Goal: Task Accomplishment & Management: Manage account settings

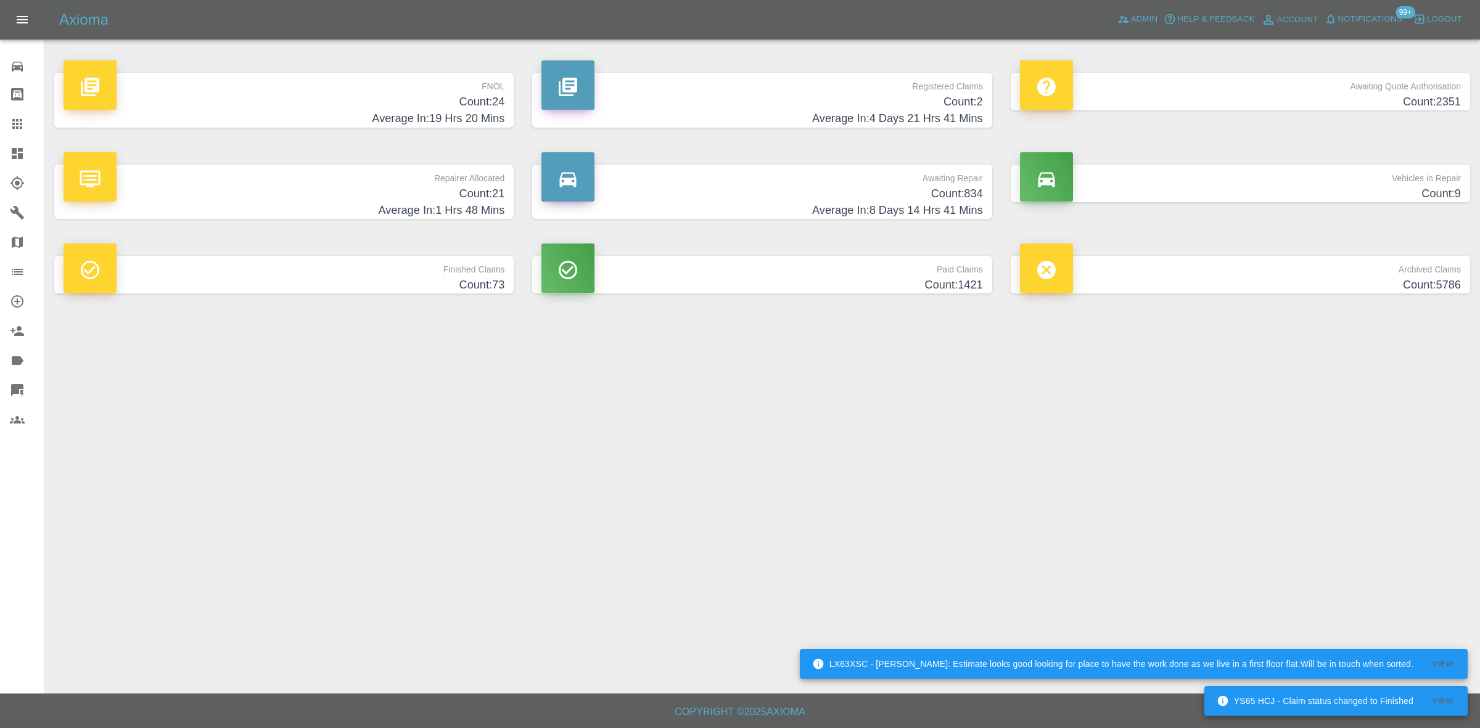
click at [486, 212] on h4 "Average In: 1 Hrs 48 Mins" at bounding box center [284, 210] width 441 height 17
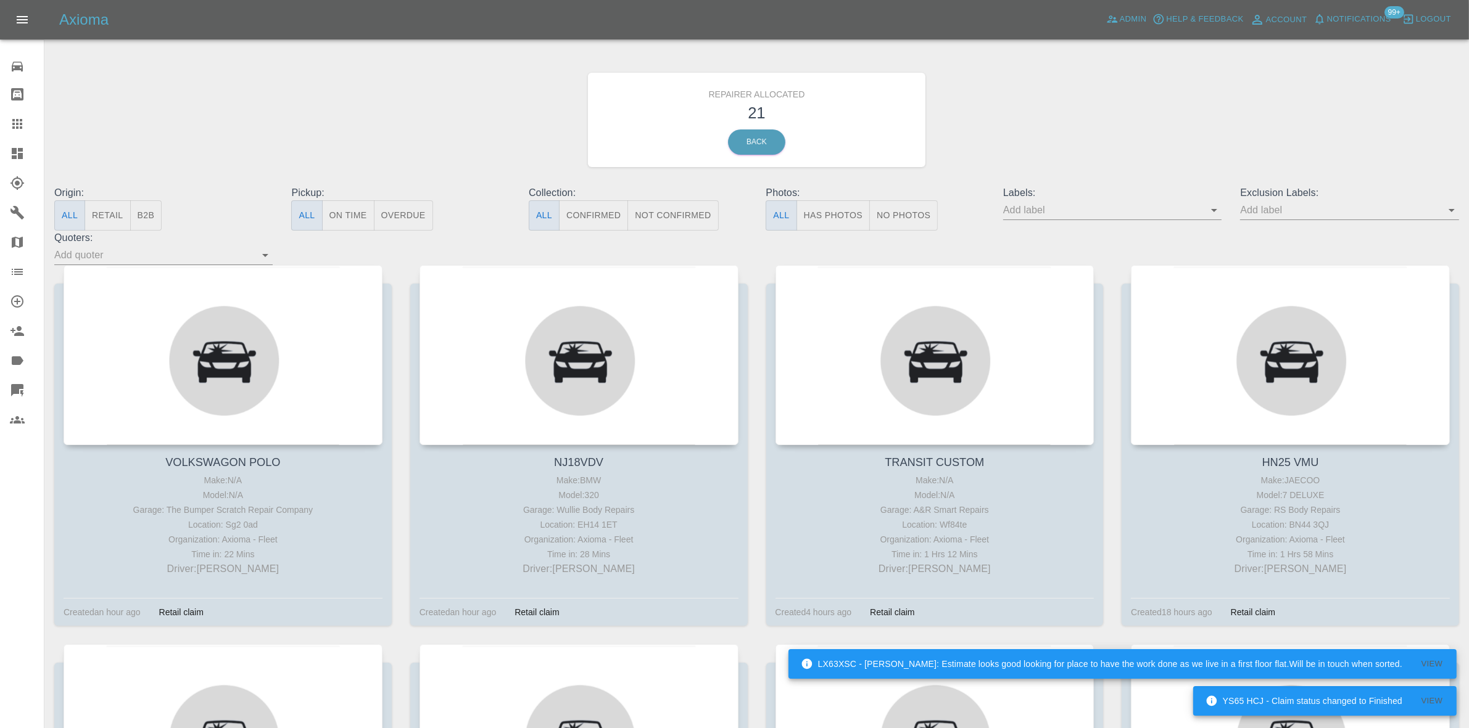
click at [649, 398] on div at bounding box center [578, 355] width 319 height 180
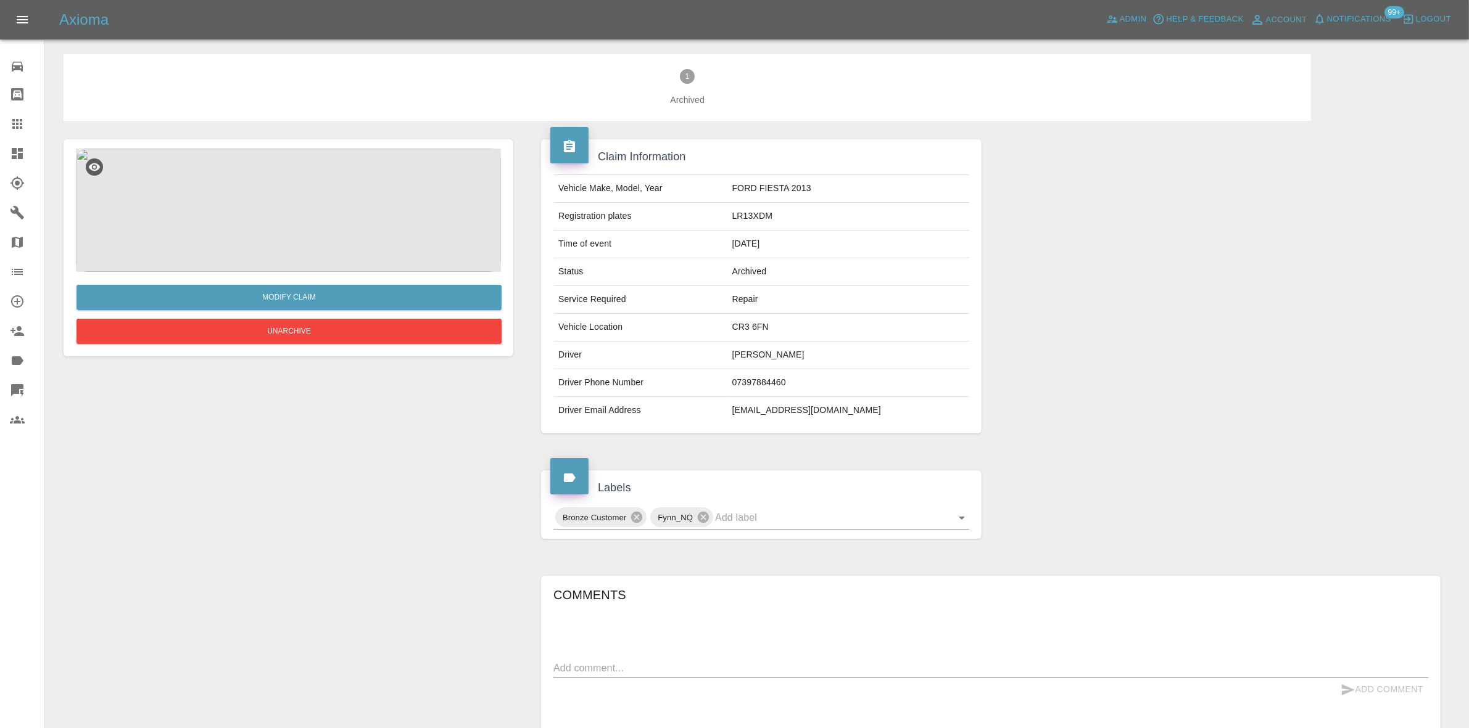
click at [326, 219] on img at bounding box center [288, 210] width 425 height 123
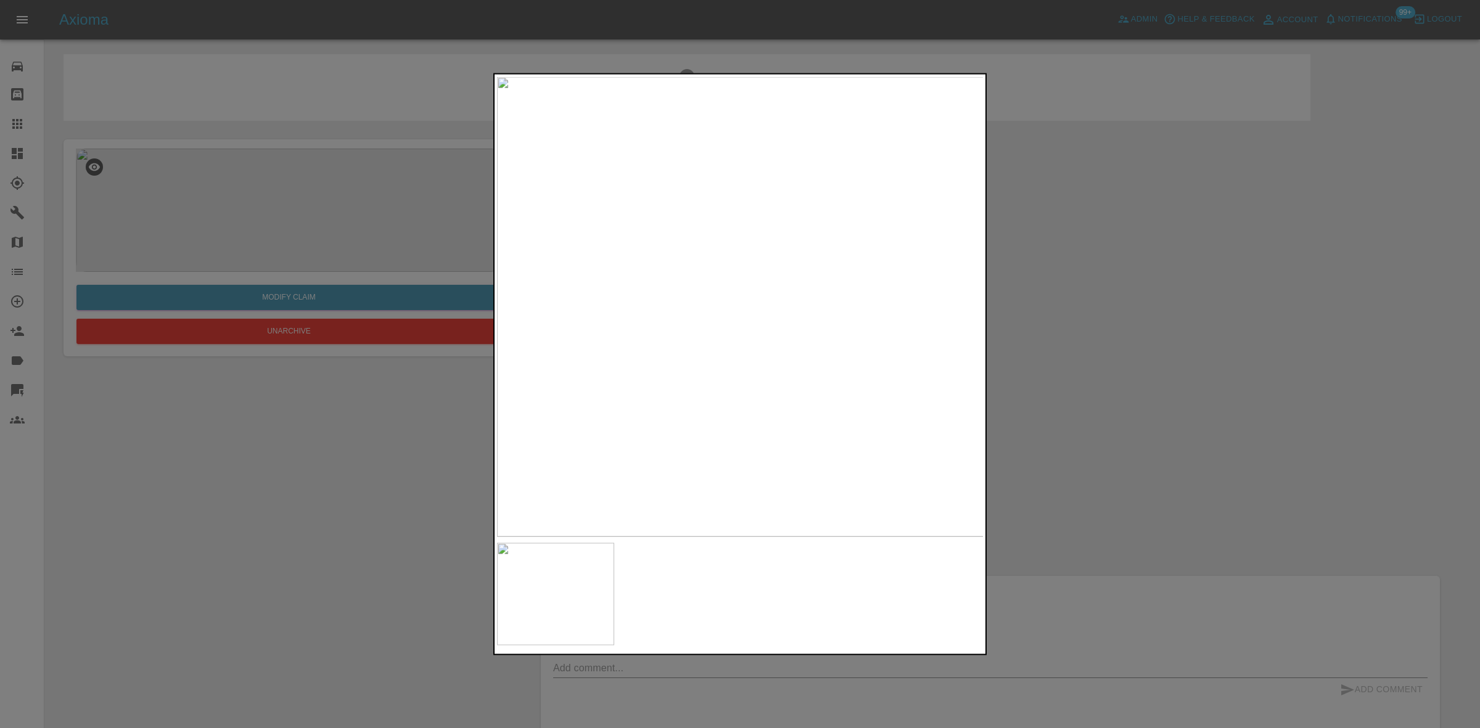
click at [652, 397] on img at bounding box center [740, 306] width 487 height 460
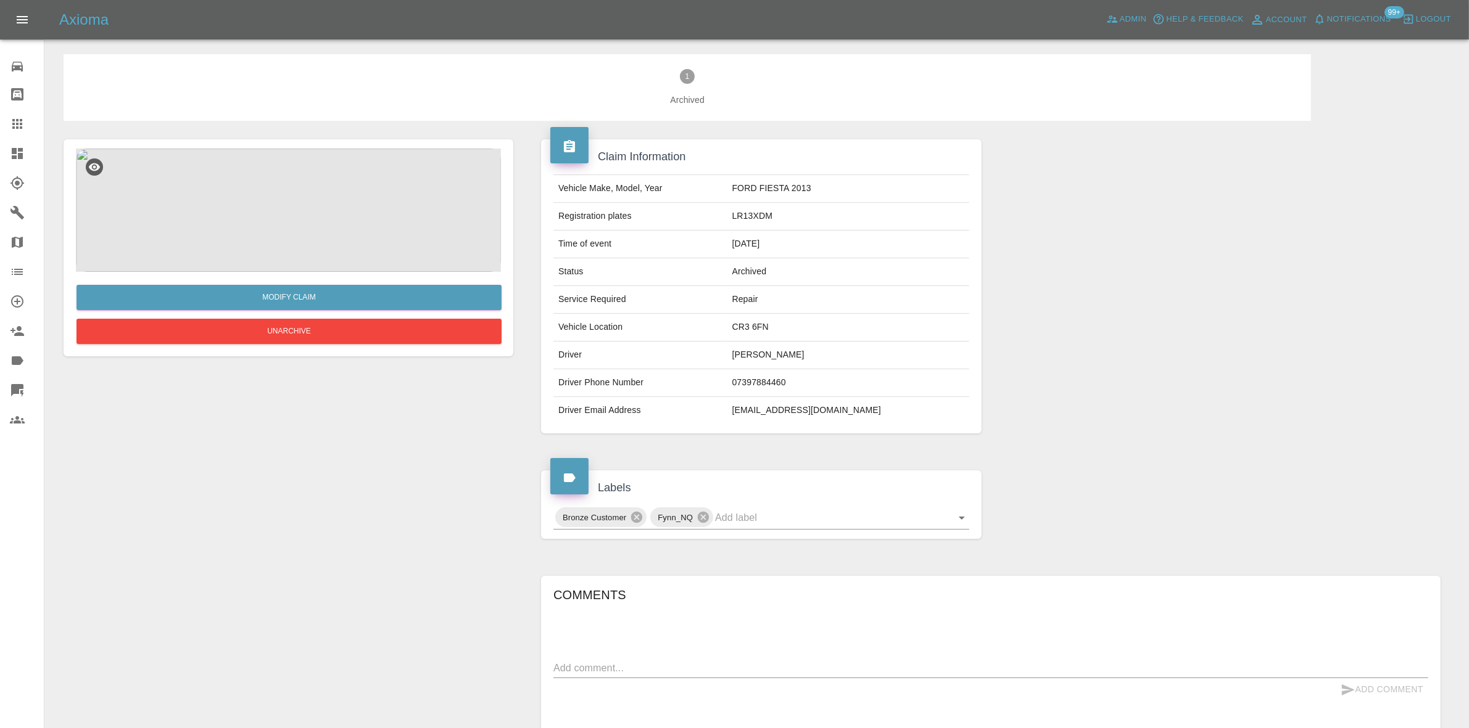
click at [0, 162] on link "Dashboard" at bounding box center [22, 154] width 44 height 30
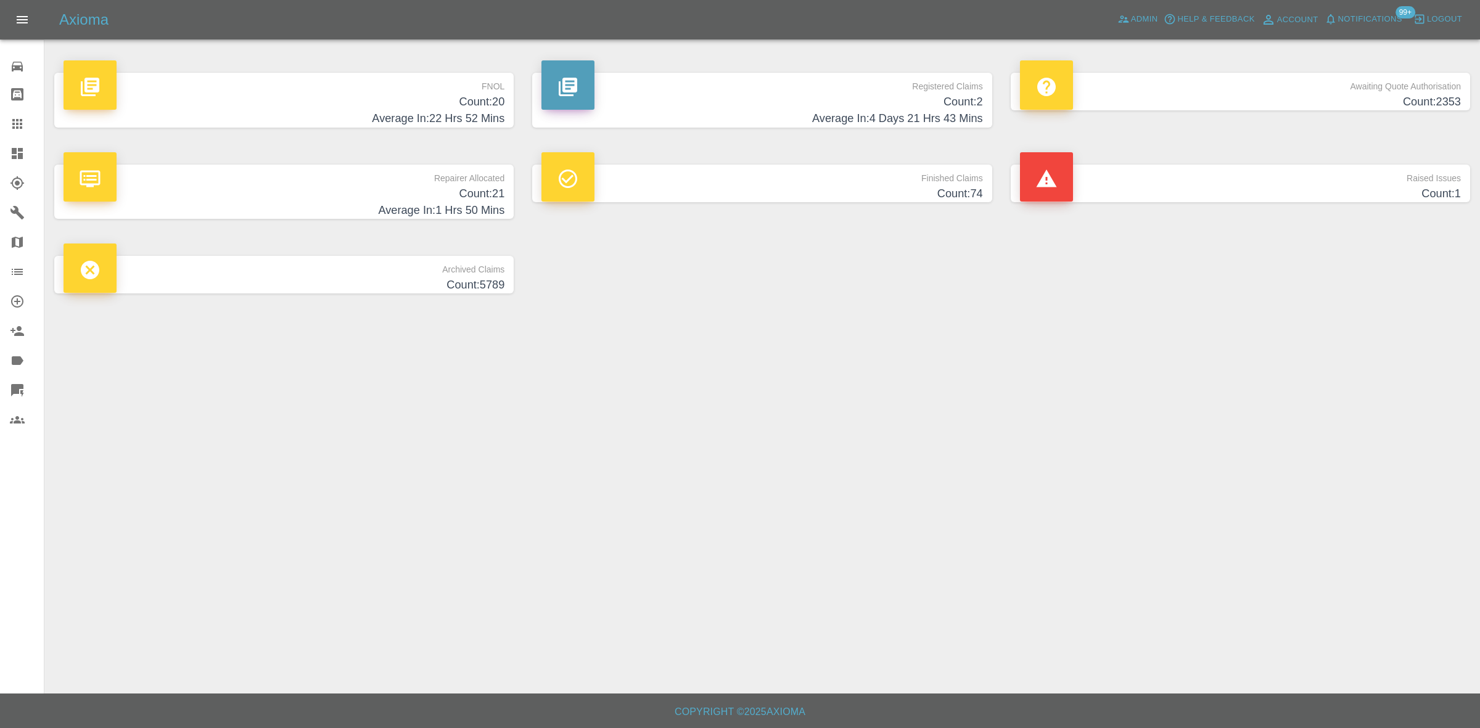
click at [379, 113] on h4 "Average In: 22 Hrs 52 Mins" at bounding box center [284, 118] width 441 height 17
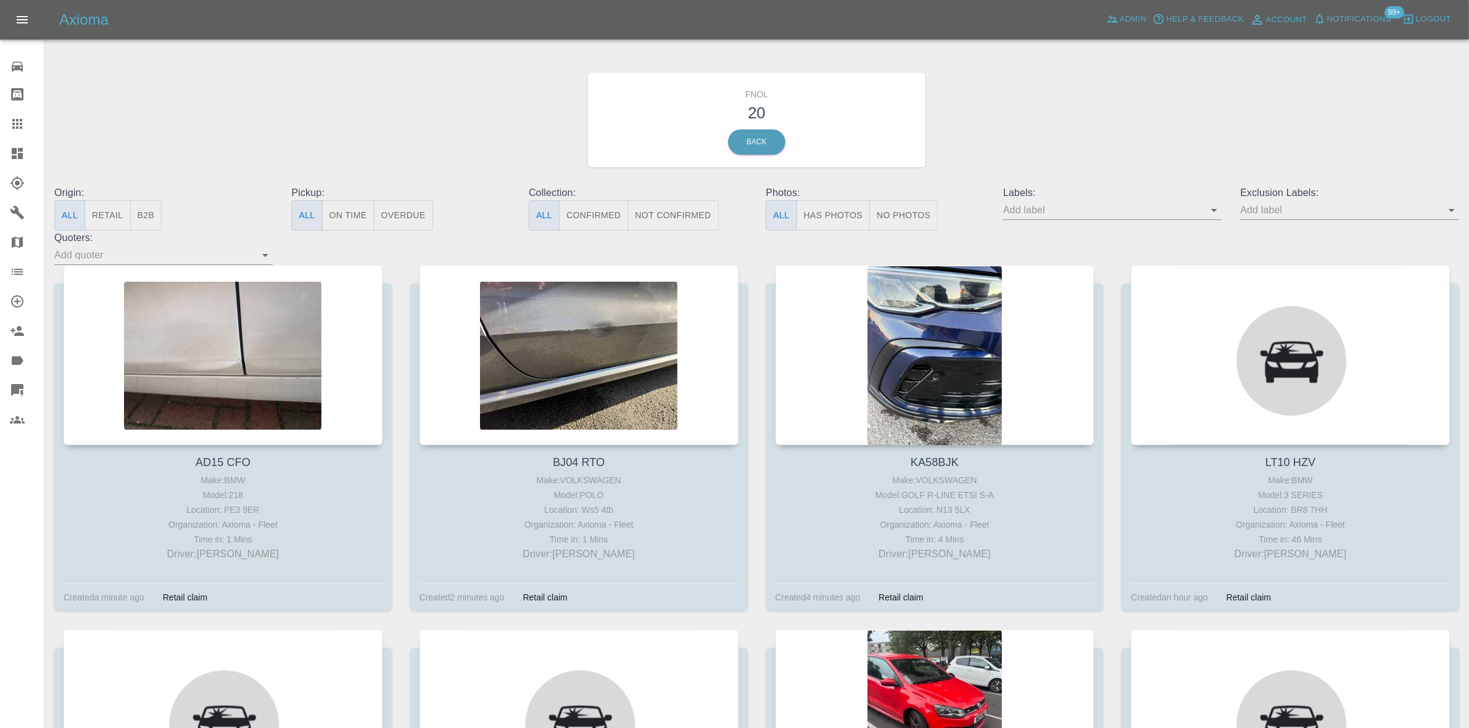
click at [859, 223] on button "Has Photos" at bounding box center [833, 215] width 74 height 30
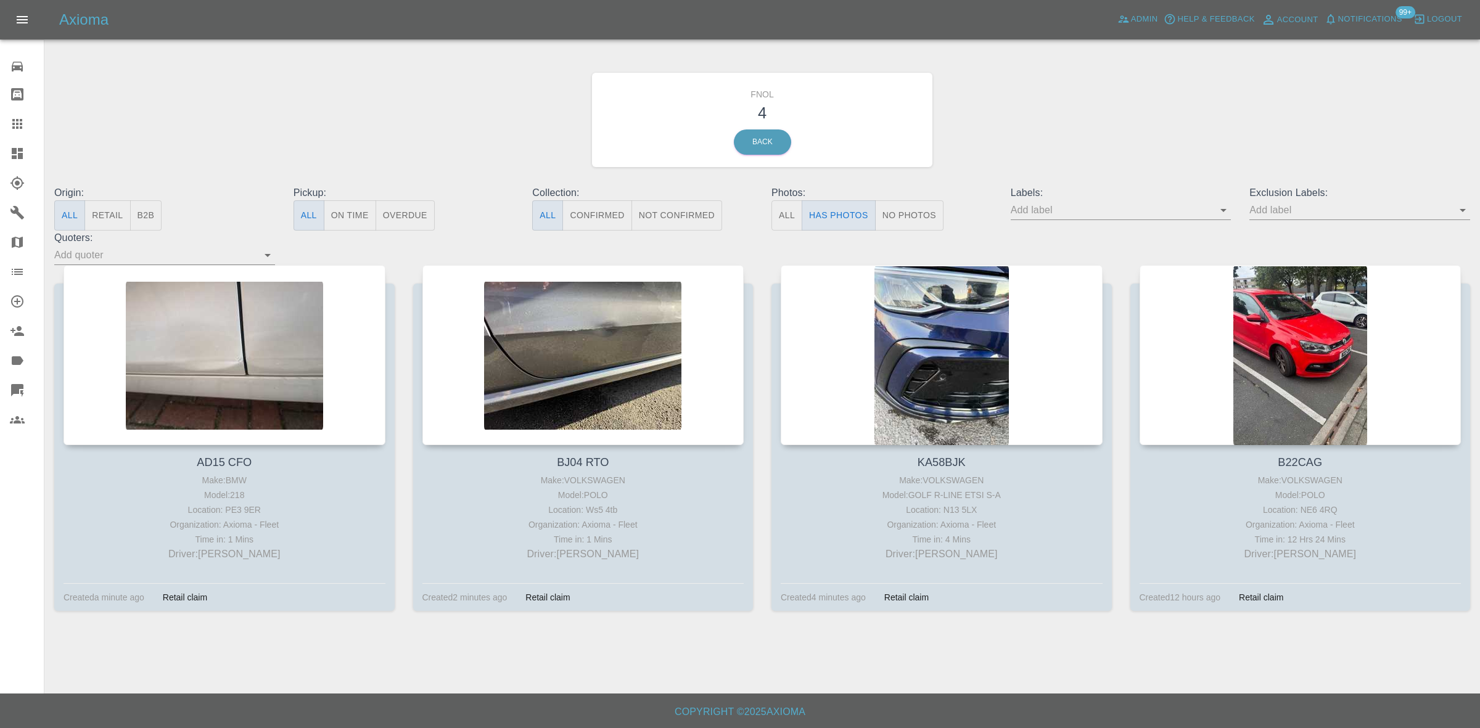
click at [905, 215] on button "No Photos" at bounding box center [909, 215] width 68 height 30
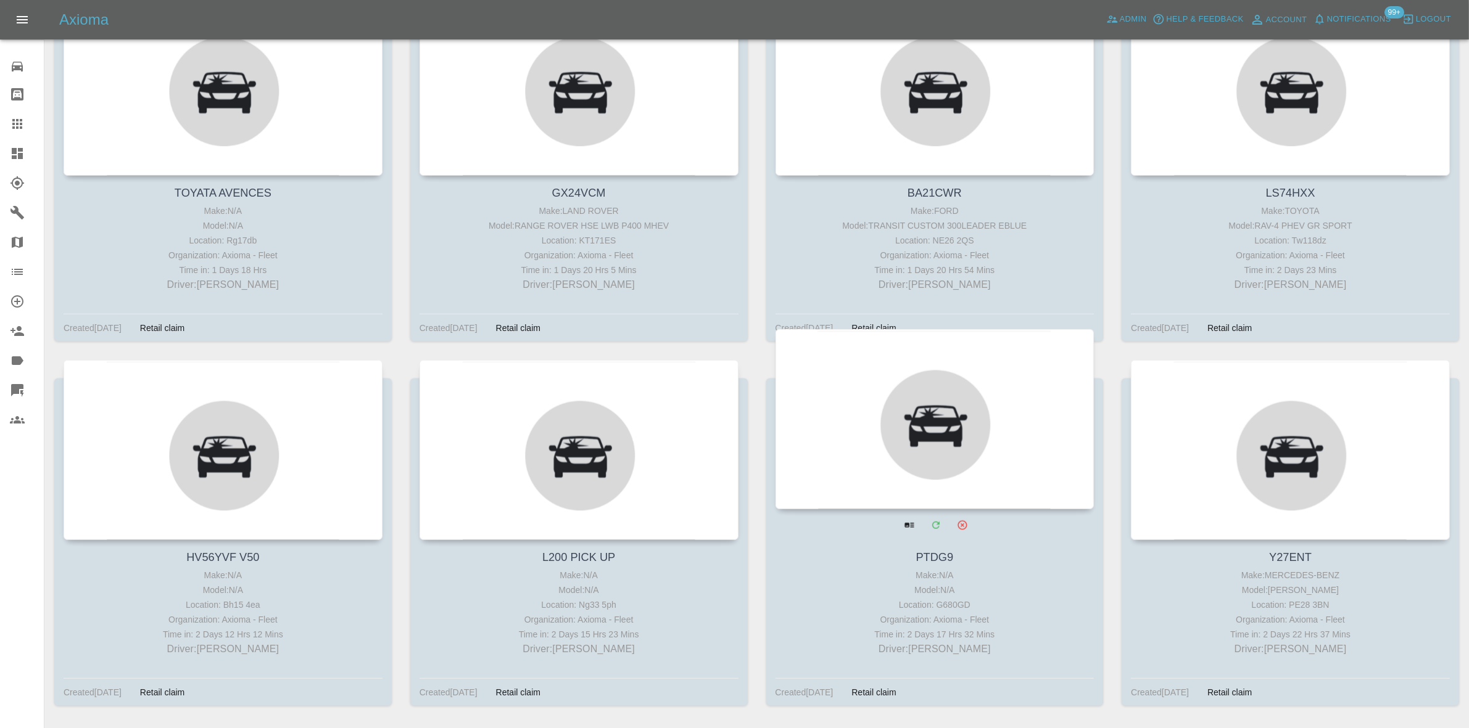
scroll to position [1045, 0]
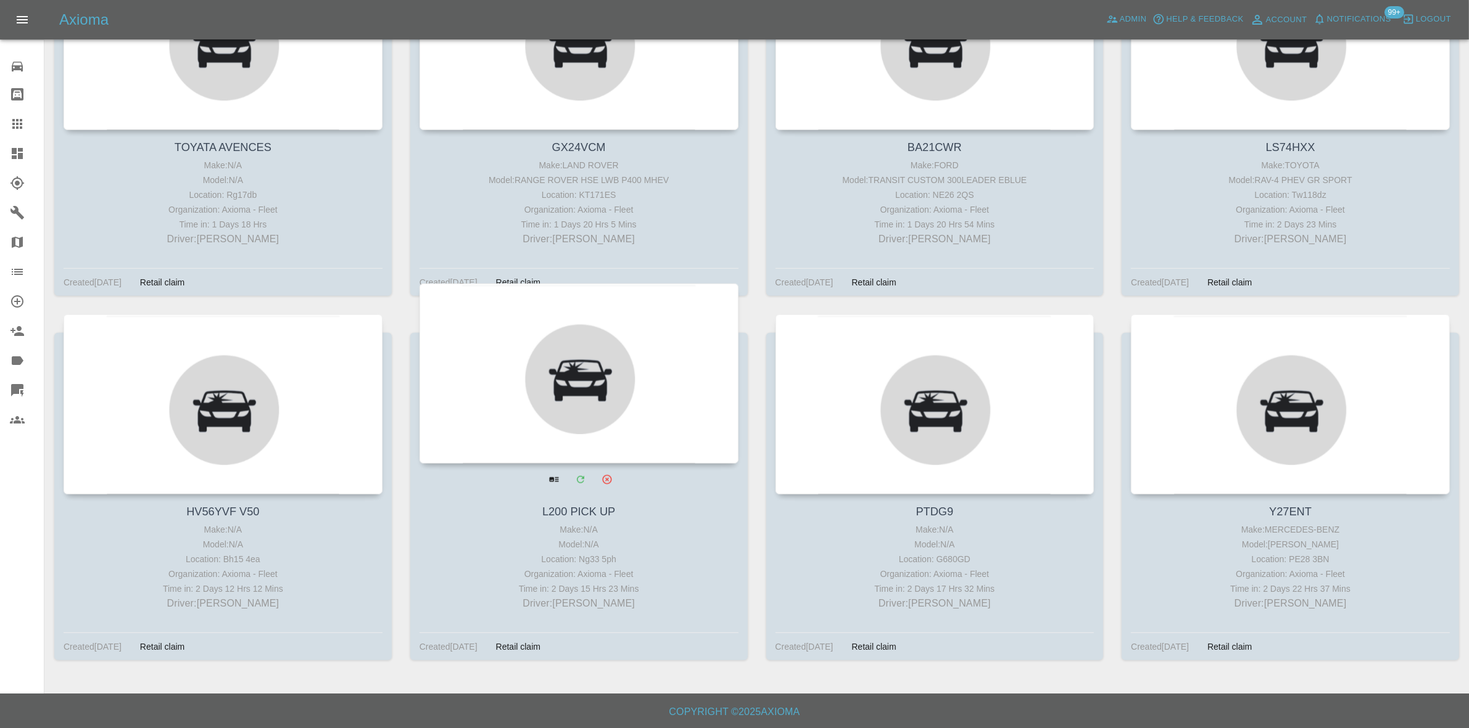
drag, startPoint x: 642, startPoint y: 398, endPoint x: 333, endPoint y: 393, distance: 309.1
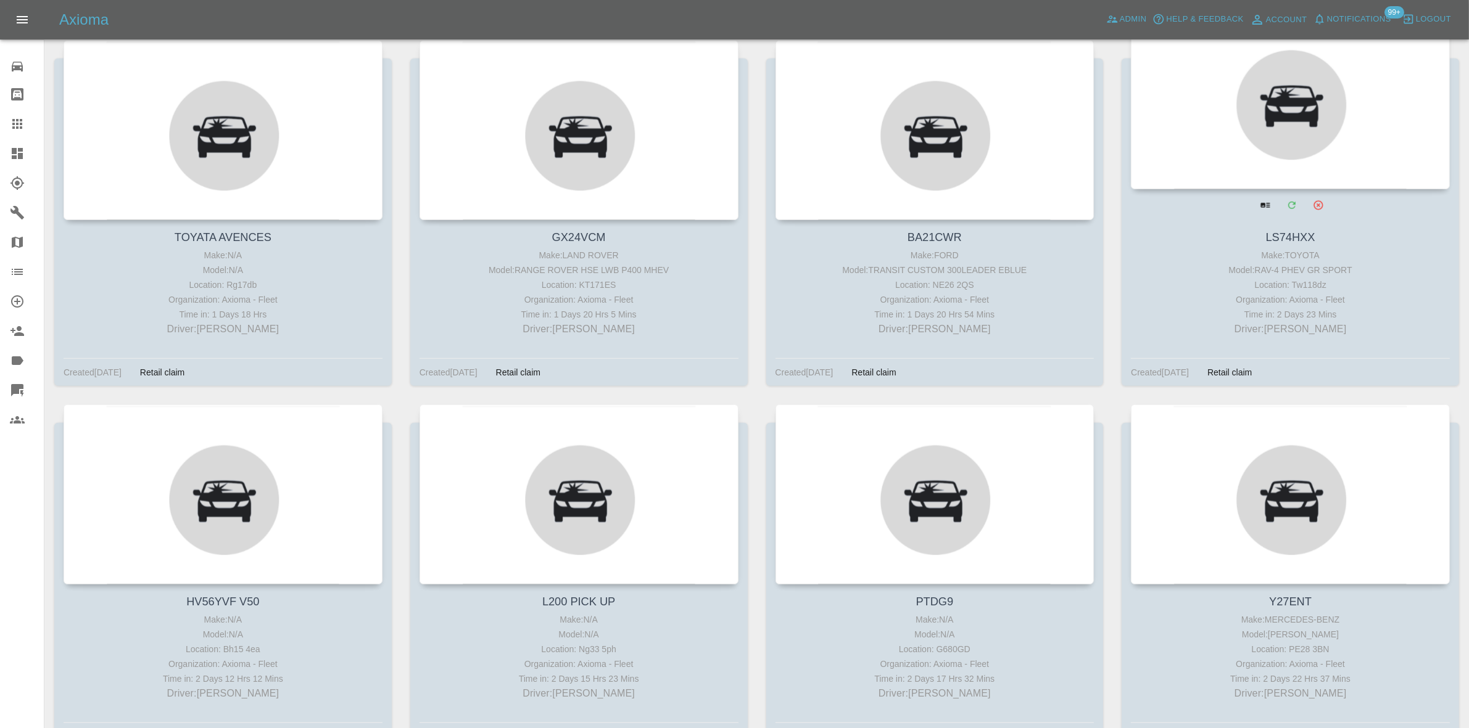
scroll to position [814, 0]
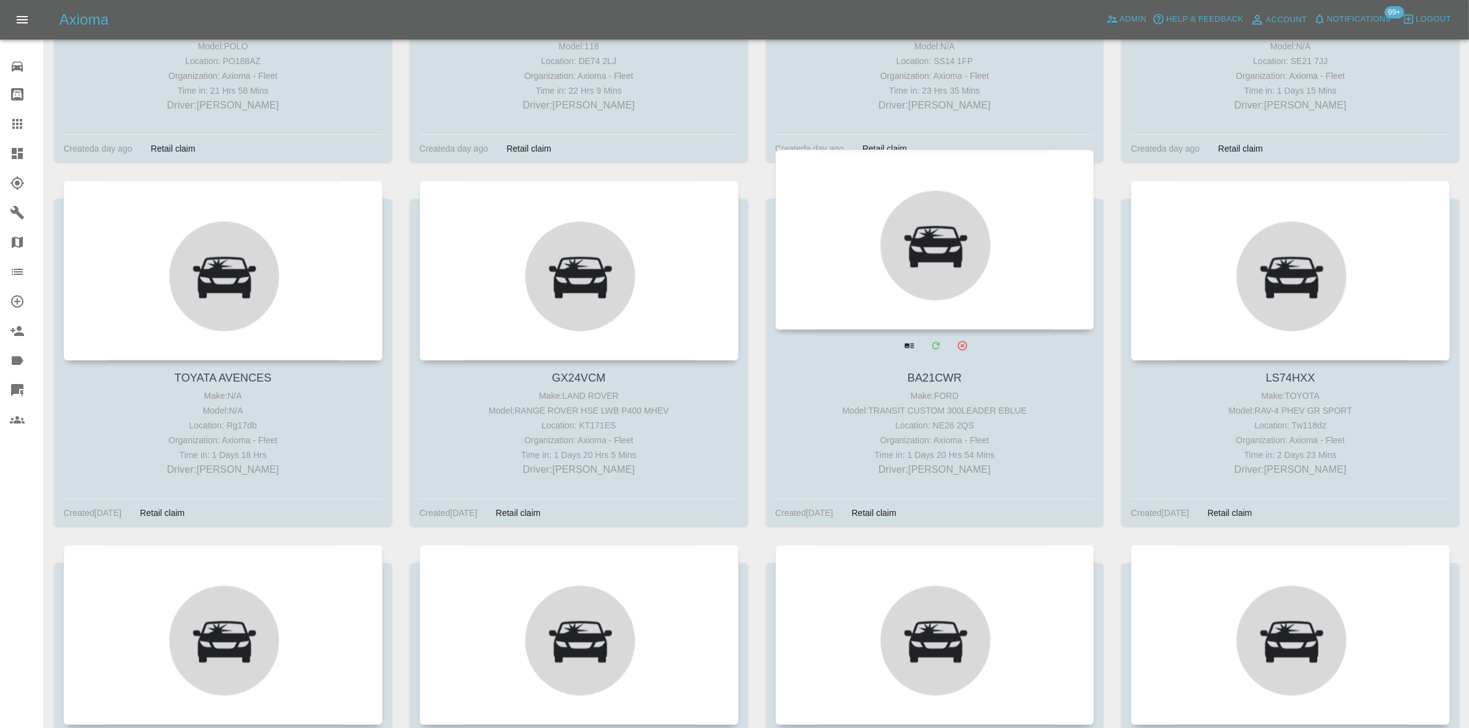
drag, startPoint x: 1216, startPoint y: 278, endPoint x: 1046, endPoint y: 276, distance: 170.2
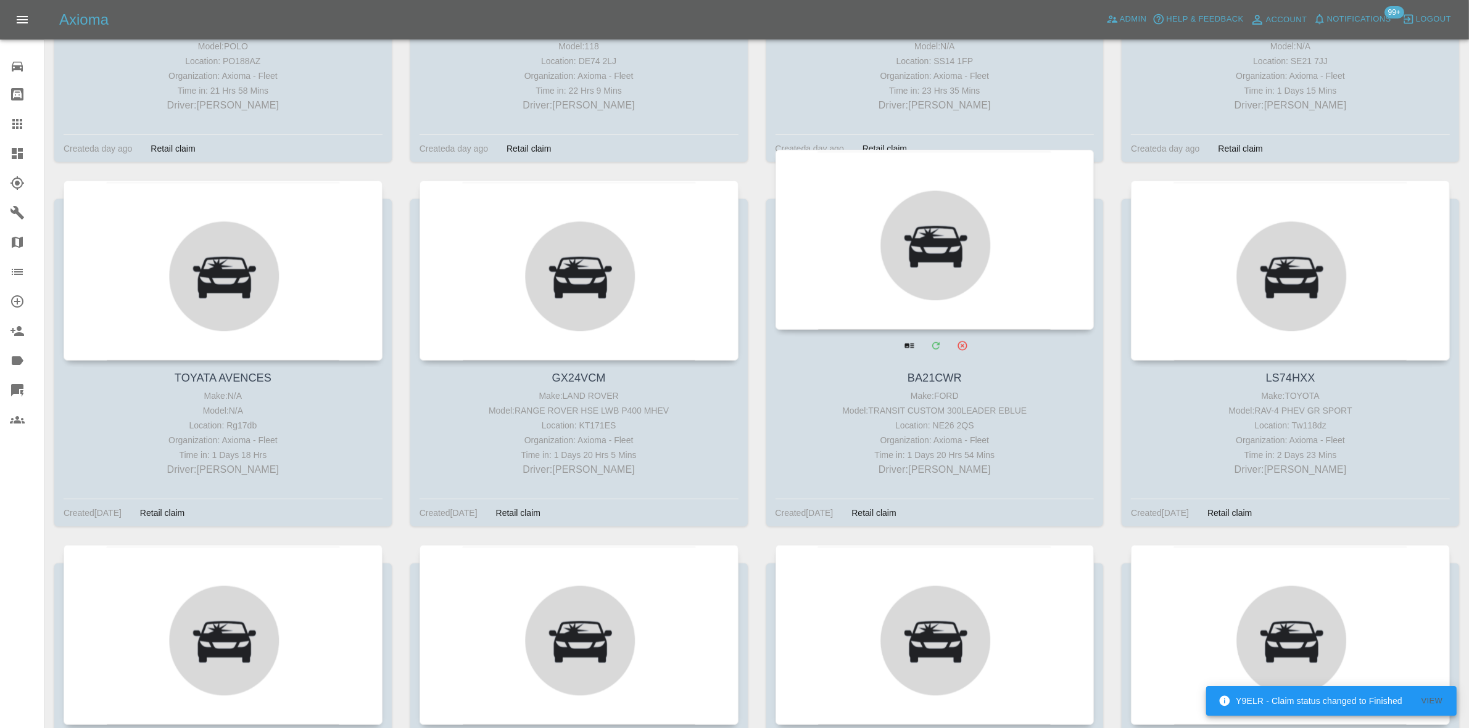
drag, startPoint x: 944, startPoint y: 274, endPoint x: 674, endPoint y: 276, distance: 270.2
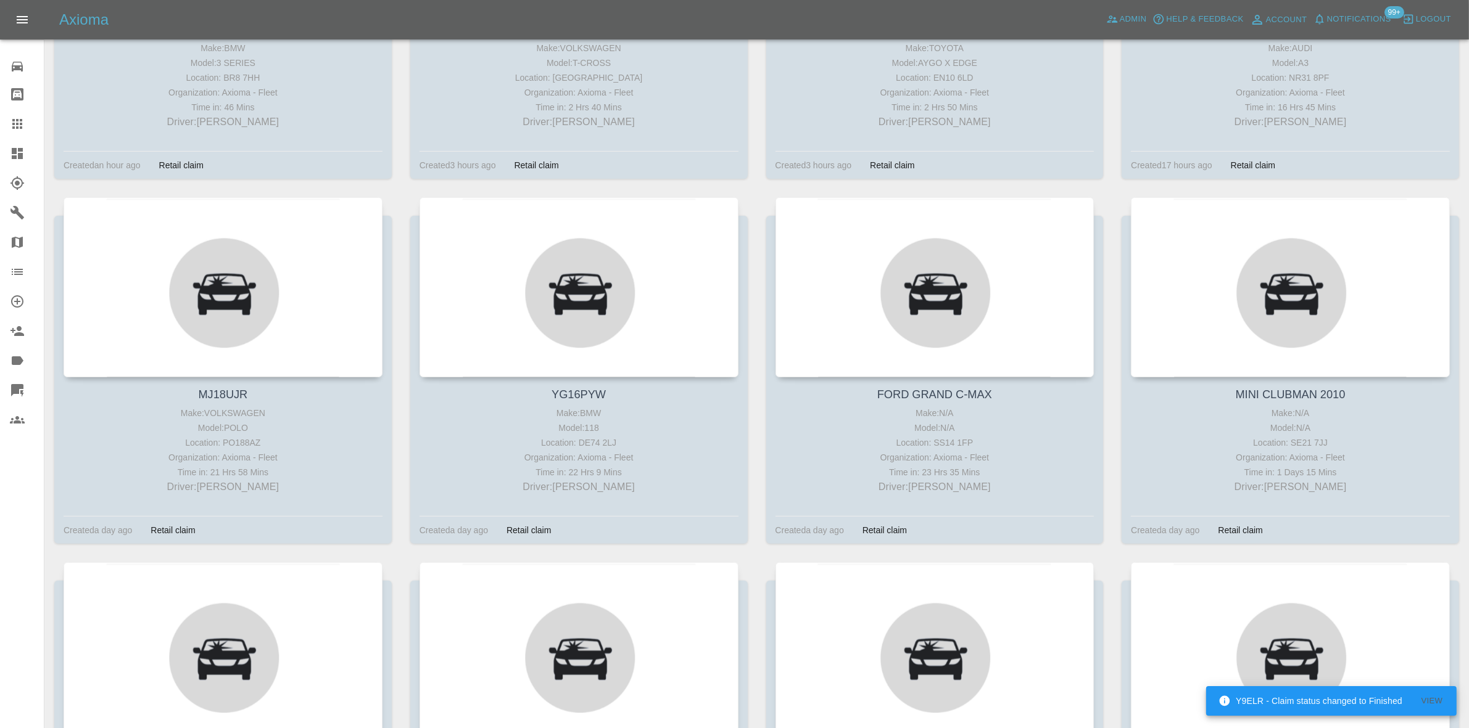
scroll to position [120, 0]
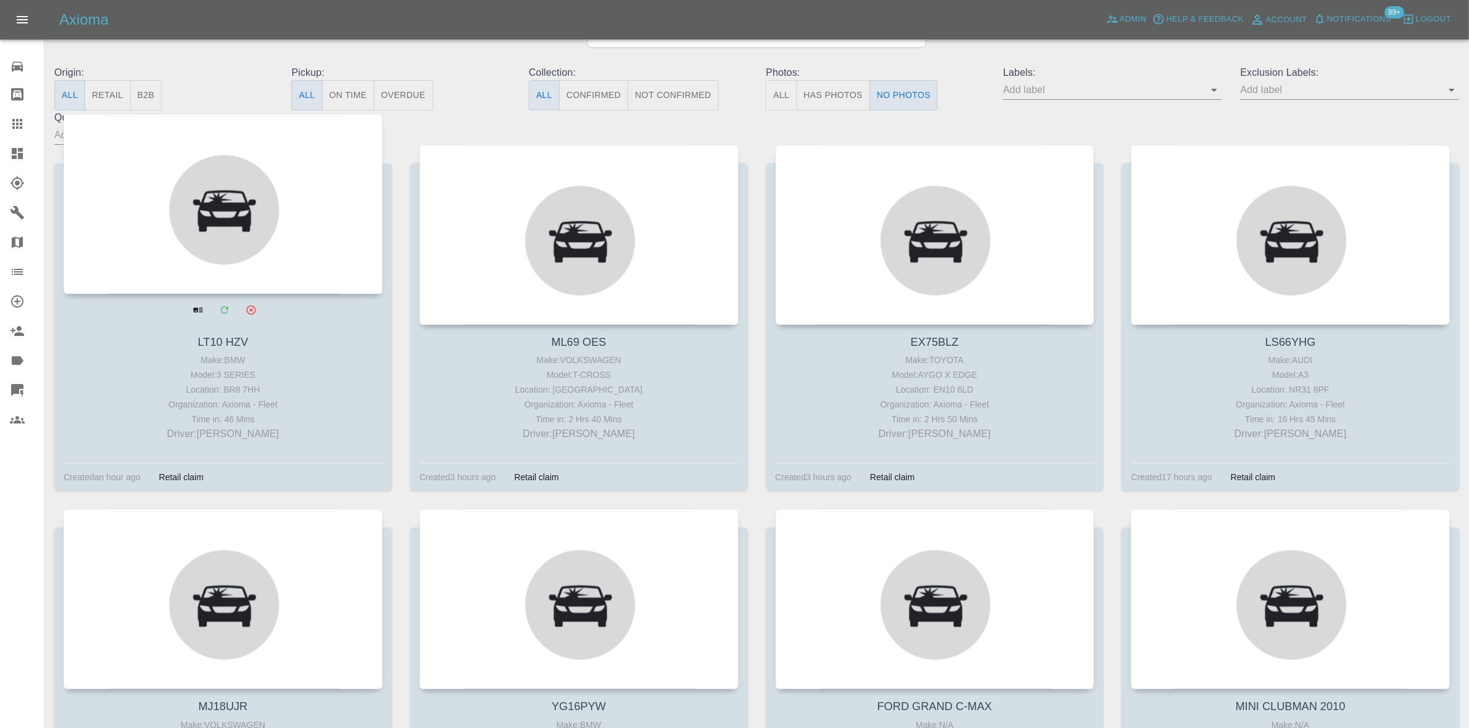
click at [159, 171] on div at bounding box center [223, 204] width 319 height 180
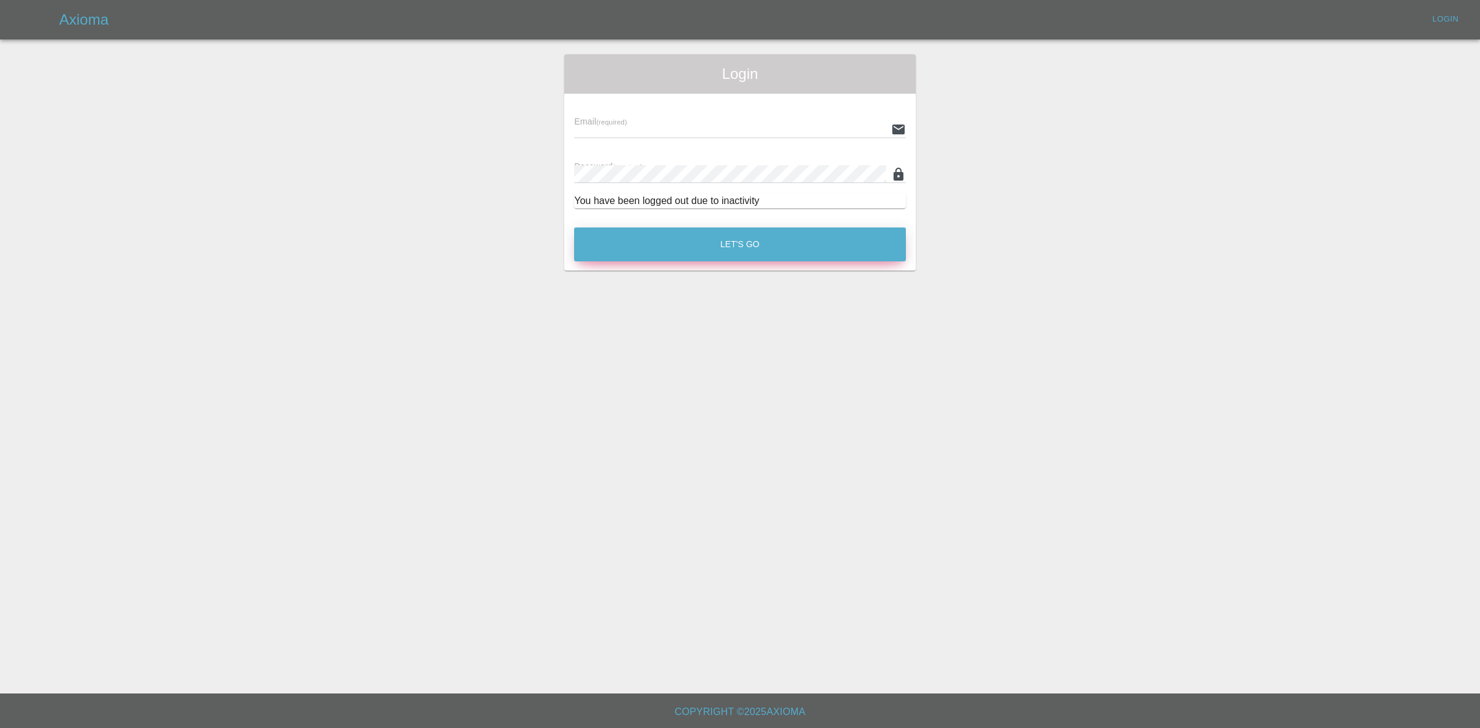
type input "georgecreedon1@icloud.com"
click at [593, 241] on button "Let's Go" at bounding box center [740, 245] width 332 height 34
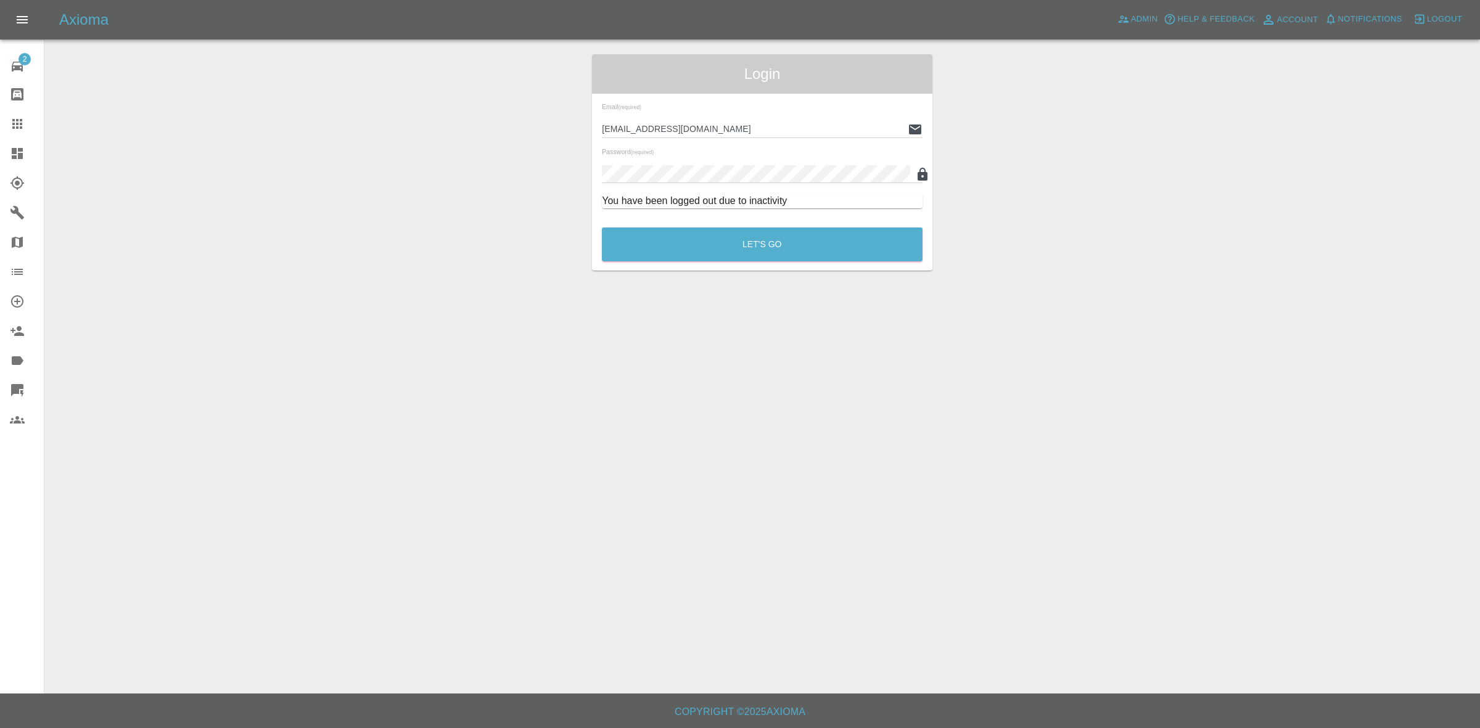
click at [0, 152] on link "Dashboard" at bounding box center [22, 154] width 44 height 30
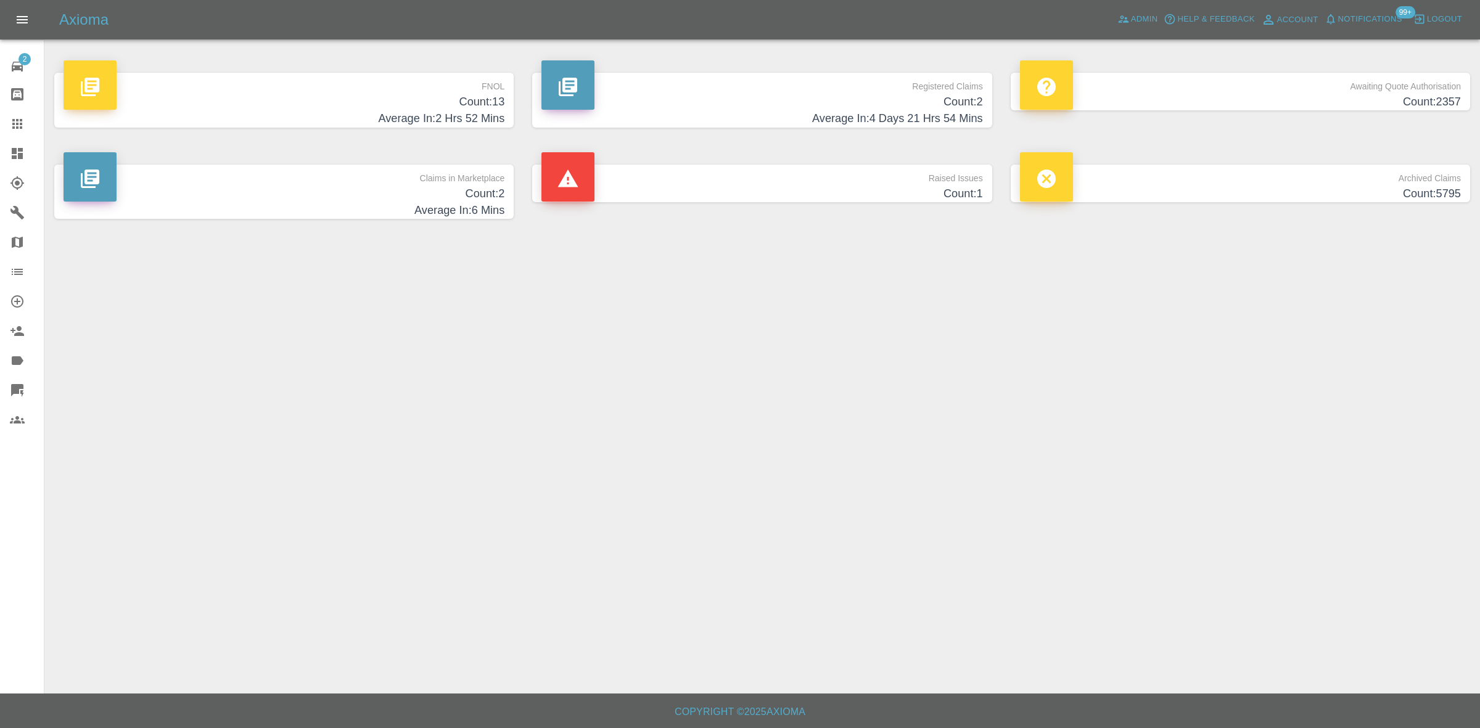
click at [377, 105] on h4 "Count: 13" at bounding box center [284, 102] width 441 height 17
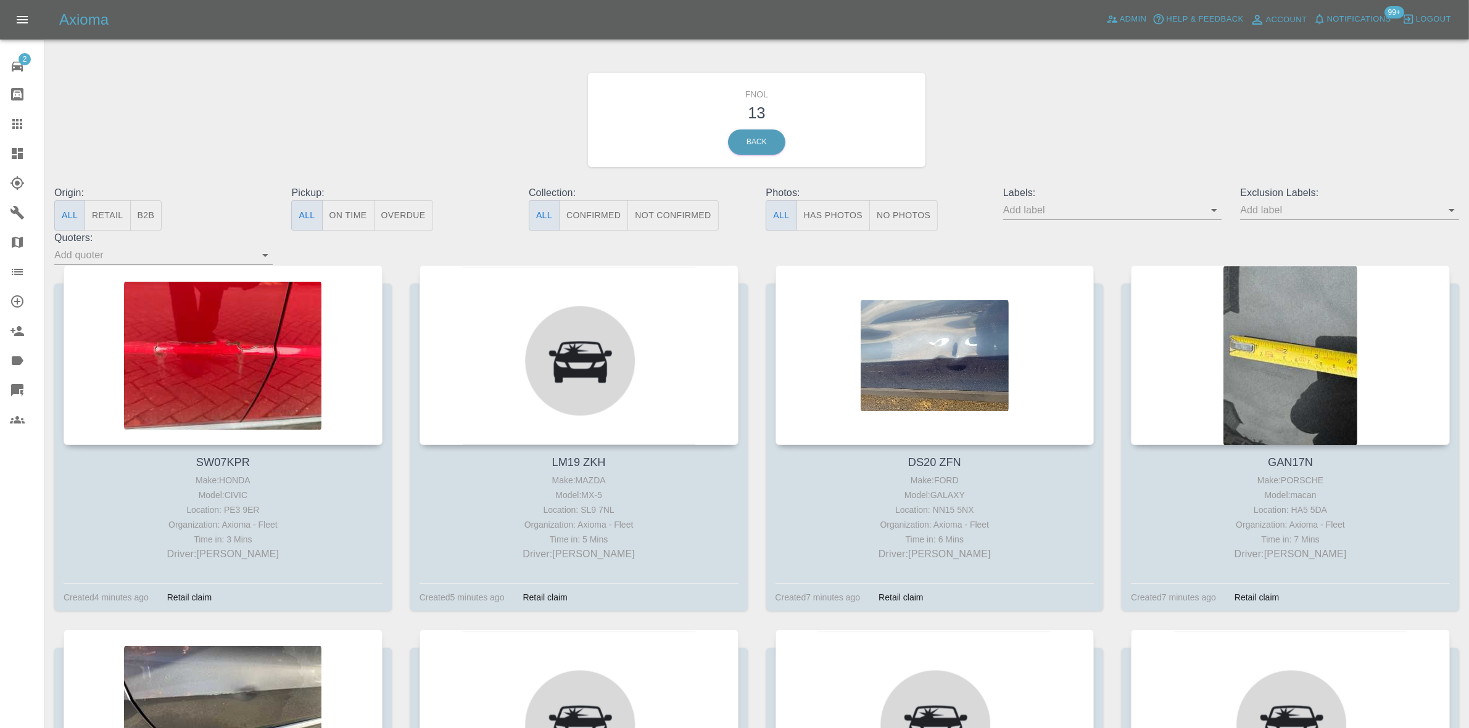
click at [851, 216] on button "Has Photos" at bounding box center [833, 215] width 74 height 30
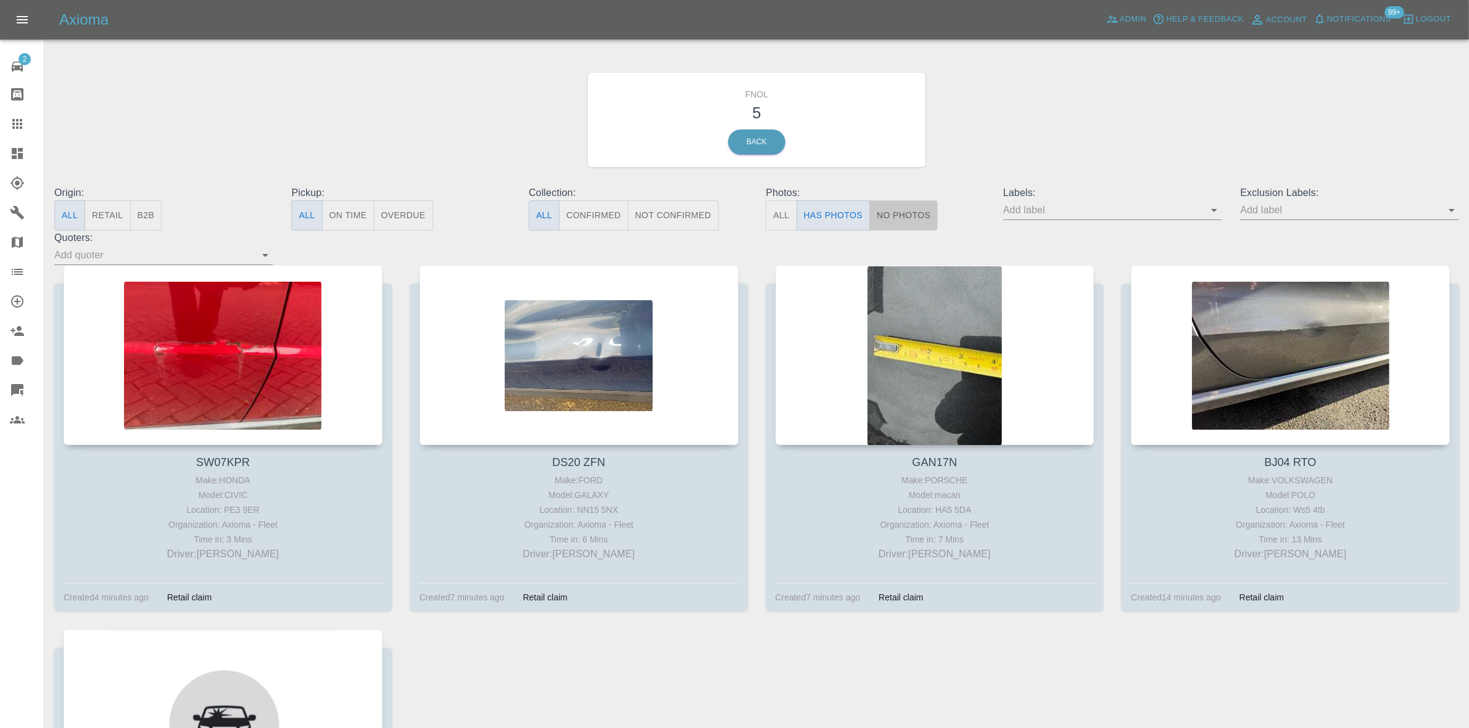
click at [899, 215] on button "No Photos" at bounding box center [903, 215] width 68 height 30
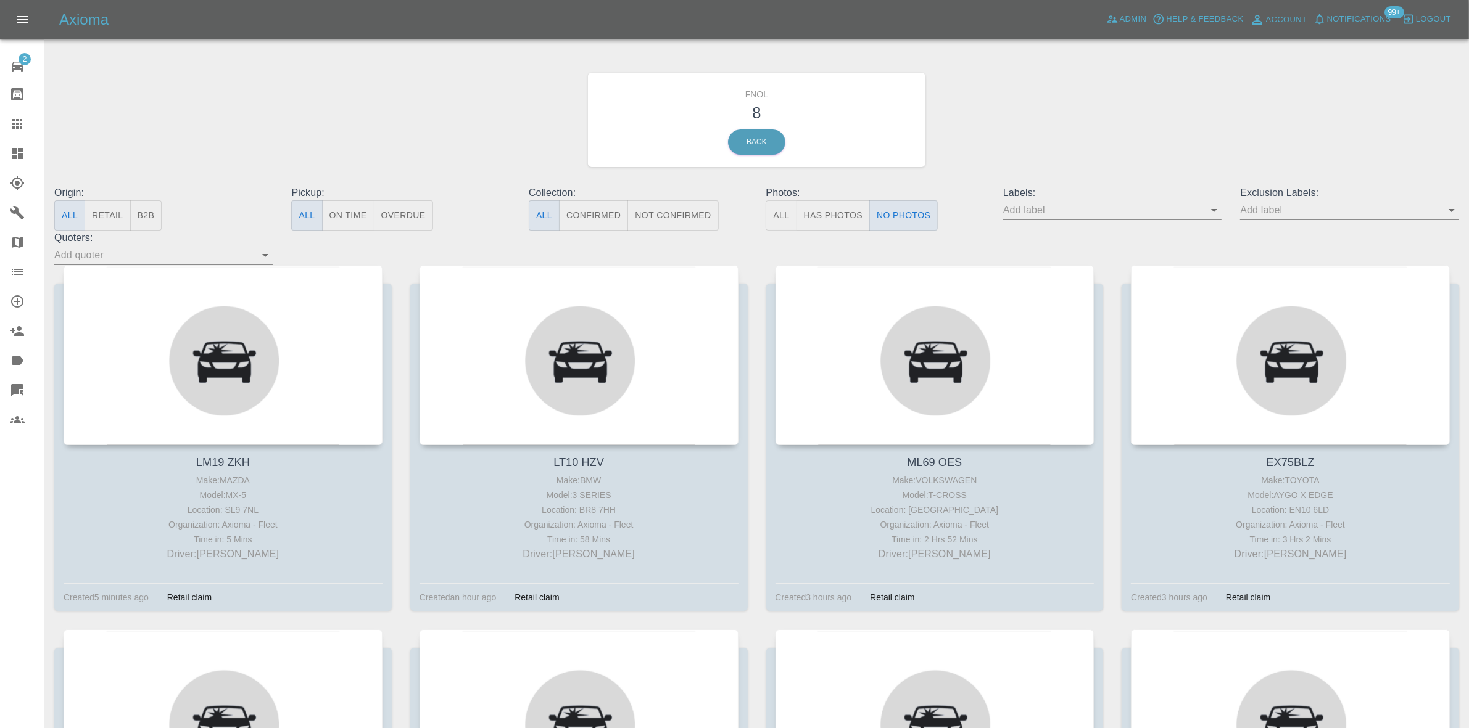
click at [818, 224] on button "Has Photos" at bounding box center [833, 215] width 74 height 30
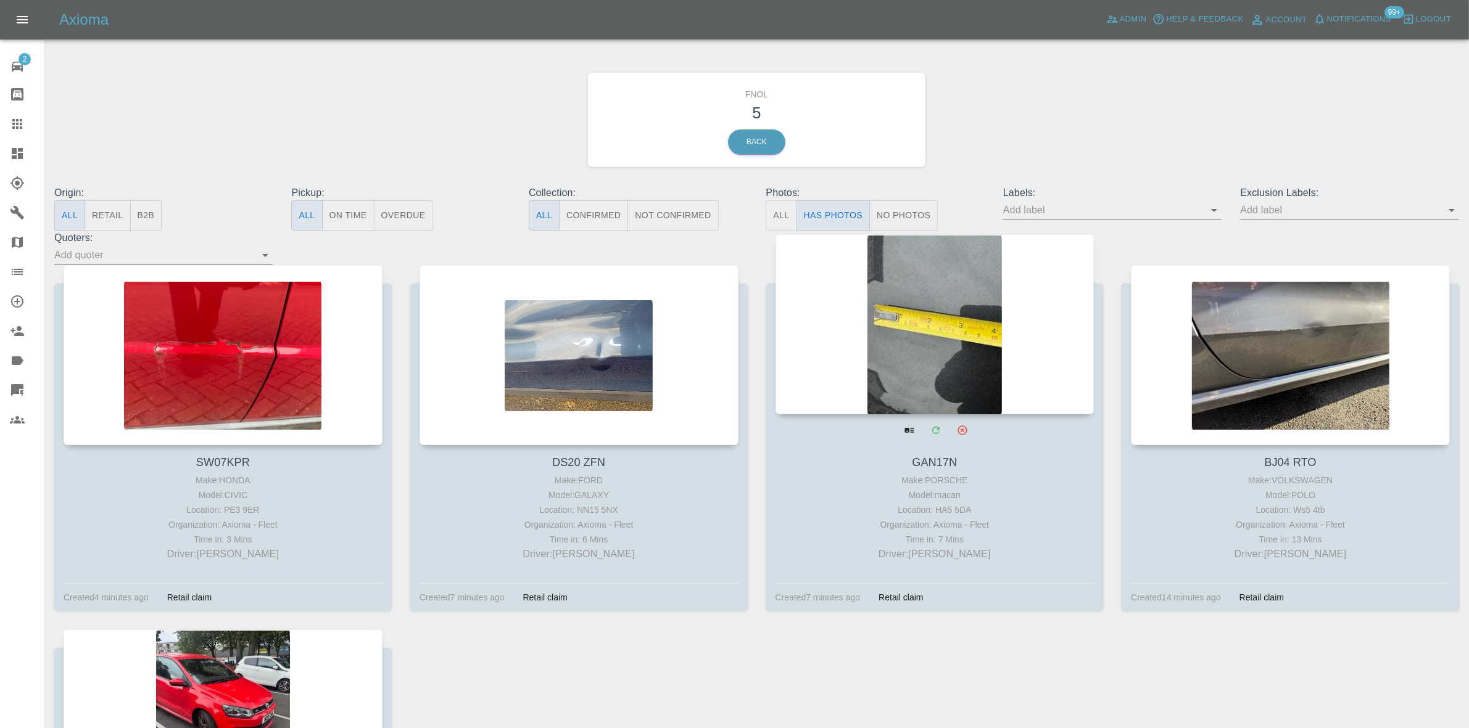
drag, startPoint x: 1235, startPoint y: 352, endPoint x: 1070, endPoint y: 355, distance: 165.3
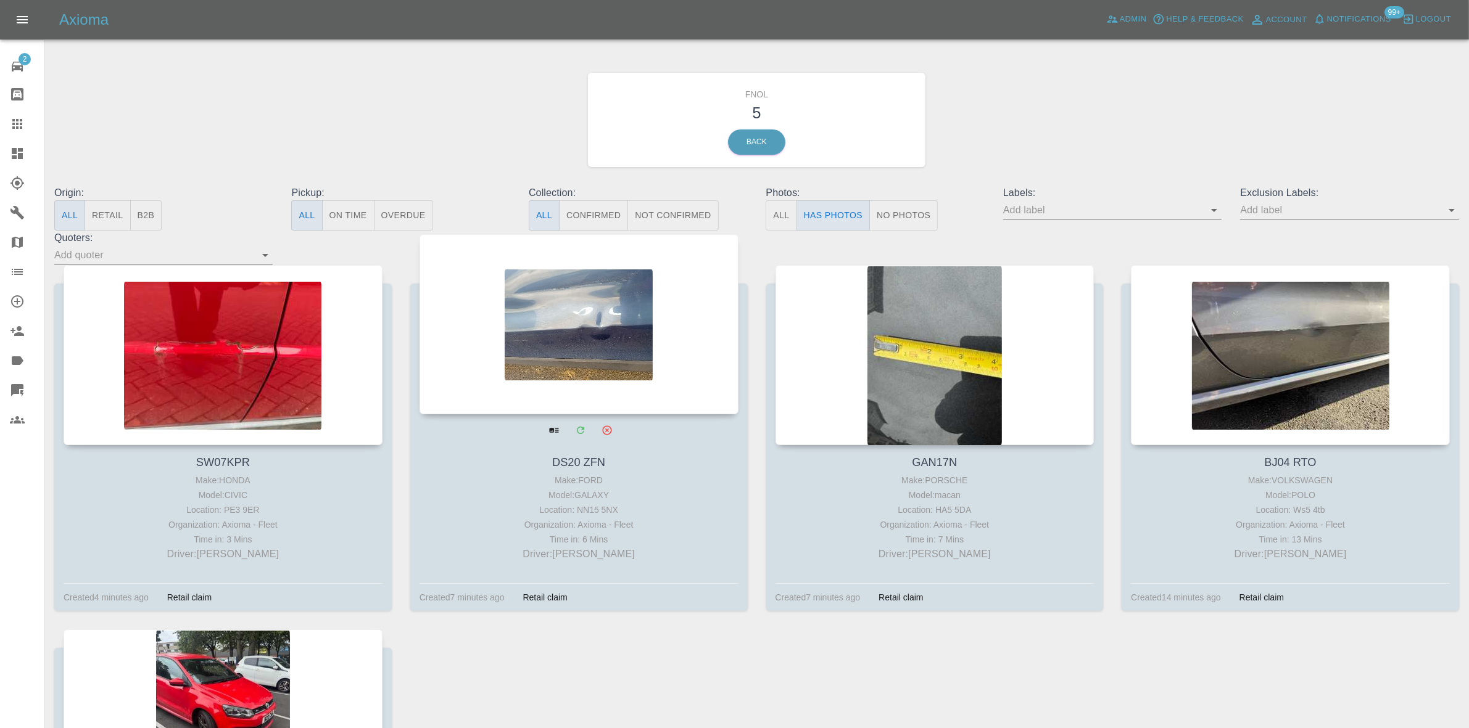
drag, startPoint x: 956, startPoint y: 355, endPoint x: 637, endPoint y: 355, distance: 319.5
drag, startPoint x: 594, startPoint y: 352, endPoint x: 440, endPoint y: 347, distance: 154.3
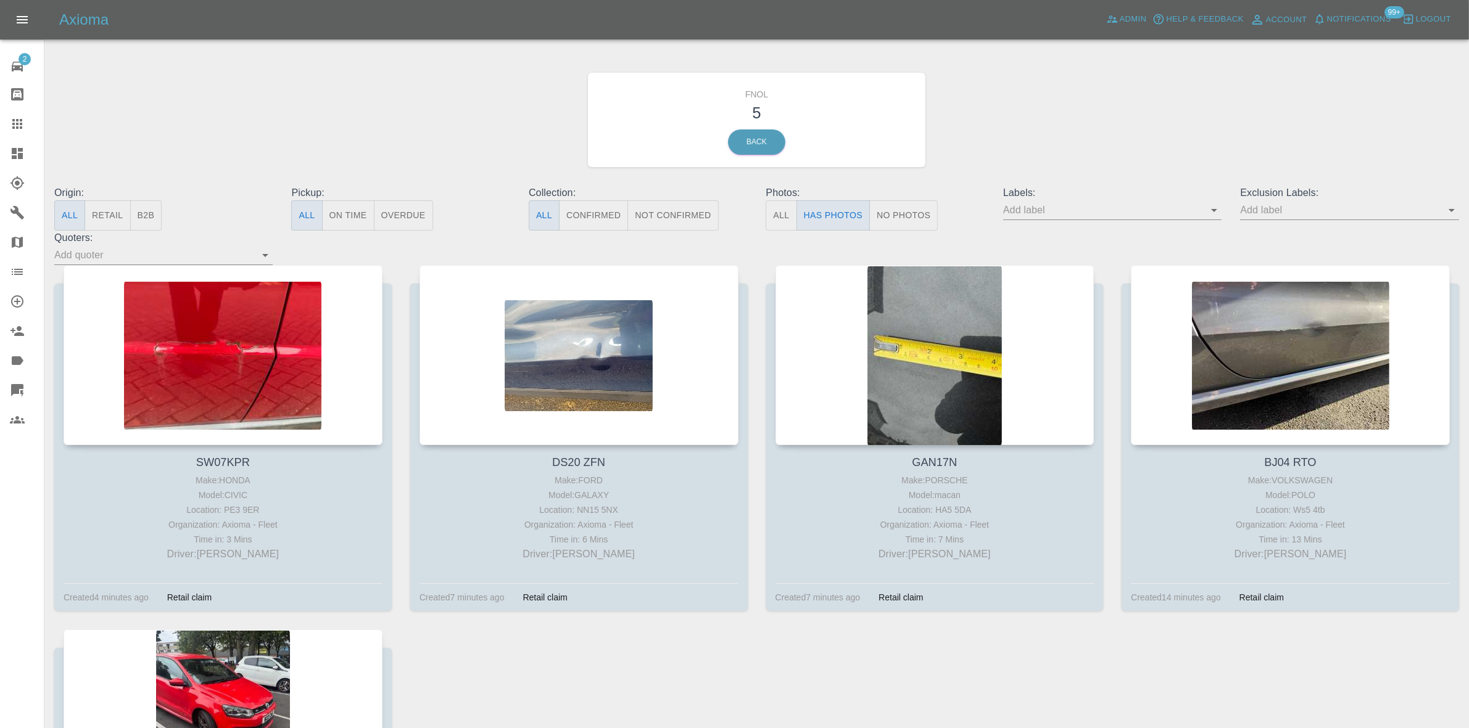
click at [0, 141] on link "Dashboard" at bounding box center [22, 154] width 44 height 30
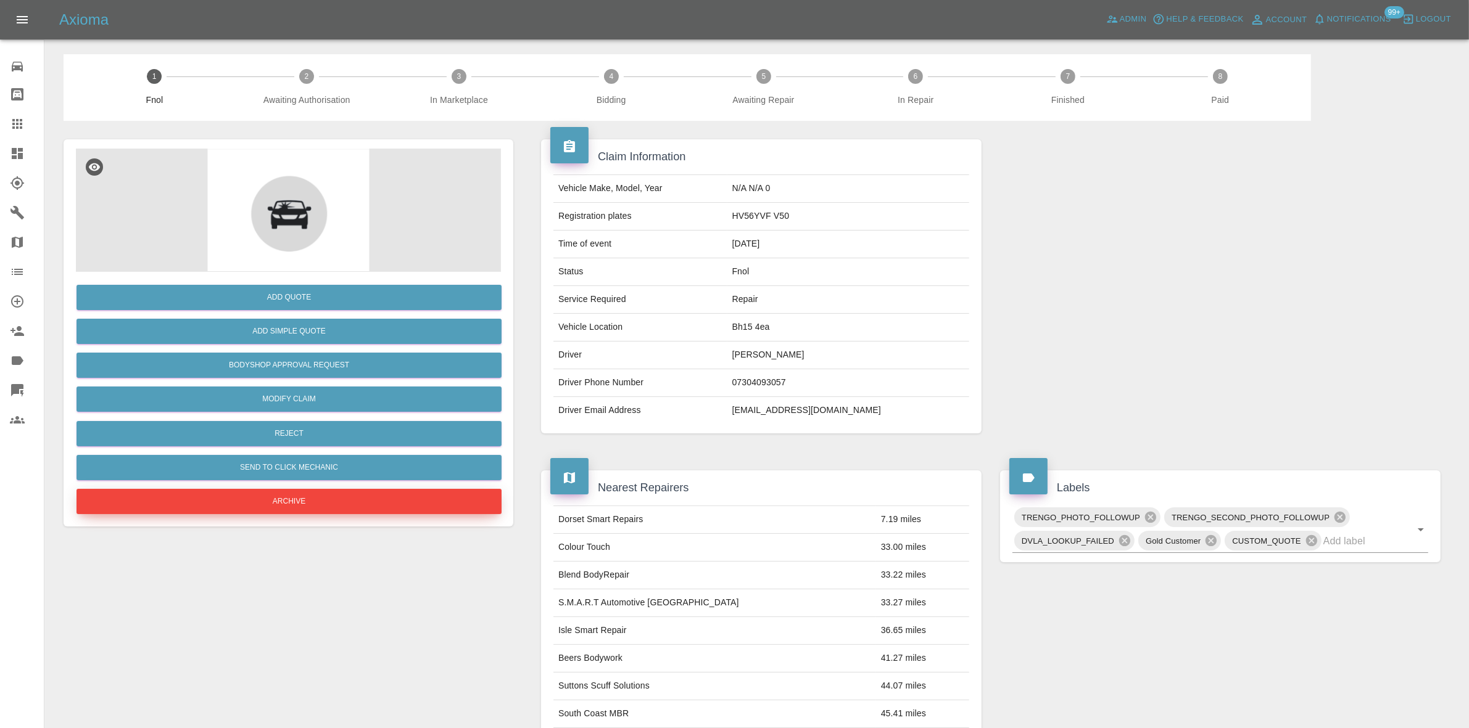
click at [303, 491] on button "Archive" at bounding box center [288, 501] width 425 height 25
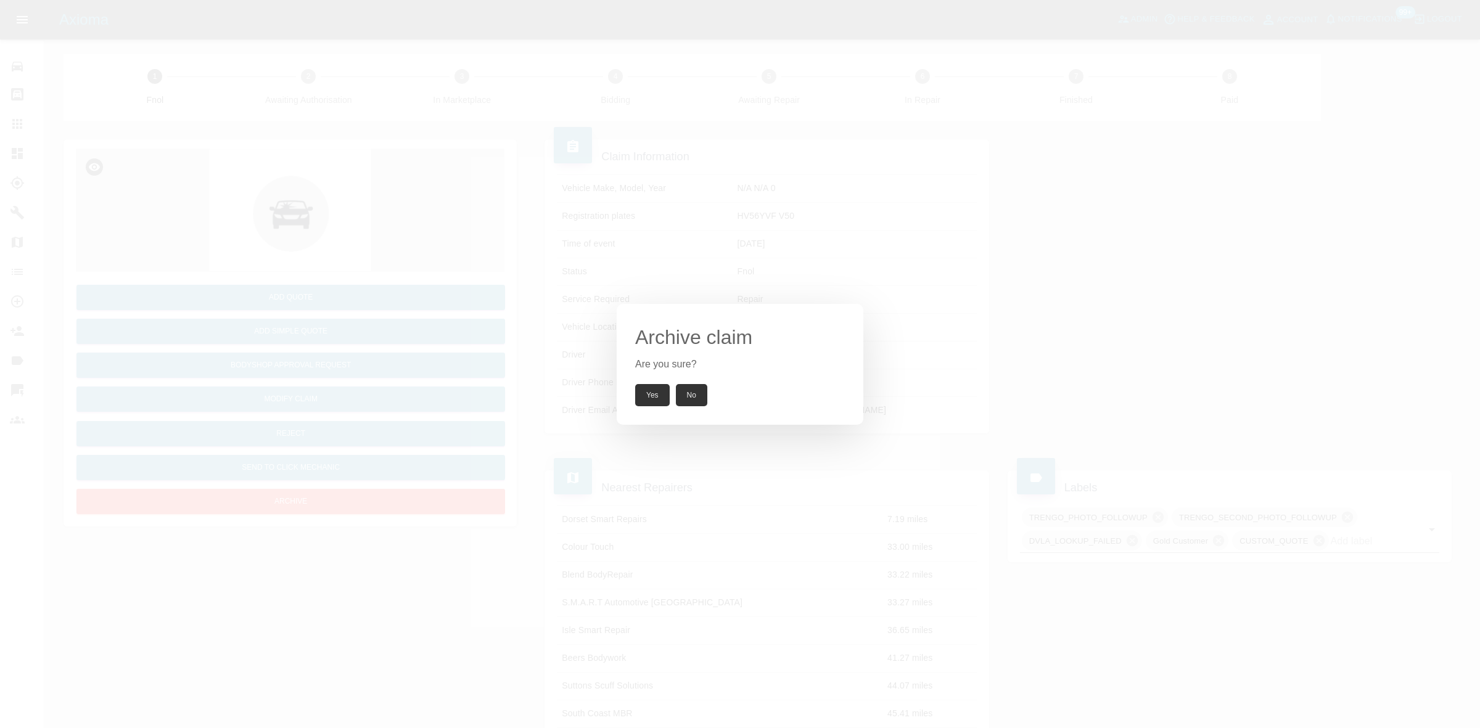
click at [648, 398] on button "Yes" at bounding box center [652, 395] width 35 height 22
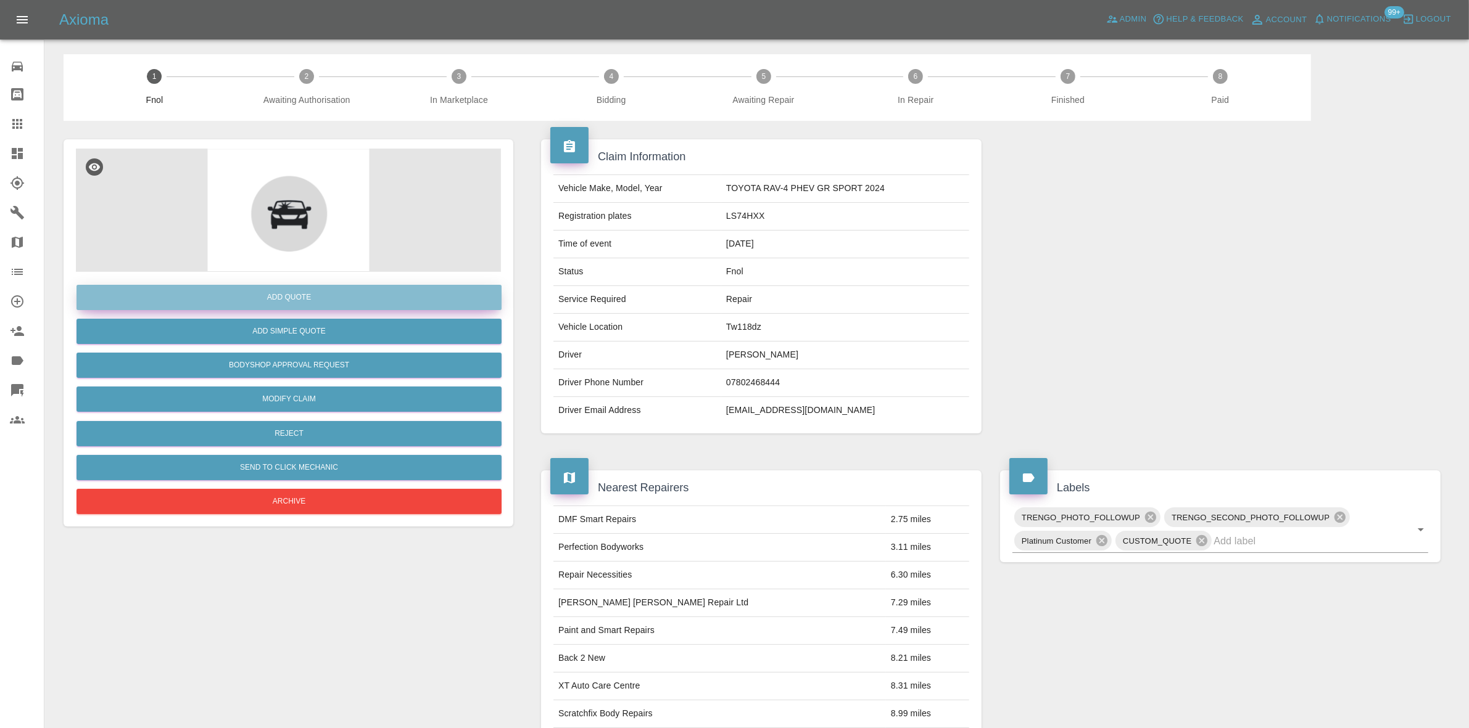
click at [263, 292] on button "Add Quote" at bounding box center [288, 297] width 425 height 25
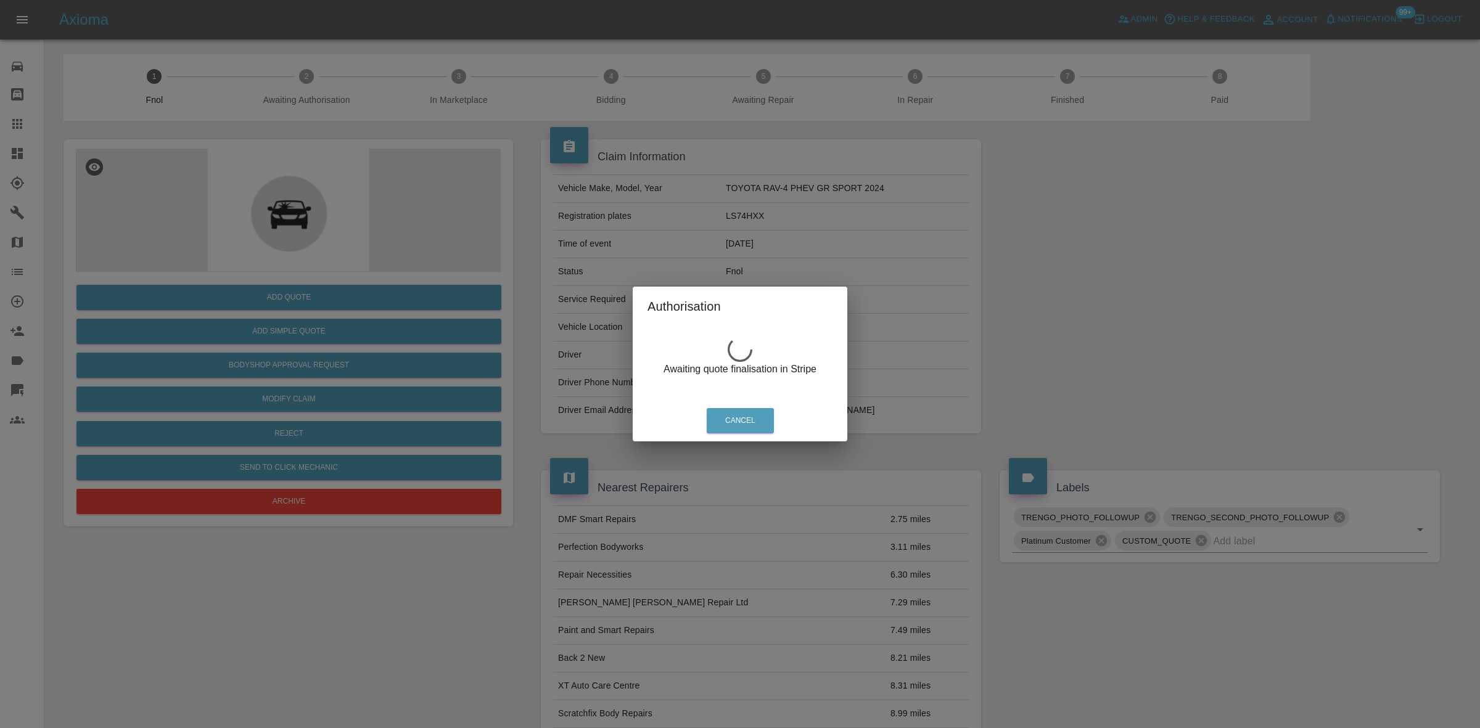
click at [331, 130] on div "Authorisation Awaiting quote finalisation in Stripe Cancel" at bounding box center [740, 364] width 1480 height 728
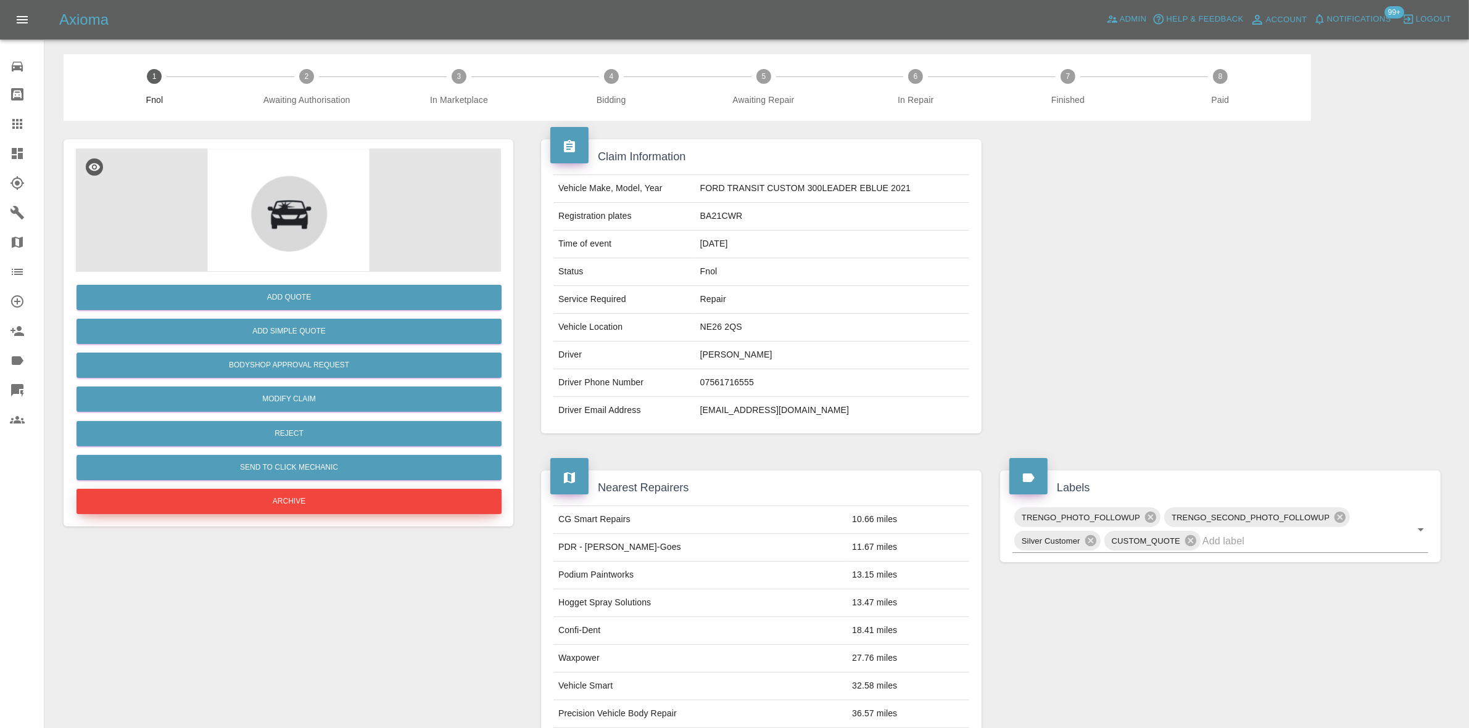
click at [299, 497] on button "Archive" at bounding box center [288, 501] width 425 height 25
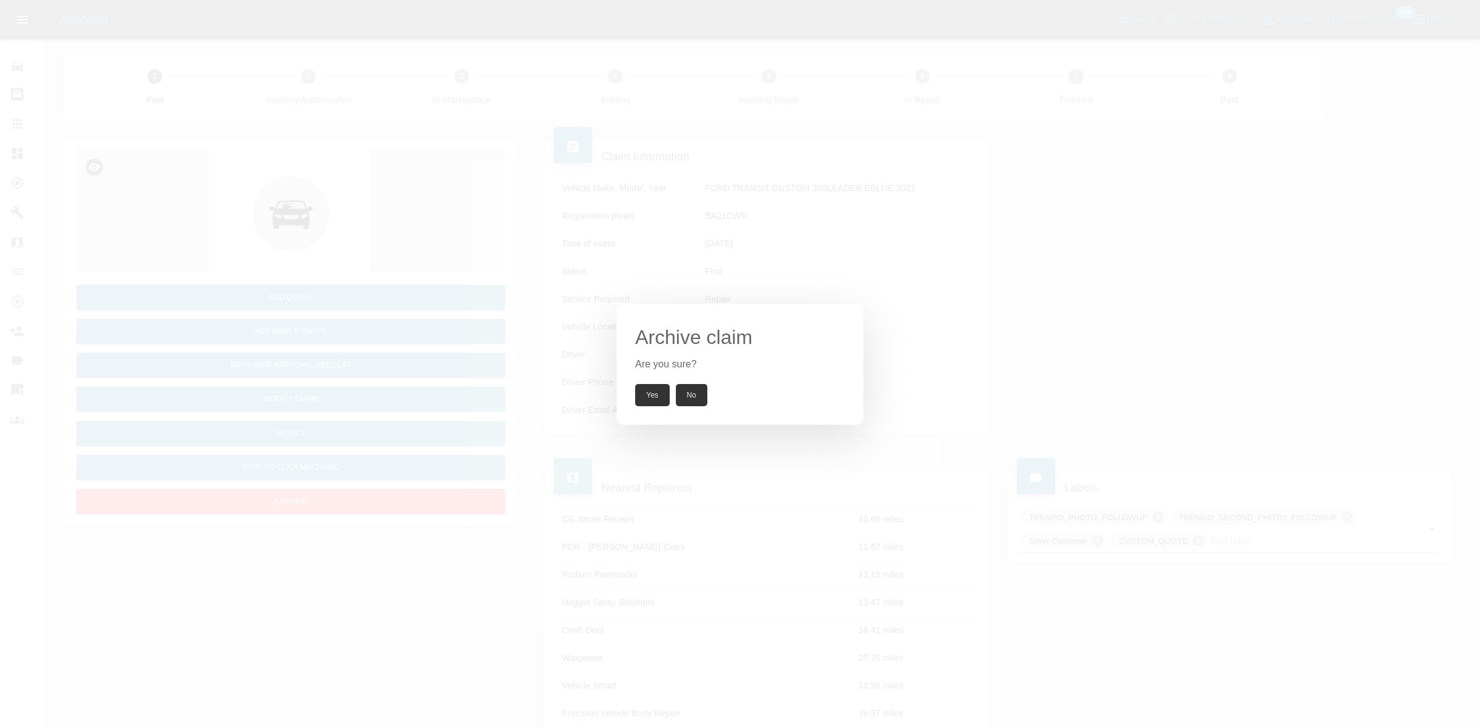
drag, startPoint x: 642, startPoint y: 393, endPoint x: 534, endPoint y: 265, distance: 167.6
click at [646, 392] on button "Yes" at bounding box center [652, 395] width 35 height 22
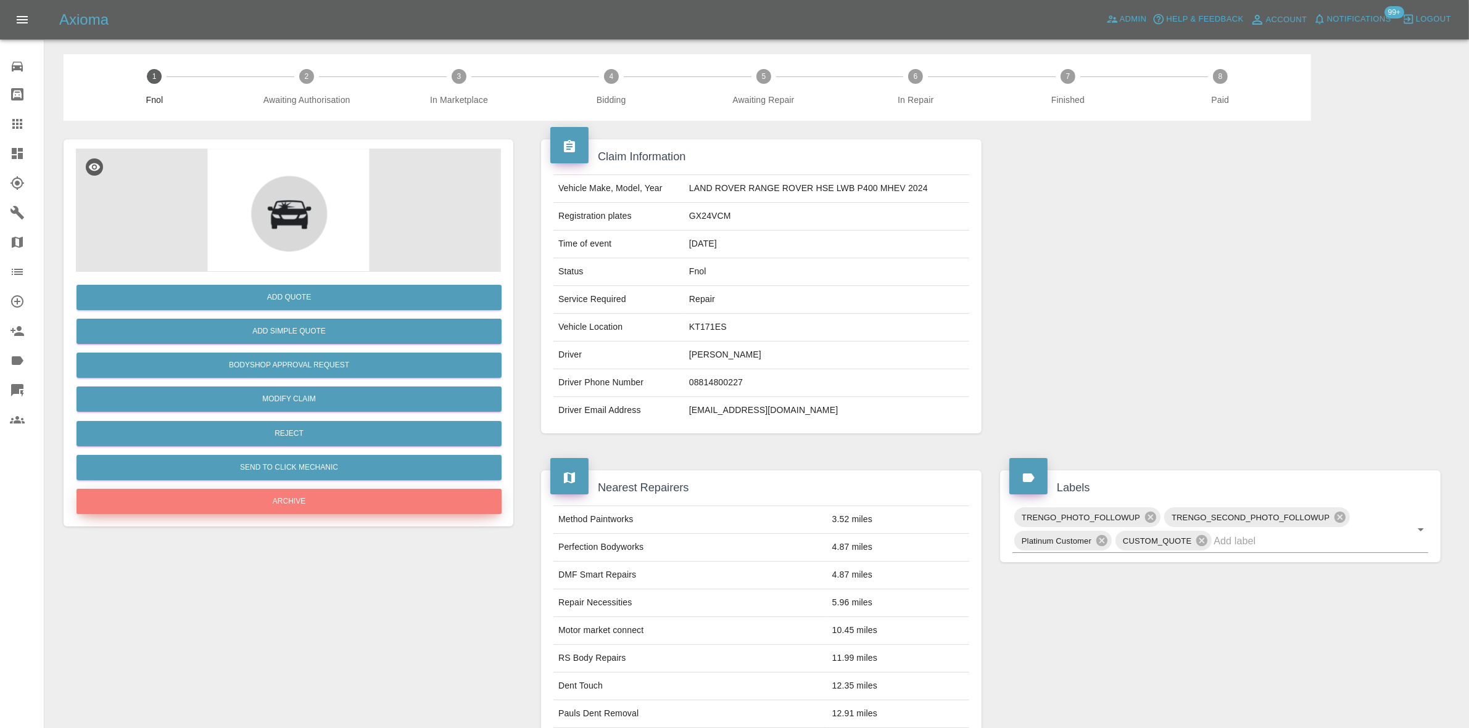
click at [263, 501] on button "Archive" at bounding box center [288, 501] width 425 height 25
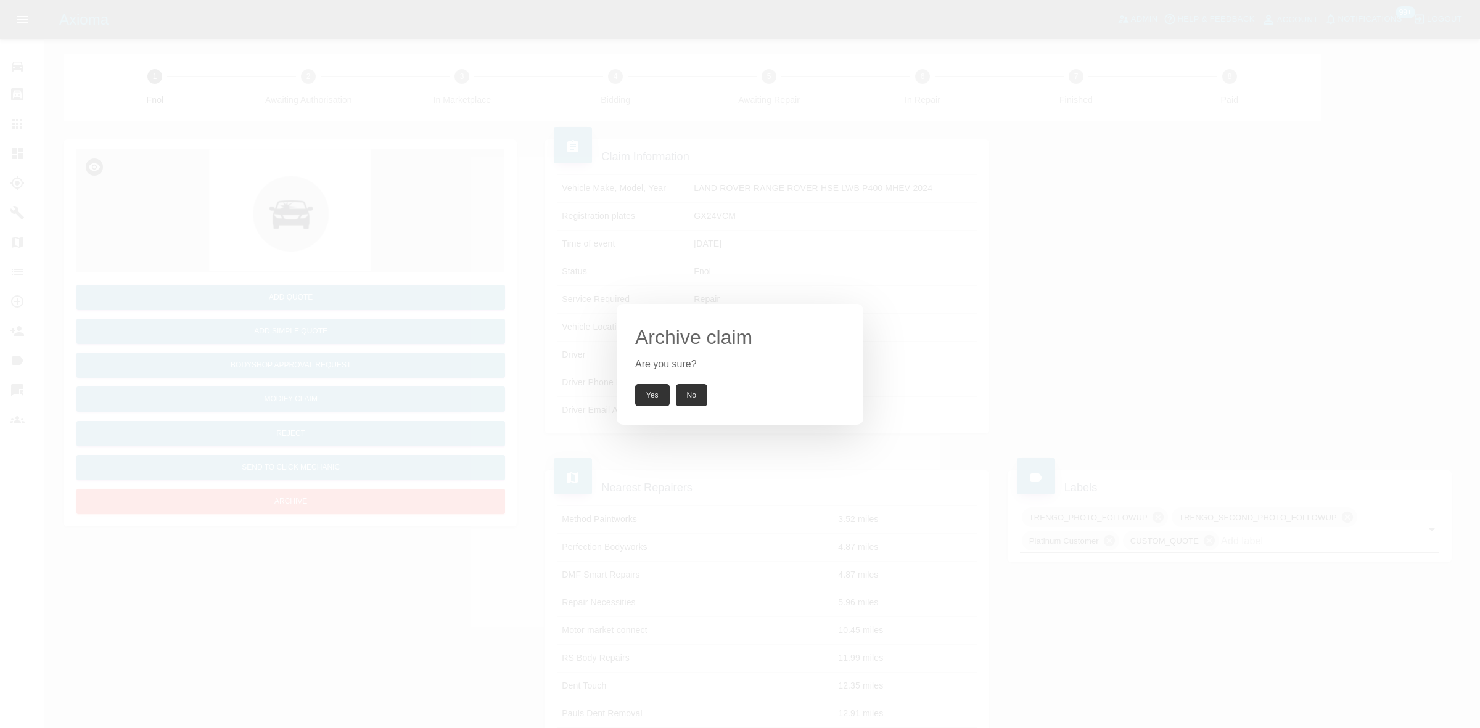
click at [645, 378] on div "Archive claim Are you sure? Yes No" at bounding box center [740, 364] width 247 height 121
click at [643, 397] on button "Yes" at bounding box center [652, 395] width 35 height 22
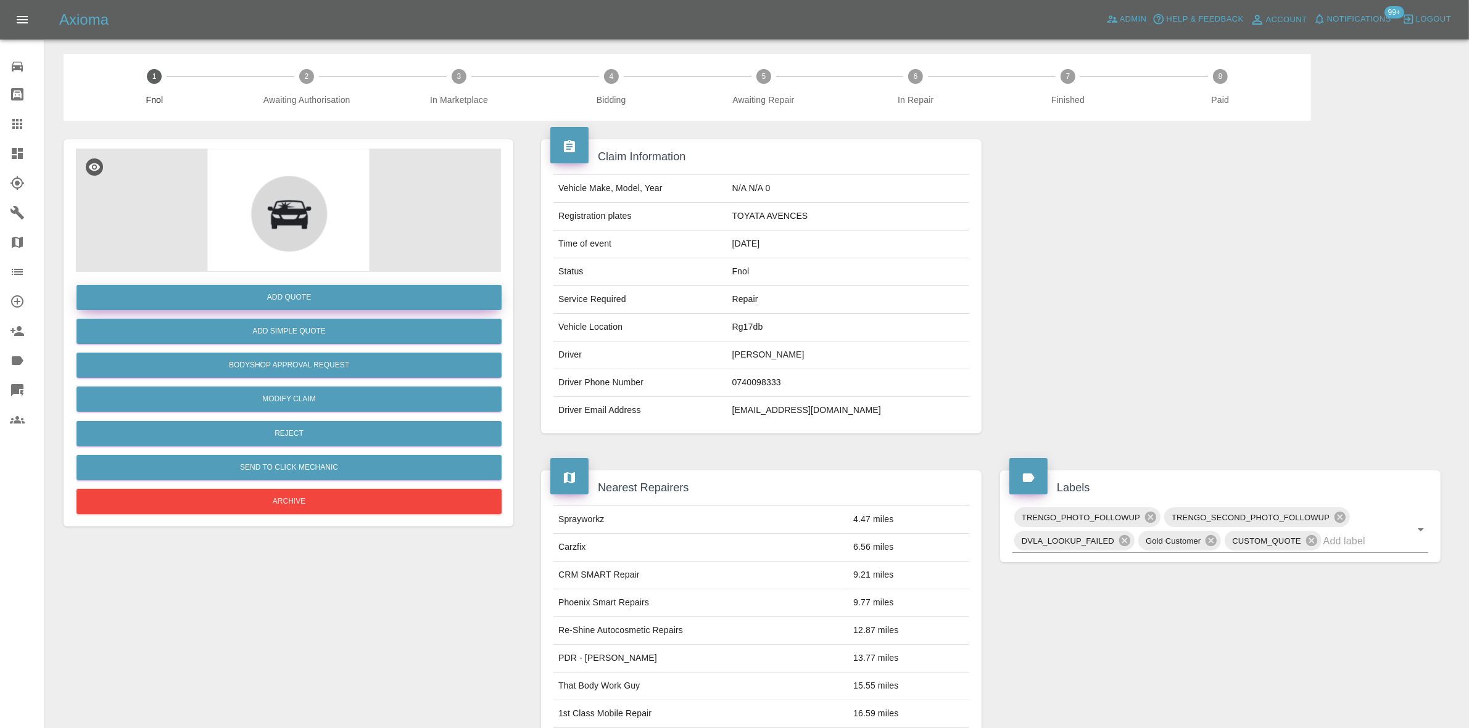
click at [264, 293] on button "Add Quote" at bounding box center [288, 297] width 425 height 25
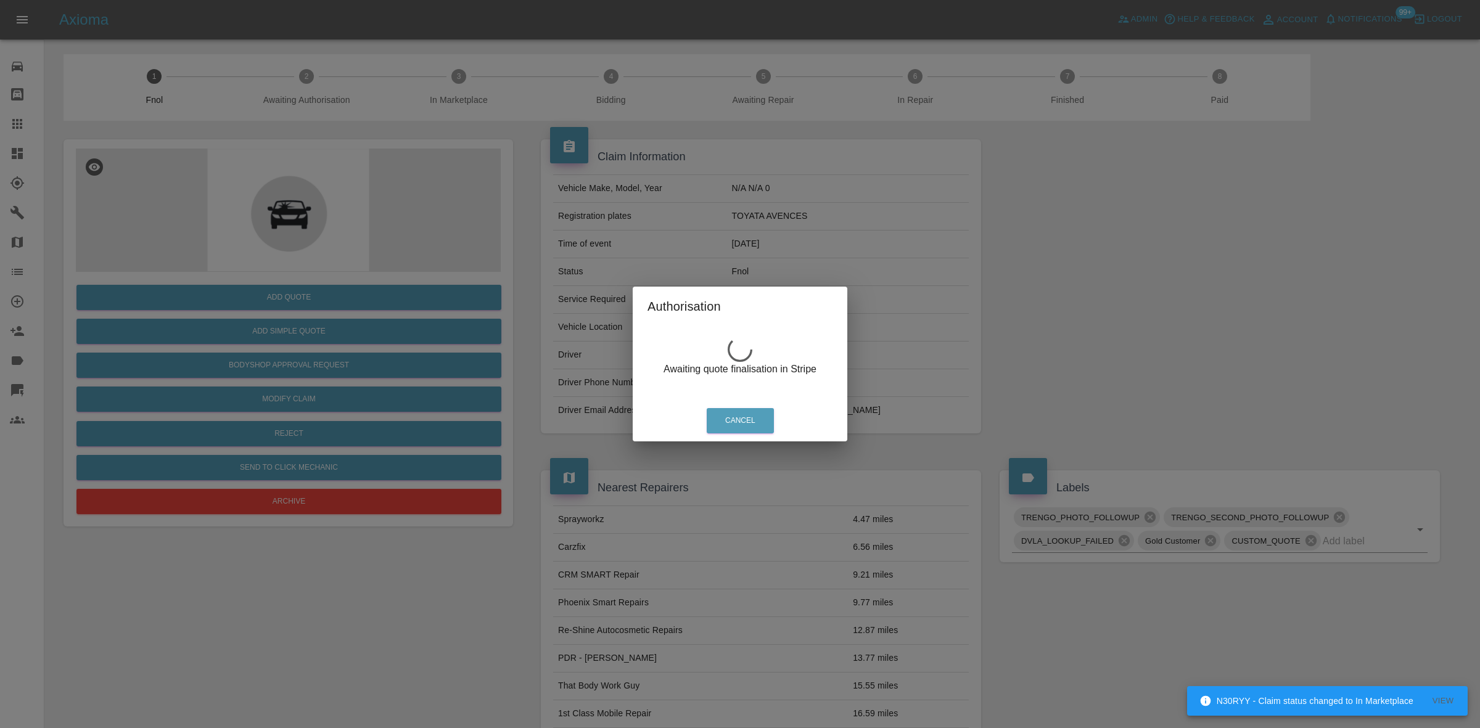
click at [461, 199] on div "Authorisation Awaiting quote finalisation in Stripe Cancel" at bounding box center [740, 364] width 1480 height 728
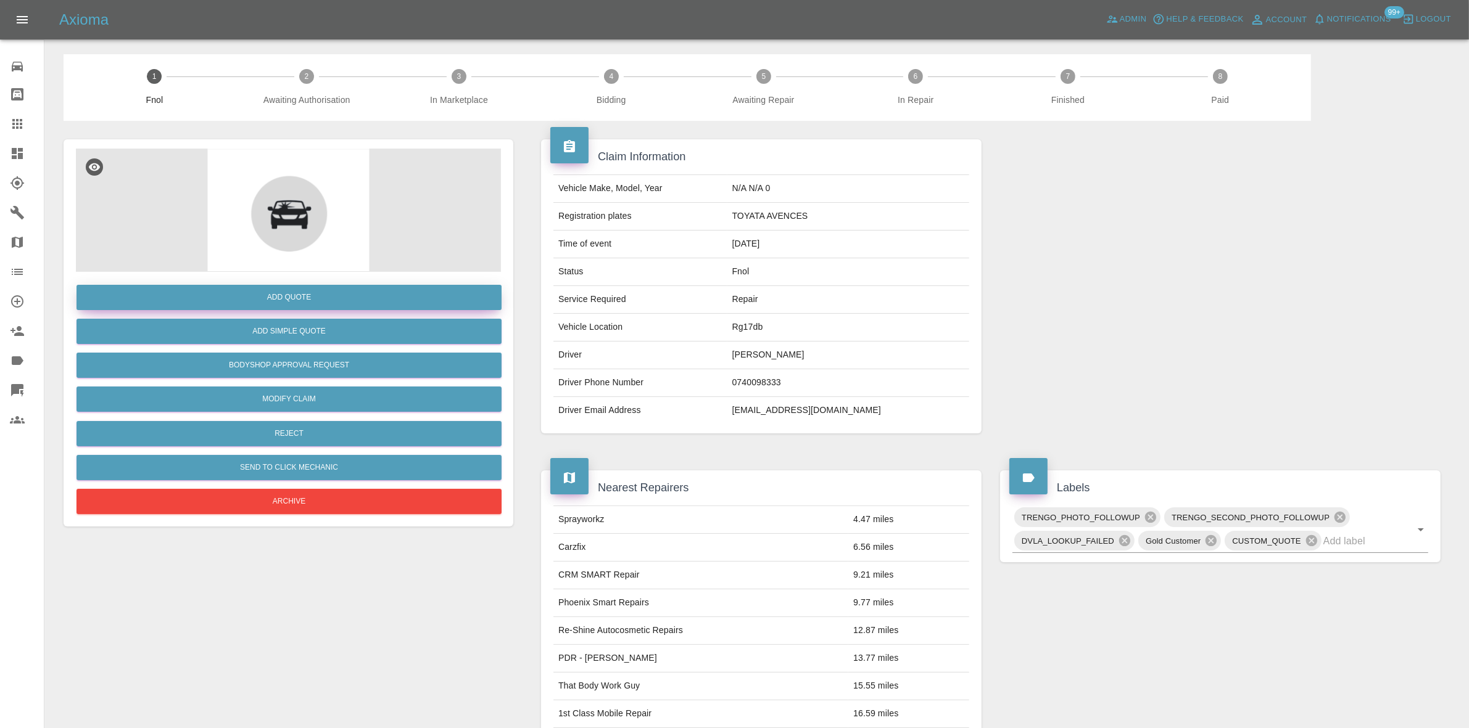
click at [273, 287] on button "Add Quote" at bounding box center [288, 297] width 425 height 25
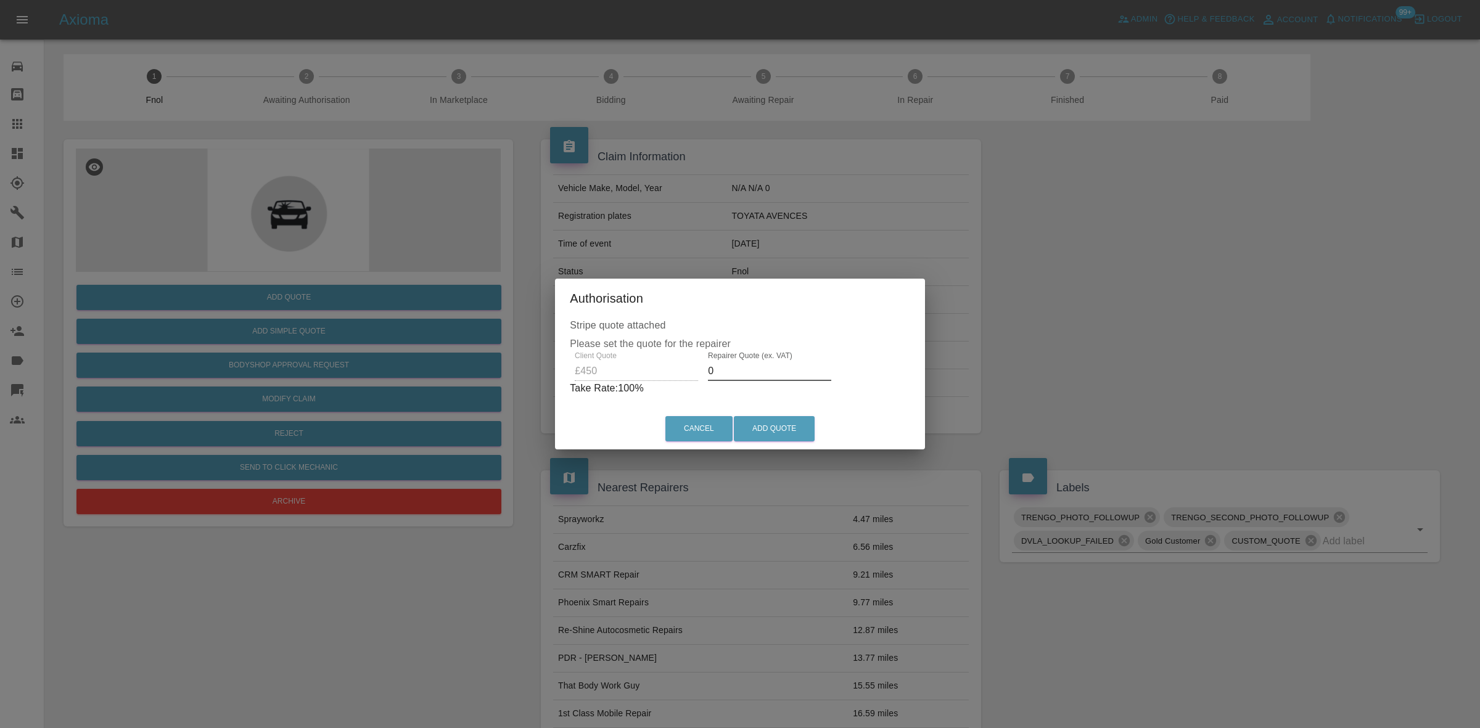
click at [728, 374] on input "0" at bounding box center [769, 371] width 123 height 20
type input "300"
click at [769, 423] on button "Add Quote" at bounding box center [774, 428] width 81 height 25
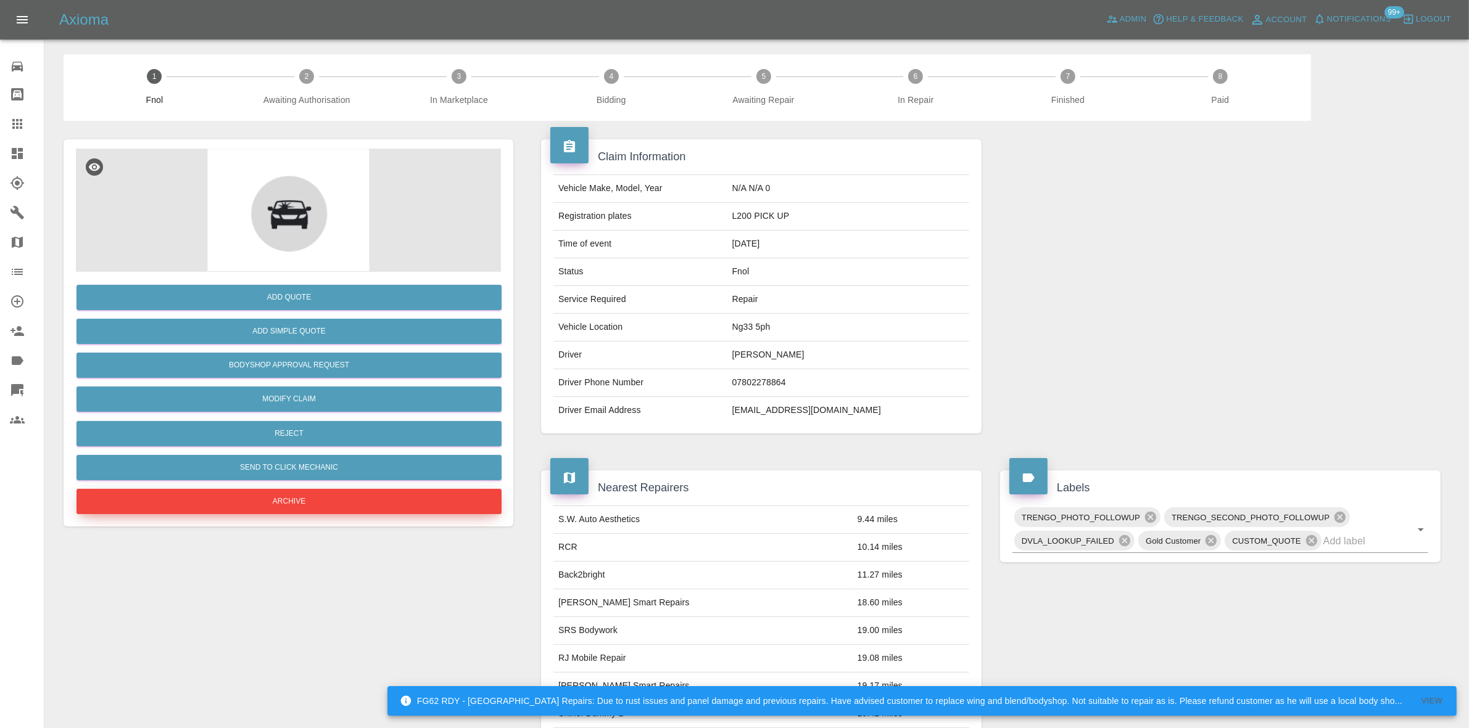
click at [297, 501] on button "Archive" at bounding box center [288, 501] width 425 height 25
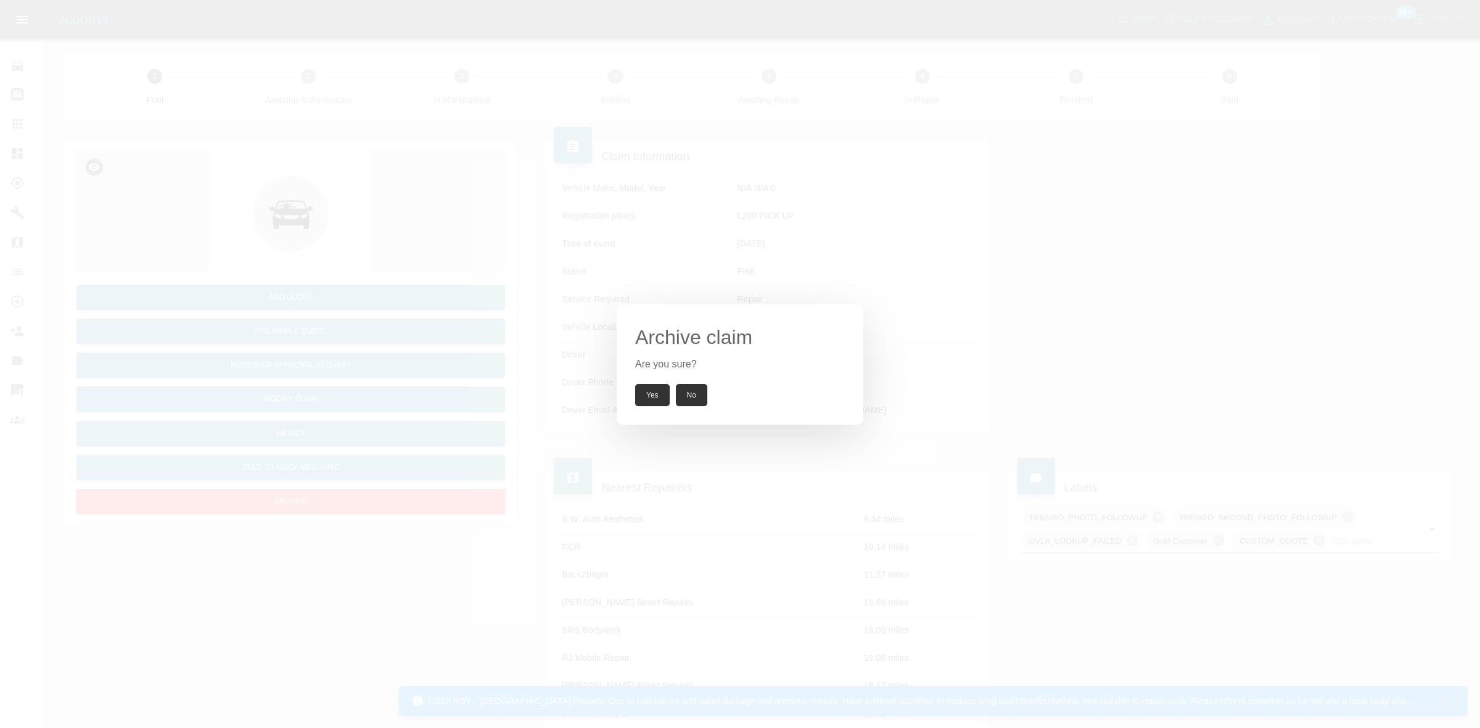
click at [657, 389] on button "Yes" at bounding box center [652, 395] width 35 height 22
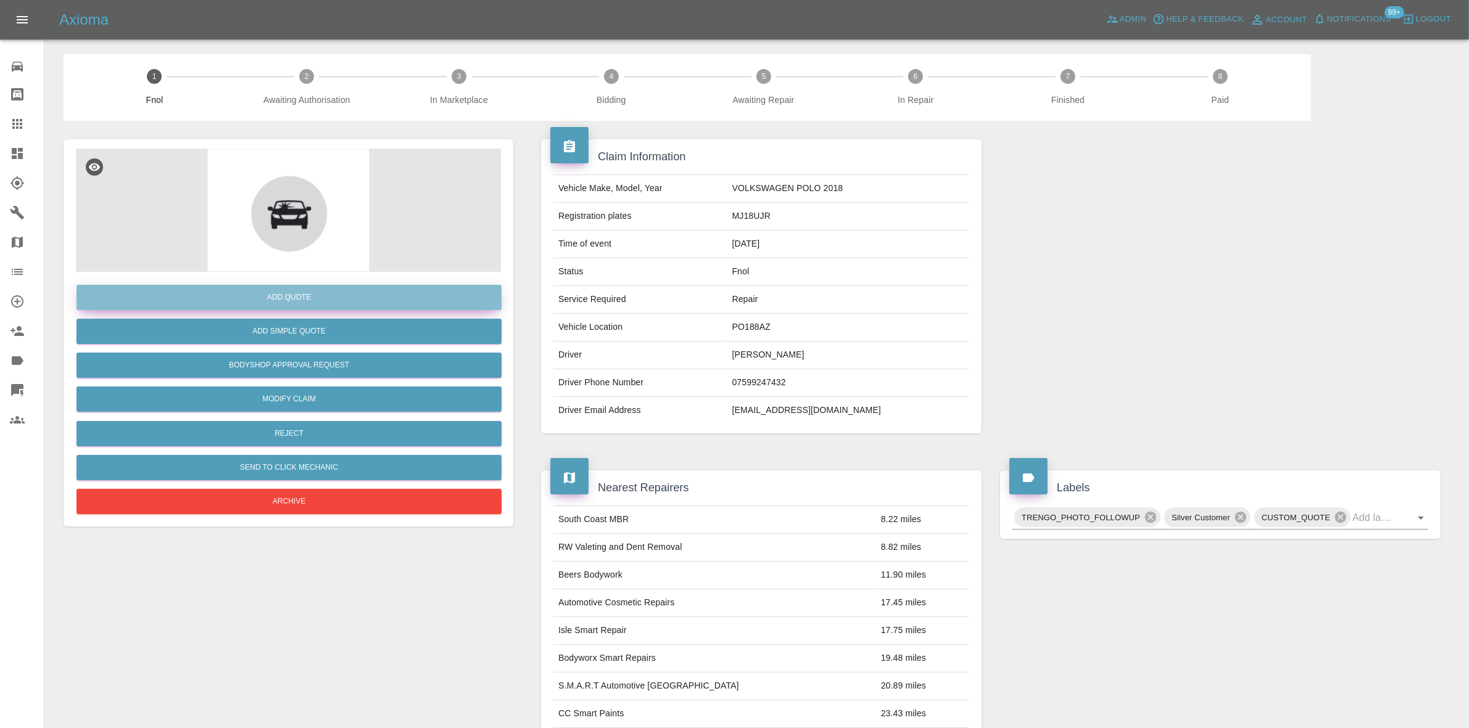
click at [293, 294] on button "Add Quote" at bounding box center [288, 297] width 425 height 25
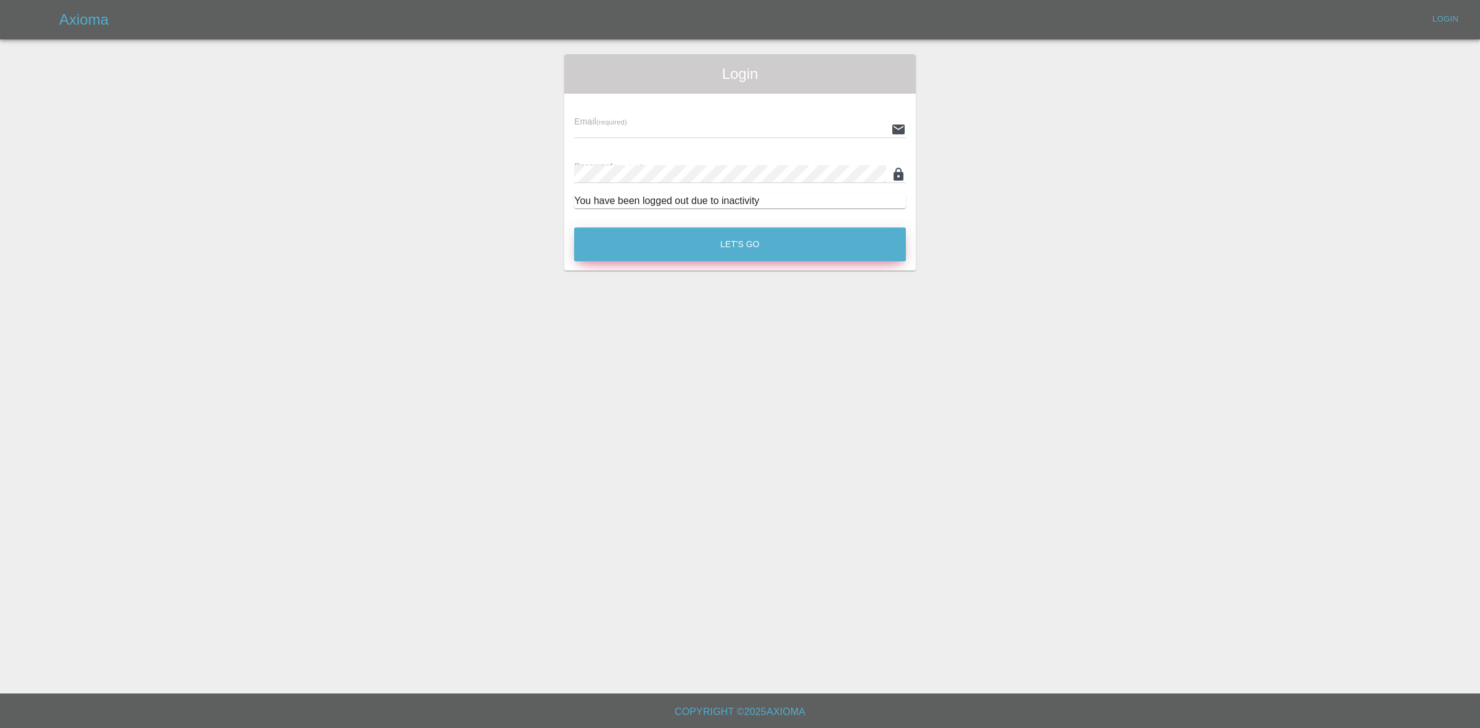
type input "[EMAIL_ADDRESS][DOMAIN_NAME]"
drag, startPoint x: 614, startPoint y: 237, endPoint x: 446, endPoint y: 214, distance: 169.4
click at [614, 237] on button "Let's Go" at bounding box center [740, 245] width 332 height 34
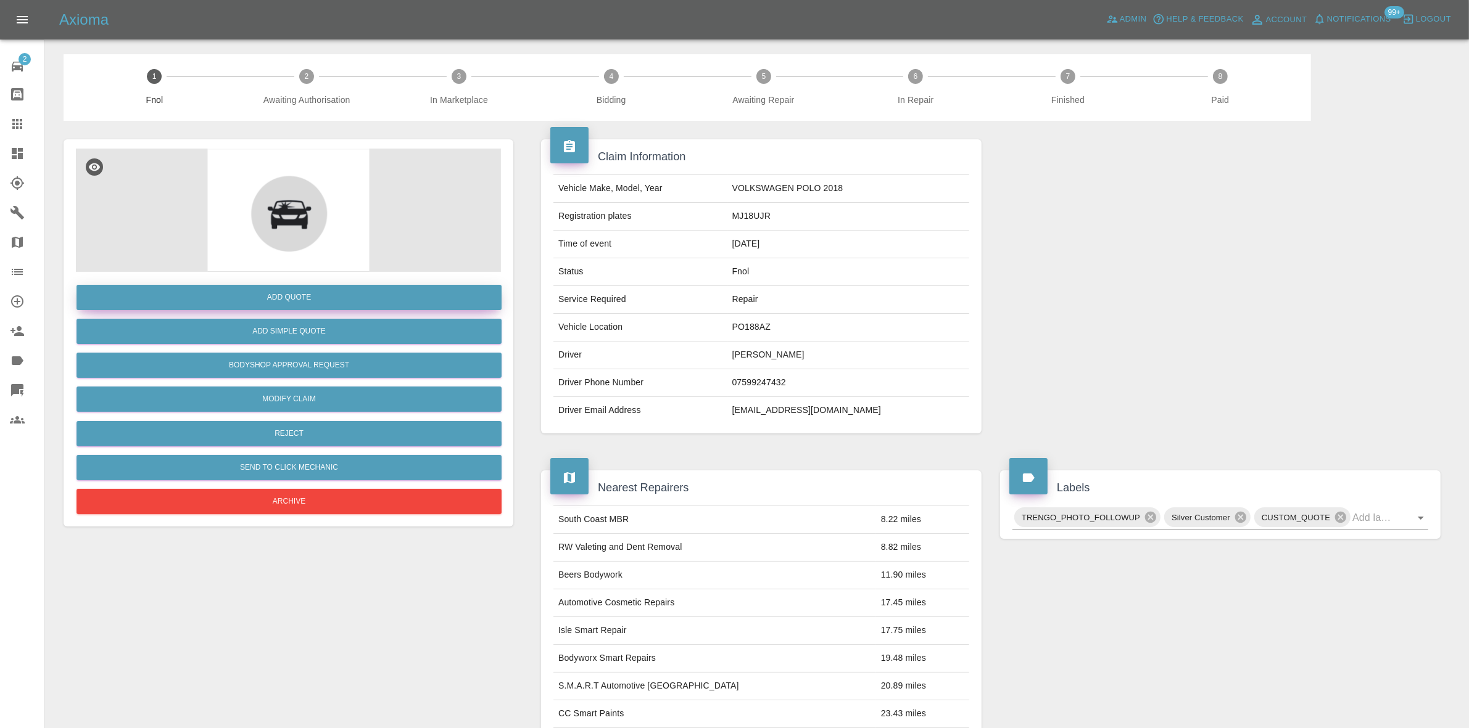
click at [271, 293] on button "Add Quote" at bounding box center [288, 297] width 425 height 25
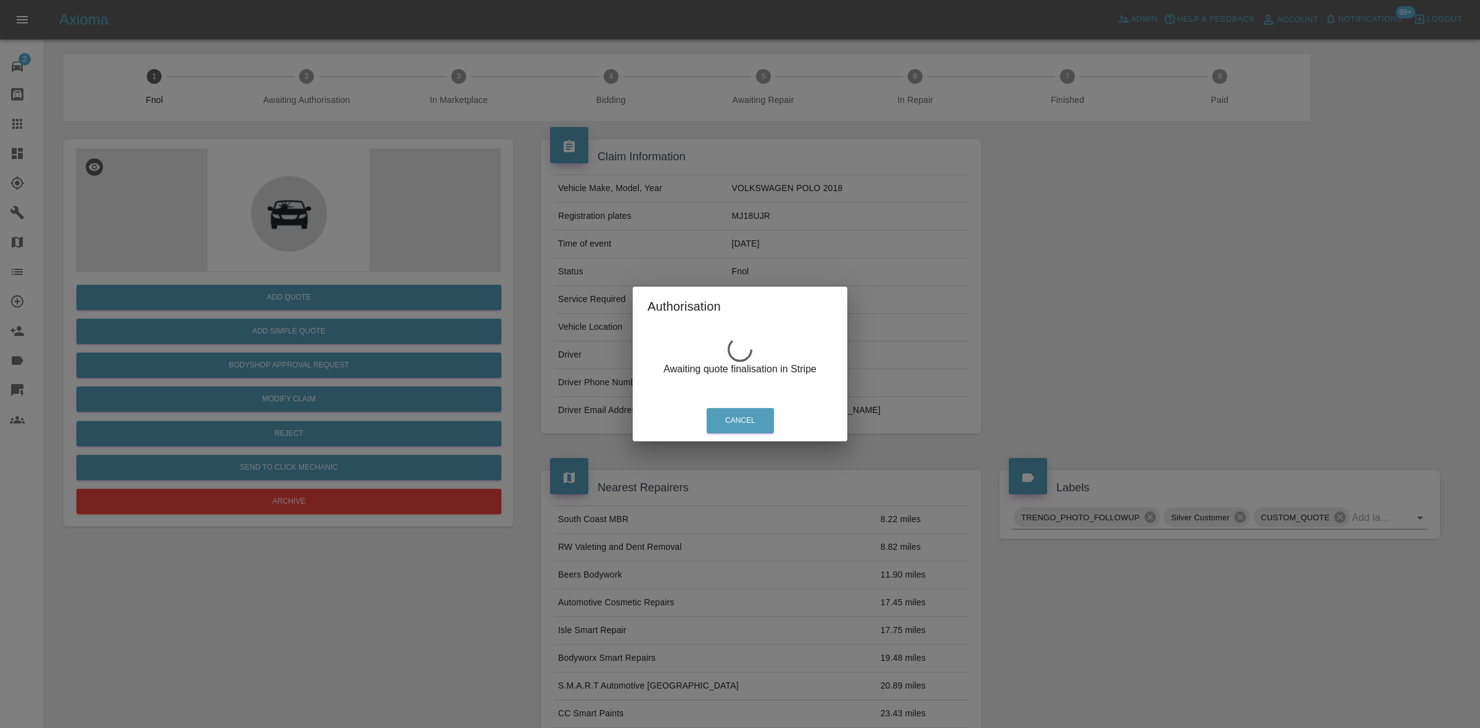
click at [488, 54] on div "Authorisation Awaiting quote finalisation in Stripe Cancel" at bounding box center [740, 364] width 1480 height 728
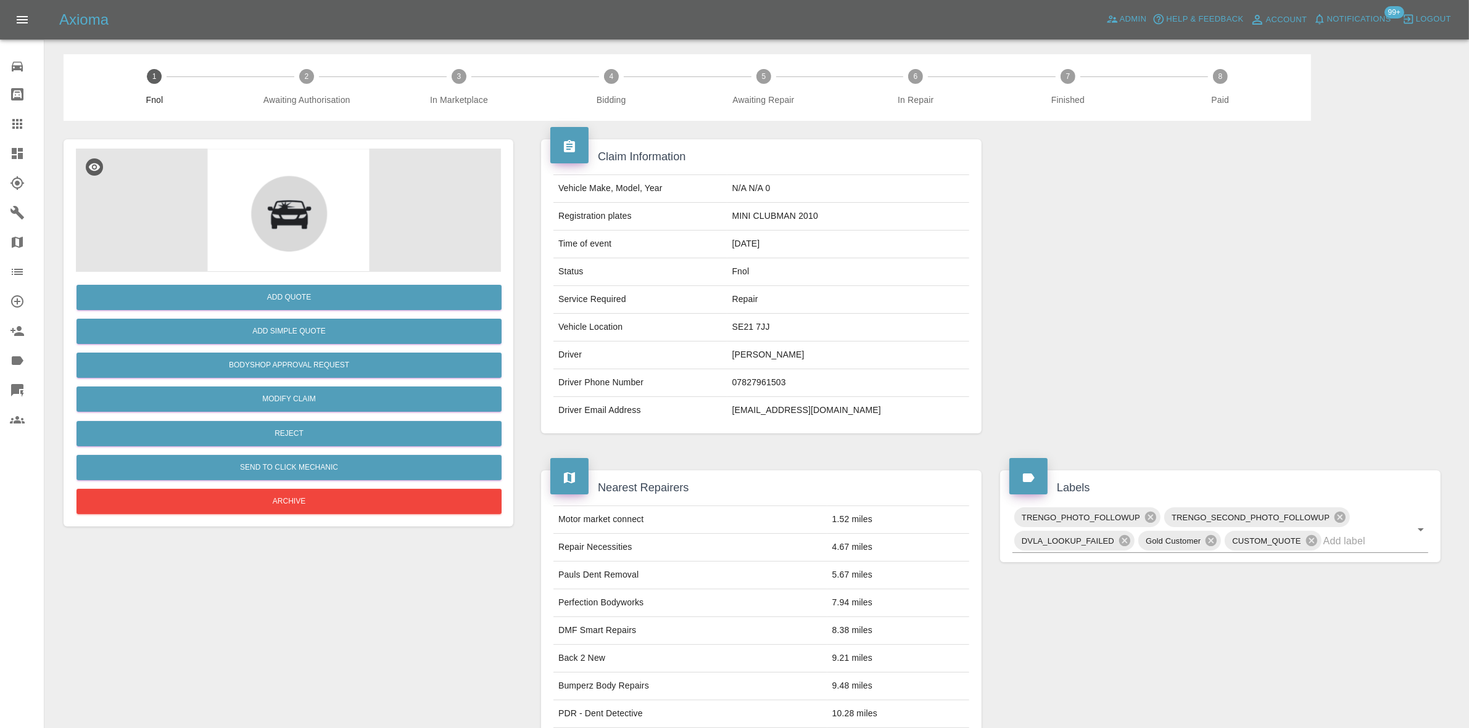
click at [1376, 19] on span "Notifications" at bounding box center [1359, 19] width 64 height 14
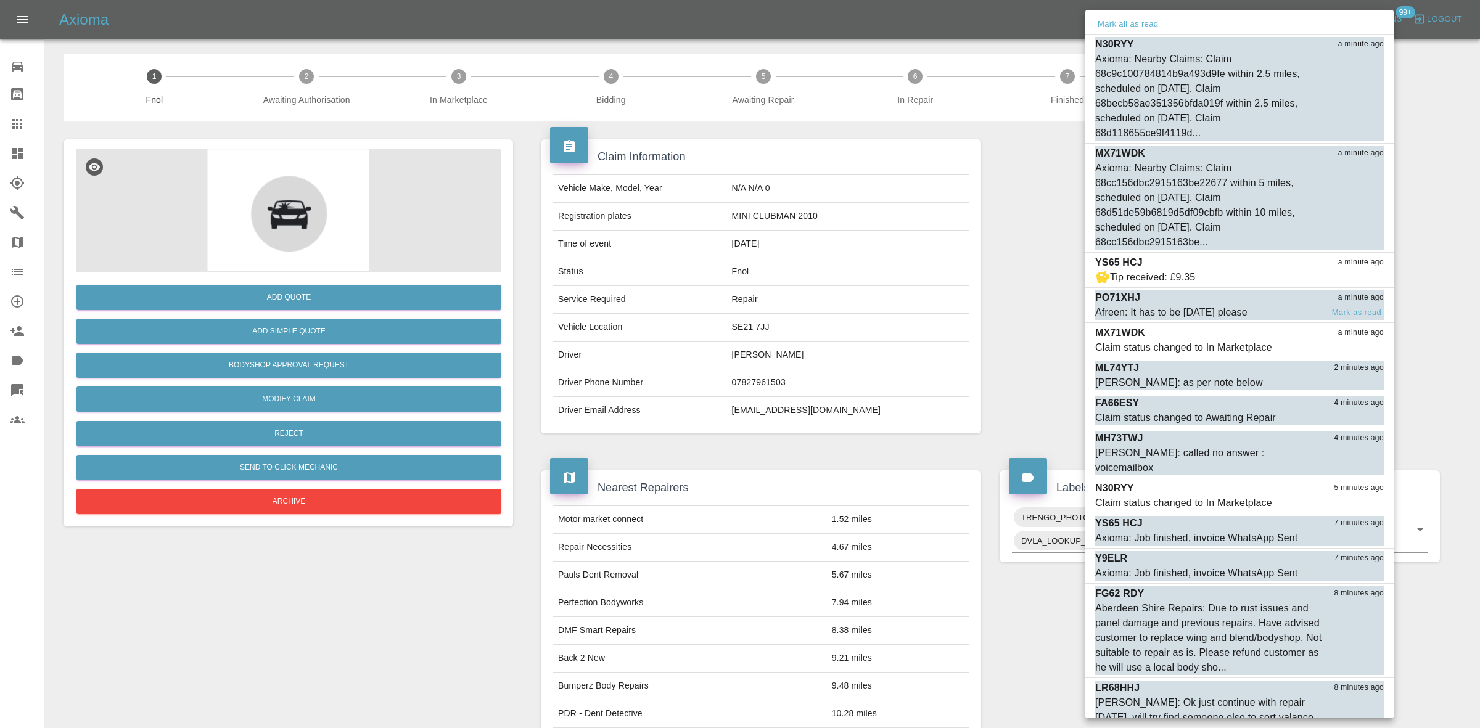
click at [1149, 302] on div "PO71XHJ a minute ago" at bounding box center [1239, 298] width 289 height 15
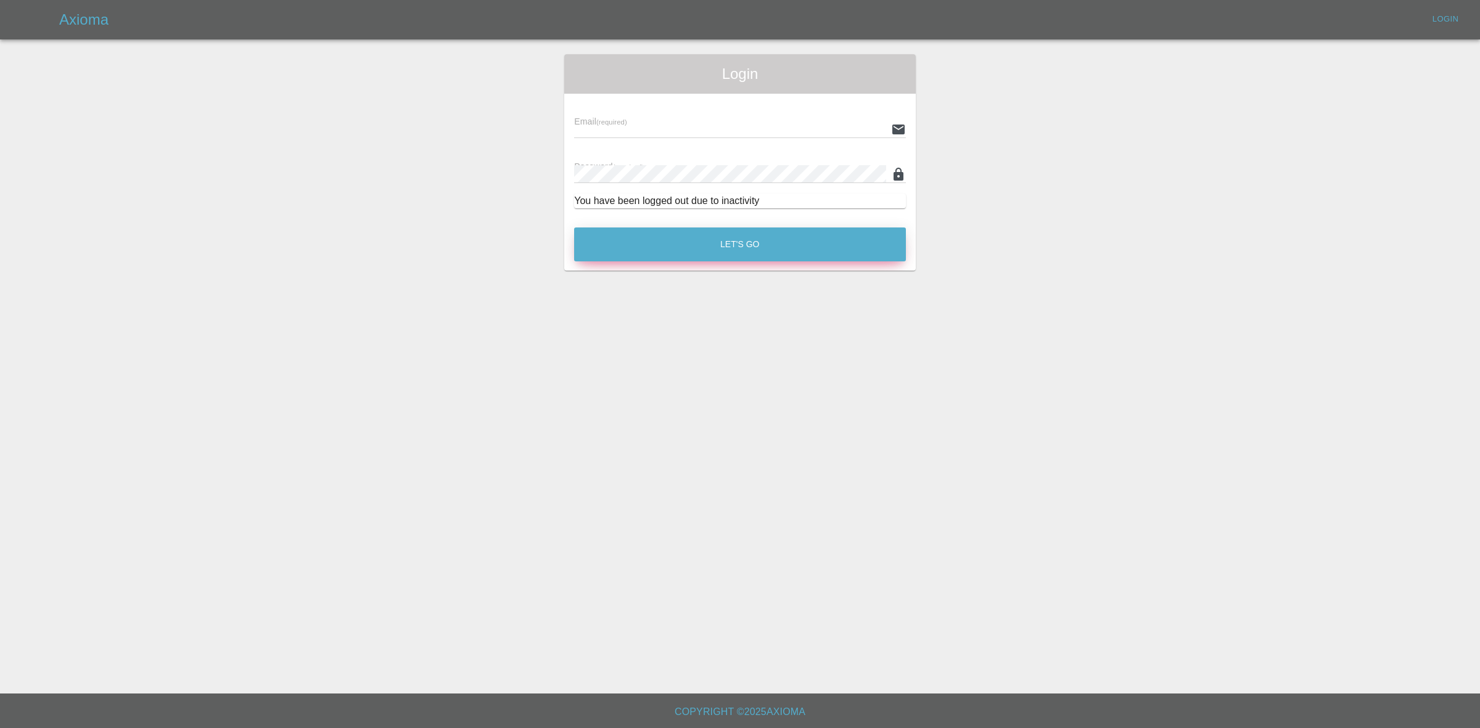
type input "georgecreedon1@icloud.com"
click at [756, 241] on button "Let's Go" at bounding box center [740, 245] width 332 height 34
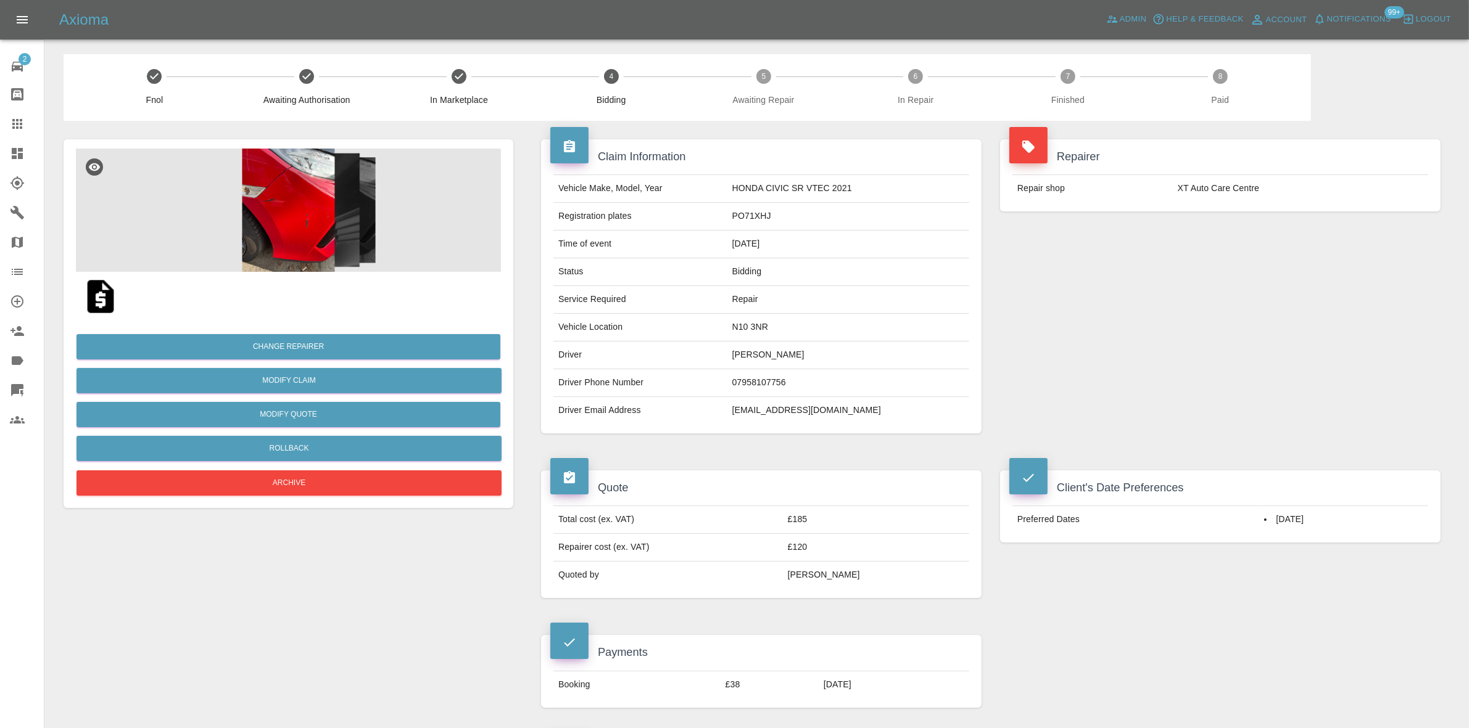
click at [1277, 241] on div "Repairer Repair shop XT Auto Care Centre" at bounding box center [1220, 286] width 459 height 331
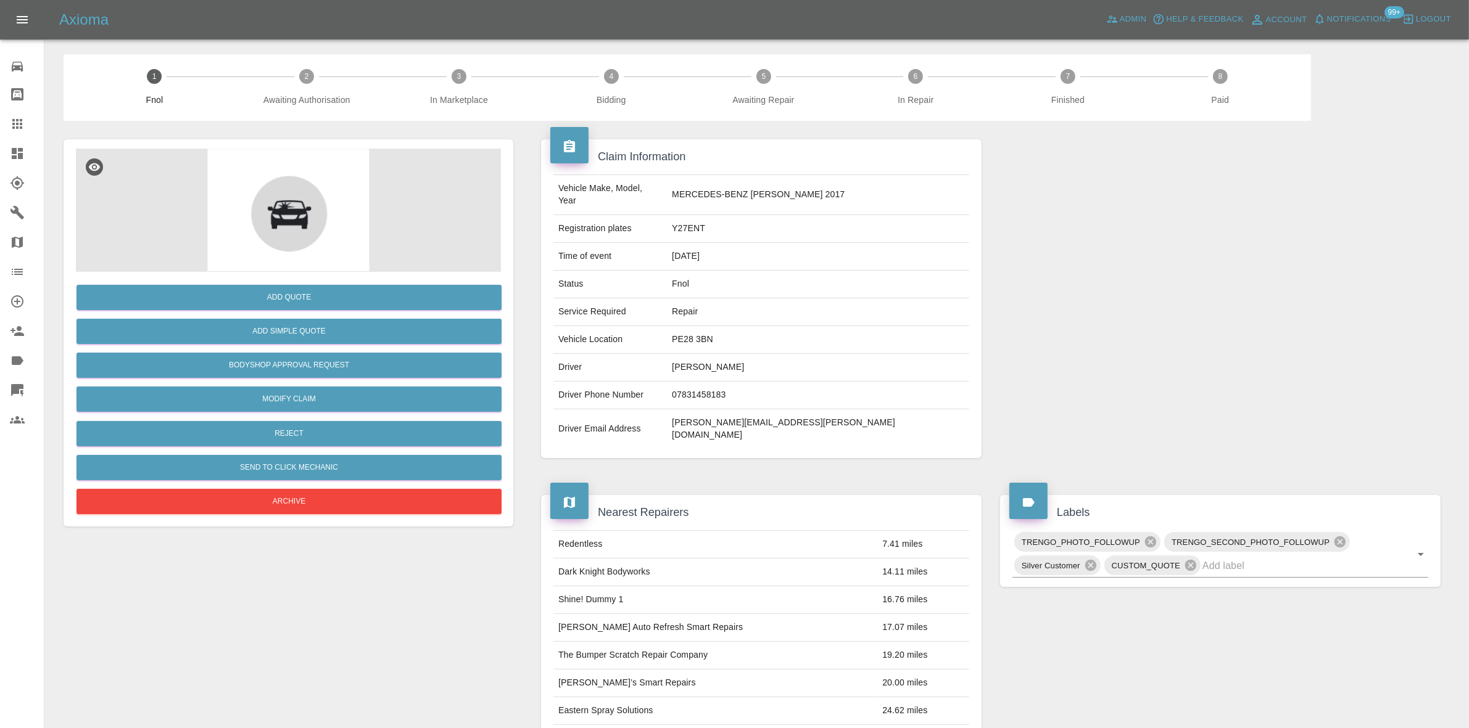
click at [1357, 19] on span "Notifications" at bounding box center [1359, 19] width 64 height 14
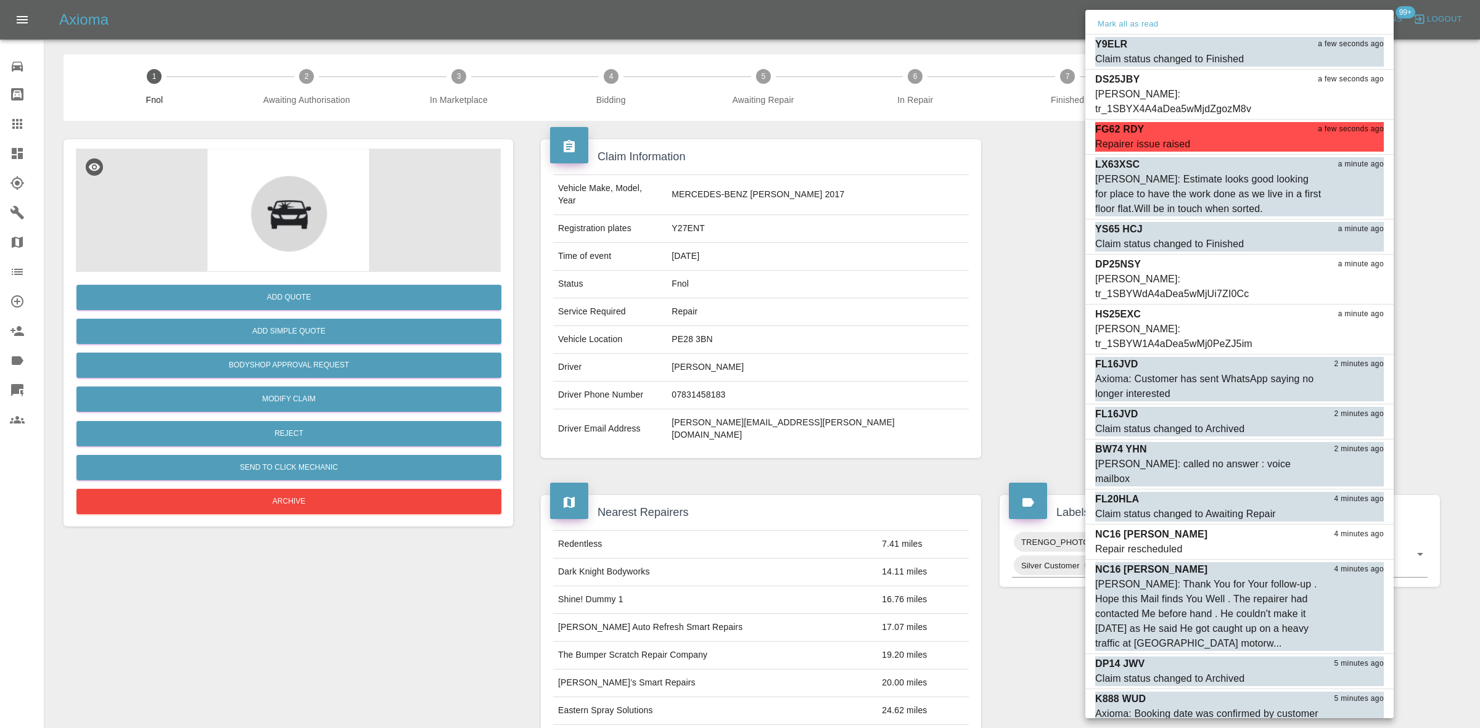
click at [880, 162] on div at bounding box center [740, 364] width 1480 height 728
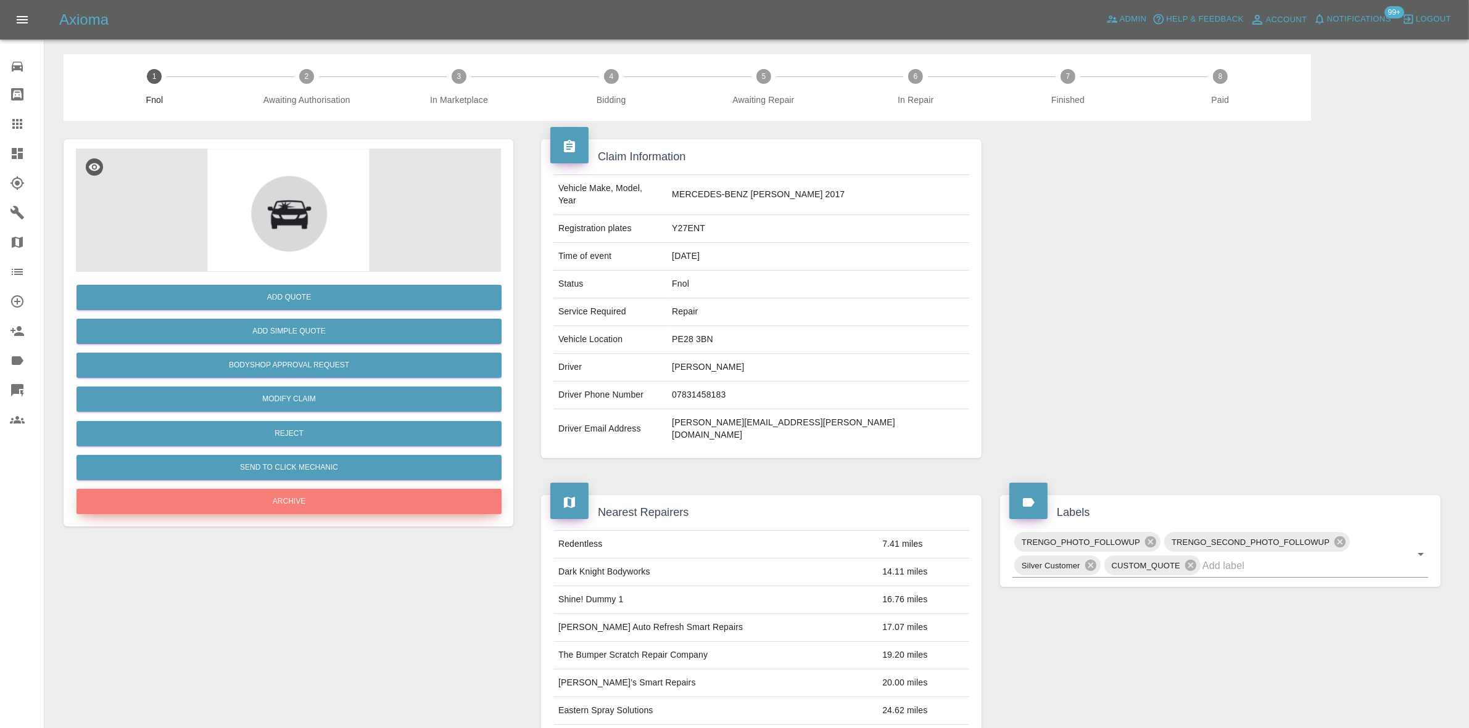
click at [271, 501] on button "Archive" at bounding box center [288, 501] width 425 height 25
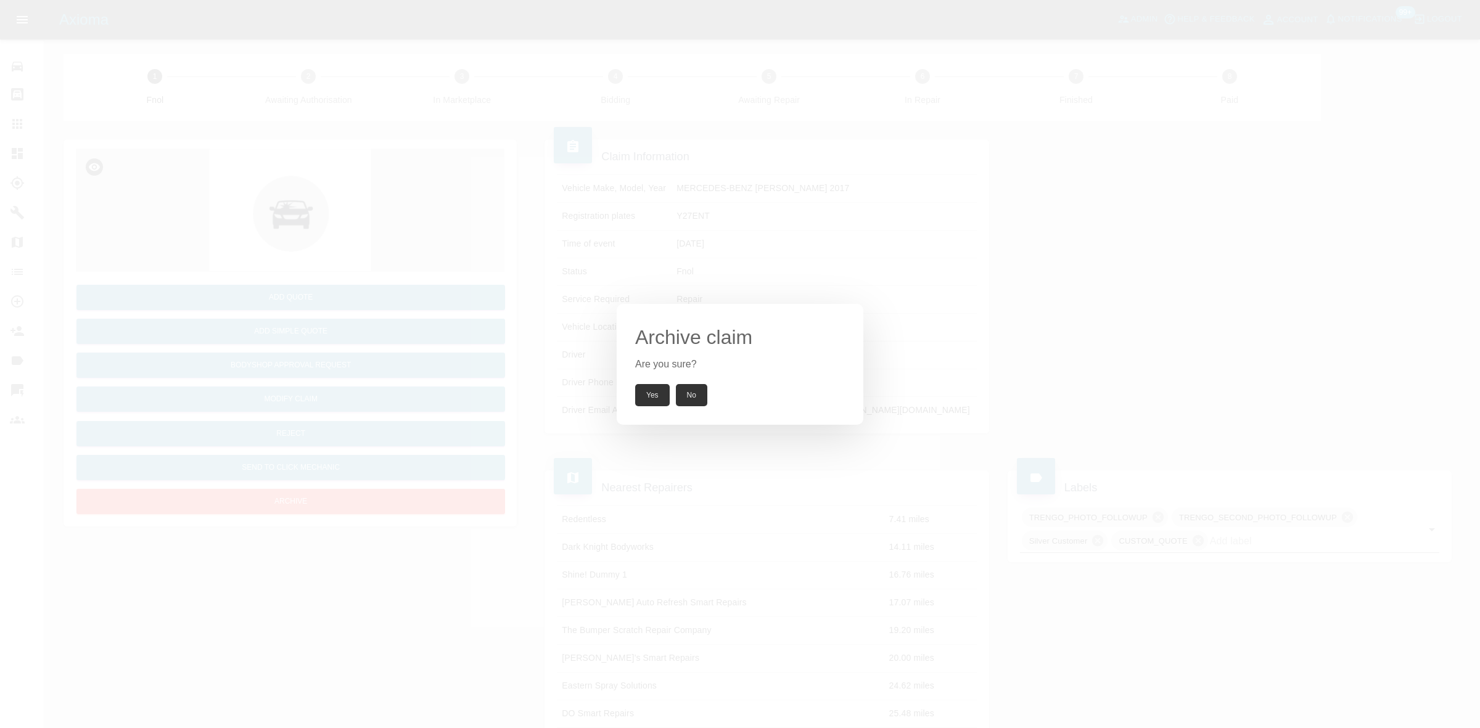
click at [653, 397] on button "Yes" at bounding box center [652, 395] width 35 height 22
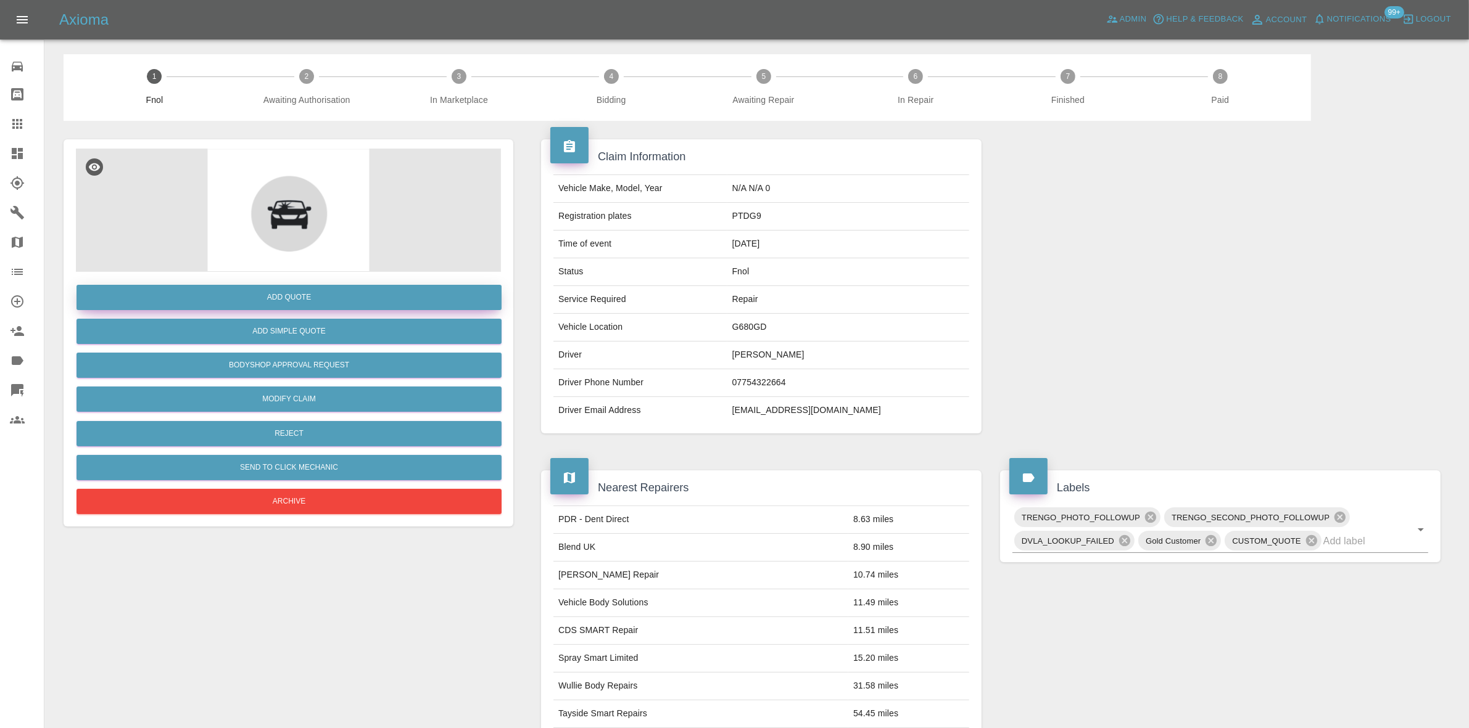
click at [279, 297] on button "Add Quote" at bounding box center [288, 297] width 425 height 25
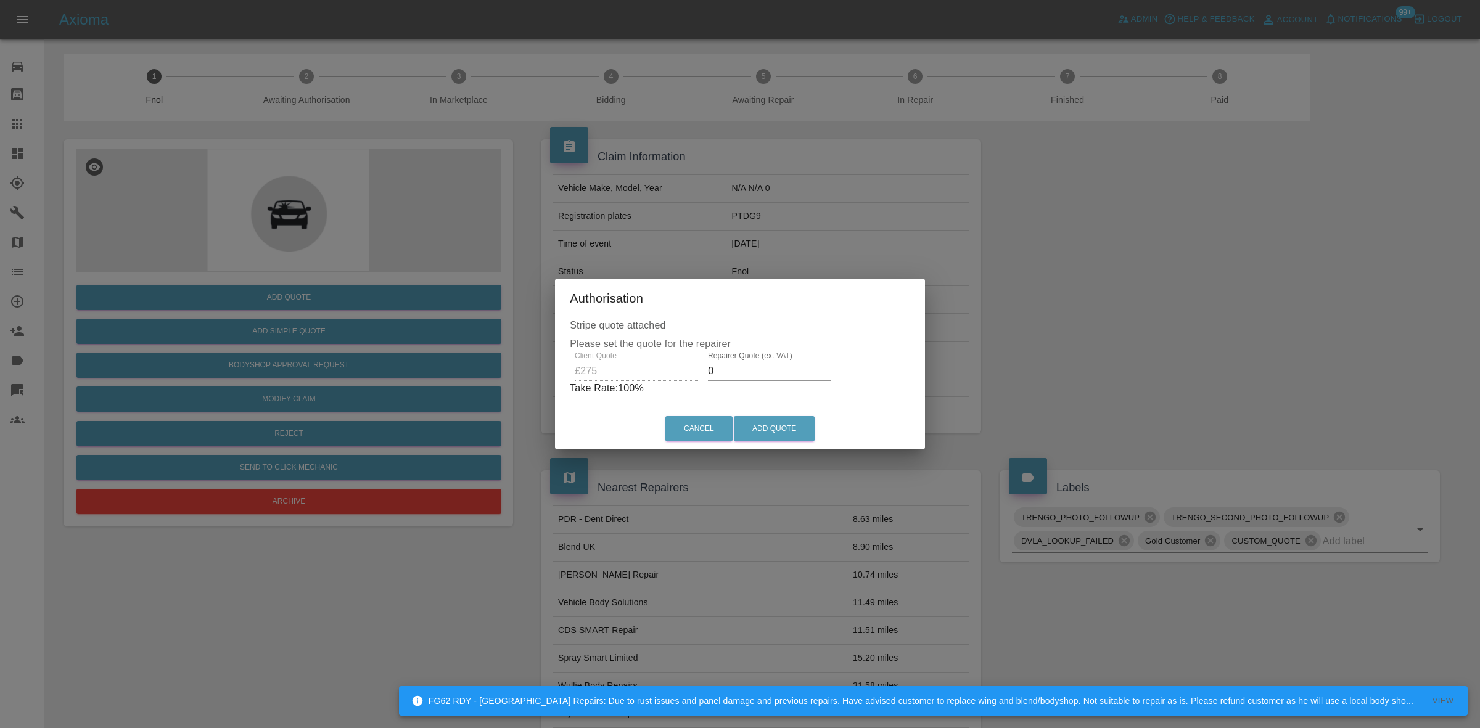
click at [722, 375] on input "0" at bounding box center [769, 371] width 123 height 20
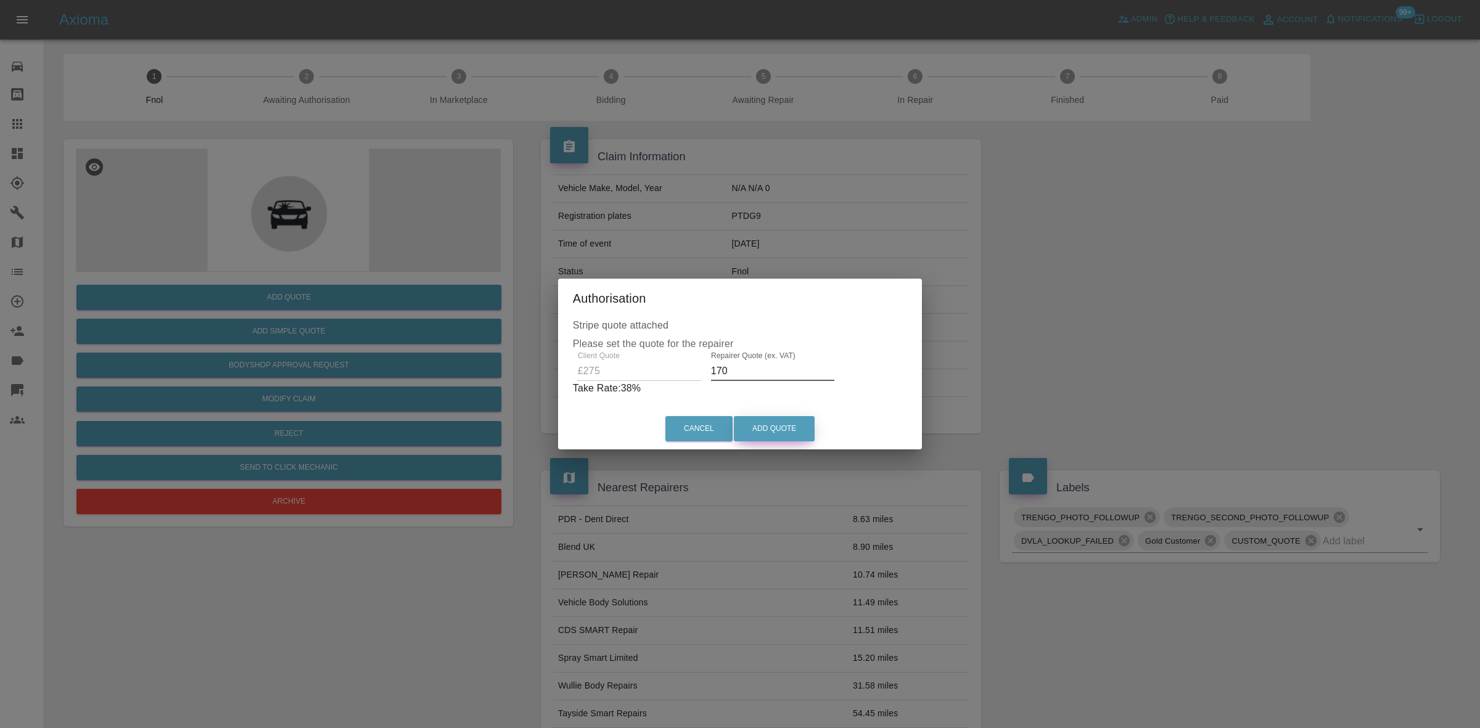
type input "170"
click at [775, 426] on button "Add Quote" at bounding box center [774, 428] width 81 height 25
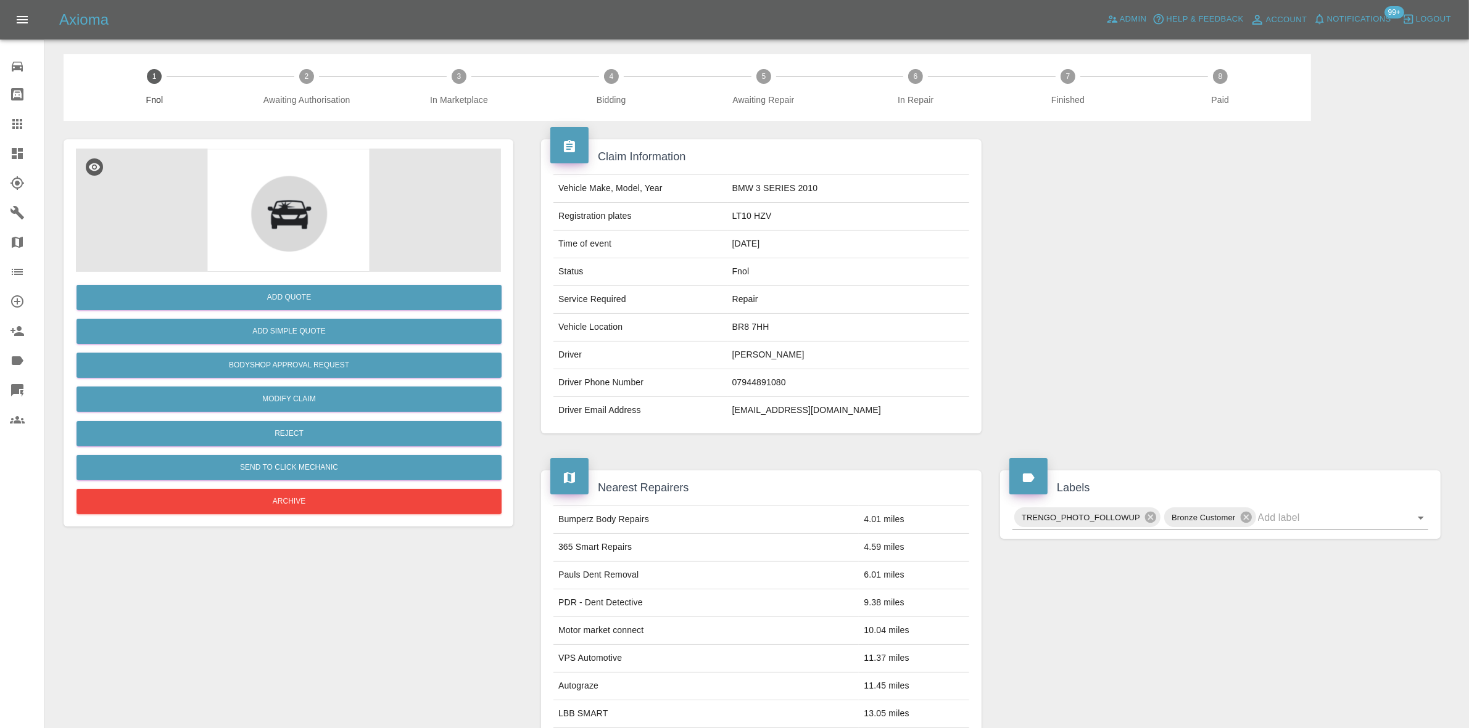
click at [788, 410] on td "[EMAIL_ADDRESS][DOMAIN_NAME]" at bounding box center [848, 410] width 242 height 27
click at [788, 410] on td "deadlydunn@aol.com" at bounding box center [848, 410] width 242 height 27
copy td "deadlydunn@aol.com"
click at [0, 130] on link "Claims" at bounding box center [22, 124] width 44 height 30
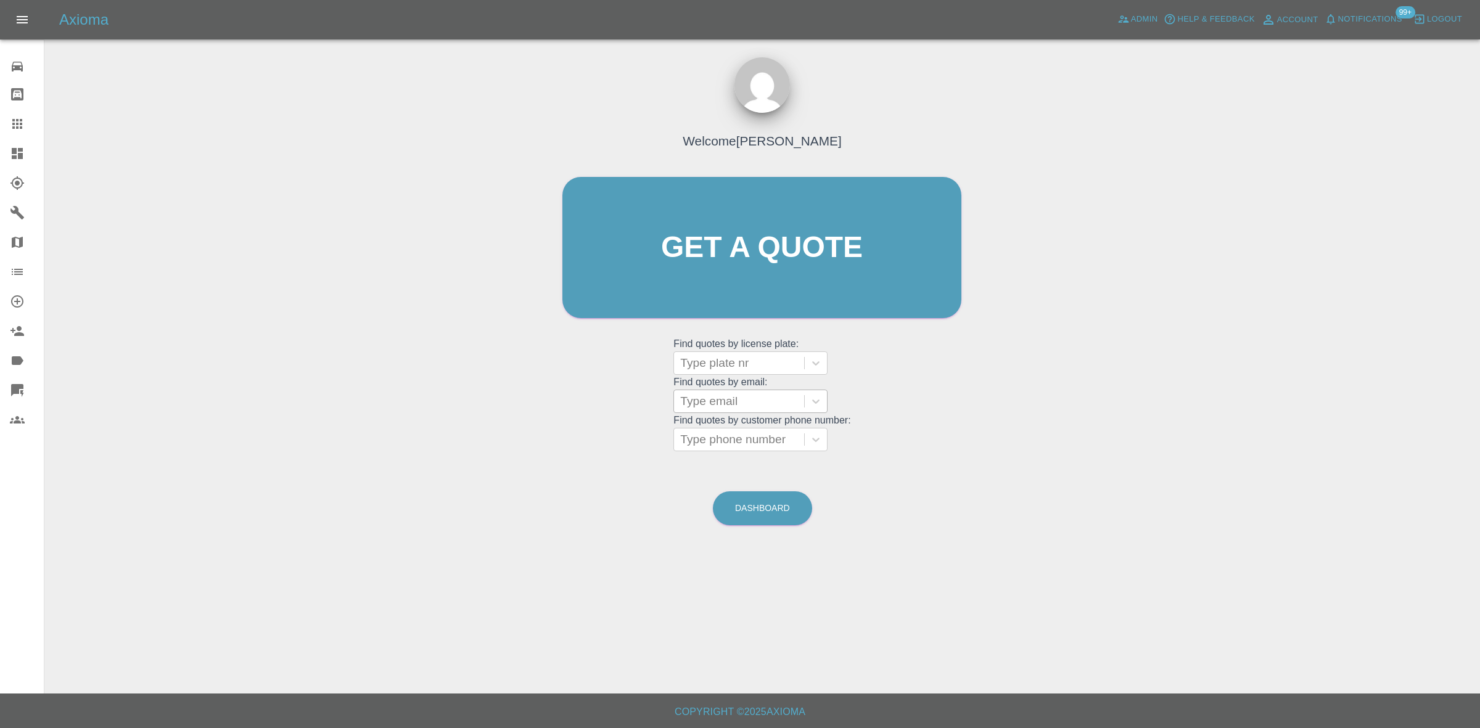
click at [706, 407] on div at bounding box center [739, 401] width 118 height 17
paste input "deadlydunn@aol.com"
type input "deadlydunn@aol.com"
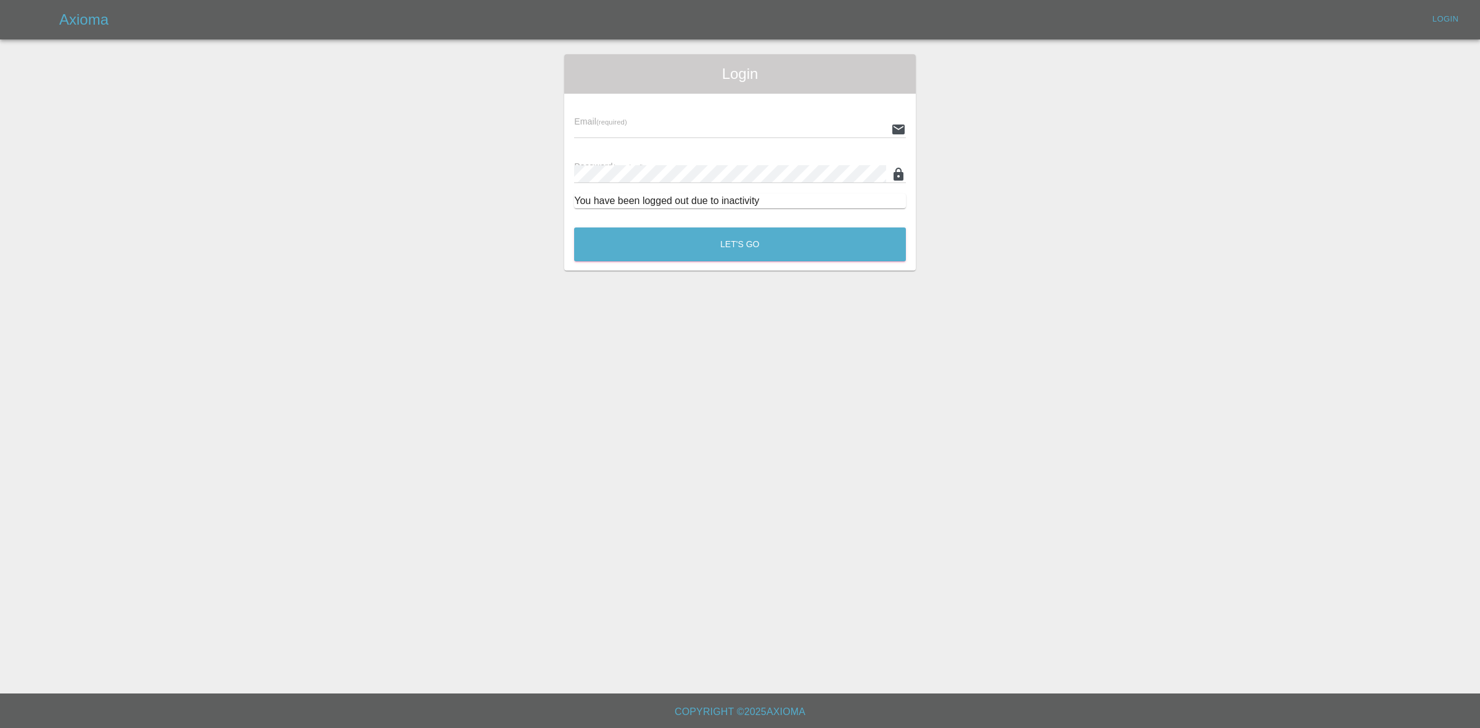
type input "georgecreedon1@icloud.com"
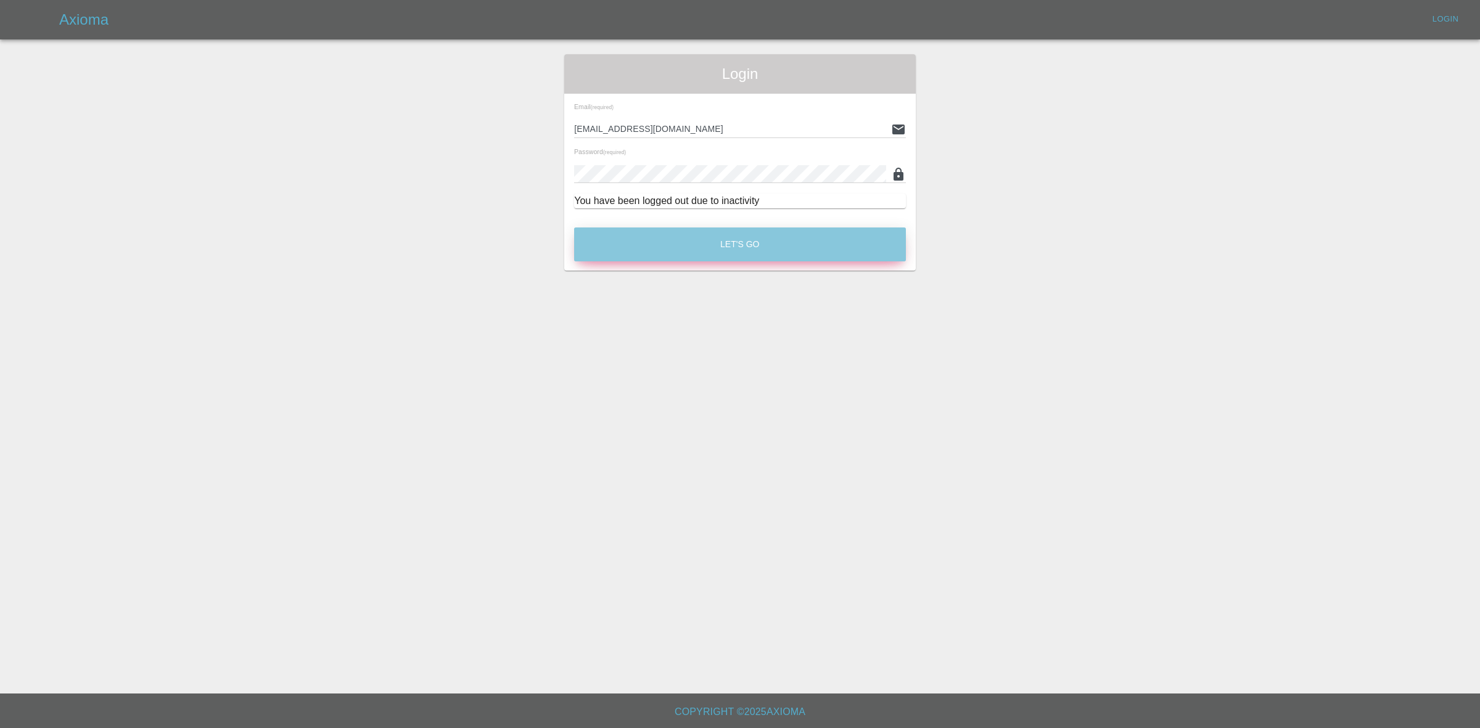
click at [676, 244] on button "Let's Go" at bounding box center [740, 245] width 332 height 34
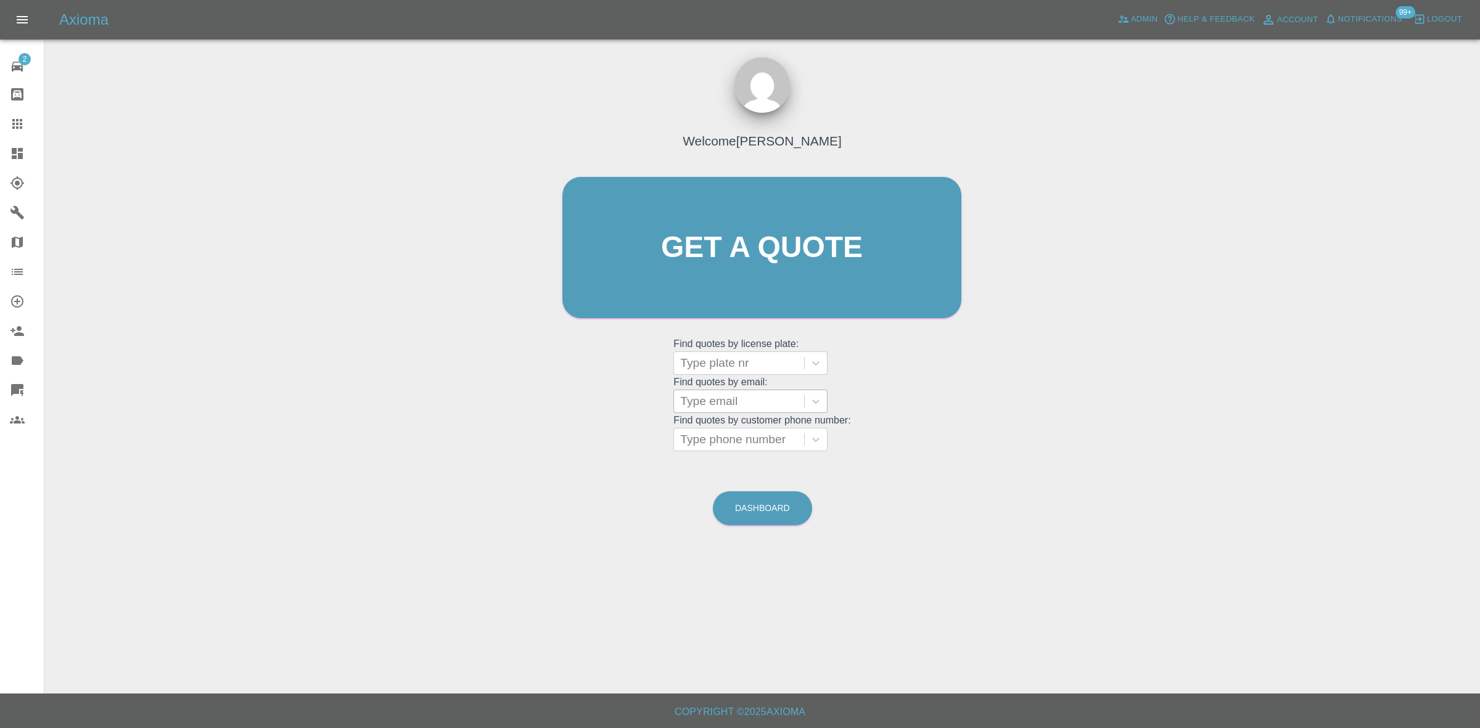
click at [714, 397] on div at bounding box center [739, 401] width 118 height 17
paste input "deadlydunn@aol.com"
type input "deadlydunn@aol.com"
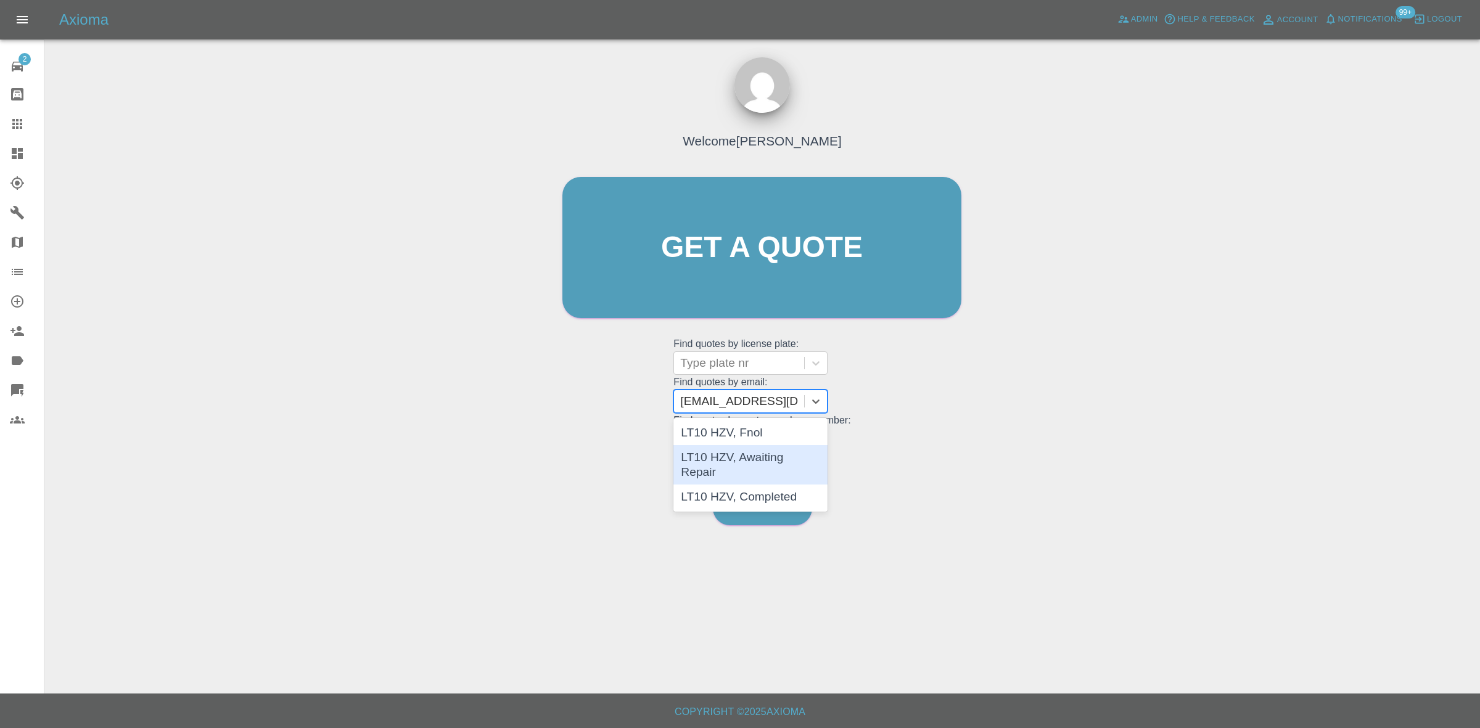
click at [735, 453] on div "LT10 HZV, Awaiting Repair" at bounding box center [751, 464] width 154 height 39
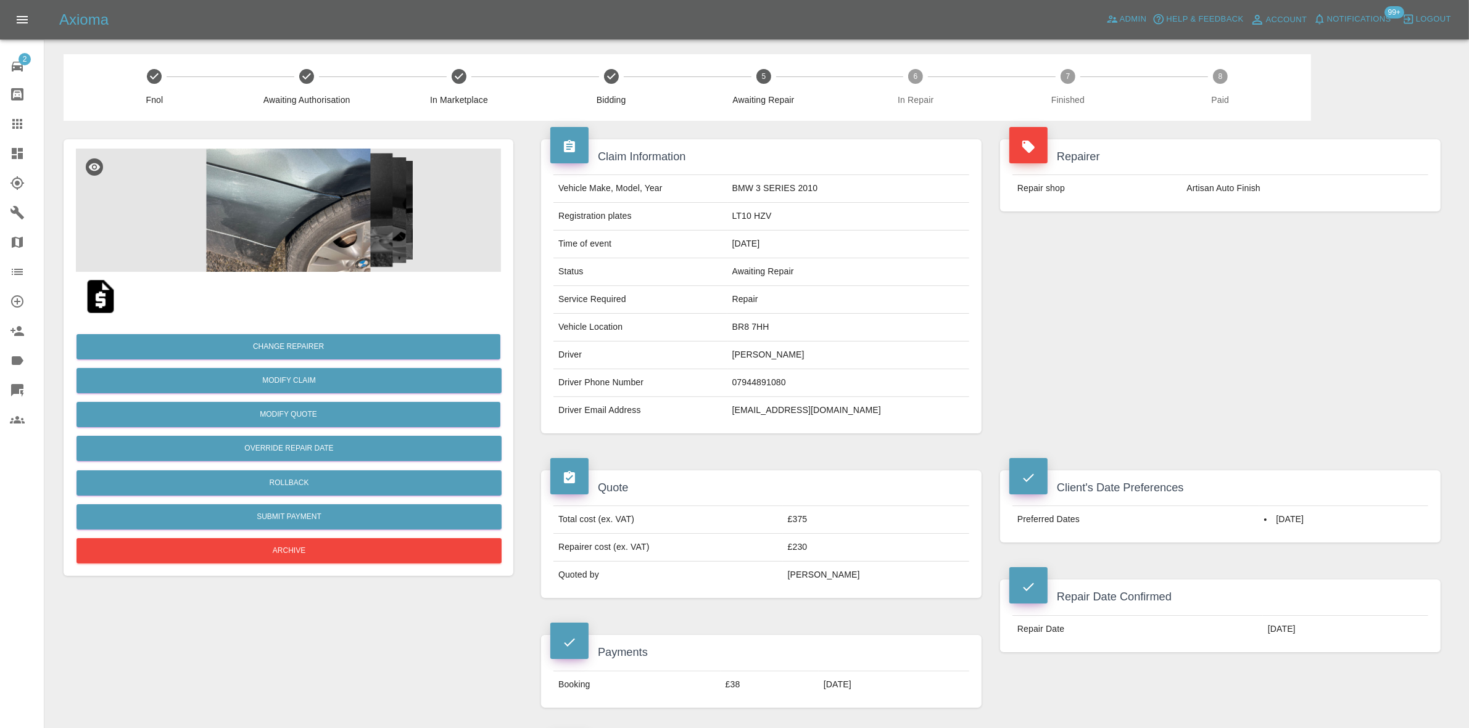
click at [1283, 337] on div "Repairer Repair shop Artisan Auto Finish" at bounding box center [1220, 286] width 459 height 331
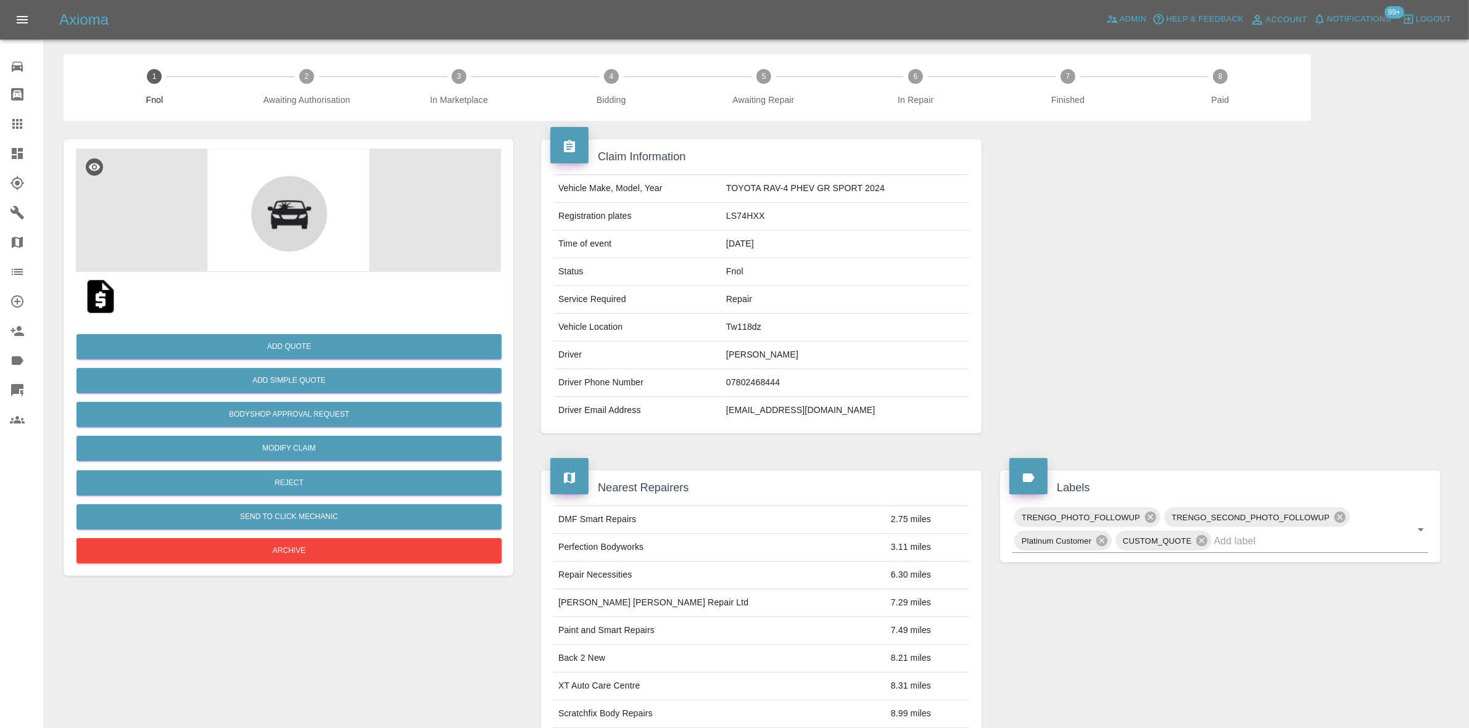
click at [1364, 17] on span "Notifications" at bounding box center [1359, 19] width 64 height 14
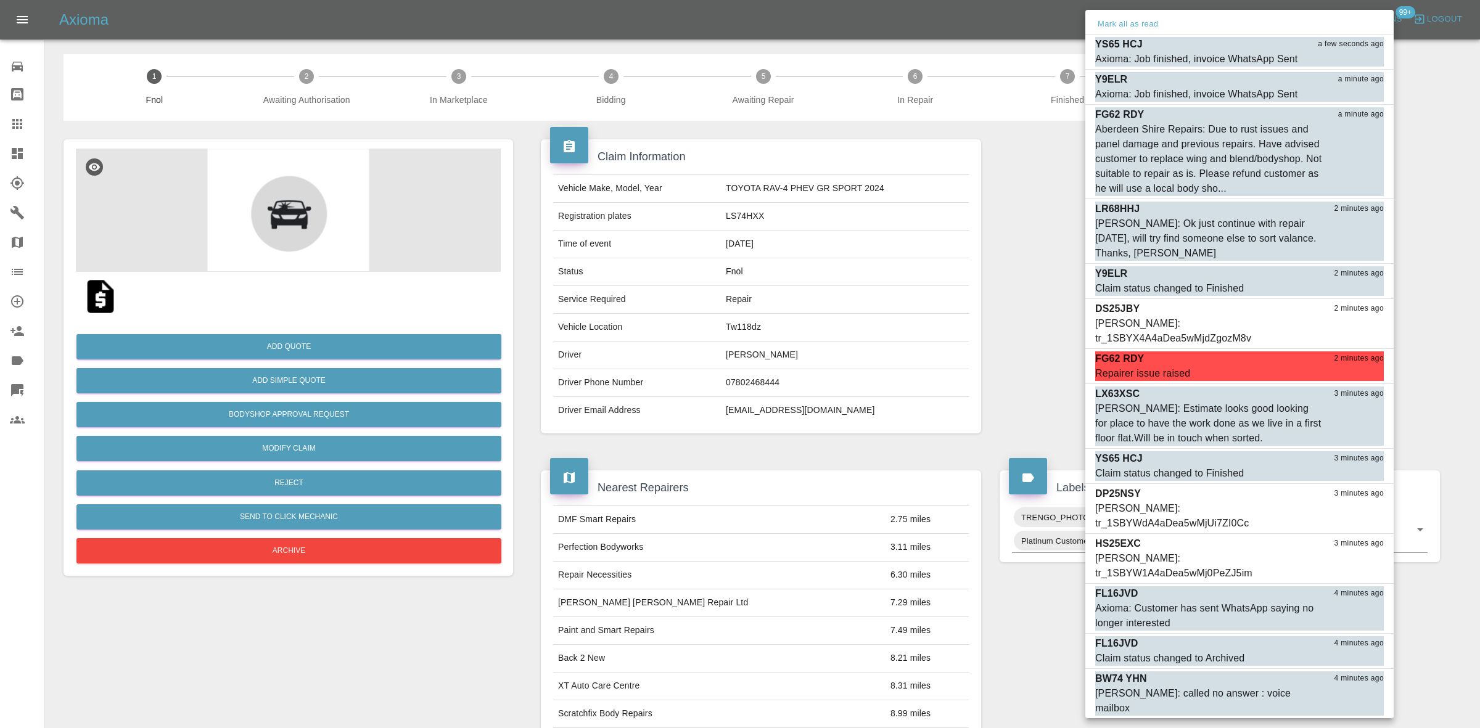
click at [981, 111] on div at bounding box center [740, 364] width 1480 height 728
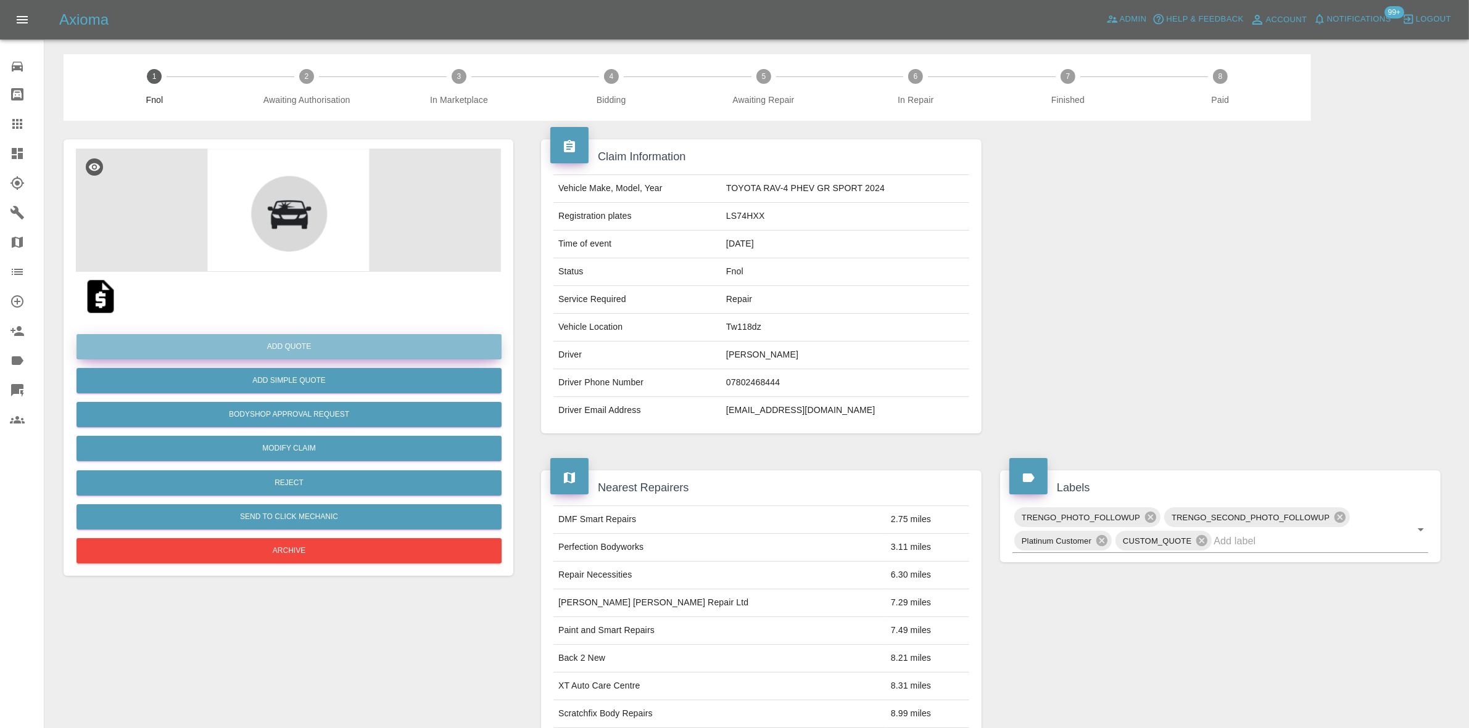
click at [288, 350] on button "Add Quote" at bounding box center [288, 346] width 425 height 25
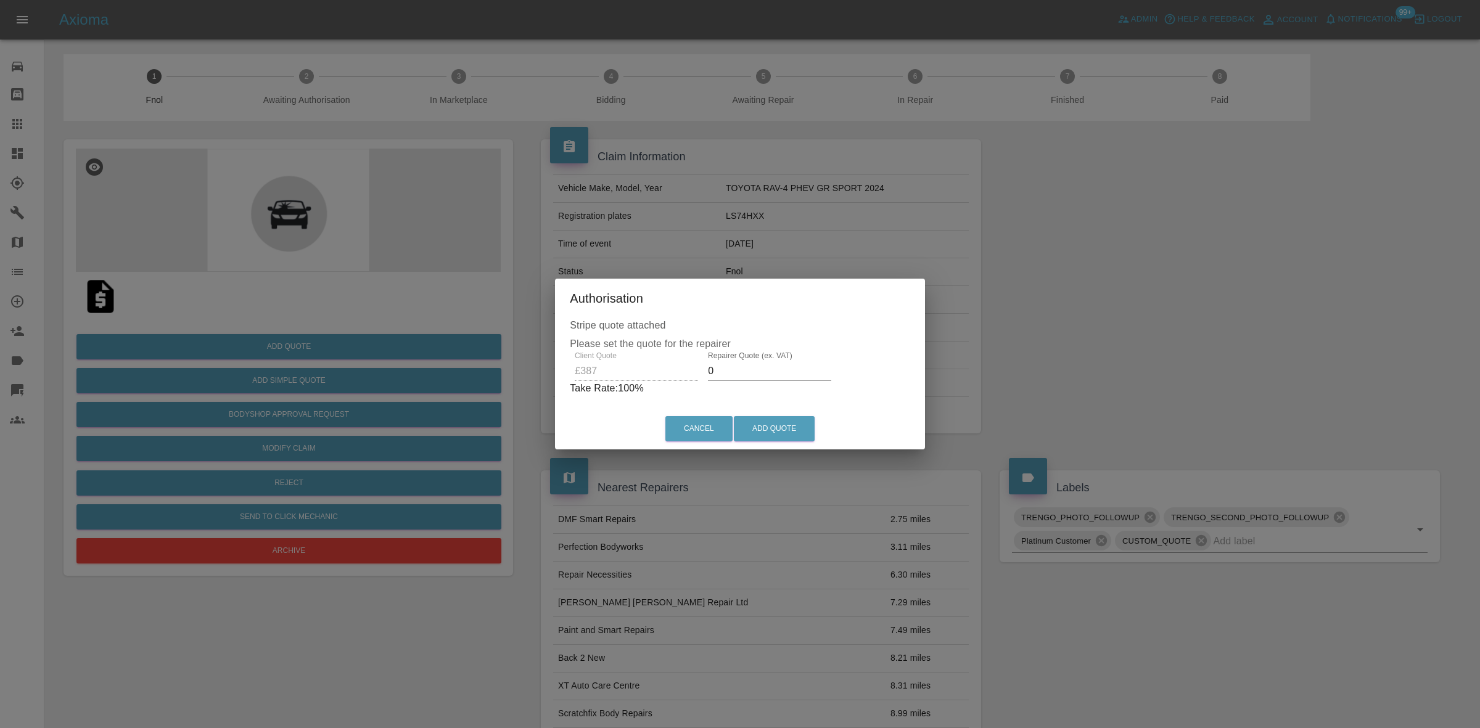
click at [756, 371] on input "0" at bounding box center [769, 371] width 123 height 20
click at [744, 370] on input "Repairer Quote (ex. VAT)" at bounding box center [769, 371] width 123 height 20
type input "260"
click at [772, 426] on button "Add Quote" at bounding box center [774, 428] width 81 height 25
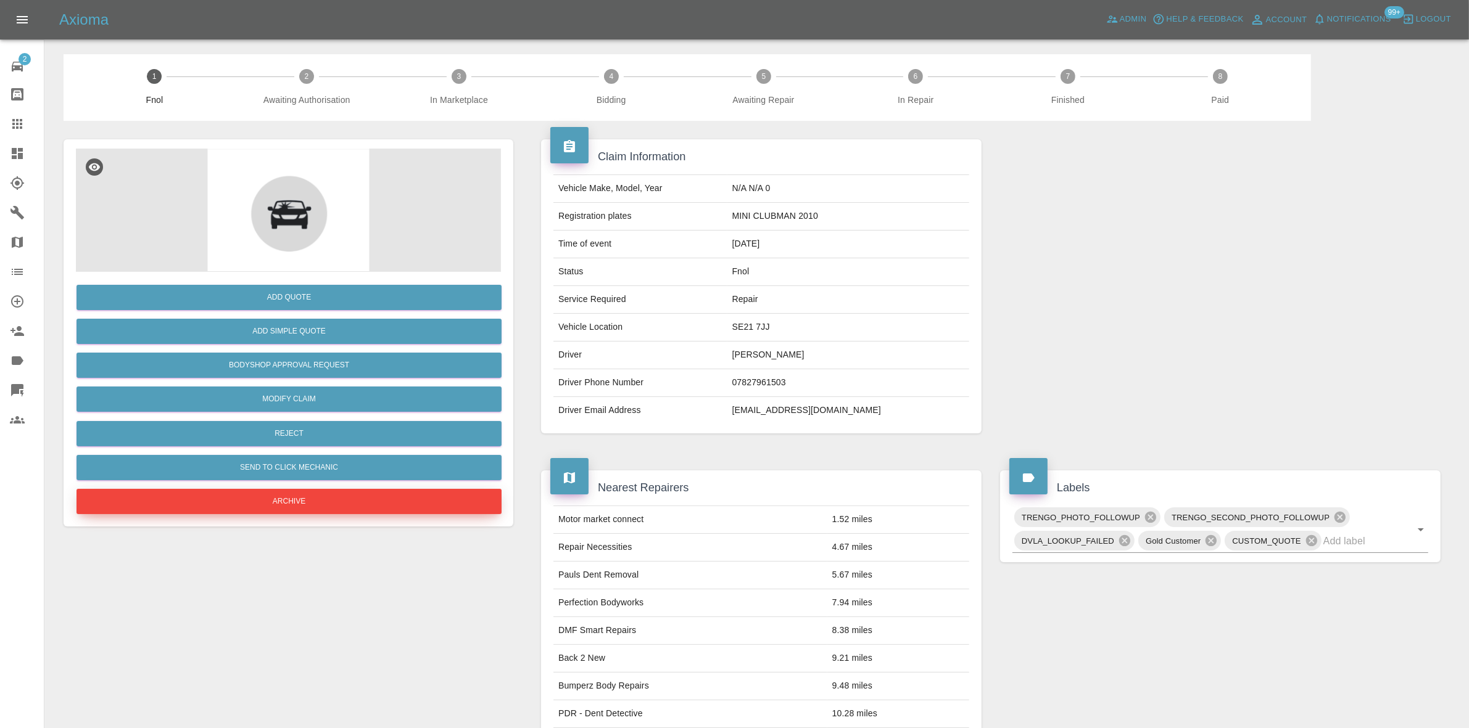
click at [310, 497] on button "Archive" at bounding box center [288, 501] width 425 height 25
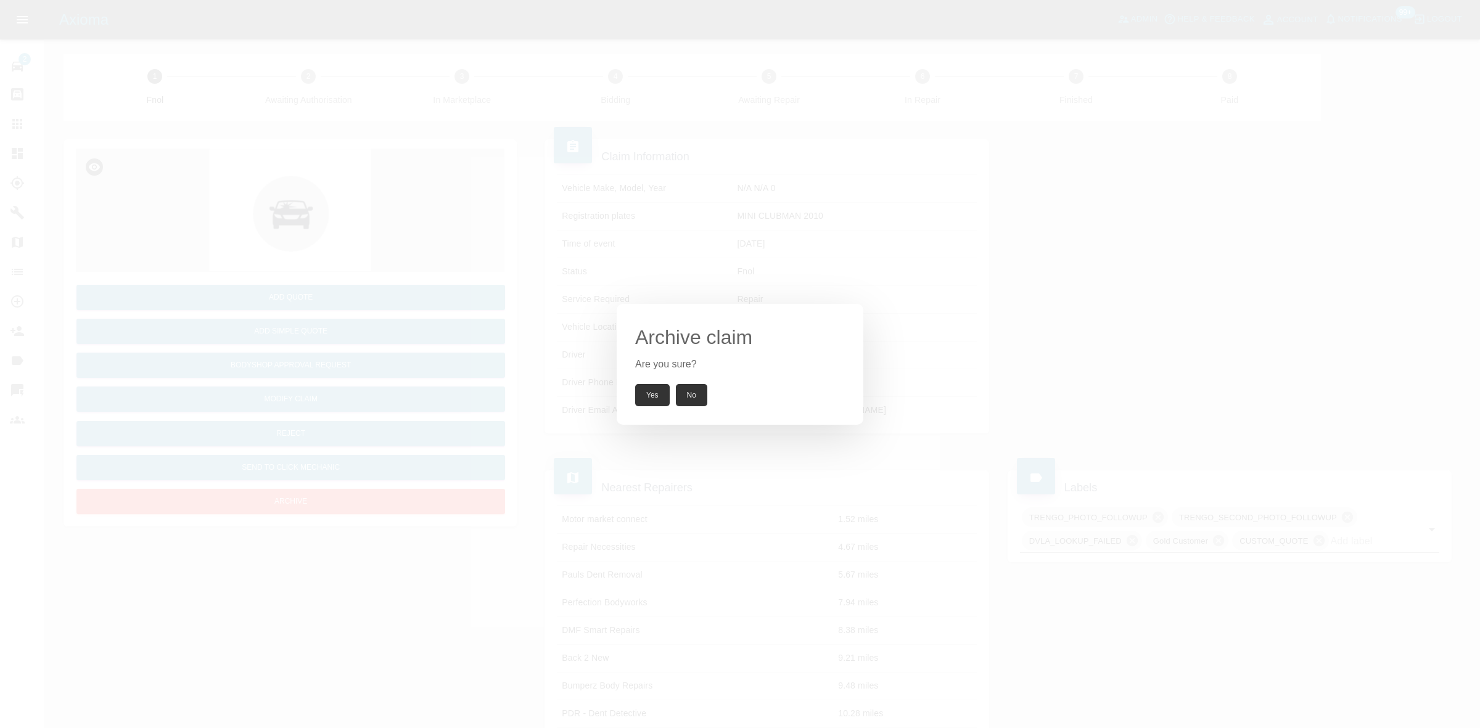
click at [640, 395] on button "Yes" at bounding box center [652, 395] width 35 height 22
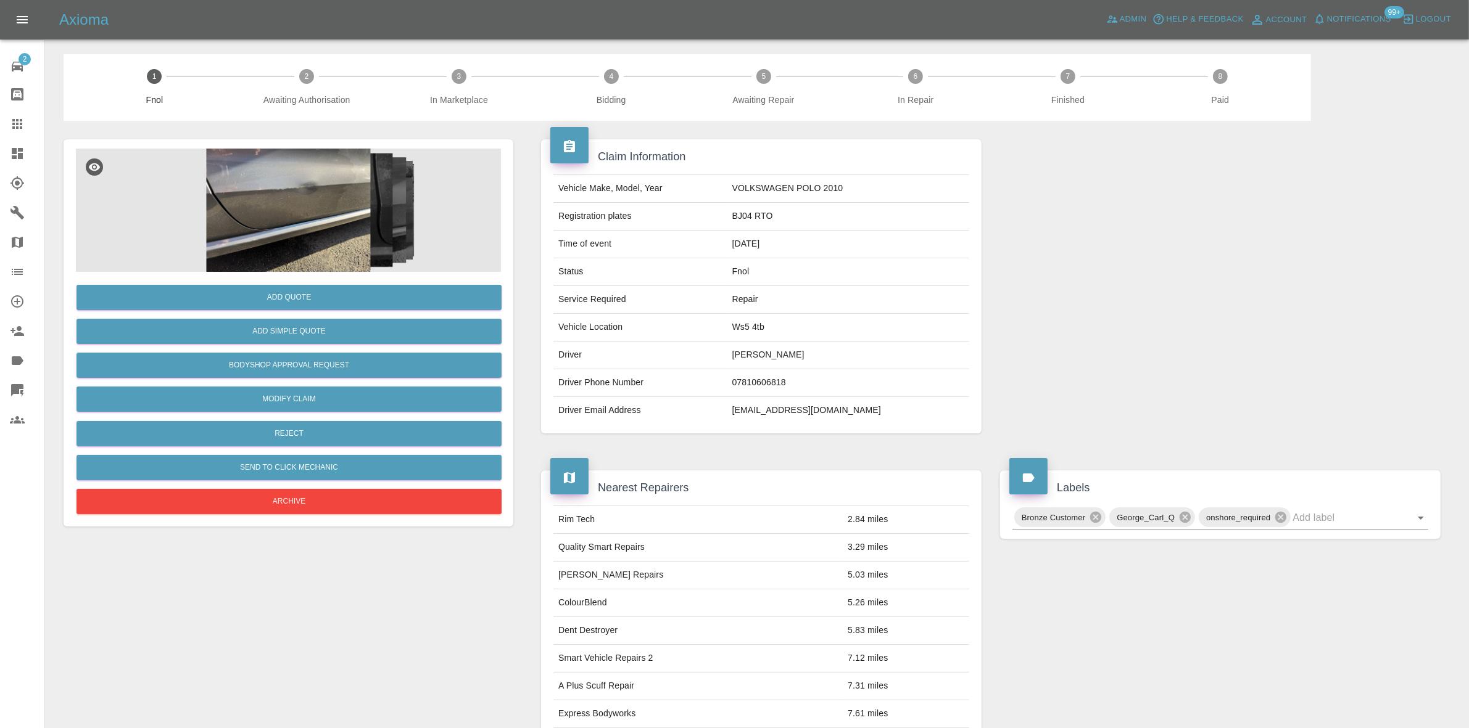
click at [333, 218] on img at bounding box center [288, 210] width 425 height 123
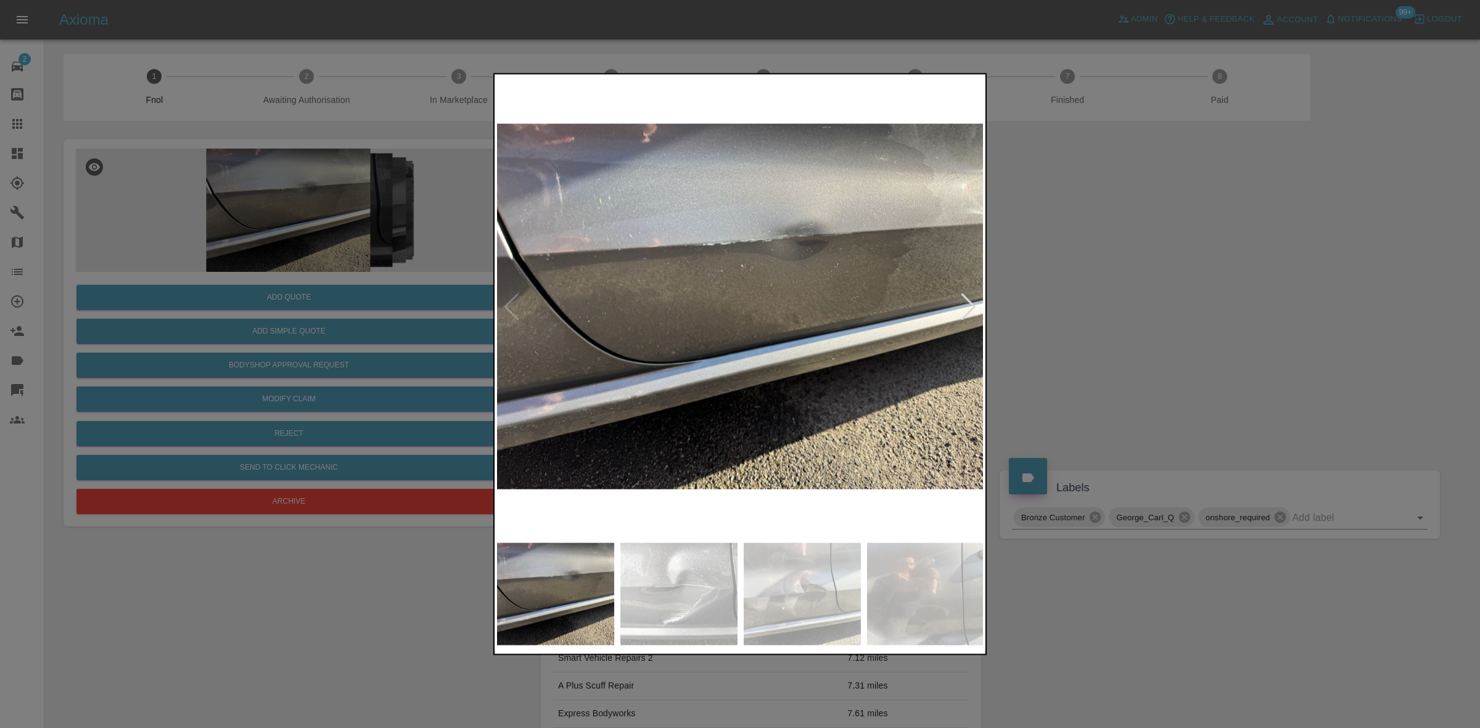
click at [954, 303] on img at bounding box center [740, 306] width 487 height 460
click at [965, 306] on div at bounding box center [968, 306] width 17 height 27
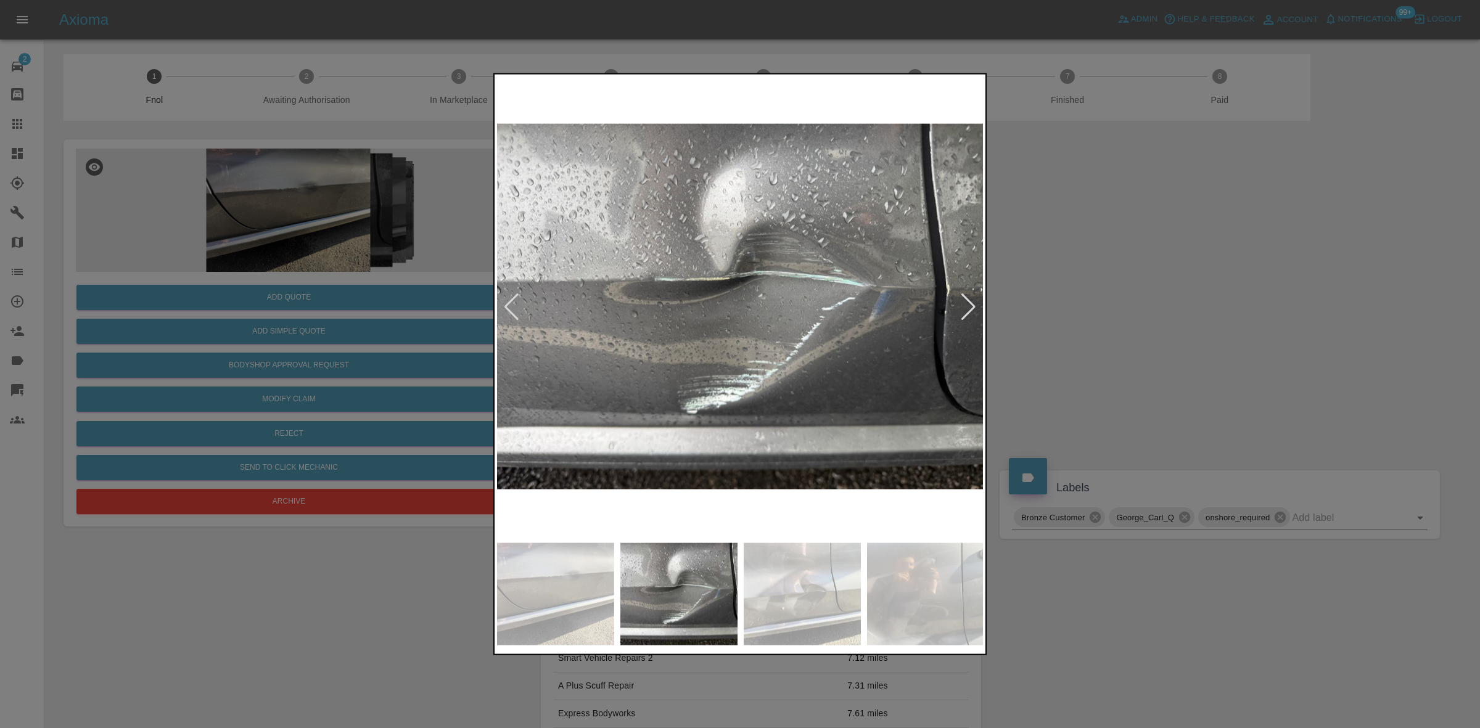
click at [965, 306] on div at bounding box center [968, 306] width 17 height 27
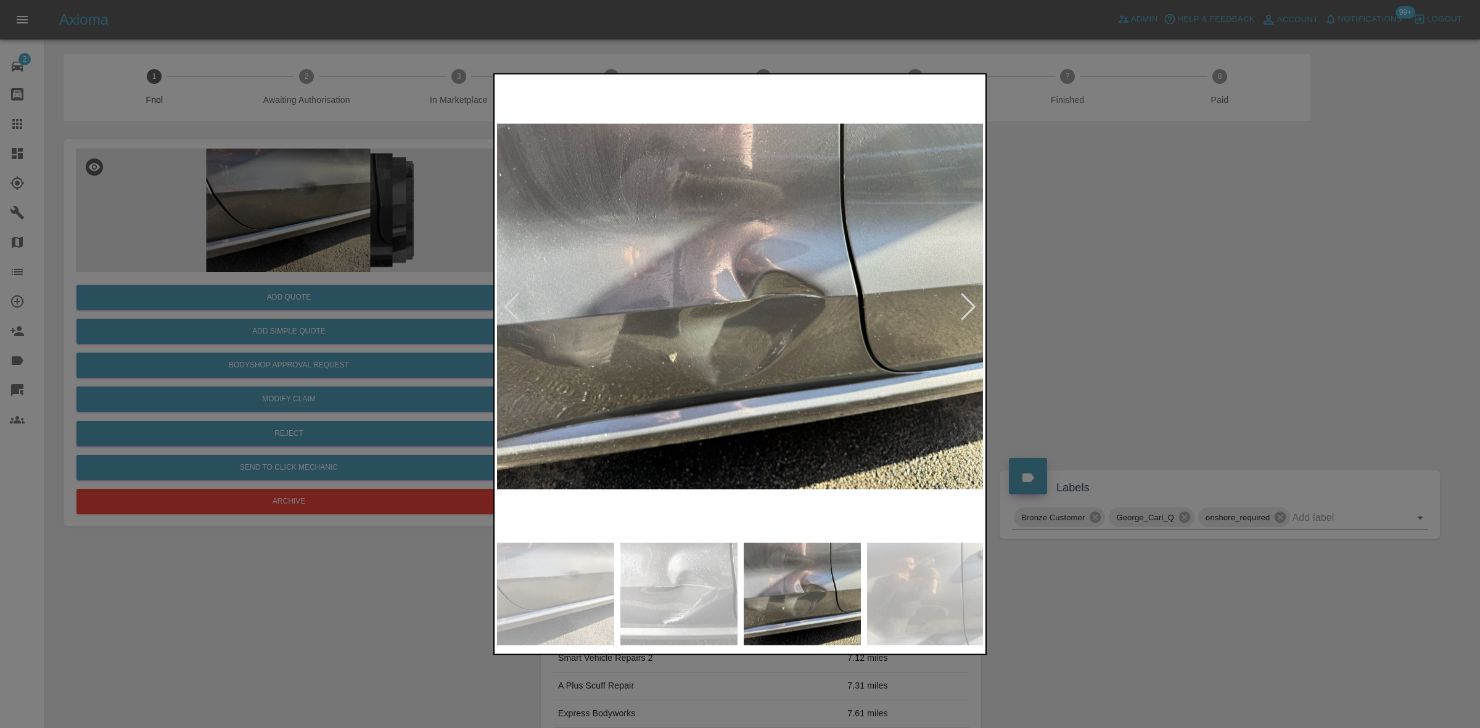
click at [965, 306] on div at bounding box center [968, 306] width 17 height 27
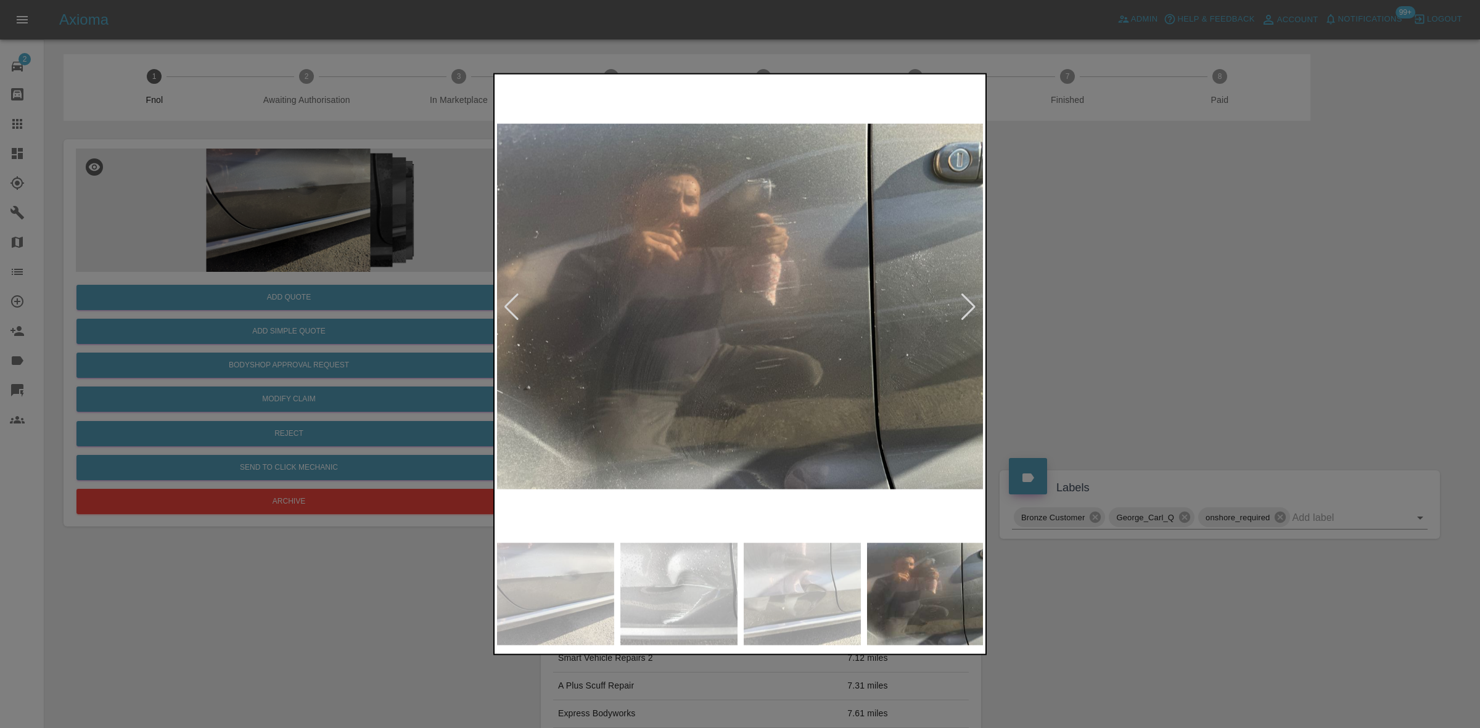
click at [965, 306] on div at bounding box center [968, 306] width 17 height 27
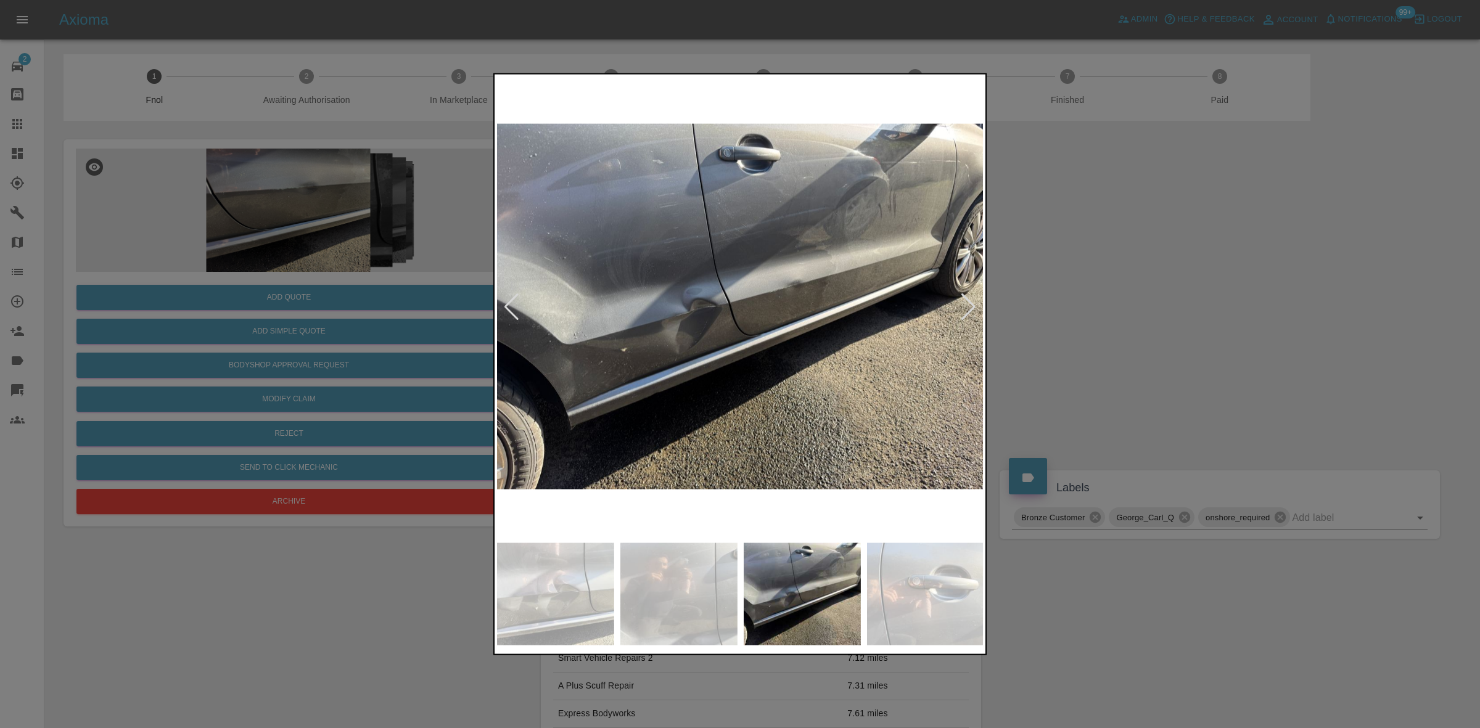
click at [965, 306] on div at bounding box center [968, 306] width 17 height 27
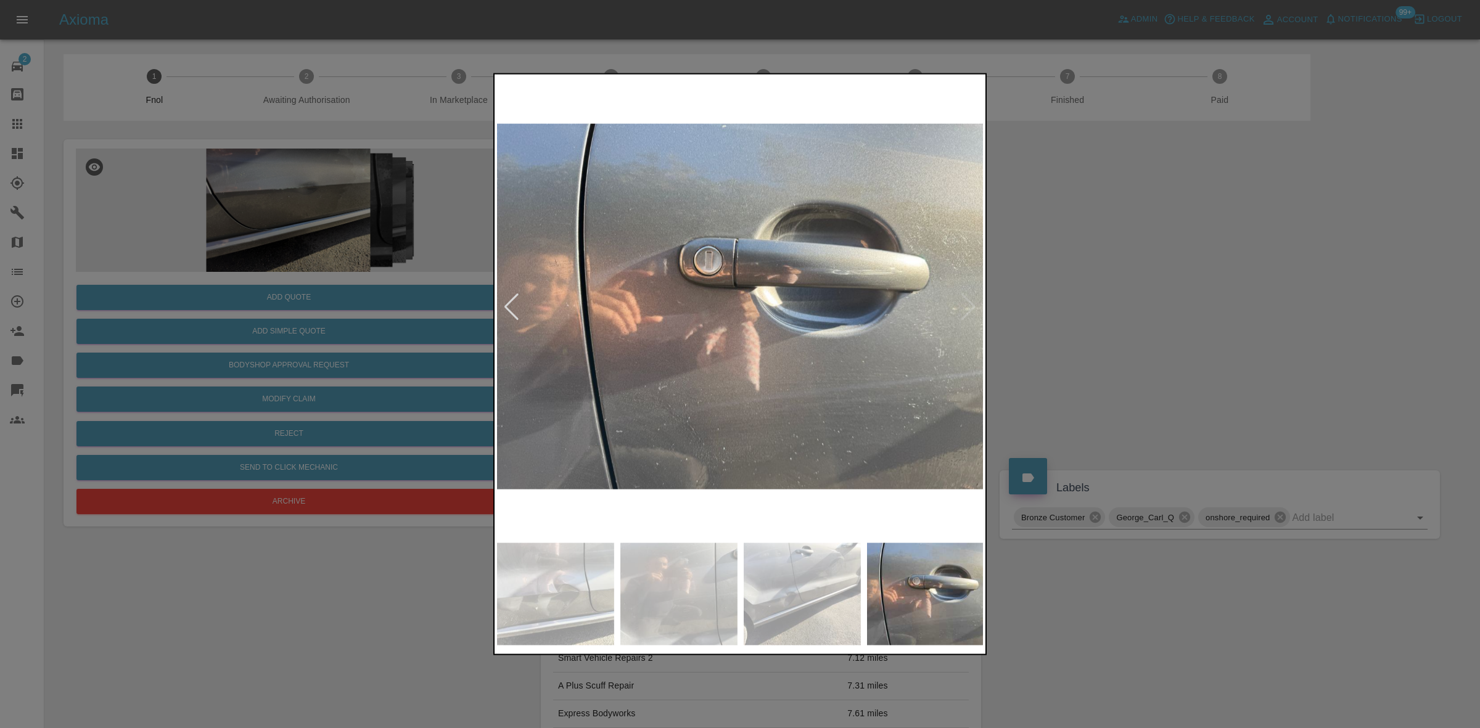
click at [965, 306] on img at bounding box center [740, 306] width 487 height 460
click at [510, 302] on div at bounding box center [511, 306] width 17 height 27
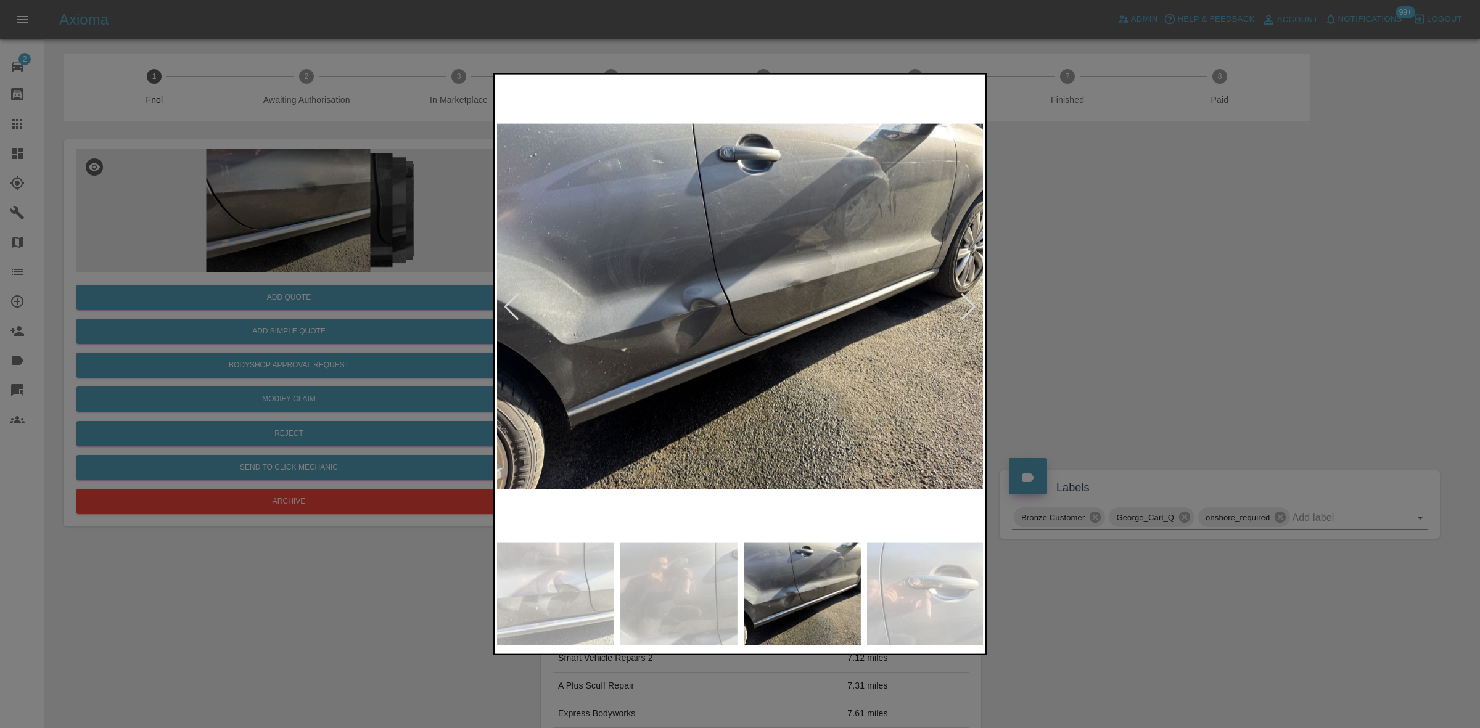
click at [697, 308] on img at bounding box center [740, 306] width 487 height 460
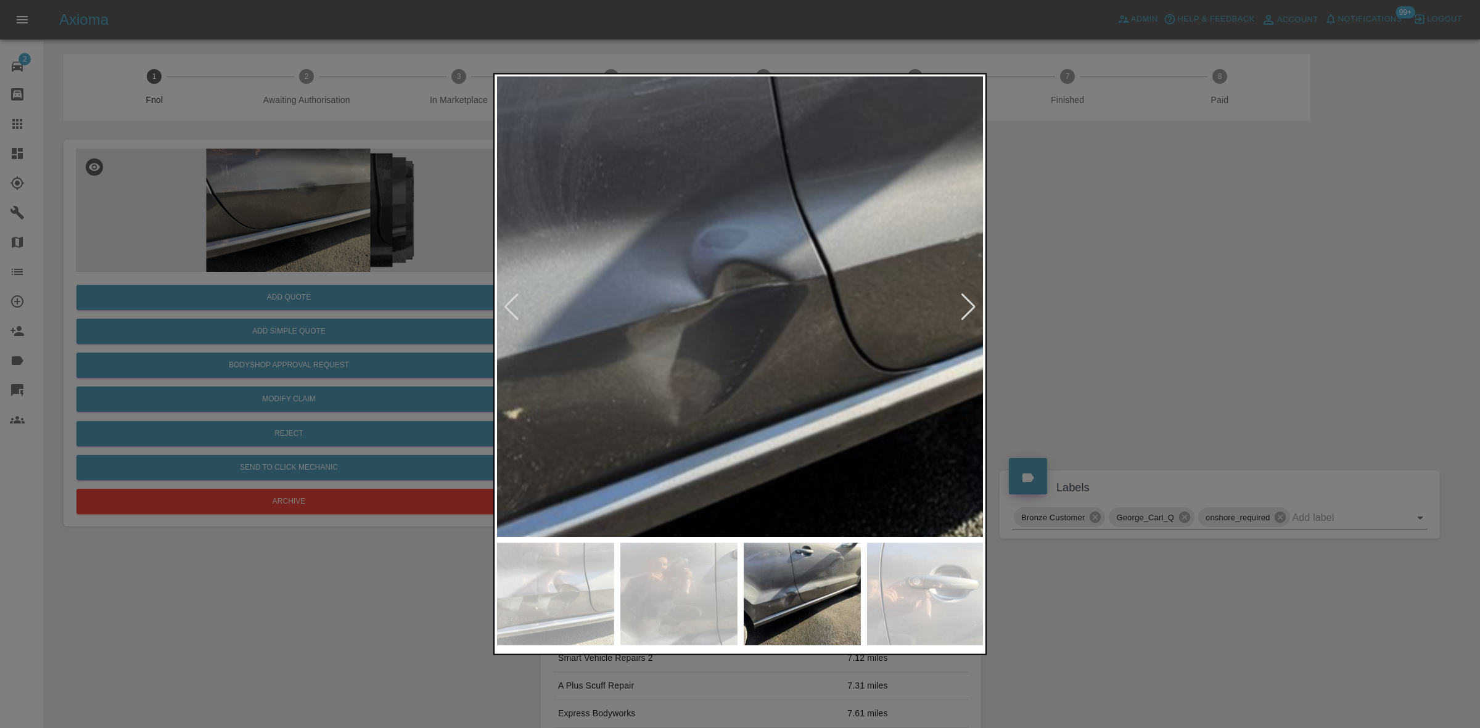
click at [716, 358] on img at bounding box center [864, 284] width 1462 height 1381
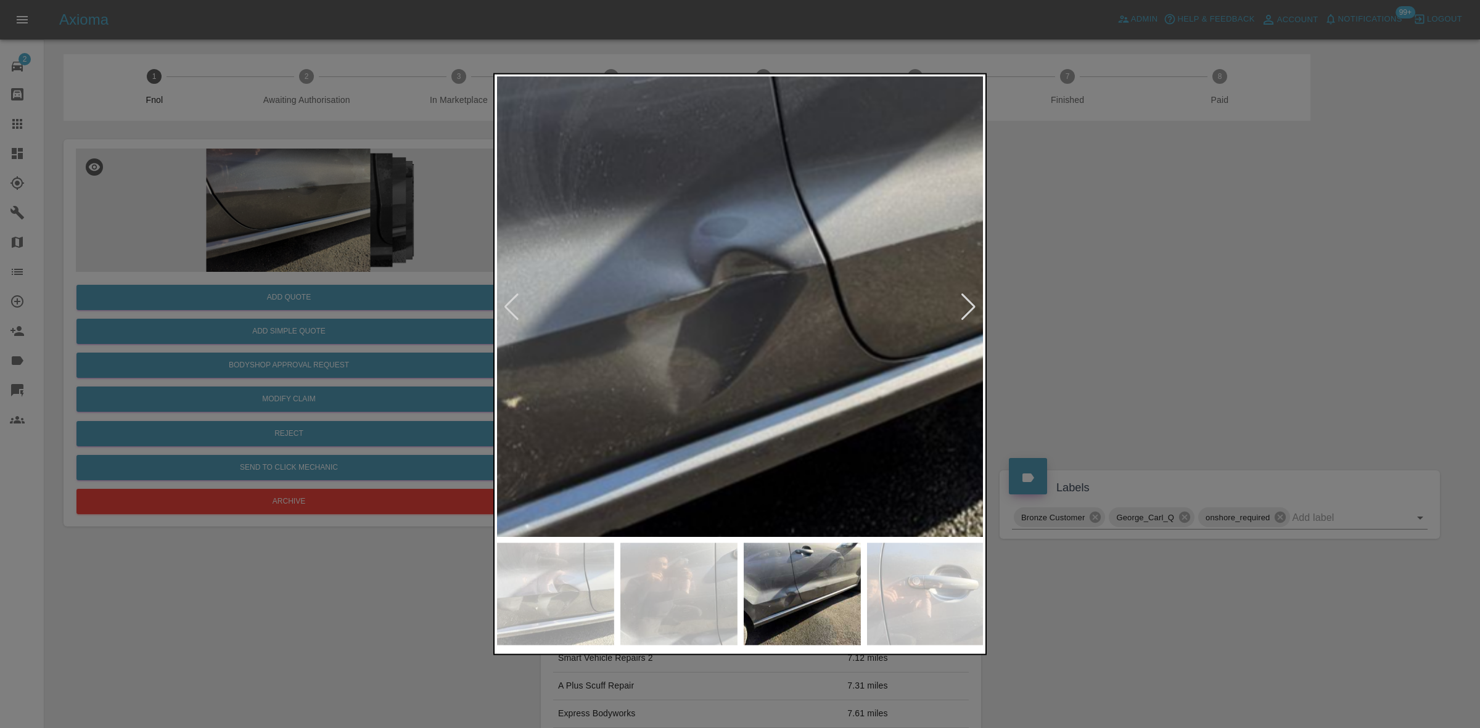
click at [720, 291] on img at bounding box center [863, 272] width 1462 height 1381
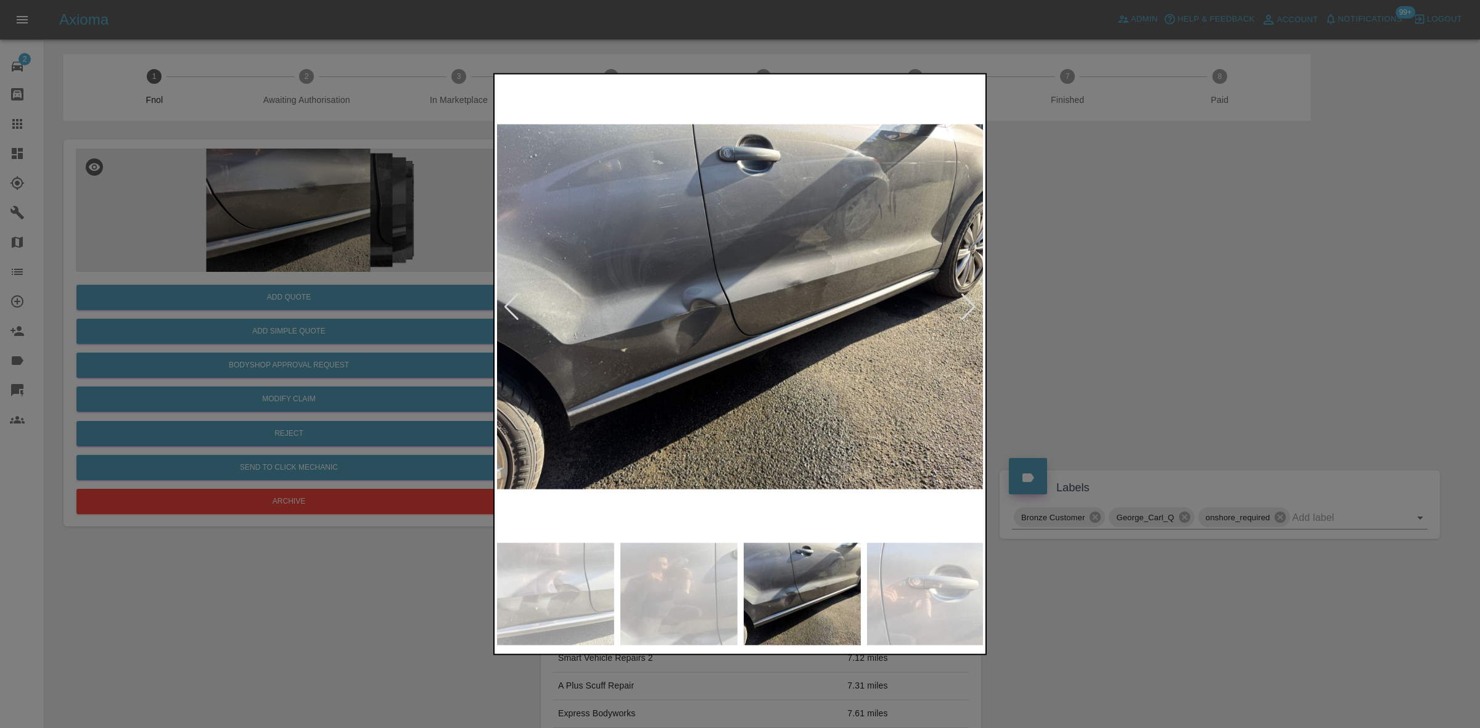
click at [968, 306] on div at bounding box center [968, 306] width 17 height 27
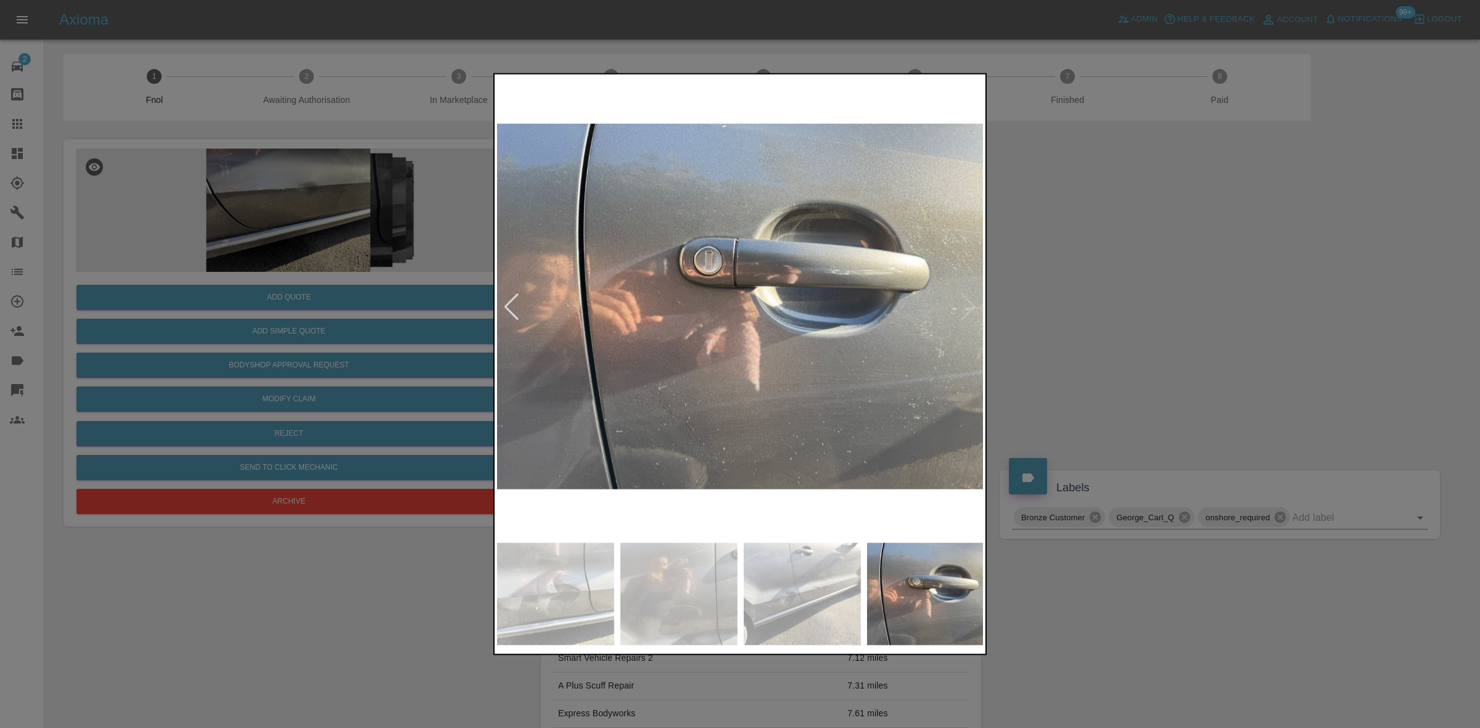
click at [738, 299] on img at bounding box center [740, 306] width 487 height 460
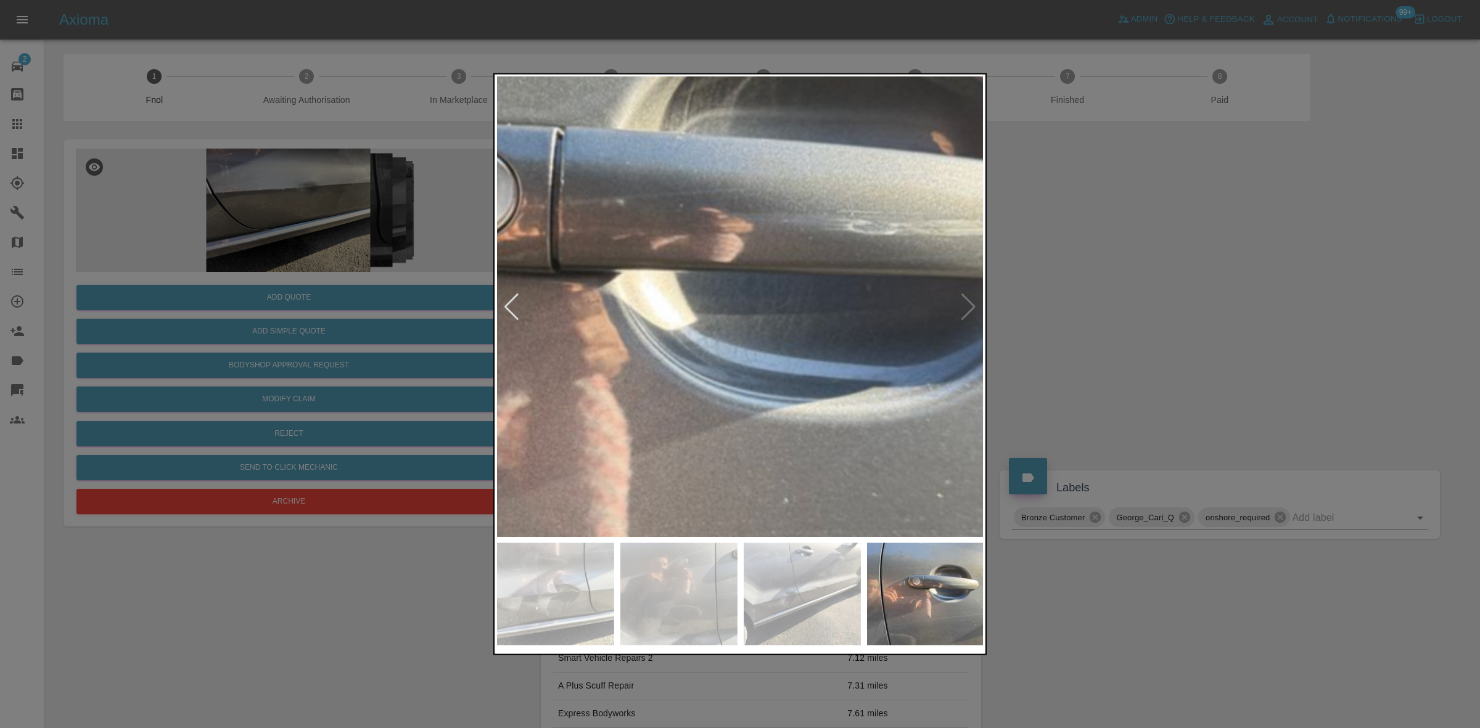
click at [637, 281] on img at bounding box center [572, 330] width 1462 height 1381
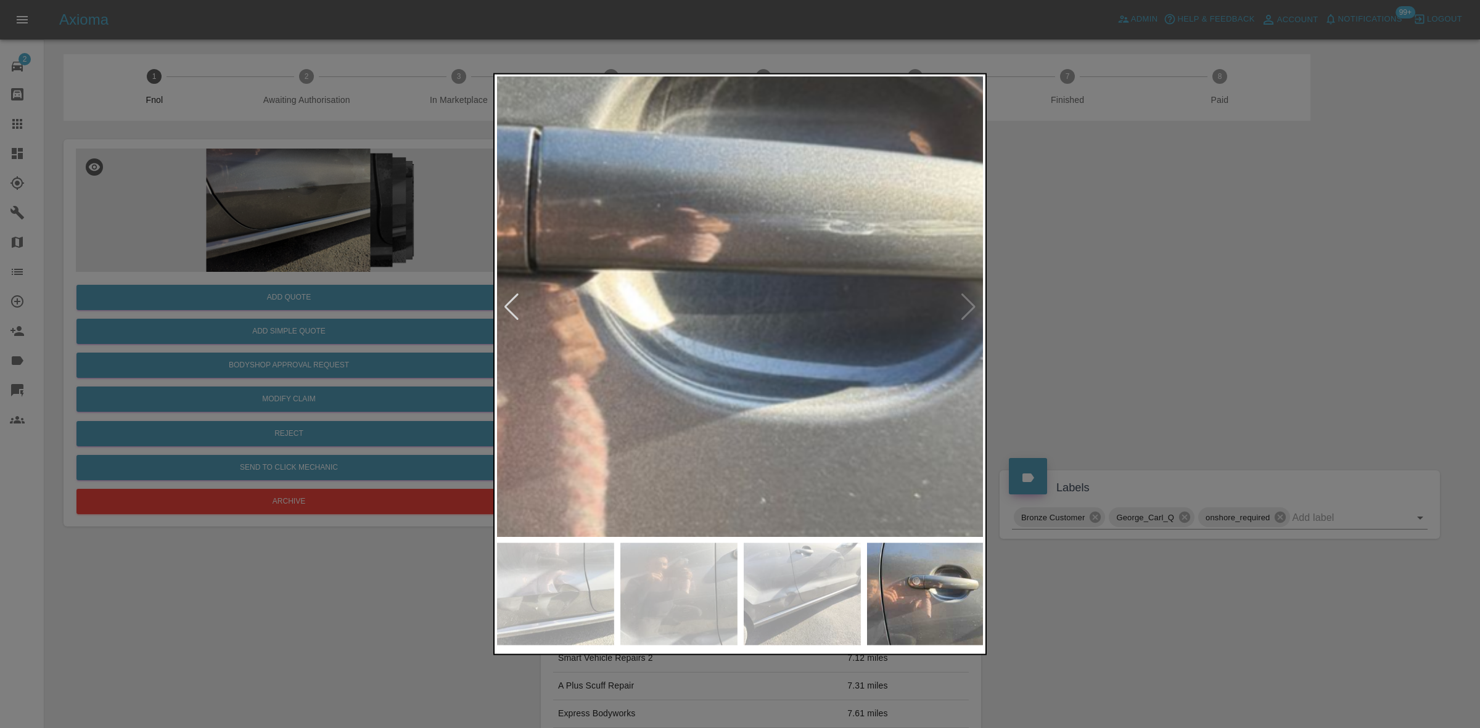
click at [1180, 311] on div at bounding box center [740, 364] width 1480 height 728
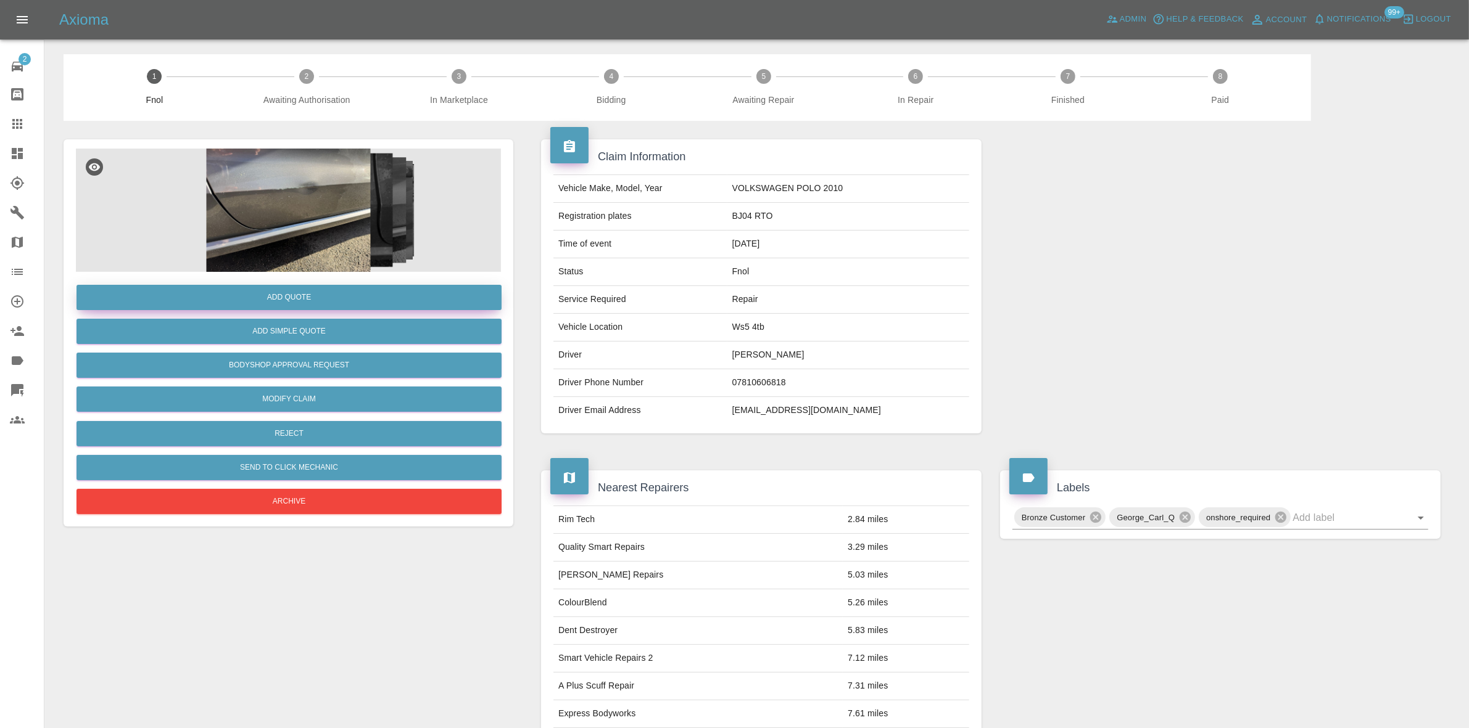
click at [273, 290] on button "Add Quote" at bounding box center [288, 297] width 425 height 25
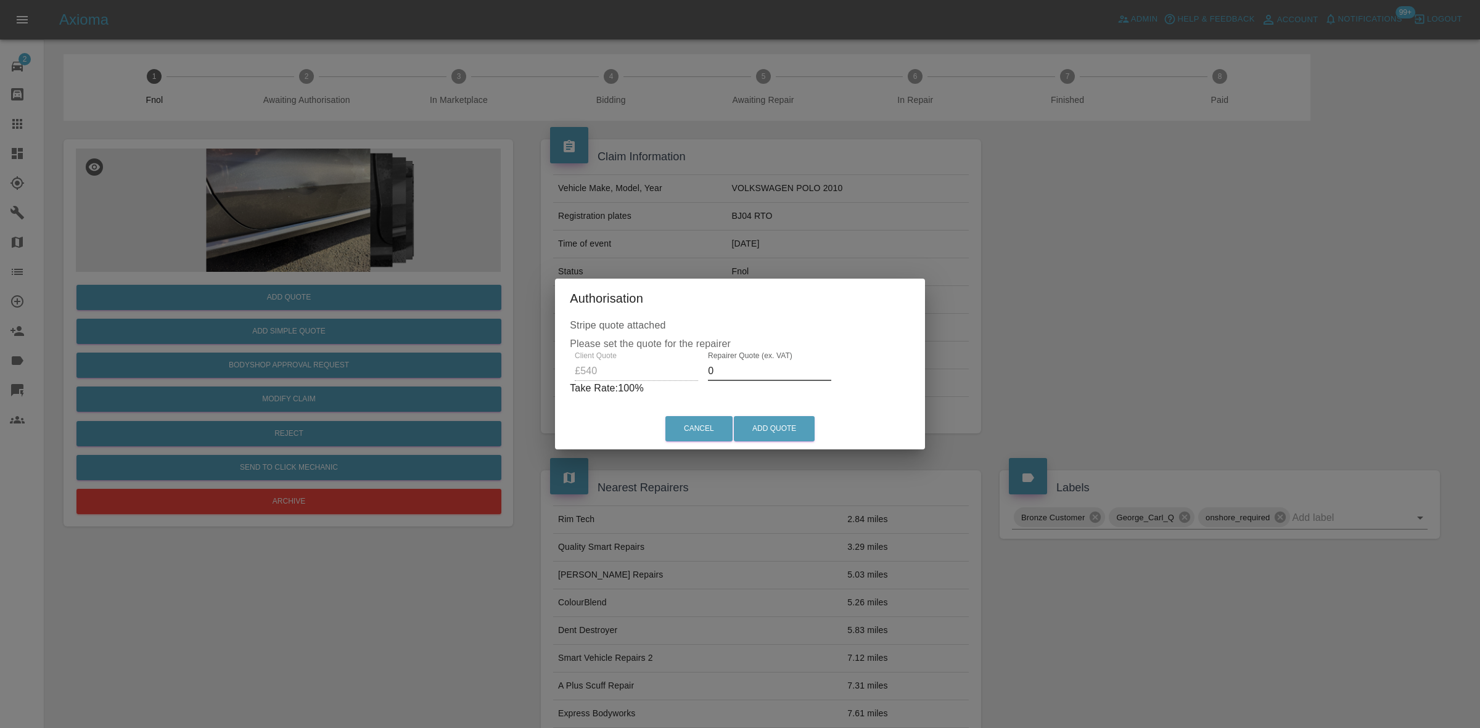
click at [748, 367] on input "0" at bounding box center [769, 371] width 123 height 20
type input "360"
click at [775, 431] on button "Add Quote" at bounding box center [774, 428] width 81 height 25
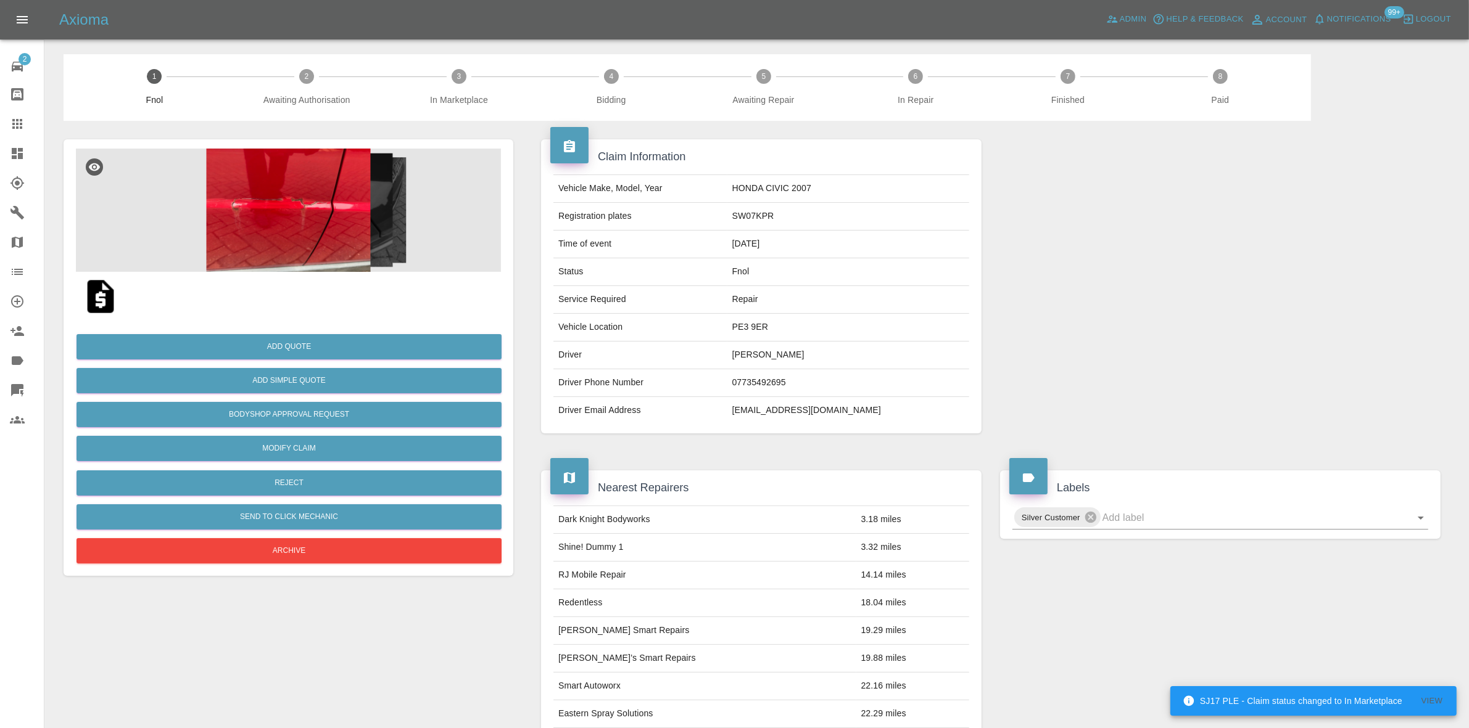
click at [352, 204] on img at bounding box center [288, 210] width 425 height 123
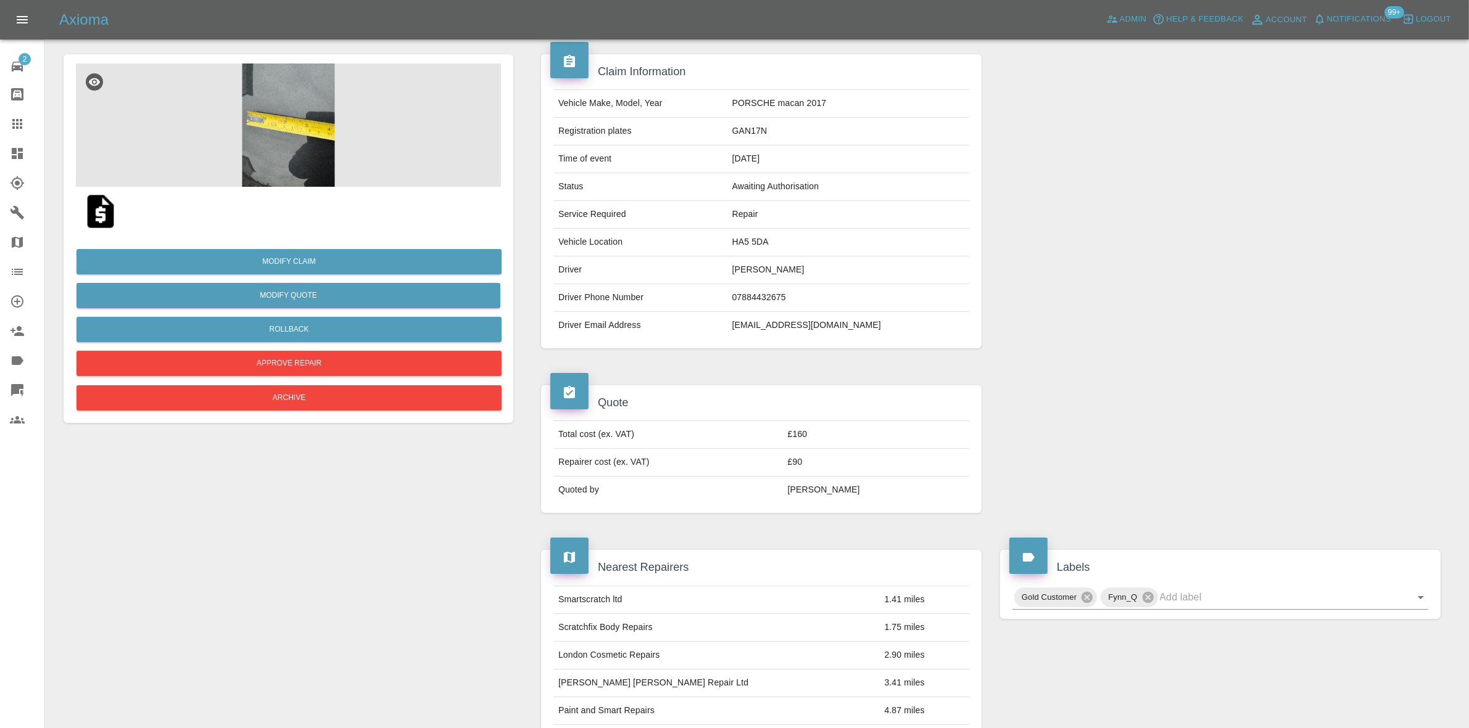
scroll to position [7, 0]
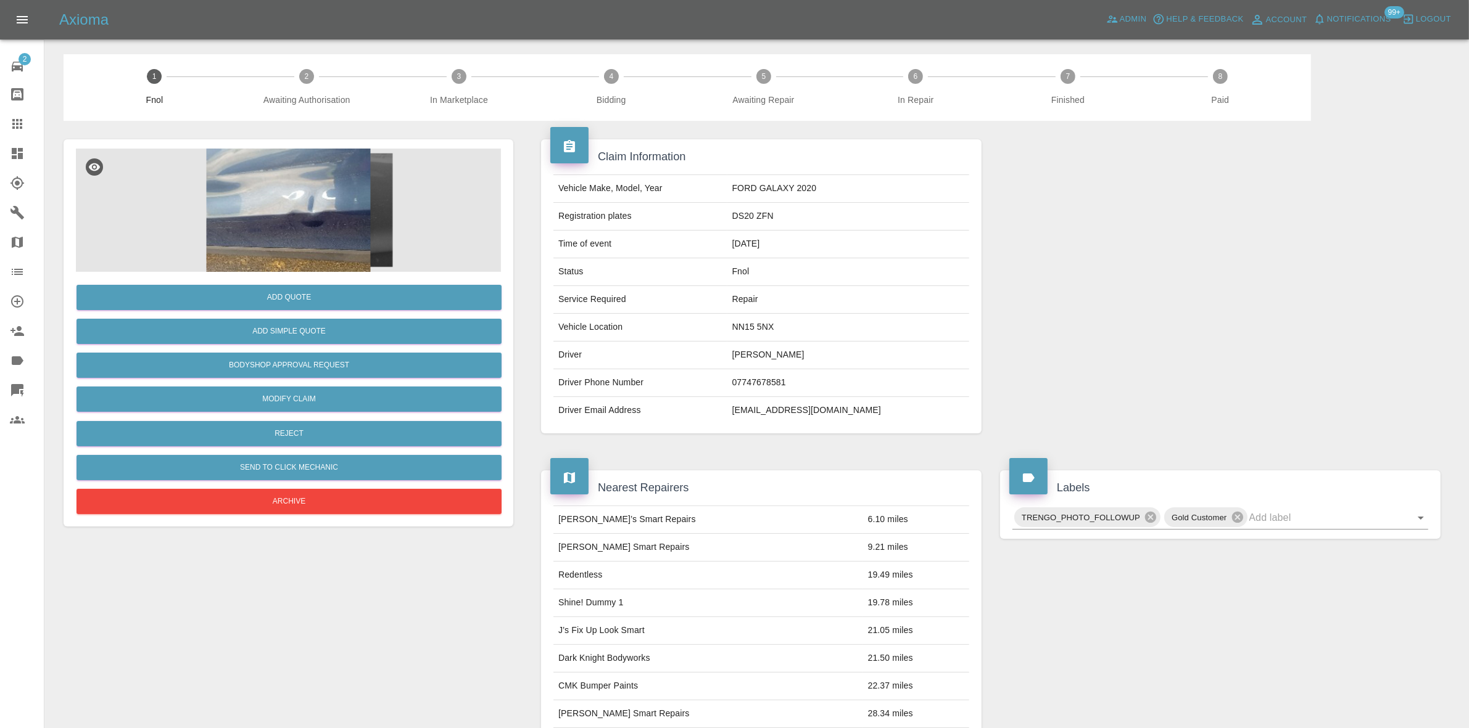
click at [381, 210] on img at bounding box center [288, 210] width 425 height 123
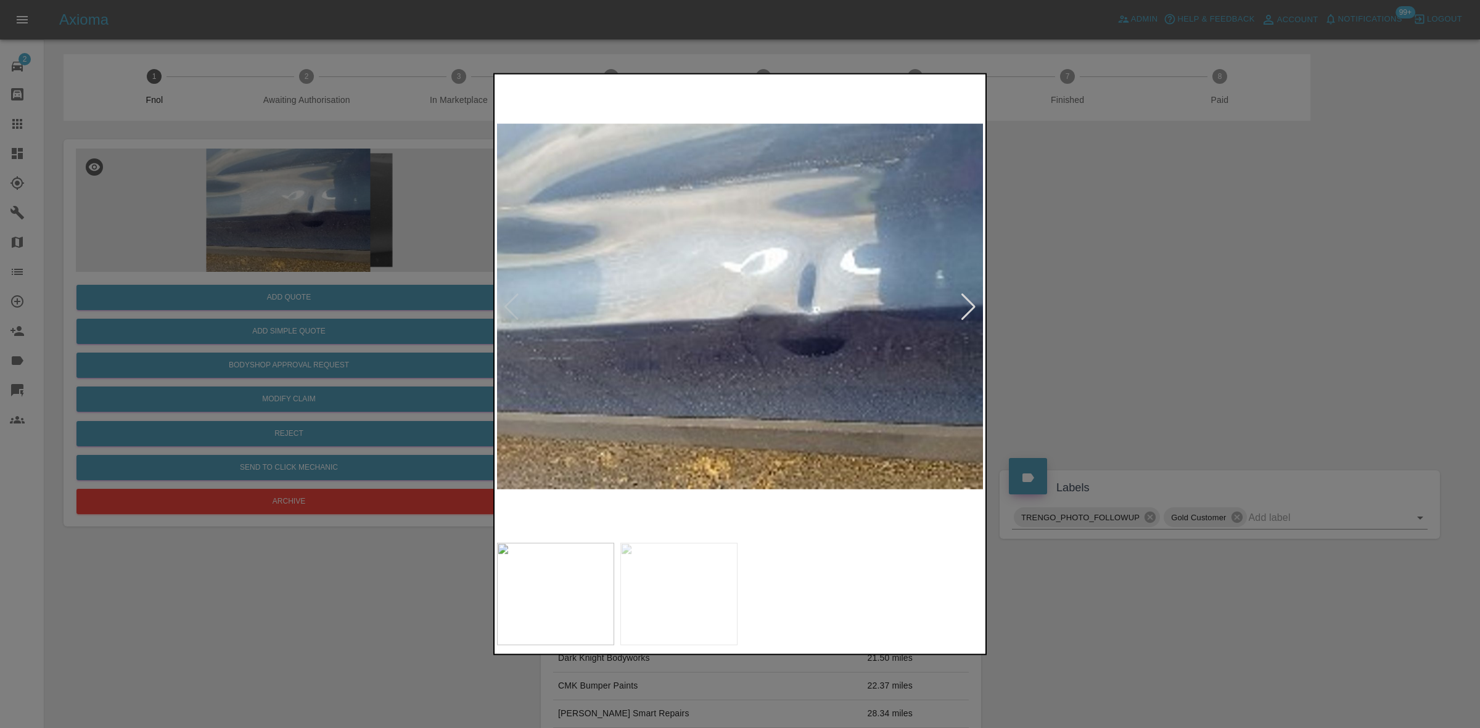
click at [960, 307] on img at bounding box center [740, 306] width 487 height 460
click at [965, 307] on div at bounding box center [968, 306] width 17 height 27
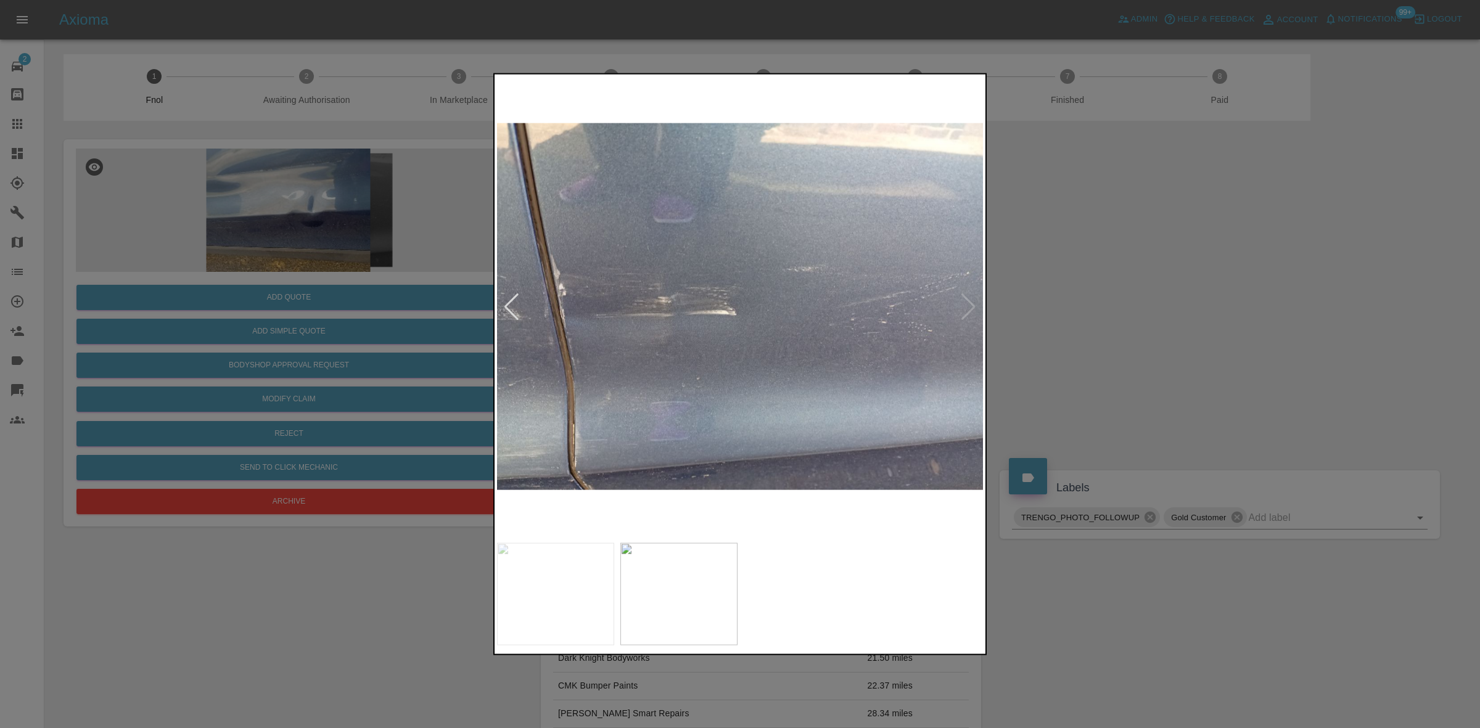
click at [1044, 316] on div at bounding box center [740, 364] width 1480 height 728
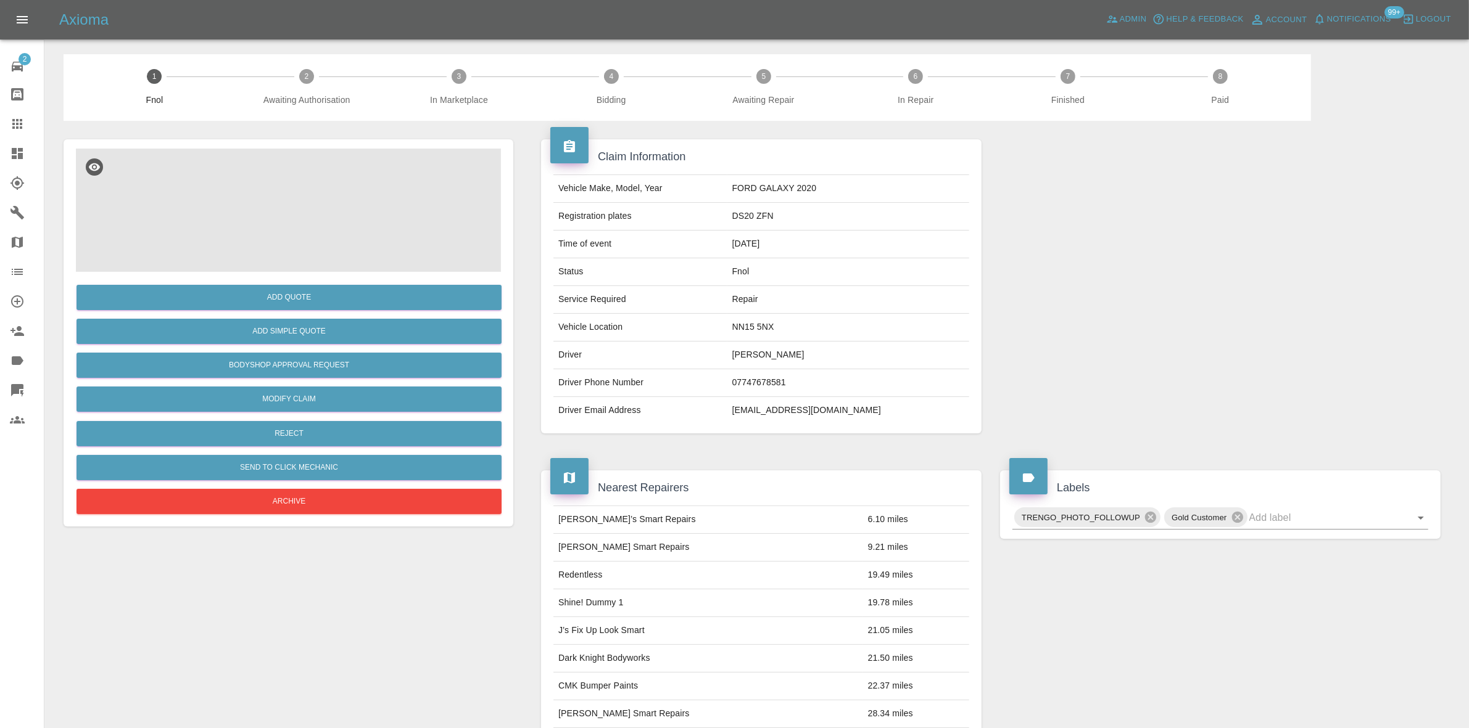
click at [284, 232] on img at bounding box center [288, 210] width 425 height 123
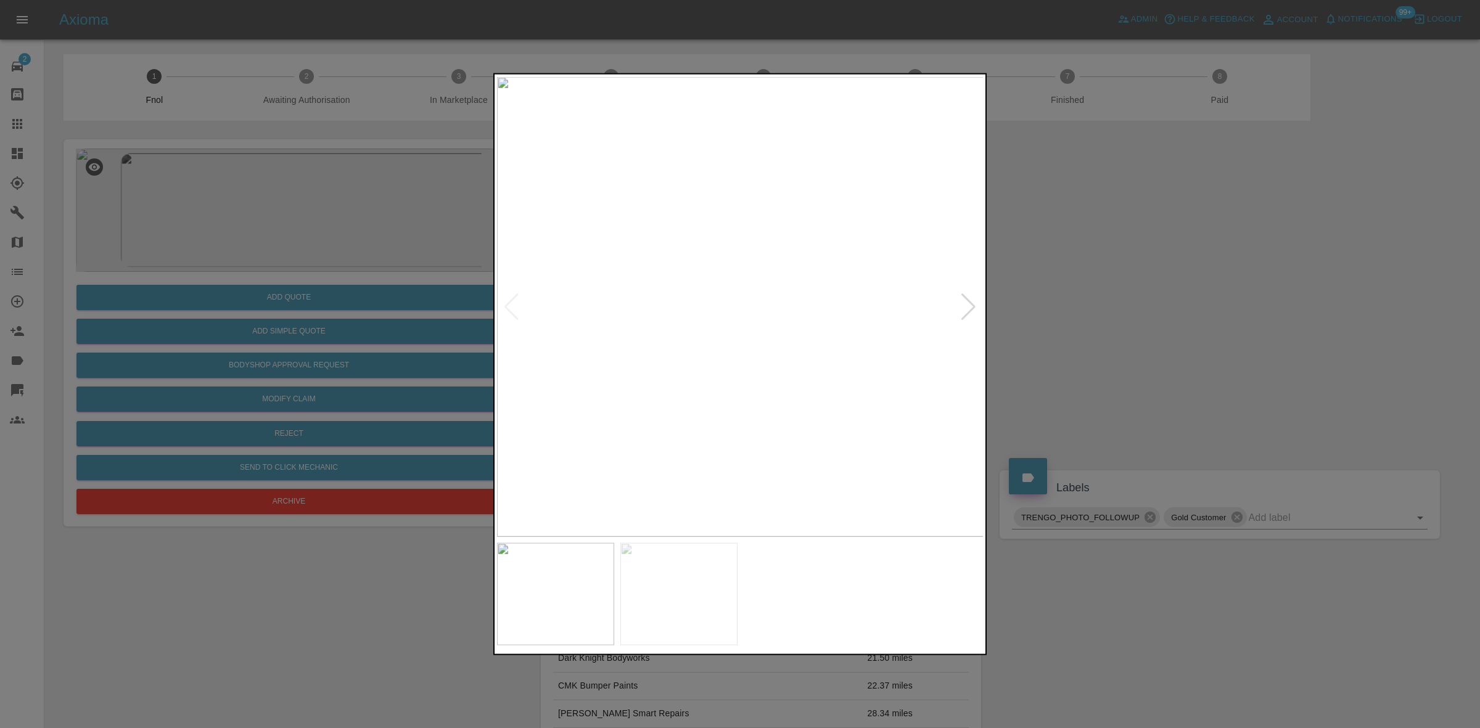
click at [963, 303] on div at bounding box center [968, 306] width 17 height 27
click at [307, 333] on div at bounding box center [740, 364] width 1480 height 728
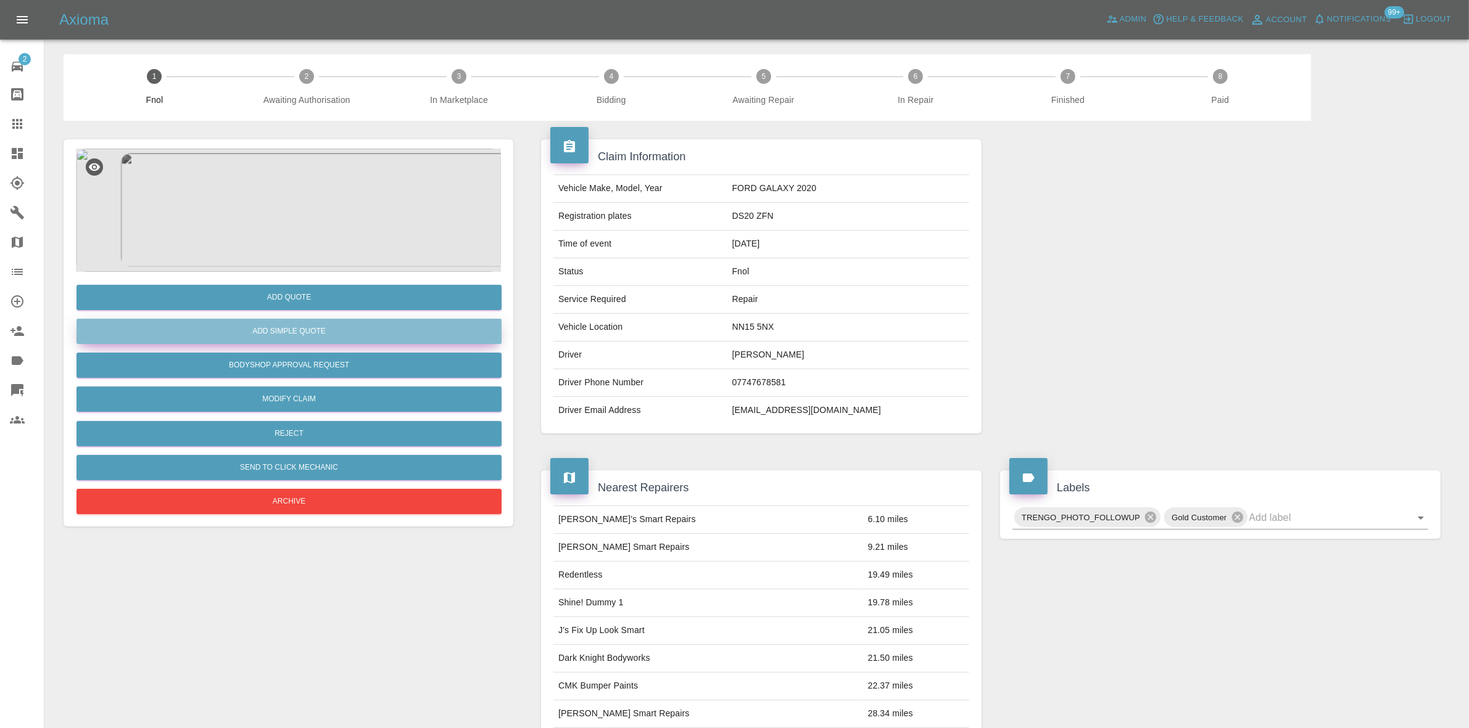
click at [267, 334] on button "Add Simple Quote" at bounding box center [288, 331] width 425 height 25
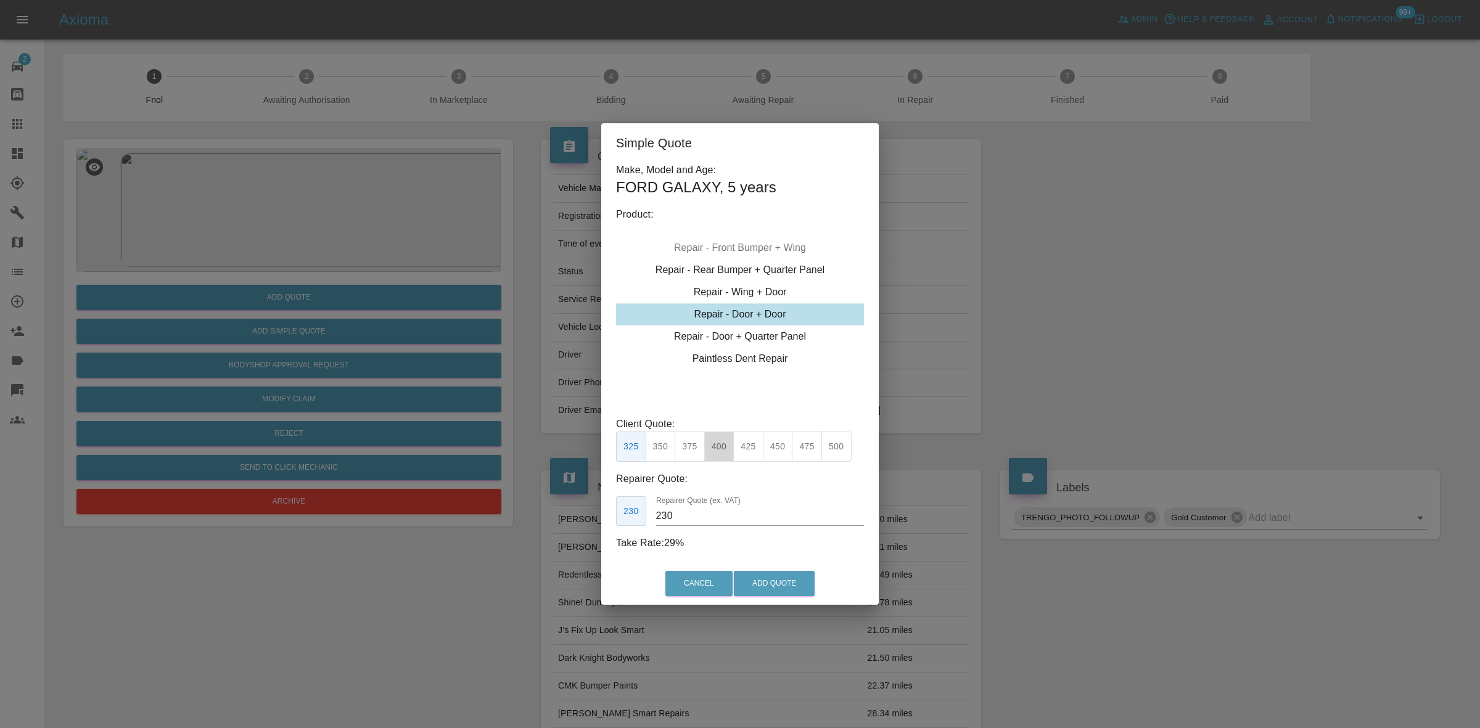
click at [719, 450] on button "400" at bounding box center [719, 447] width 30 height 30
click at [741, 448] on button "425" at bounding box center [748, 447] width 30 height 30
type input "285"
click at [775, 589] on button "Add Quote" at bounding box center [774, 583] width 81 height 25
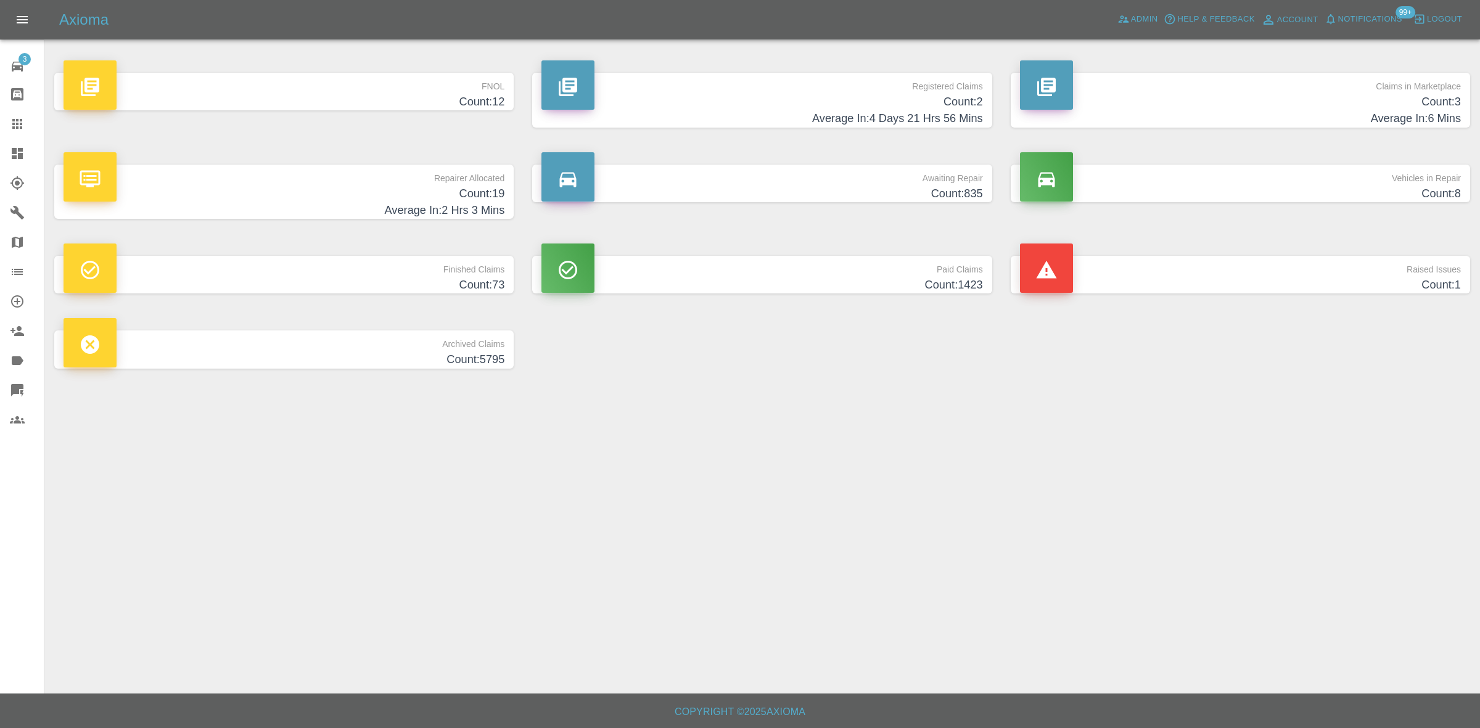
click at [1020, 127] on h4 "Average In: 6 Mins" at bounding box center [1240, 118] width 441 height 17
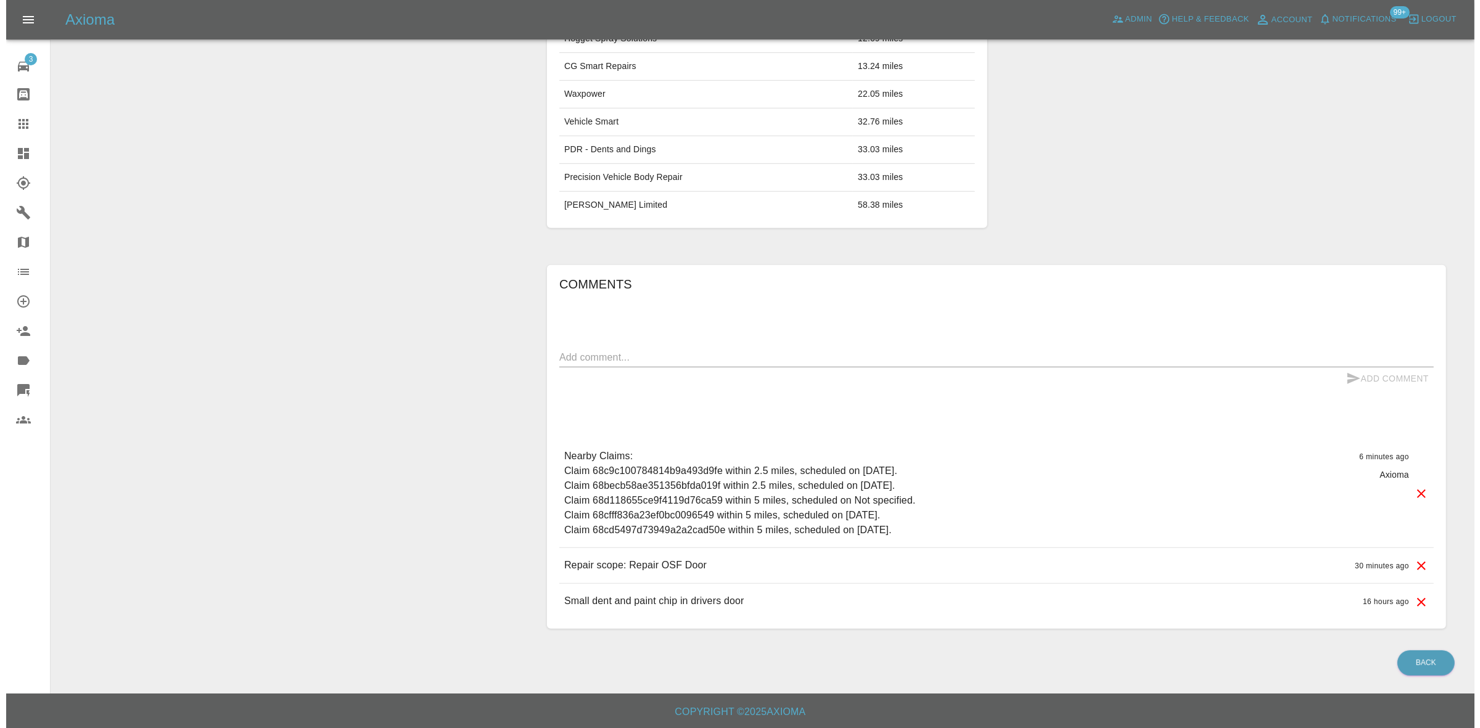
scroll to position [117, 0]
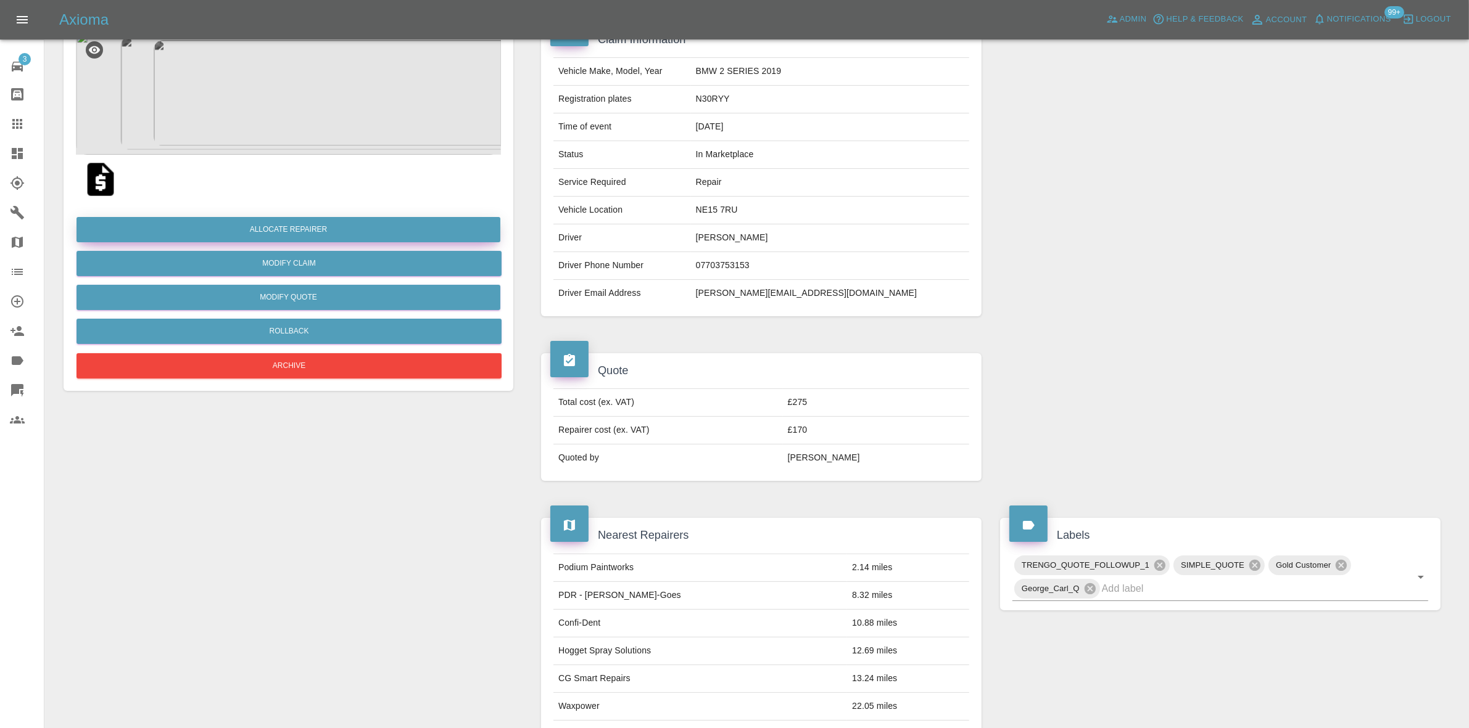
click at [279, 227] on button "Allocate Repairer" at bounding box center [288, 229] width 424 height 25
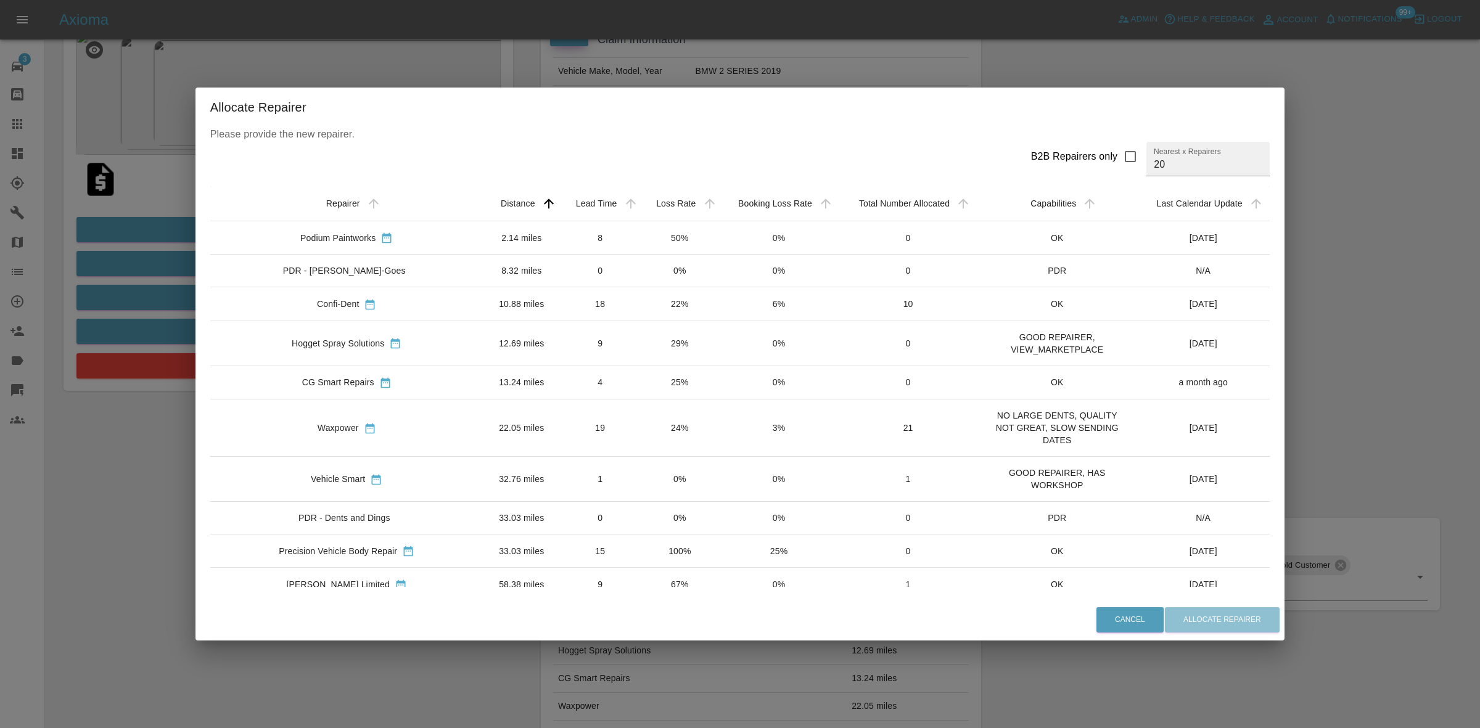
click at [640, 249] on td "50%" at bounding box center [679, 237] width 79 height 33
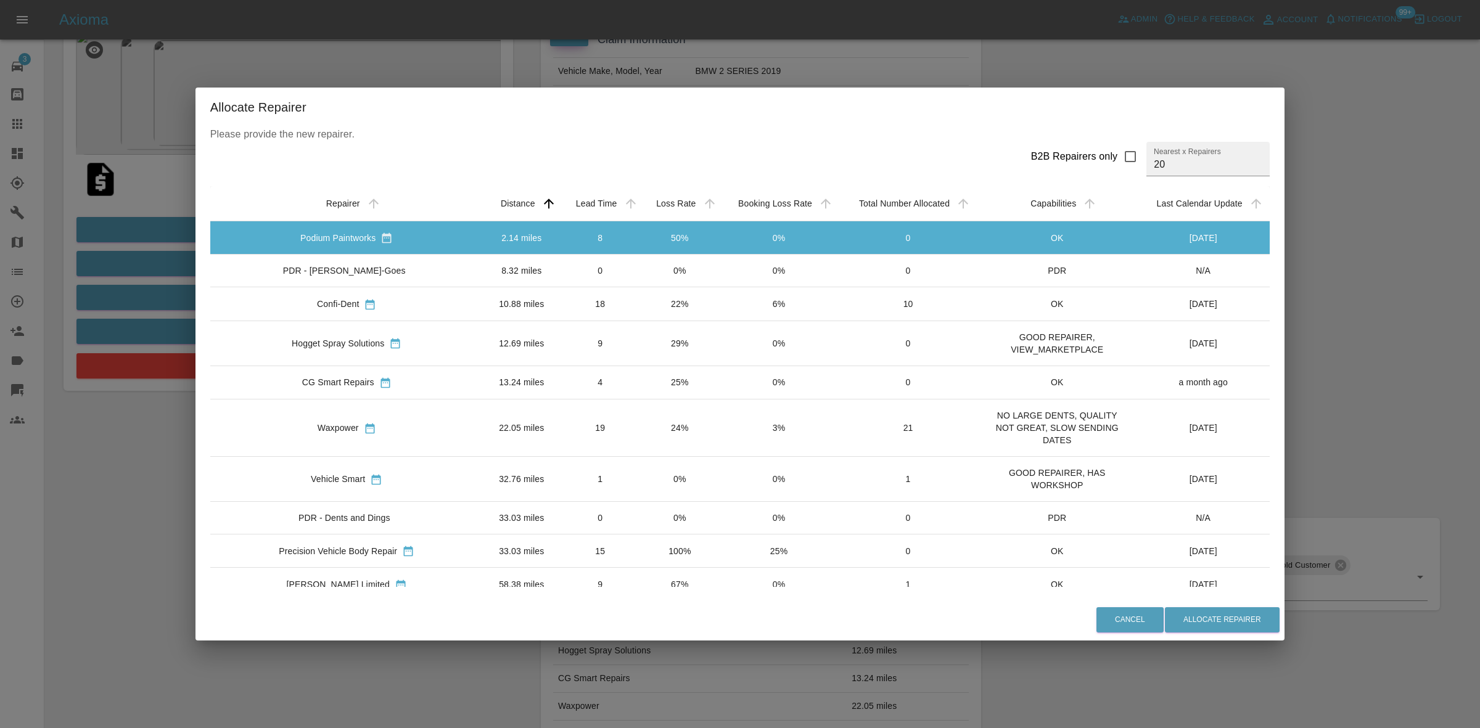
click at [640, 266] on td "0%" at bounding box center [679, 271] width 79 height 33
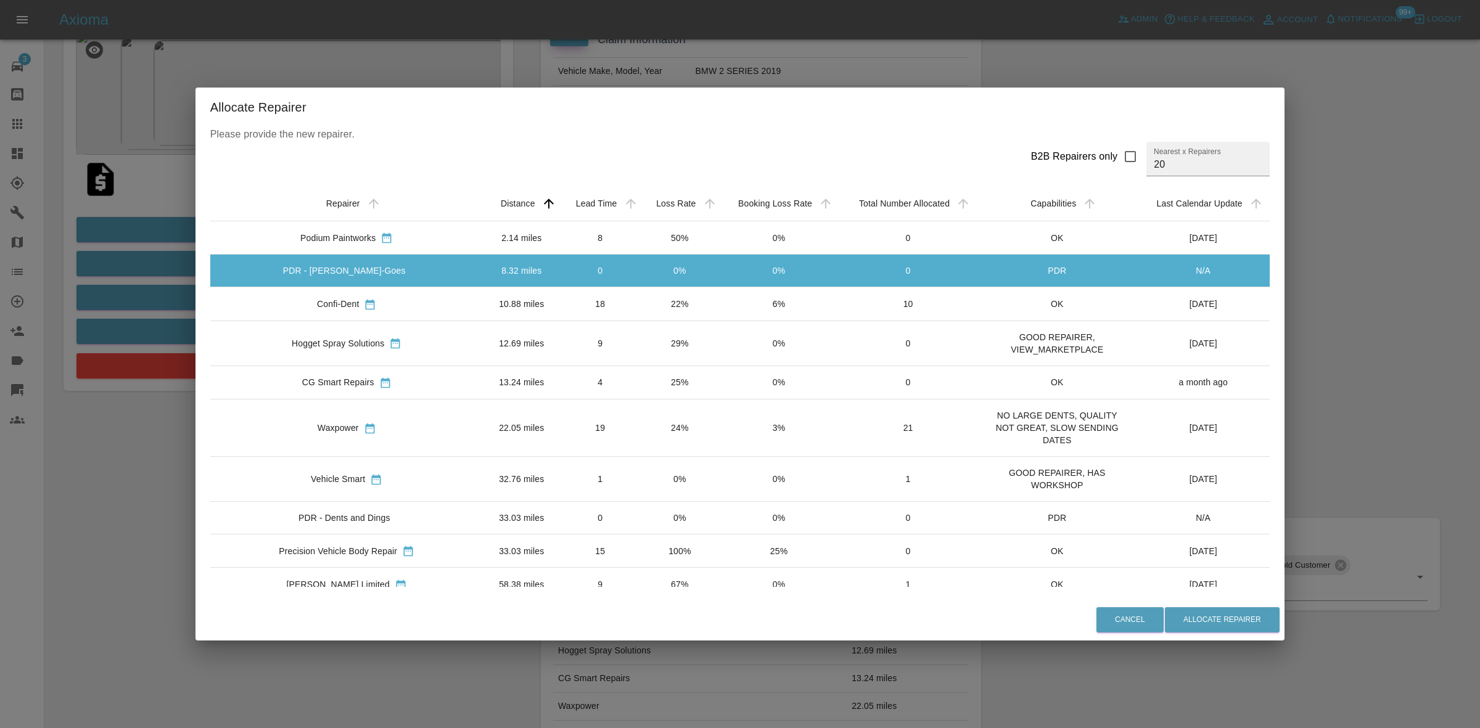
click at [645, 297] on td "22%" at bounding box center [679, 303] width 79 height 33
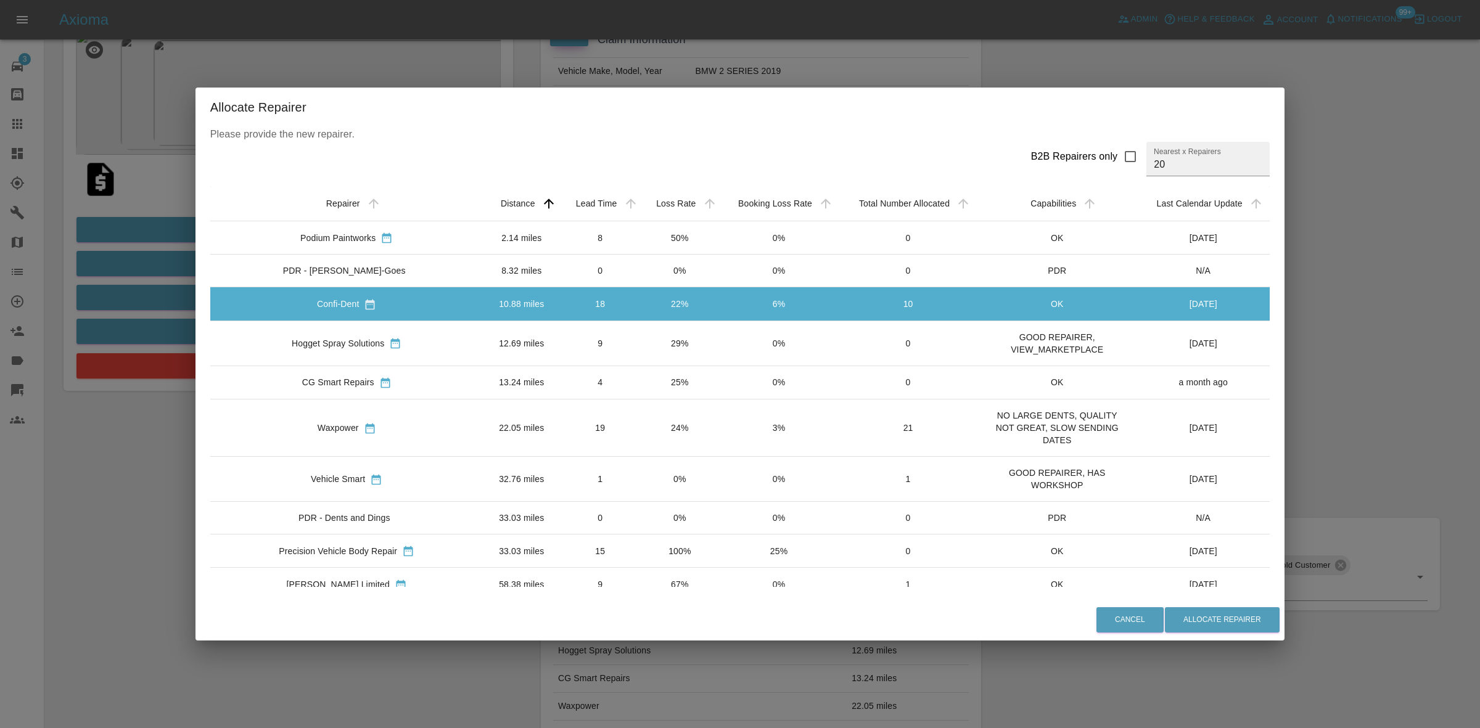
click at [641, 325] on td "29%" at bounding box center [679, 343] width 79 height 45
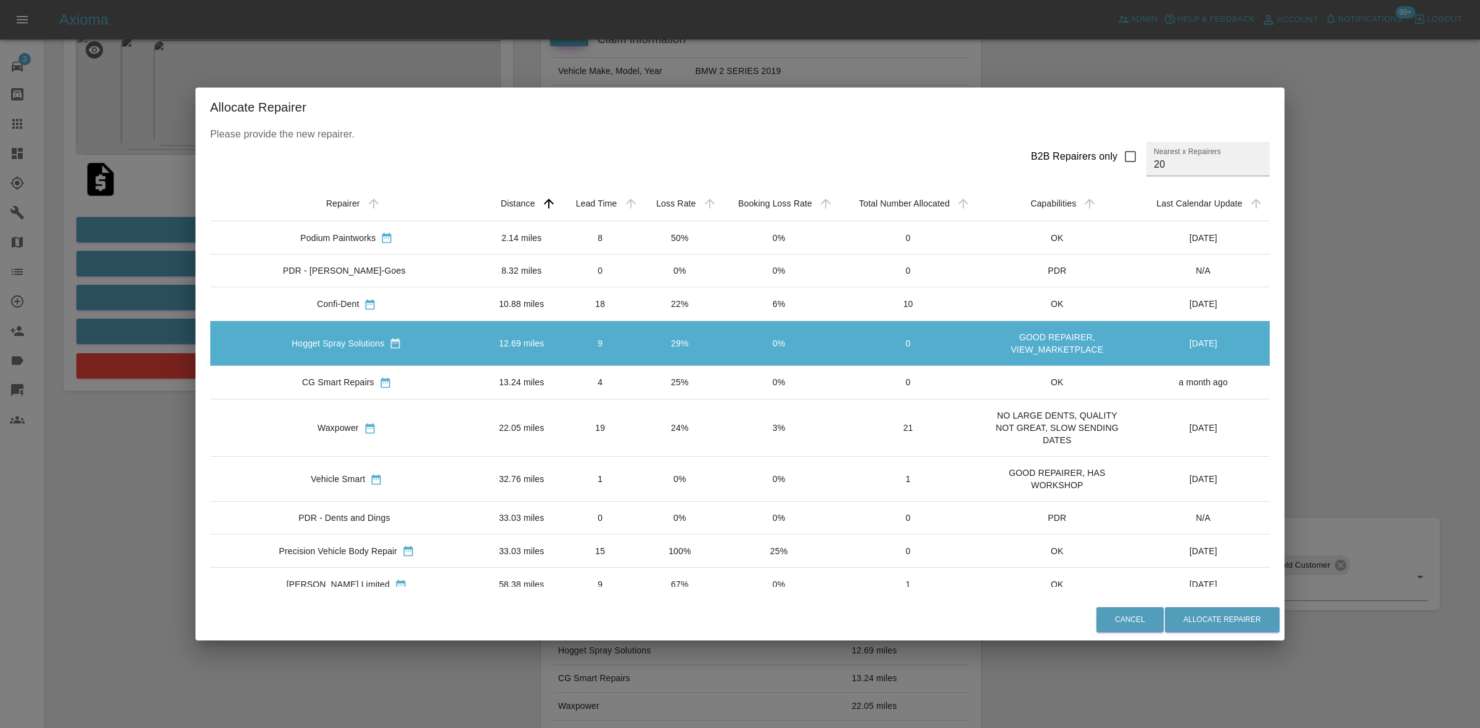
click at [641, 377] on td "25%" at bounding box center [679, 382] width 79 height 33
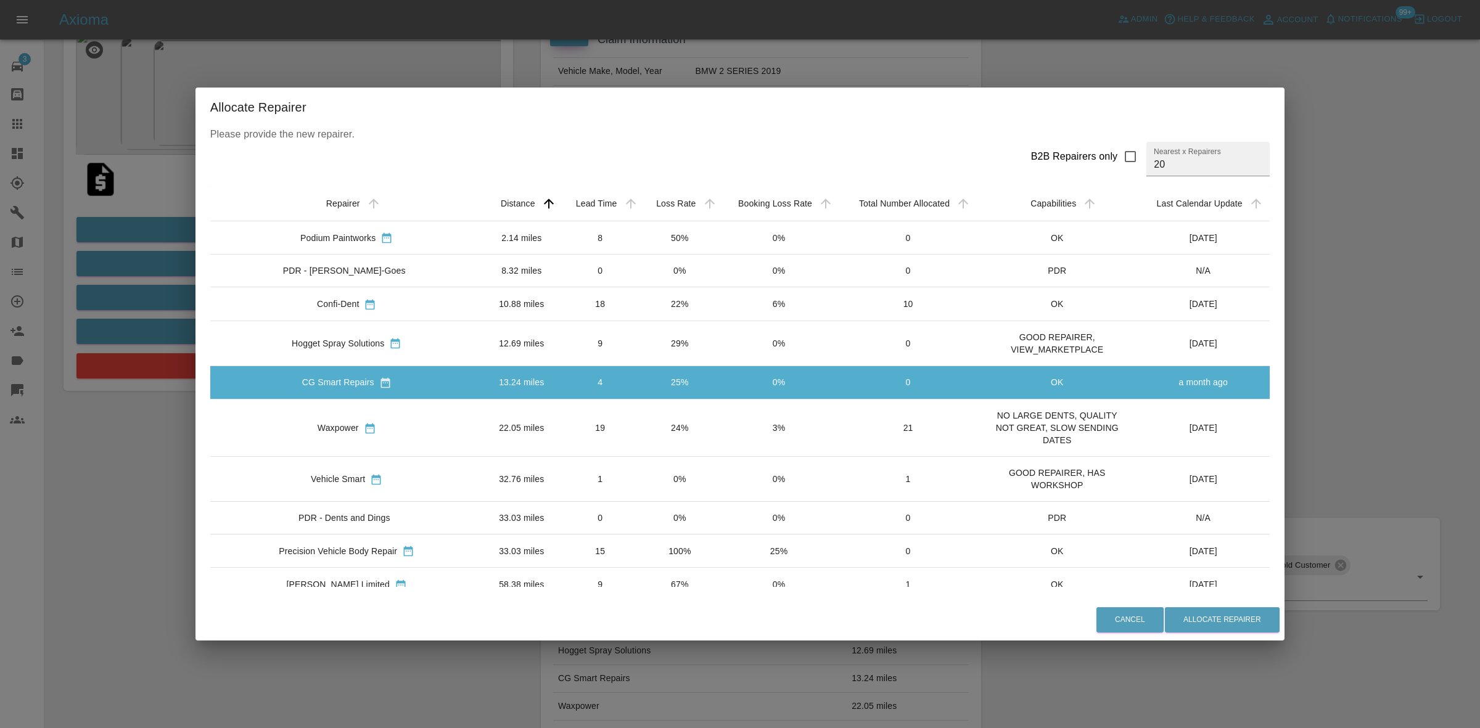
click at [640, 435] on td "24%" at bounding box center [679, 428] width 79 height 57
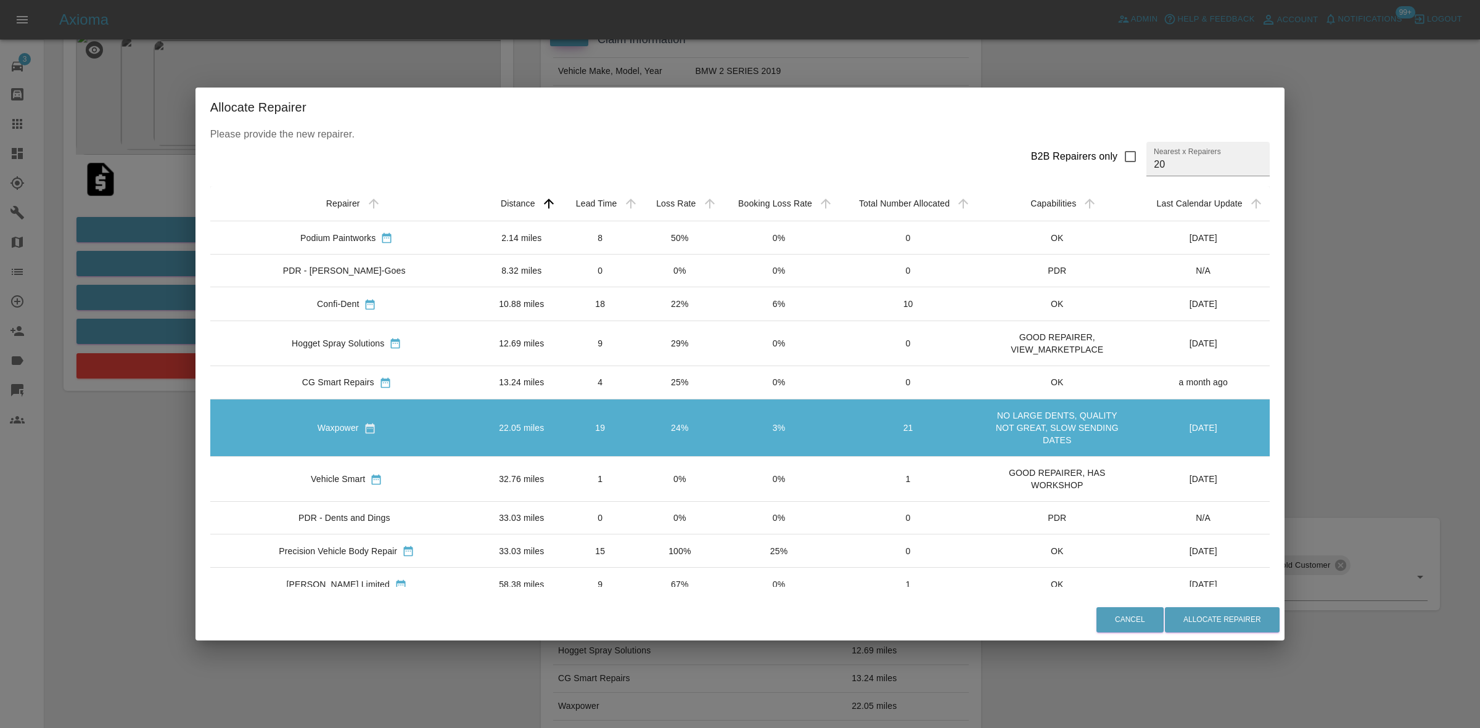
click at [640, 349] on td "29%" at bounding box center [679, 343] width 79 height 45
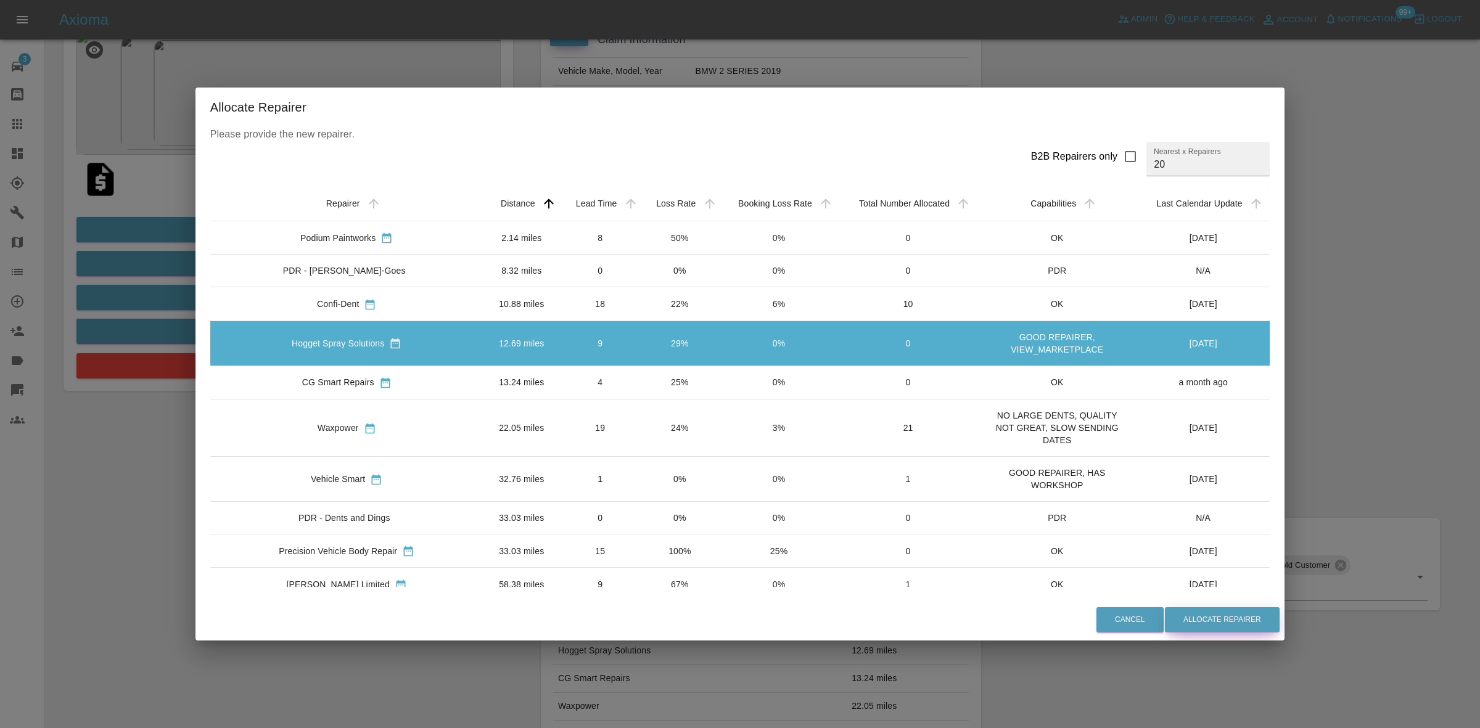
click at [1176, 626] on button "Allocate Repairer" at bounding box center [1222, 620] width 115 height 25
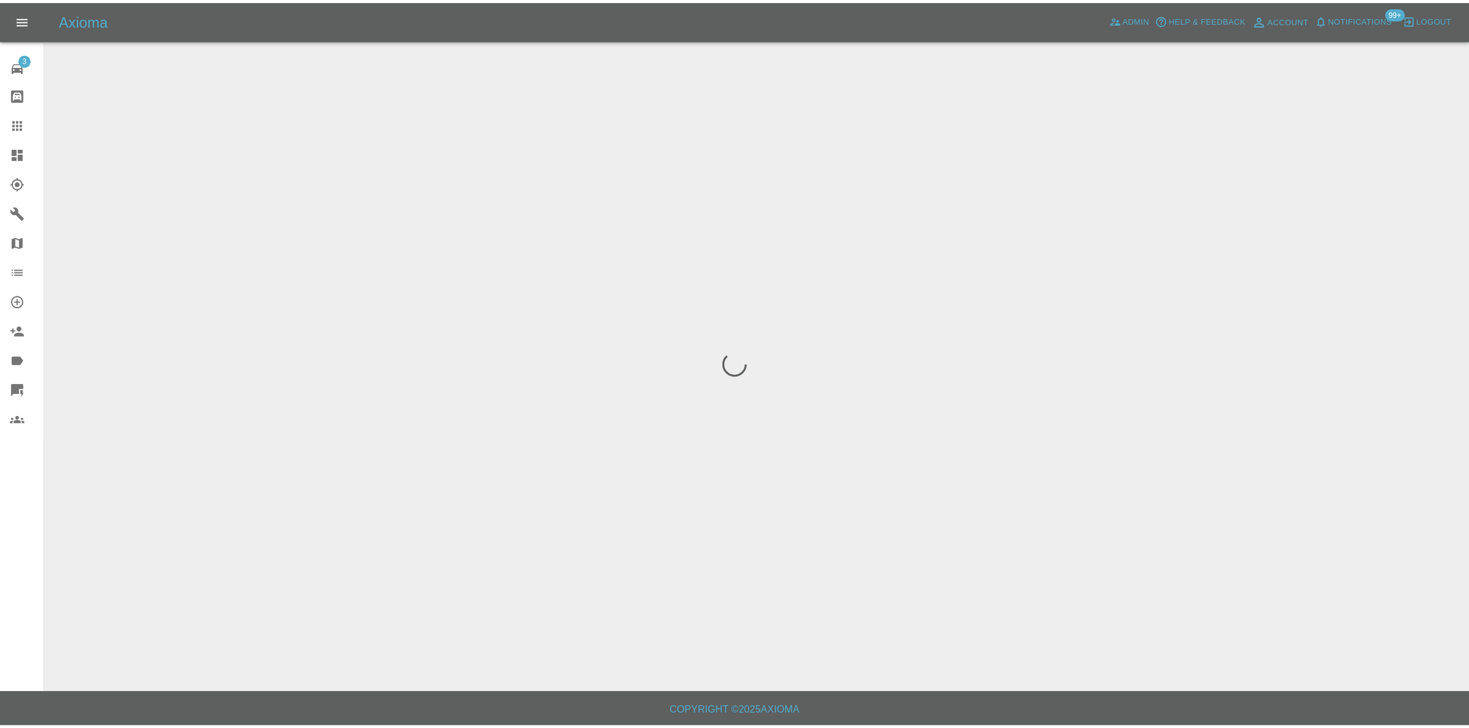
scroll to position [0, 0]
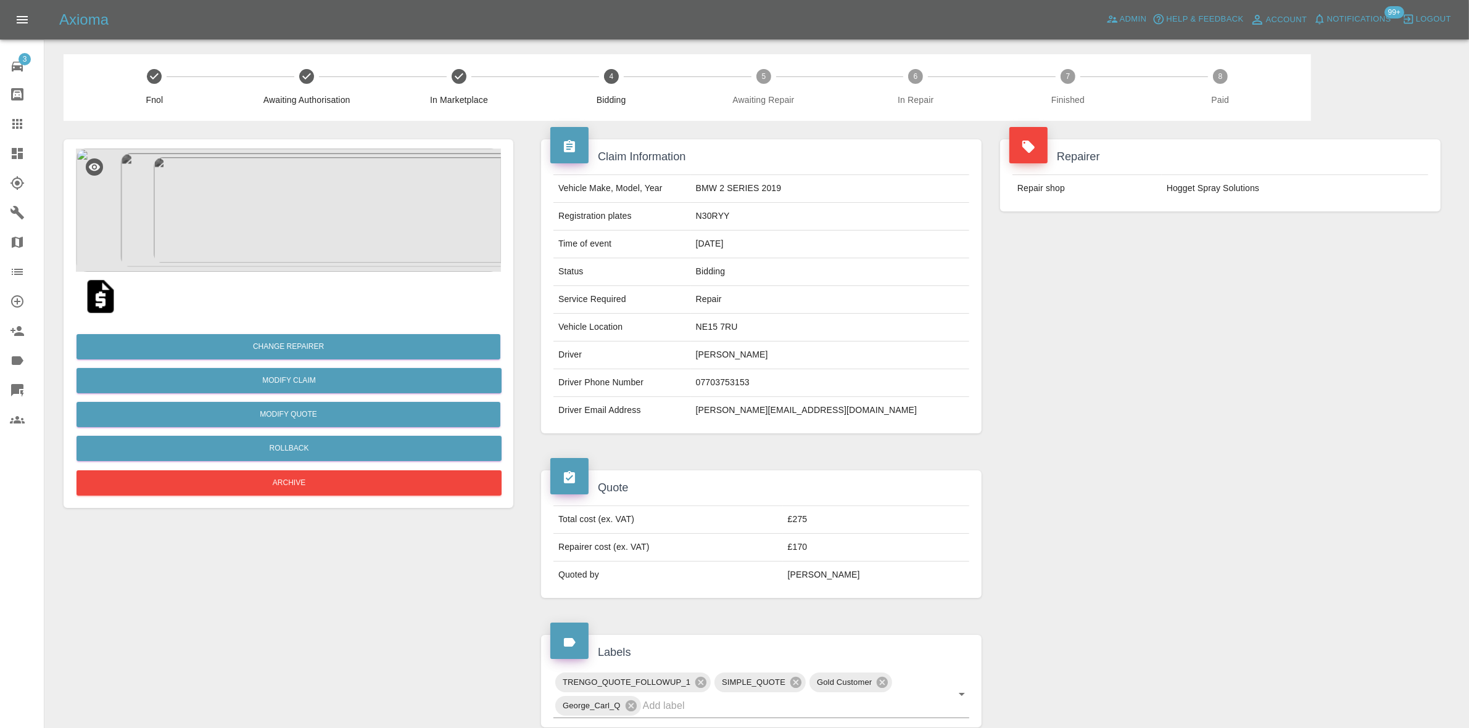
click at [1191, 263] on div "Repairer Repair shop Hogget Spray Solutions" at bounding box center [1220, 286] width 459 height 331
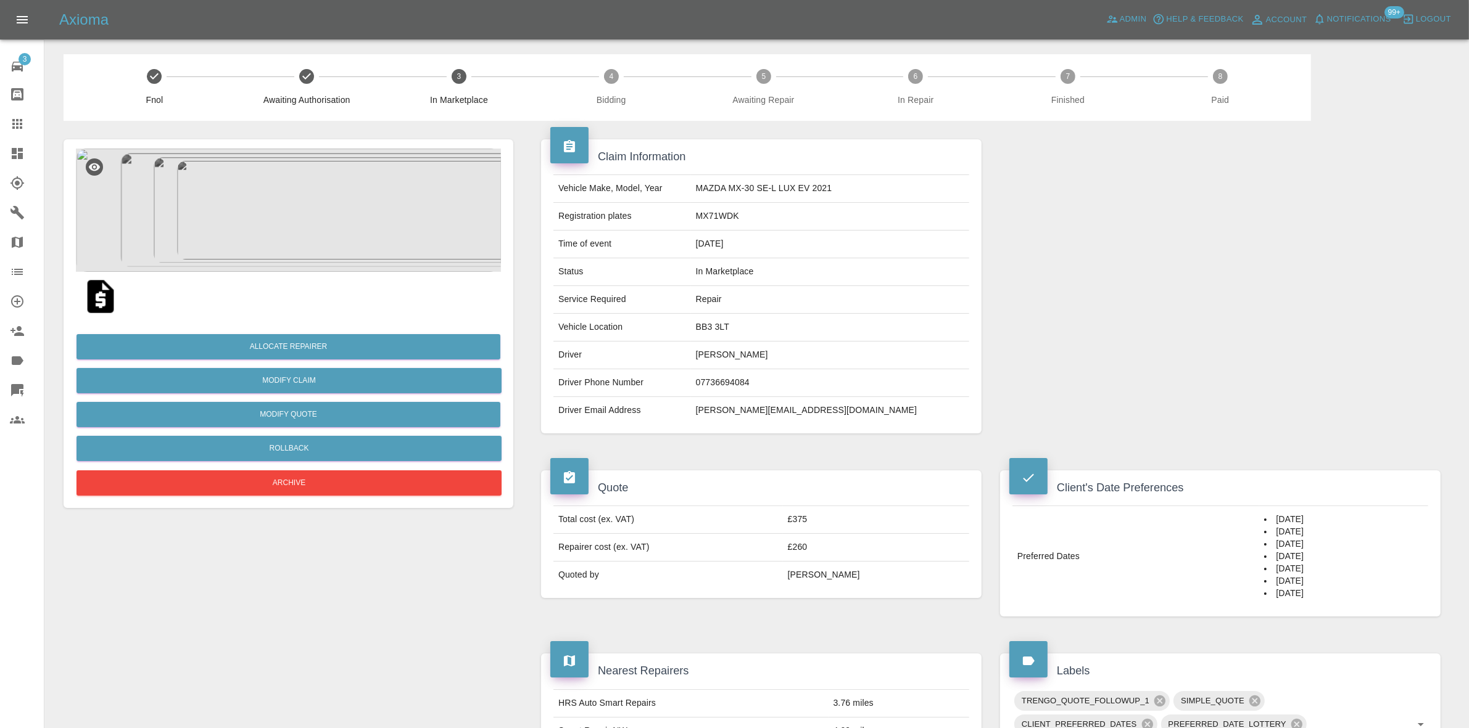
click at [304, 221] on img at bounding box center [288, 210] width 425 height 123
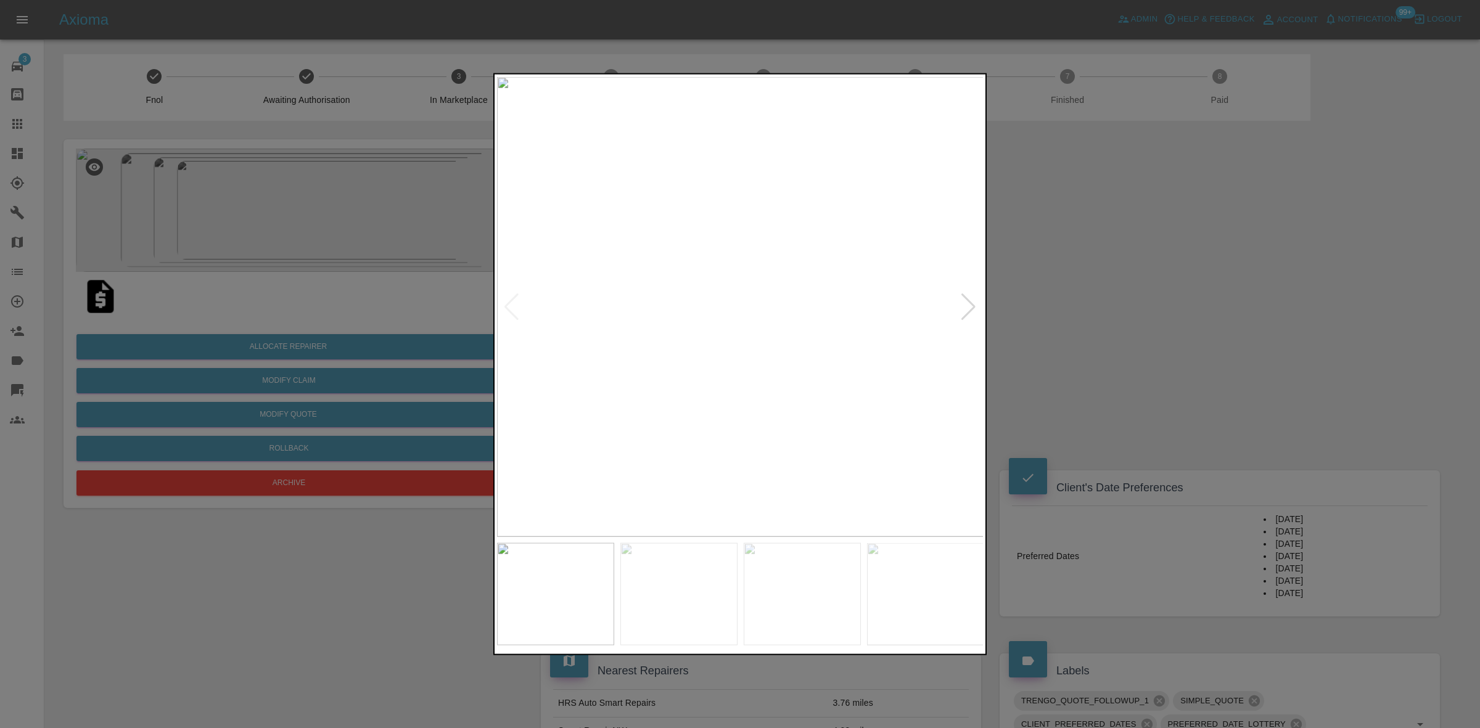
click at [968, 300] on div at bounding box center [968, 306] width 17 height 27
click at [968, 300] on img at bounding box center [740, 306] width 487 height 460
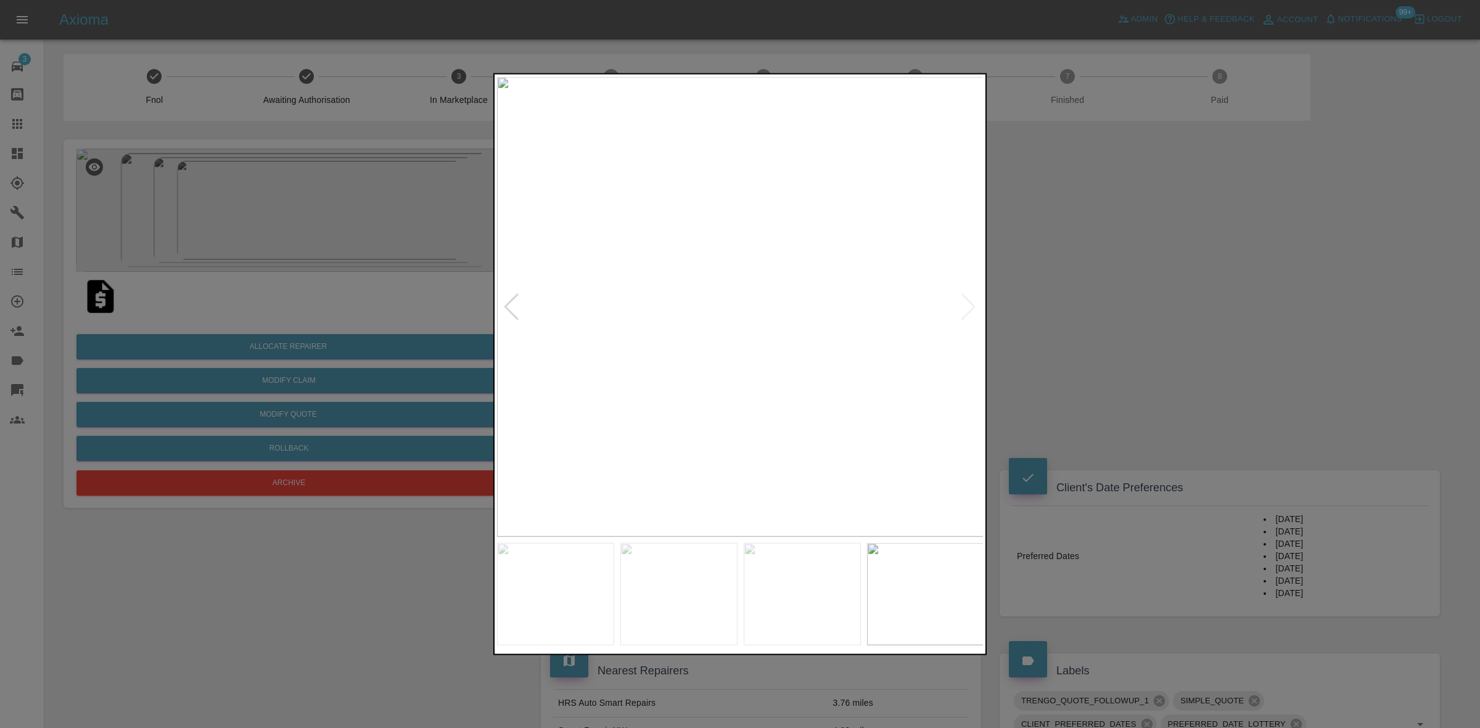
click at [1124, 336] on div at bounding box center [740, 364] width 1480 height 728
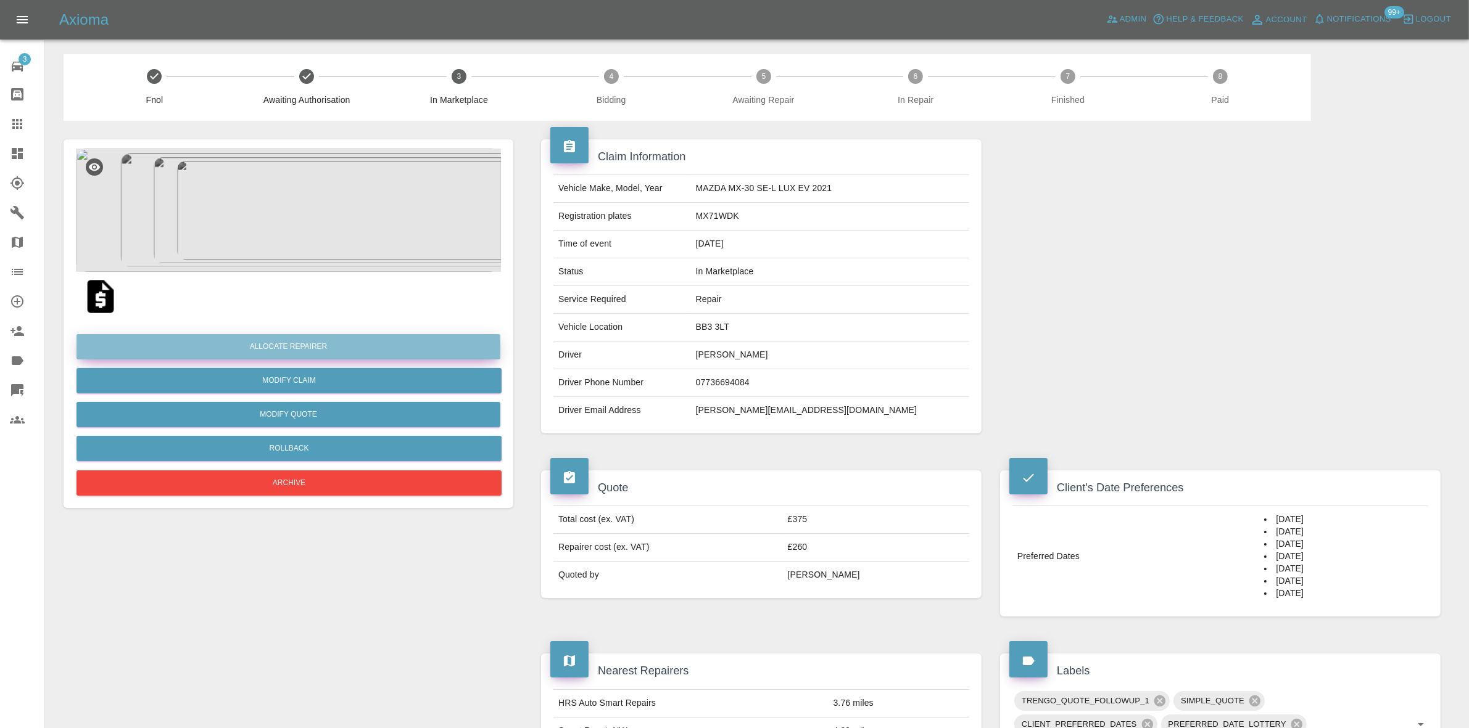
click at [291, 347] on button "Allocate Repairer" at bounding box center [288, 346] width 424 height 25
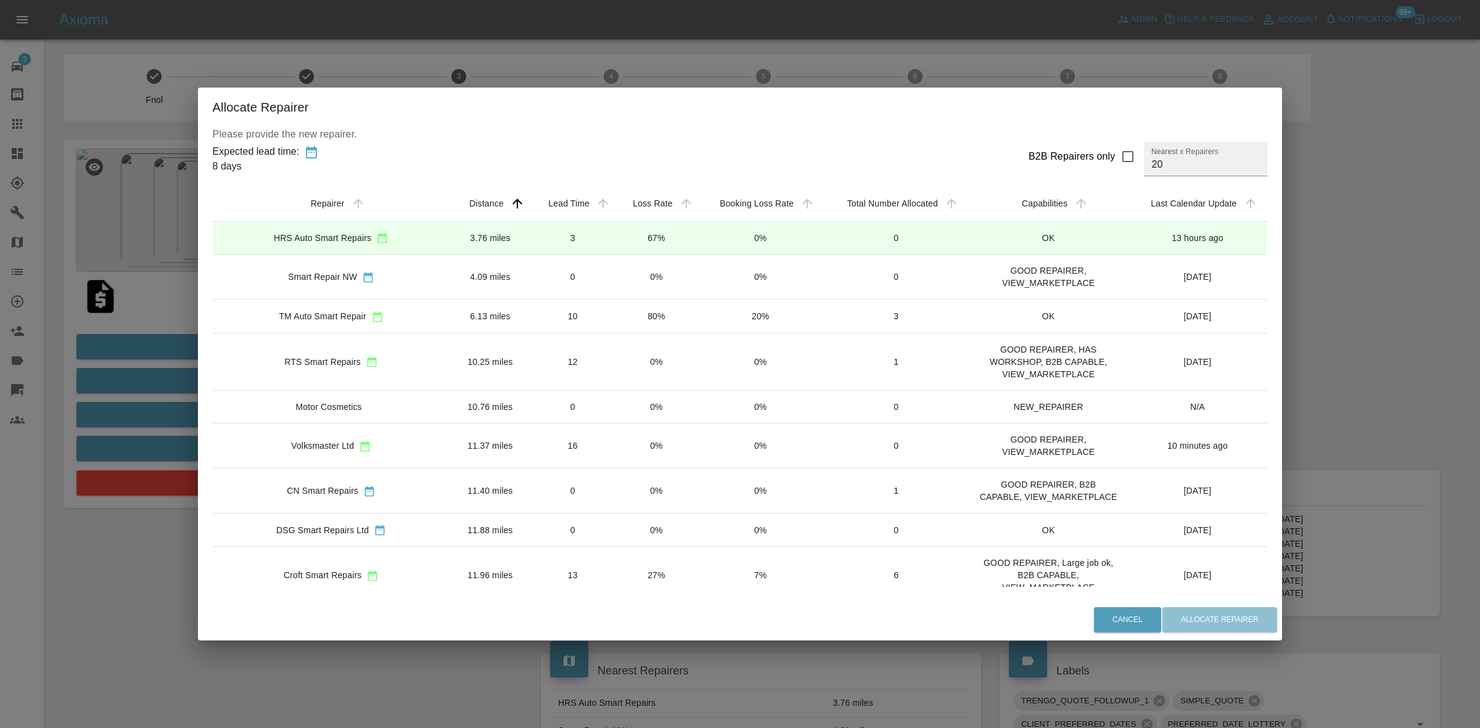
click at [639, 241] on td "67%" at bounding box center [656, 237] width 83 height 33
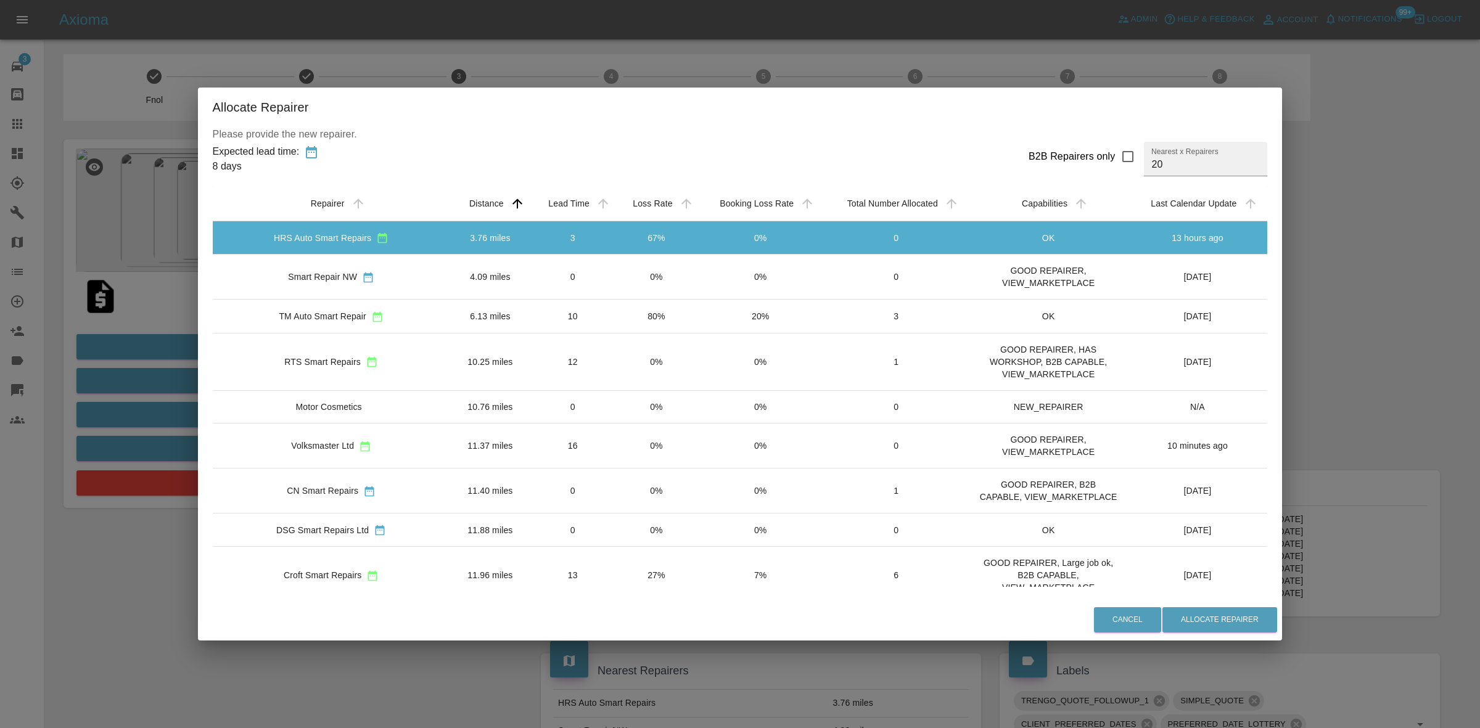
click at [641, 270] on td "0%" at bounding box center [656, 277] width 83 height 45
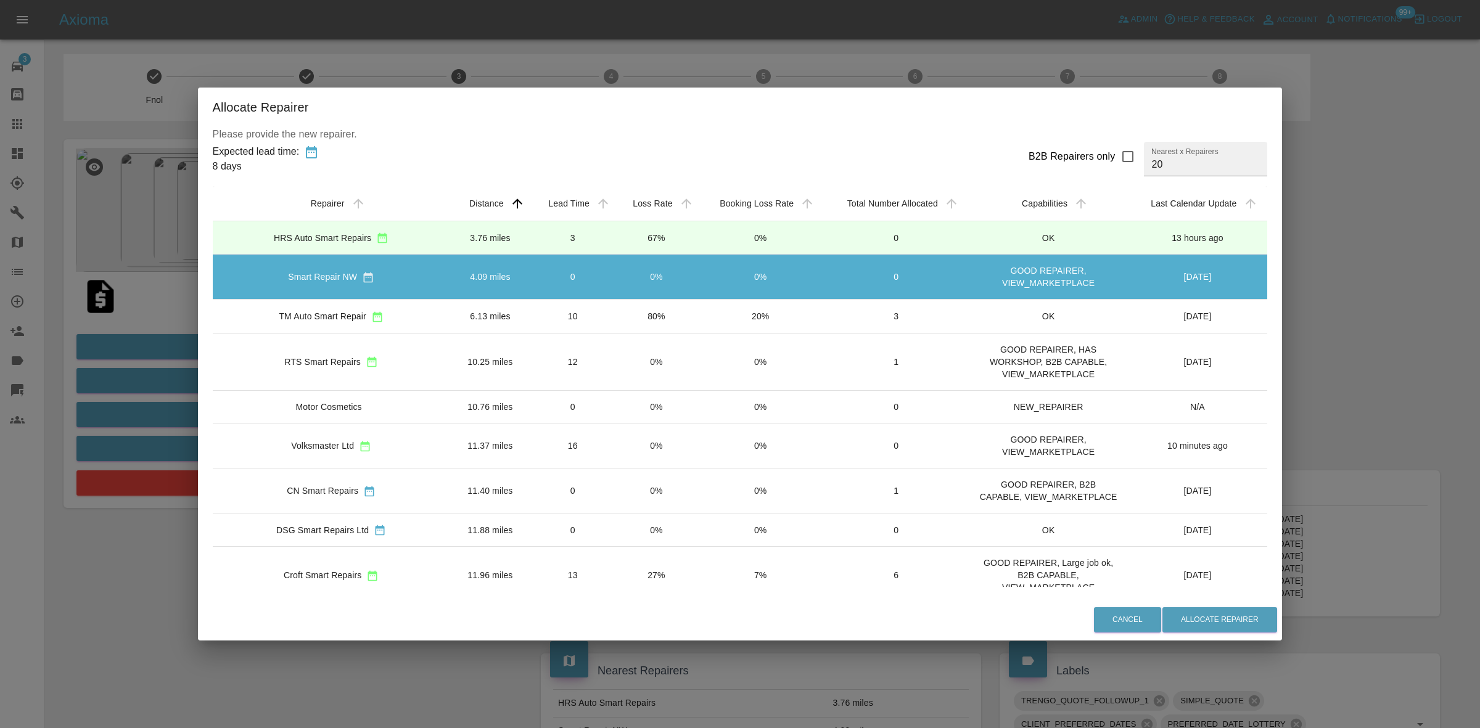
click at [640, 316] on td "80%" at bounding box center [656, 316] width 83 height 33
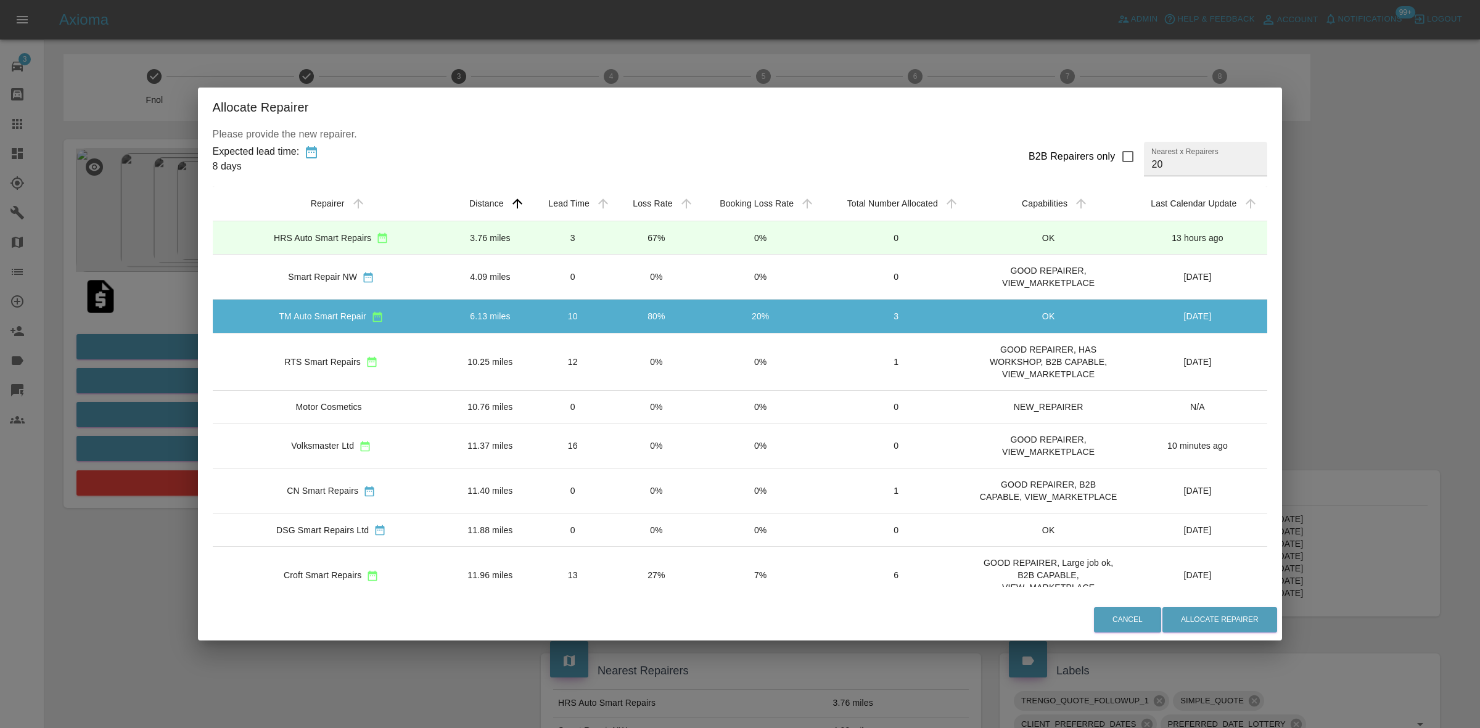
click at [639, 347] on td "0%" at bounding box center [656, 361] width 83 height 57
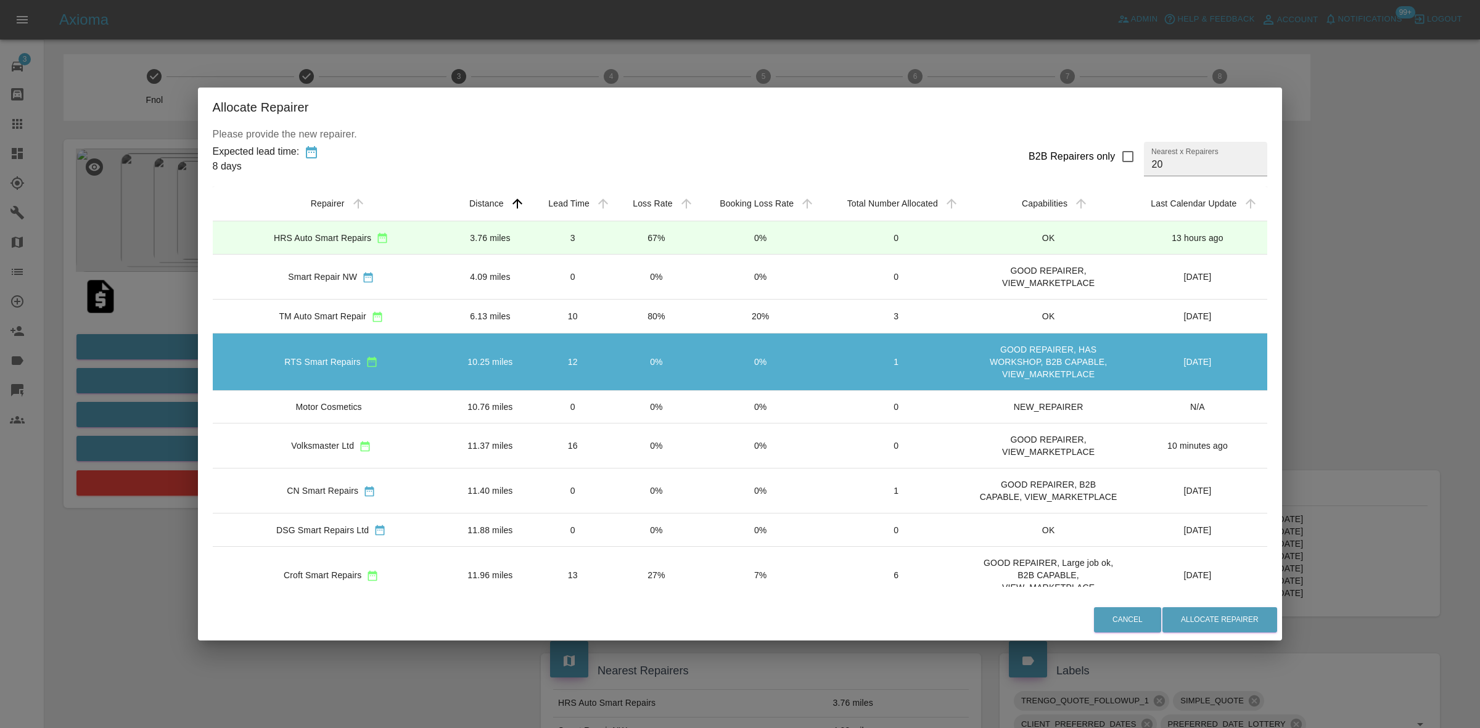
click at [646, 403] on td "0%" at bounding box center [656, 406] width 83 height 33
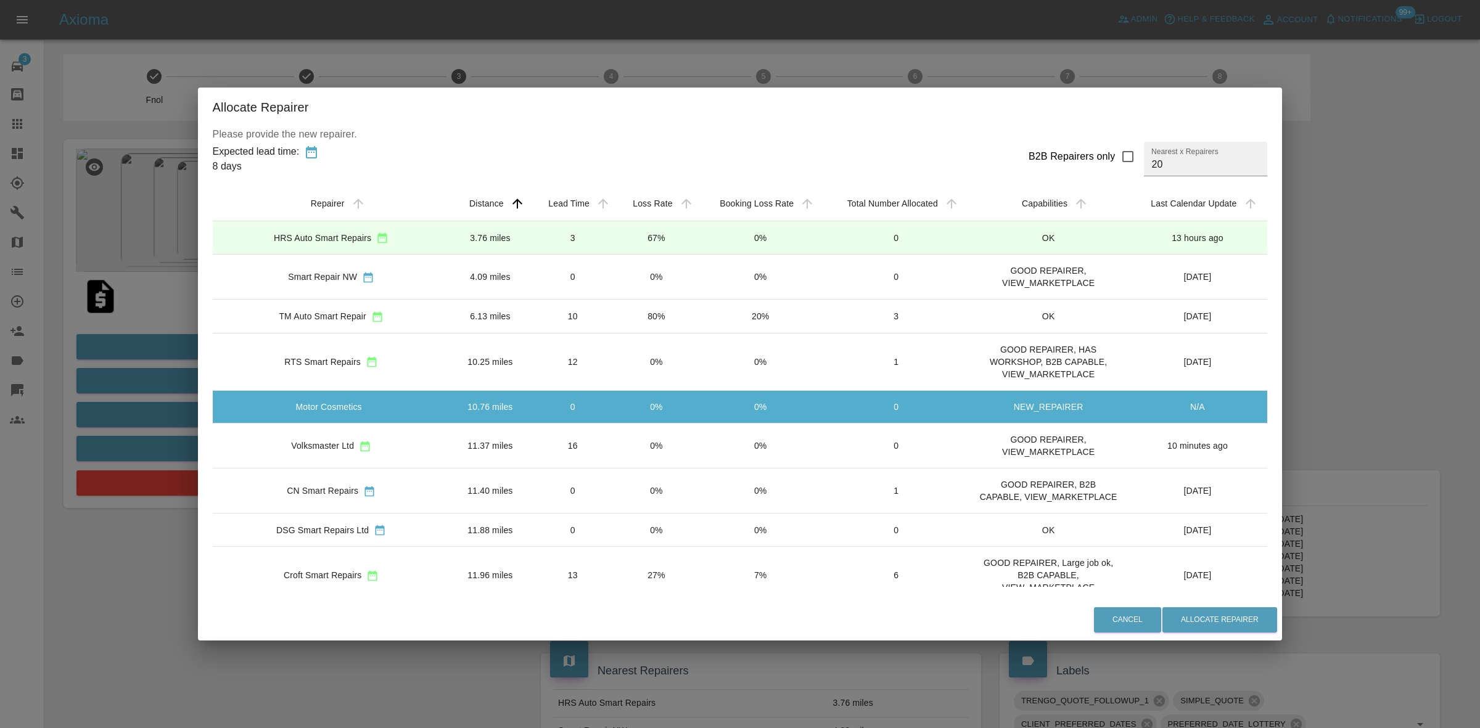
click at [645, 426] on td "0%" at bounding box center [656, 445] width 83 height 45
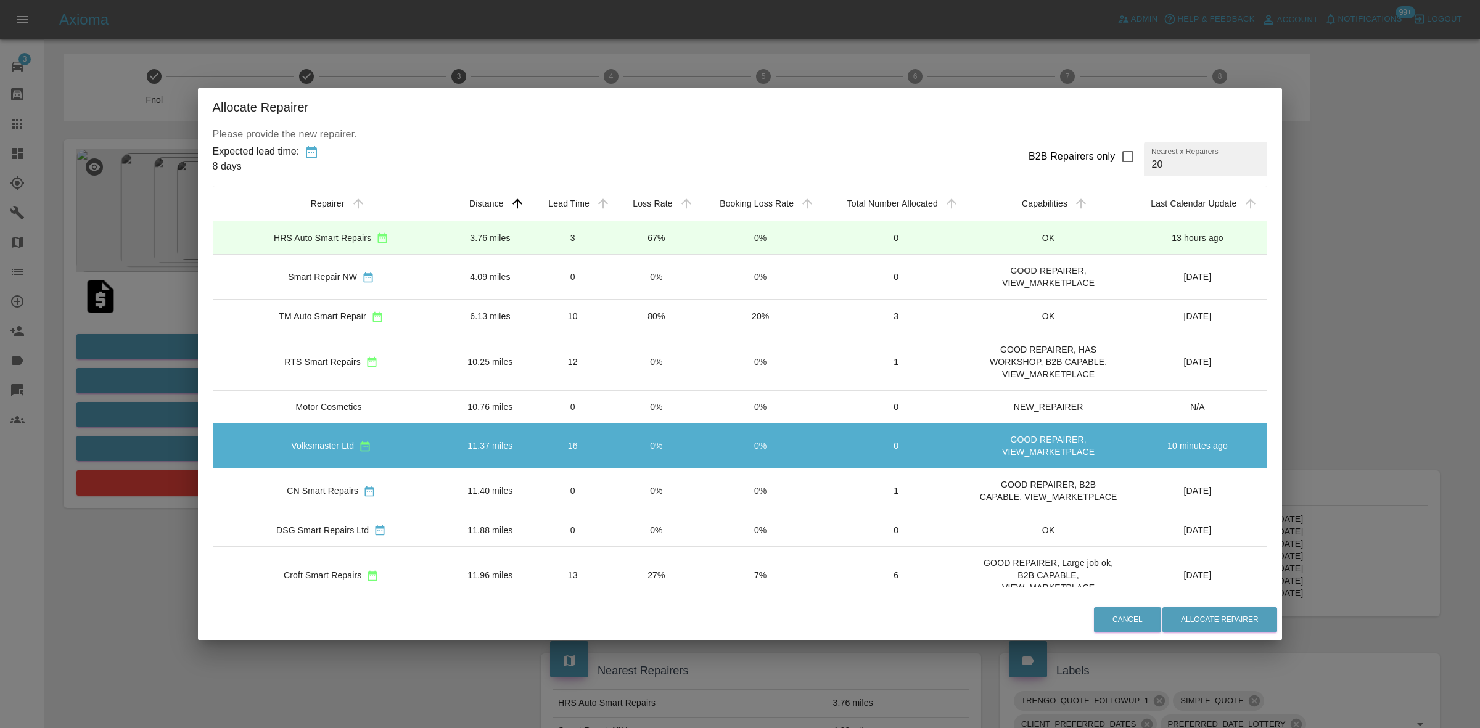
click at [645, 472] on td "0%" at bounding box center [656, 490] width 83 height 45
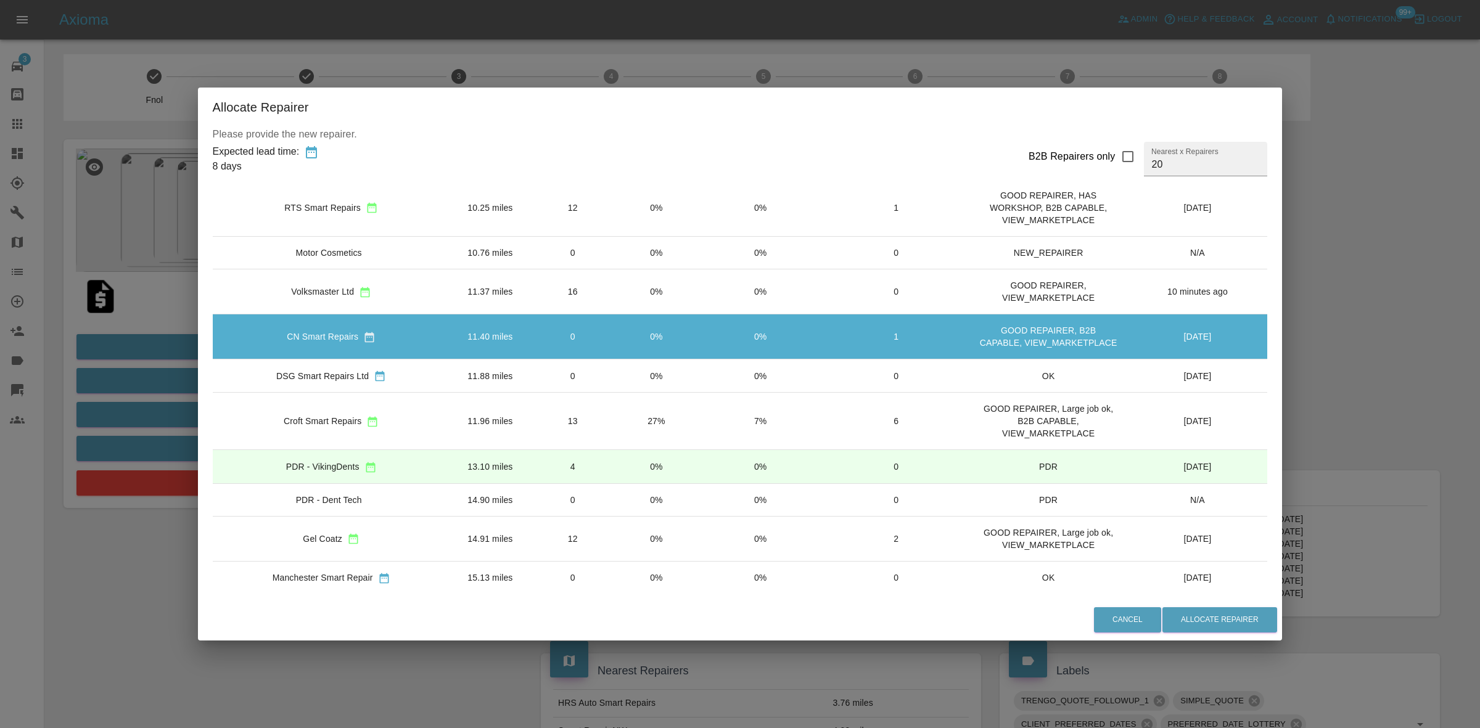
click at [637, 430] on td "27%" at bounding box center [656, 421] width 83 height 57
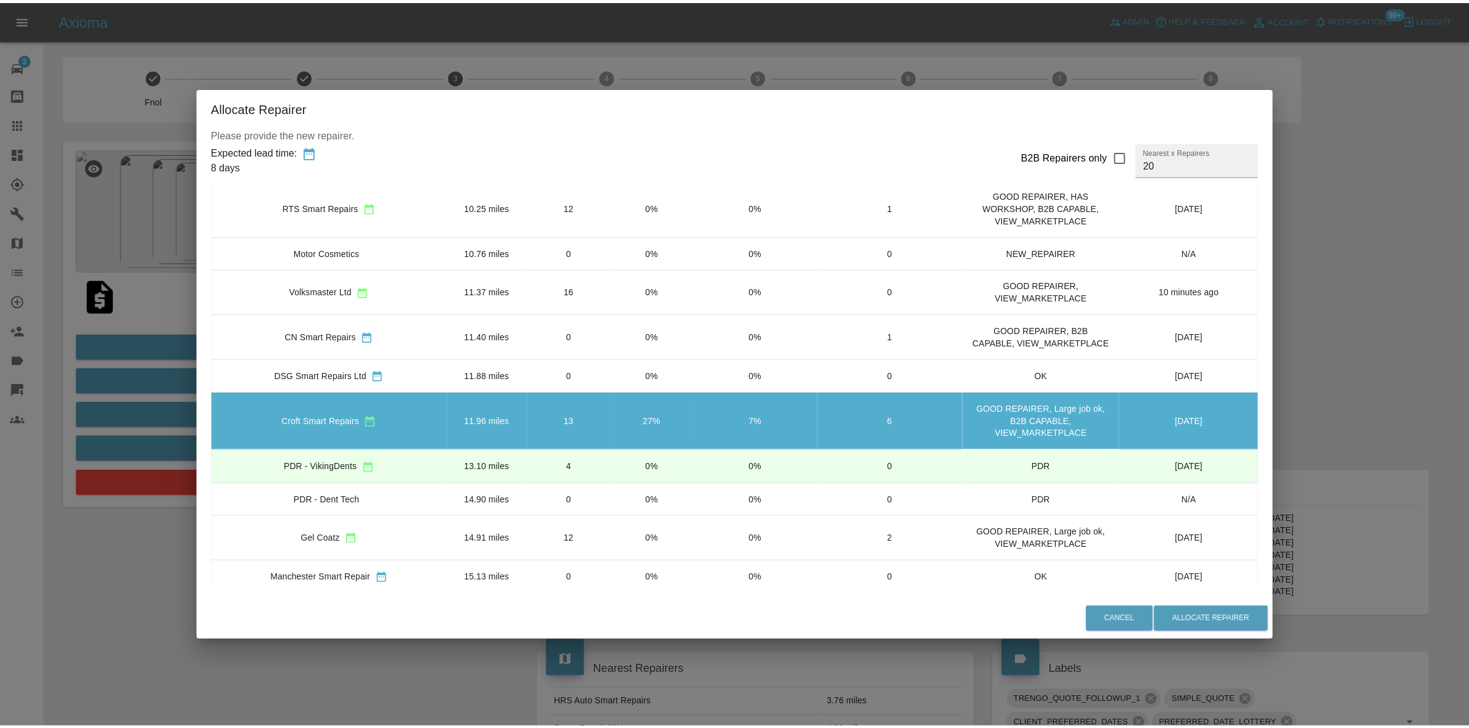
scroll to position [231, 0]
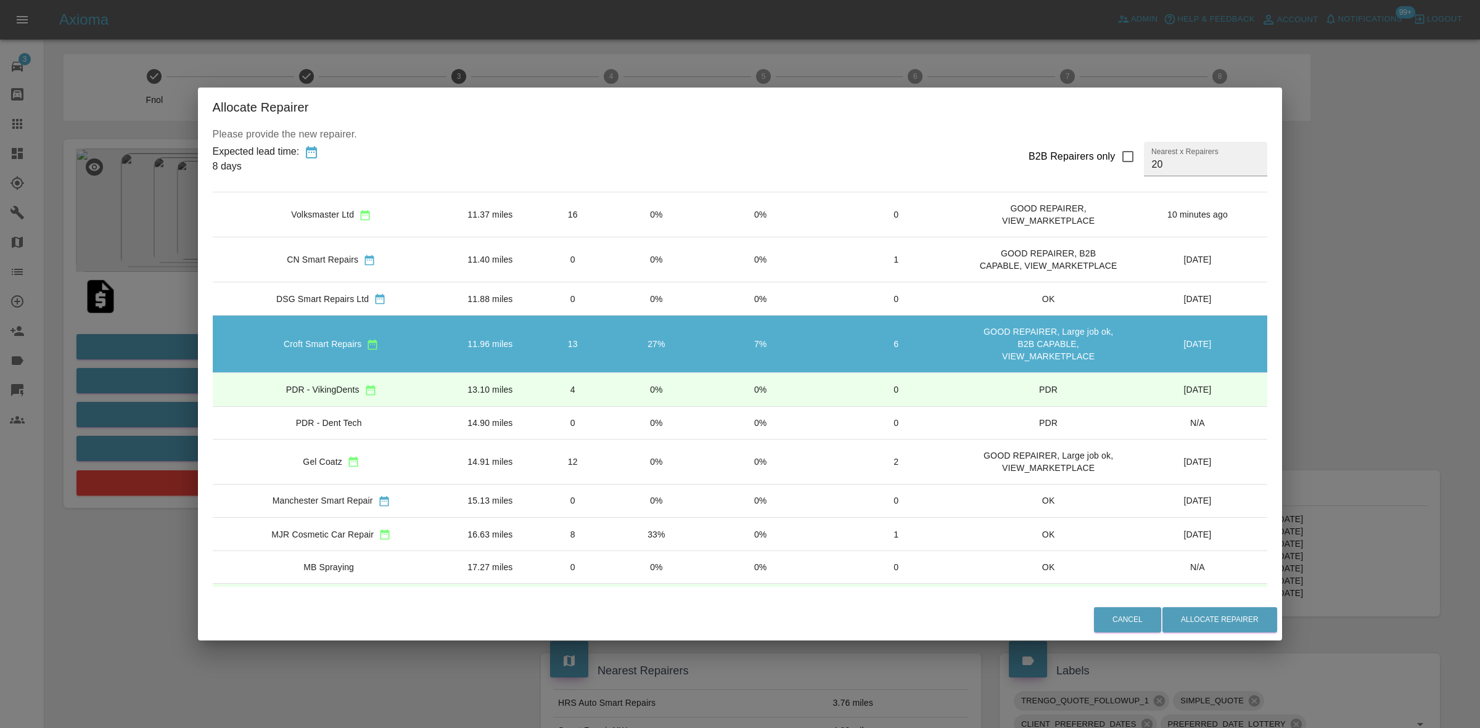
click at [626, 458] on td "0%" at bounding box center [656, 461] width 83 height 45
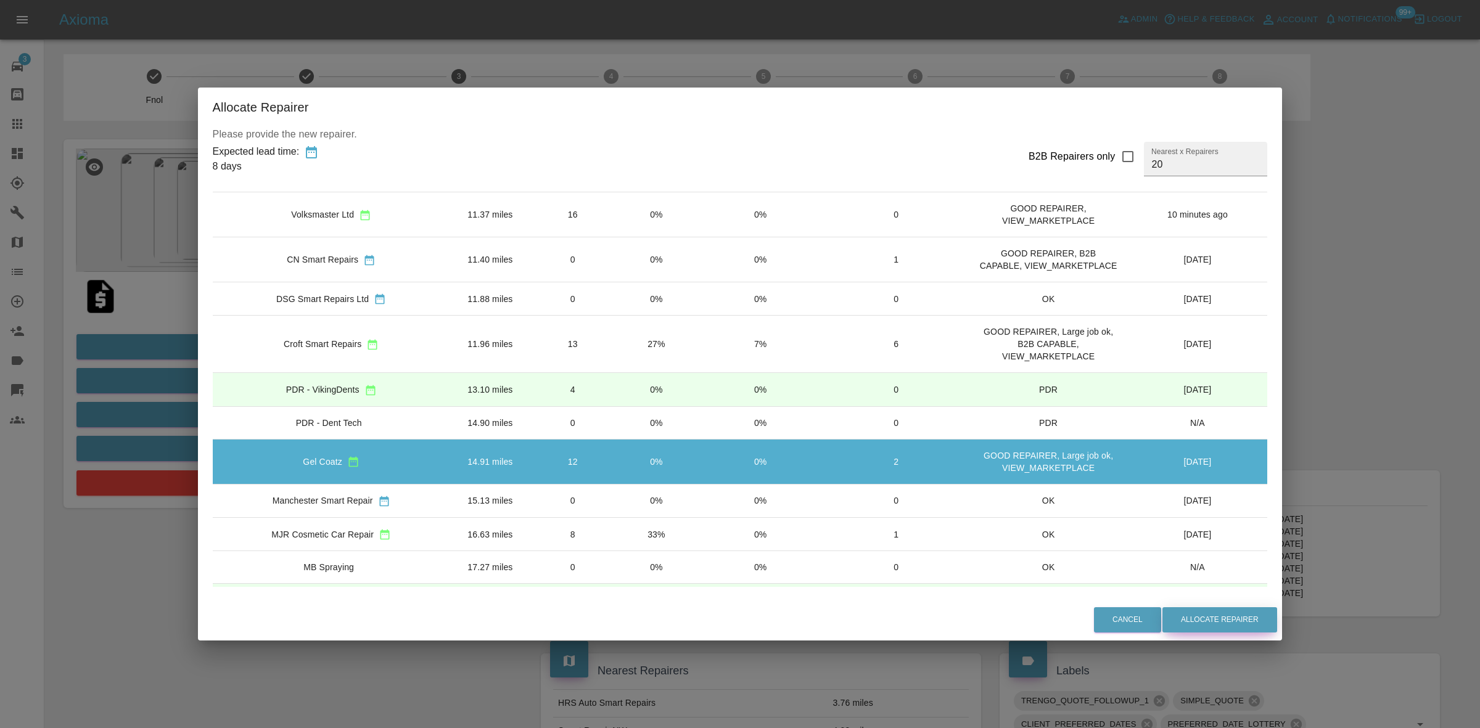
click at [1195, 608] on button "Allocate Repairer" at bounding box center [1220, 620] width 115 height 25
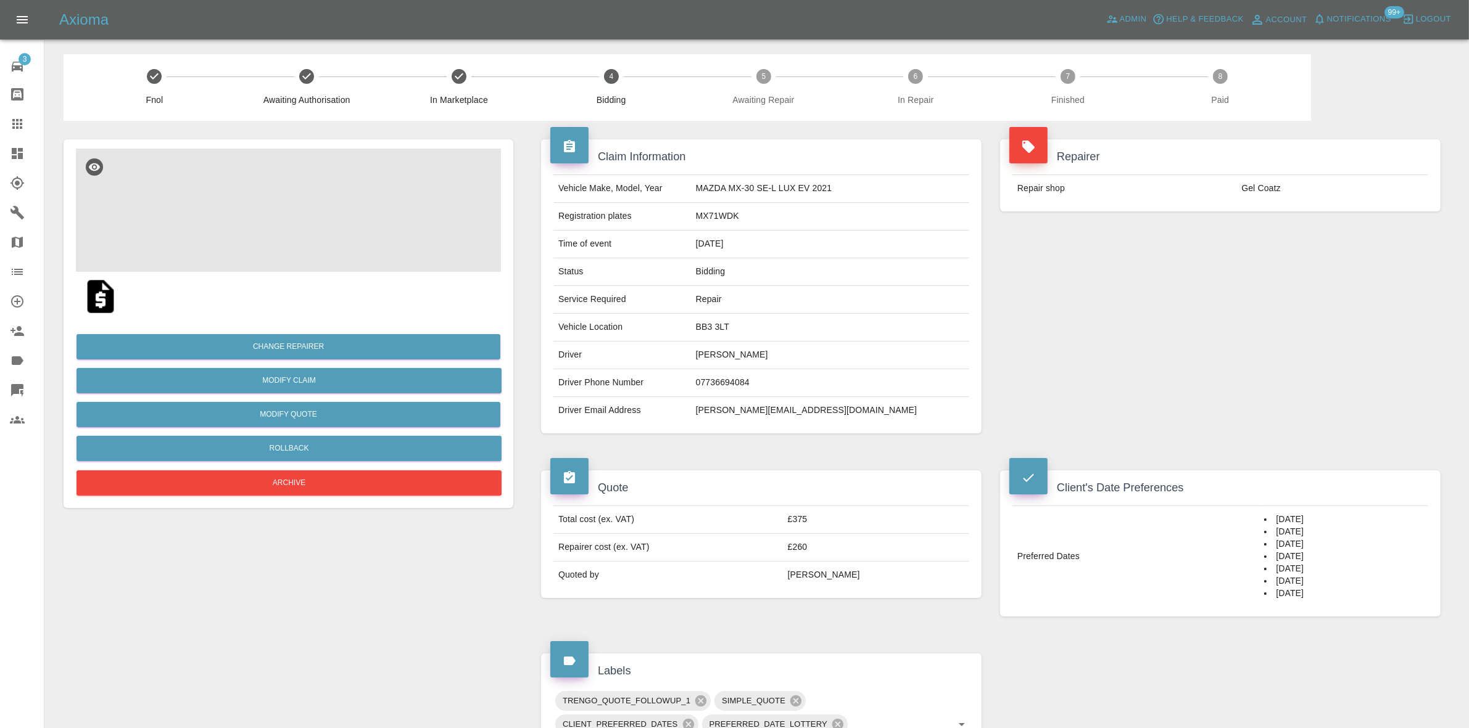
click at [1203, 238] on div "Repairer Repair shop Gel Coatz" at bounding box center [1220, 286] width 459 height 331
click at [303, 409] on button "Modify Quote" at bounding box center [288, 414] width 424 height 25
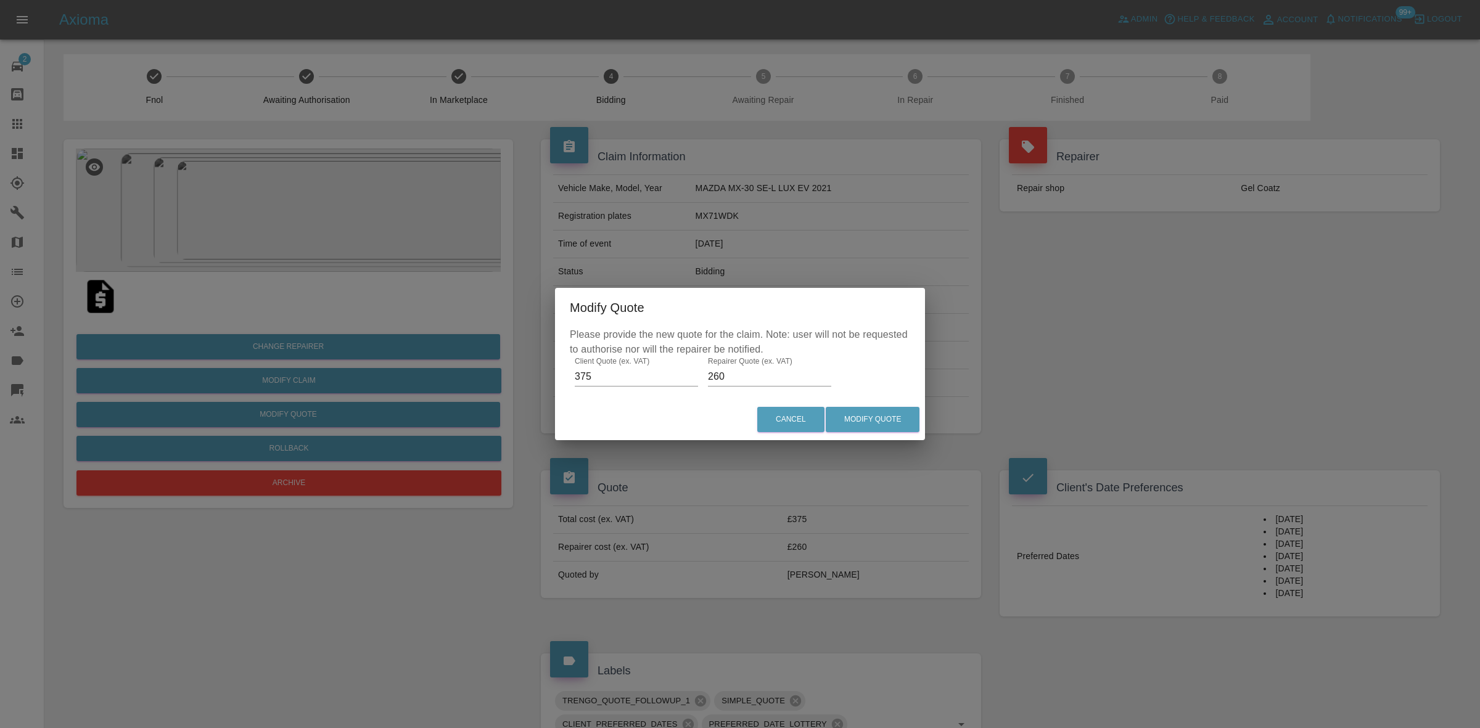
click at [722, 374] on input "260" at bounding box center [769, 377] width 123 height 20
type input "250"
click at [856, 418] on button "Modify Quote" at bounding box center [873, 419] width 94 height 25
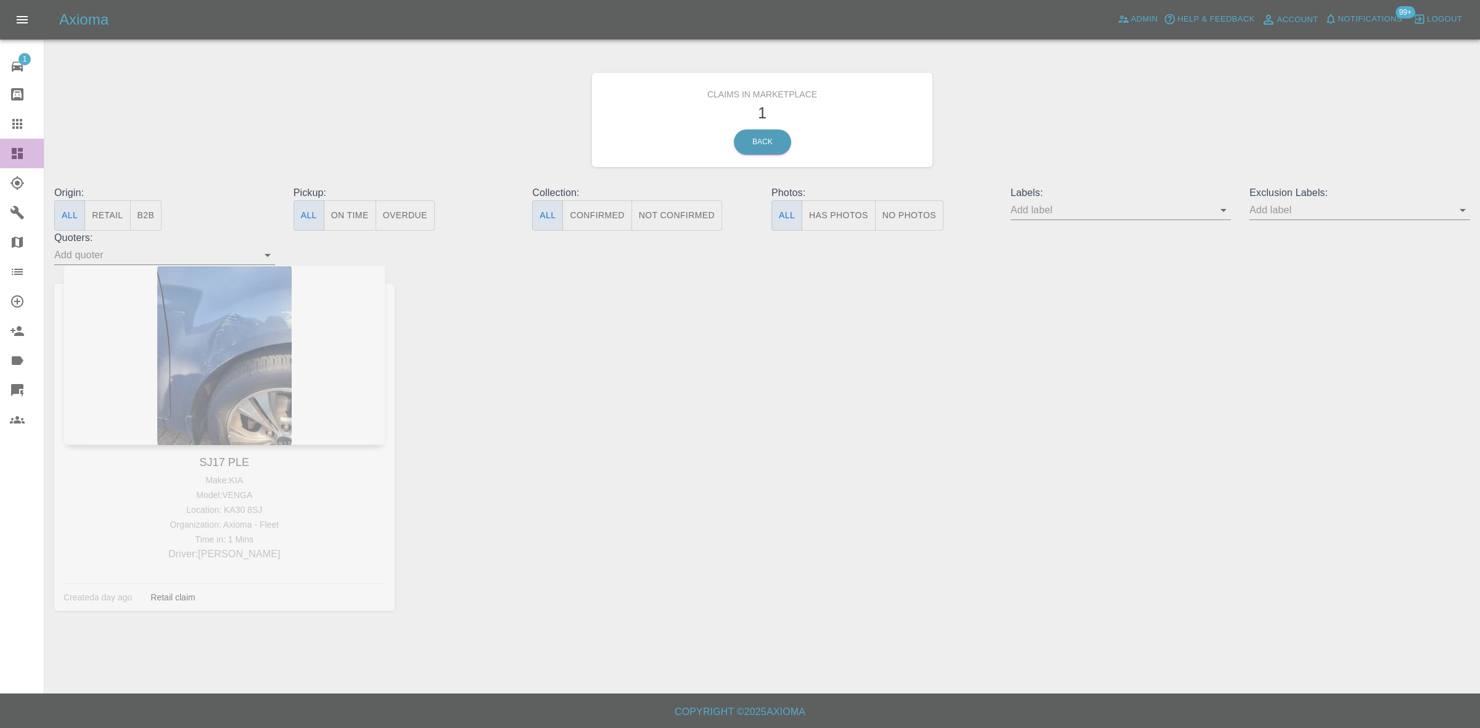
click at [30, 162] on link "Dashboard" at bounding box center [22, 154] width 44 height 30
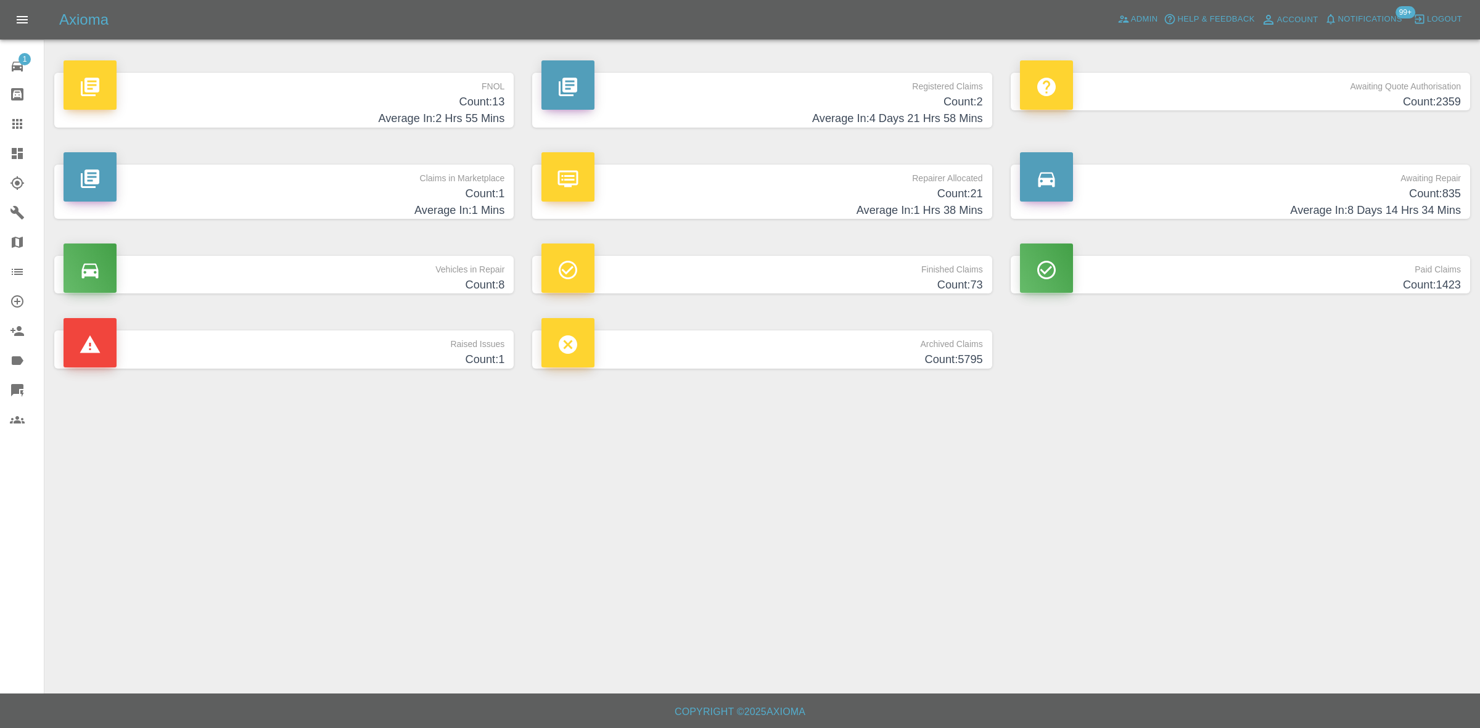
click at [405, 371] on div "Raised Issues Count: 1" at bounding box center [284, 349] width 478 height 75
click at [381, 348] on p "Raised Issues" at bounding box center [284, 341] width 441 height 21
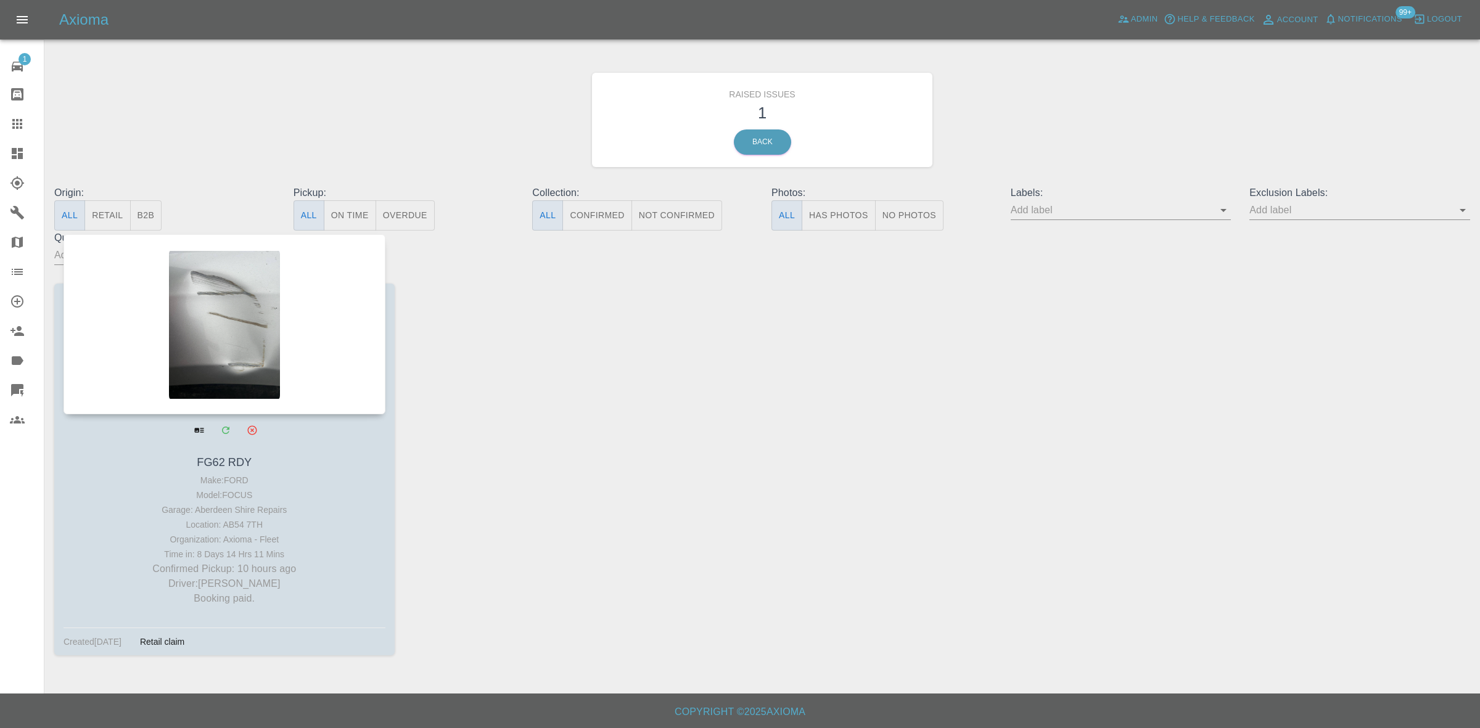
click at [257, 344] on div at bounding box center [225, 324] width 322 height 180
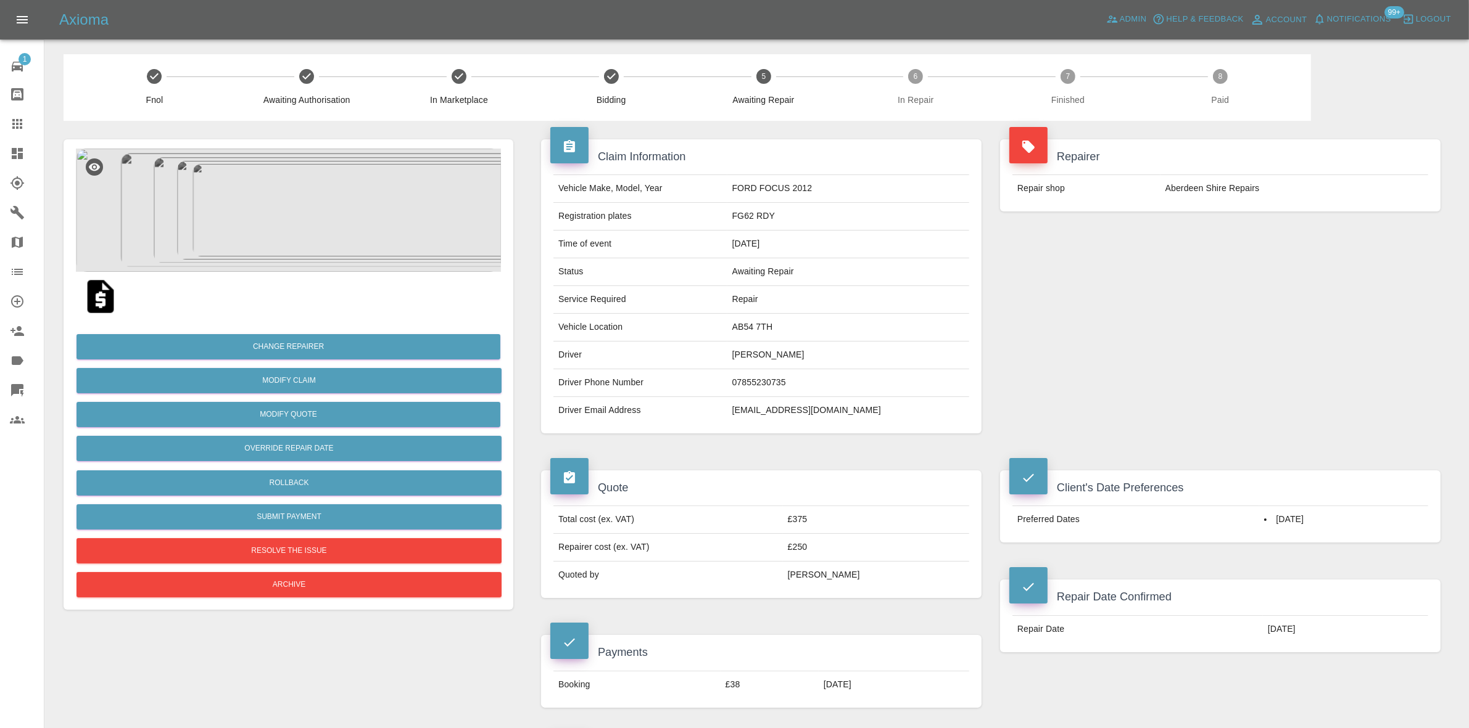
click at [0, 159] on link "Dashboard" at bounding box center [22, 154] width 44 height 30
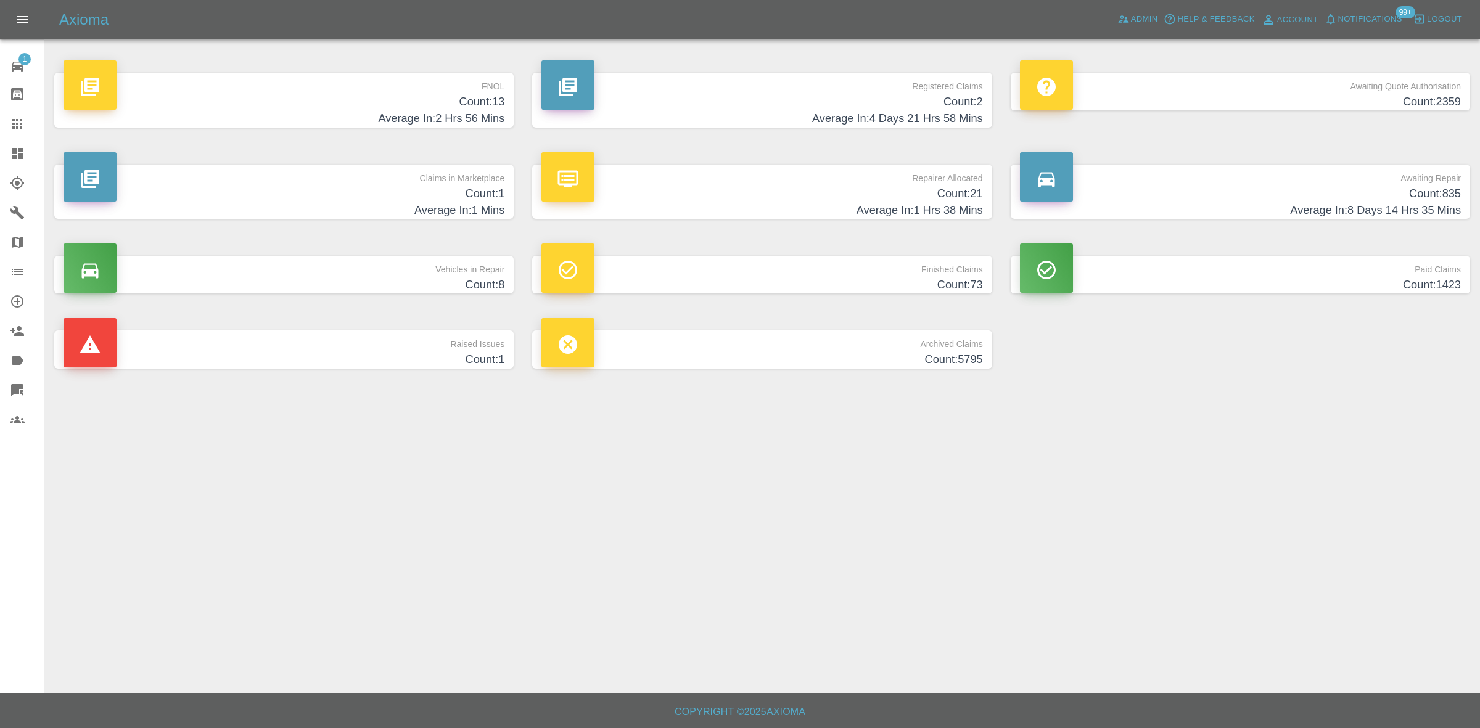
click at [328, 217] on h4 "Average In: 1 Mins" at bounding box center [284, 210] width 441 height 17
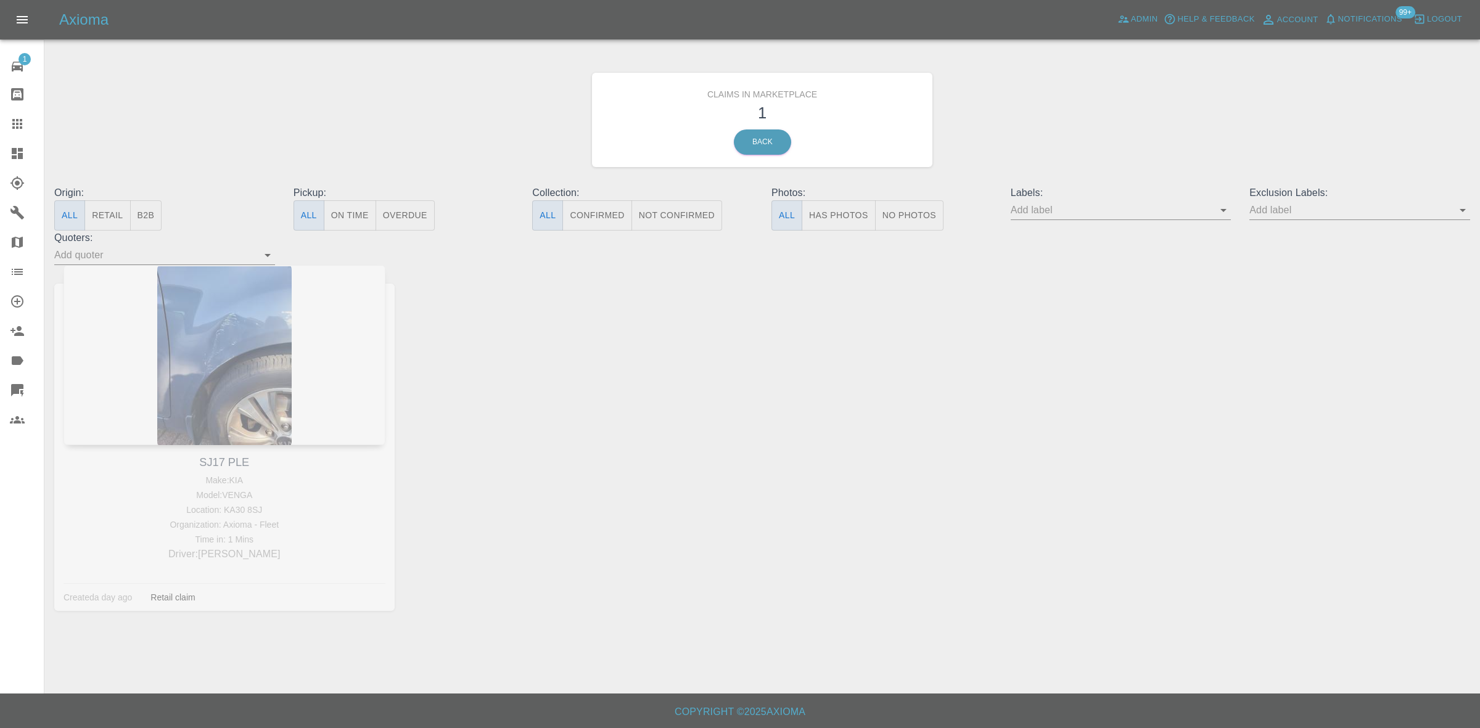
click at [0, 124] on link "Claims" at bounding box center [22, 124] width 44 height 30
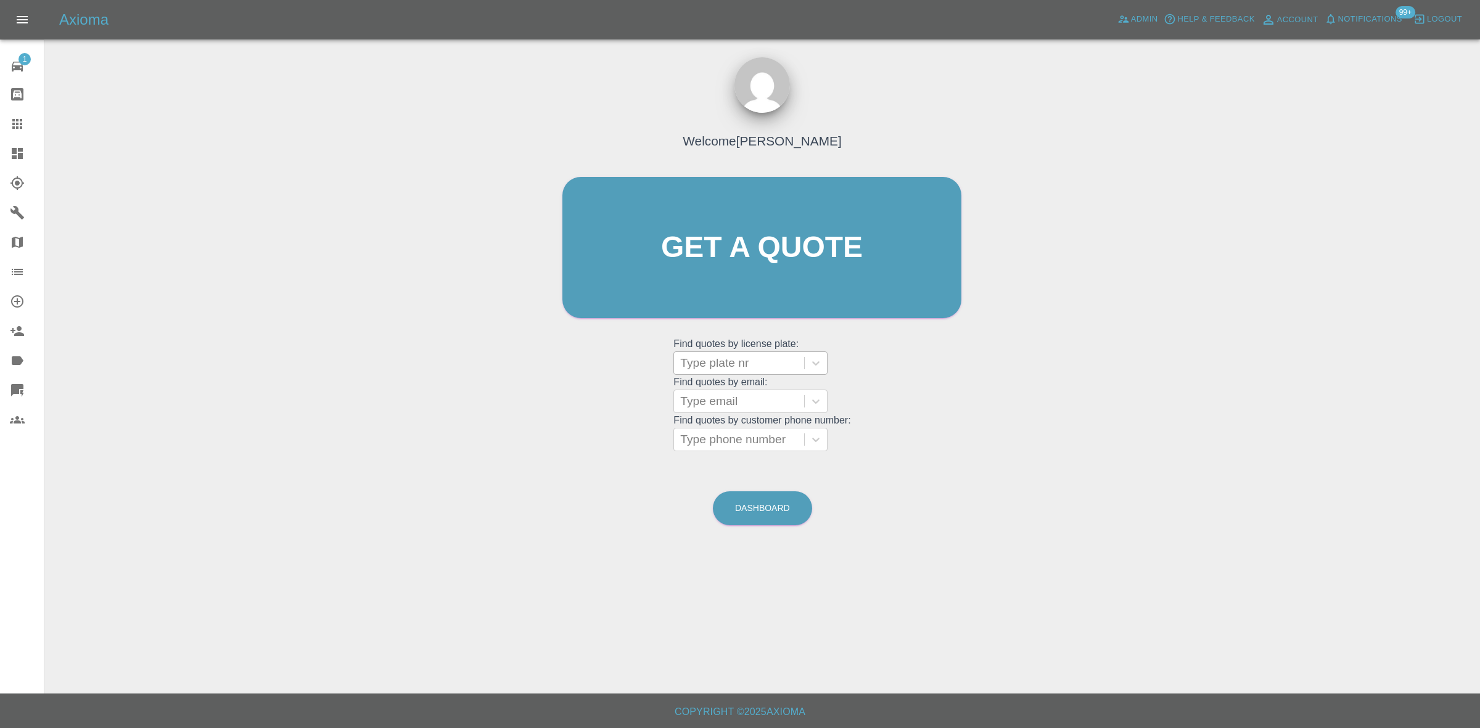
click at [726, 360] on div at bounding box center [739, 363] width 118 height 17
type input "sj17"
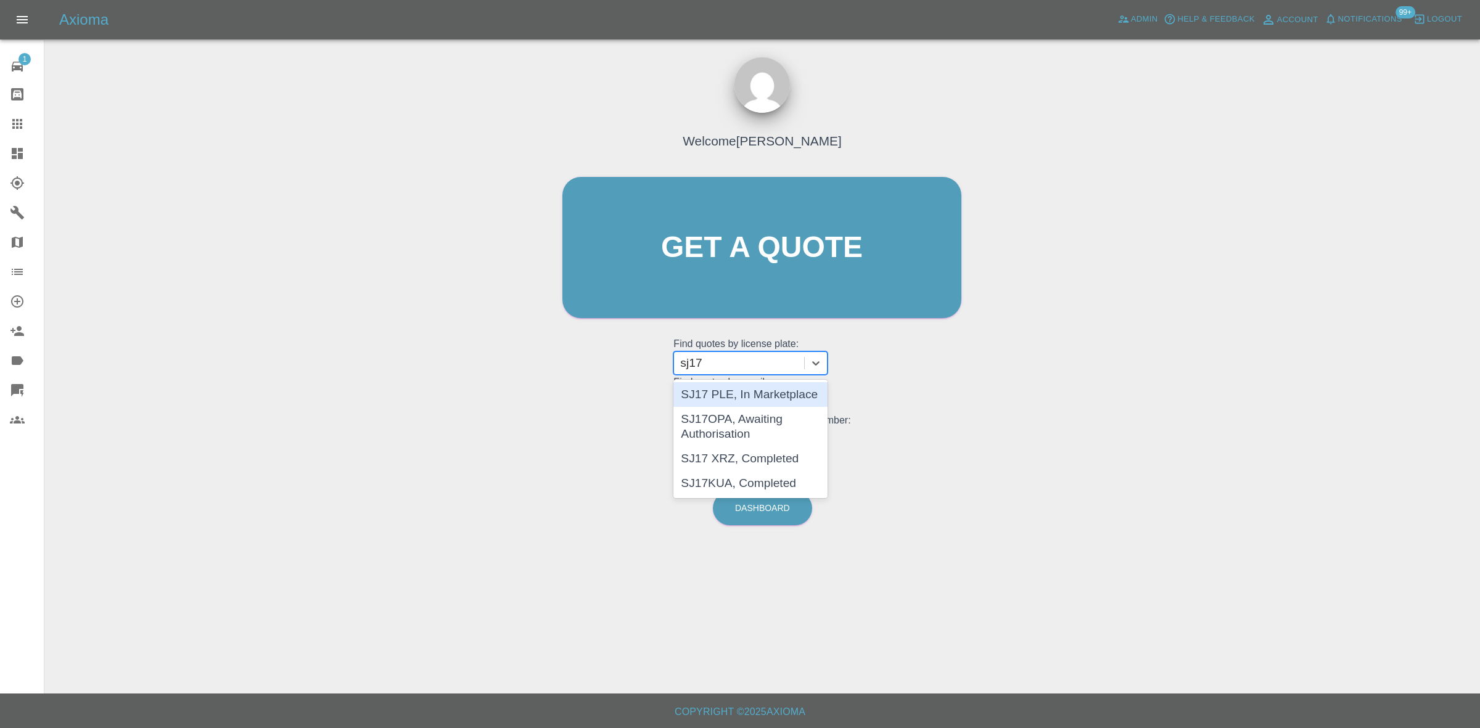
click at [727, 387] on div "SJ17 PLE, In Marketplace" at bounding box center [751, 394] width 154 height 25
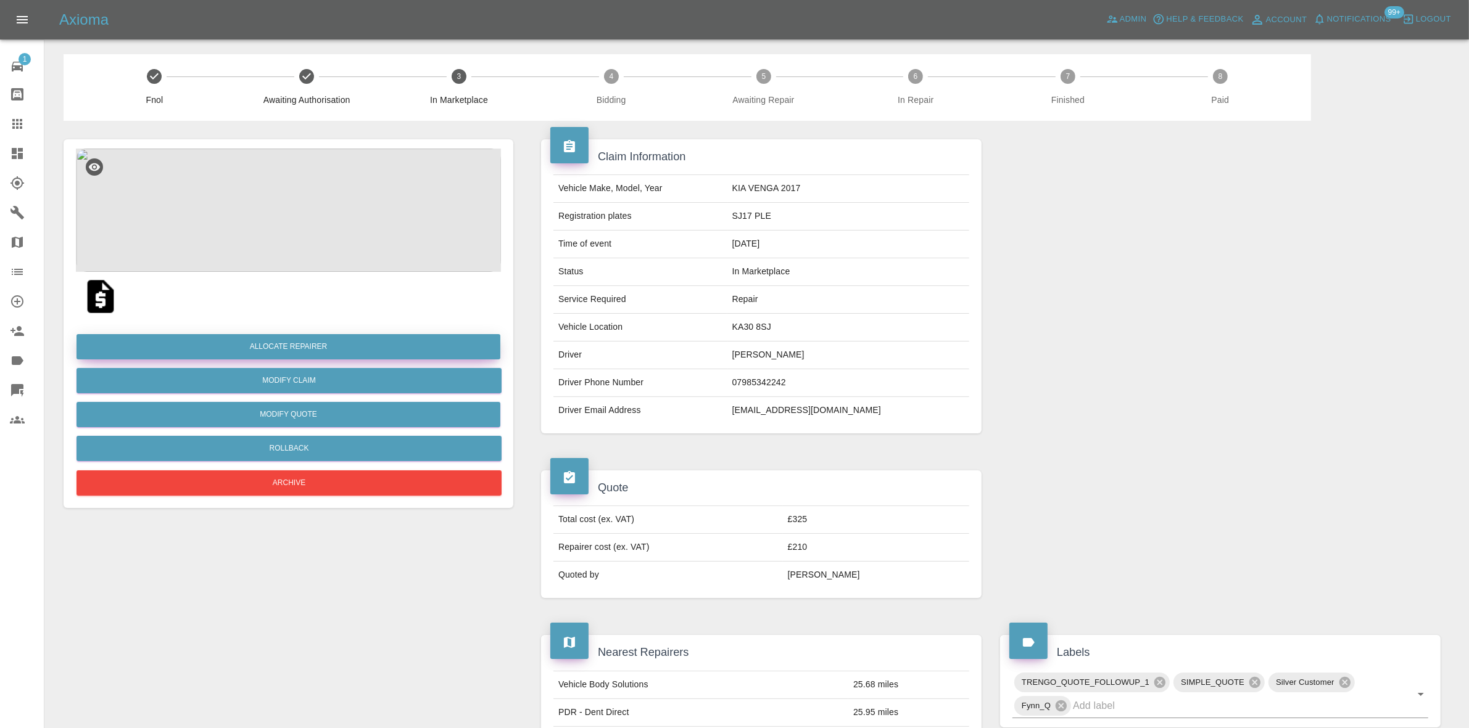
click at [310, 338] on button "Allocate Repairer" at bounding box center [288, 346] width 424 height 25
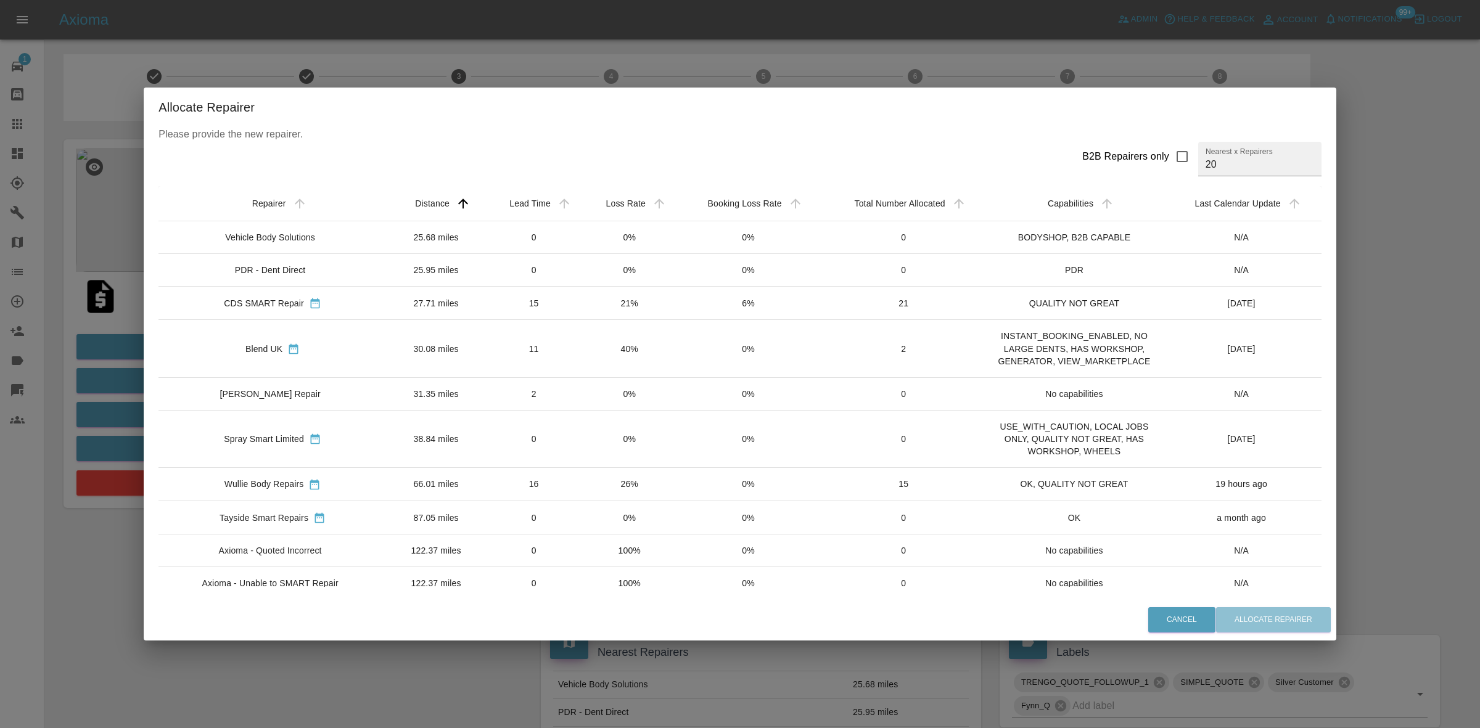
click at [649, 235] on td "0%" at bounding box center [629, 237] width 94 height 33
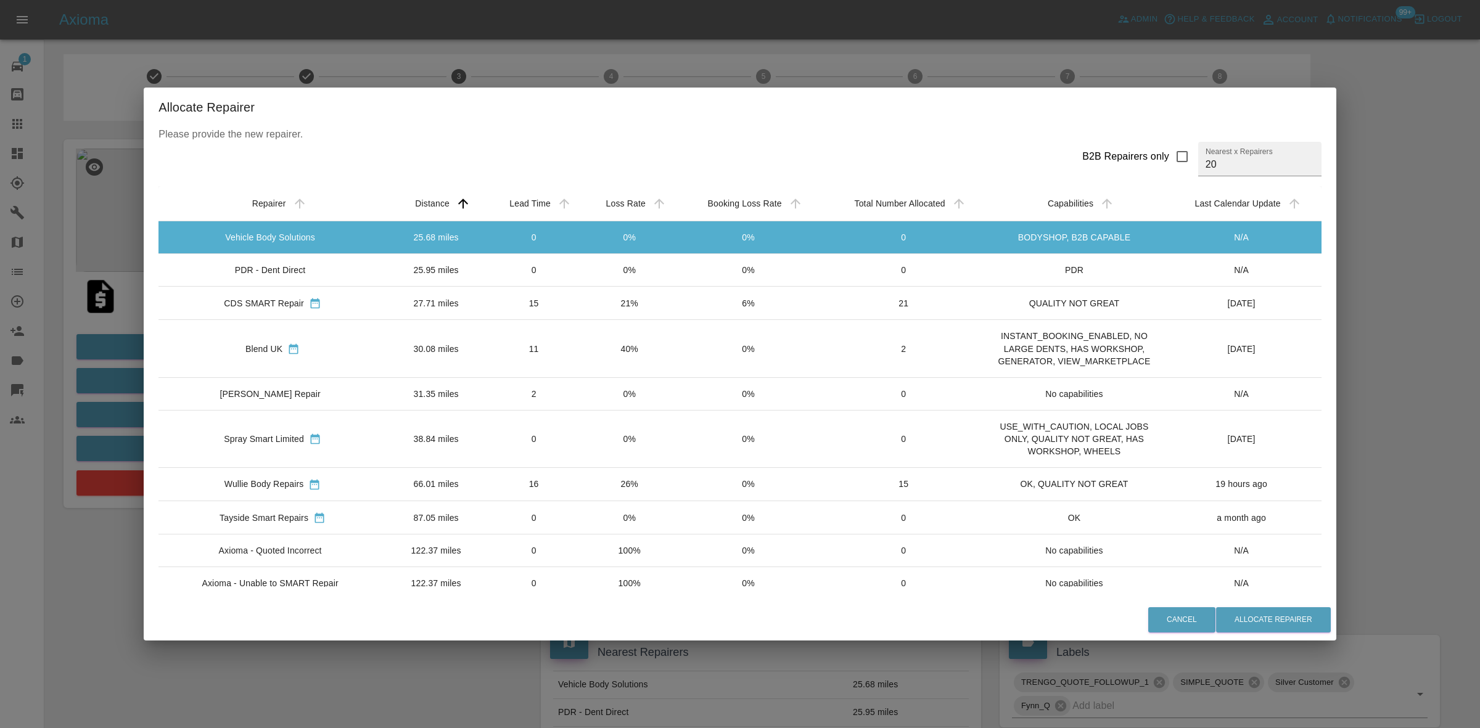
click at [645, 272] on td "0%" at bounding box center [629, 270] width 94 height 33
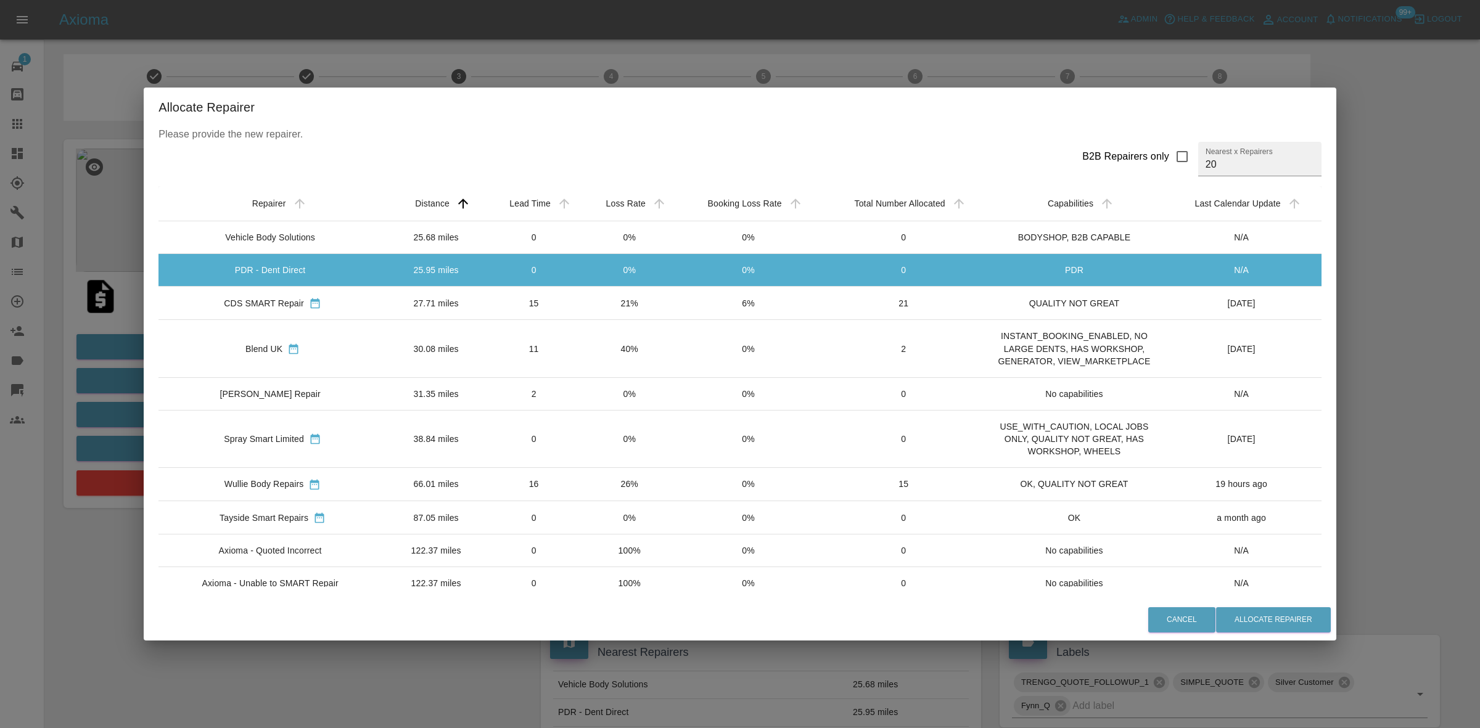
drag, startPoint x: 639, startPoint y: 306, endPoint x: 638, endPoint y: 315, distance: 9.3
click at [638, 307] on td "21%" at bounding box center [629, 303] width 94 height 33
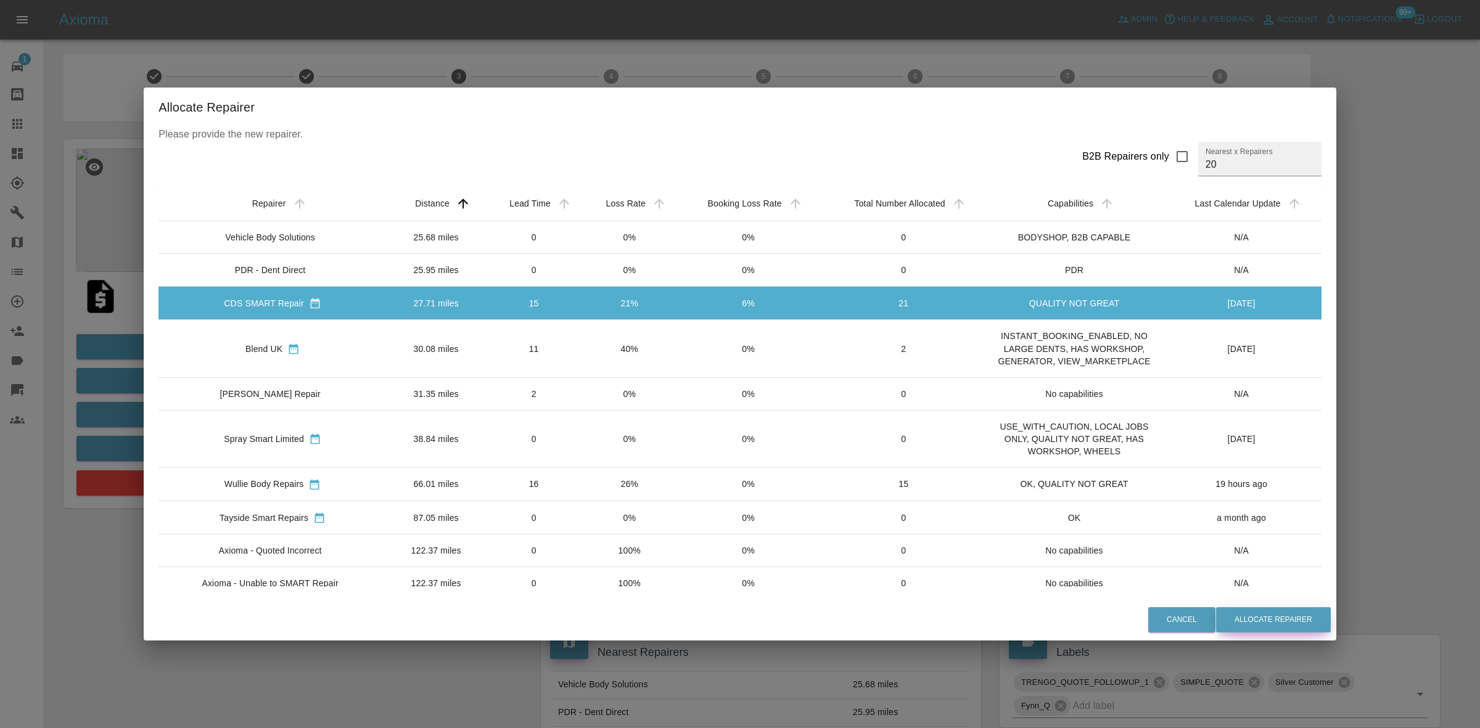
click at [1266, 615] on button "Allocate Repairer" at bounding box center [1273, 620] width 115 height 25
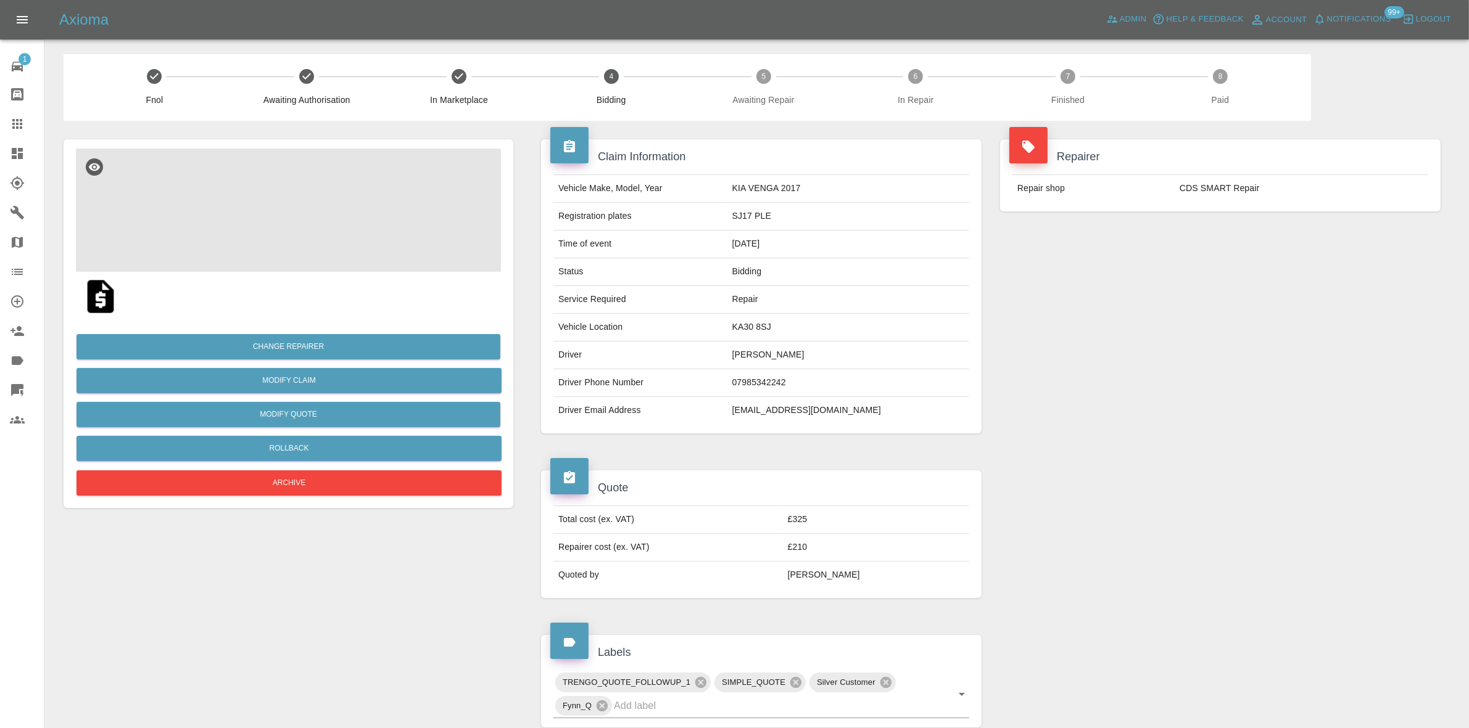
click at [363, 228] on img at bounding box center [288, 210] width 425 height 123
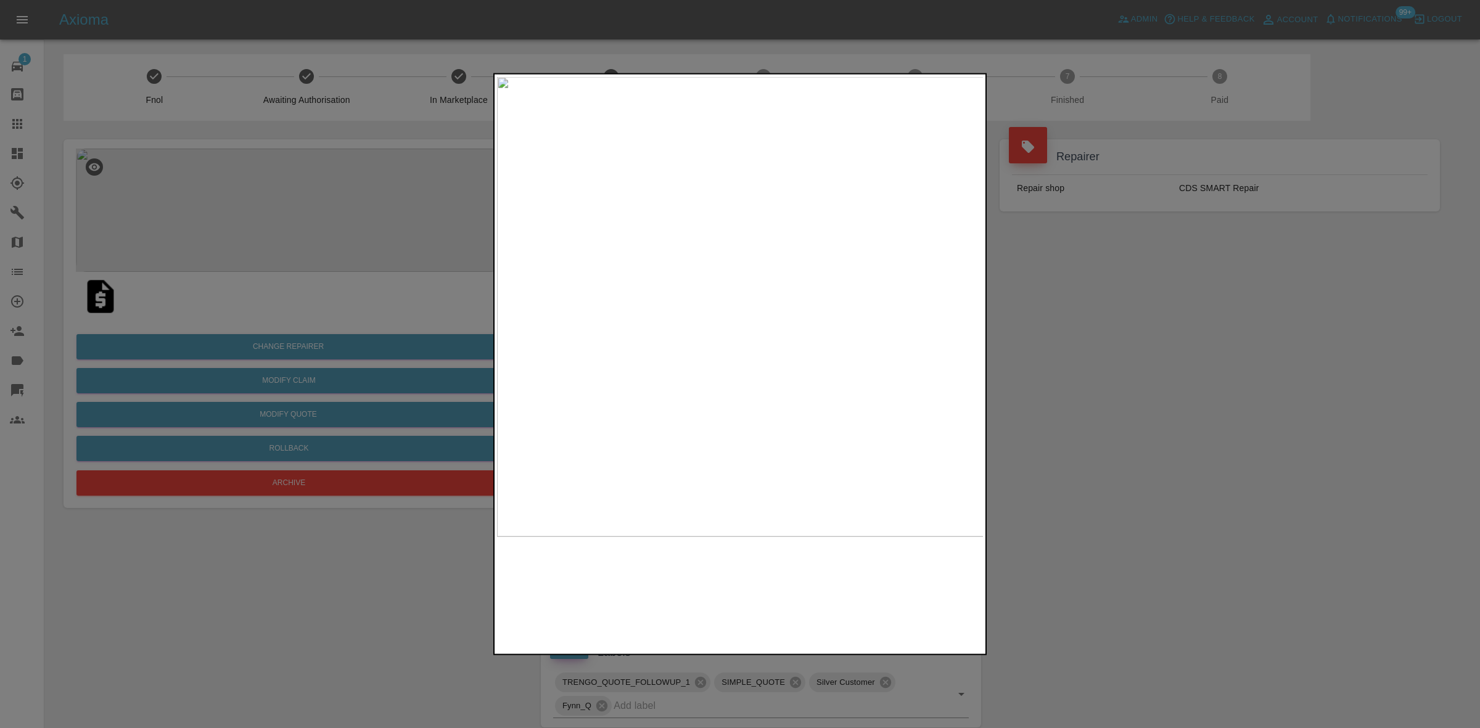
click at [968, 300] on img at bounding box center [740, 306] width 487 height 460
click at [1078, 313] on div at bounding box center [740, 364] width 1480 height 728
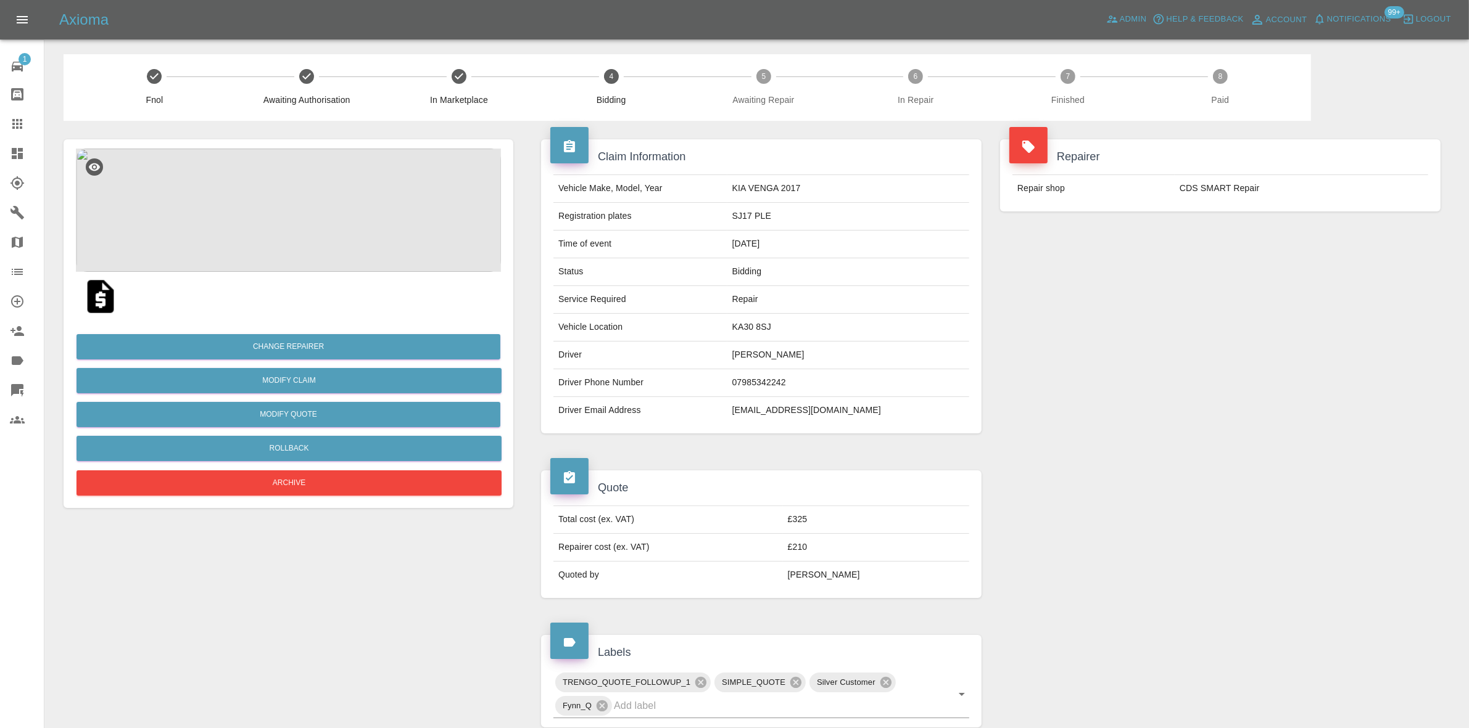
click at [1279, 239] on div "Repairer Repair shop CDS SMART Repair" at bounding box center [1220, 286] width 459 height 331
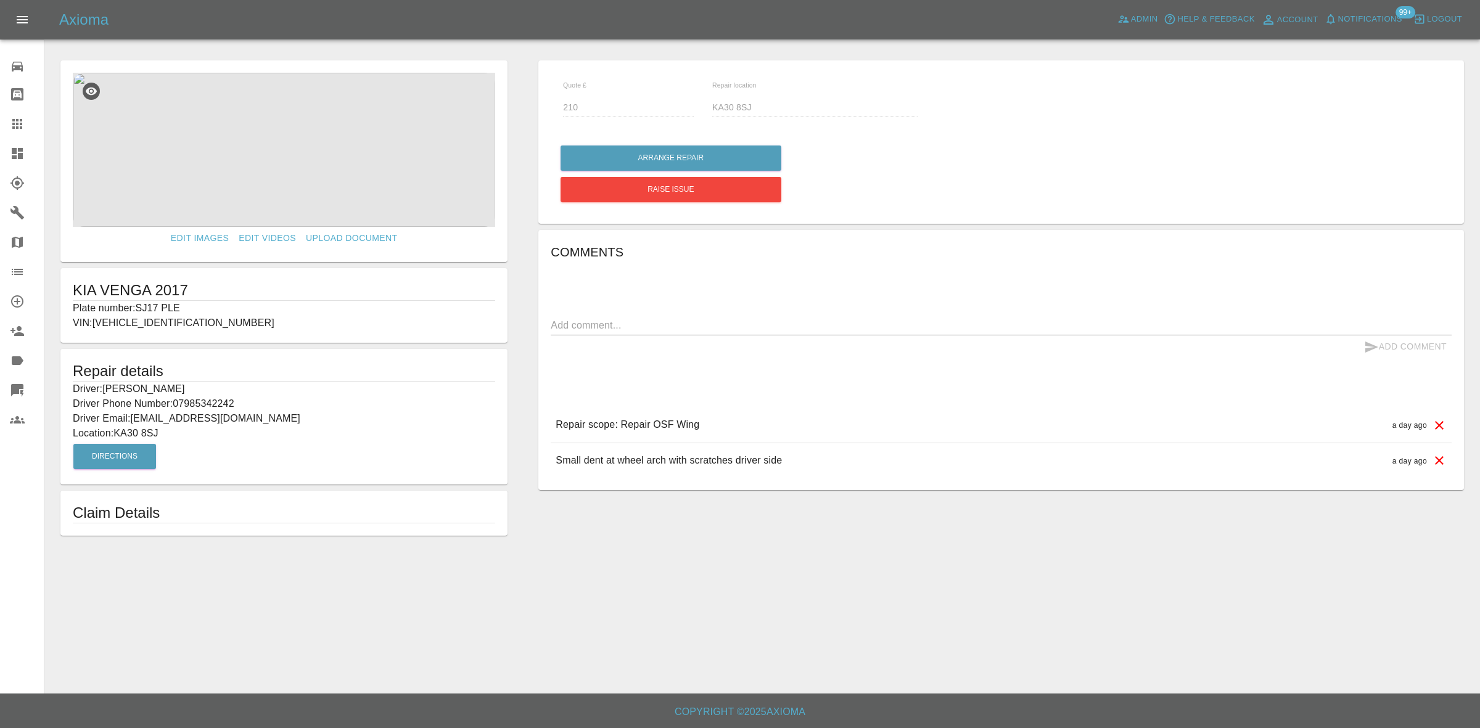
click at [0, 159] on link "Dashboard" at bounding box center [22, 154] width 44 height 30
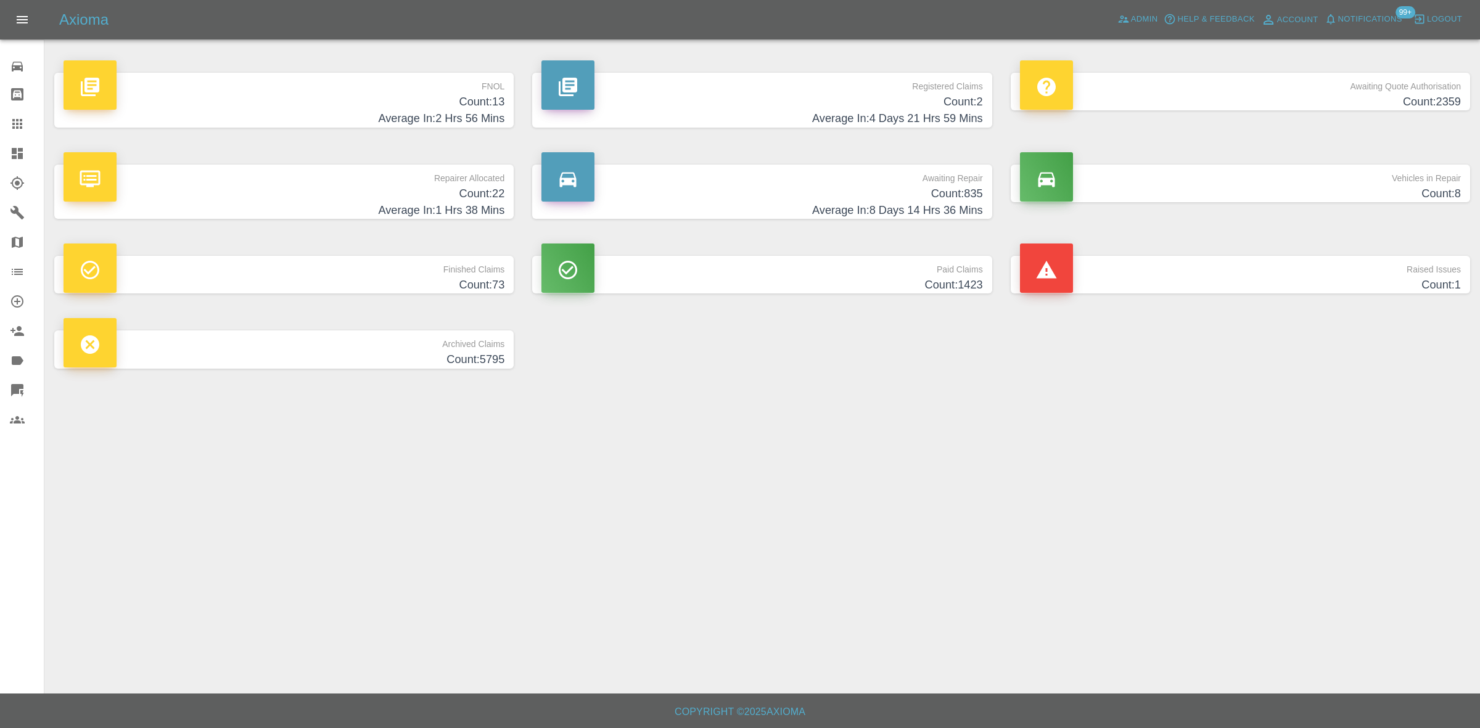
click at [381, 193] on h4 "Count: 22" at bounding box center [284, 194] width 441 height 17
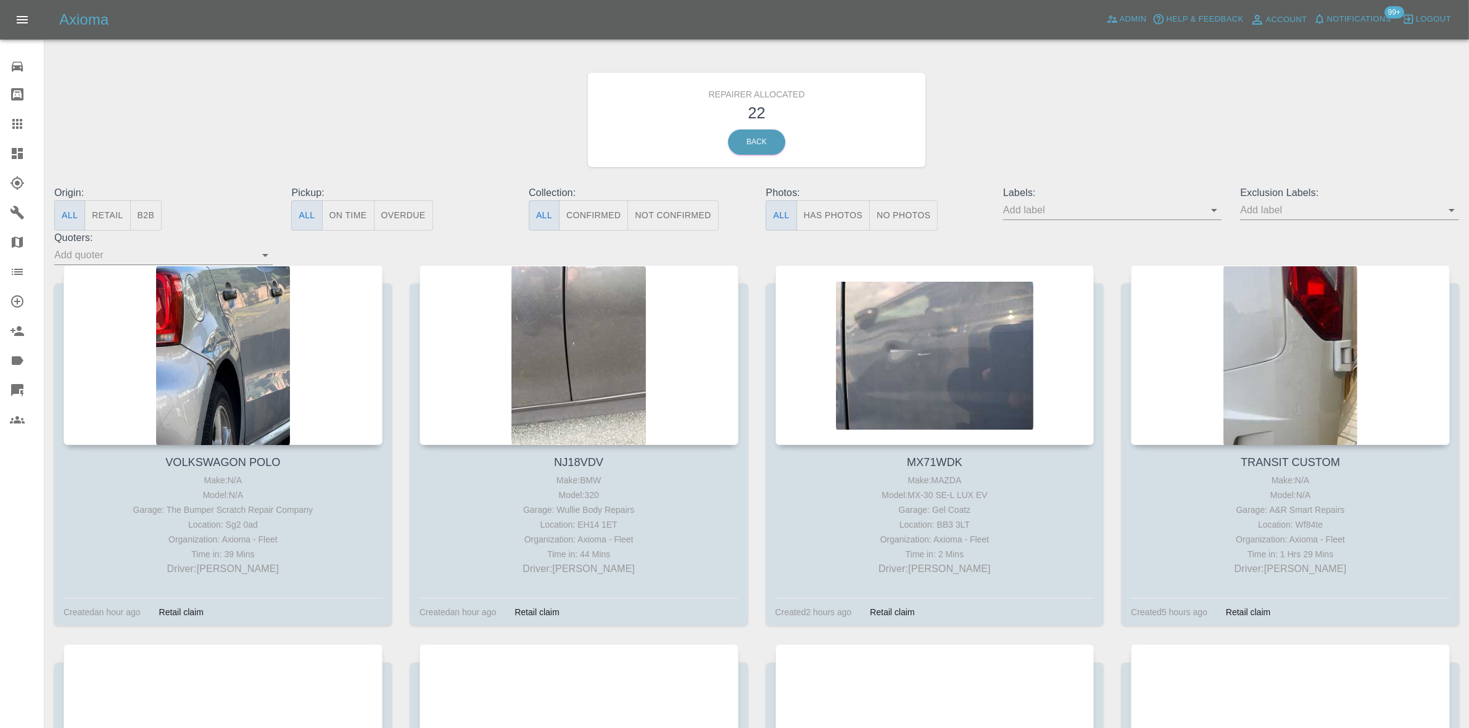
click at [100, 210] on button "Retail" at bounding box center [107, 215] width 46 height 30
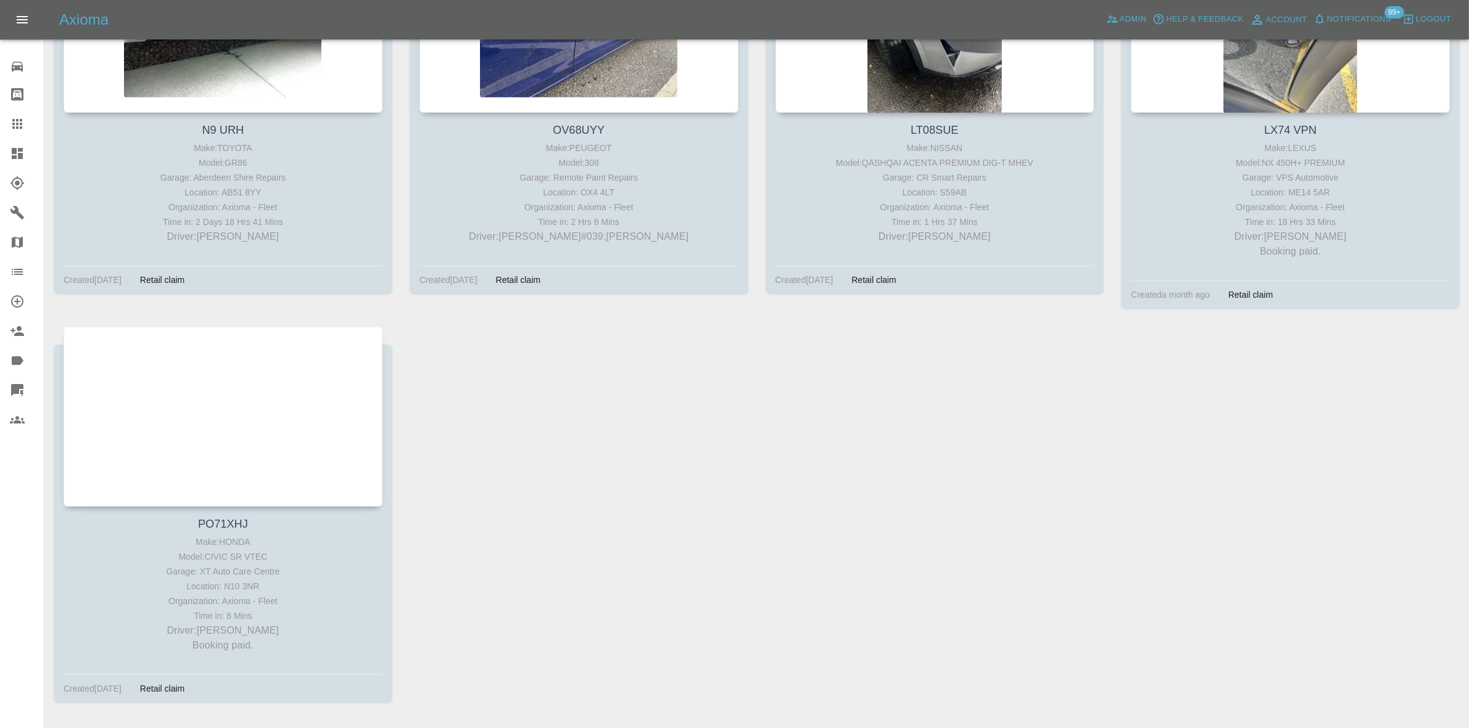
scroll to position [1514, 0]
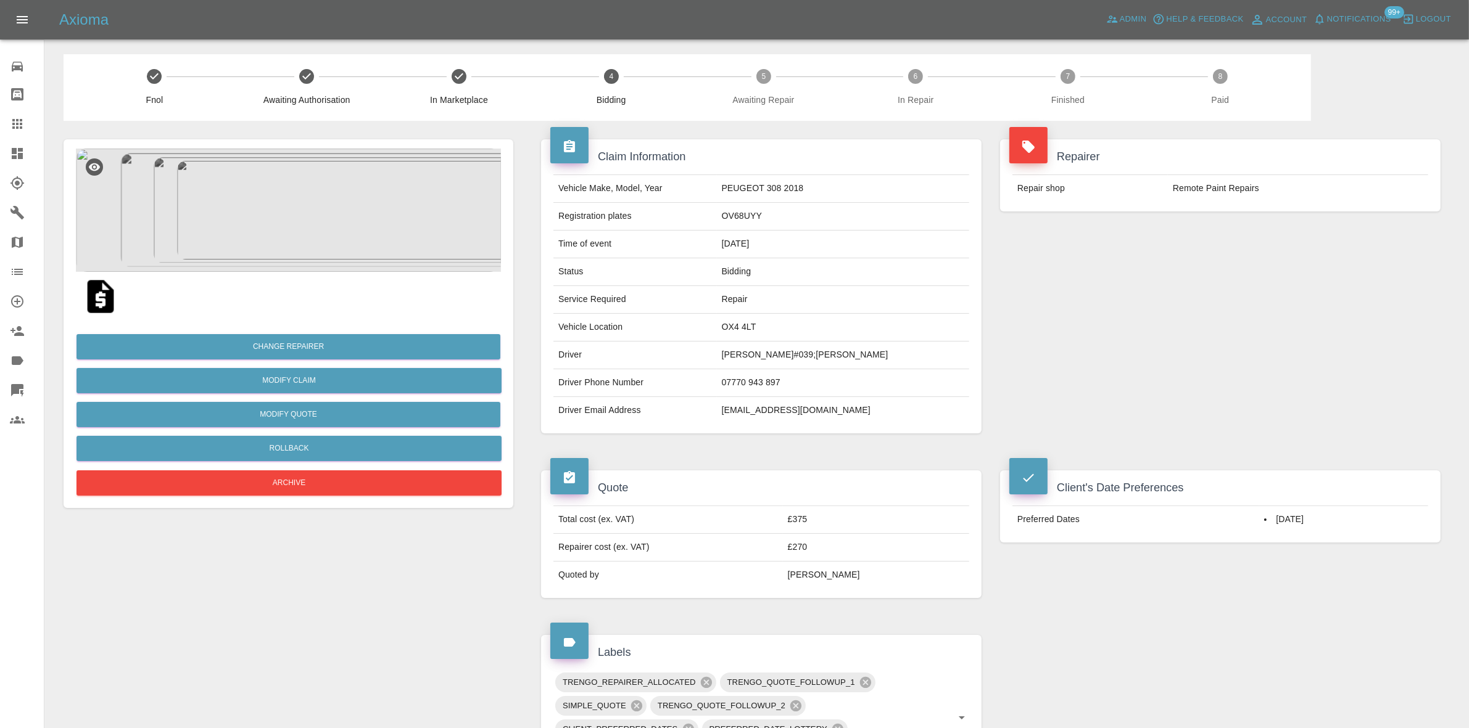
click at [1253, 282] on div "Repairer Repair shop Remote Paint Repairs" at bounding box center [1220, 286] width 459 height 331
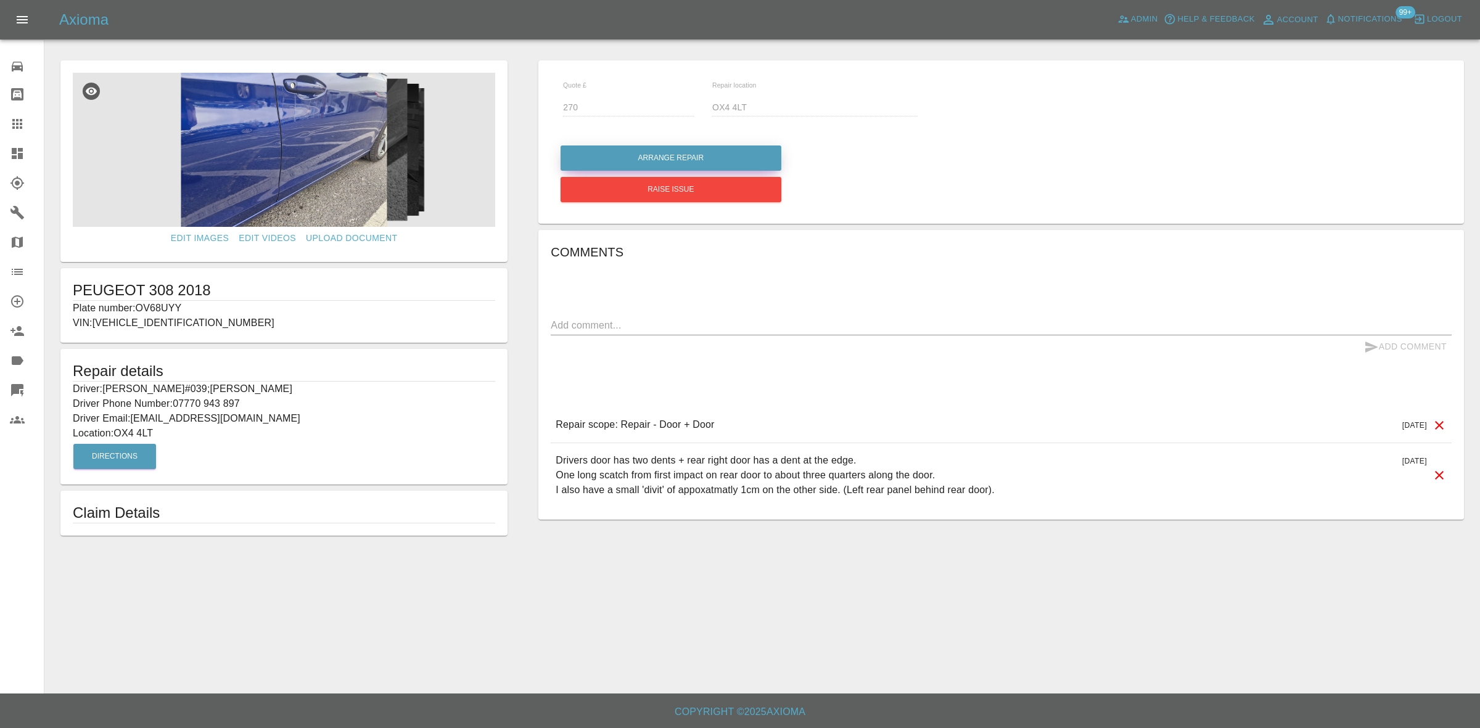
click at [653, 158] on button "Arrange Repair" at bounding box center [671, 158] width 221 height 25
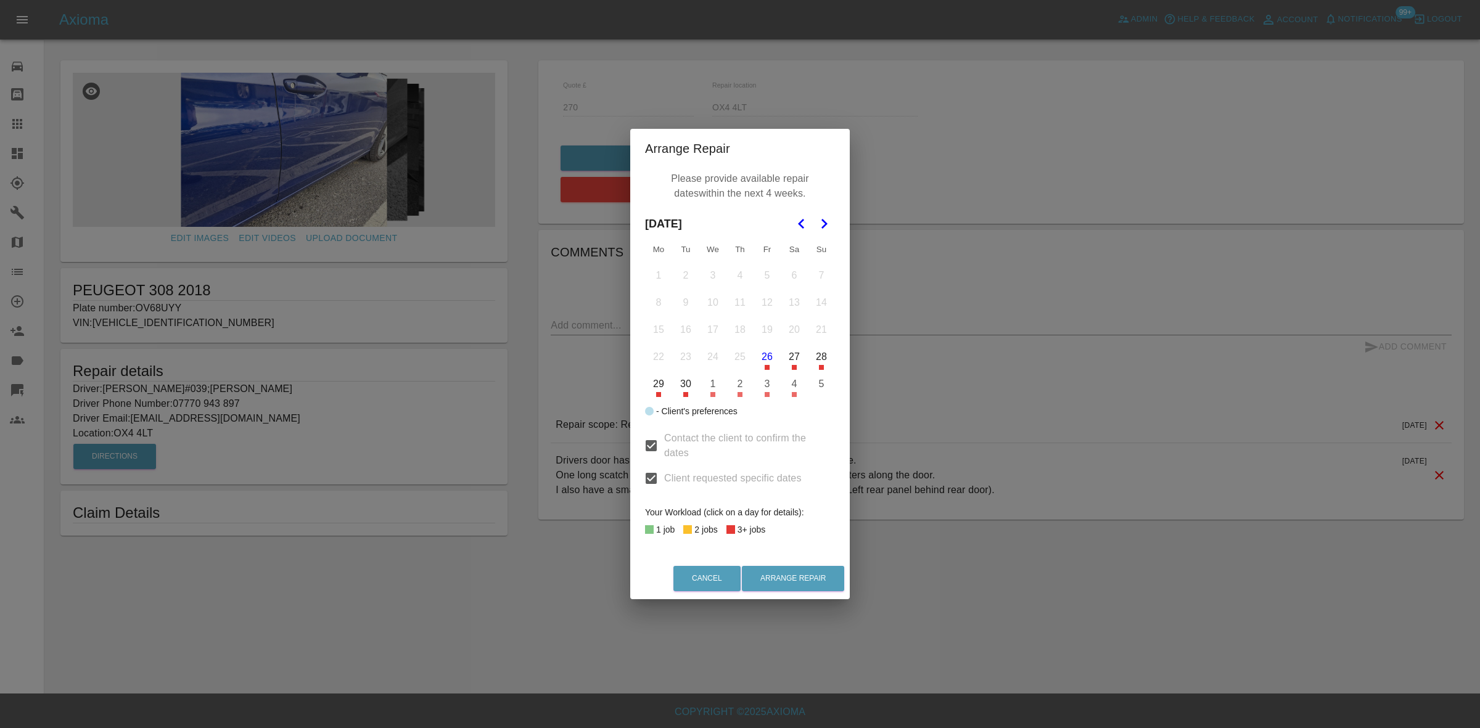
click at [825, 219] on icon "Go to the Next Month" at bounding box center [824, 223] width 15 height 15
click at [682, 380] on button "28" at bounding box center [686, 384] width 26 height 26
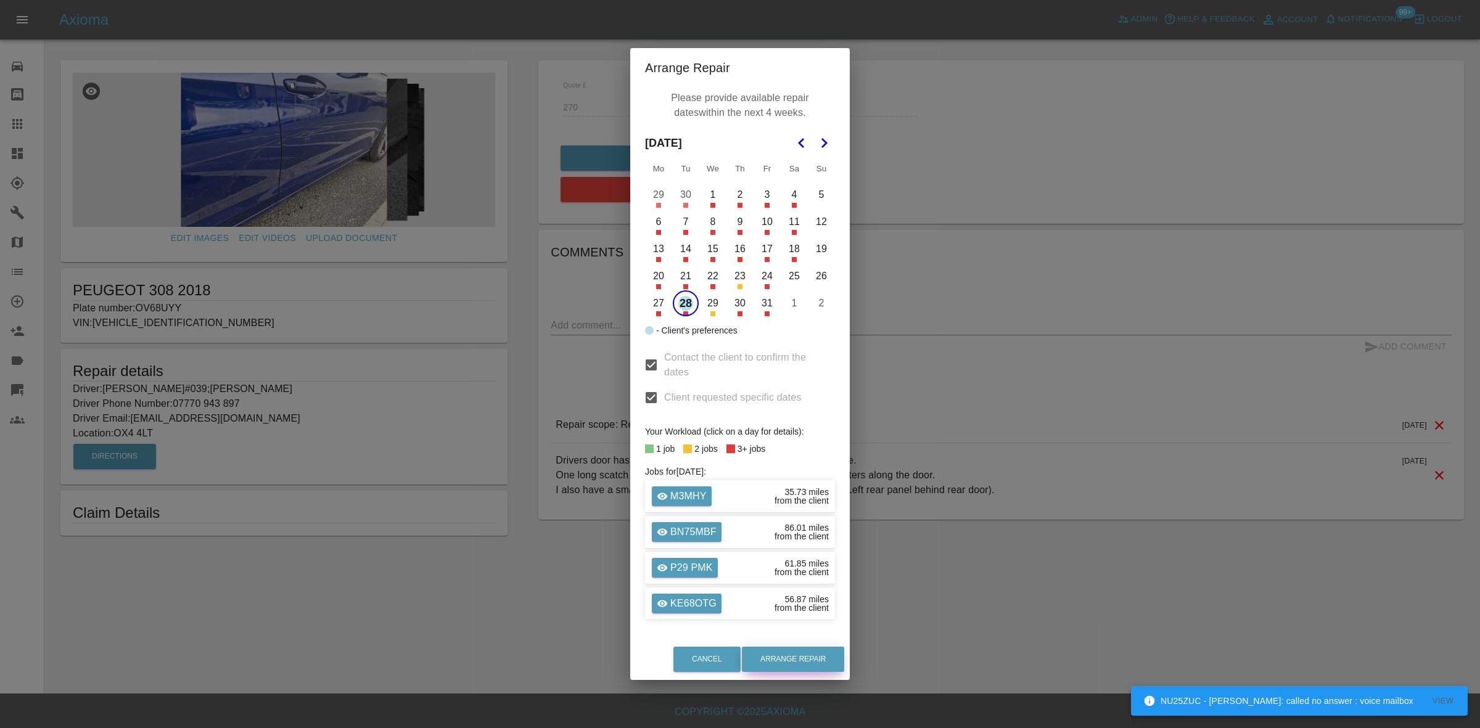
click at [789, 664] on button "Arrange Repair" at bounding box center [793, 659] width 102 height 25
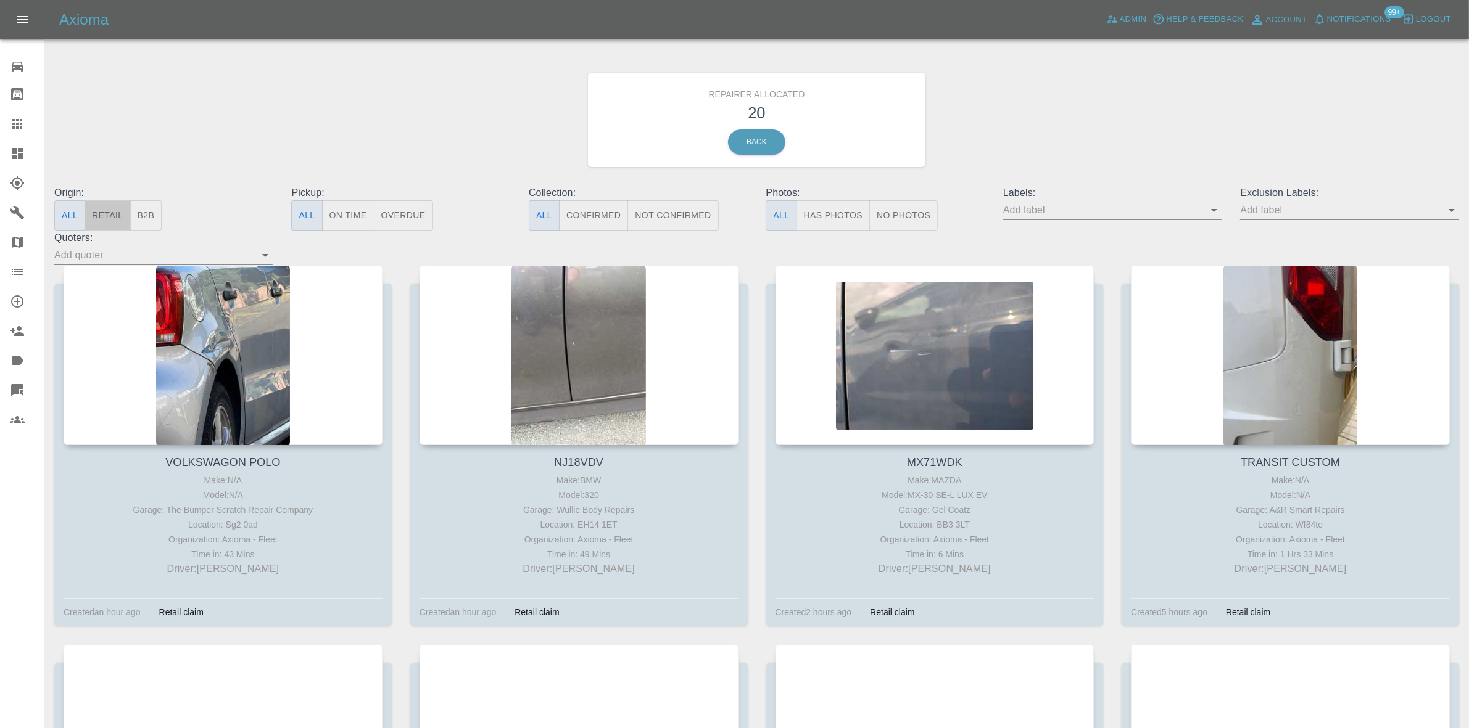
click at [107, 213] on button "Retail" at bounding box center [107, 215] width 46 height 30
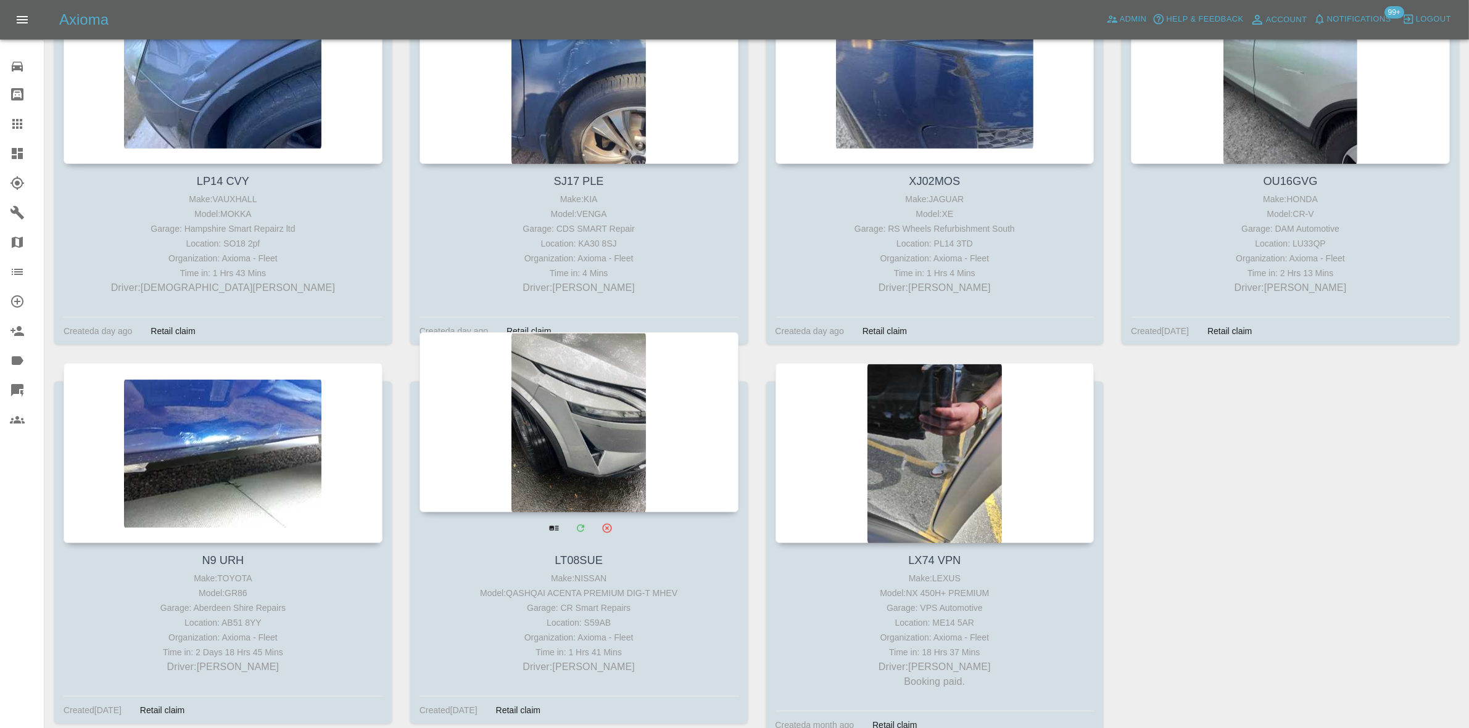
scroll to position [1119, 0]
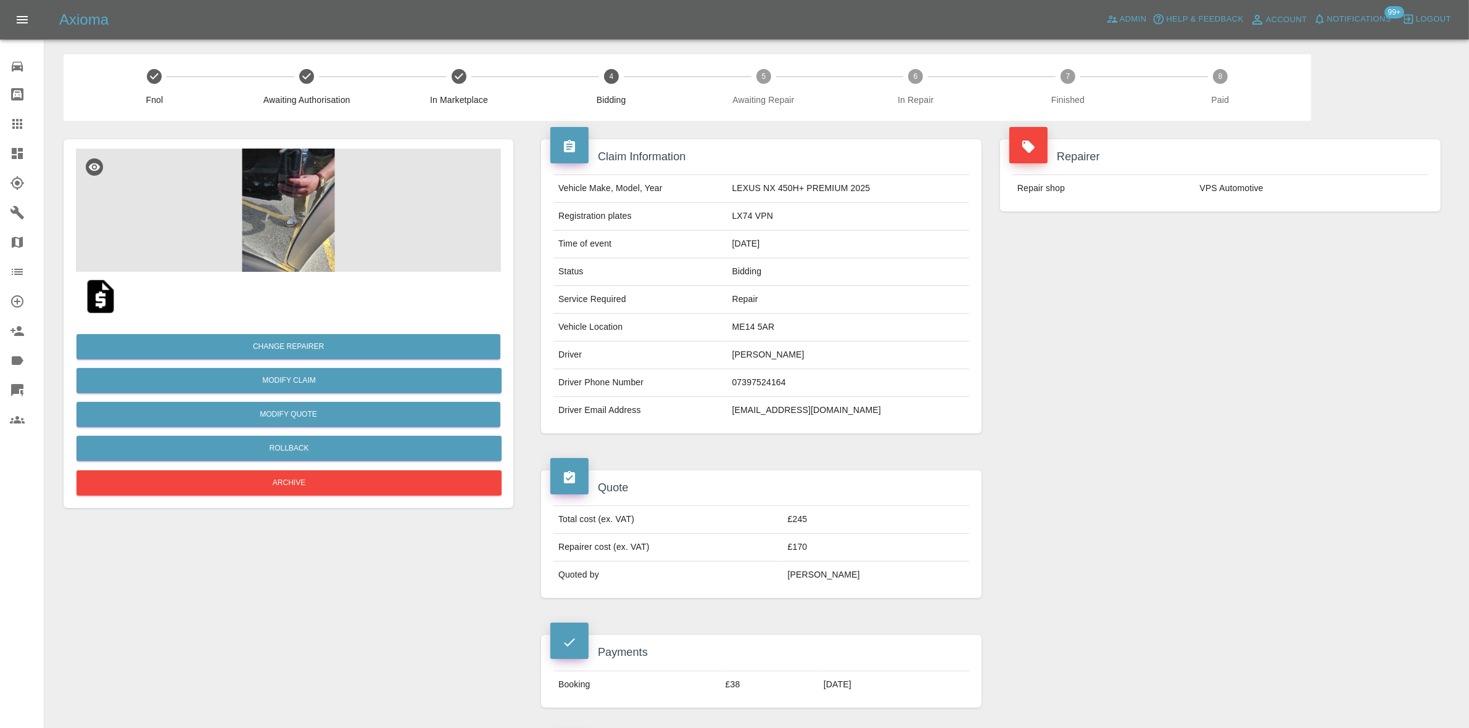
drag, startPoint x: 1164, startPoint y: 261, endPoint x: 994, endPoint y: 200, distance: 180.6
click at [1163, 261] on div "Repairer Repair shop VPS Automotive" at bounding box center [1220, 286] width 459 height 331
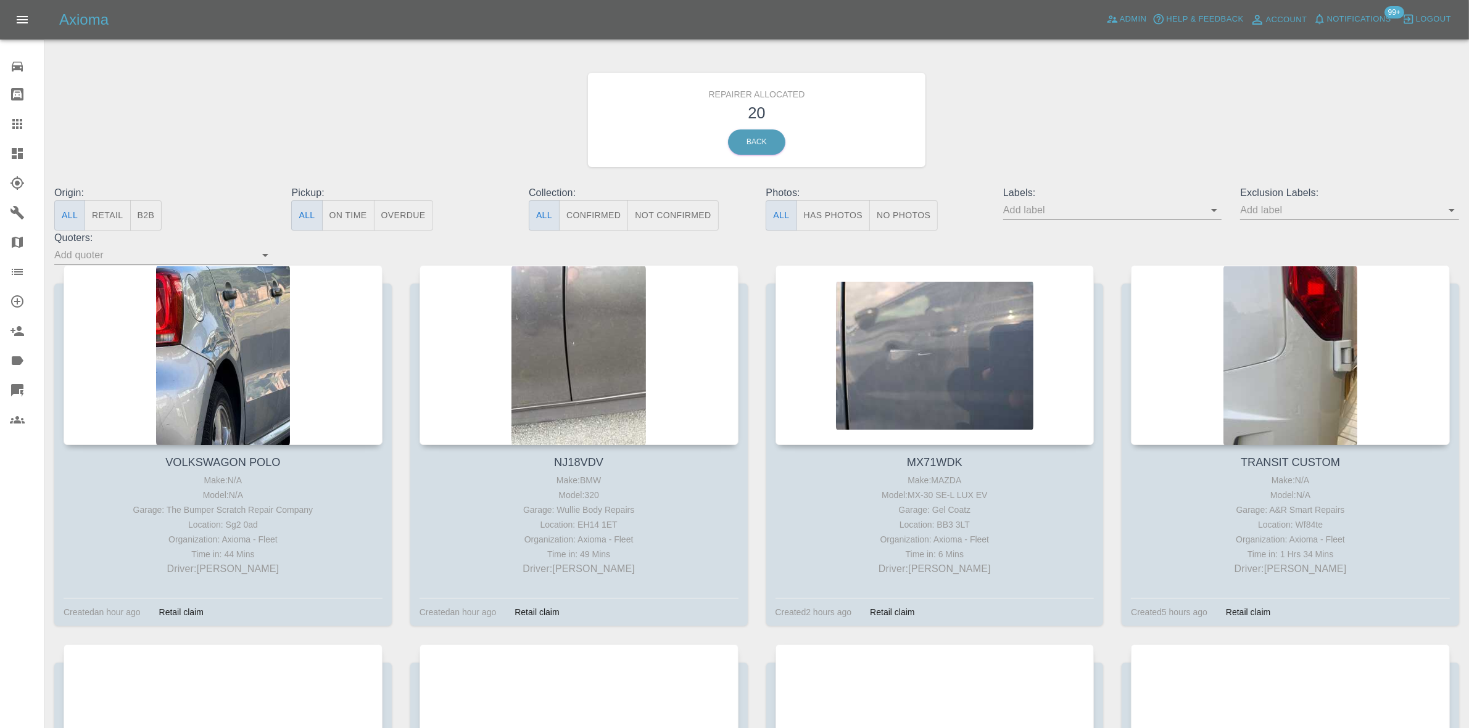
click at [106, 213] on button "Retail" at bounding box center [107, 215] width 46 height 30
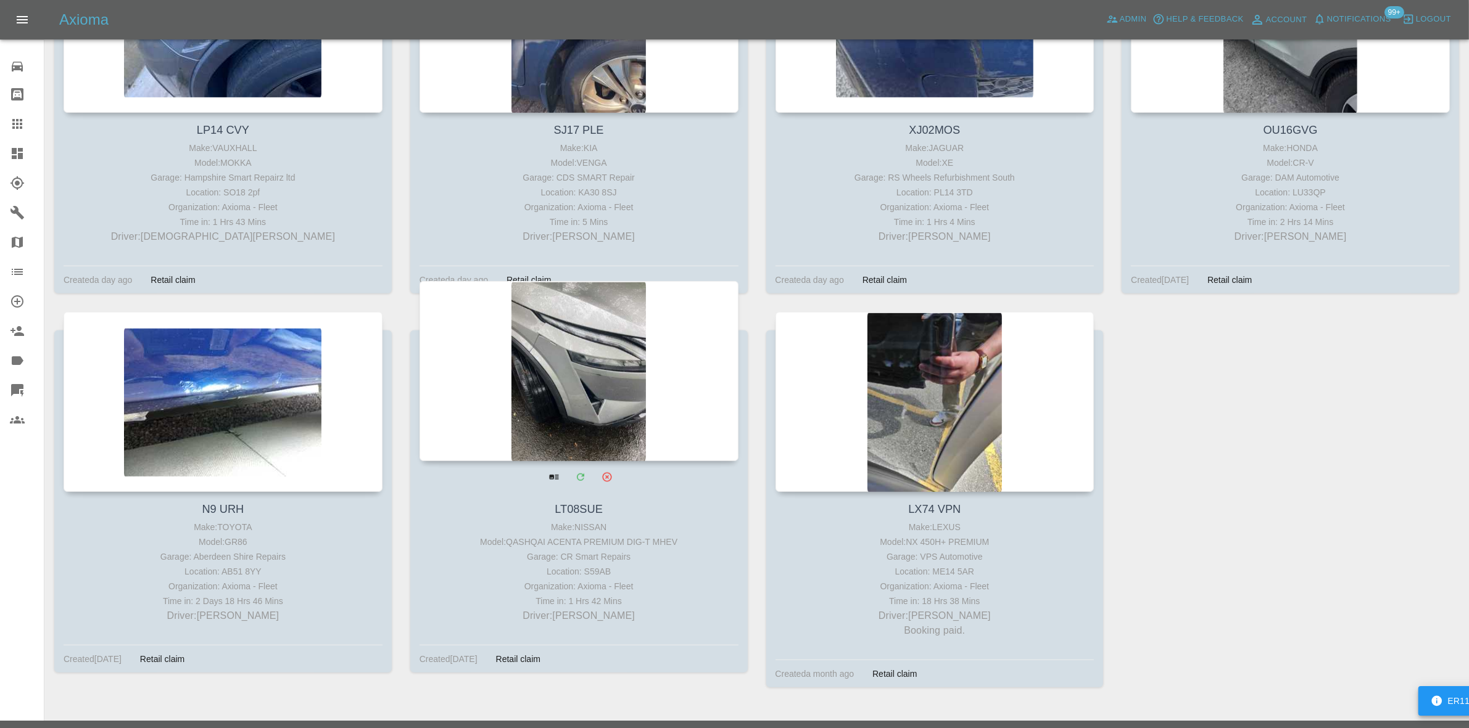
scroll to position [1042, 0]
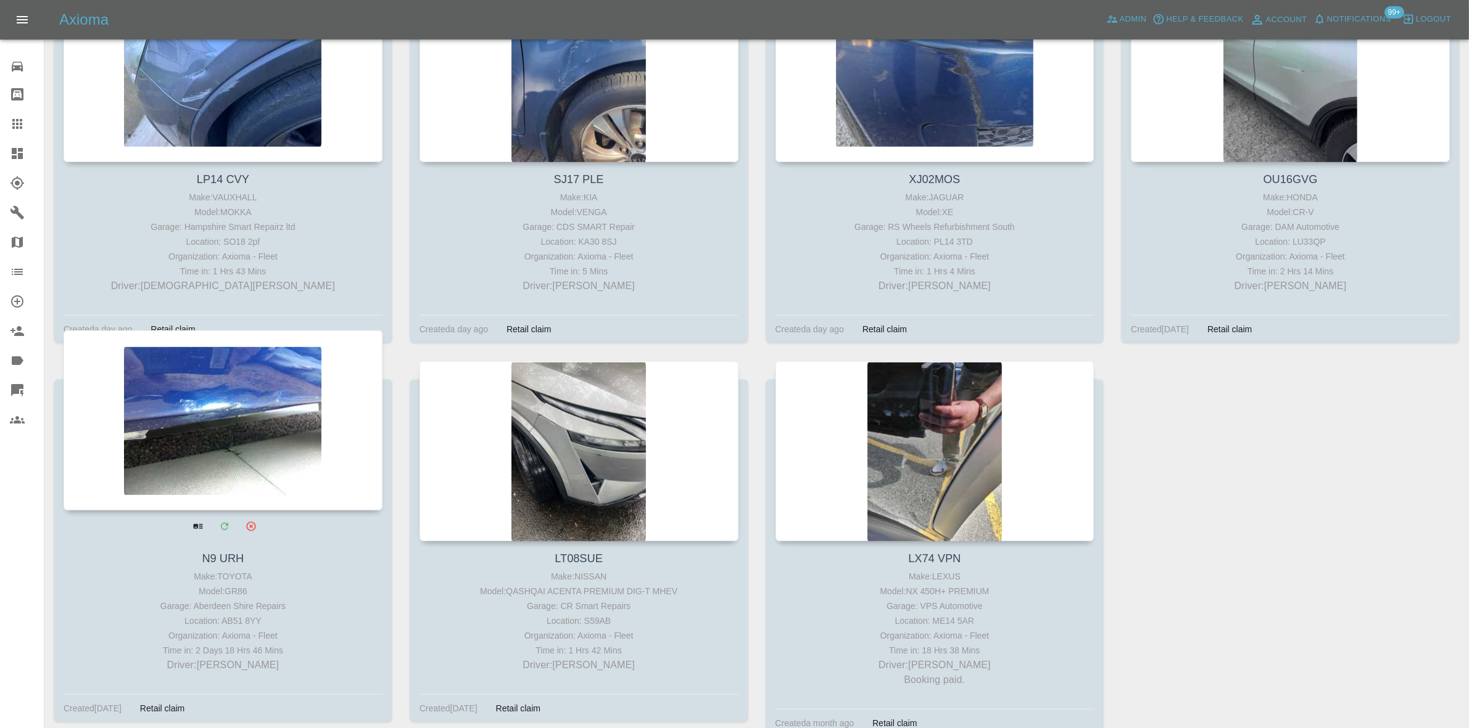
click at [321, 445] on div at bounding box center [223, 421] width 319 height 180
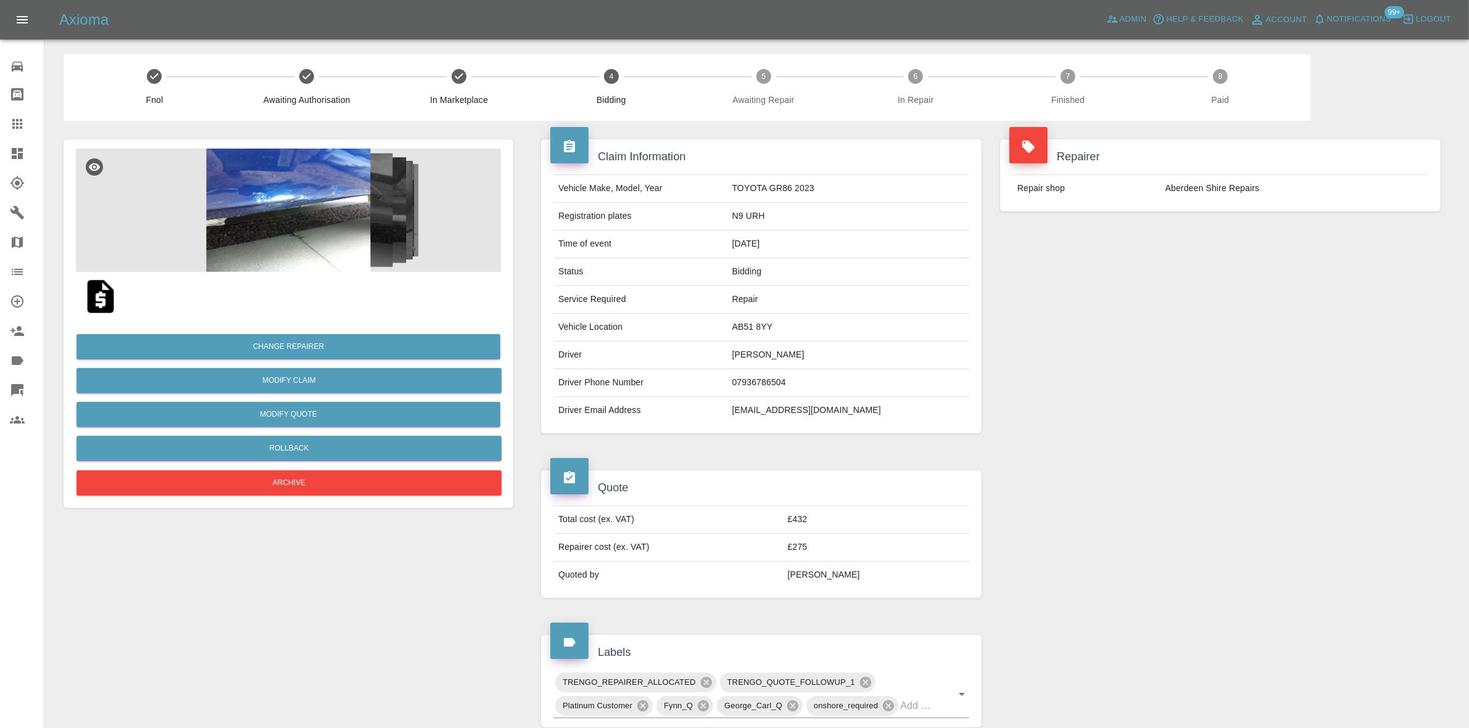
click at [1235, 263] on div "Repairer Repair shop Aberdeen Shire Repairs" at bounding box center [1220, 286] width 459 height 331
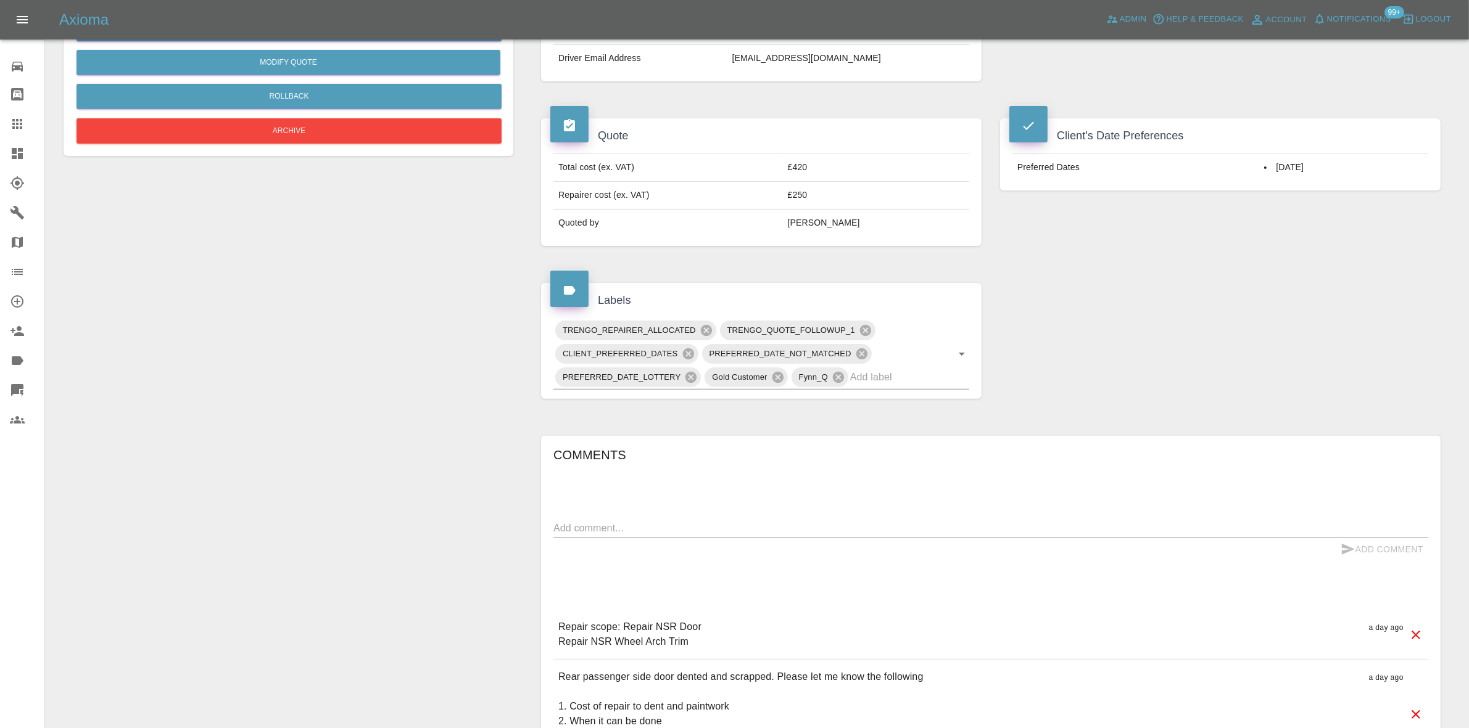
scroll to position [463, 0]
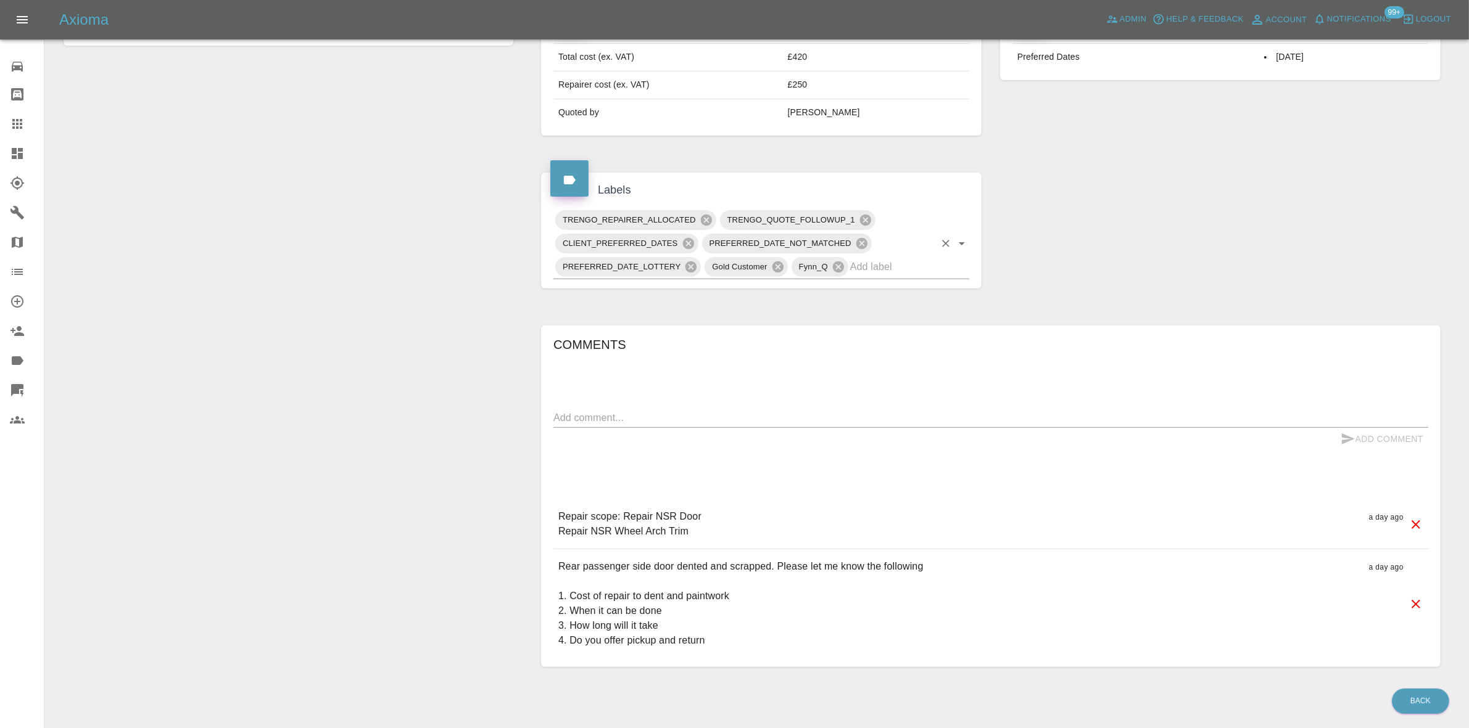
click at [881, 266] on input "text" at bounding box center [892, 266] width 84 height 19
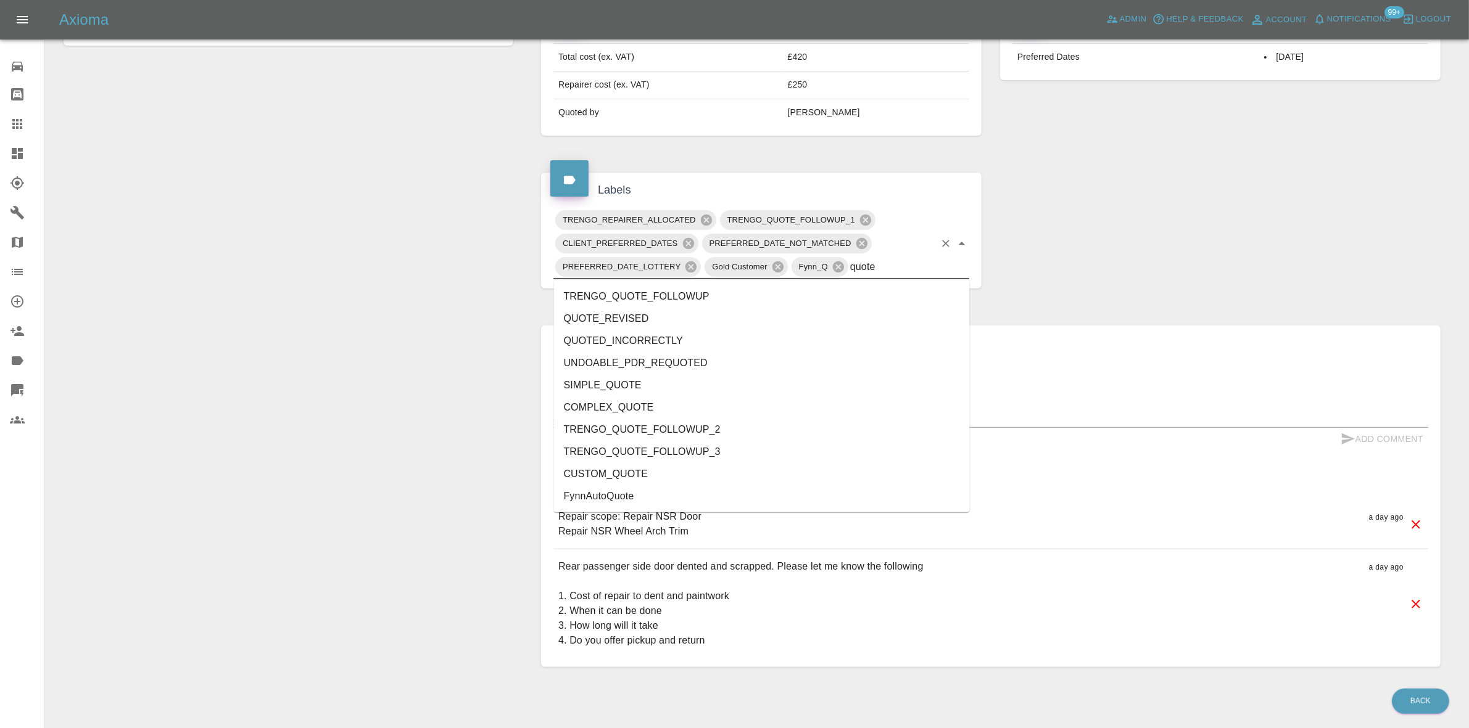
type input "quoted"
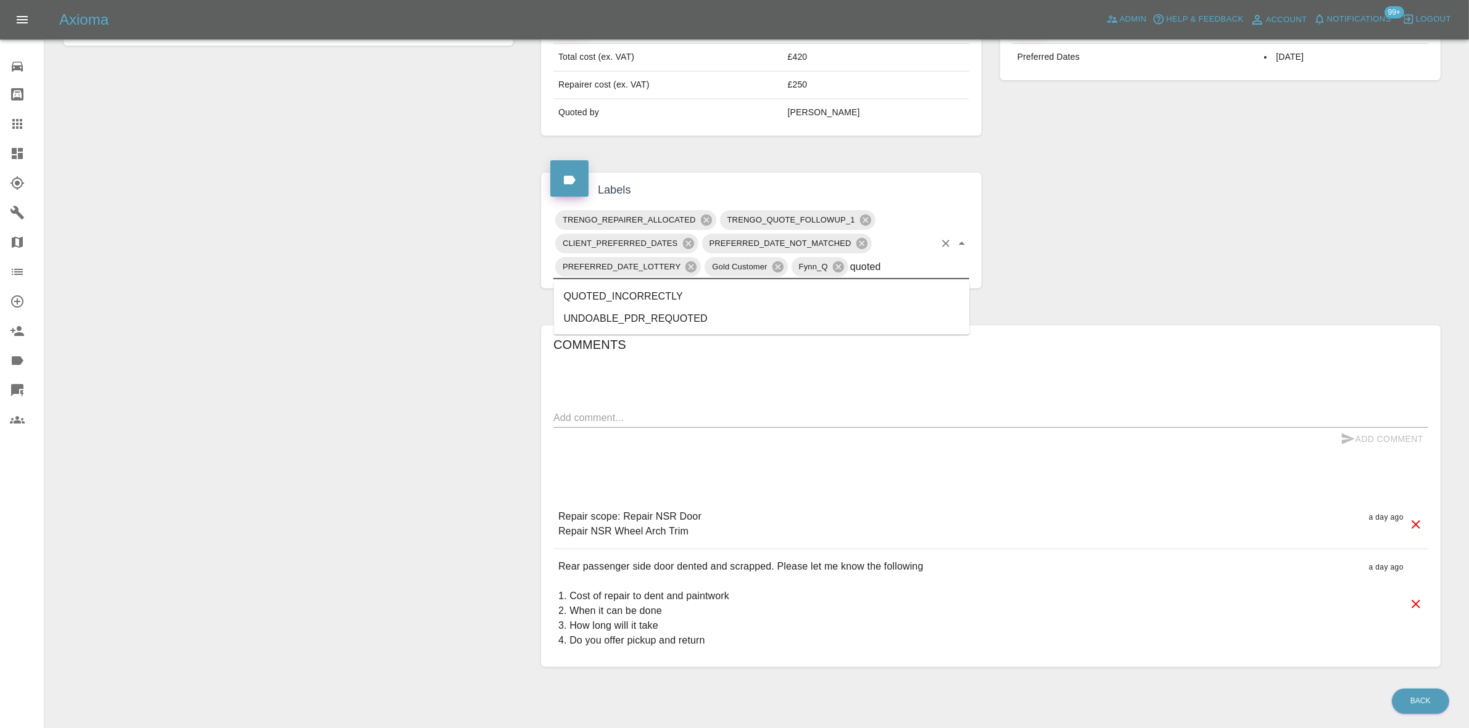
click at [676, 297] on li "QUOTED_INCORRECTLY" at bounding box center [762, 297] width 416 height 22
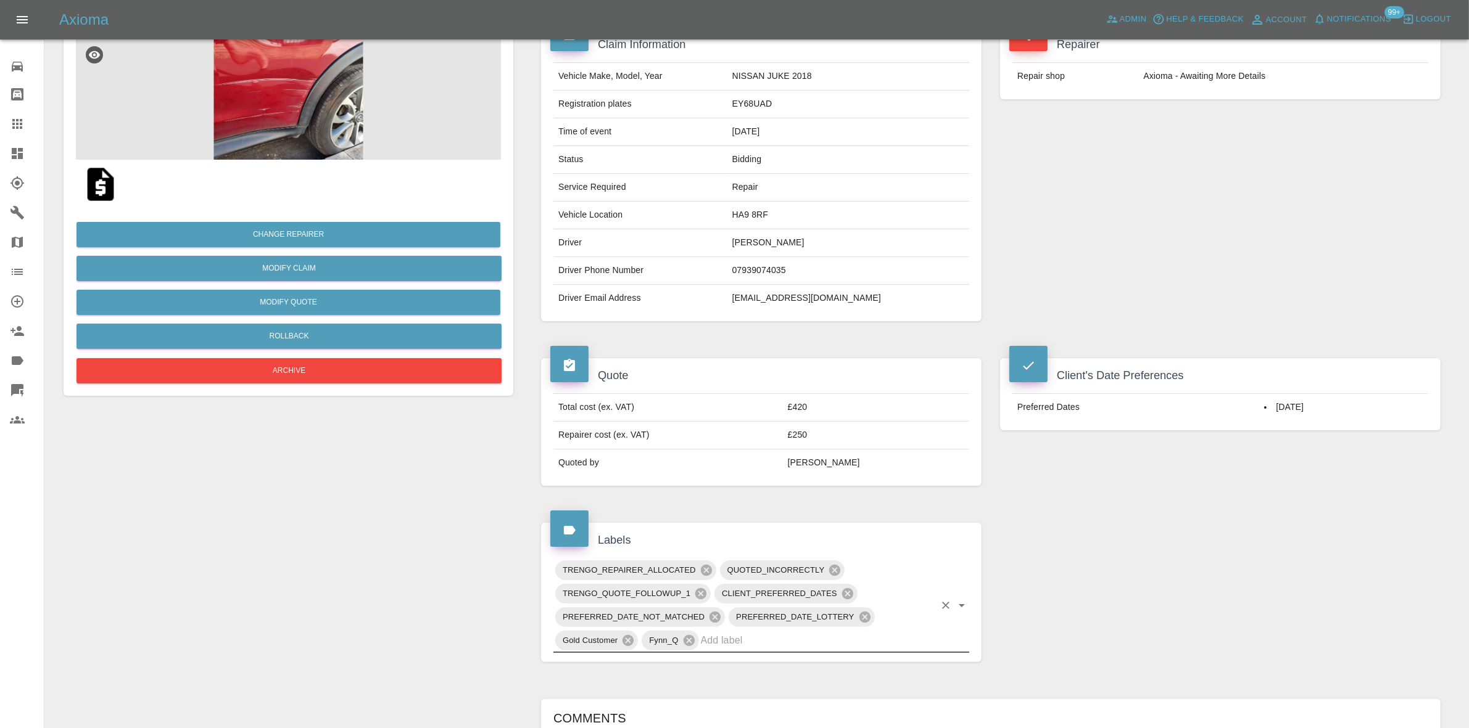
scroll to position [0, 0]
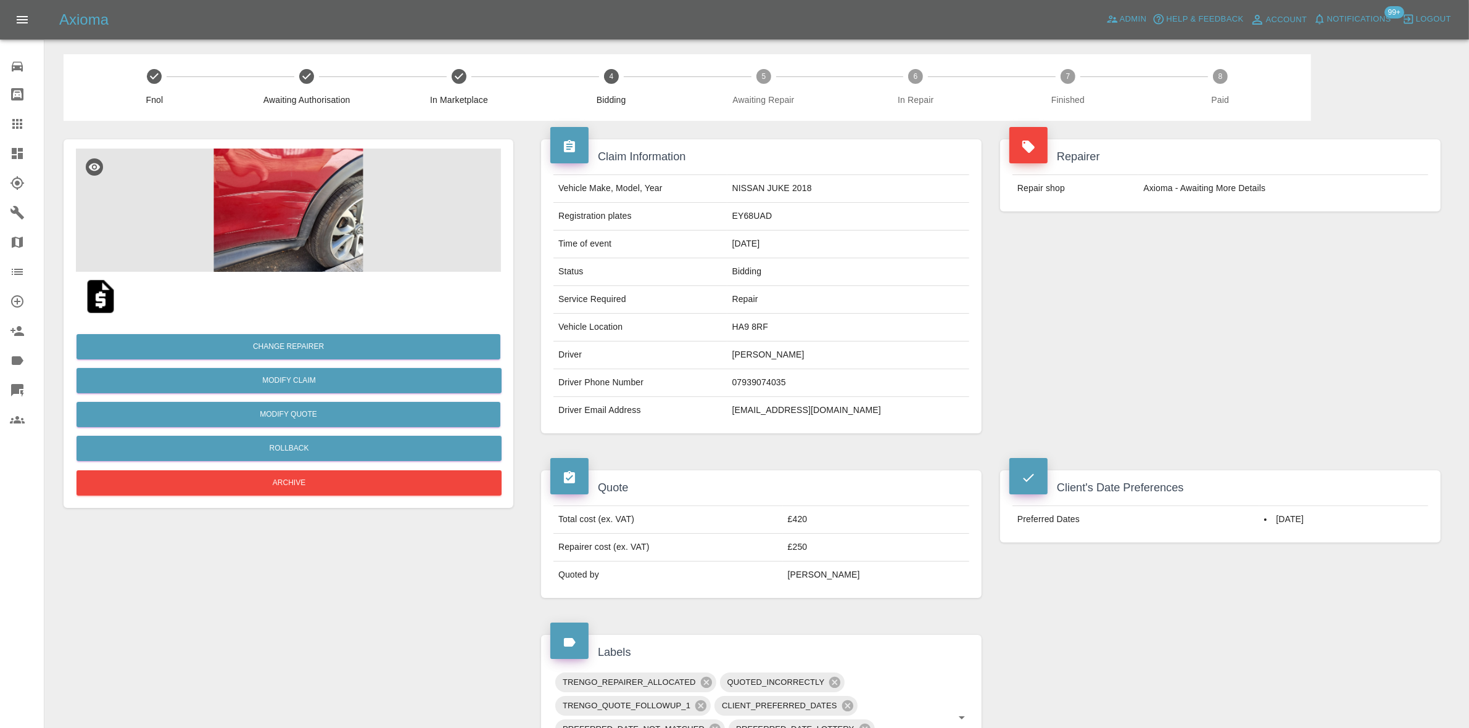
click at [1009, 348] on div "Repairer Repair shop Axioma - Awaiting More Details" at bounding box center [1220, 286] width 459 height 331
click at [232, 127] on div "Change Repairer Modify Claim Modify Quote Rollback Archive" at bounding box center [288, 646] width 468 height 1051
click at [334, 199] on img at bounding box center [288, 210] width 425 height 123
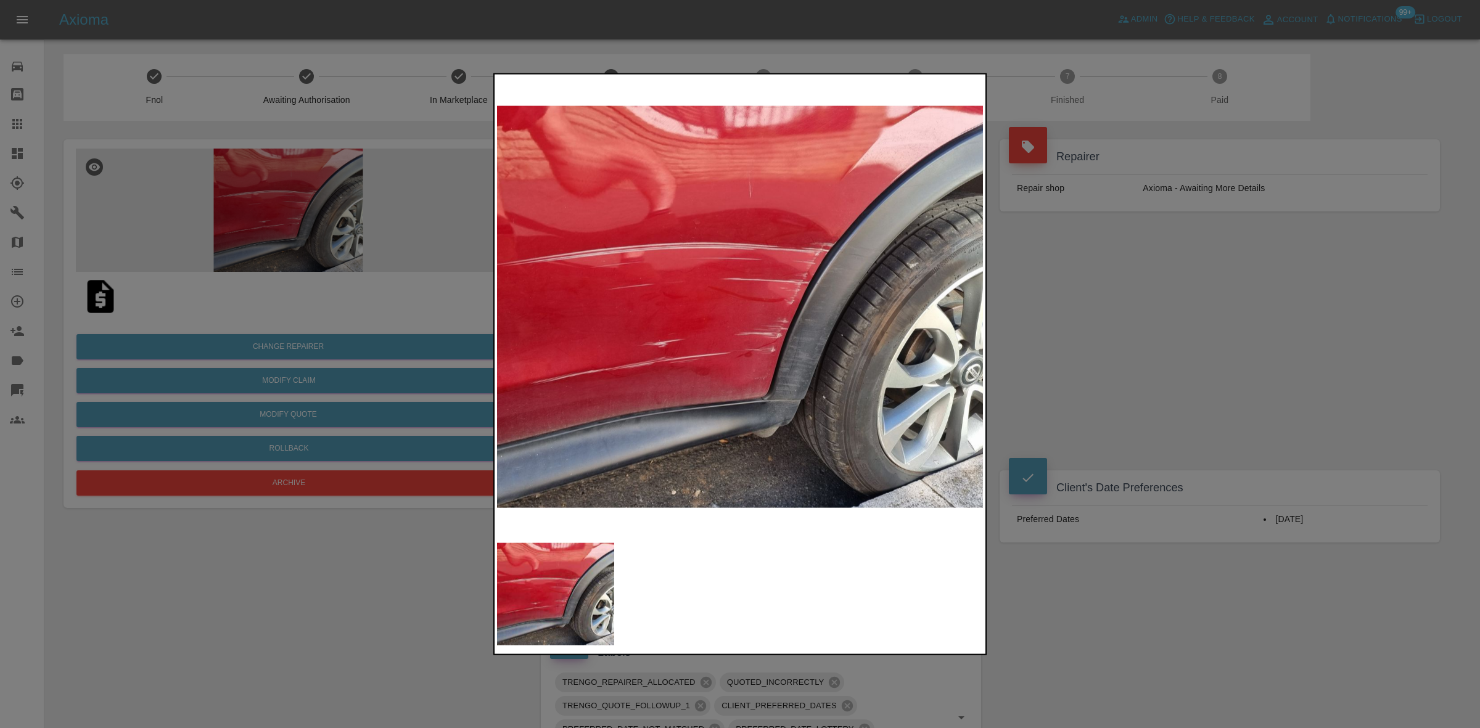
click at [1160, 371] on div at bounding box center [740, 364] width 1480 height 728
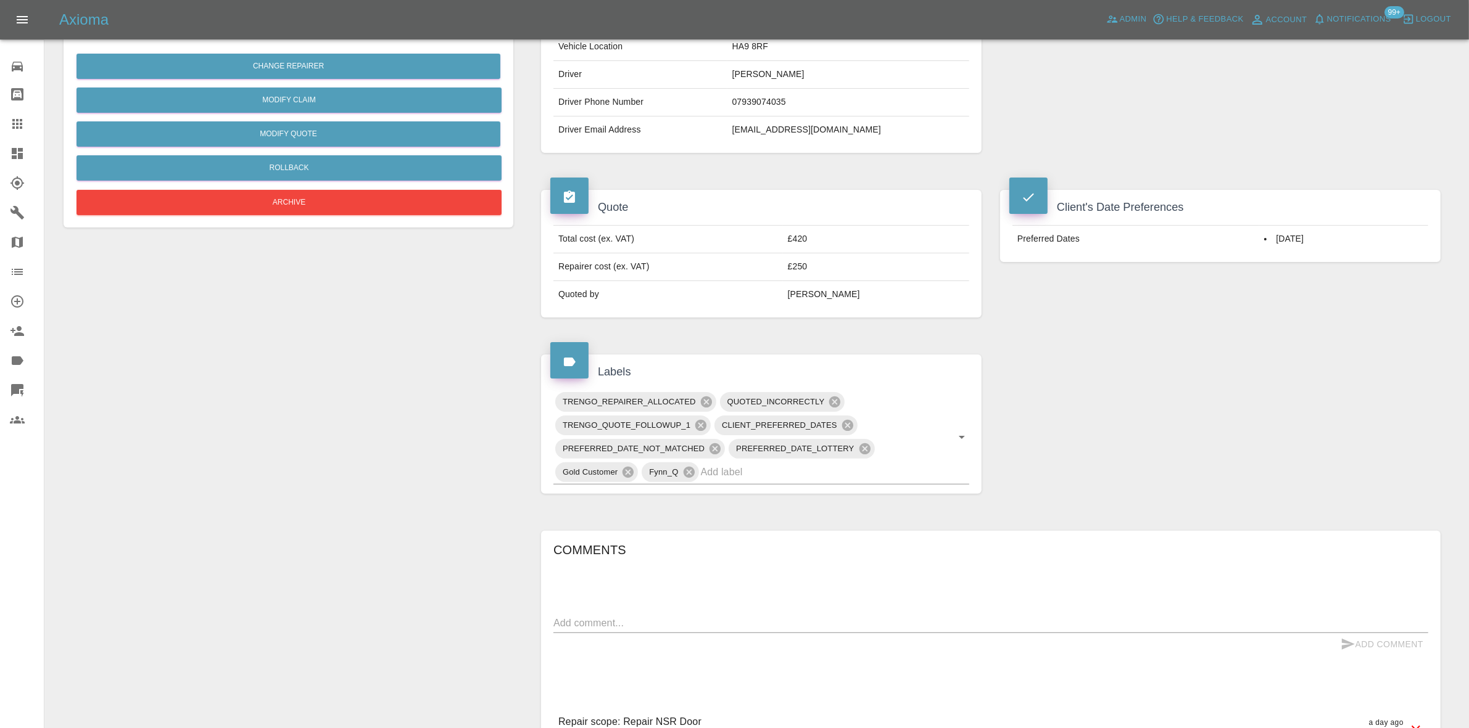
scroll to position [463, 0]
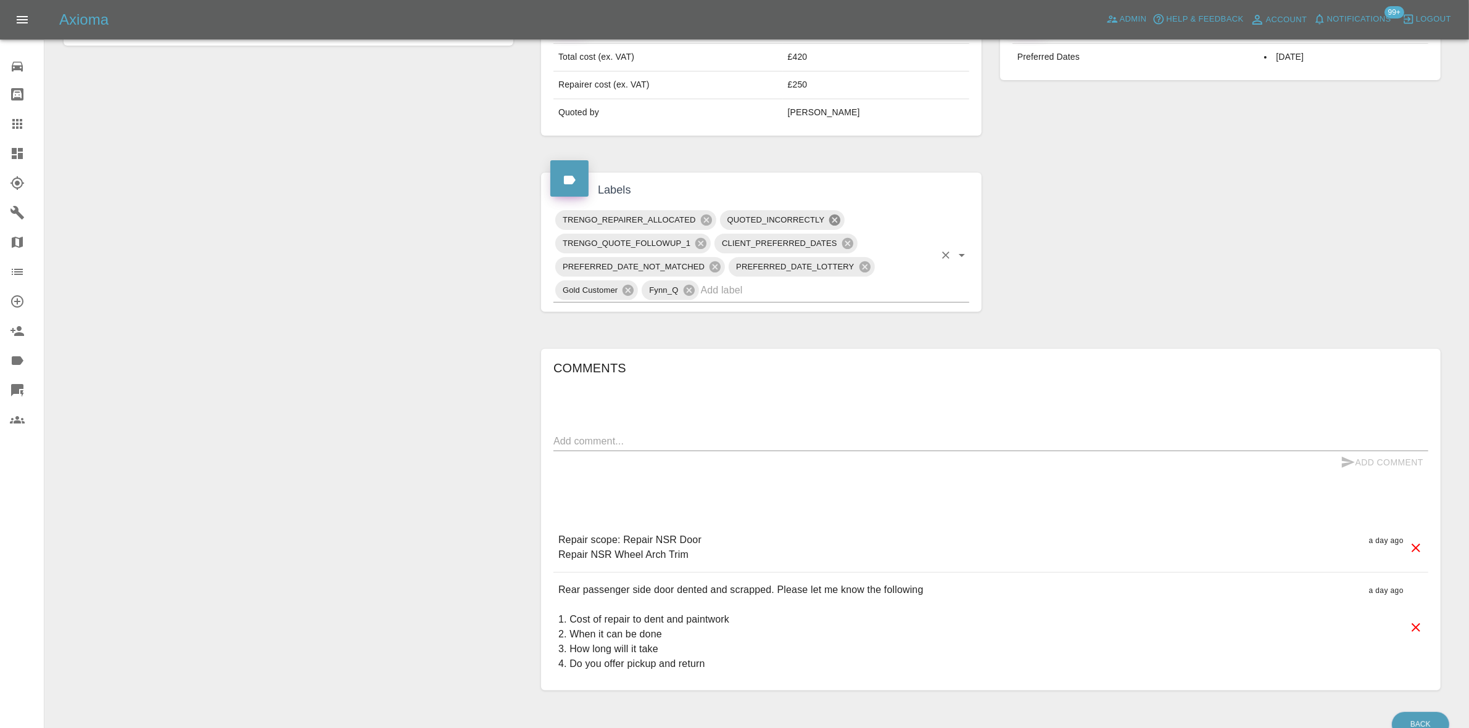
click at [838, 220] on icon at bounding box center [834, 220] width 11 height 11
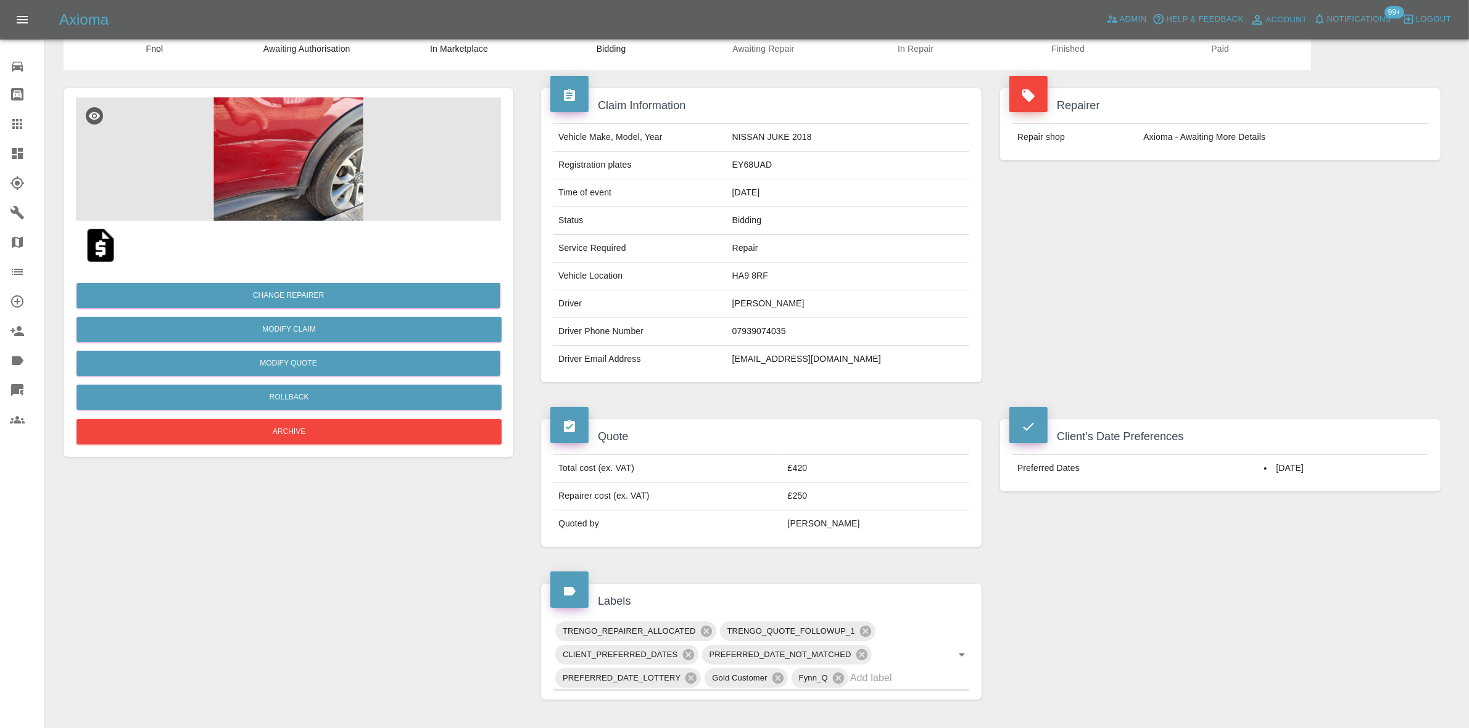
scroll to position [0, 0]
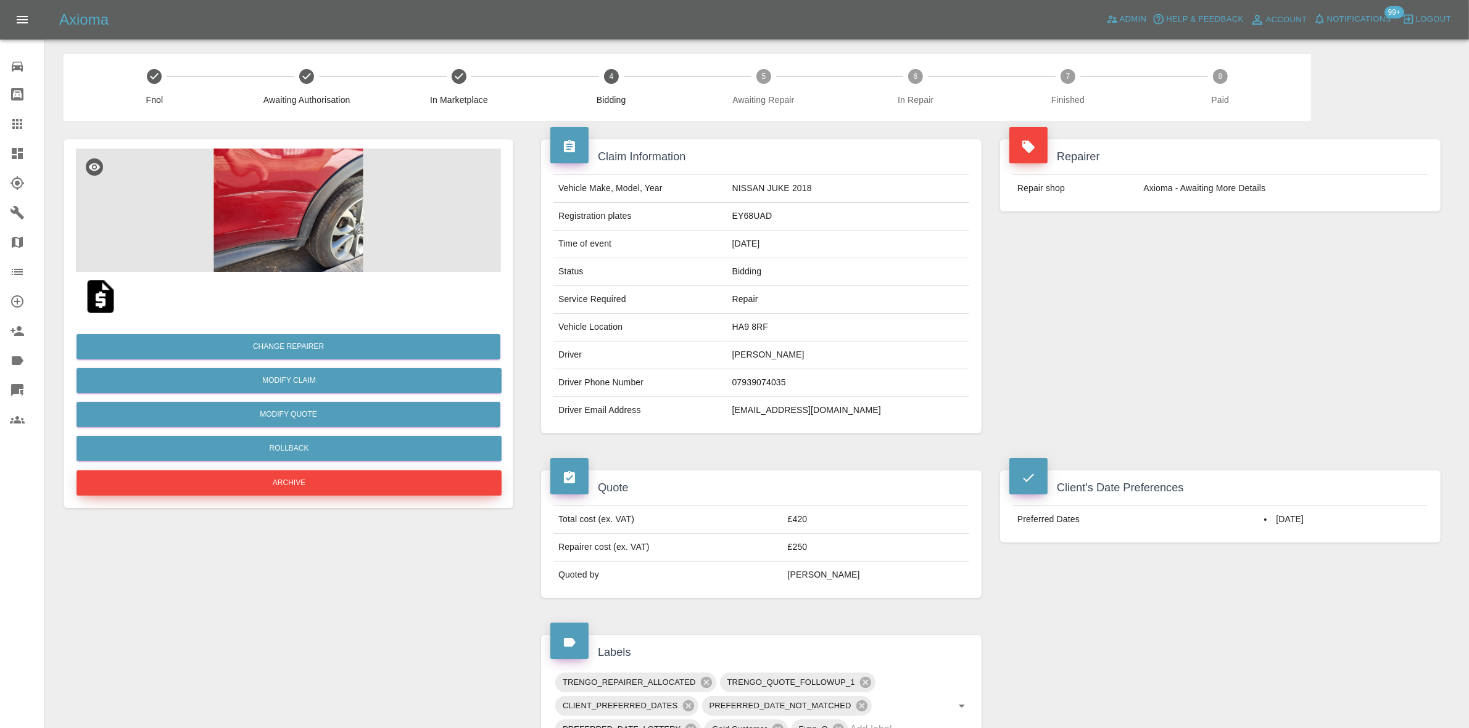
click at [262, 486] on button "Archive" at bounding box center [288, 483] width 425 height 25
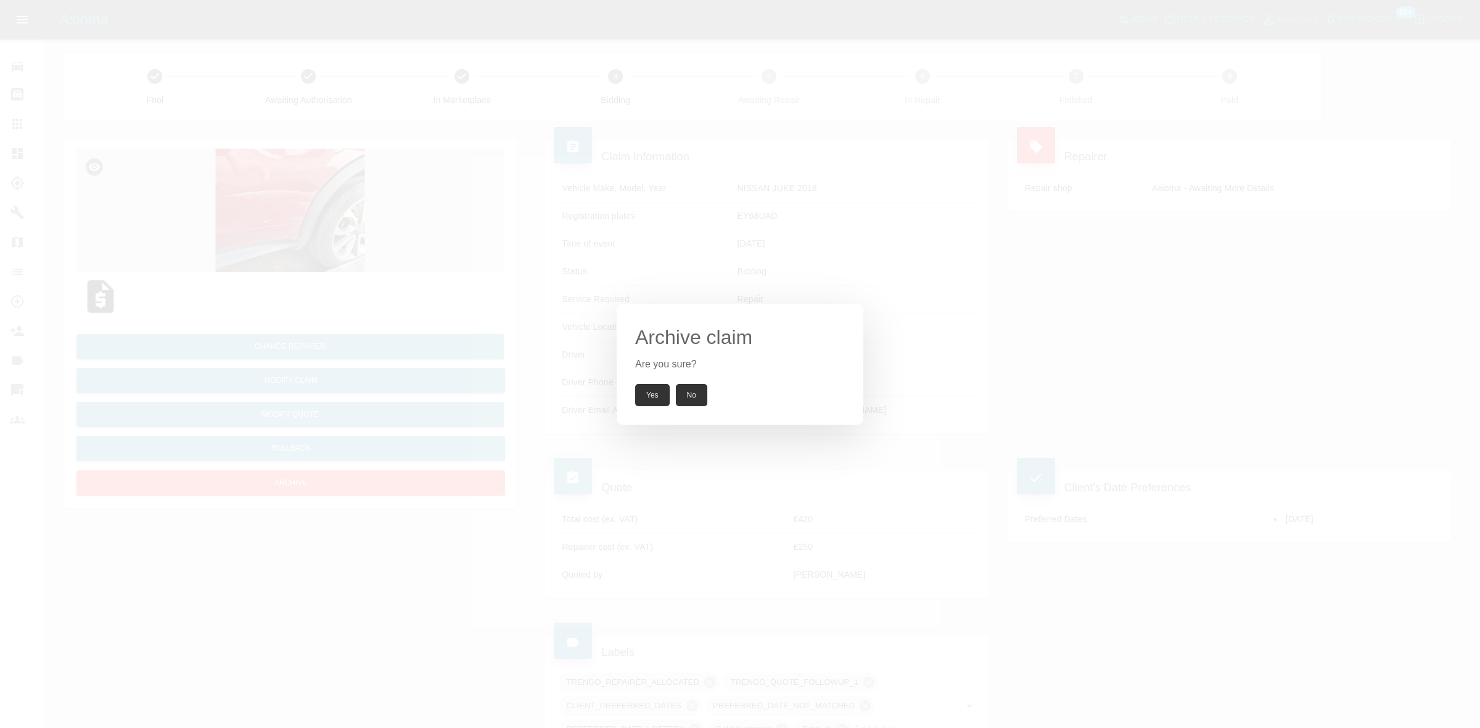
click at [637, 398] on button "Yes" at bounding box center [652, 395] width 35 height 22
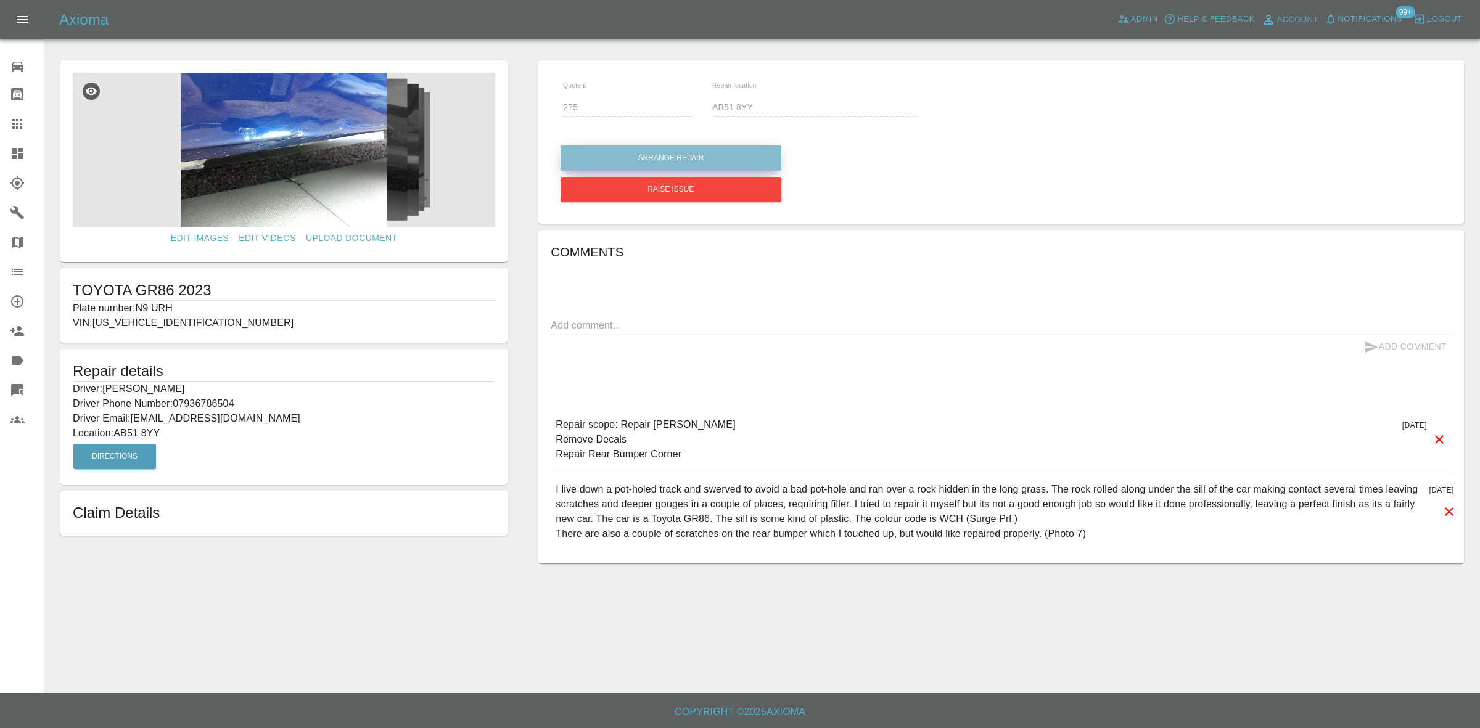
click at [659, 162] on button "Arrange Repair" at bounding box center [671, 158] width 221 height 25
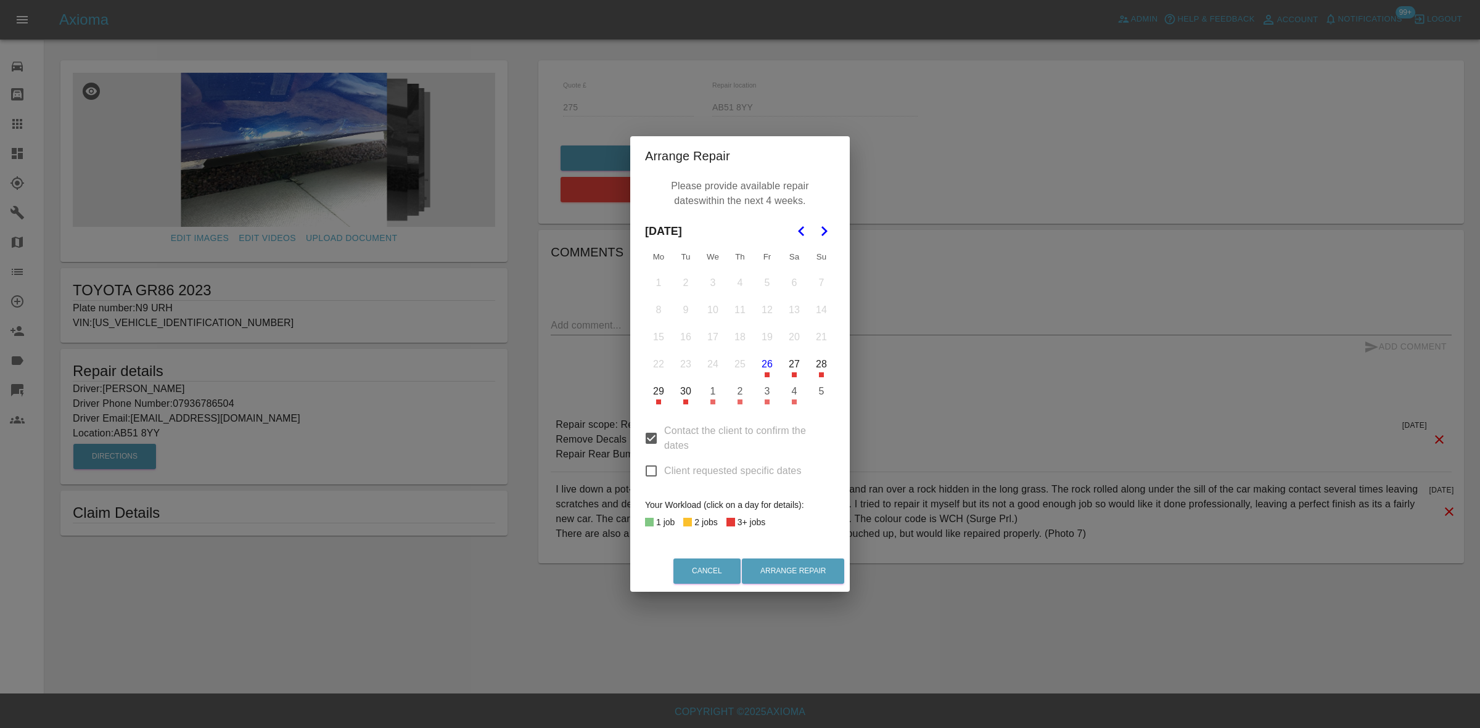
click at [641, 469] on input "Client requested specific dates" at bounding box center [651, 471] width 26 height 26
checkbox input "true"
click at [717, 395] on button "1" at bounding box center [713, 392] width 26 height 26
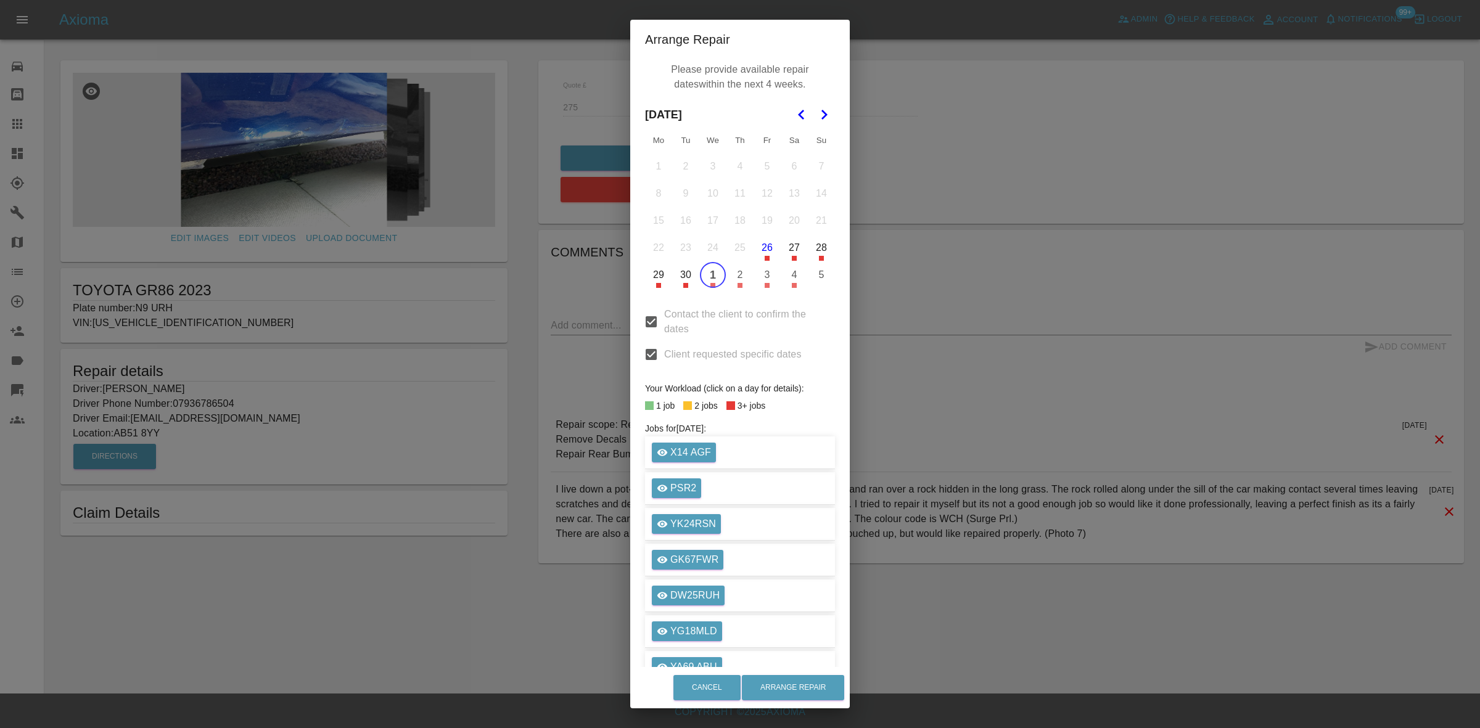
click at [736, 276] on button "2" at bounding box center [740, 275] width 26 height 26
click at [788, 683] on button "Arrange Repair" at bounding box center [793, 687] width 102 height 25
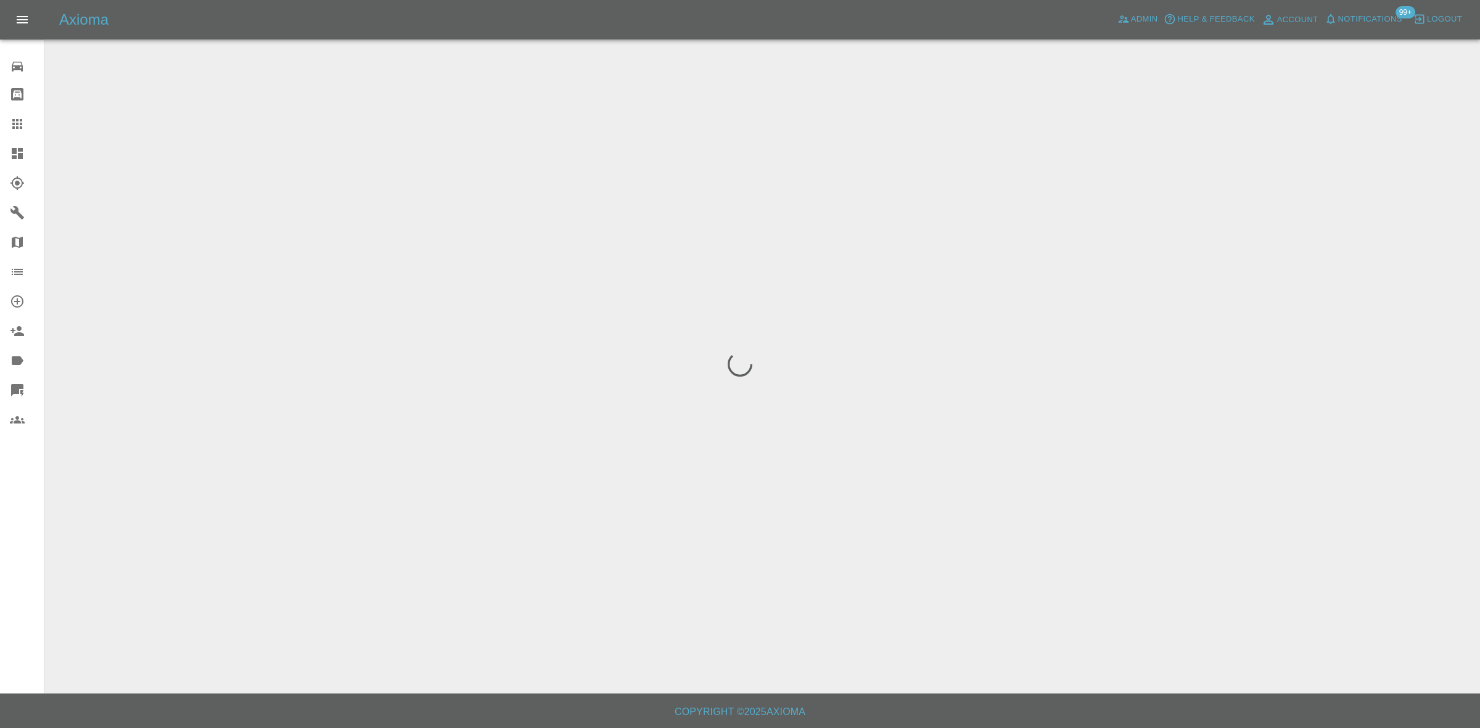
click at [0, 155] on link "Dashboard" at bounding box center [22, 154] width 44 height 30
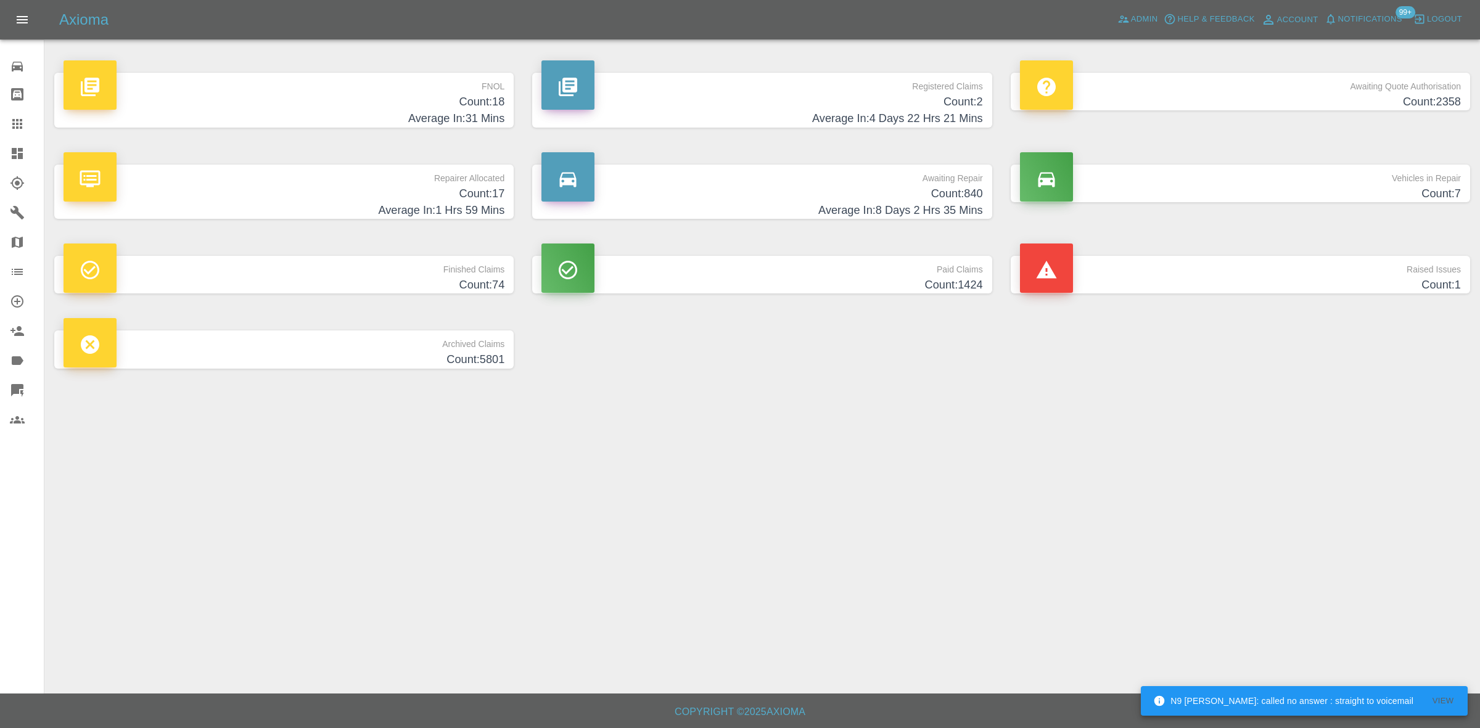
click at [435, 201] on h4 "Count: 17" at bounding box center [284, 194] width 441 height 17
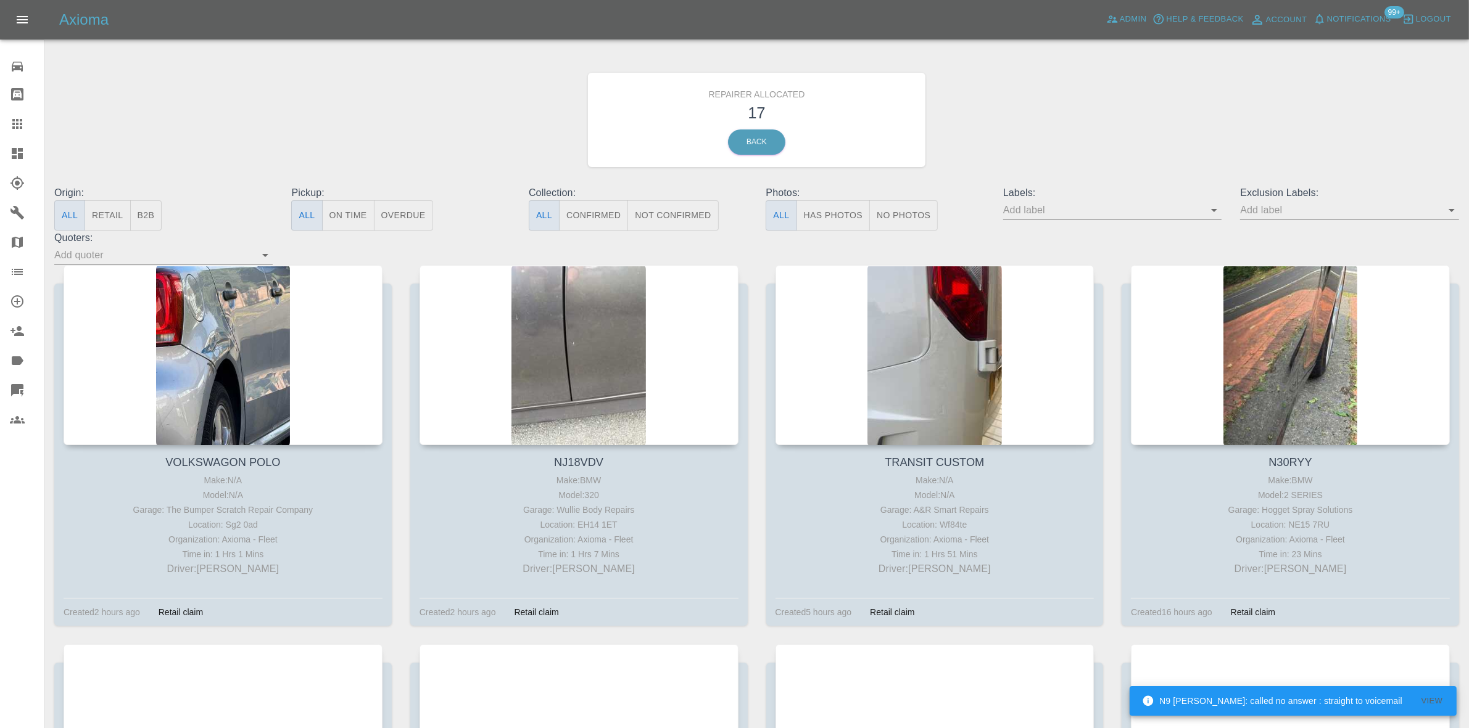
click at [118, 218] on button "Retail" at bounding box center [107, 215] width 46 height 30
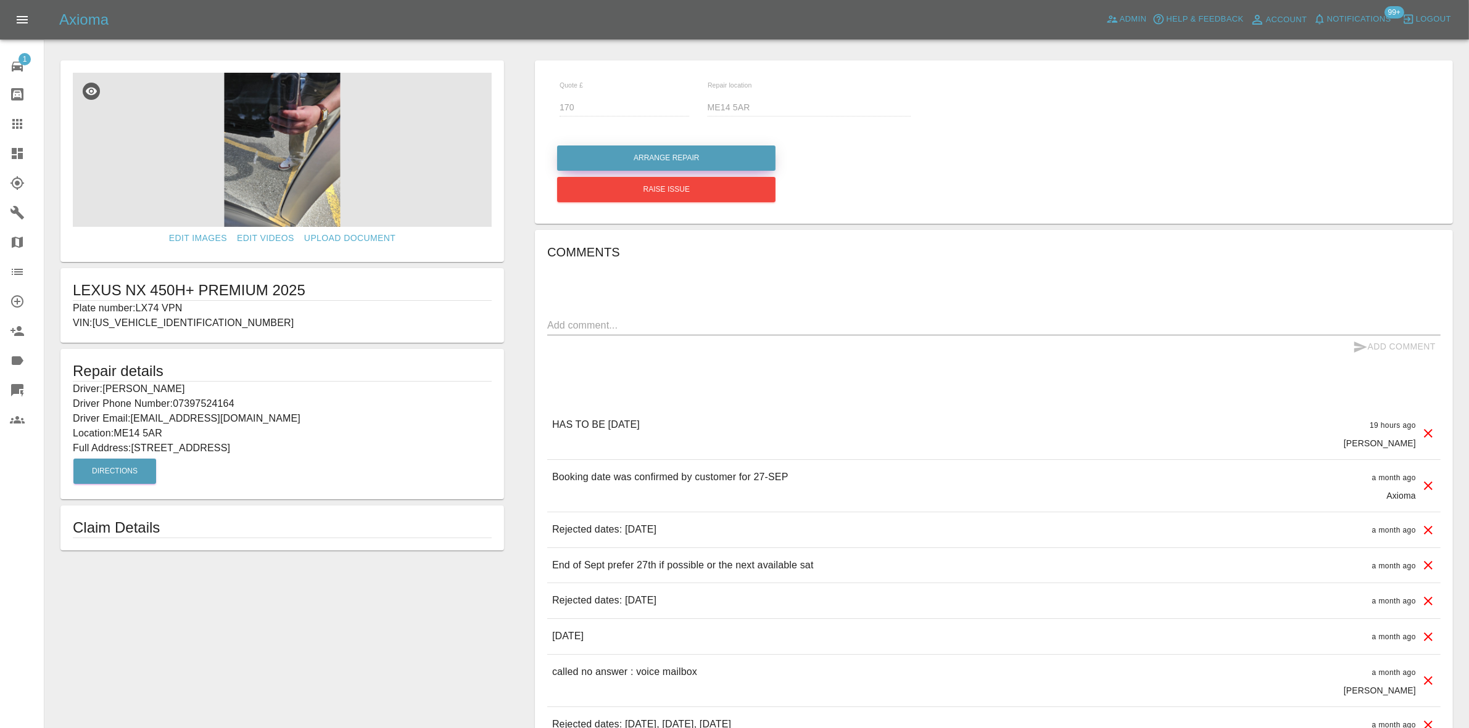
click at [662, 159] on button "Arrange Repair" at bounding box center [666, 158] width 218 height 25
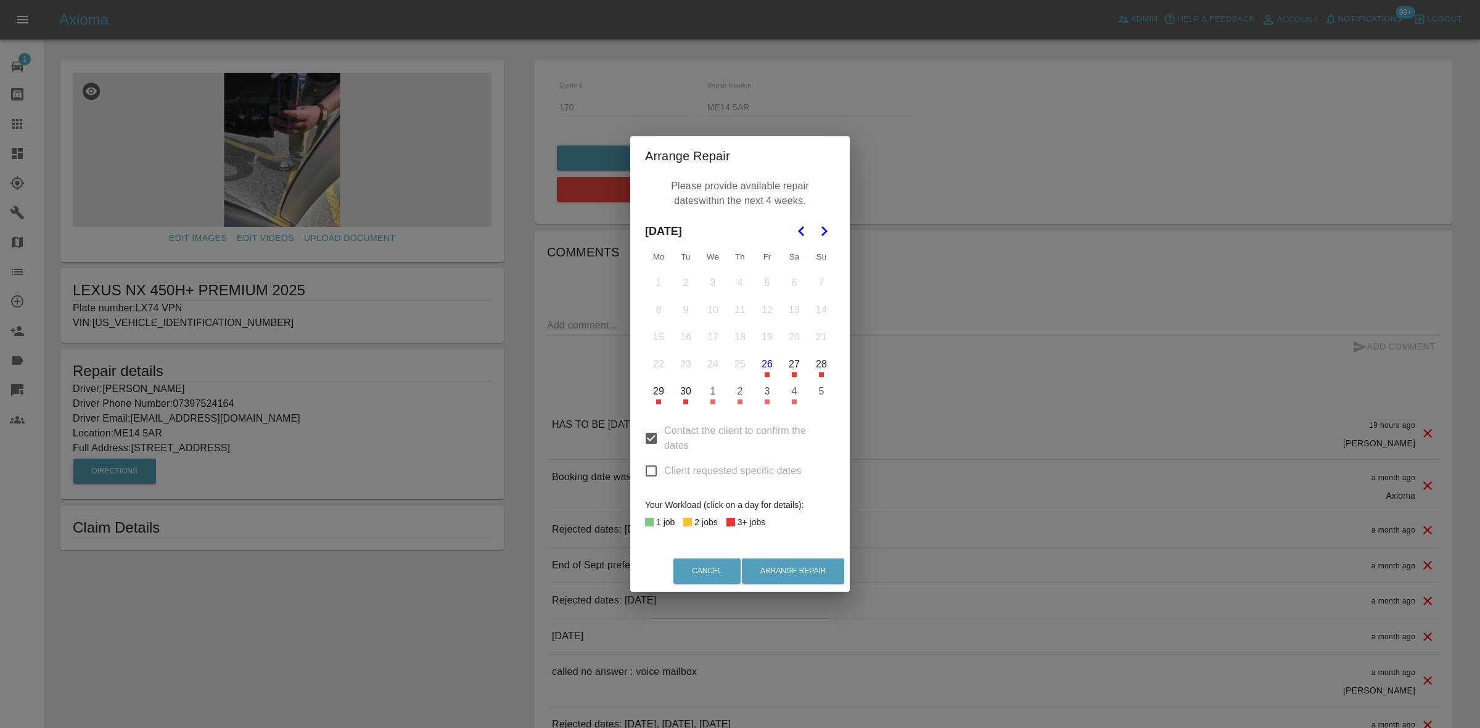
drag, startPoint x: 652, startPoint y: 467, endPoint x: 695, endPoint y: 473, distance: 43.6
click at [652, 468] on input "Client requested specific dates" at bounding box center [651, 471] width 26 height 26
checkbox input "true"
click at [796, 361] on button "27" at bounding box center [794, 365] width 26 height 26
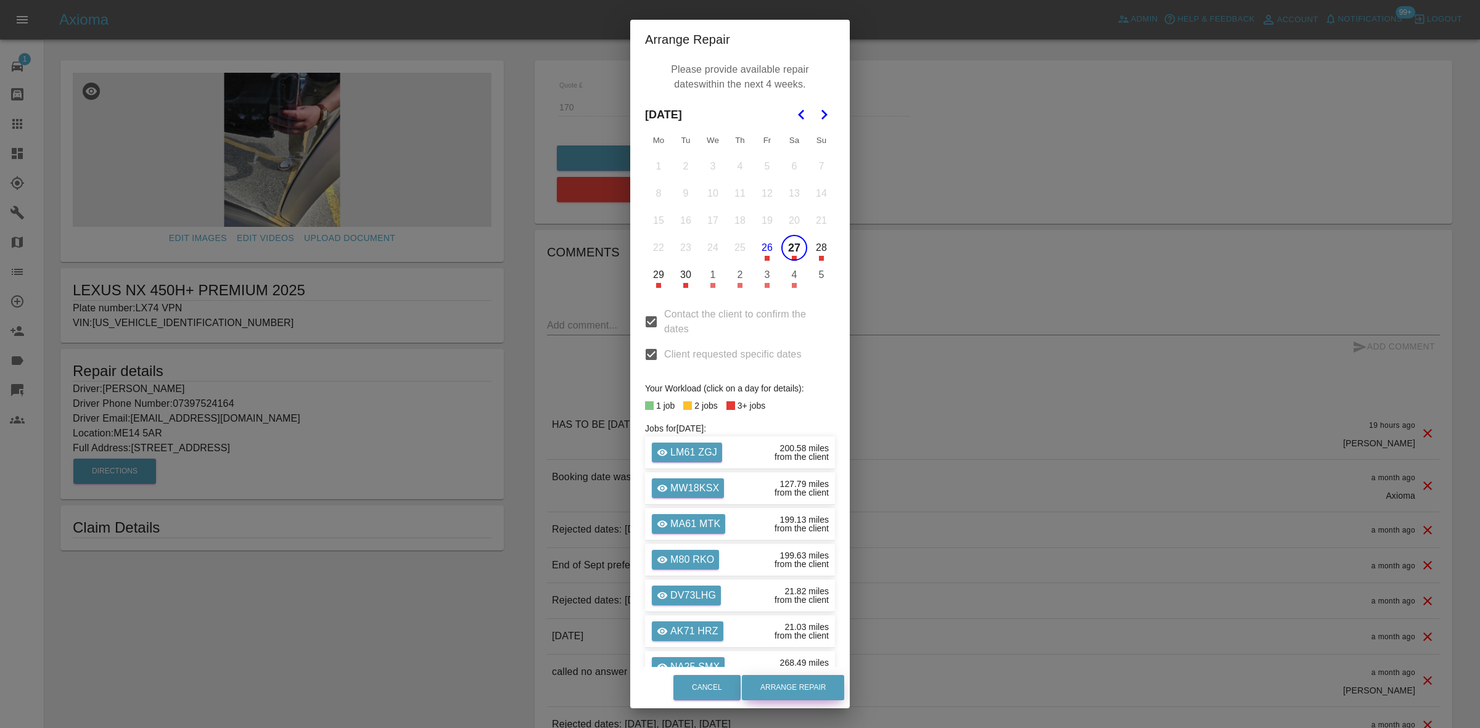
click at [798, 686] on button "Arrange Repair" at bounding box center [793, 687] width 102 height 25
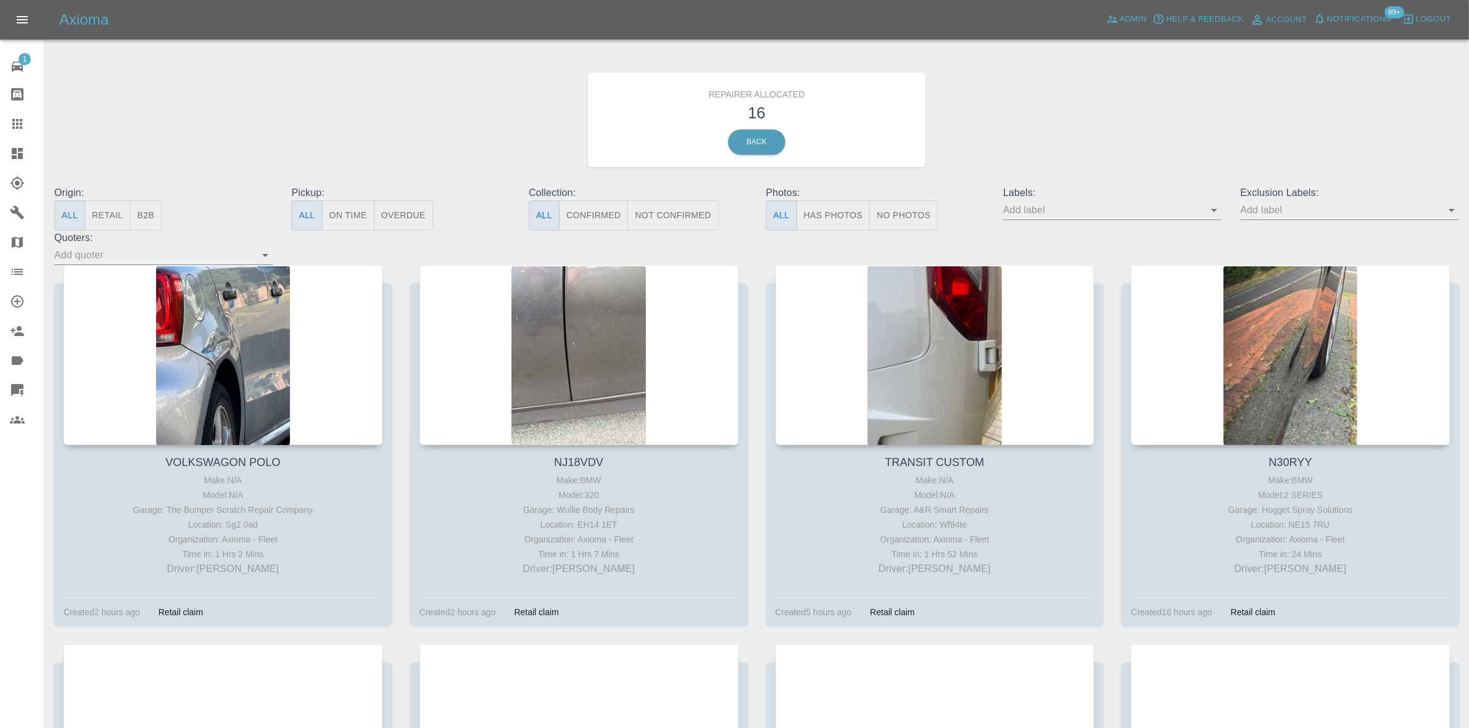
drag, startPoint x: 0, startPoint y: 142, endPoint x: 96, endPoint y: 219, distance: 122.8
click at [0, 142] on link "Dashboard" at bounding box center [22, 154] width 44 height 30
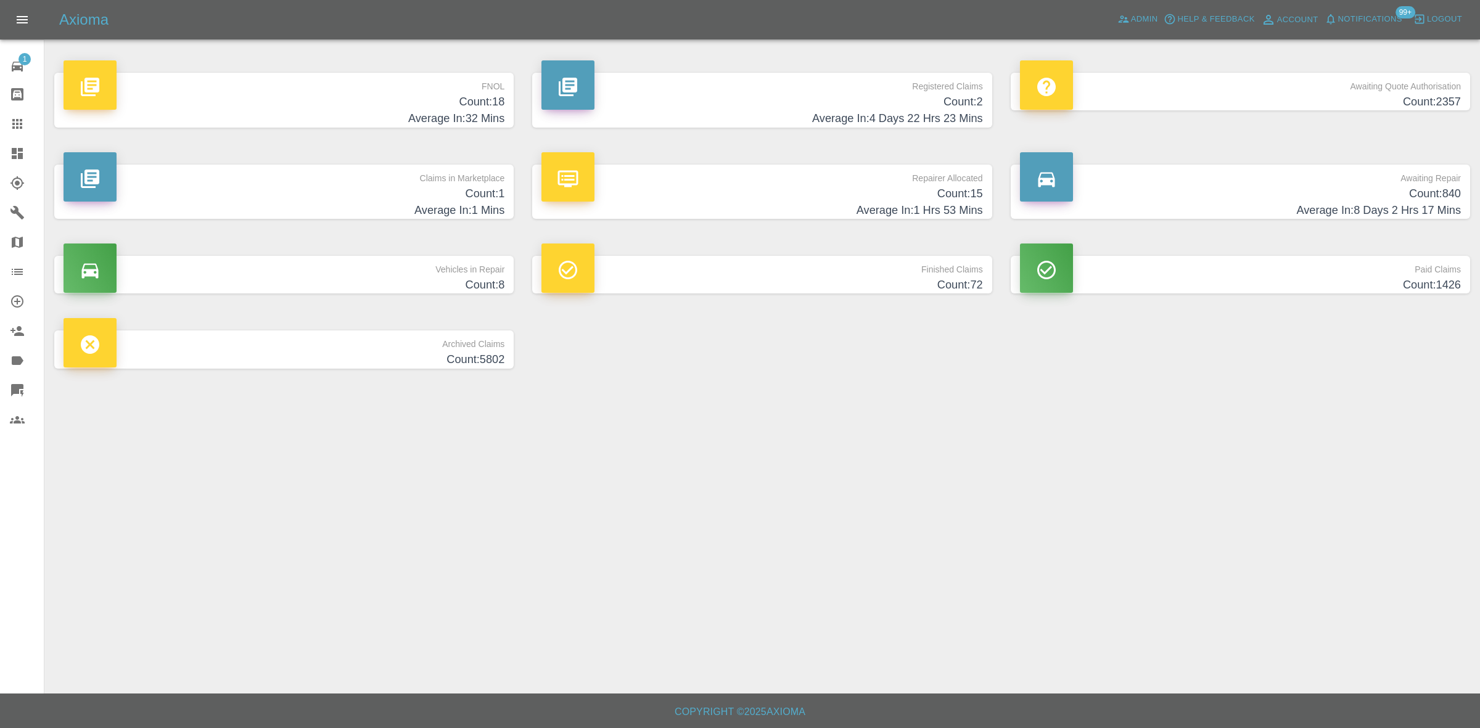
click at [340, 195] on h4 "Count: 1" at bounding box center [284, 194] width 441 height 17
click at [871, 201] on h4 "Count: 15" at bounding box center [762, 194] width 441 height 17
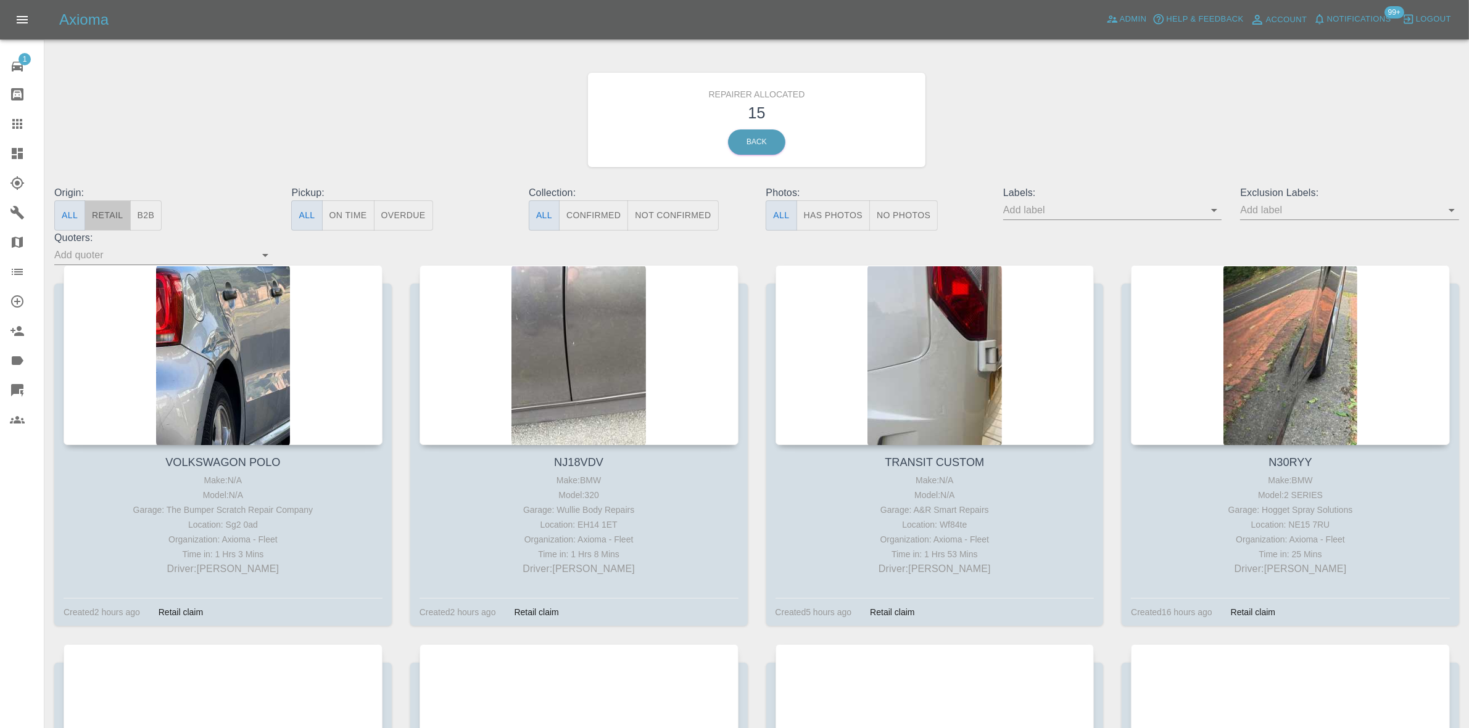
click at [108, 216] on button "Retail" at bounding box center [107, 215] width 46 height 30
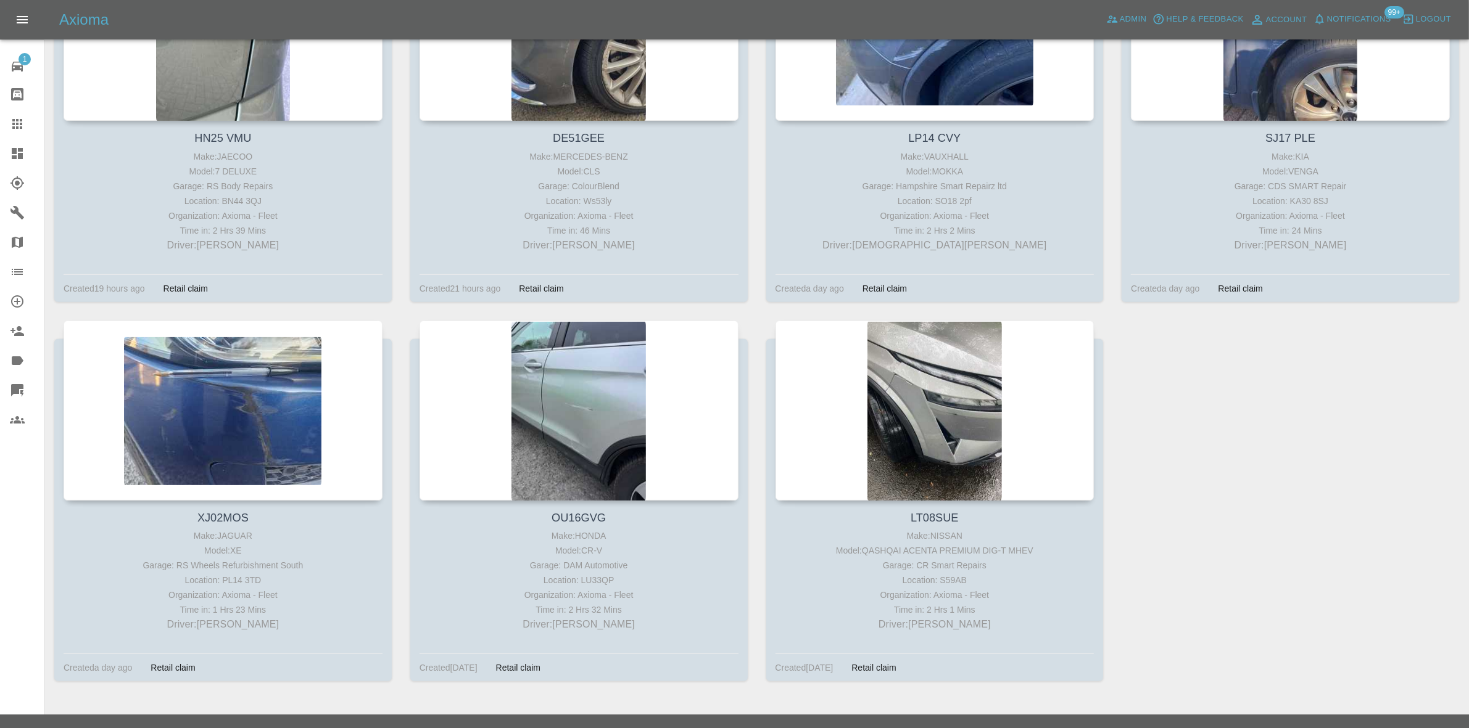
scroll to position [725, 0]
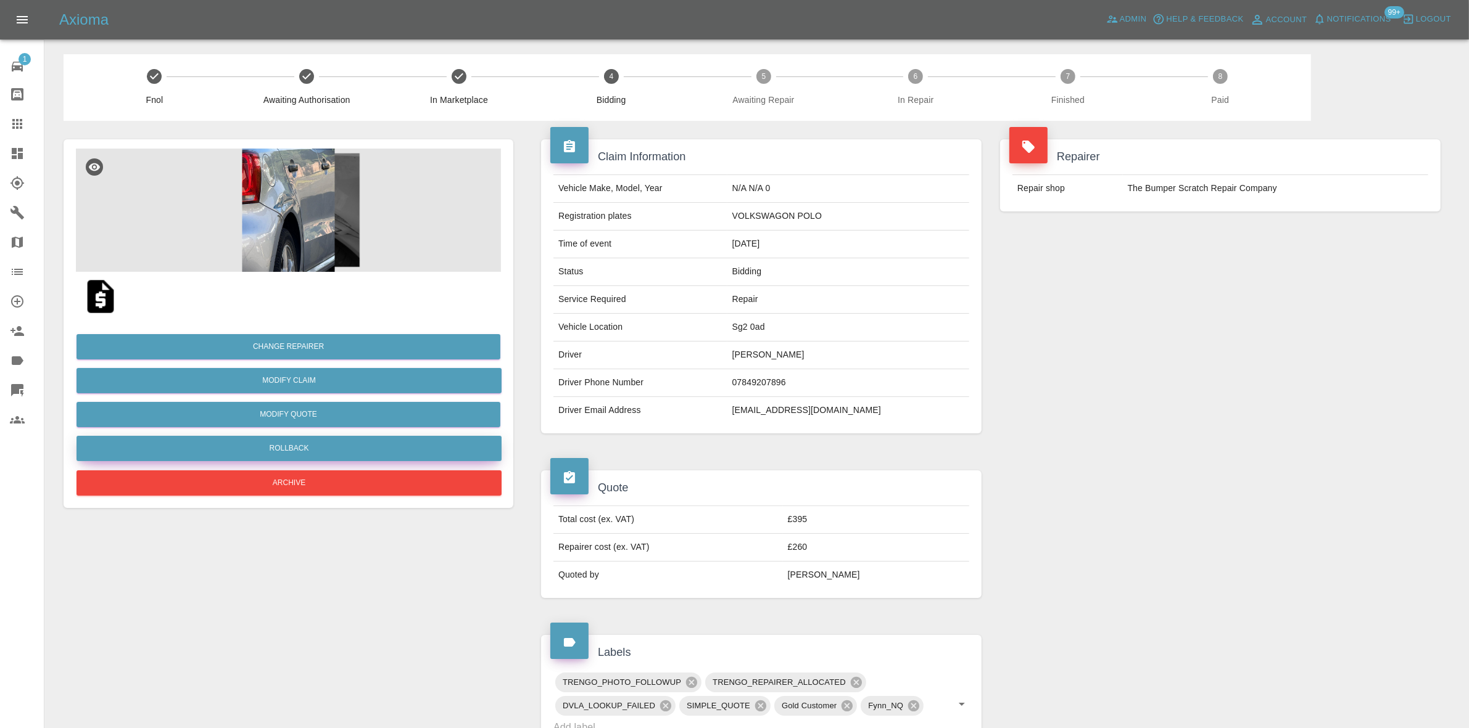
click at [278, 448] on button "Rollback" at bounding box center [288, 448] width 425 height 25
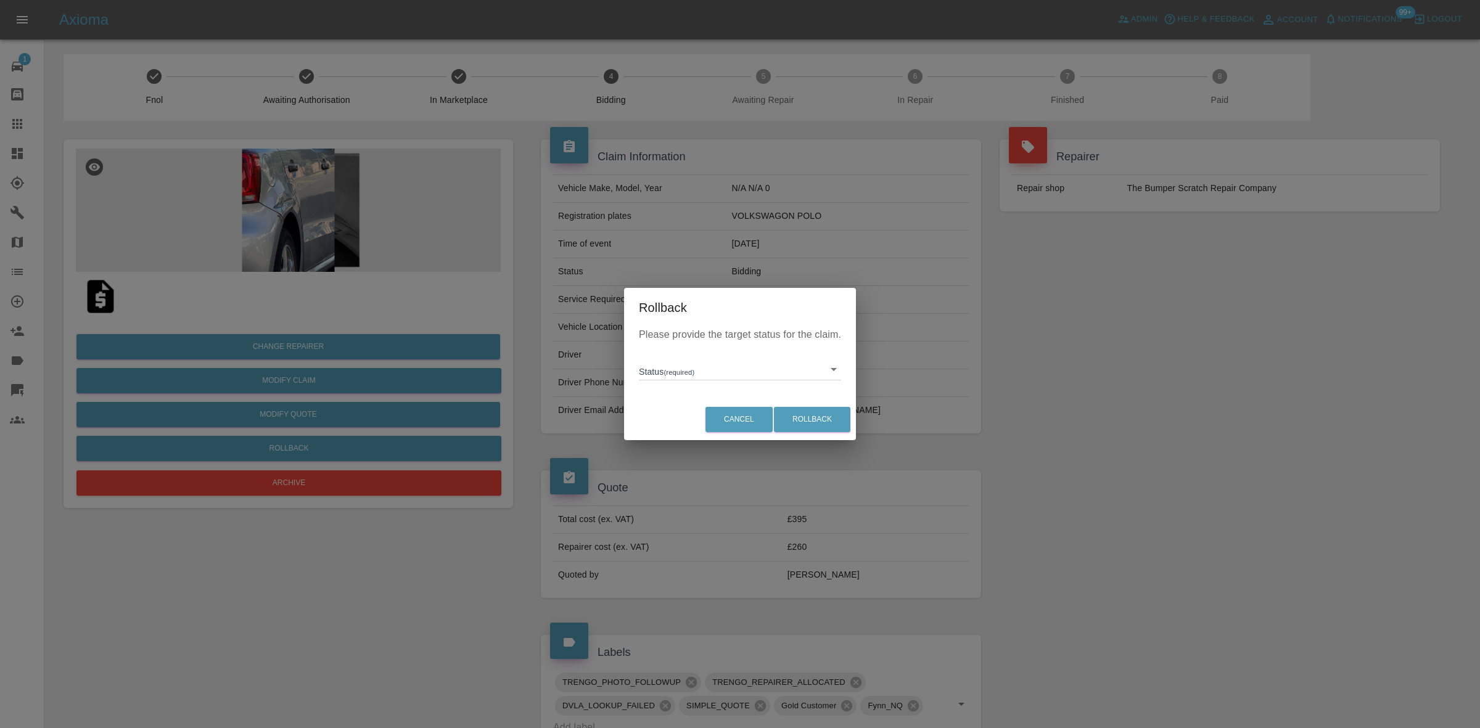
click at [661, 371] on body "Axioma Admin Help & Feedback Account Notifications 99+ Logout 1 Repair home Bod…" at bounding box center [740, 569] width 1480 height 1138
click at [715, 424] on li "In Marketplace" at bounding box center [740, 426] width 196 height 28
type input "in-marketplace"
click at [804, 418] on button "Rollback" at bounding box center [812, 419] width 76 height 25
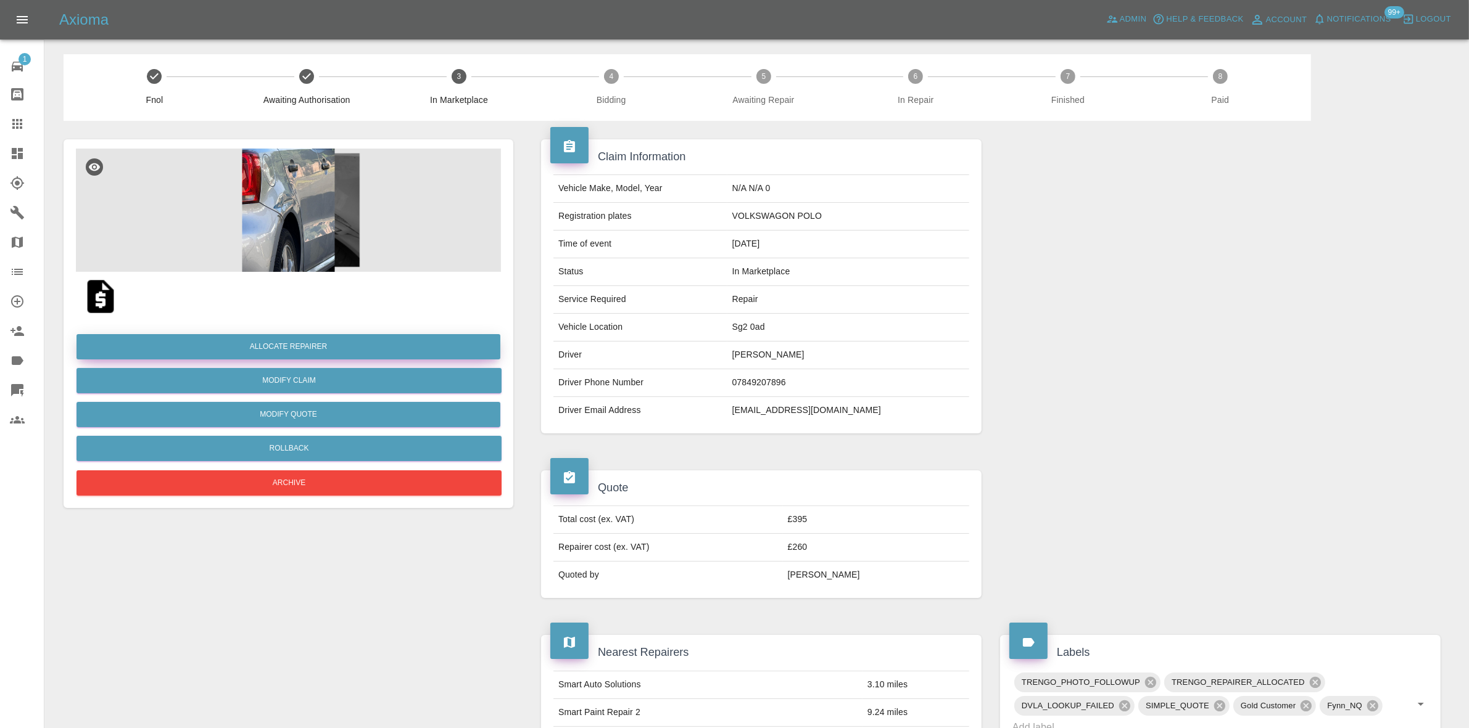
click at [267, 339] on button "Allocate Repairer" at bounding box center [288, 346] width 424 height 25
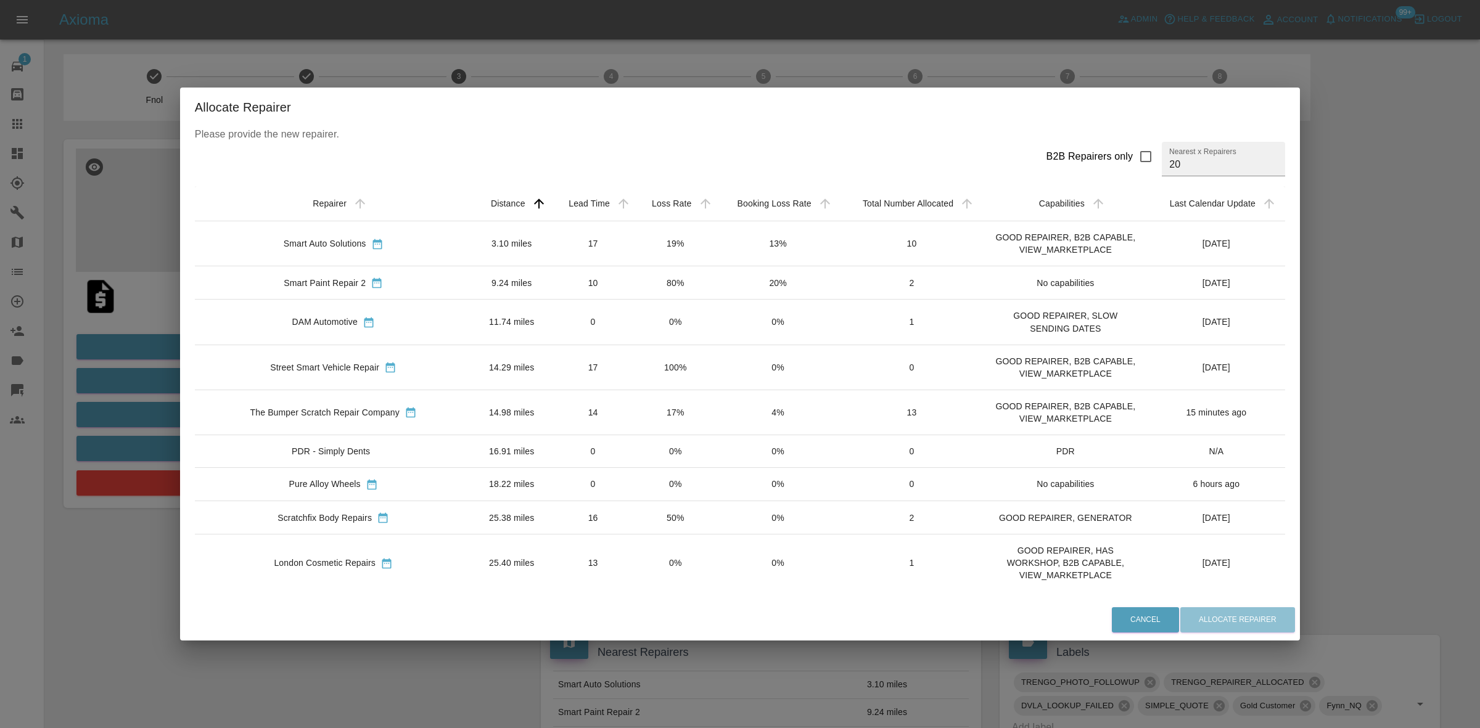
click at [111, 340] on div "Allocate Repairer Please provide the new repairer. B2B Repairers only Nearest x…" at bounding box center [740, 364] width 1480 height 728
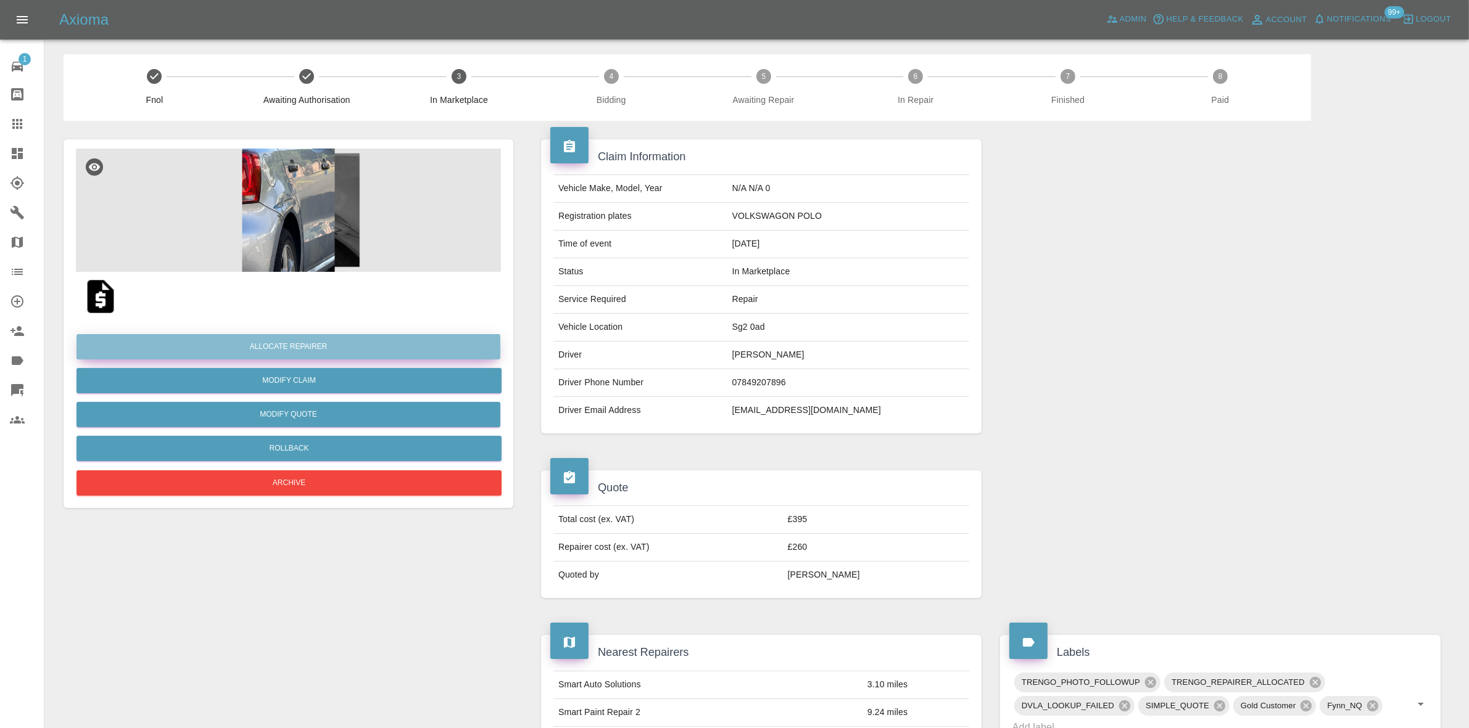
click at [254, 347] on button "Allocate Repairer" at bounding box center [288, 346] width 424 height 25
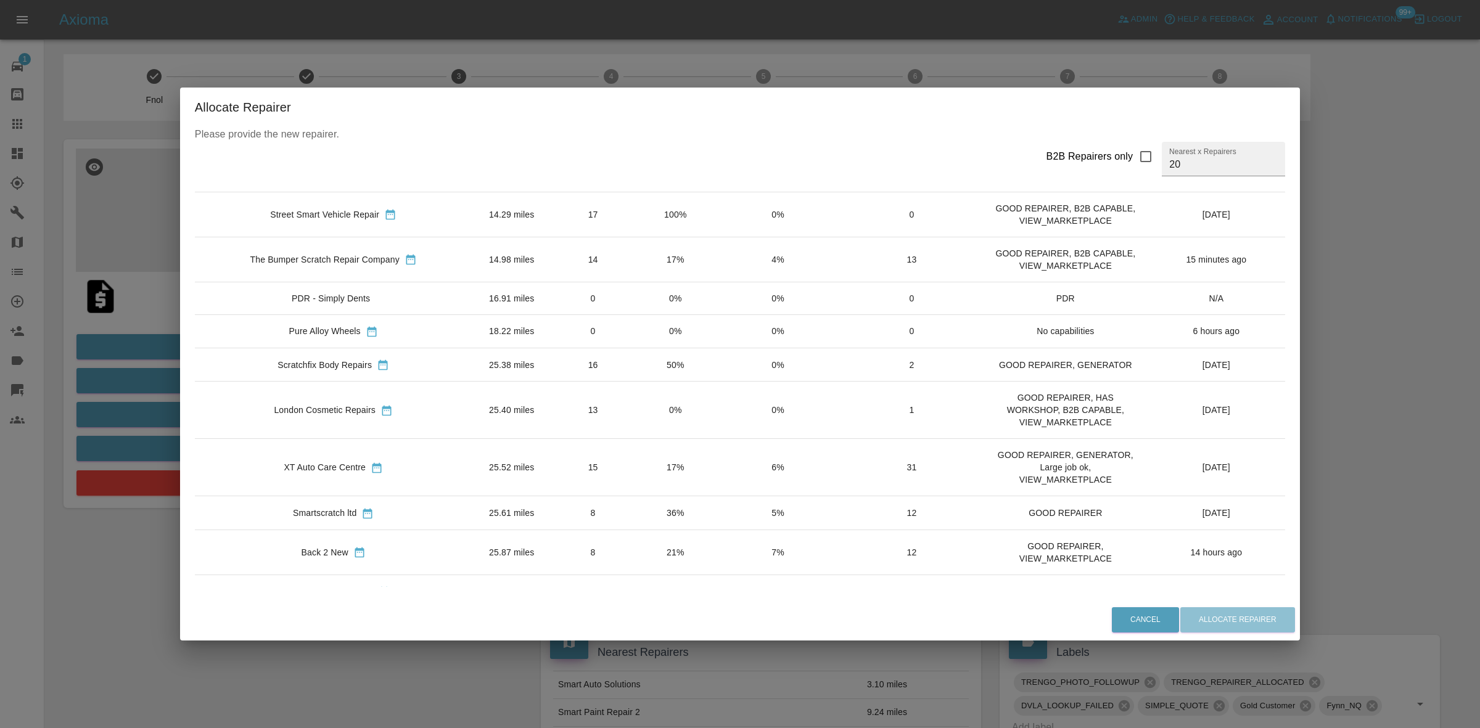
scroll to position [154, 0]
click at [635, 470] on td "17%" at bounding box center [675, 466] width 81 height 57
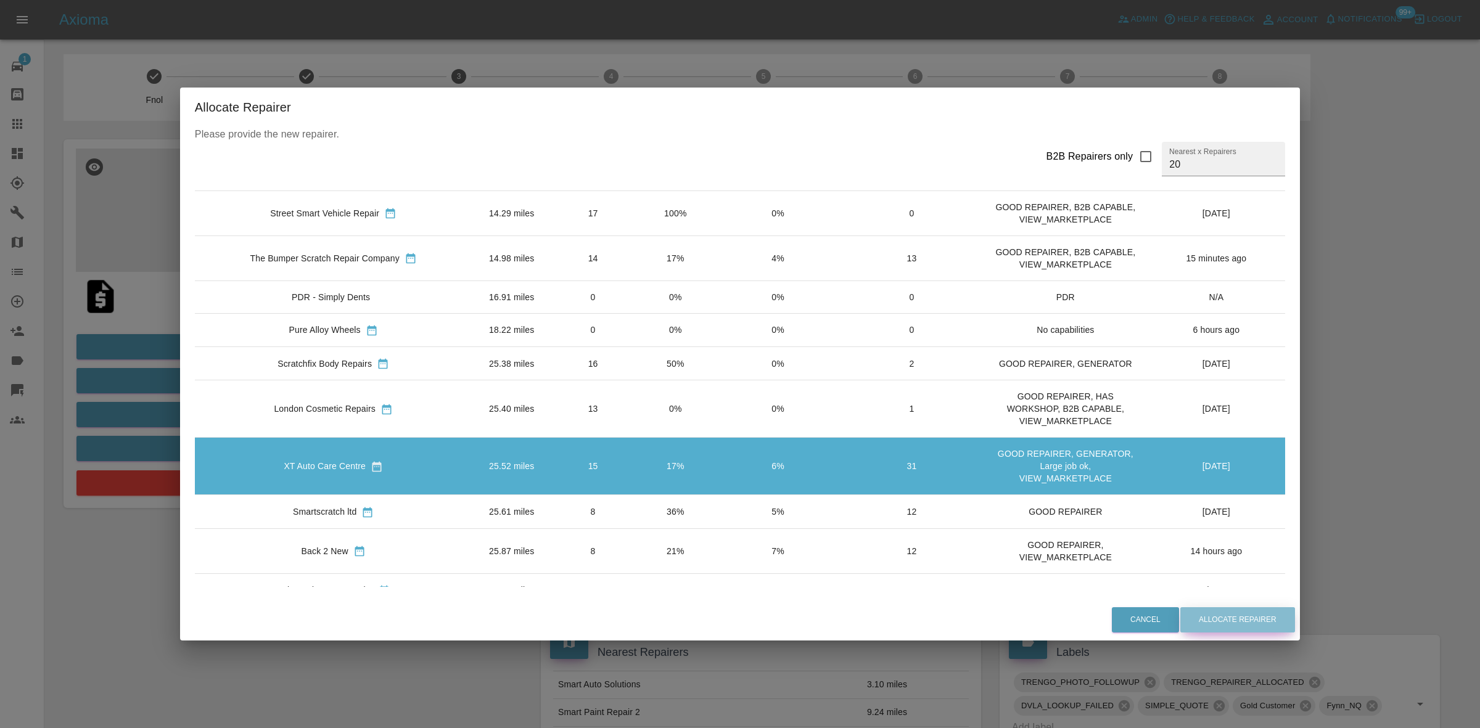
click at [1207, 618] on button "Allocate Repairer" at bounding box center [1238, 620] width 115 height 25
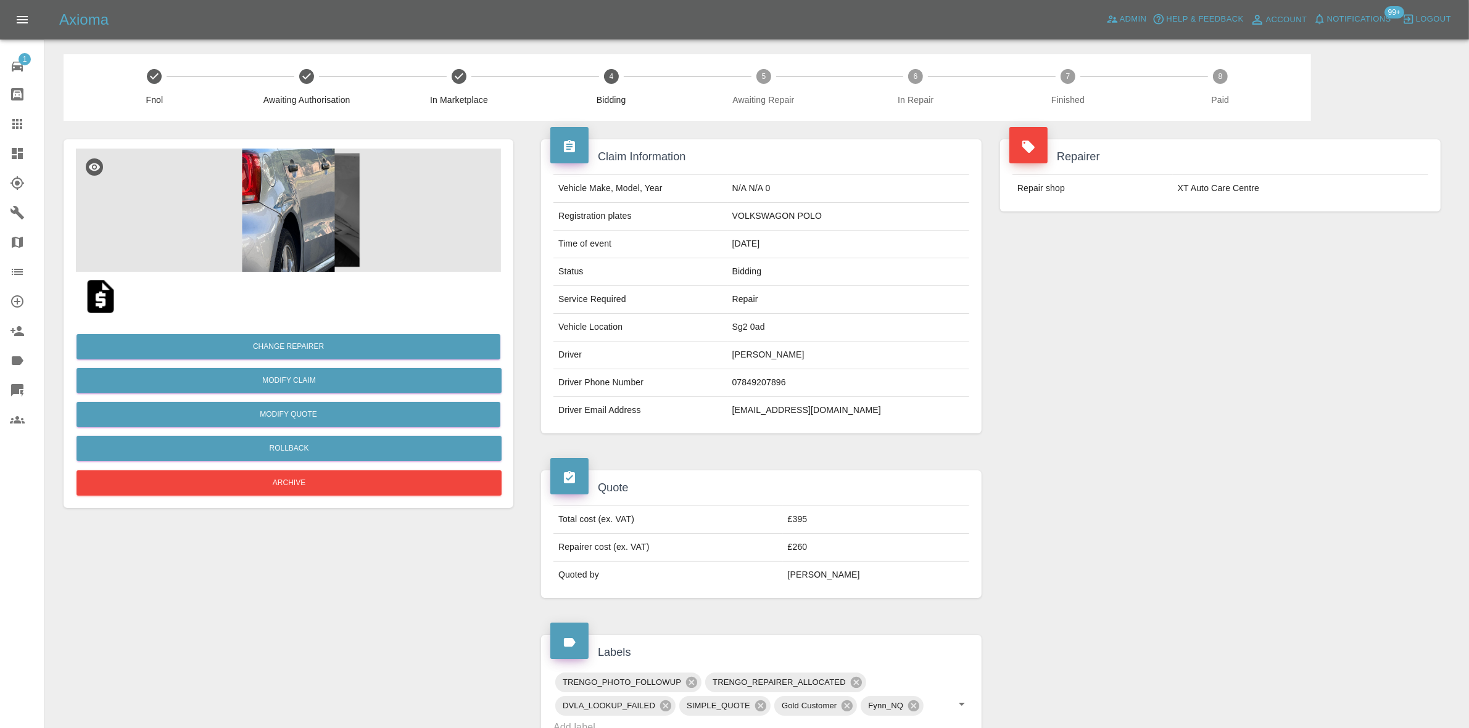
click at [1186, 264] on div "Repairer Repair shop XT Auto Care Centre" at bounding box center [1220, 286] width 459 height 331
click at [245, 343] on button "Change Repairer" at bounding box center [288, 346] width 424 height 25
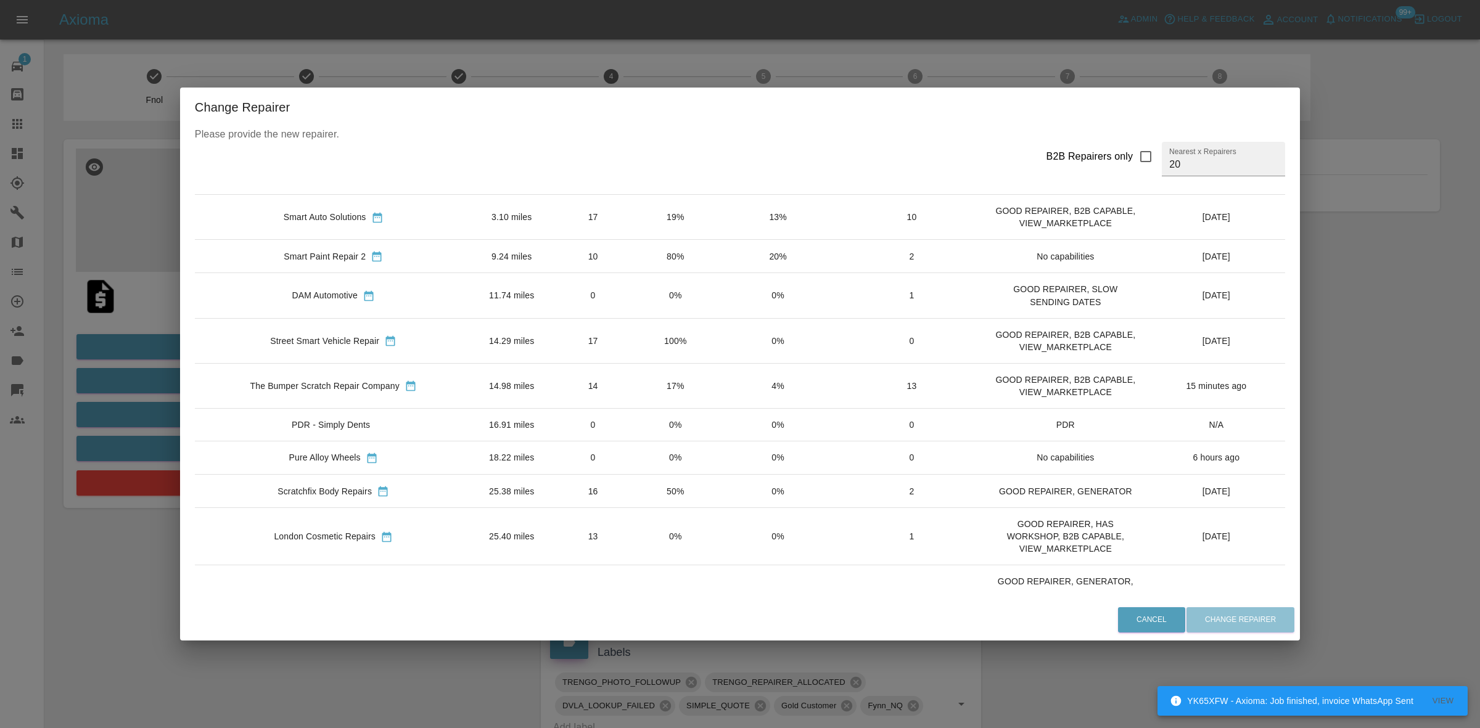
scroll to position [0, 0]
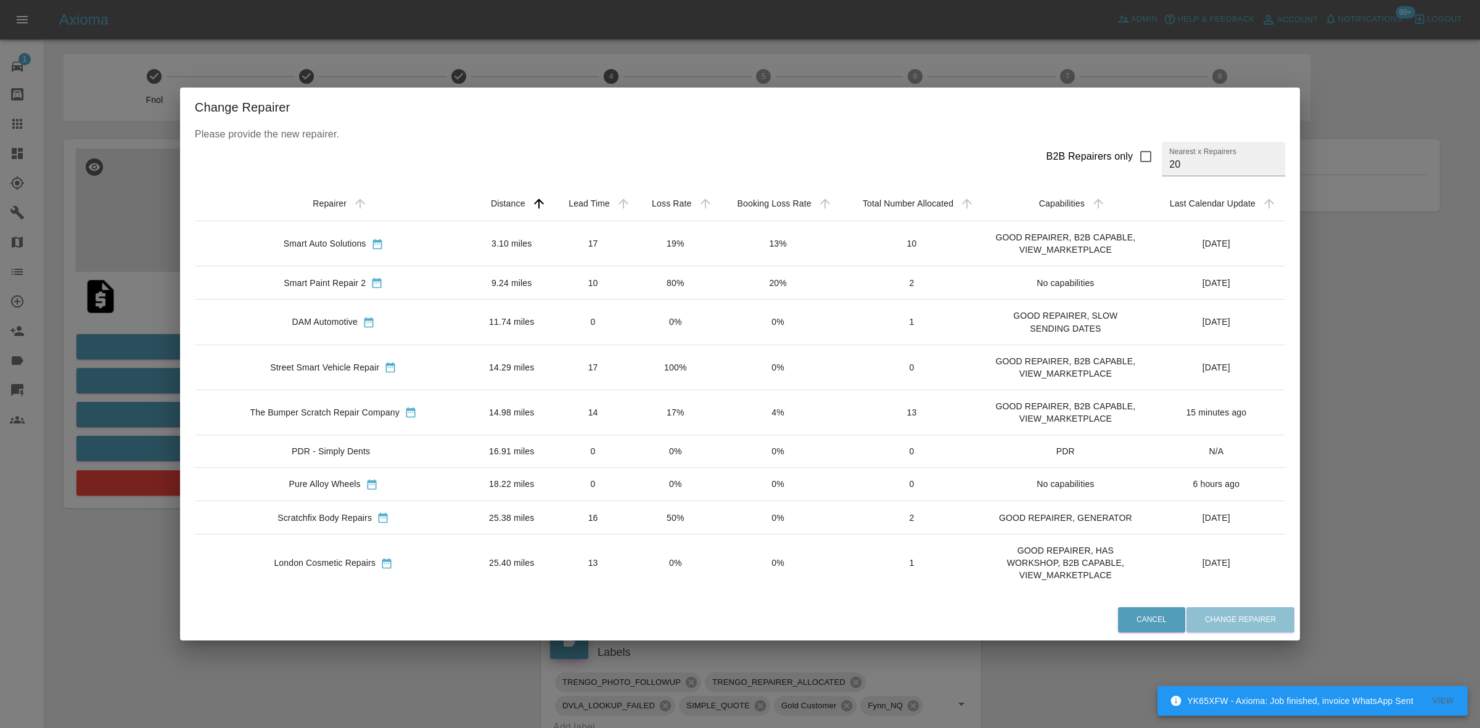
click at [635, 443] on td "0%" at bounding box center [675, 451] width 81 height 33
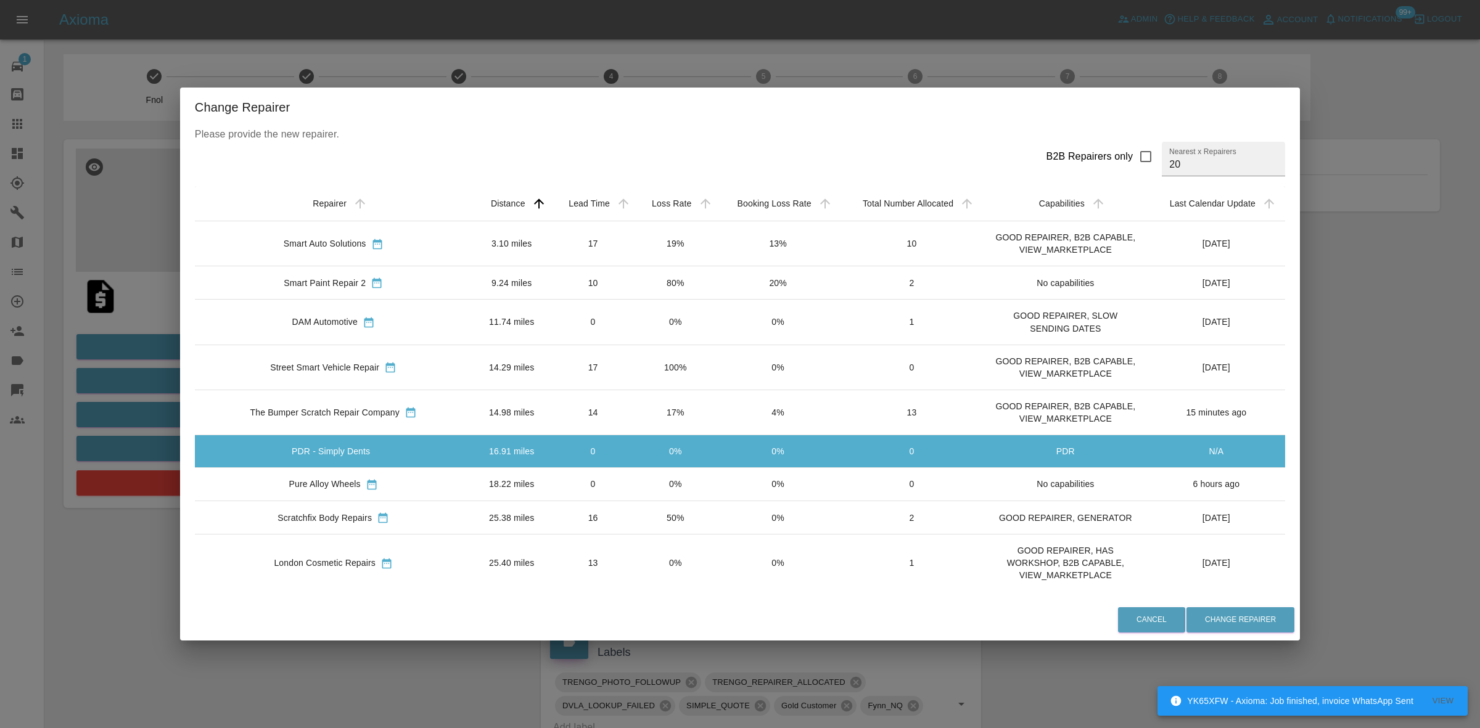
click at [635, 414] on td "17%" at bounding box center [675, 412] width 81 height 45
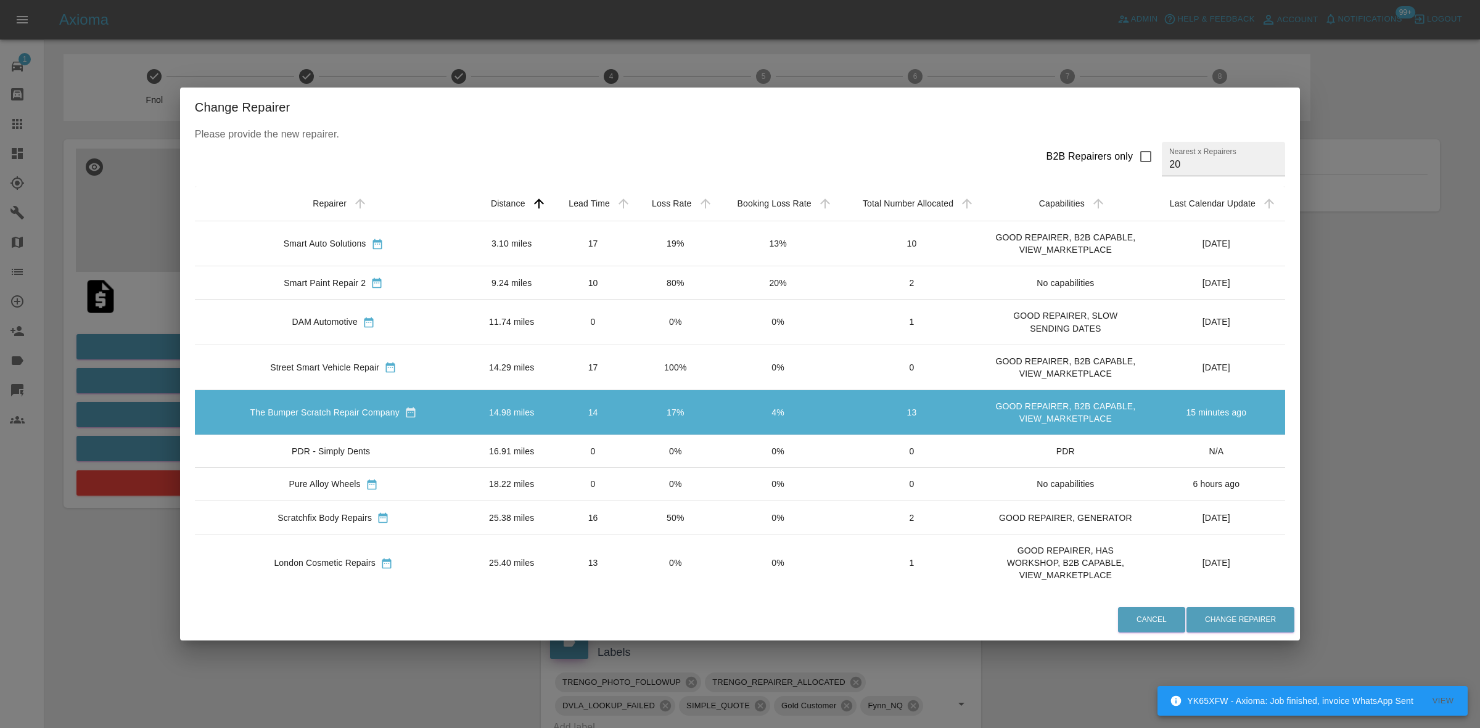
click at [635, 372] on td "100%" at bounding box center [675, 367] width 81 height 45
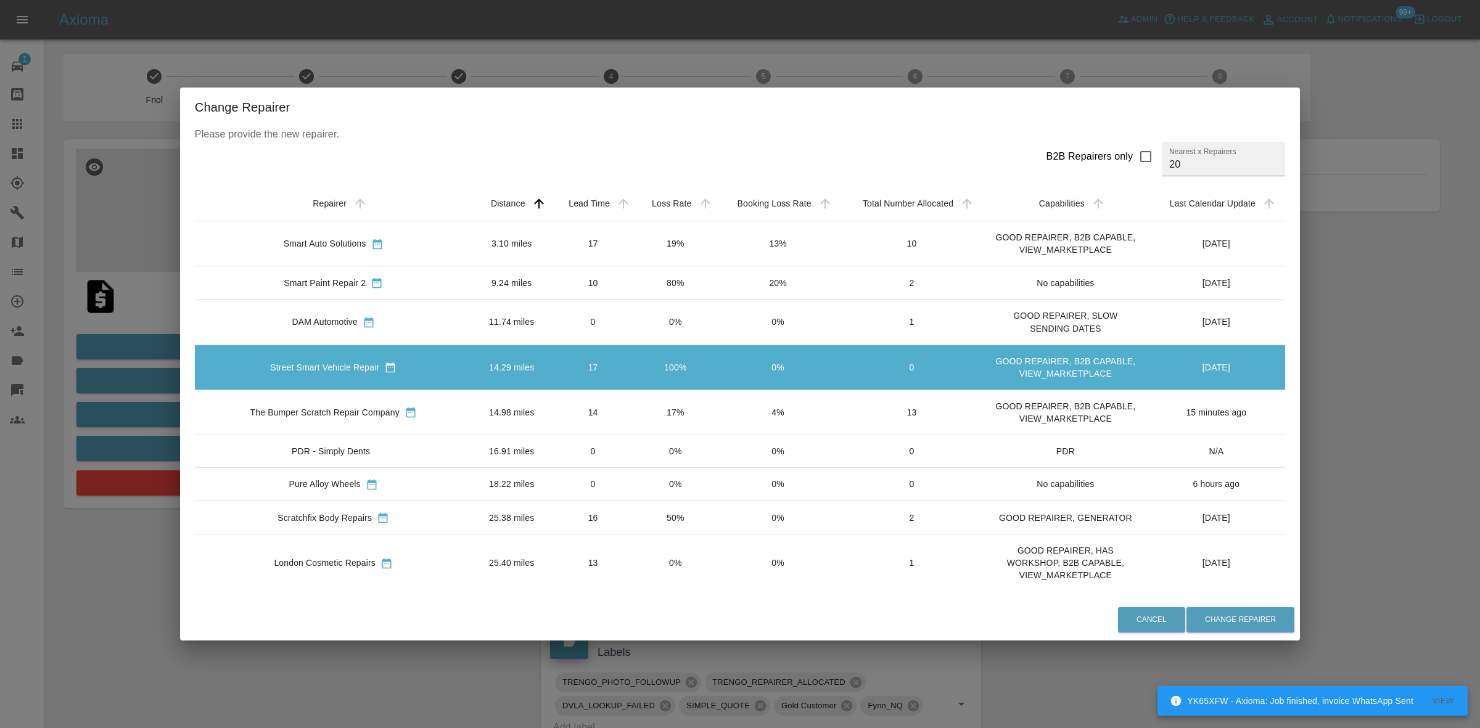
click at [635, 327] on td "0%" at bounding box center [675, 322] width 81 height 45
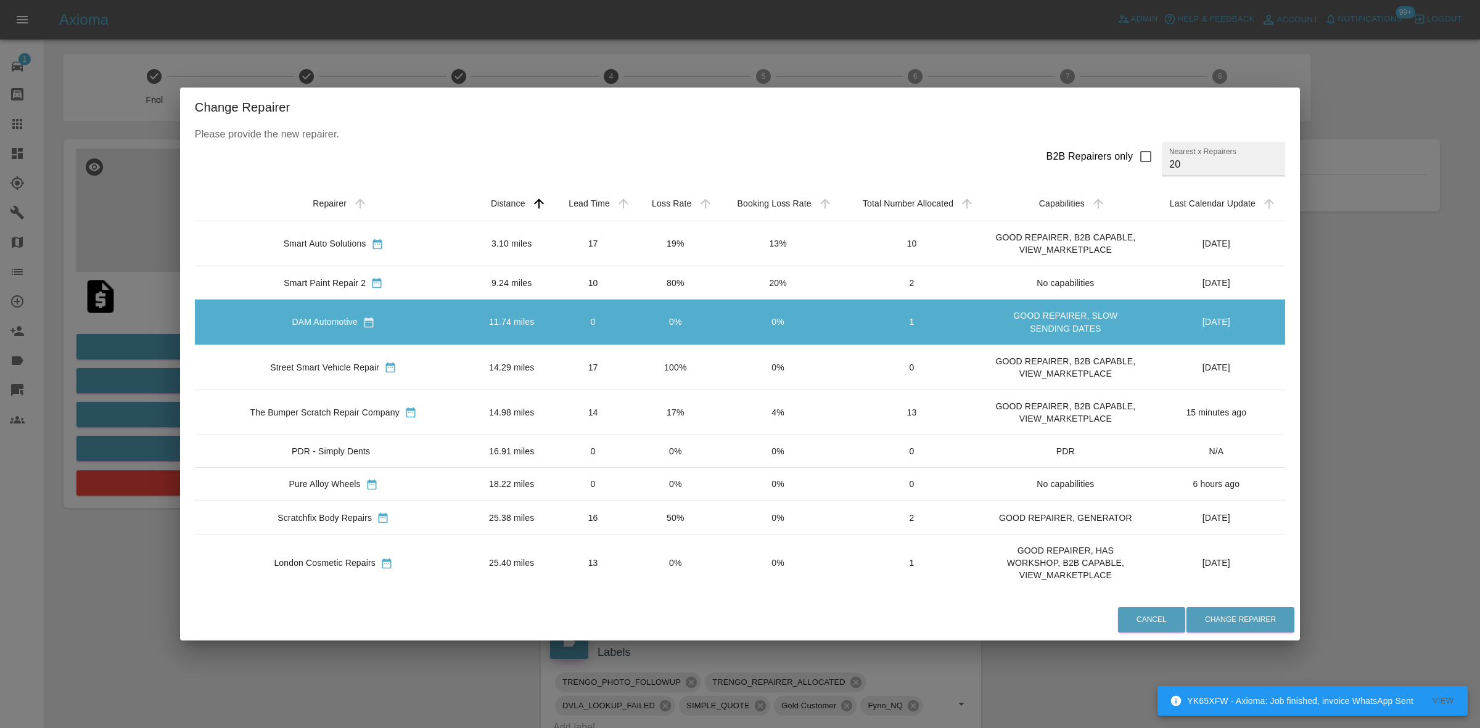
click at [663, 285] on td "80%" at bounding box center [675, 282] width 81 height 33
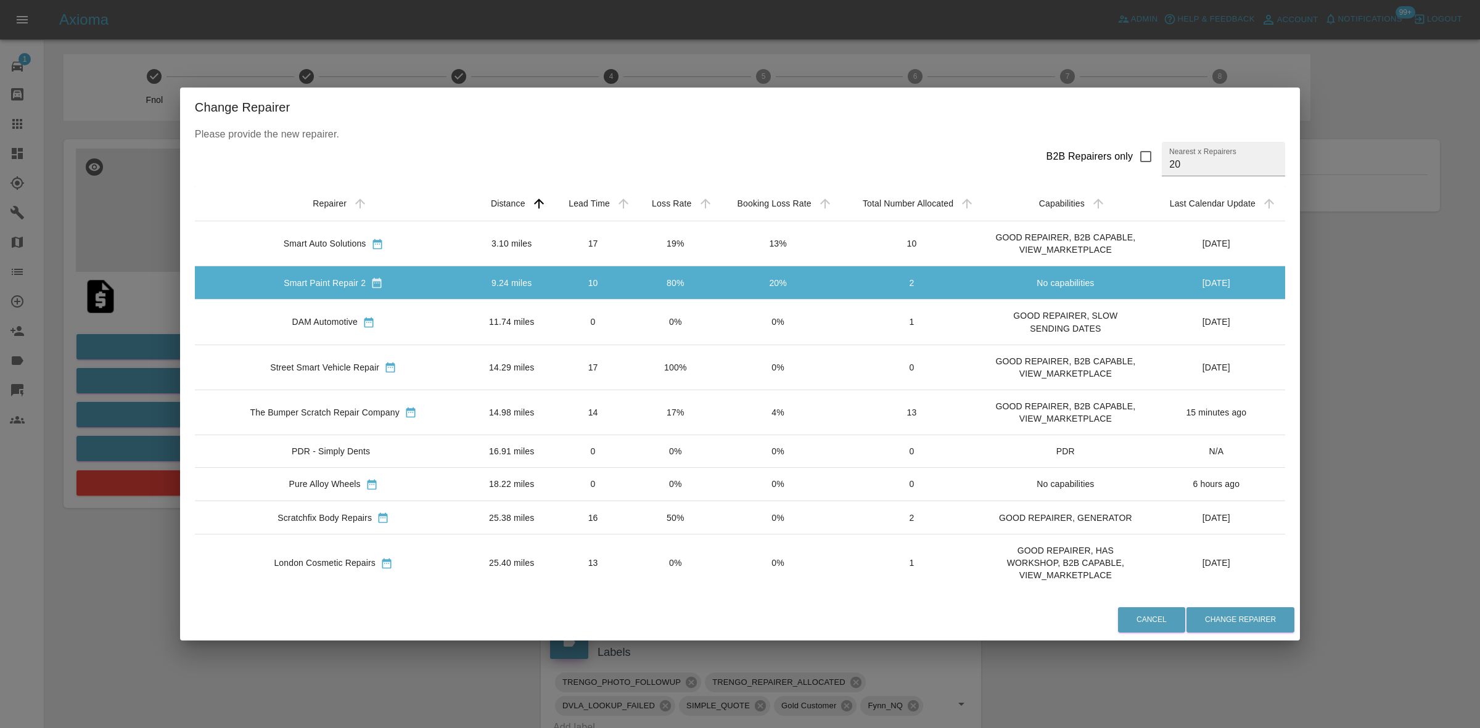
click at [655, 257] on td "19%" at bounding box center [675, 243] width 81 height 45
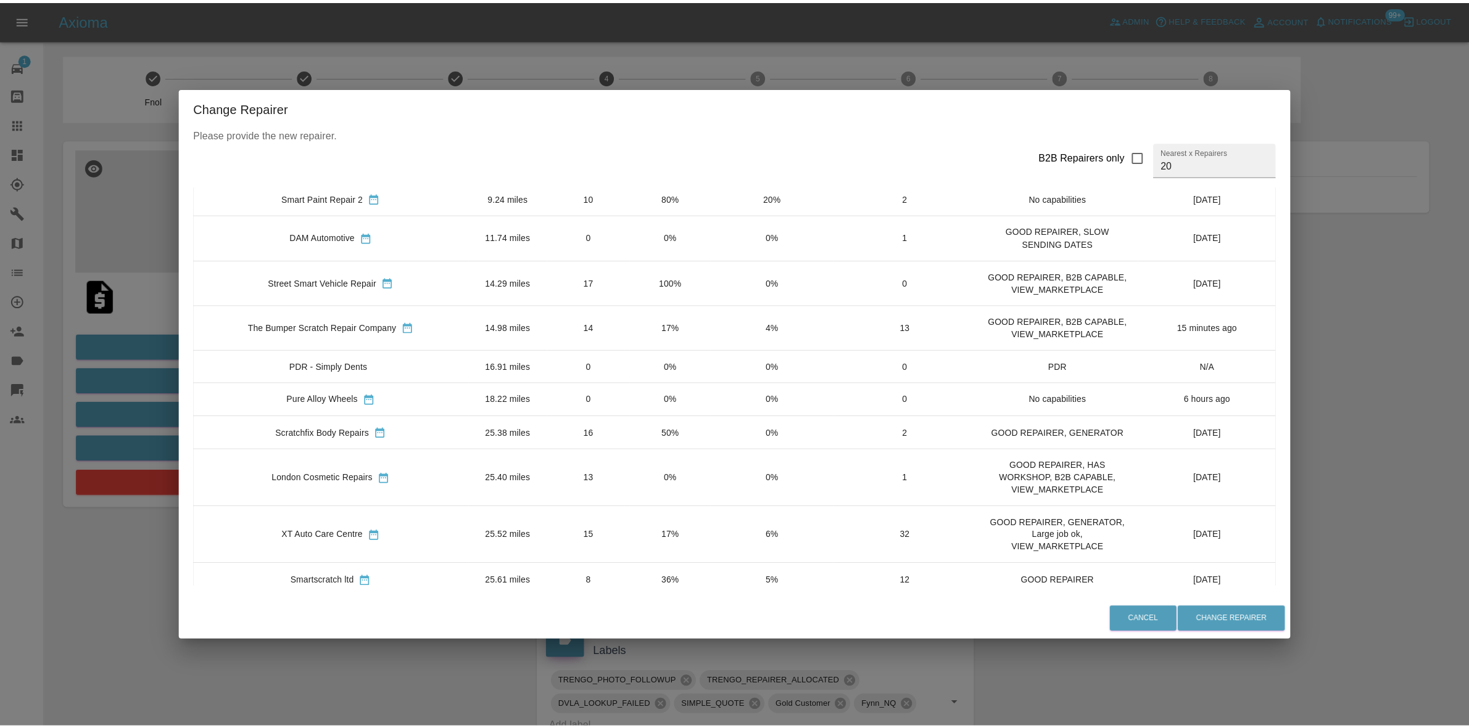
scroll to position [154, 0]
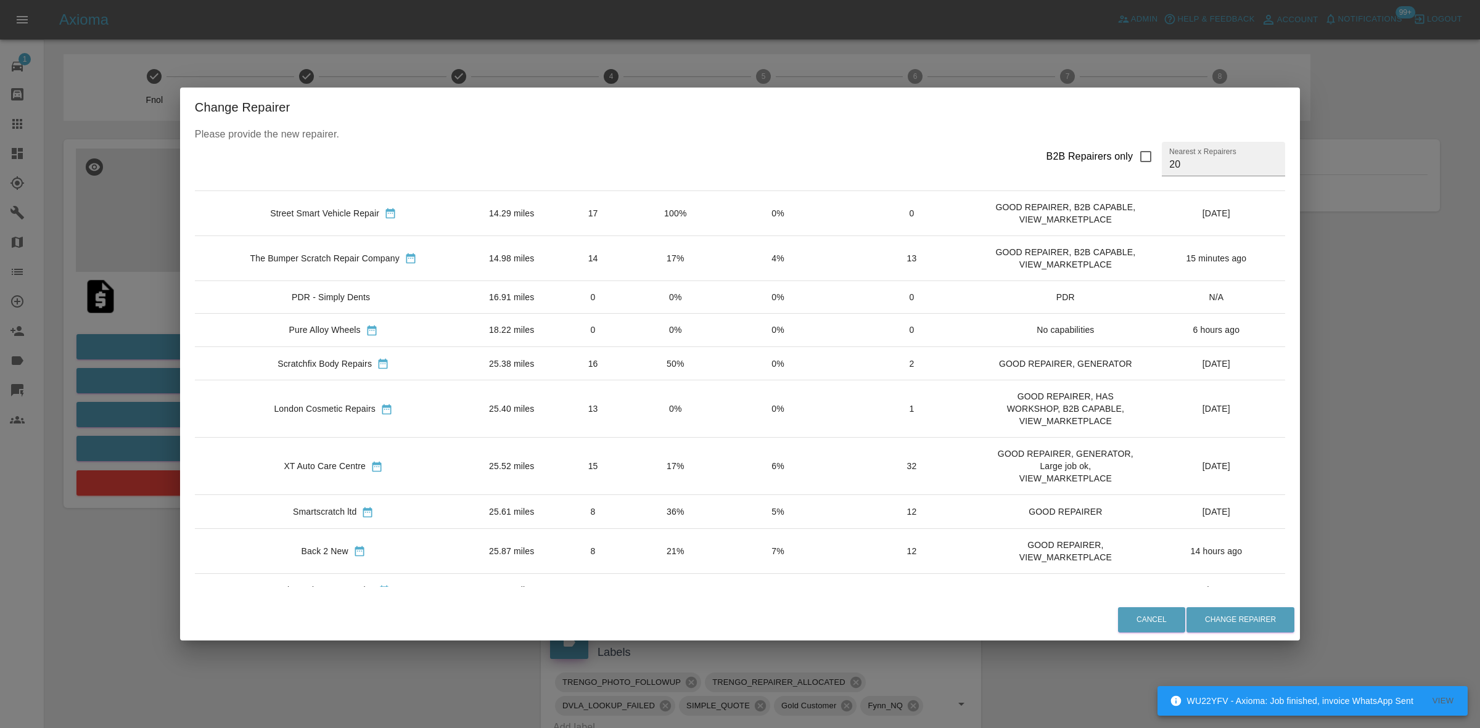
click at [635, 472] on td "17%" at bounding box center [675, 466] width 81 height 57
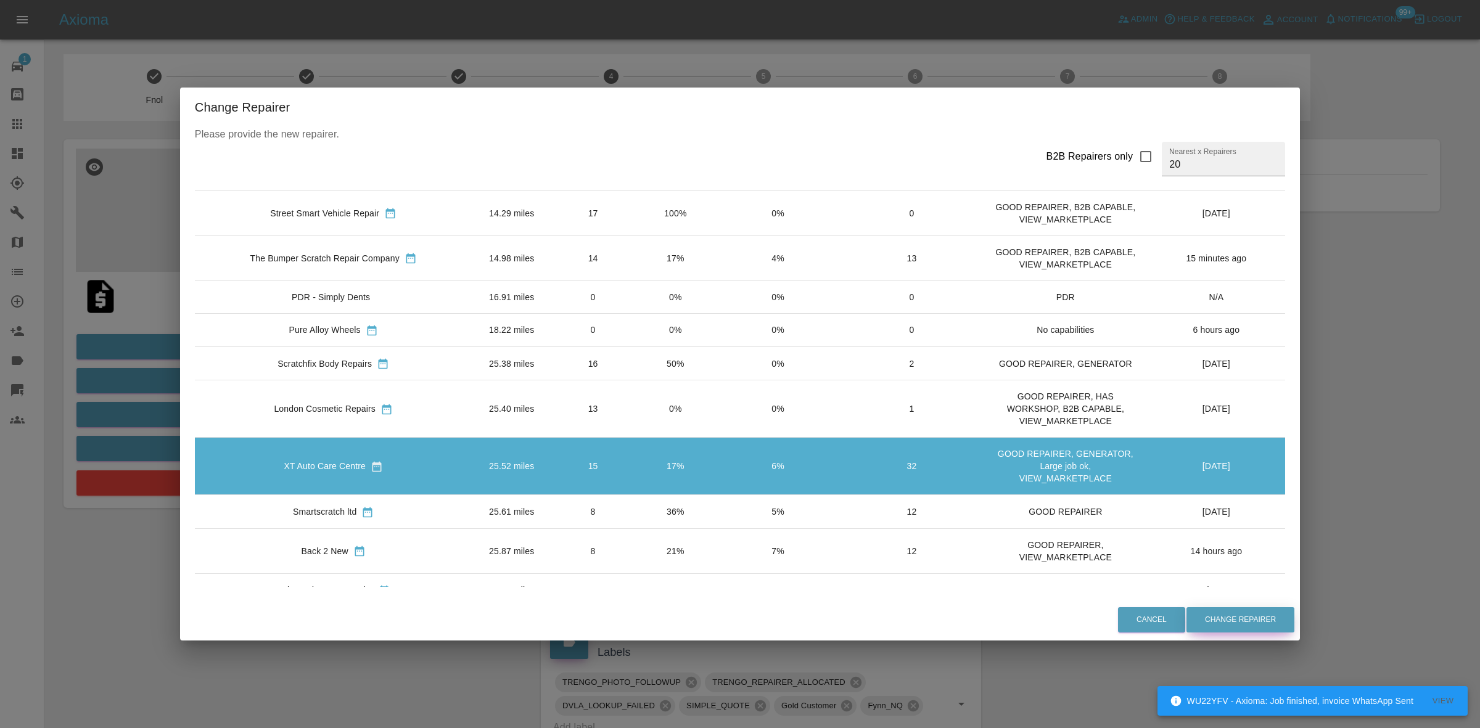
click at [1230, 615] on button "Change Repairer" at bounding box center [1241, 620] width 108 height 25
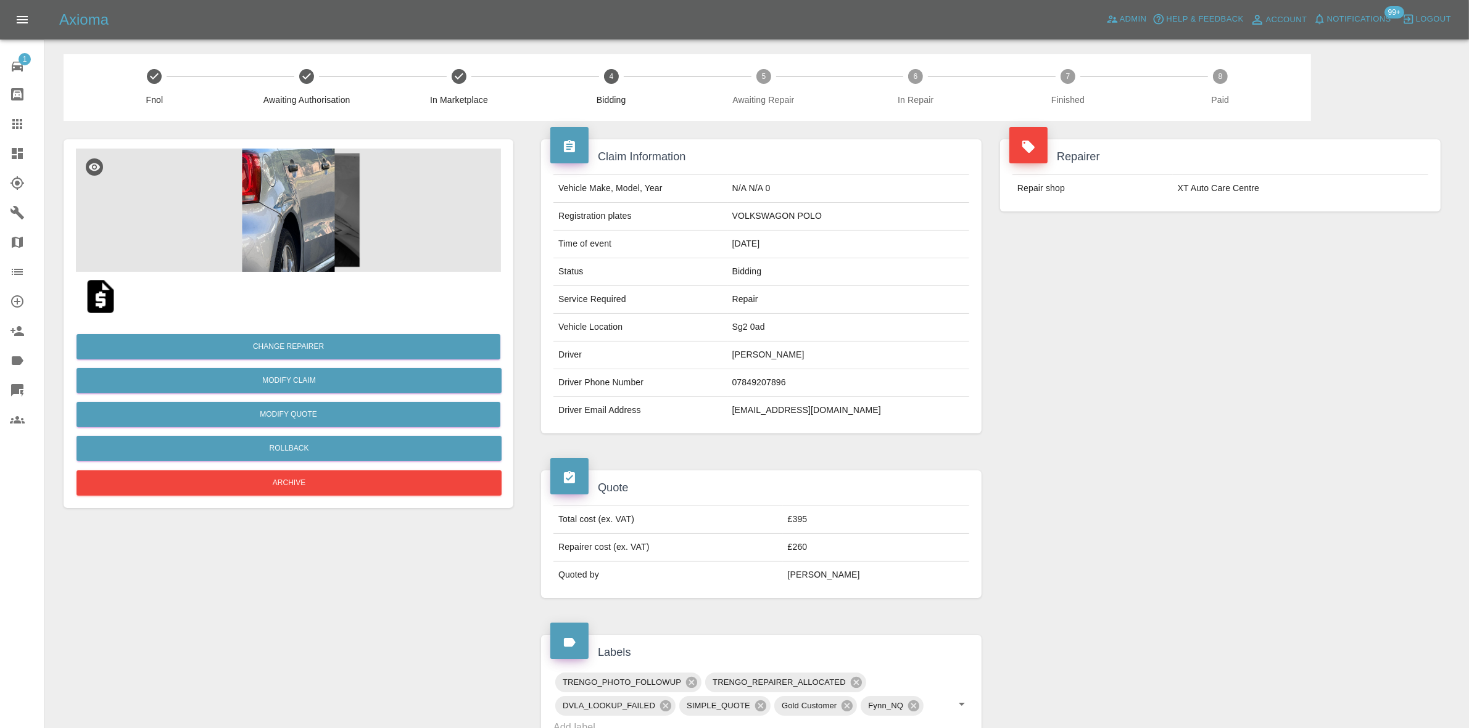
click at [791, 328] on td "Sg2 0ad" at bounding box center [848, 328] width 242 height 28
copy td "Sg2 0ad"
click at [1176, 271] on div "Repairer Repair shop XT Auto Care Centre" at bounding box center [1220, 286] width 459 height 331
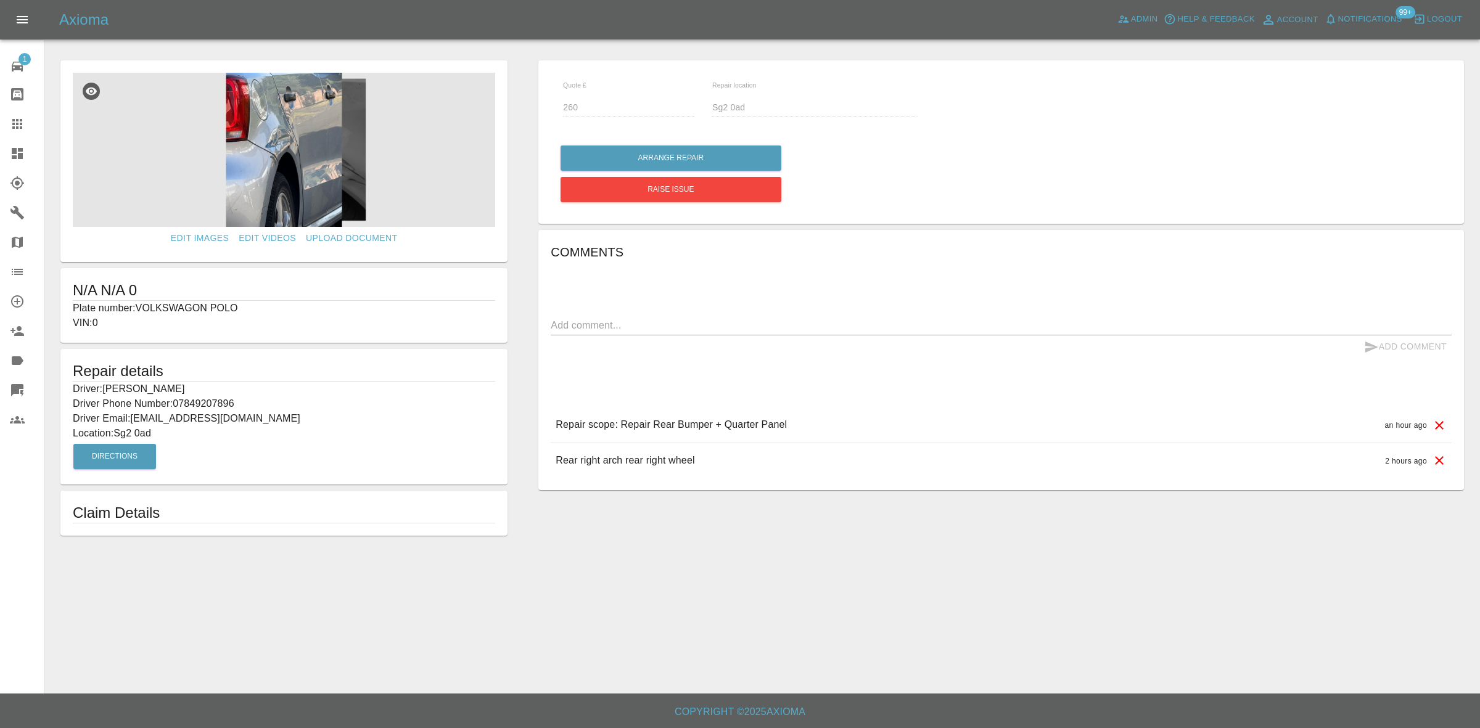
drag, startPoint x: 0, startPoint y: 149, endPoint x: 96, endPoint y: 212, distance: 114.6
click at [0, 149] on link "Dashboard" at bounding box center [22, 154] width 44 height 30
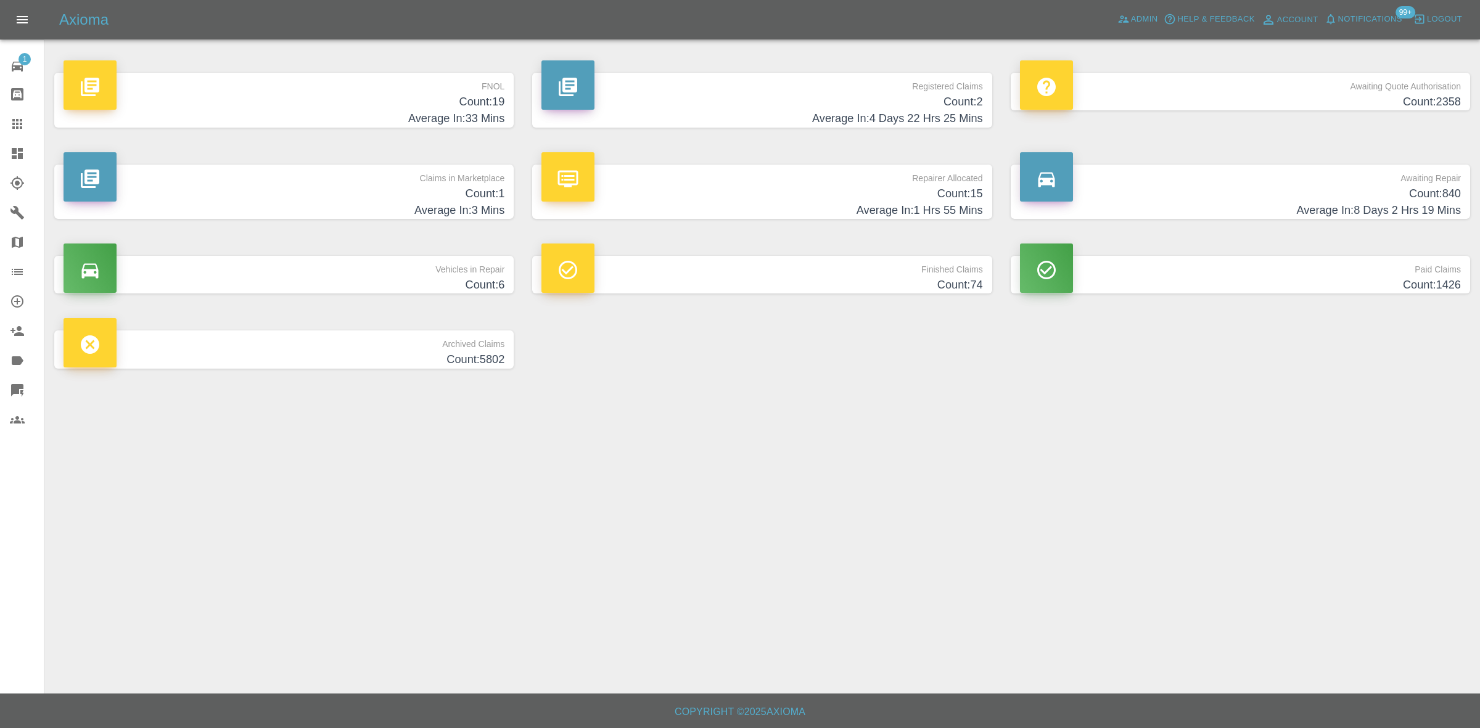
click at [0, 128] on link "Claims" at bounding box center [22, 124] width 44 height 30
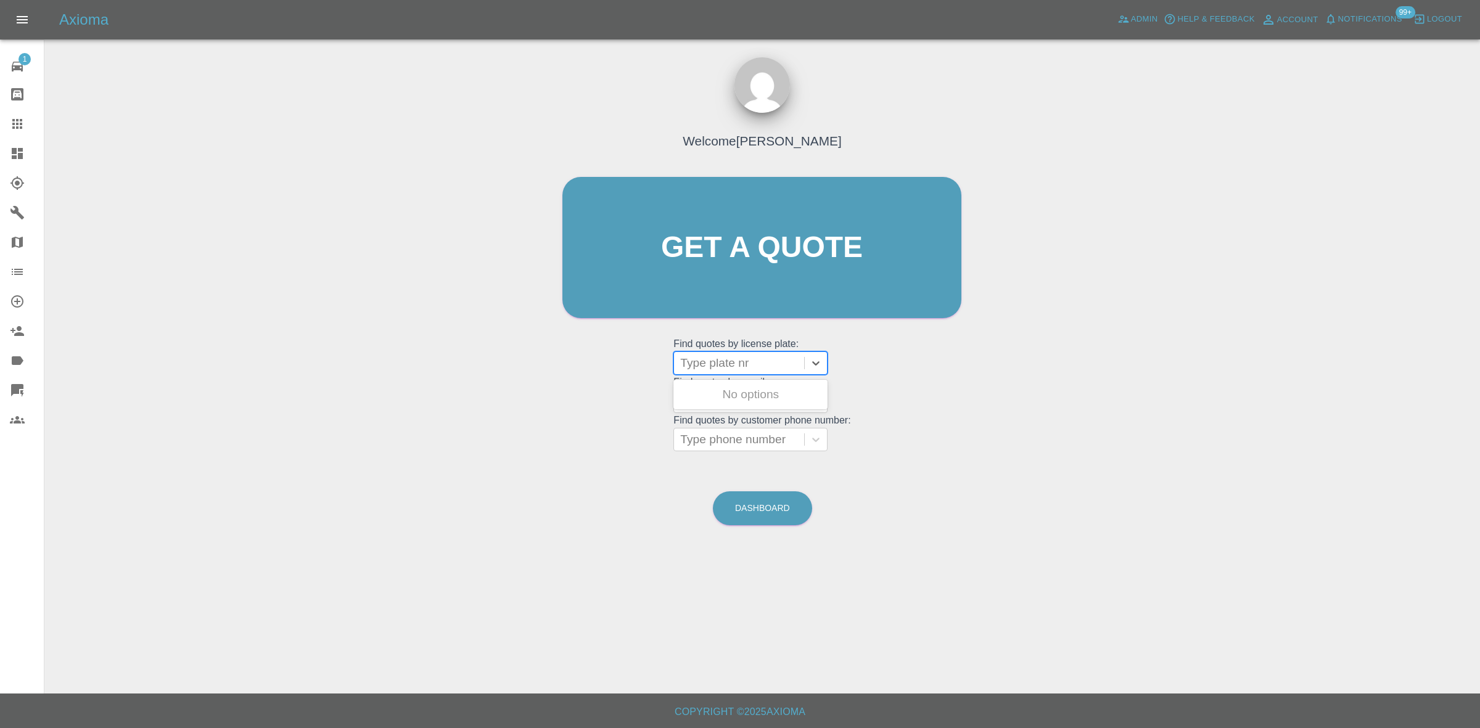
click at [742, 360] on div at bounding box center [739, 363] width 118 height 17
type input "v"
paste input "GL14FPD"
type input "GL14FPD"
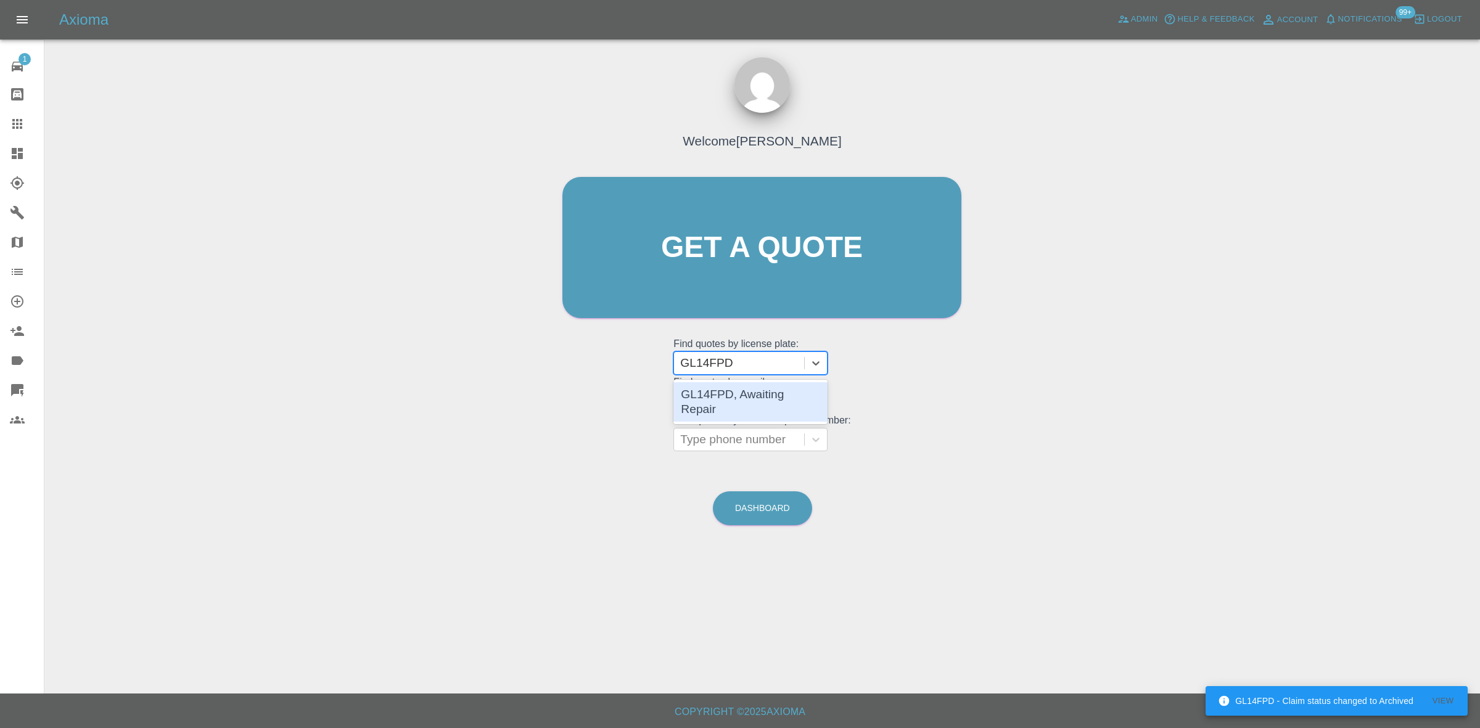
click at [726, 396] on div "GL14FPD, Awaiting Repair" at bounding box center [751, 401] width 154 height 39
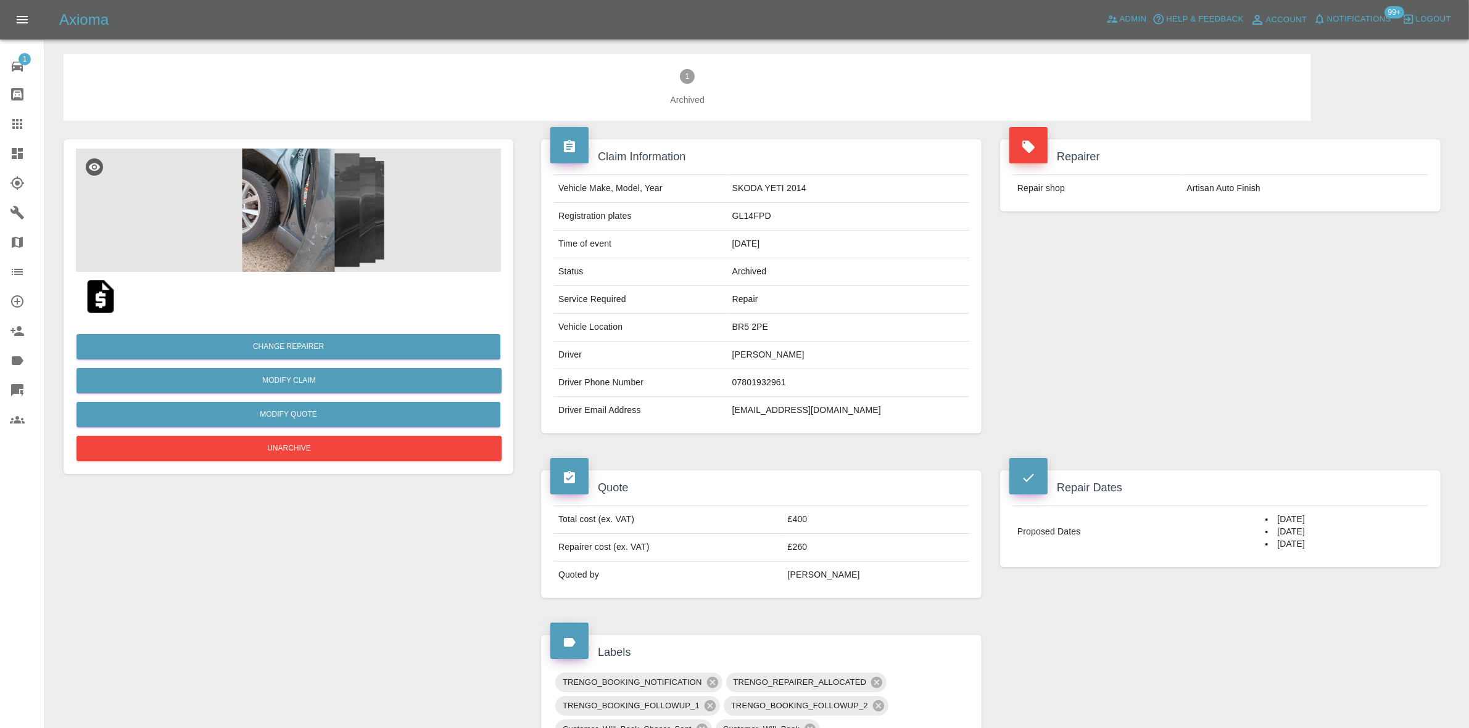
click at [0, 149] on link "Dashboard" at bounding box center [22, 154] width 44 height 30
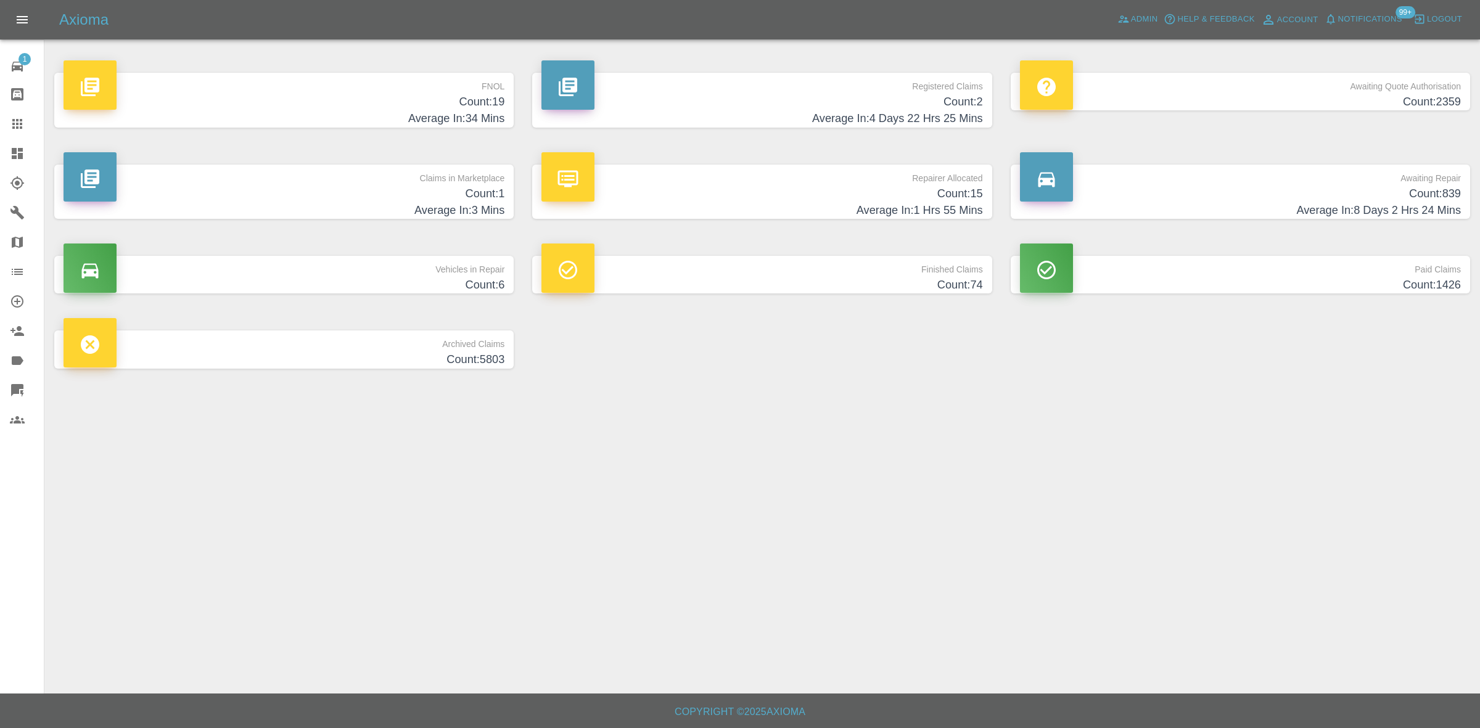
click at [410, 188] on h4 "Count: 1" at bounding box center [284, 194] width 441 height 17
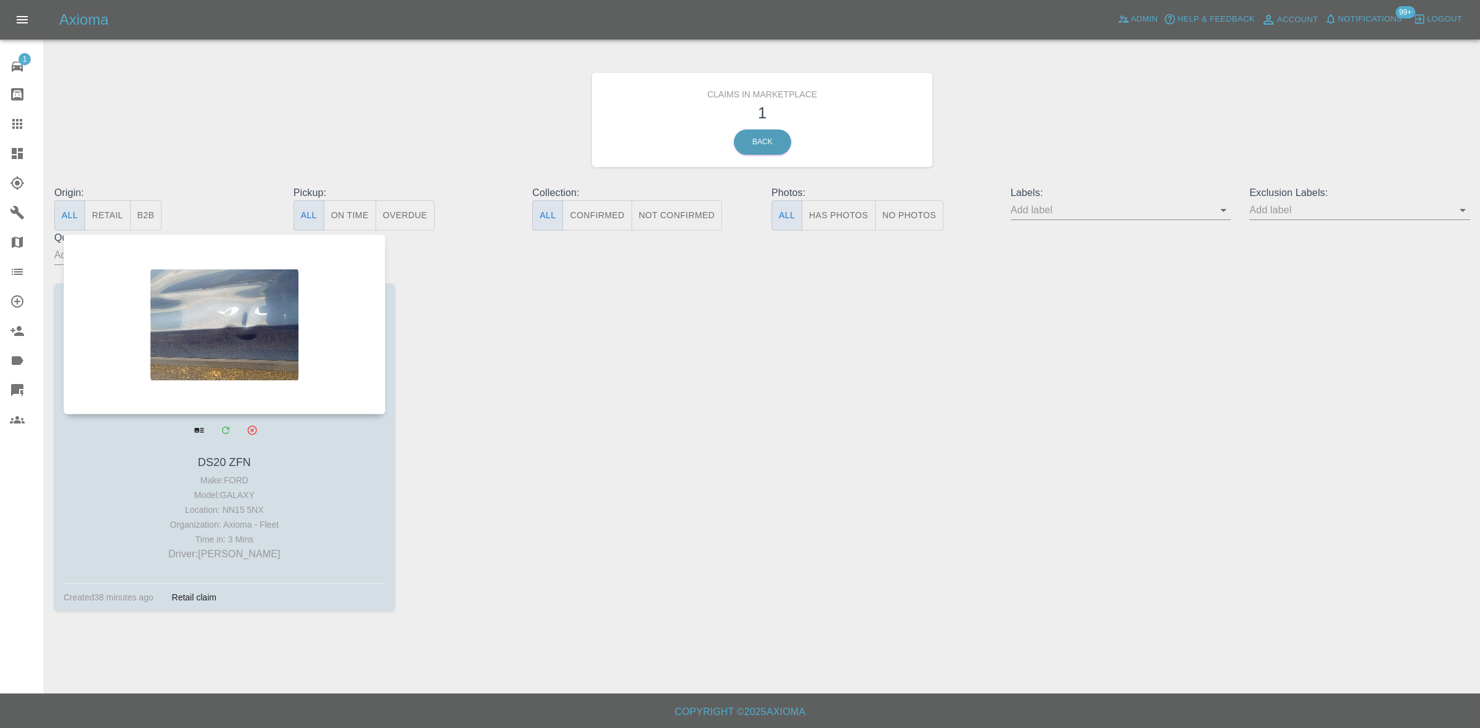
click at [247, 358] on div at bounding box center [225, 324] width 322 height 180
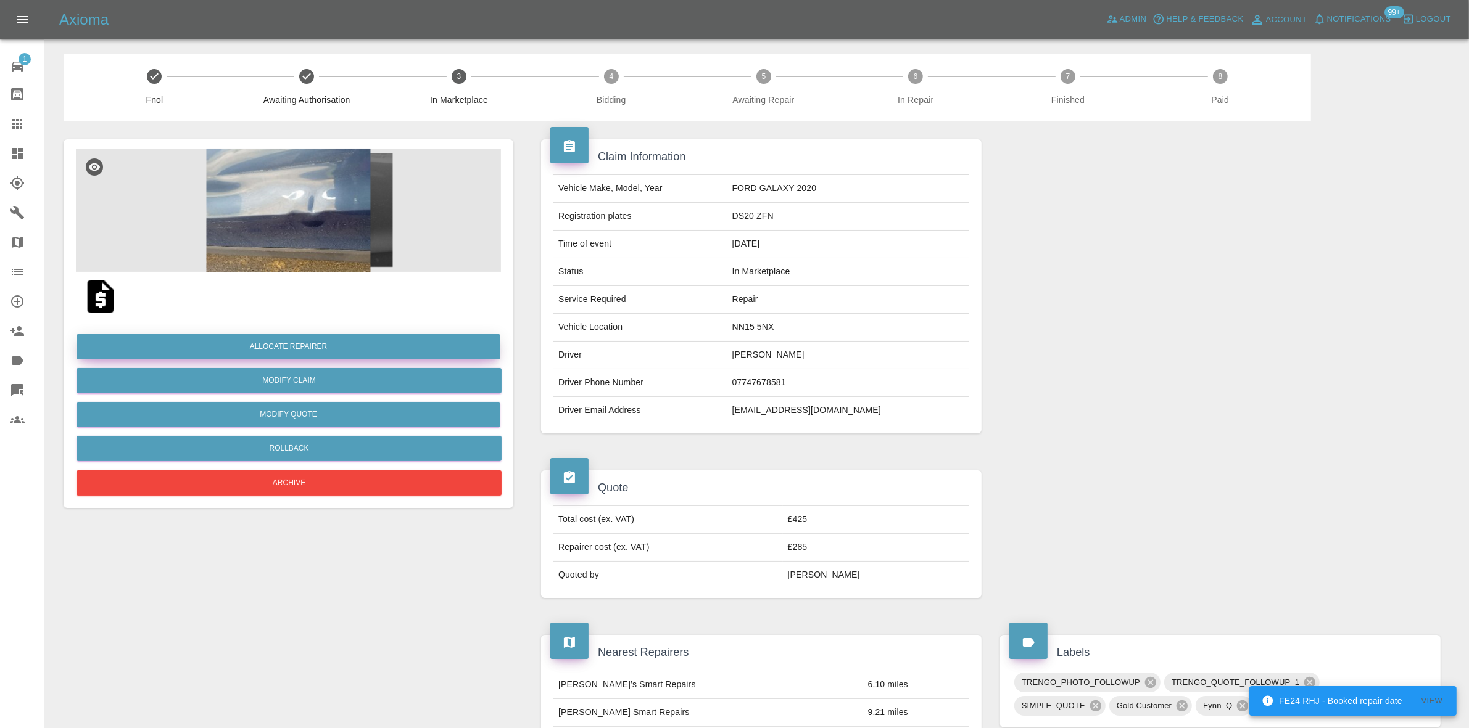
click at [290, 347] on button "Allocate Repairer" at bounding box center [288, 346] width 424 height 25
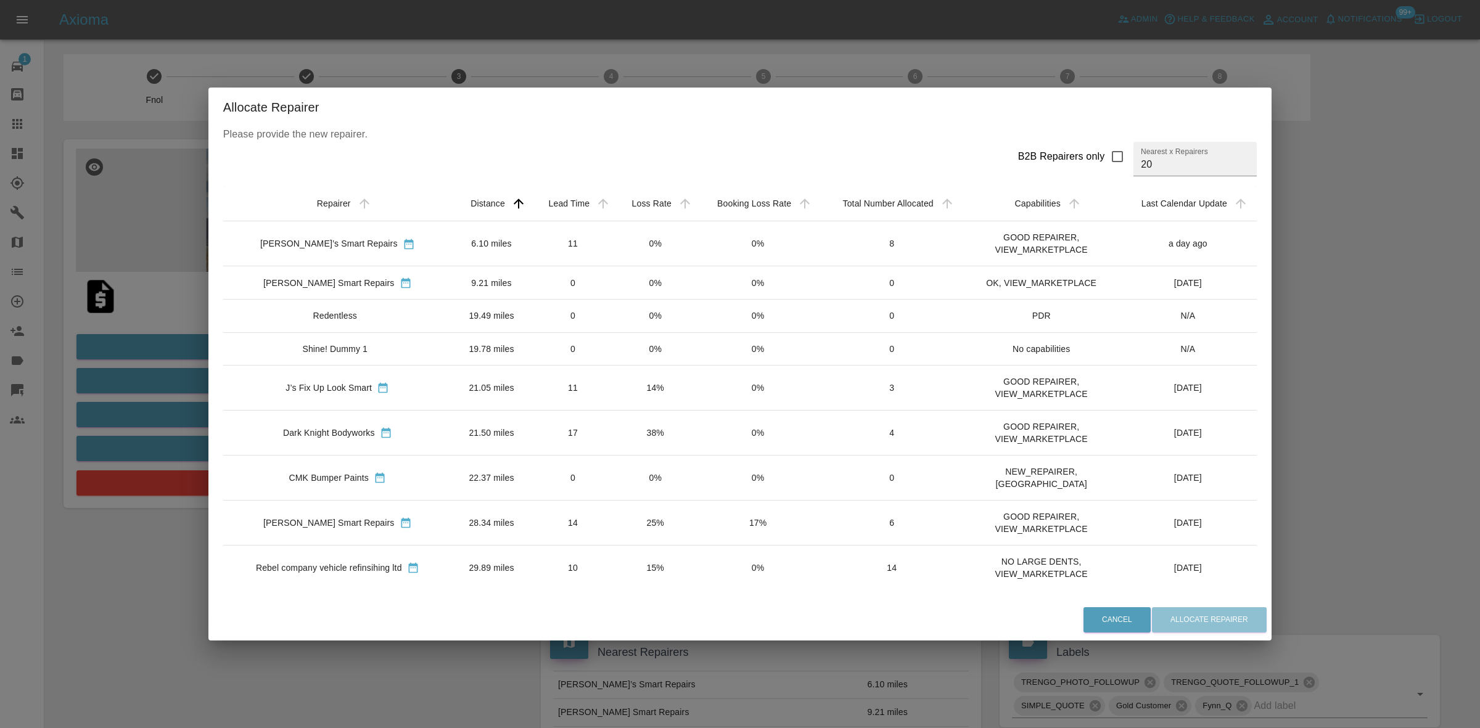
click at [662, 239] on td "0%" at bounding box center [655, 243] width 81 height 45
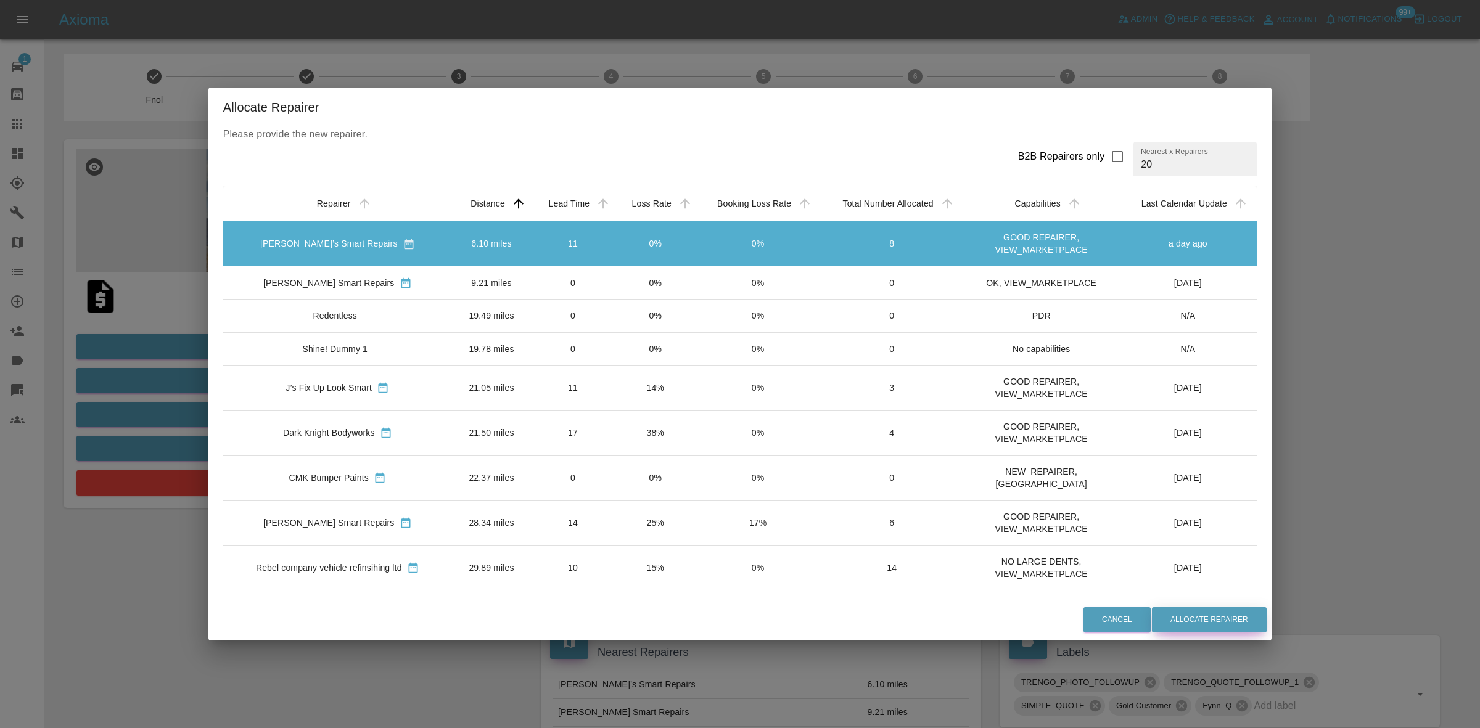
click at [1197, 611] on button "Allocate Repairer" at bounding box center [1209, 620] width 115 height 25
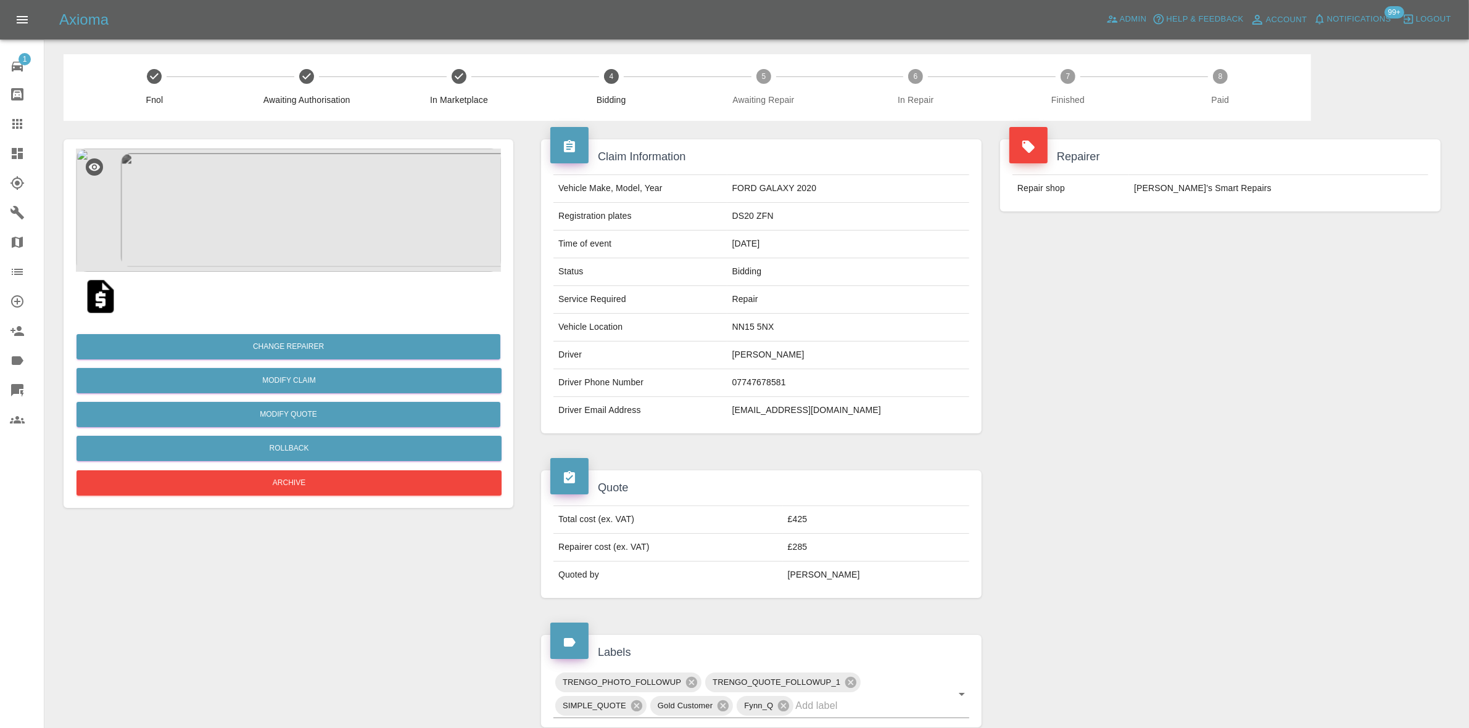
click at [1203, 195] on td "[PERSON_NAME]’s Smart Repairs" at bounding box center [1278, 188] width 299 height 27
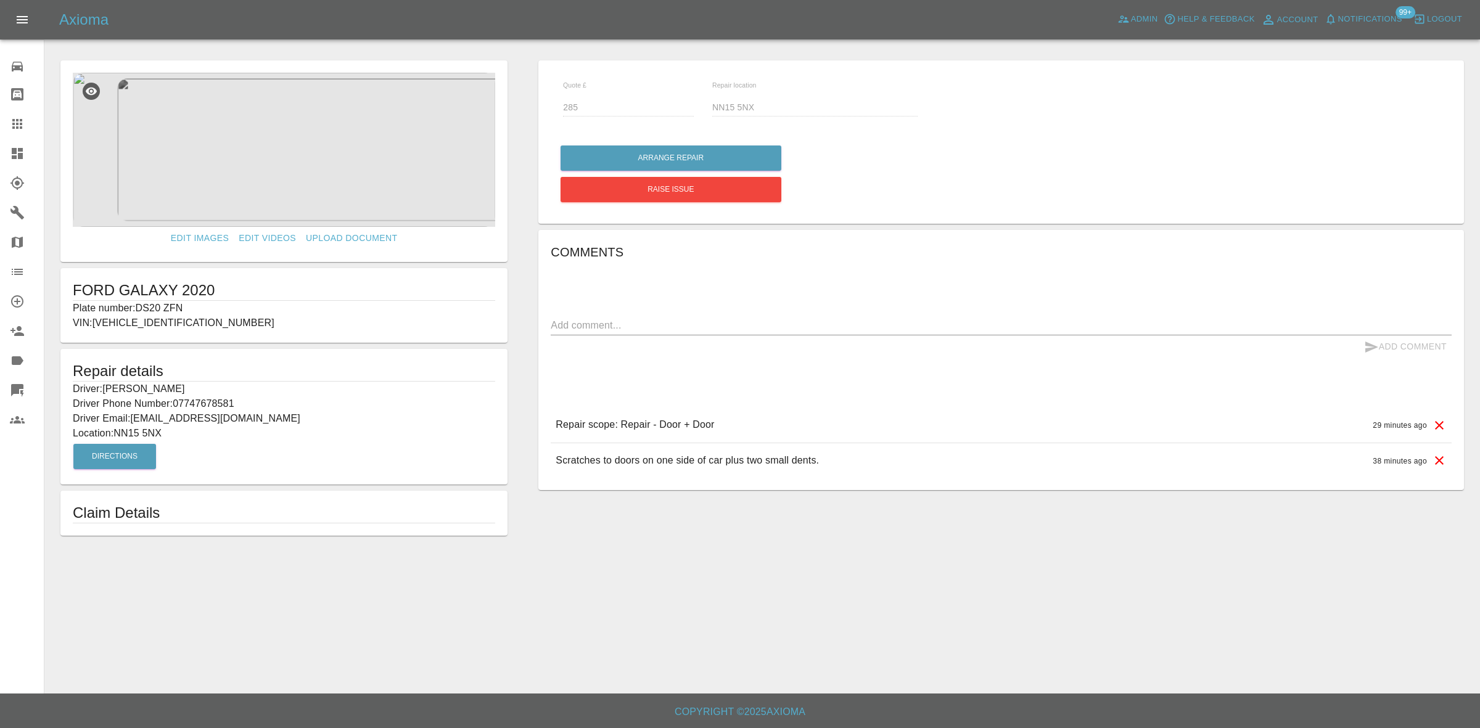
click at [0, 147] on link "Dashboard" at bounding box center [22, 154] width 44 height 30
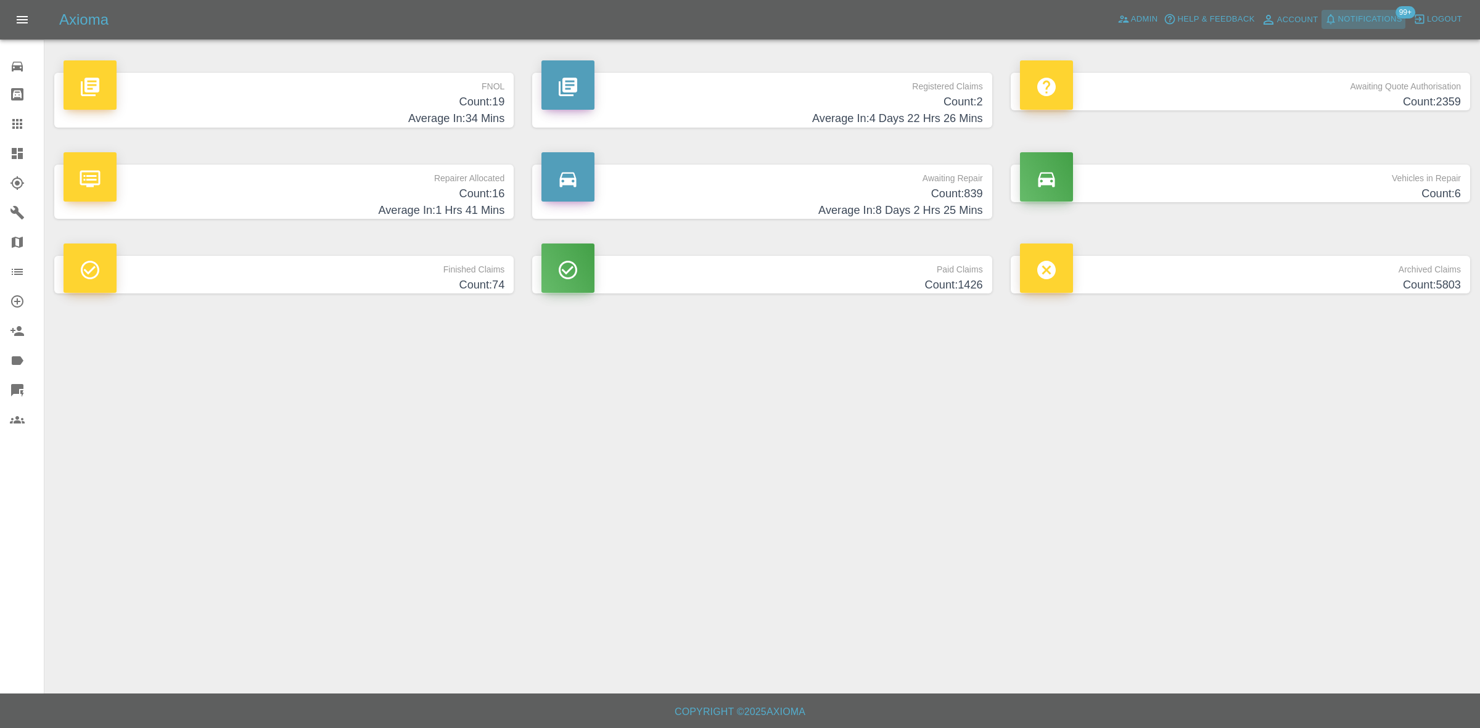
click at [1367, 19] on span "Notifications" at bounding box center [1370, 19] width 64 height 14
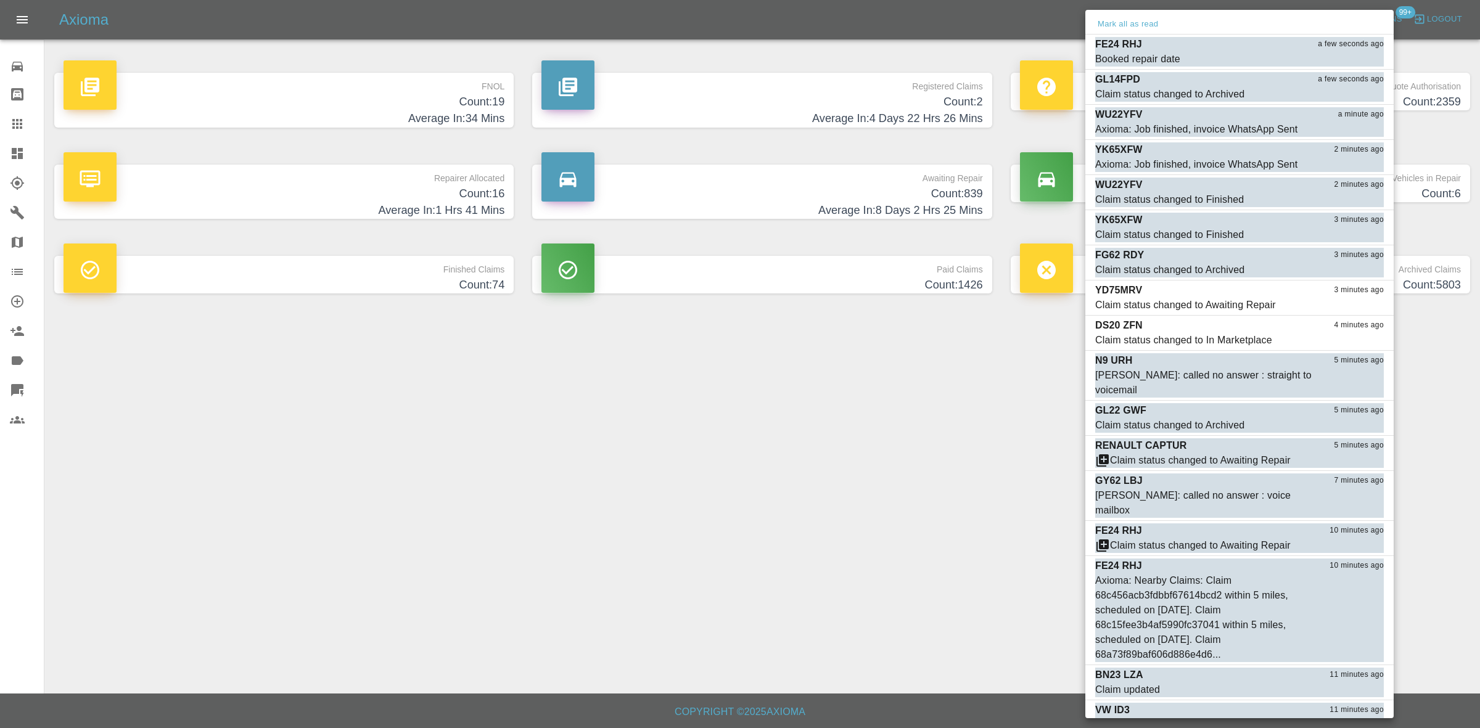
click at [873, 390] on div at bounding box center [740, 364] width 1480 height 728
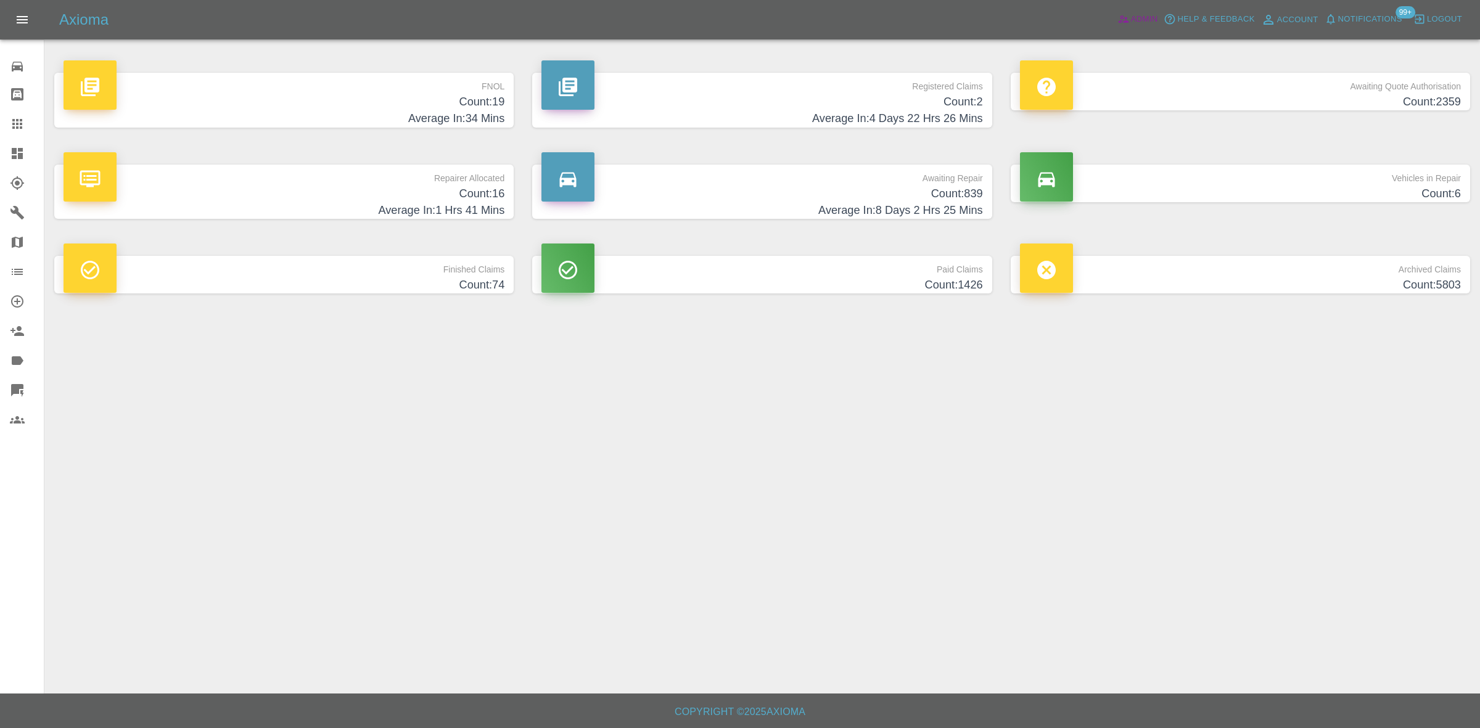
click at [1139, 12] on span "Admin" at bounding box center [1144, 19] width 27 height 14
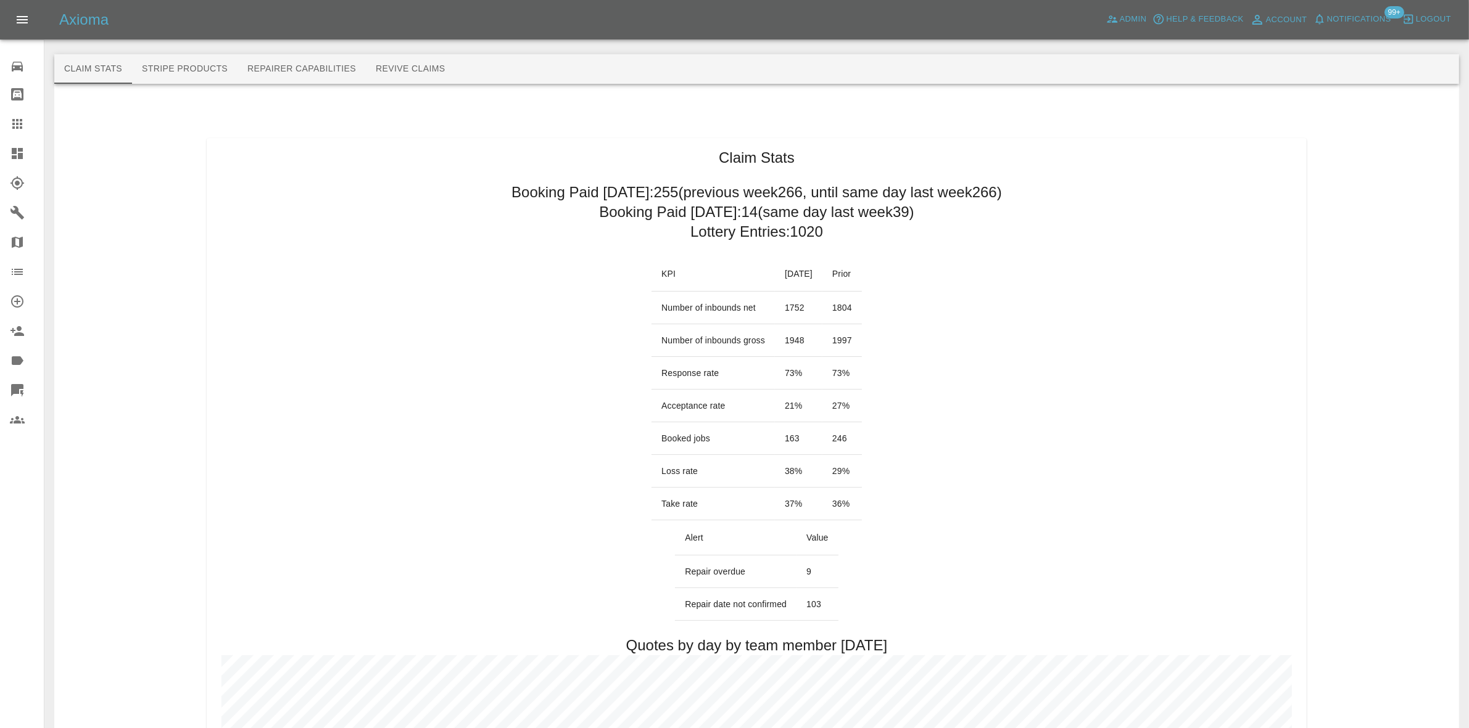
click at [0, 149] on link "Dashboard" at bounding box center [22, 154] width 44 height 30
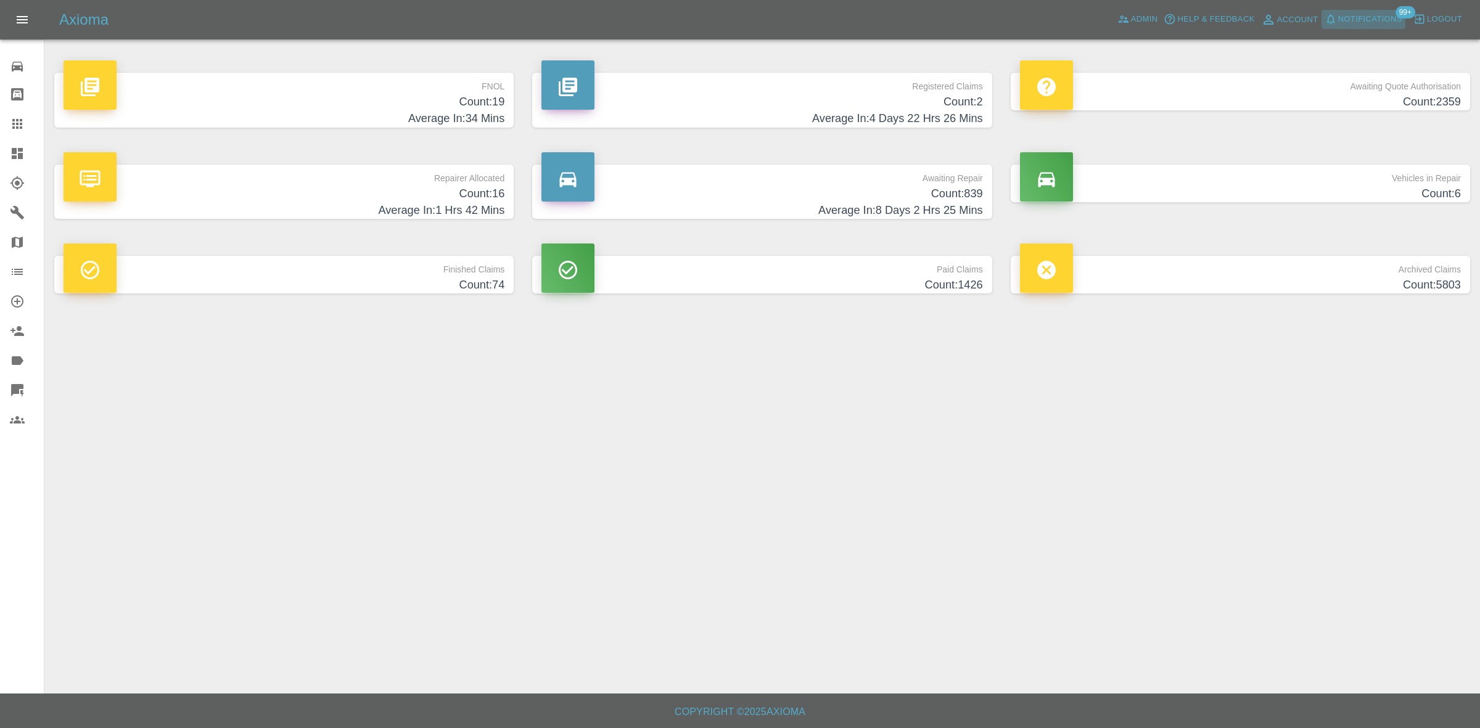
click at [1346, 19] on span "Notifications" at bounding box center [1370, 19] width 64 height 14
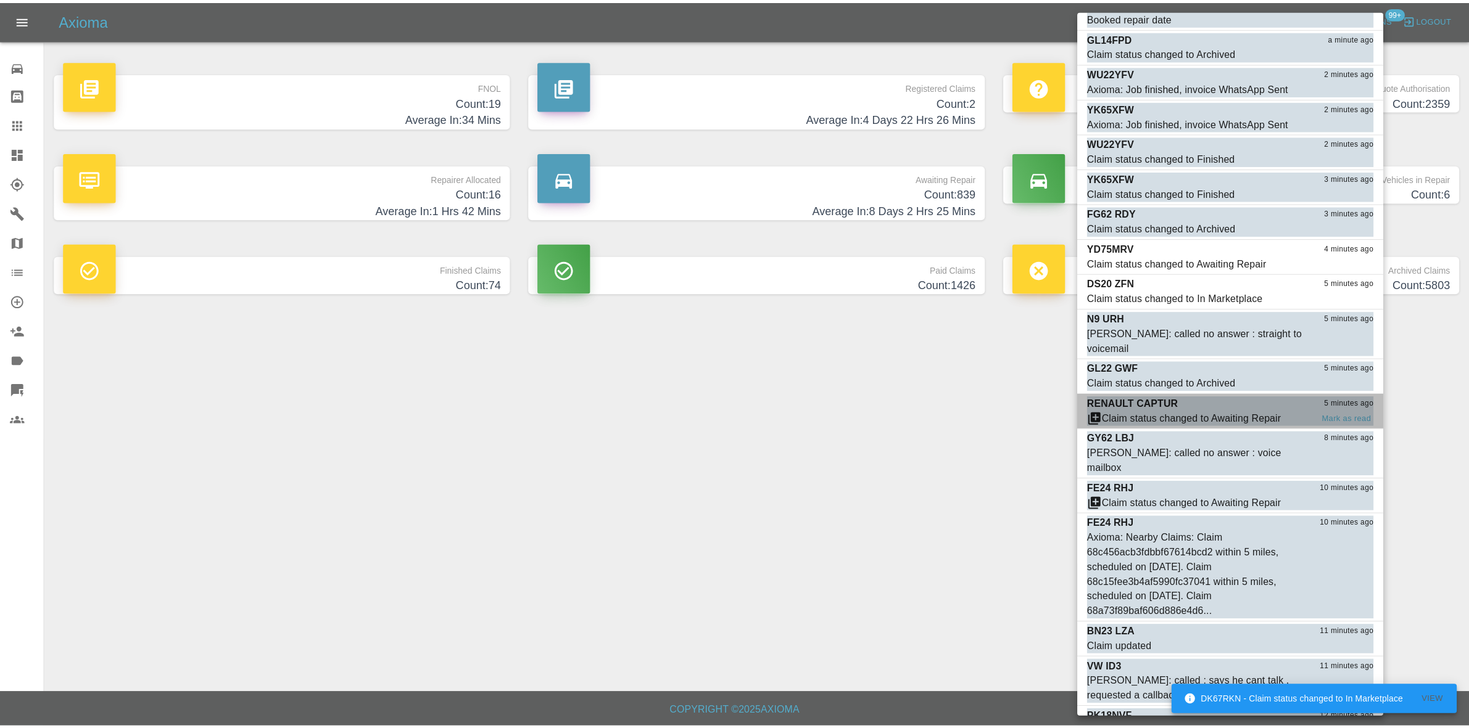
scroll to position [112, 0]
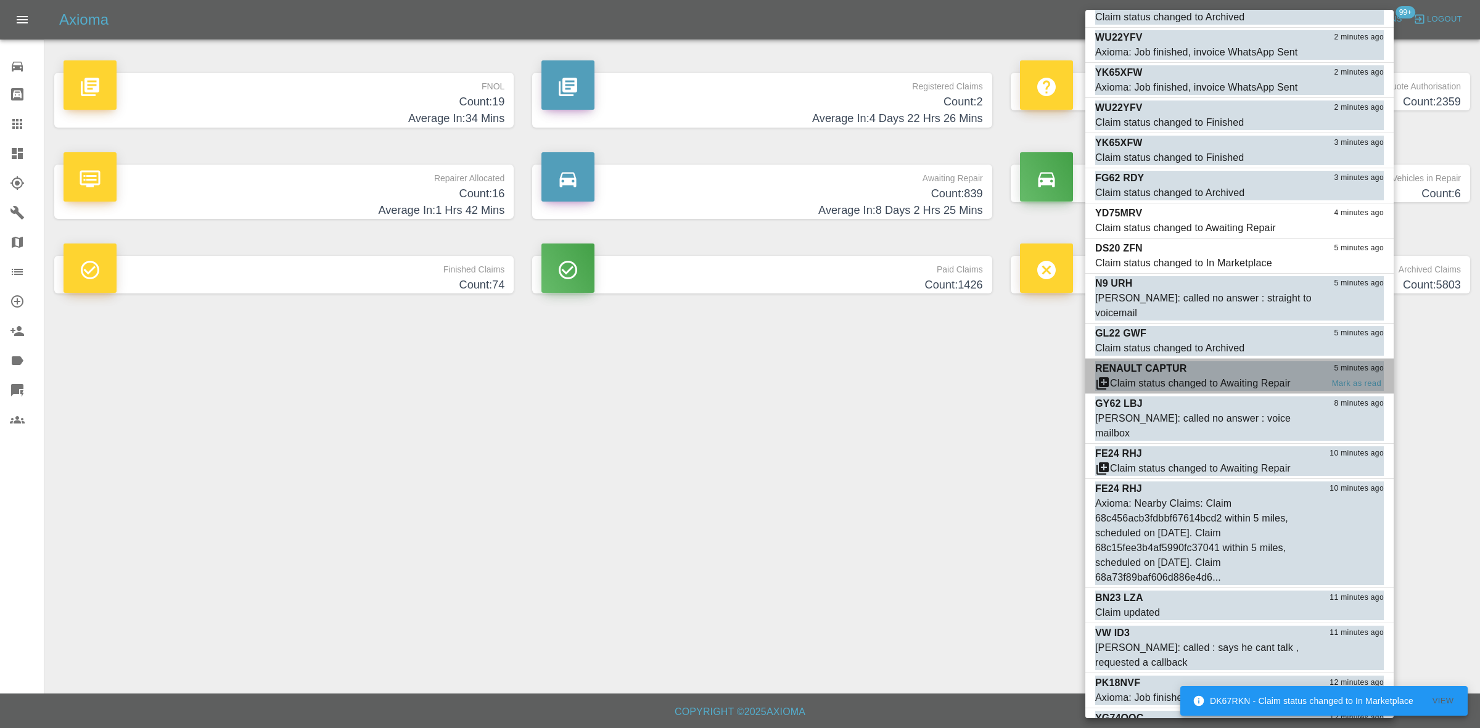
click at [1188, 361] on div "RENAULT CAPTUR 5 minutes ago" at bounding box center [1239, 368] width 289 height 15
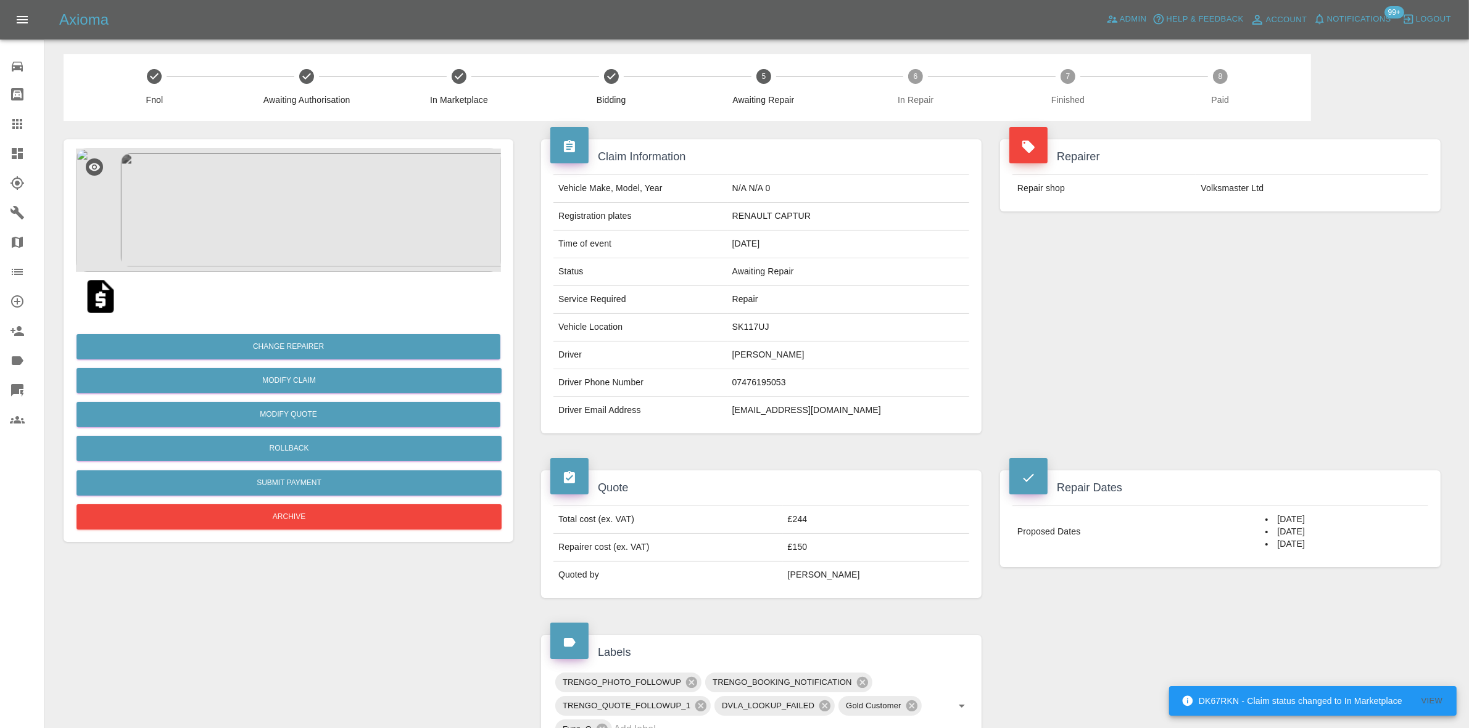
click at [1339, 17] on span "Notifications" at bounding box center [1359, 19] width 64 height 14
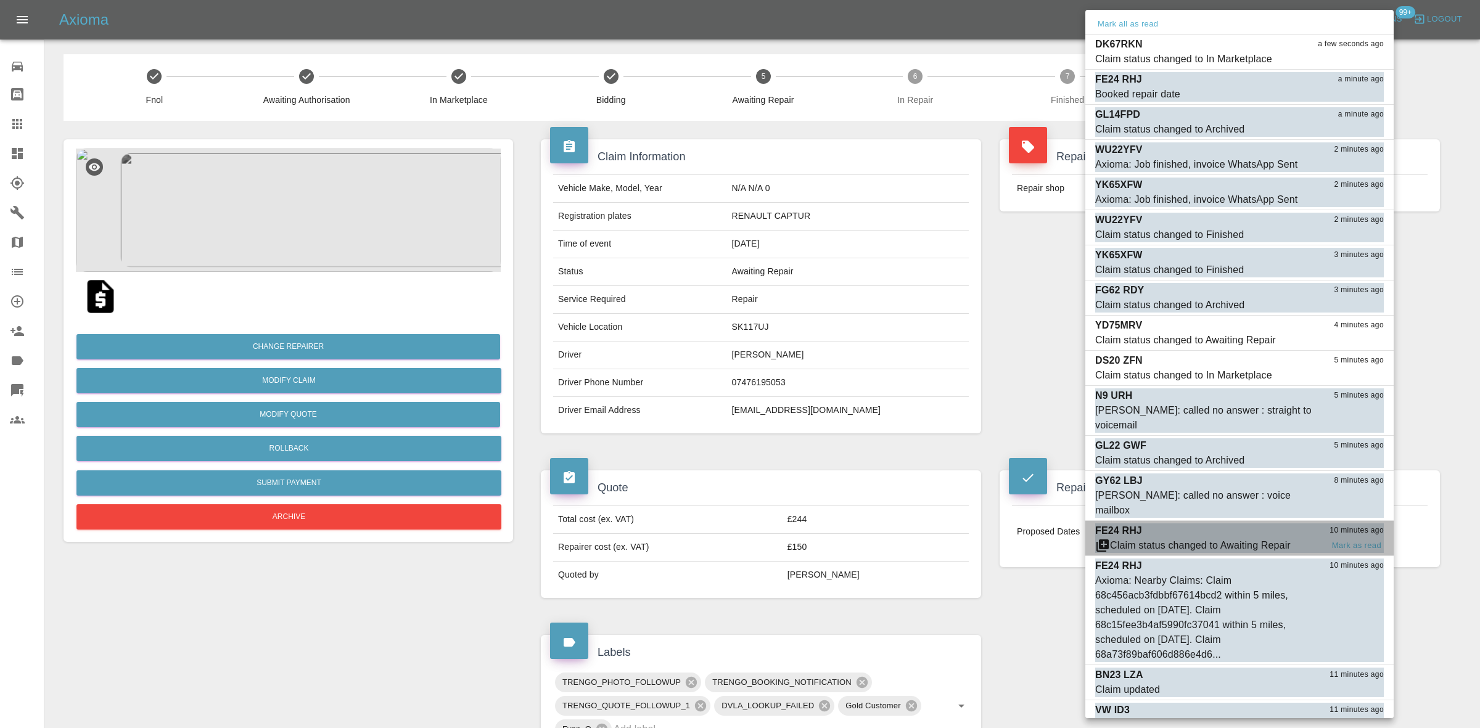
click at [1229, 538] on div "Claim status changed to Awaiting Repair" at bounding box center [1200, 545] width 181 height 15
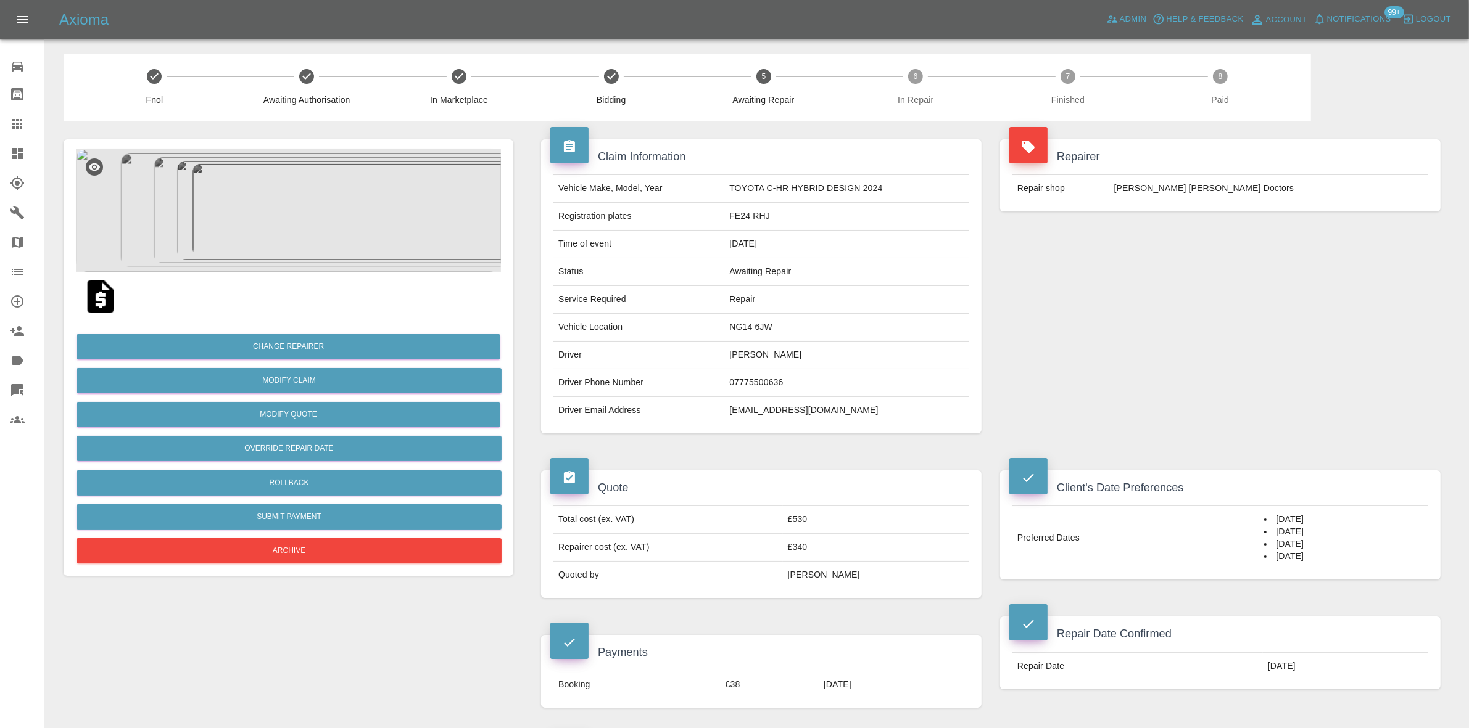
click at [1373, 20] on span "Notifications" at bounding box center [1359, 19] width 64 height 14
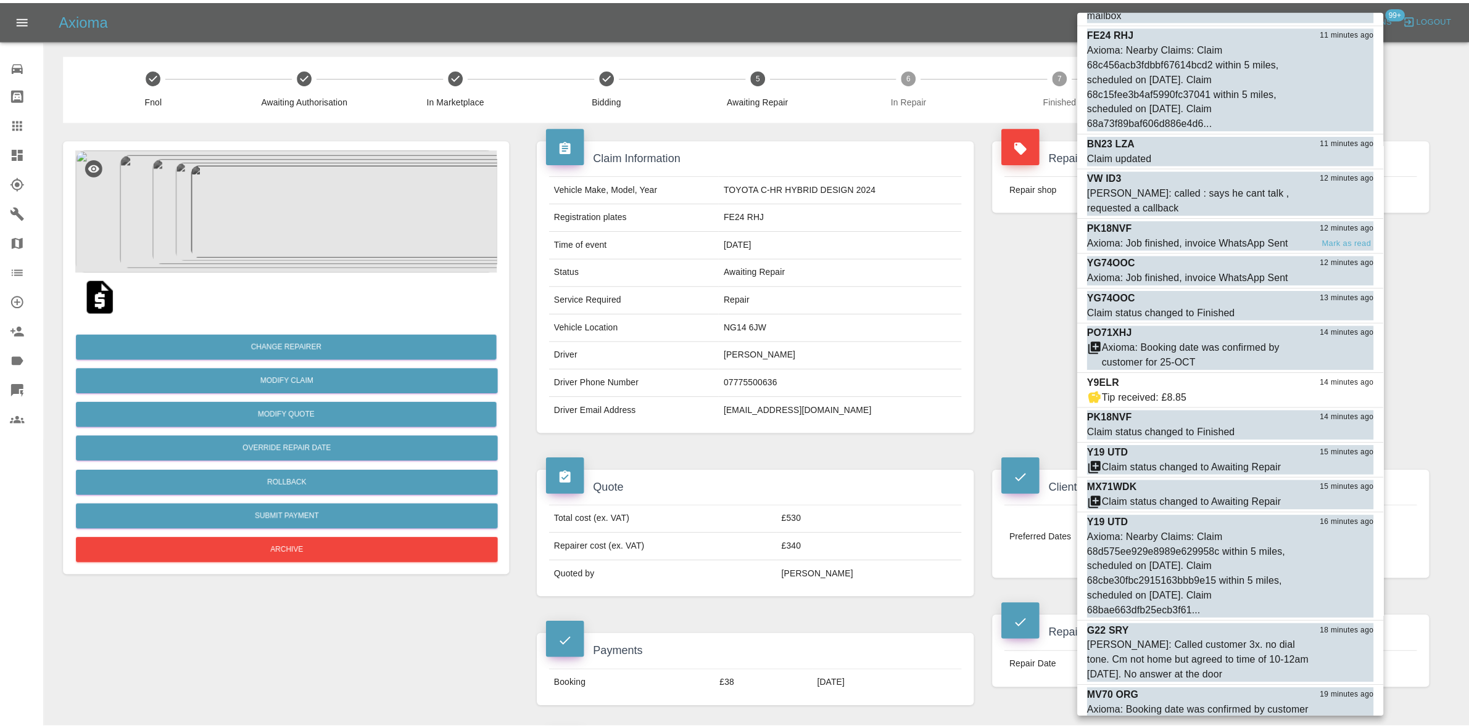
scroll to position [540, 0]
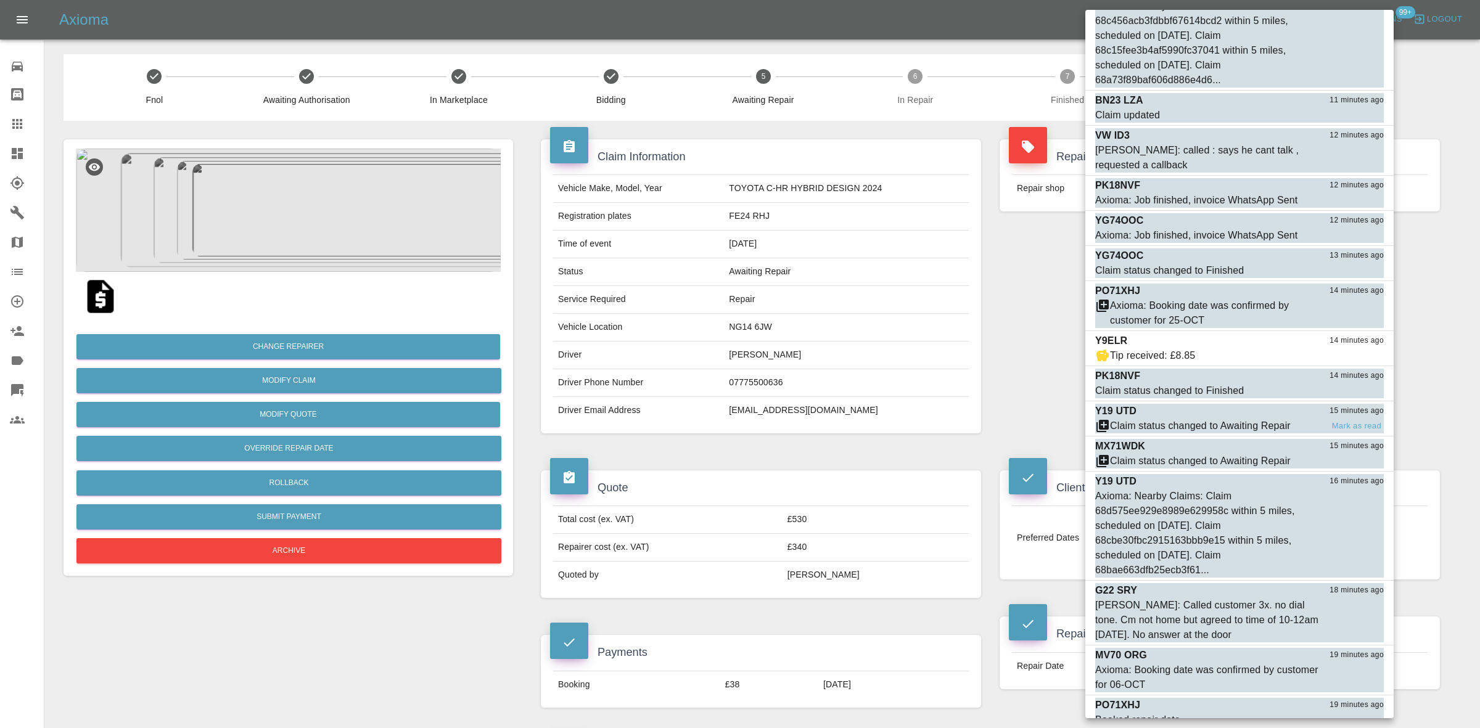
click at [1184, 419] on div "Claim status changed to Awaiting Repair" at bounding box center [1200, 426] width 181 height 15
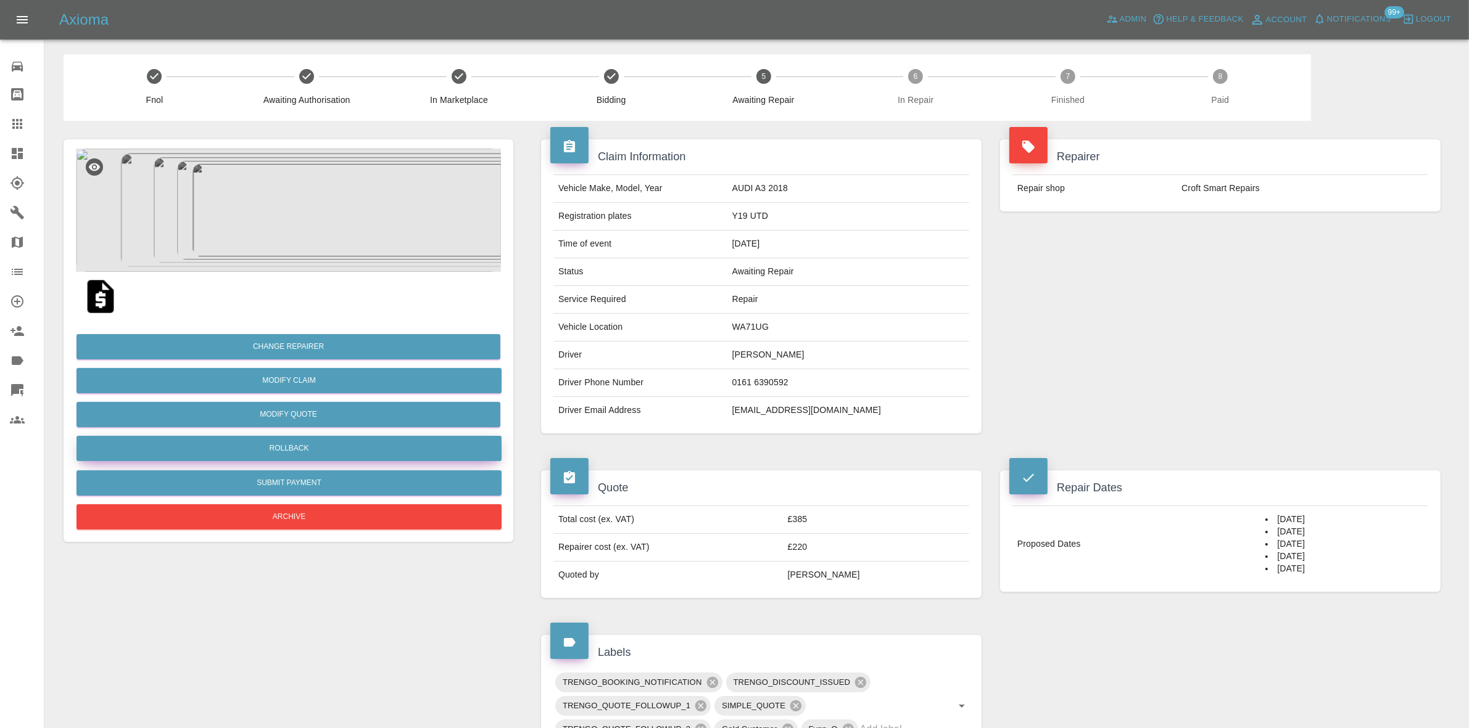
click at [316, 445] on button "Rollback" at bounding box center [288, 448] width 425 height 25
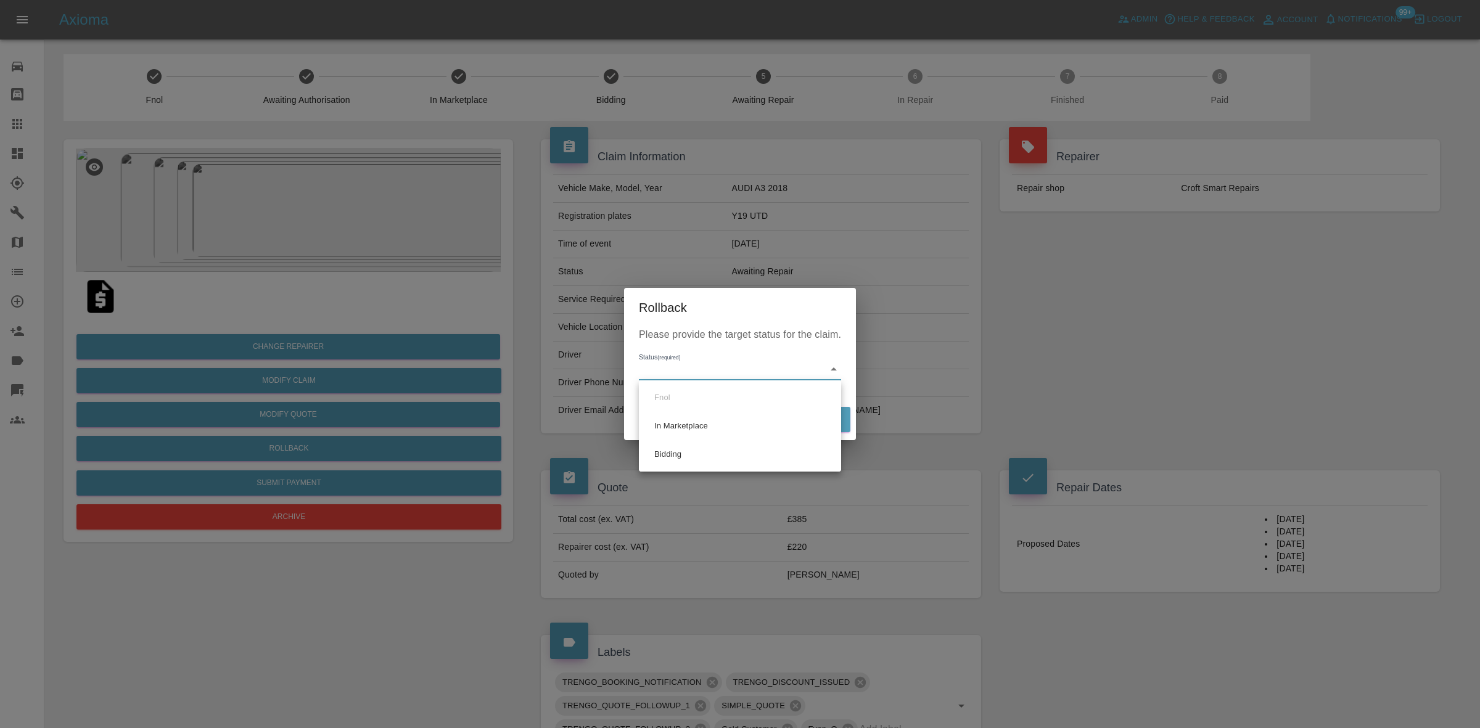
click at [708, 371] on body "Axioma Admin Help & Feedback Account Notifications 99+ Logout 0 Repair home Bod…" at bounding box center [740, 681] width 1480 height 1362
click at [701, 453] on li "Bidding" at bounding box center [740, 454] width 196 height 28
type input "bidding"
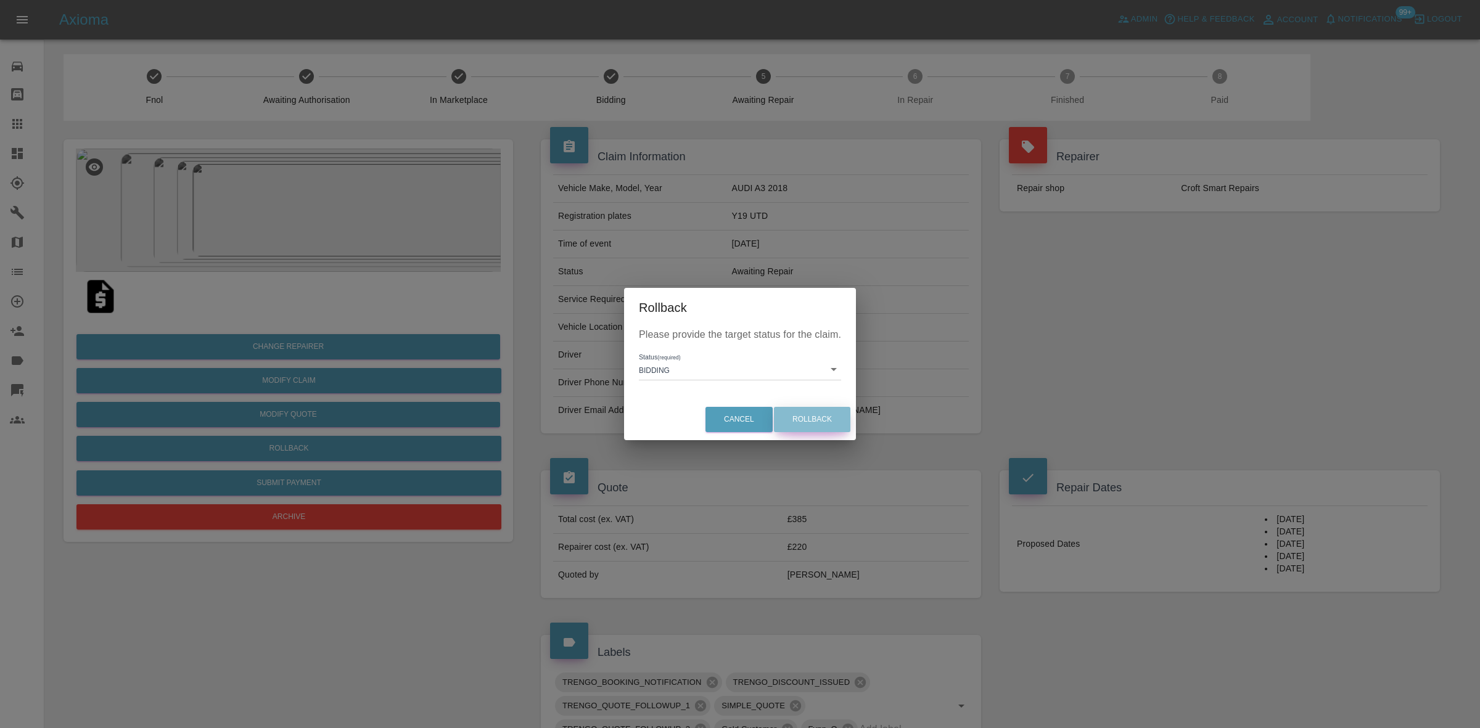
click at [806, 426] on button "Rollback" at bounding box center [812, 419] width 76 height 25
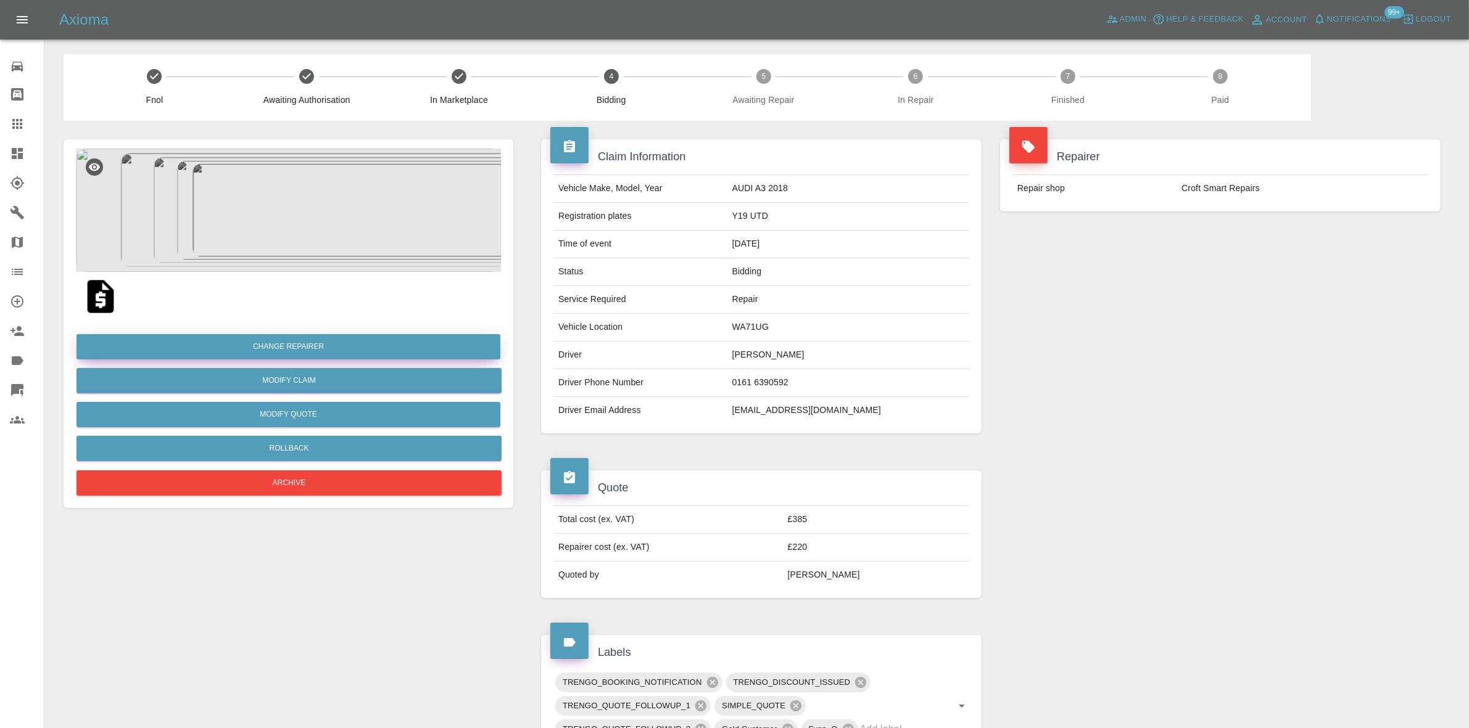
click at [285, 339] on button "Change Repairer" at bounding box center [288, 346] width 424 height 25
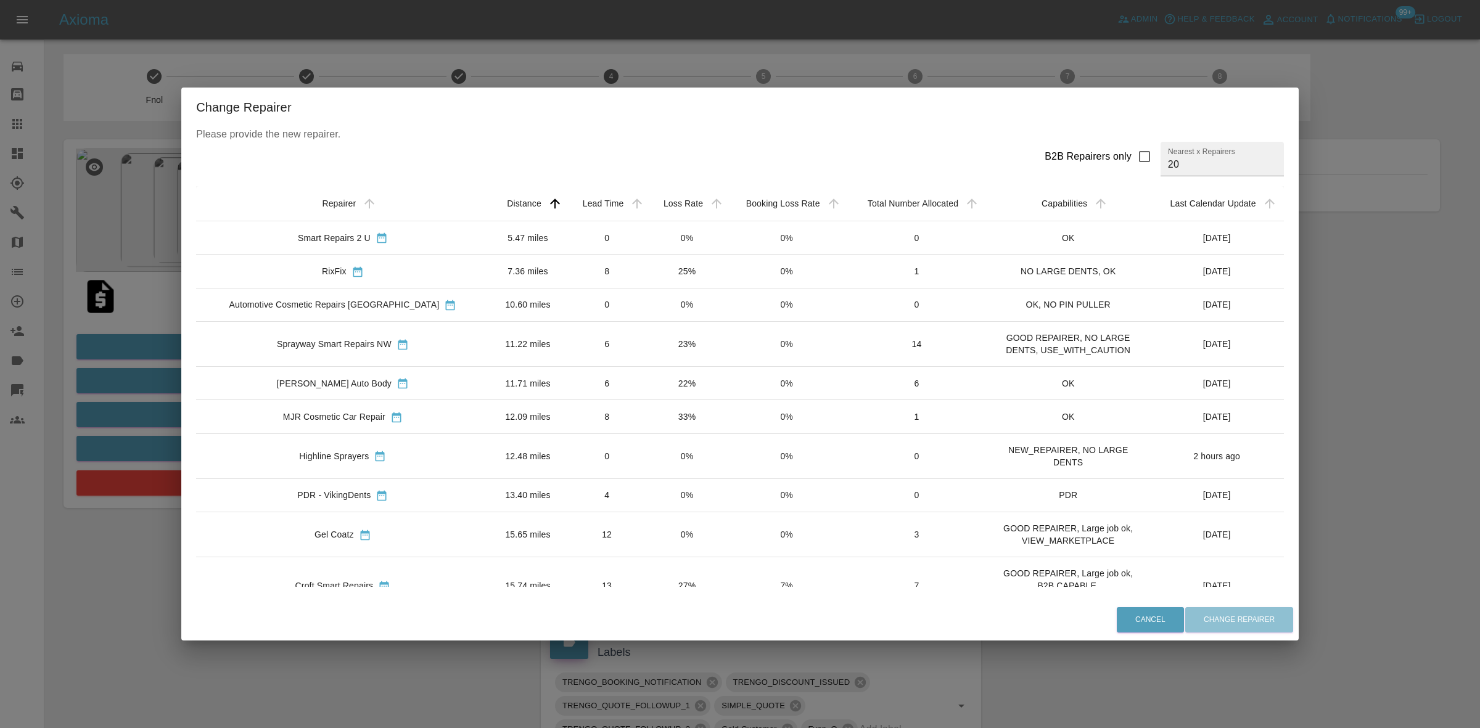
click at [648, 344] on td "23%" at bounding box center [688, 344] width 80 height 45
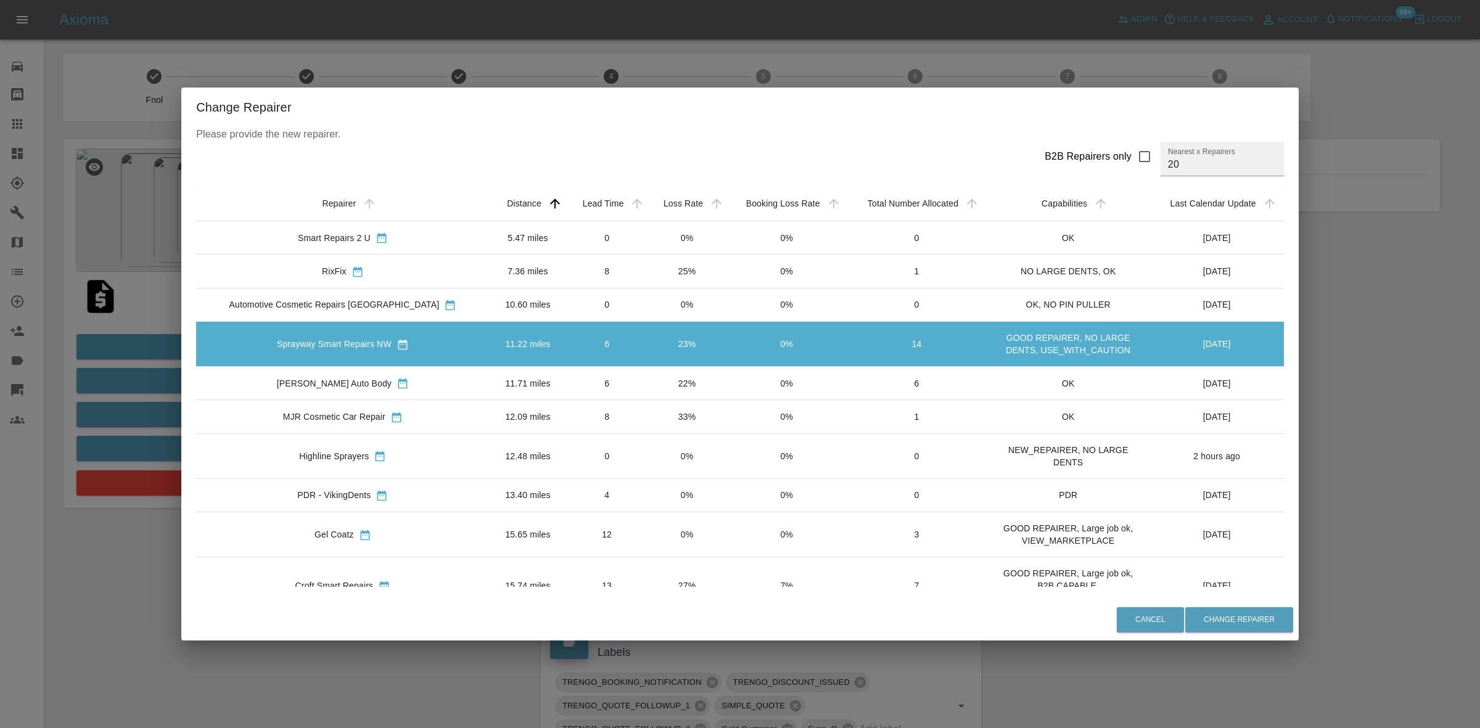
click at [648, 532] on td "0%" at bounding box center [688, 535] width 80 height 45
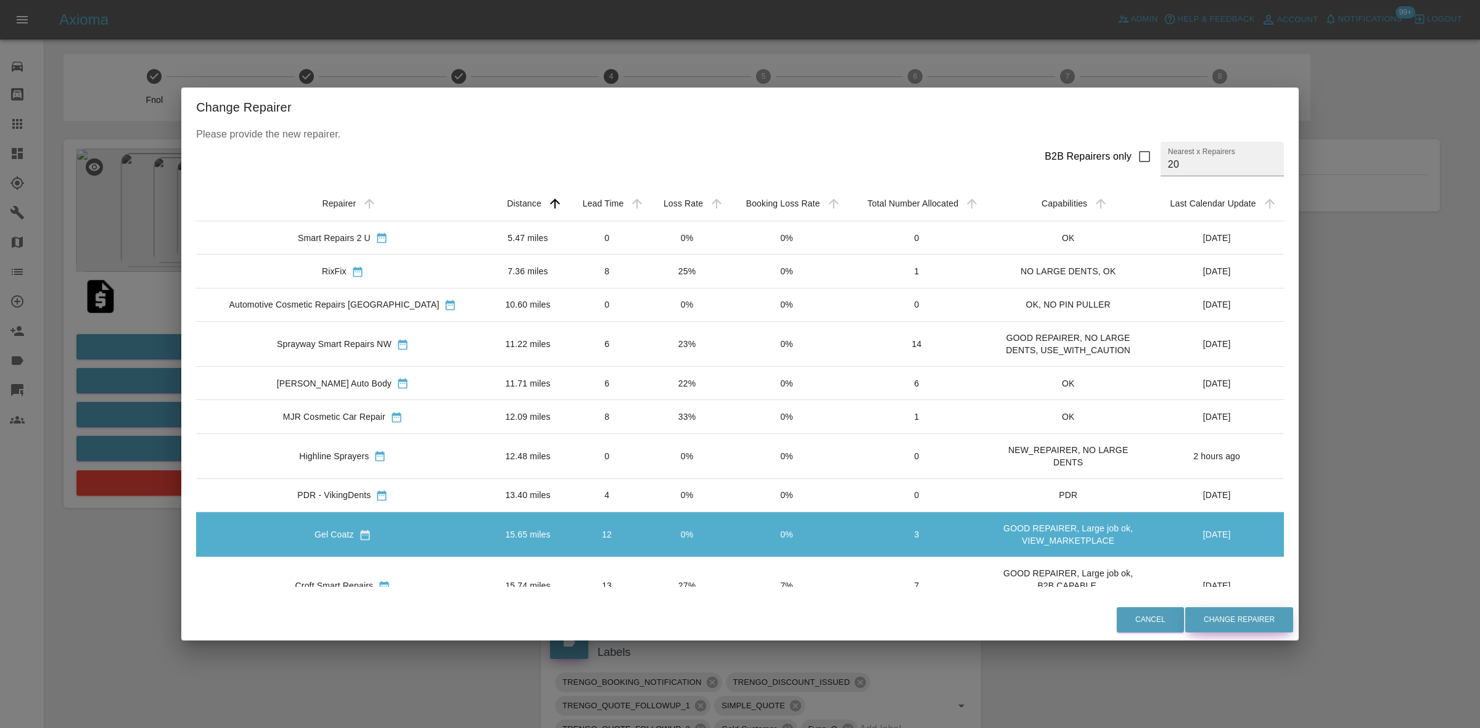
click at [1245, 614] on button "Change Repairer" at bounding box center [1239, 620] width 108 height 25
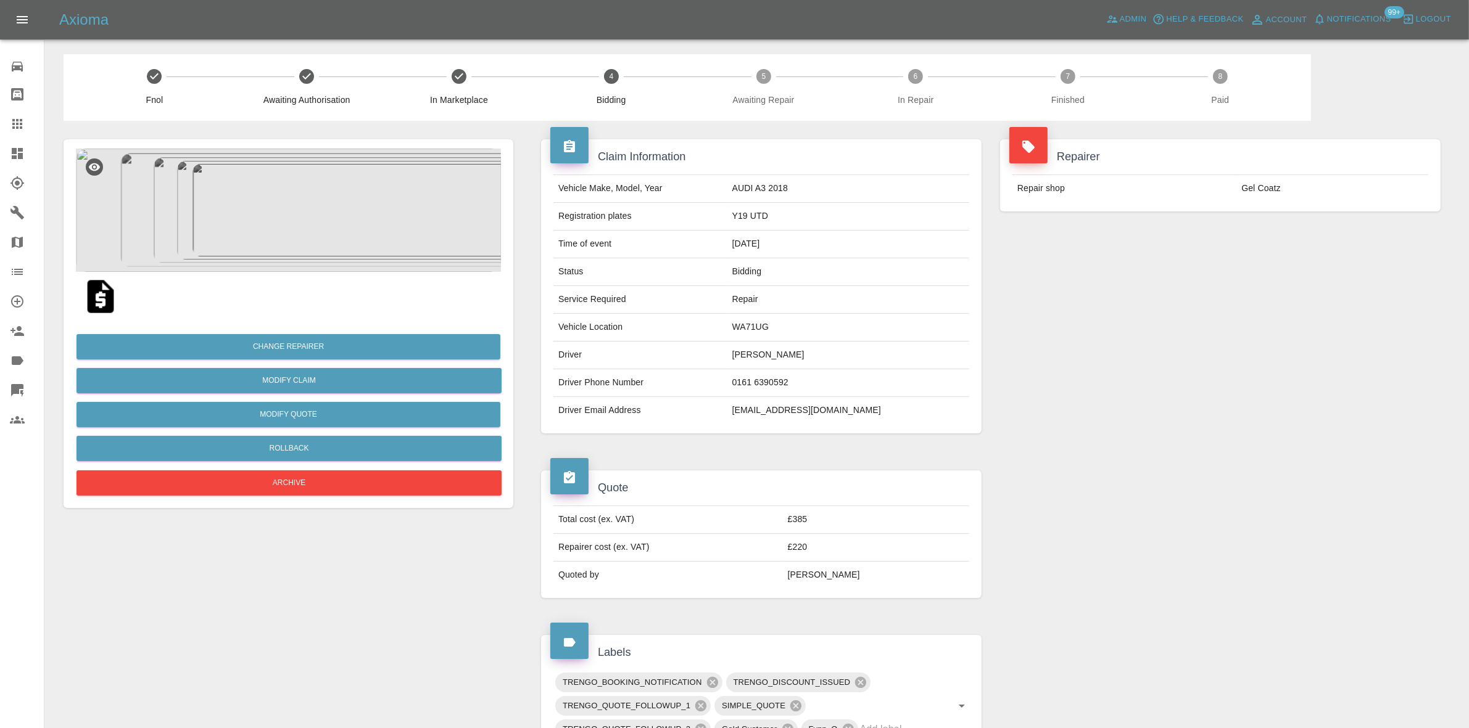
click at [1222, 244] on div "Repairer Repair shop Gel Coatz" at bounding box center [1220, 286] width 459 height 331
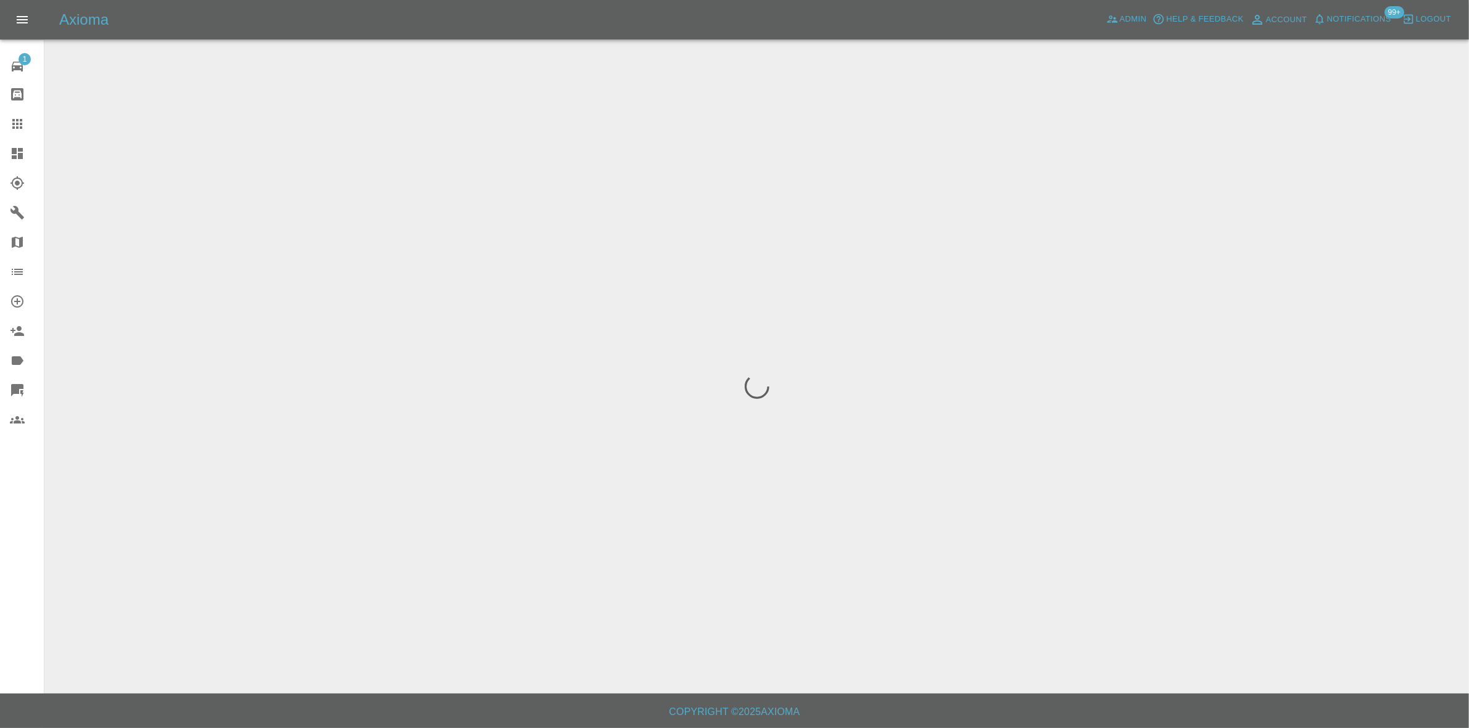
click at [1352, 20] on span "Notifications" at bounding box center [1359, 19] width 64 height 14
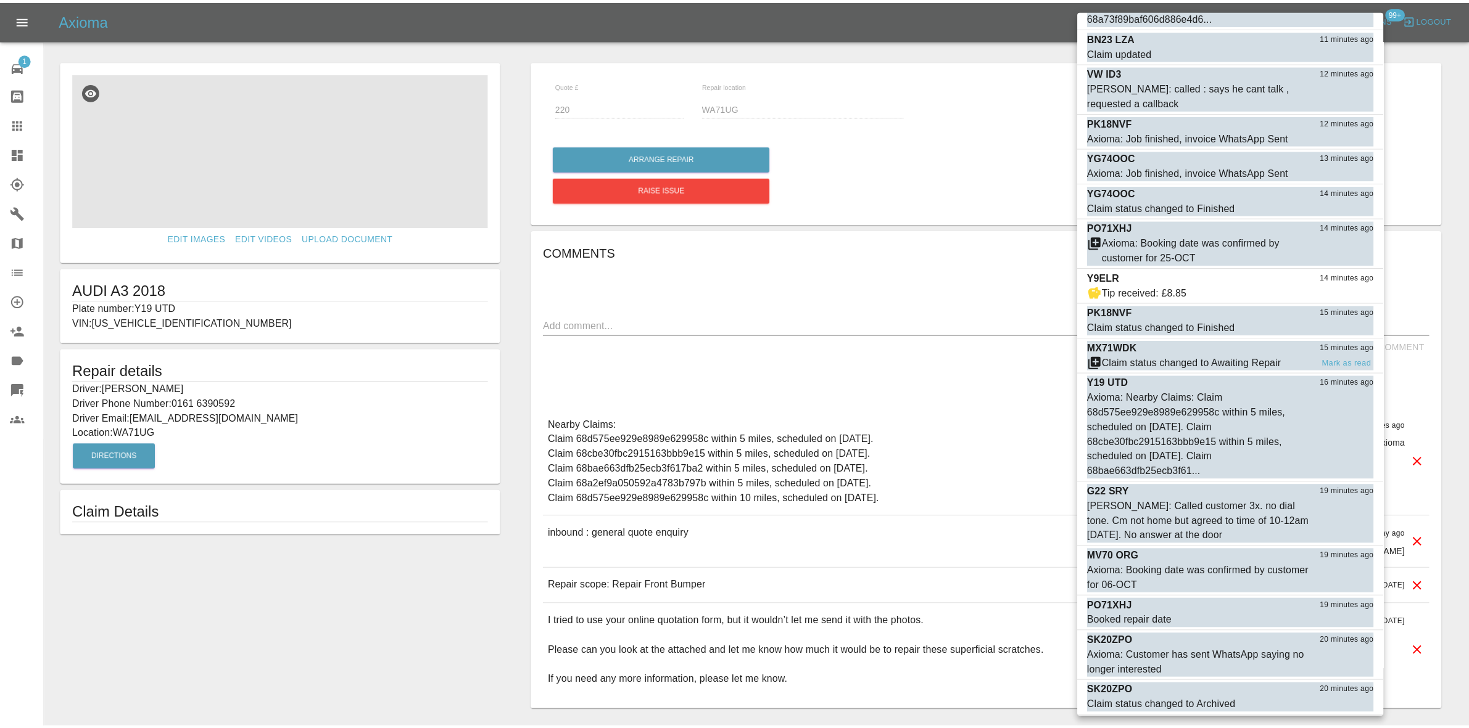
scroll to position [617, 0]
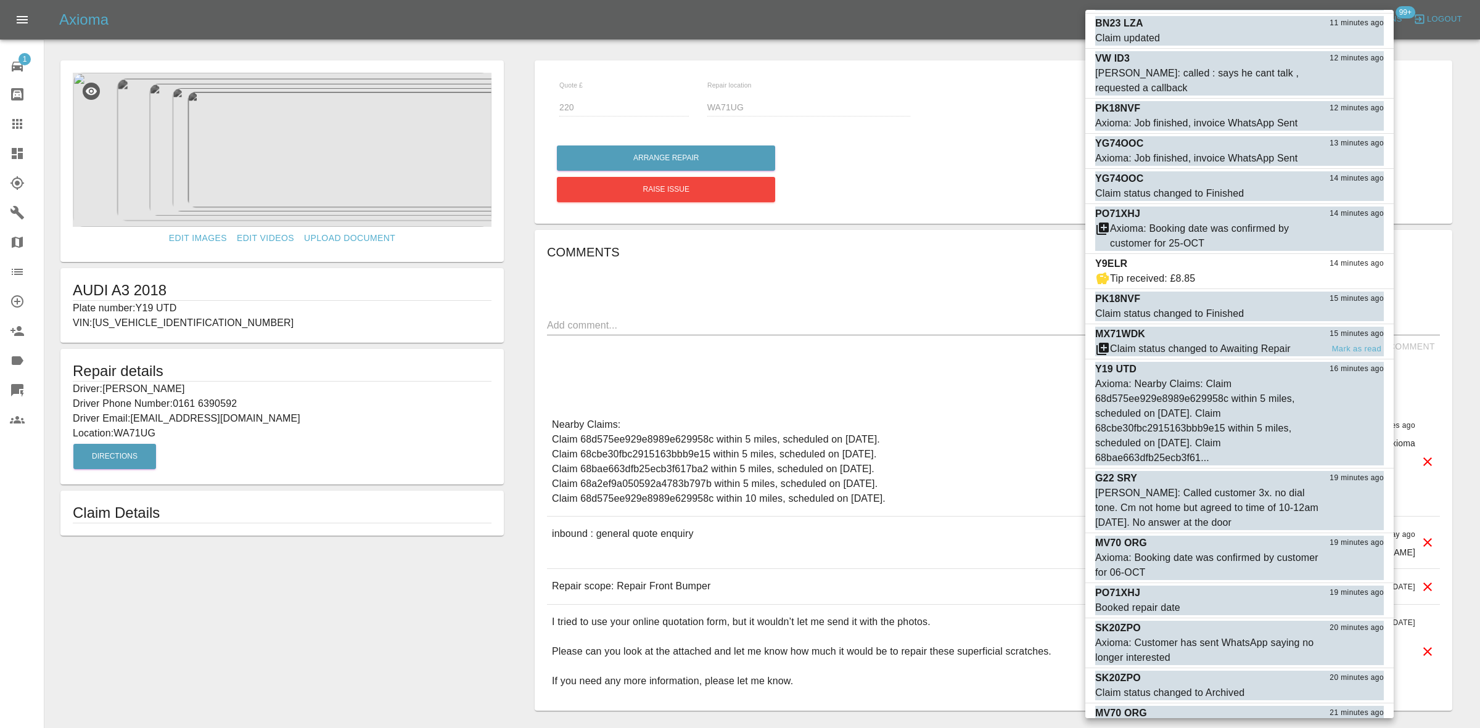
click at [1194, 342] on div "Claim status changed to Awaiting Repair" at bounding box center [1200, 349] width 181 height 15
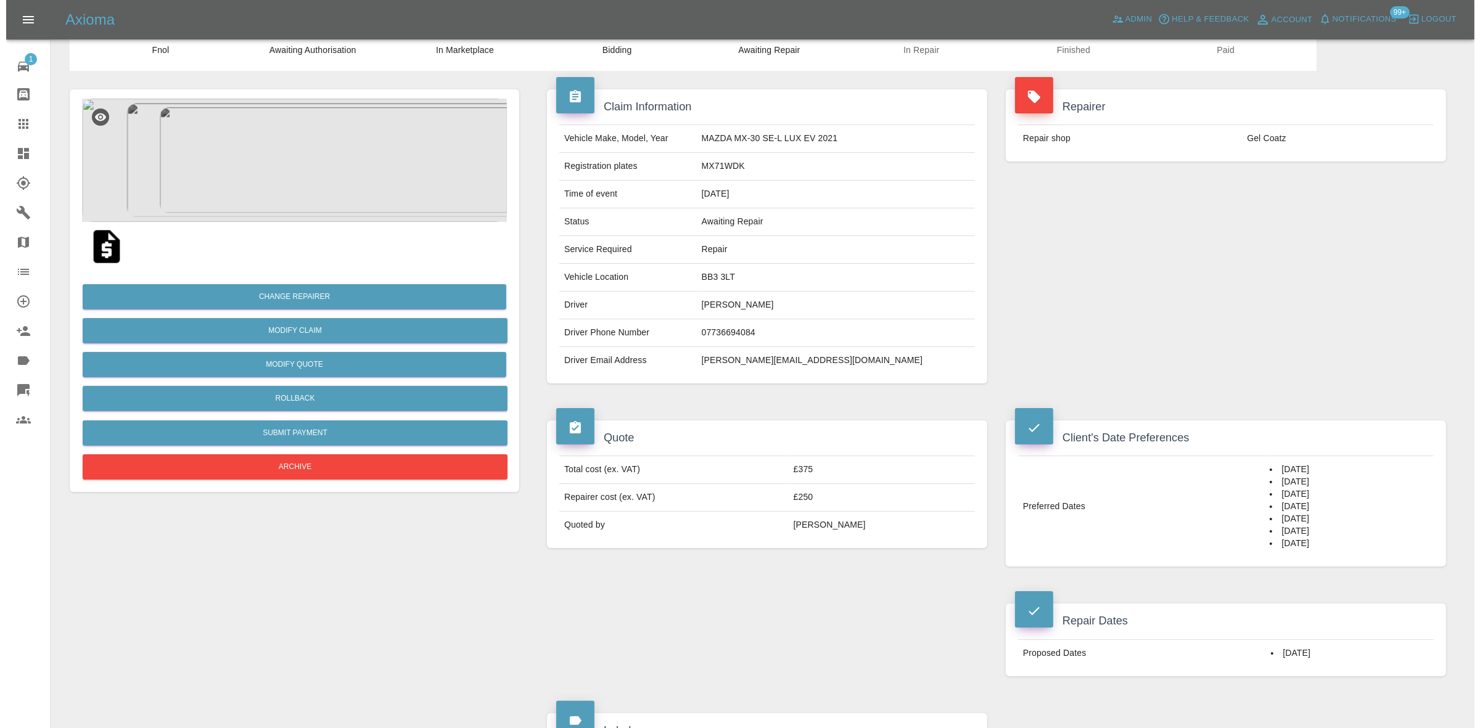
scroll to position [77, 0]
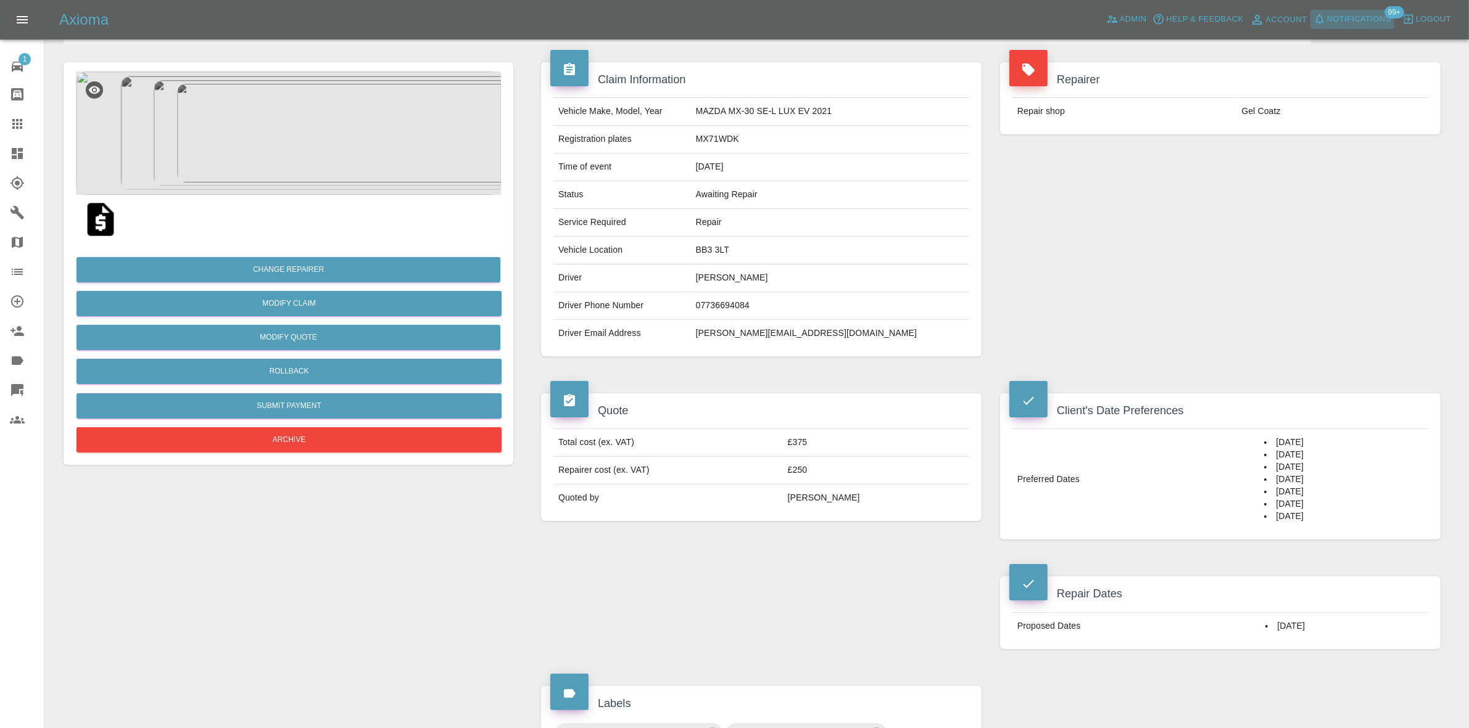
click at [1374, 20] on span "Notifications" at bounding box center [1359, 19] width 64 height 14
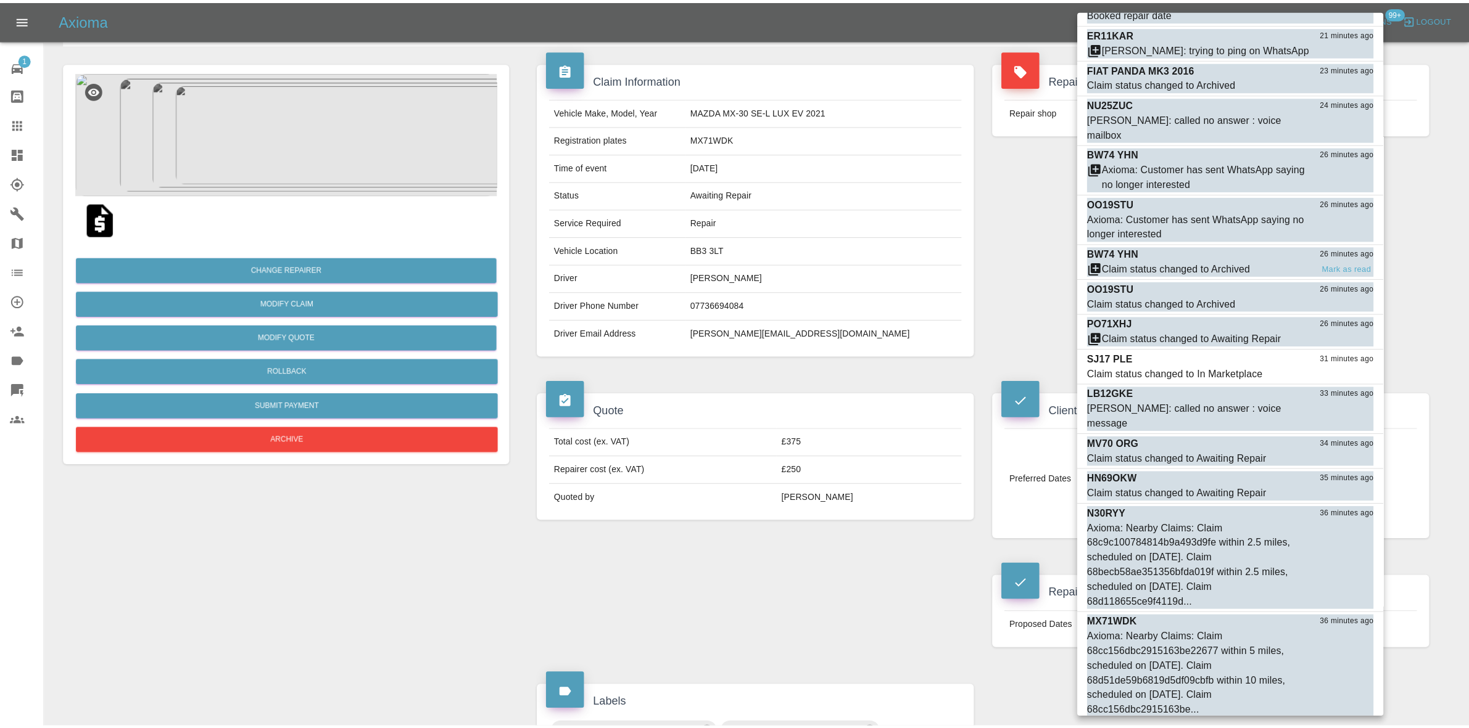
scroll to position [1311, 0]
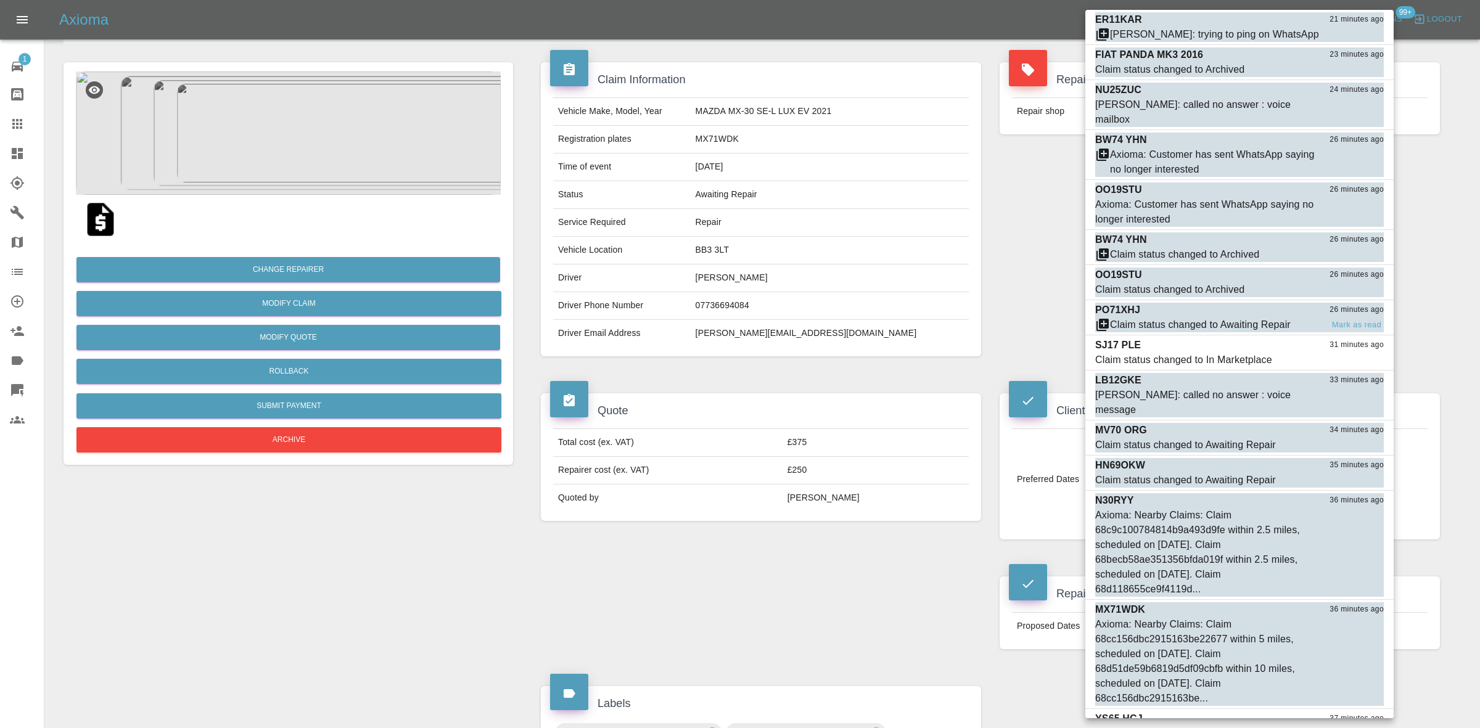
click at [1197, 318] on div "Claim status changed to Awaiting Repair" at bounding box center [1200, 325] width 181 height 15
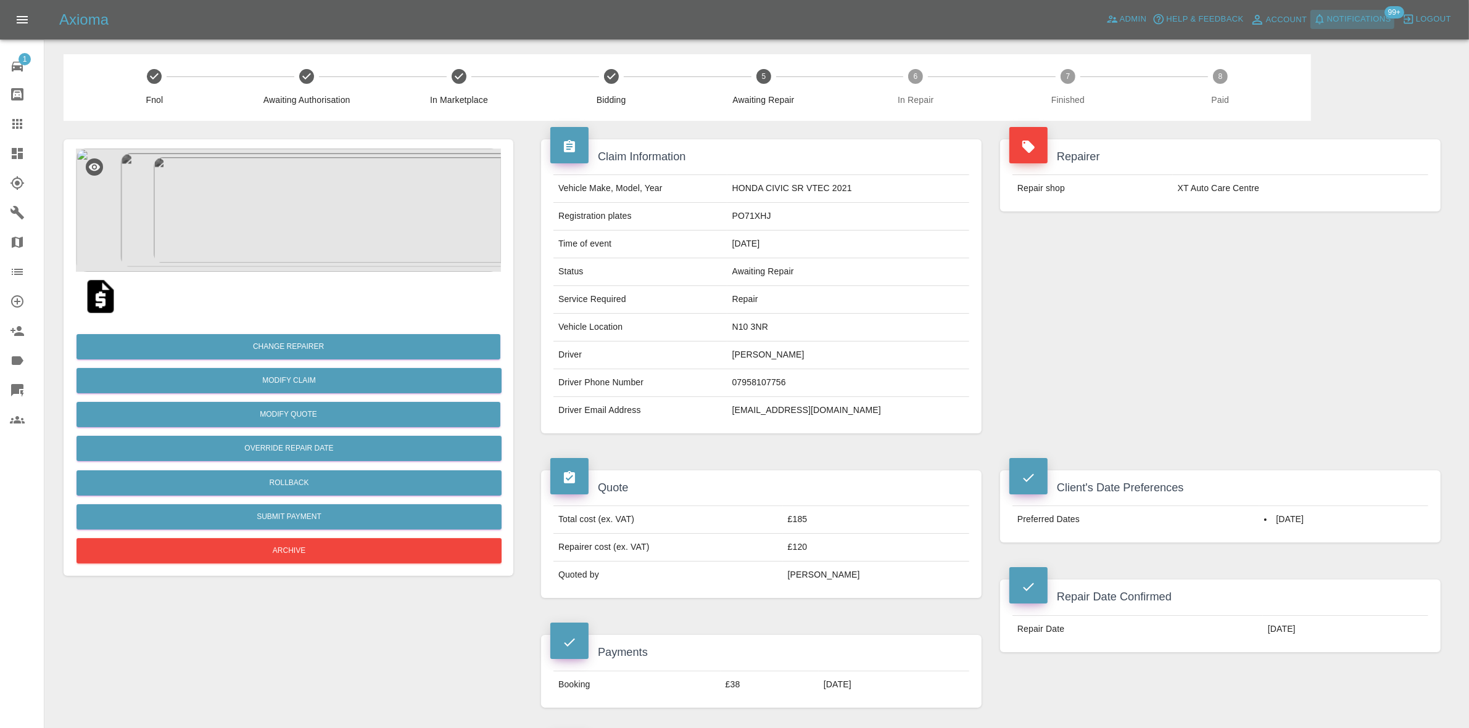
click at [1351, 23] on span "Notifications" at bounding box center [1359, 19] width 64 height 14
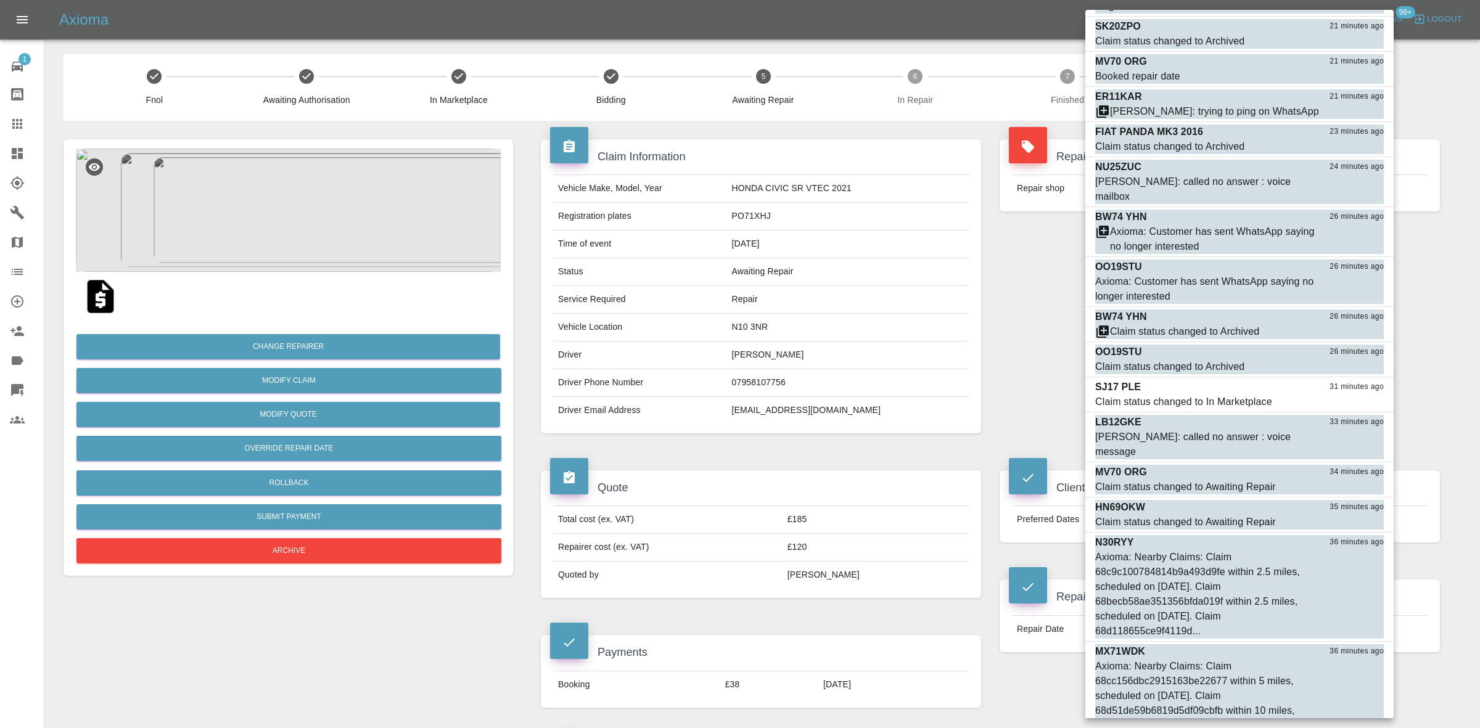
scroll to position [1311, 0]
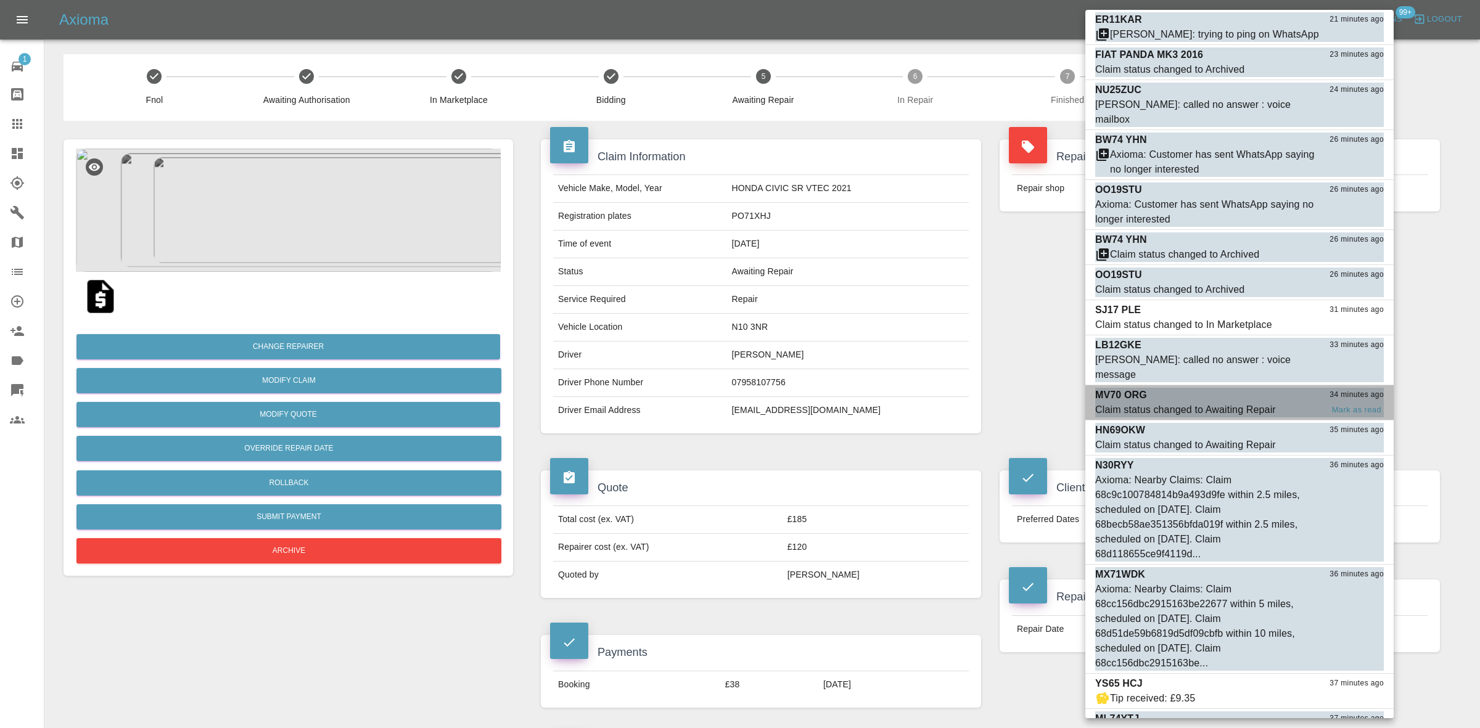
click at [1182, 403] on div "Claim status changed to Awaiting Repair" at bounding box center [1185, 410] width 181 height 15
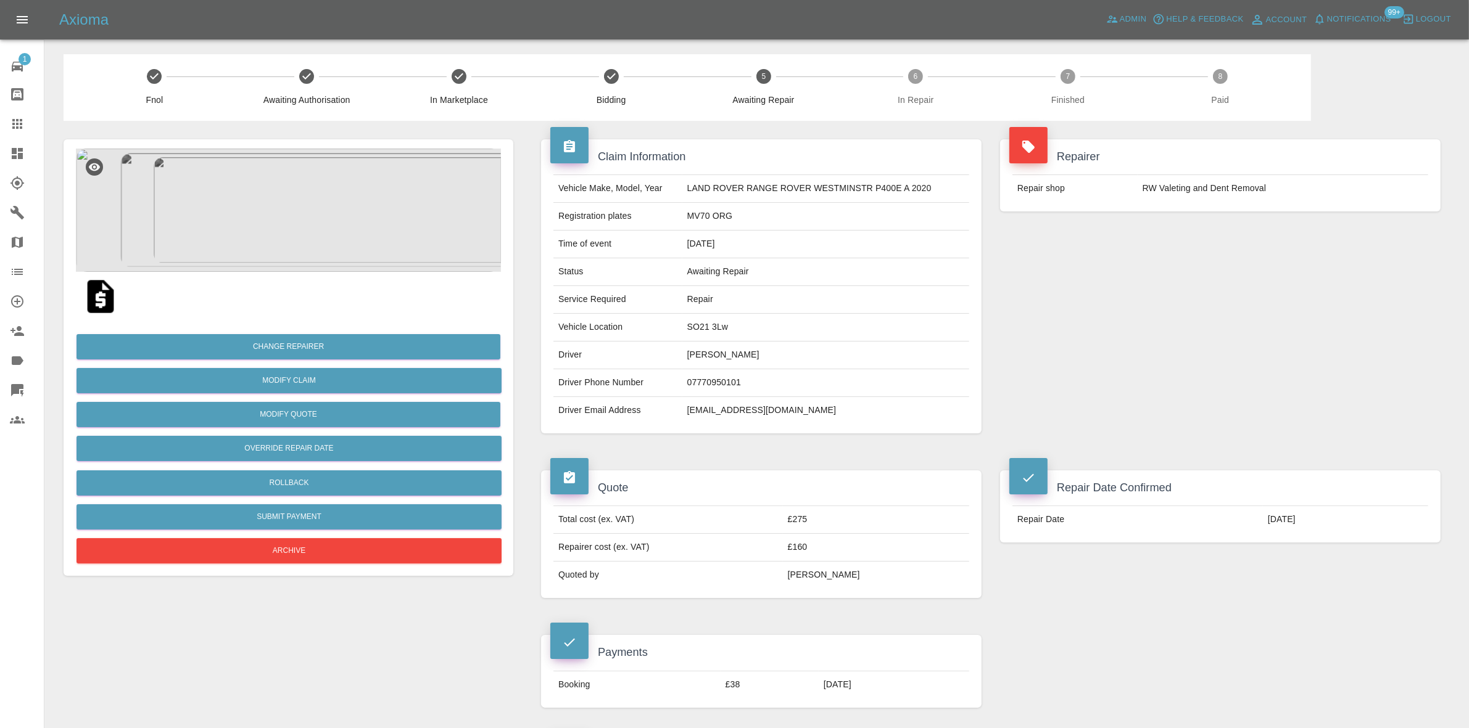
click at [1337, 20] on span "Notifications" at bounding box center [1359, 19] width 64 height 14
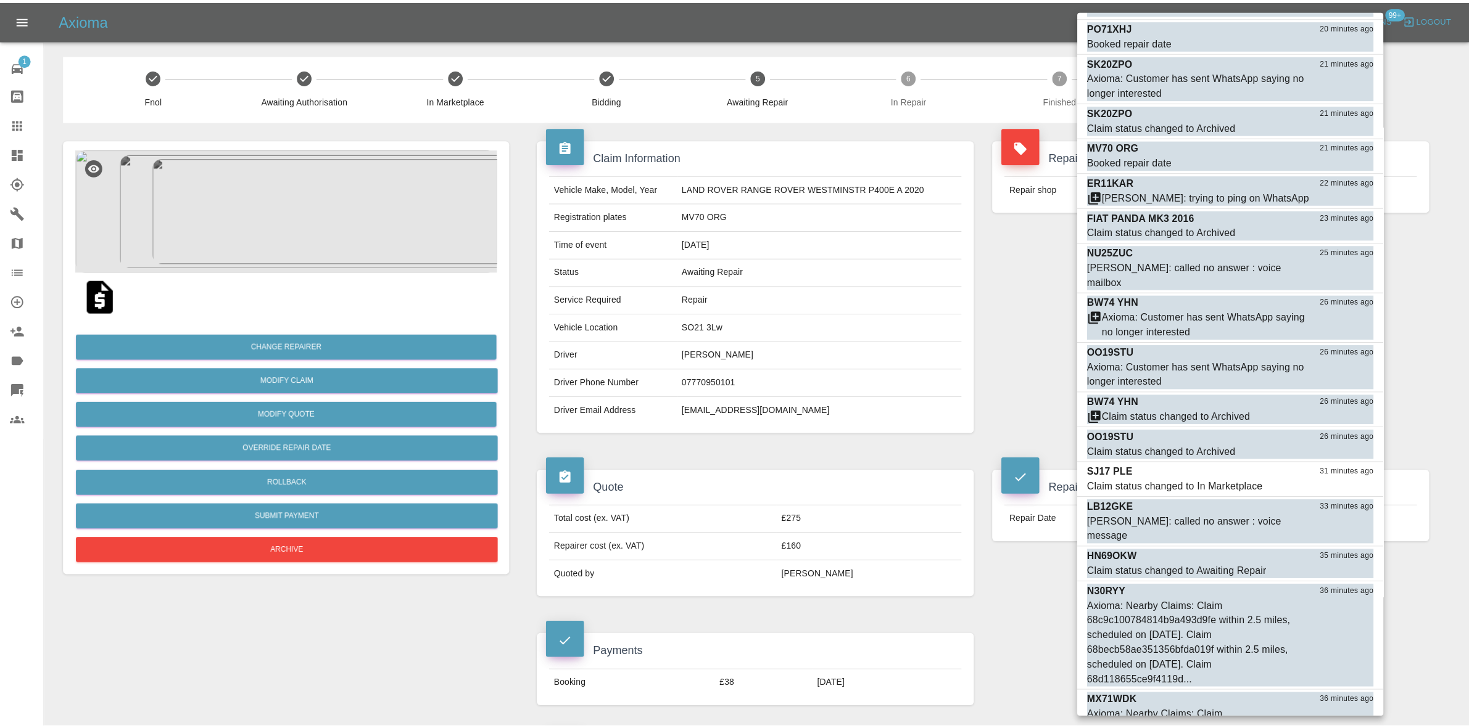
scroll to position [1311, 0]
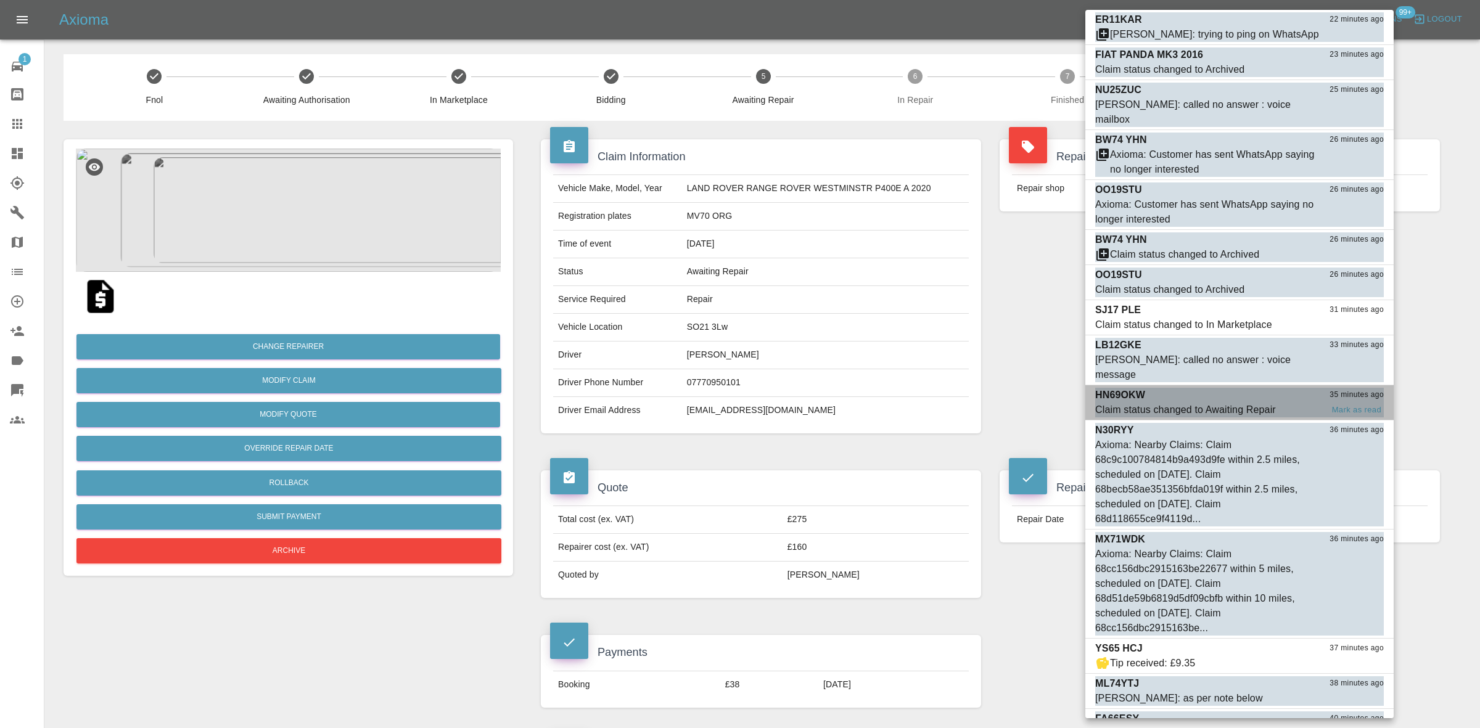
click at [1212, 388] on div "HN69OKW 35 minutes ago" at bounding box center [1239, 395] width 289 height 15
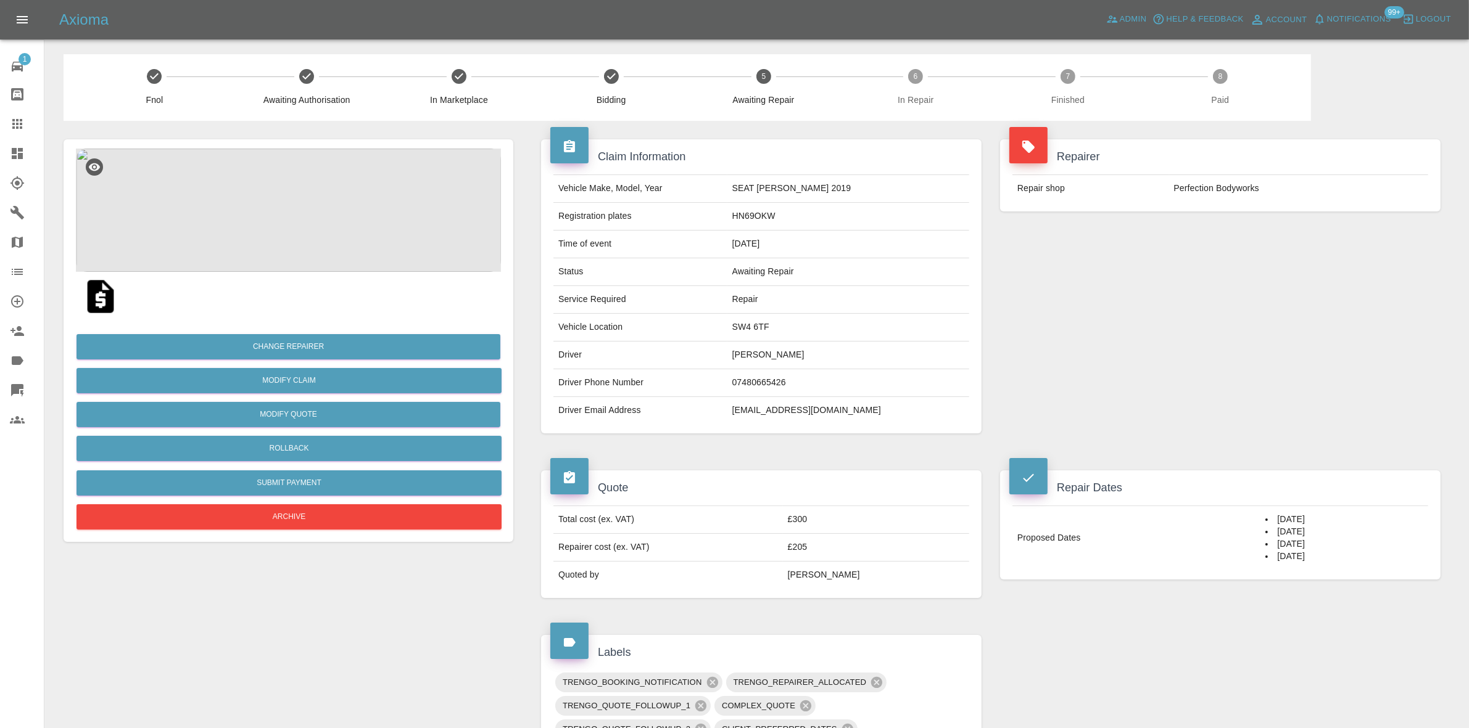
click at [1166, 258] on div "Repairer Repair shop Perfection Bodyworks" at bounding box center [1220, 286] width 459 height 331
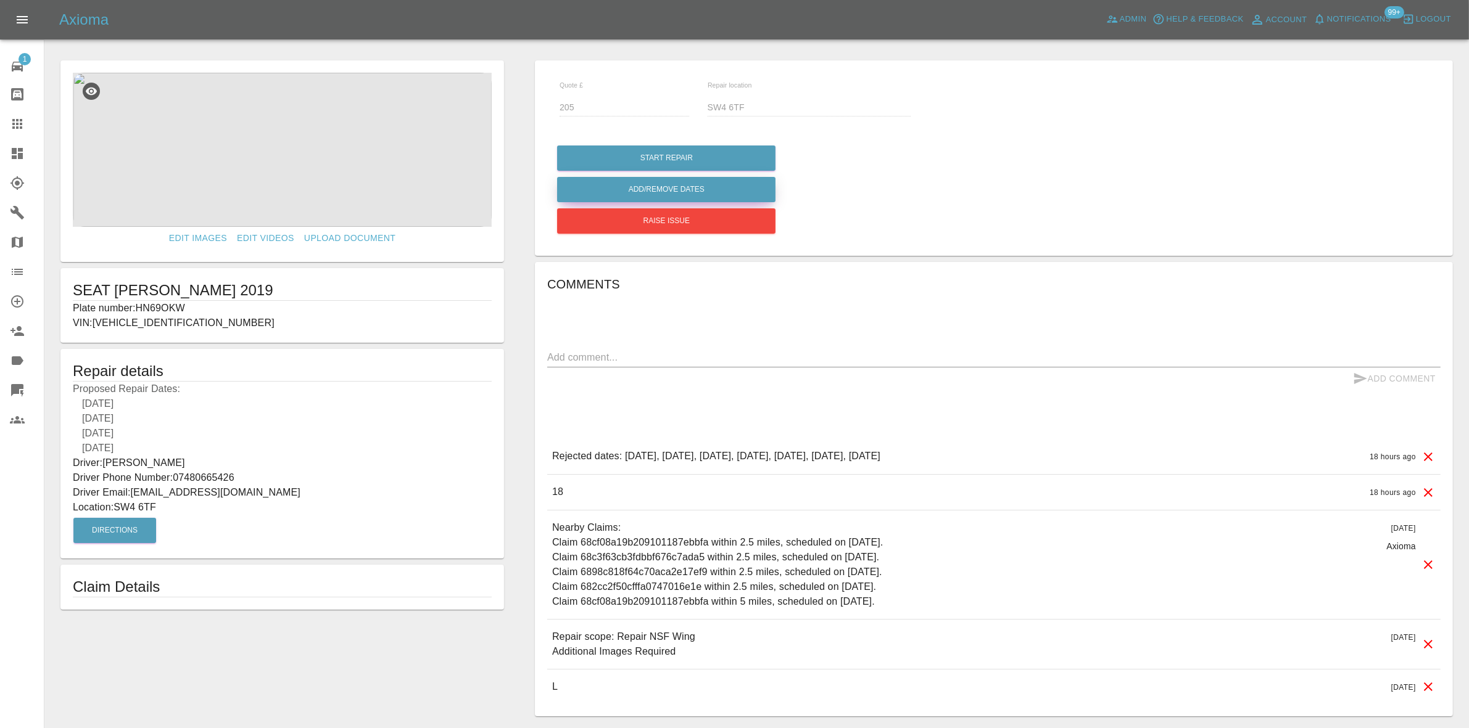
click at [659, 189] on button "Add/Remove Dates" at bounding box center [666, 189] width 218 height 25
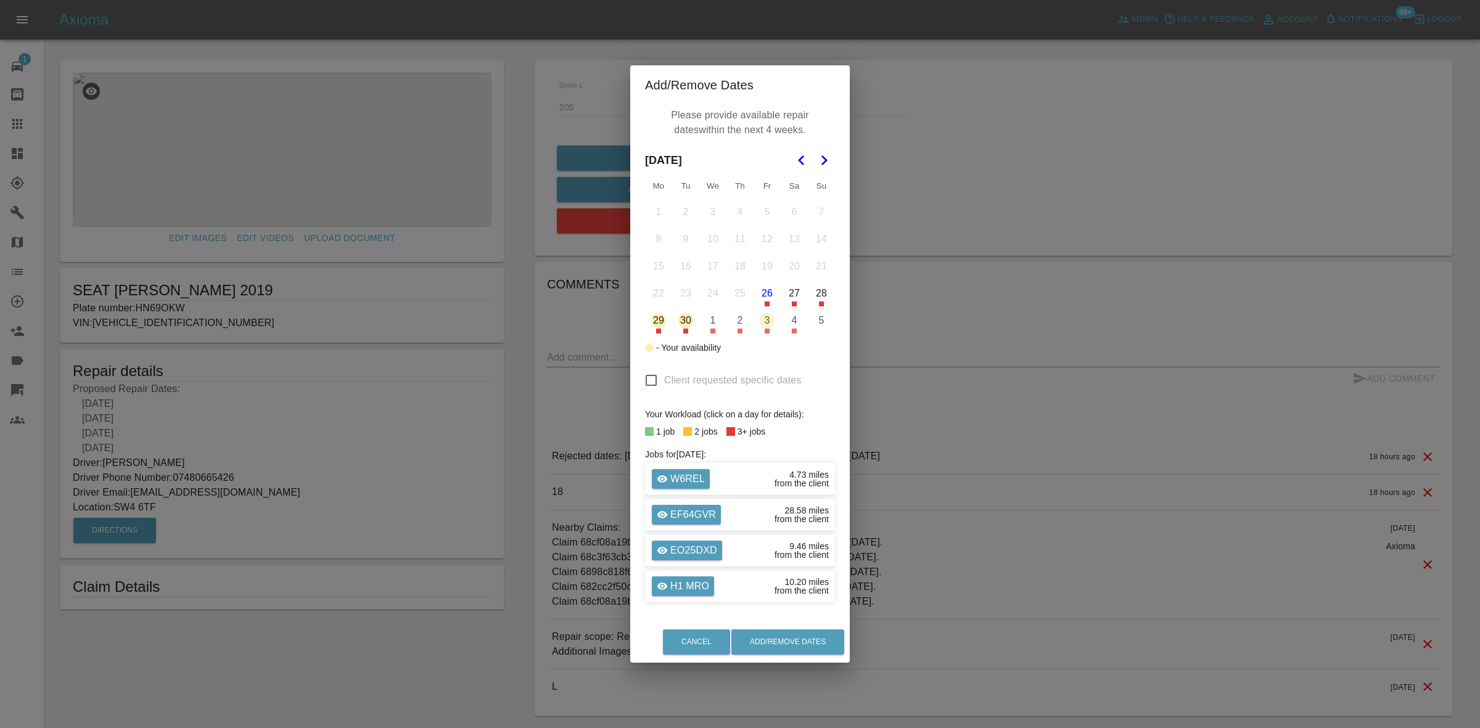
click at [649, 377] on input "Client requested specific dates" at bounding box center [651, 381] width 26 height 26
checkbox input "true"
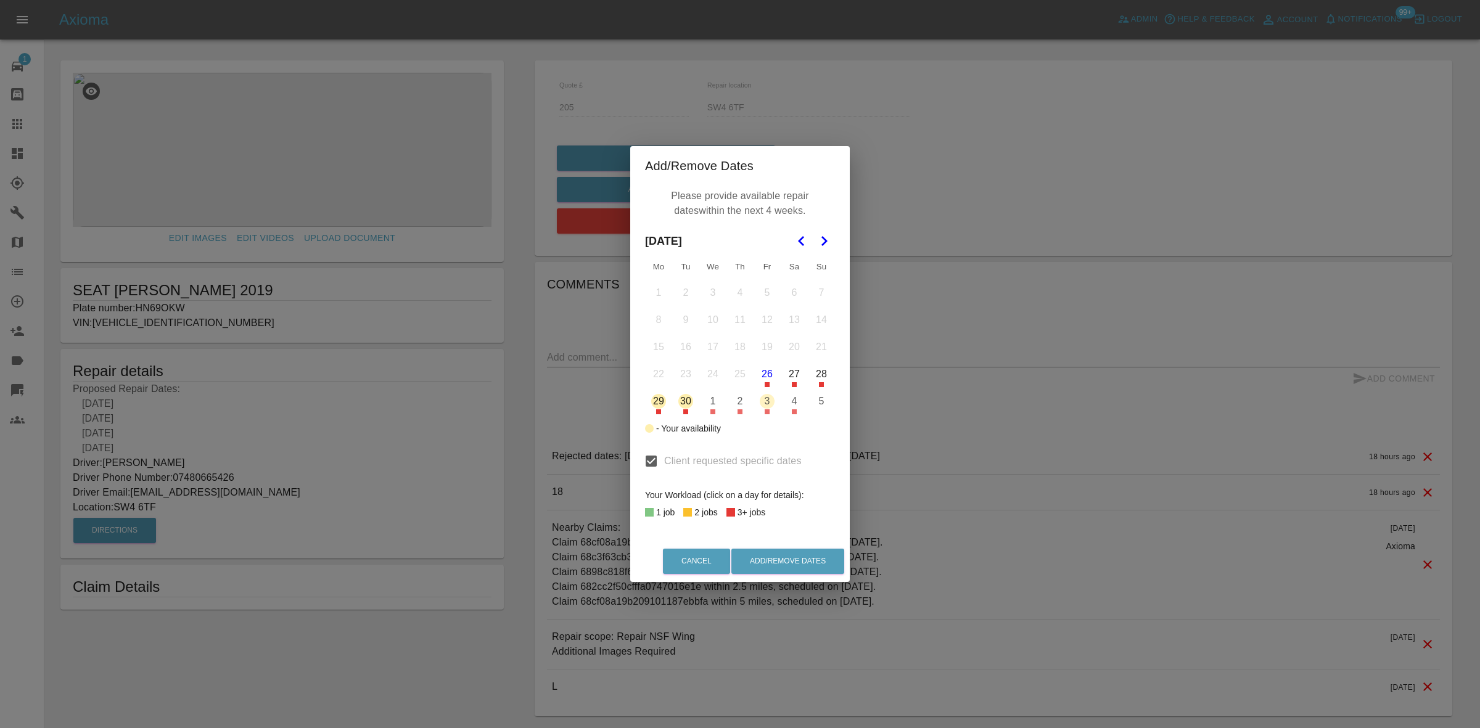
click at [821, 239] on icon "Go to the Next Month" at bounding box center [824, 241] width 15 height 15
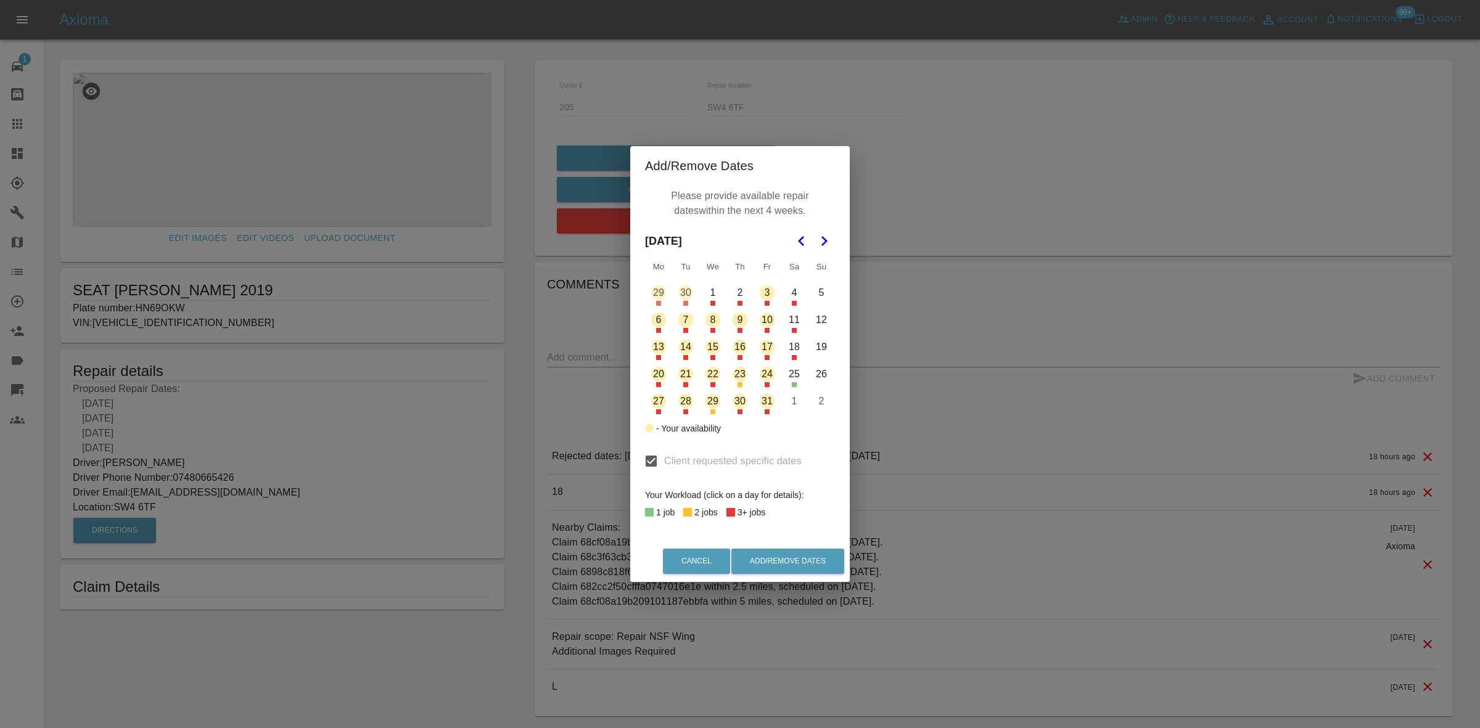
drag, startPoint x: 793, startPoint y: 348, endPoint x: 796, endPoint y: 381, distance: 32.8
click at [793, 350] on button "18" at bounding box center [794, 347] width 26 height 26
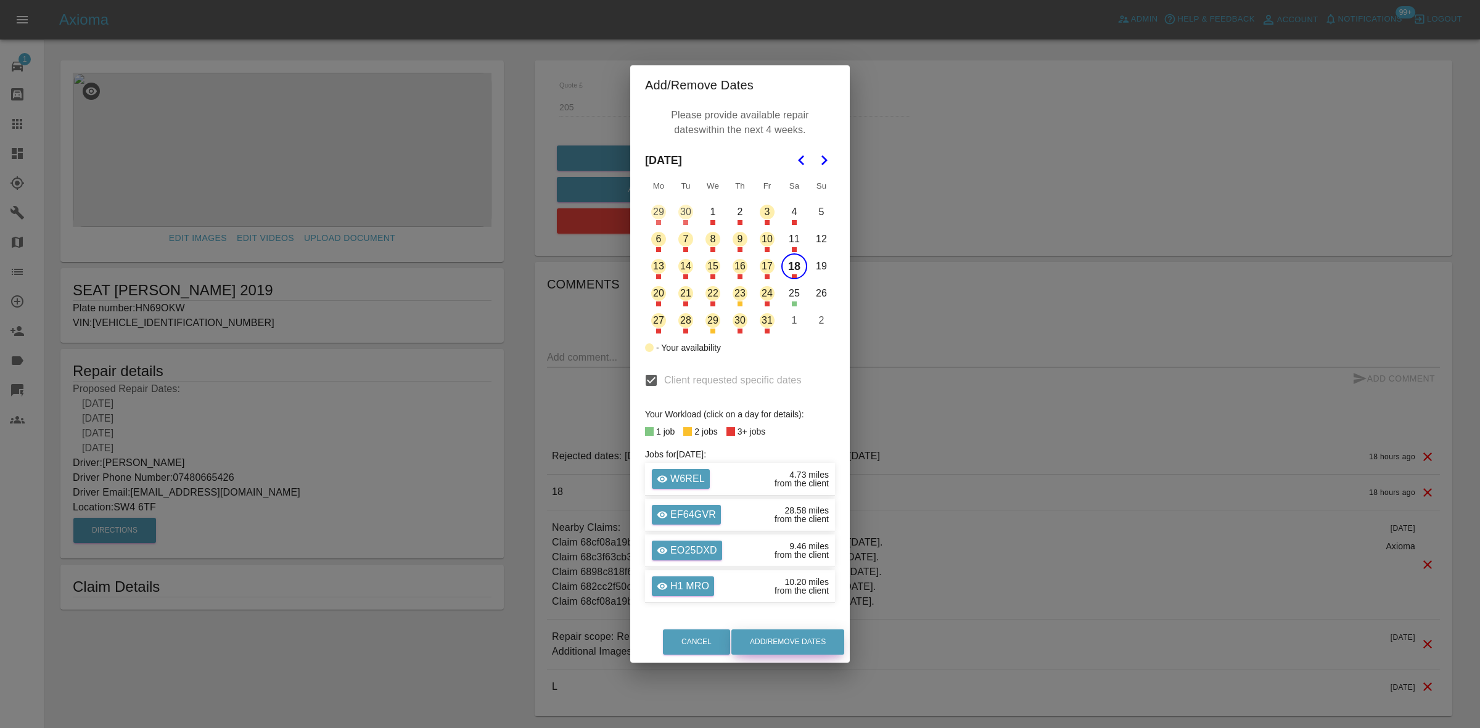
click at [816, 642] on button "Add/Remove Dates" at bounding box center [788, 642] width 113 height 25
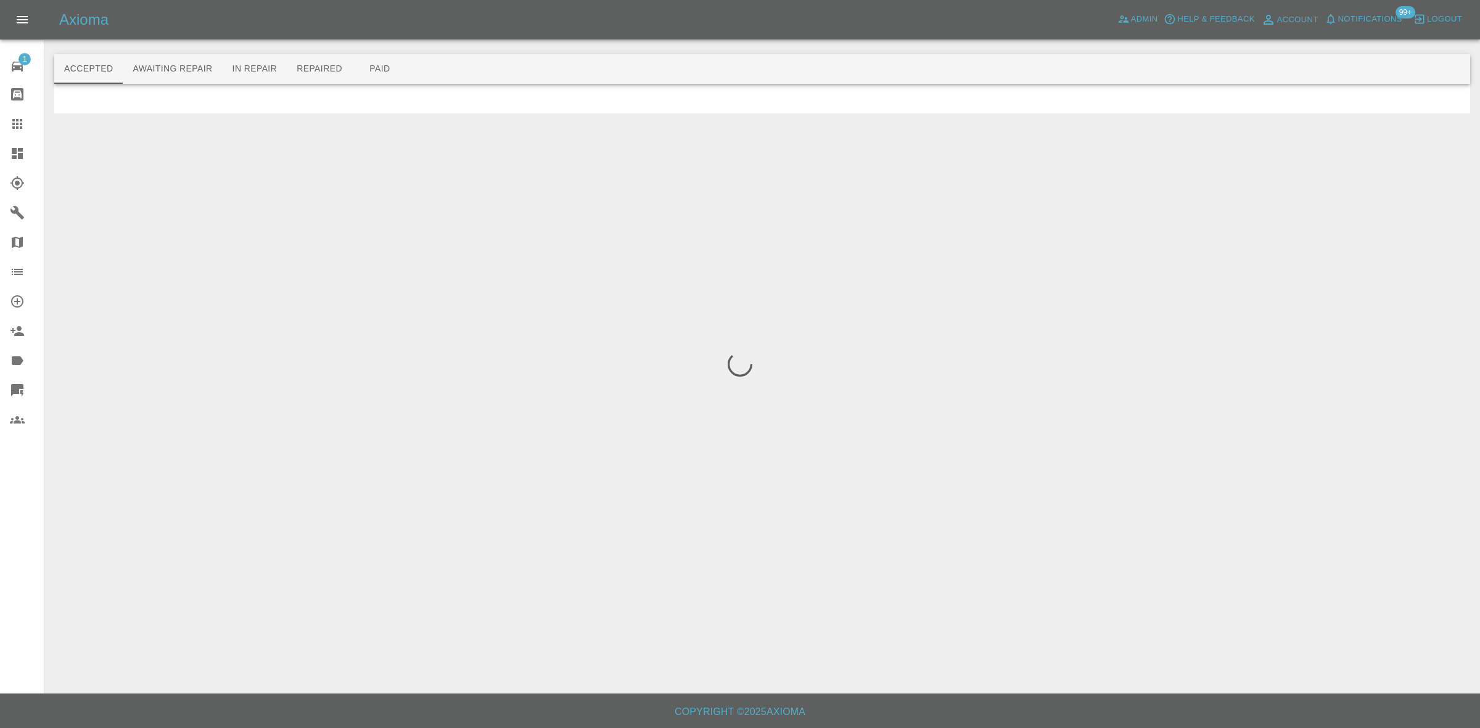
click at [1345, 17] on span "Notifications" at bounding box center [1370, 19] width 64 height 14
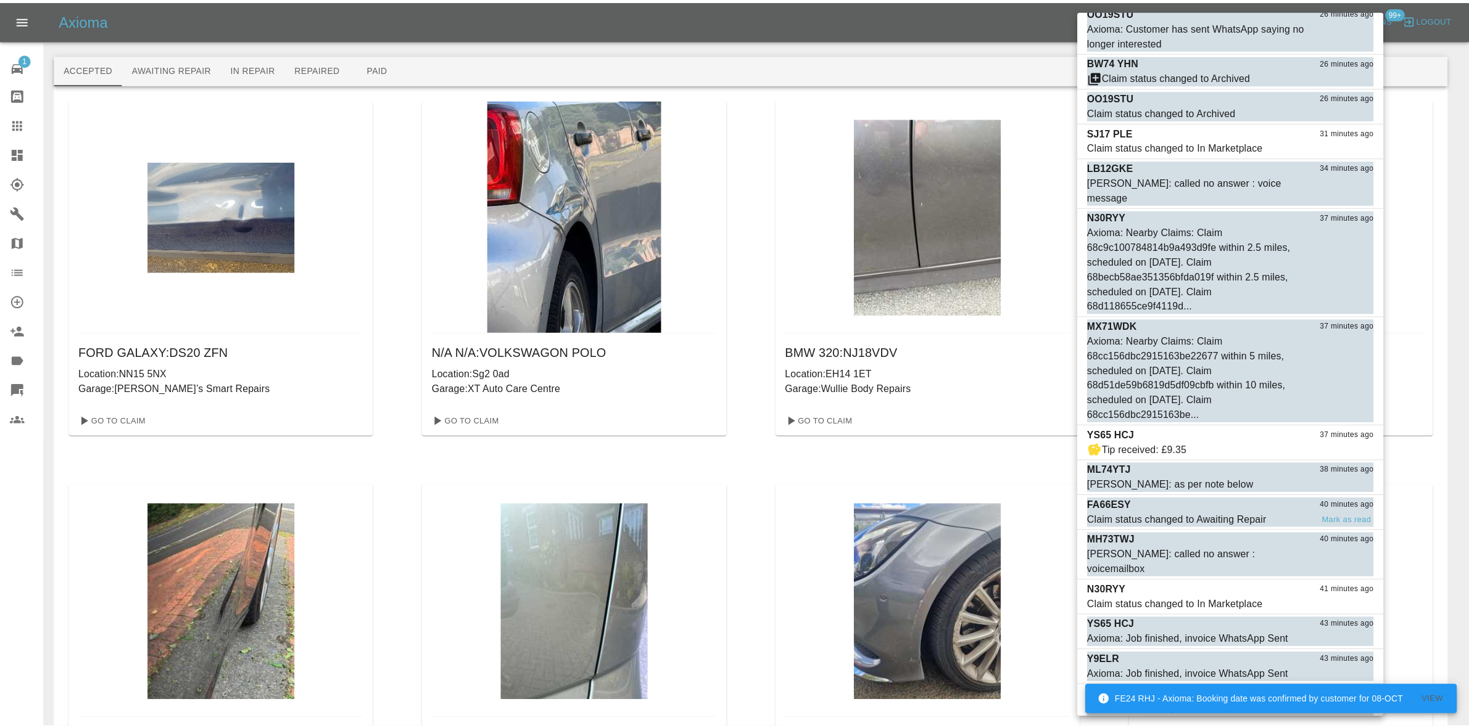
scroll to position [1405, 0]
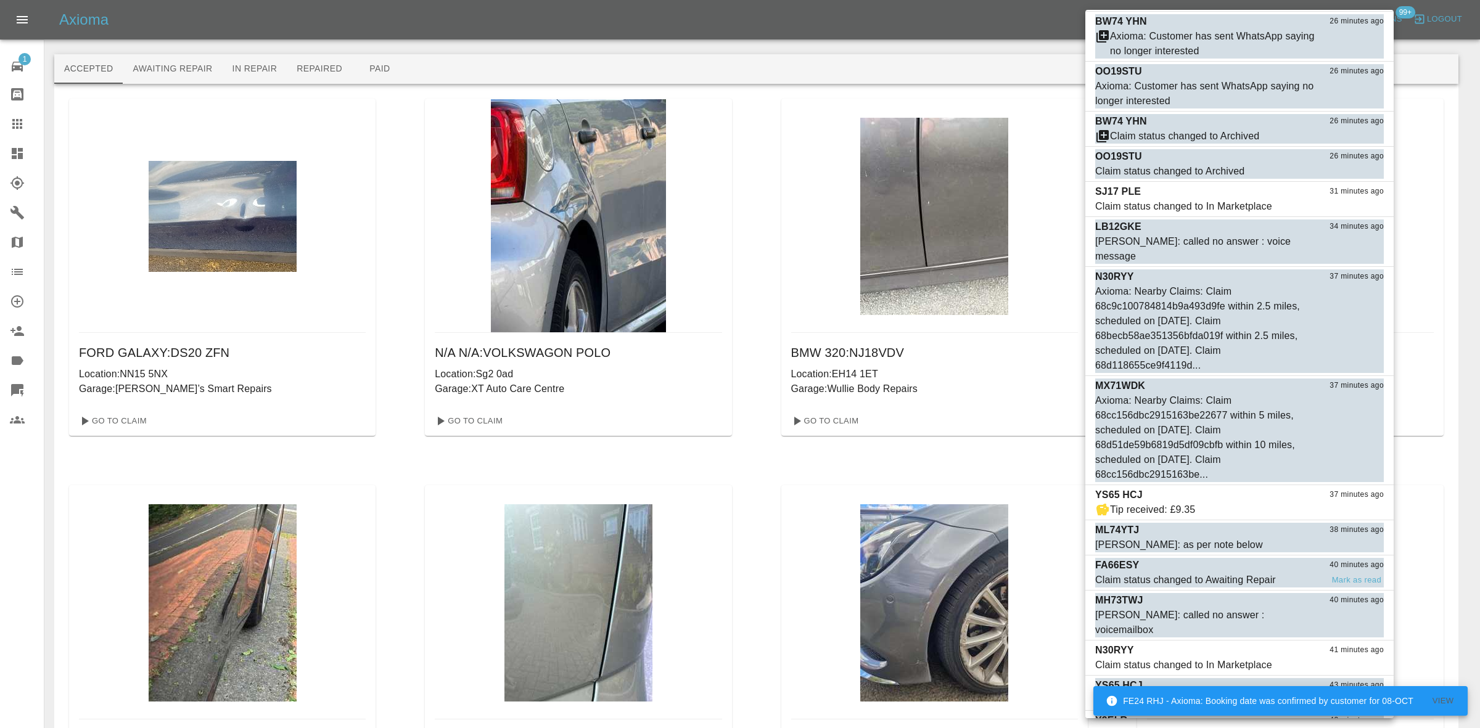
click at [1229, 573] on div "Claim status changed to Awaiting Repair" at bounding box center [1185, 580] width 181 height 15
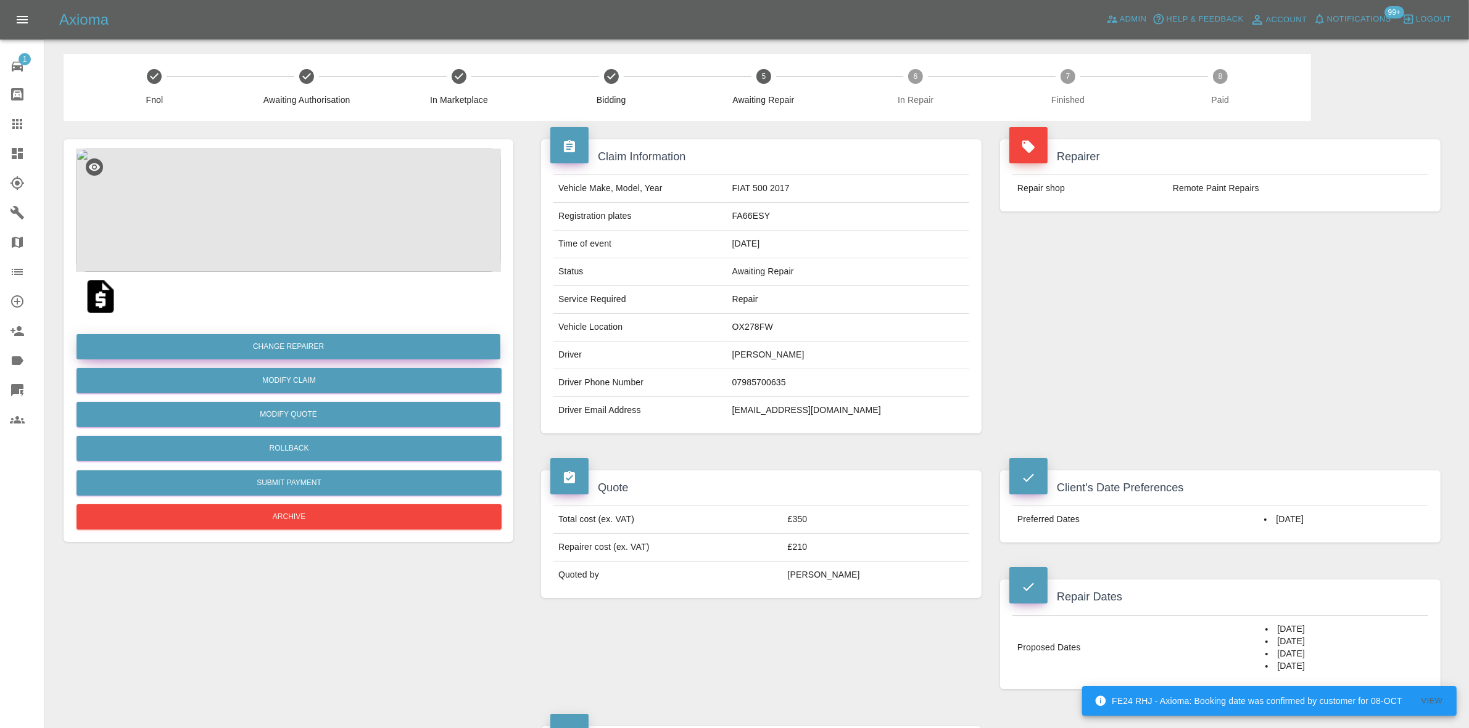
click at [279, 344] on button "Change Repairer" at bounding box center [288, 346] width 424 height 25
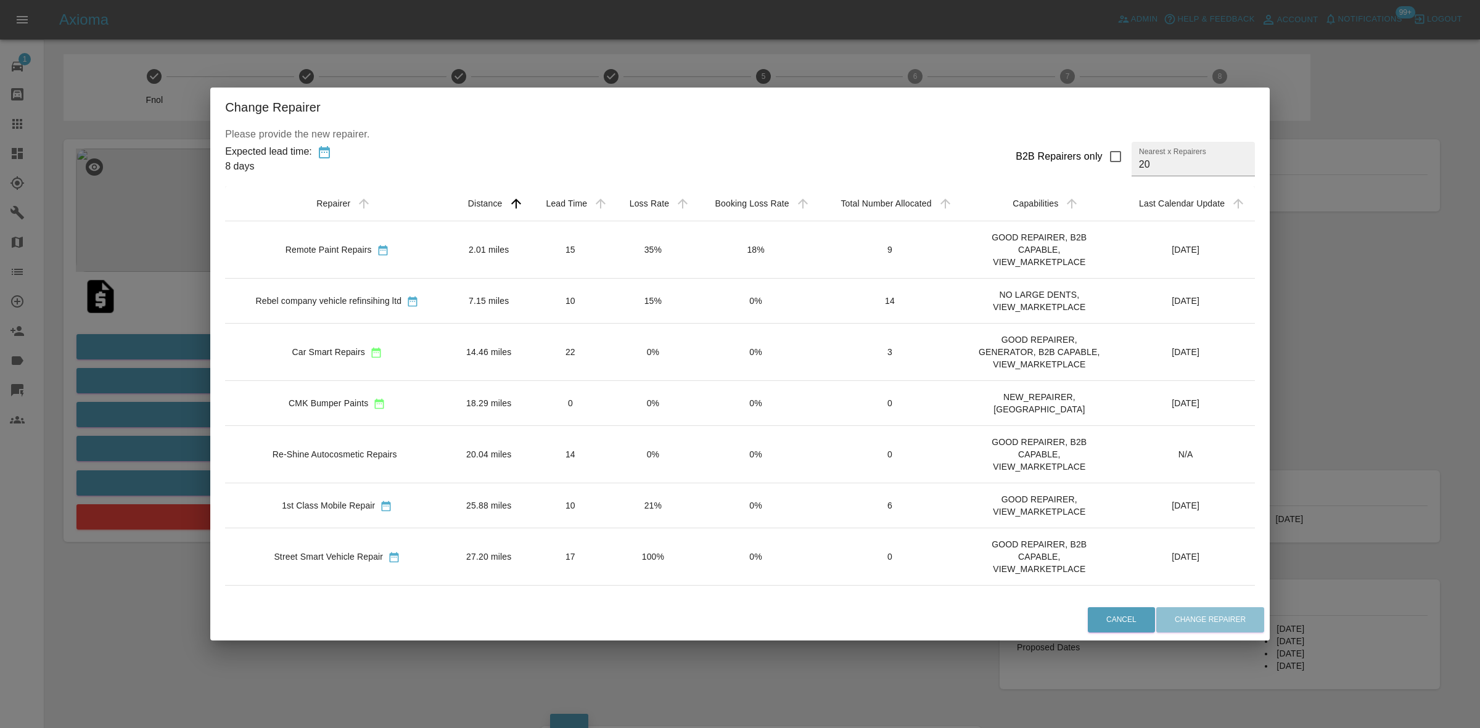
click at [649, 60] on div "Change Repairer Please provide the new repairer. Expected lead time: 8 days B2B…" at bounding box center [740, 364] width 1480 height 728
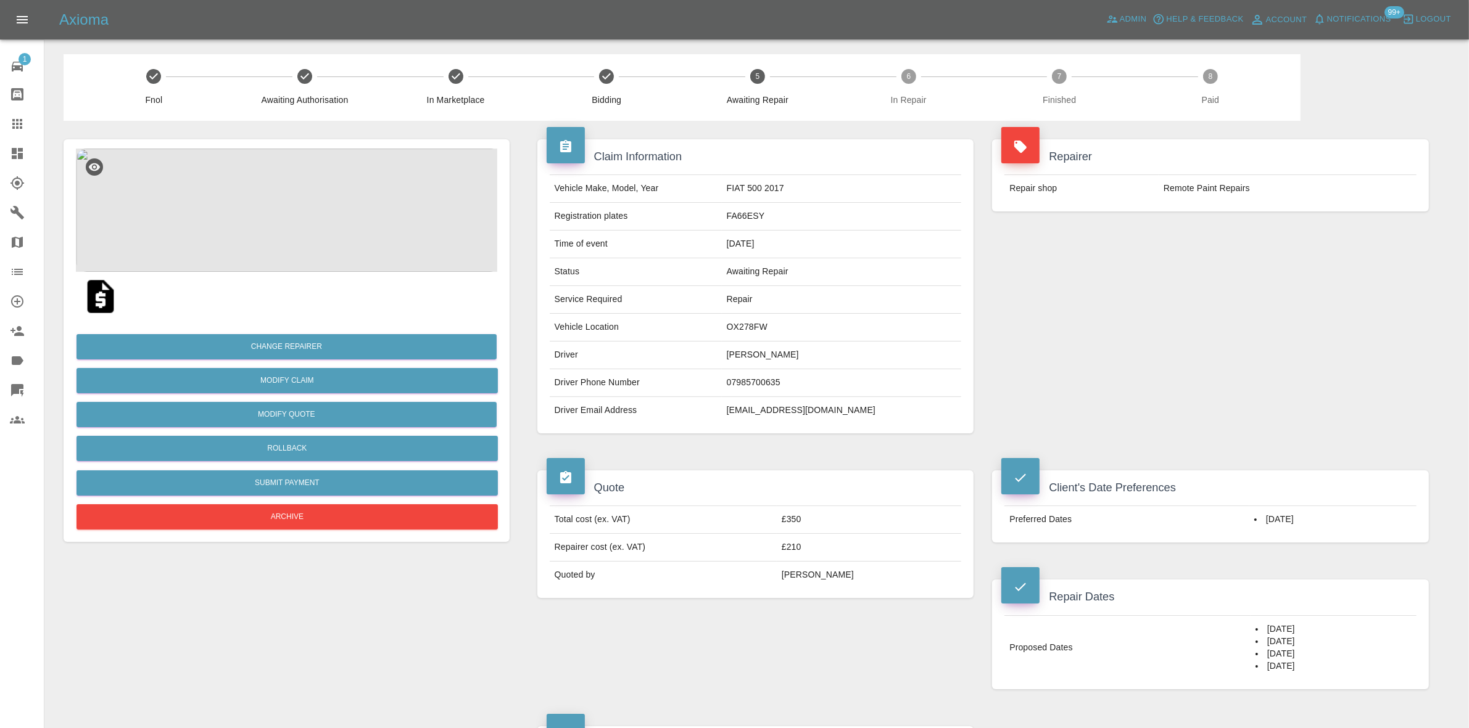
click at [278, 234] on img at bounding box center [288, 210] width 425 height 123
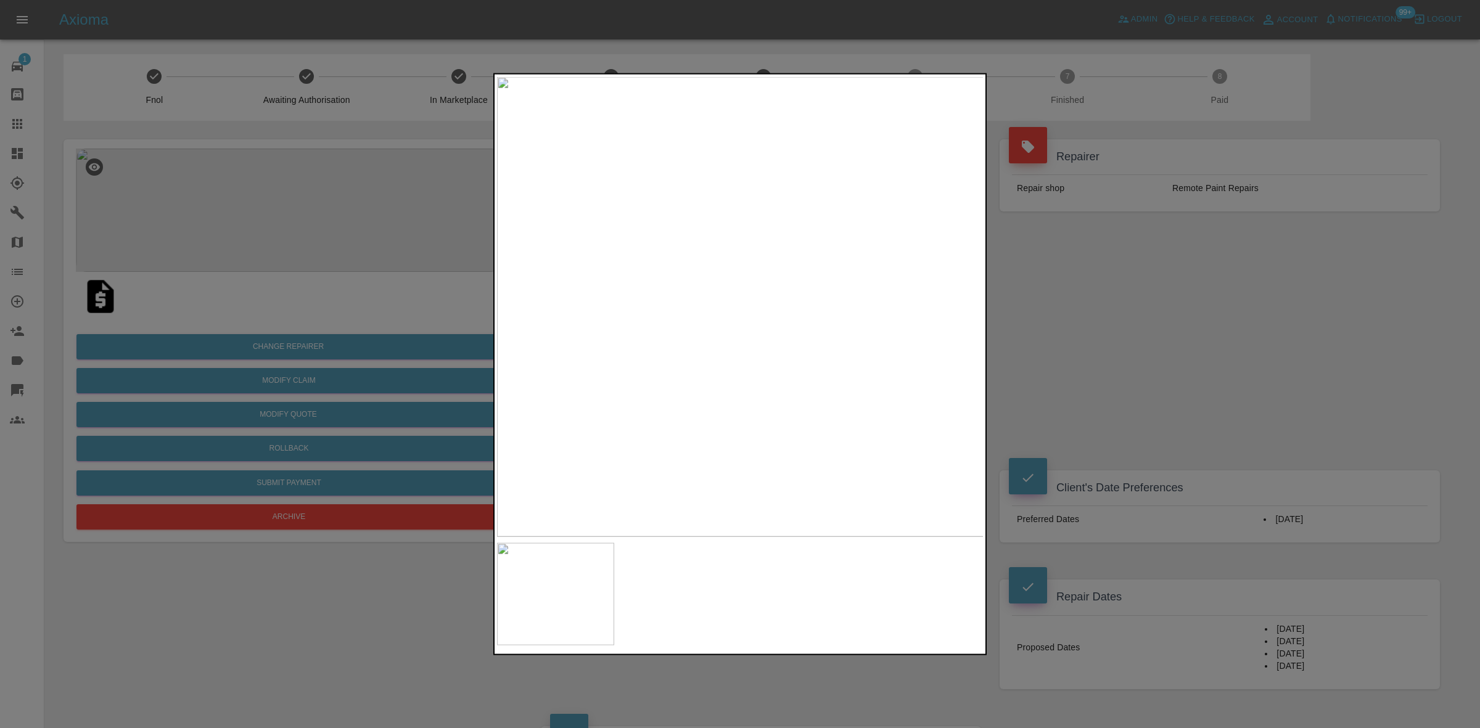
click at [1015, 319] on div at bounding box center [740, 364] width 1480 height 728
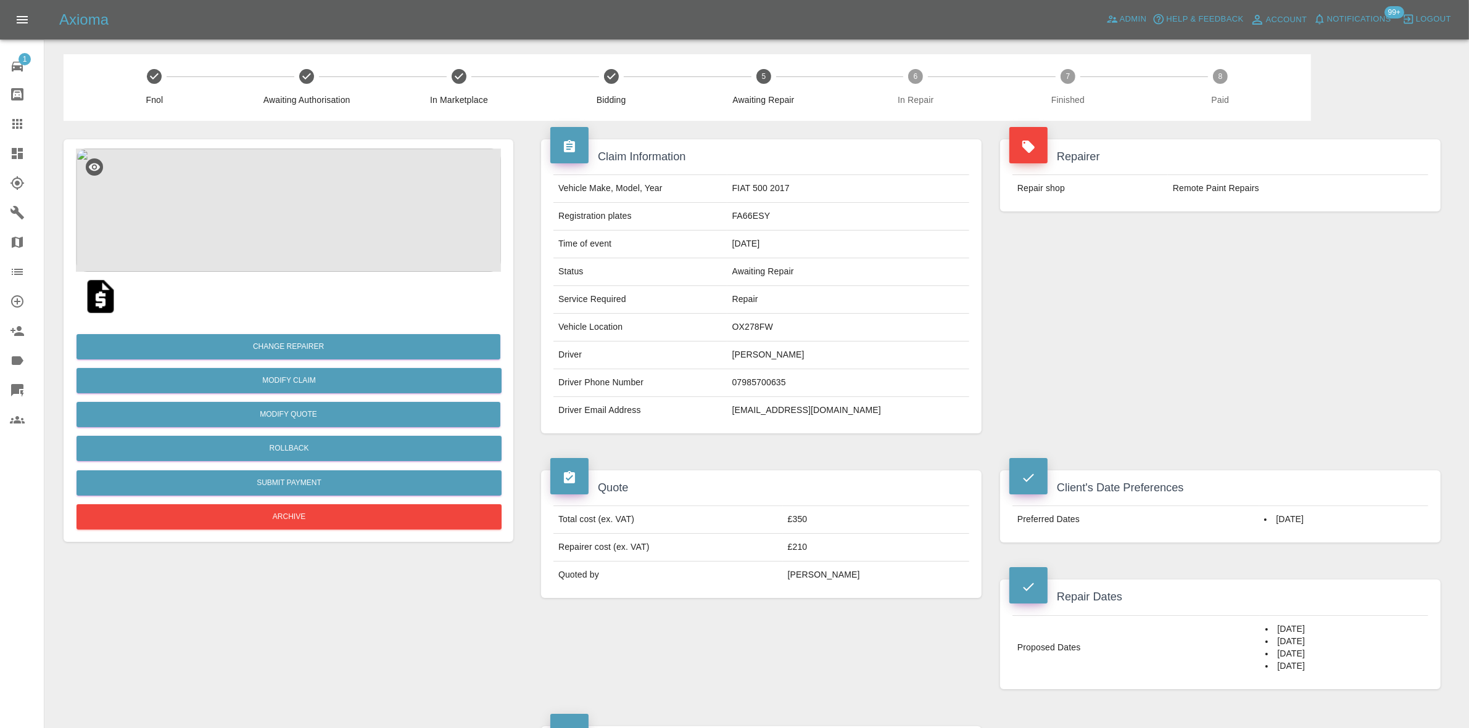
click at [766, 327] on td "OX278FW" at bounding box center [848, 328] width 242 height 28
copy td "OX278FW"
click at [1351, 14] on span "Notifications" at bounding box center [1359, 19] width 64 height 14
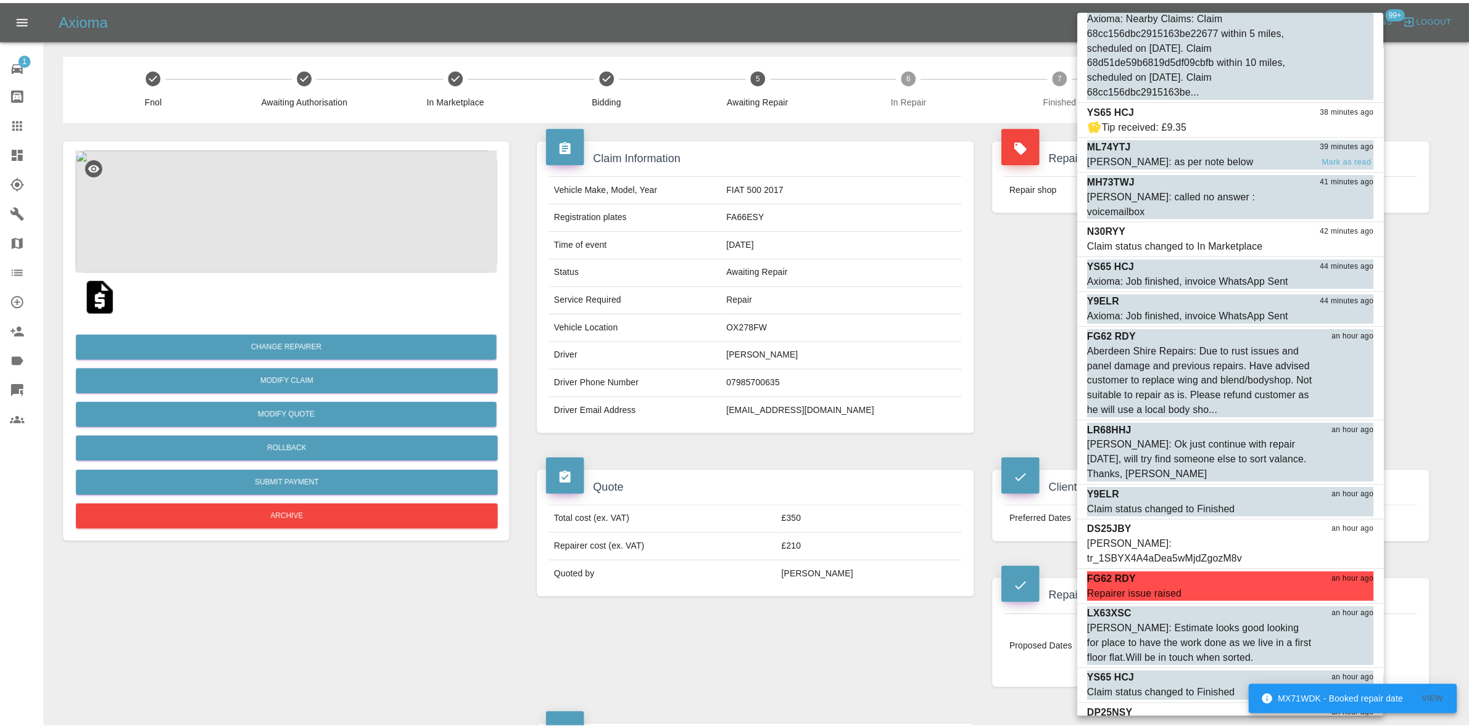
scroll to position [1886, 0]
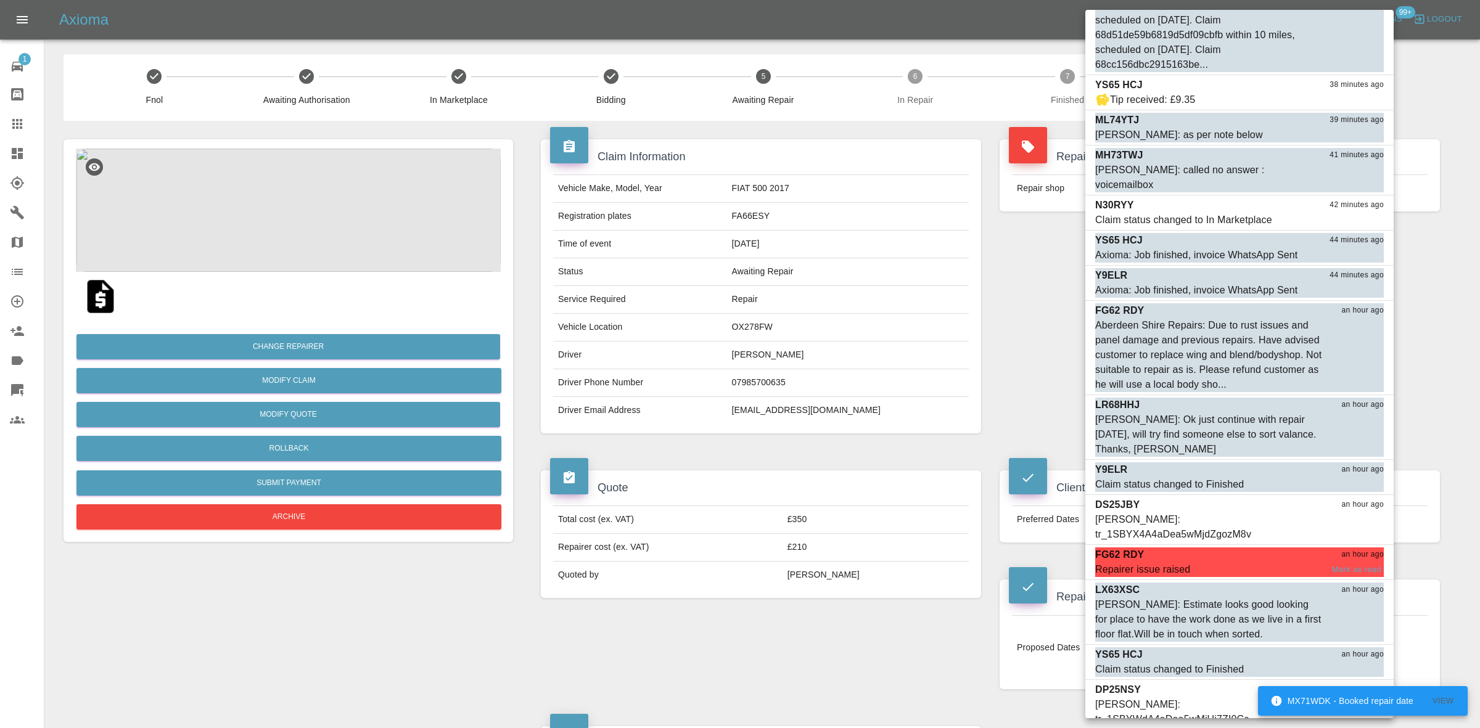
click at [1216, 548] on div "FG62 RDY an hour ago" at bounding box center [1239, 555] width 289 height 15
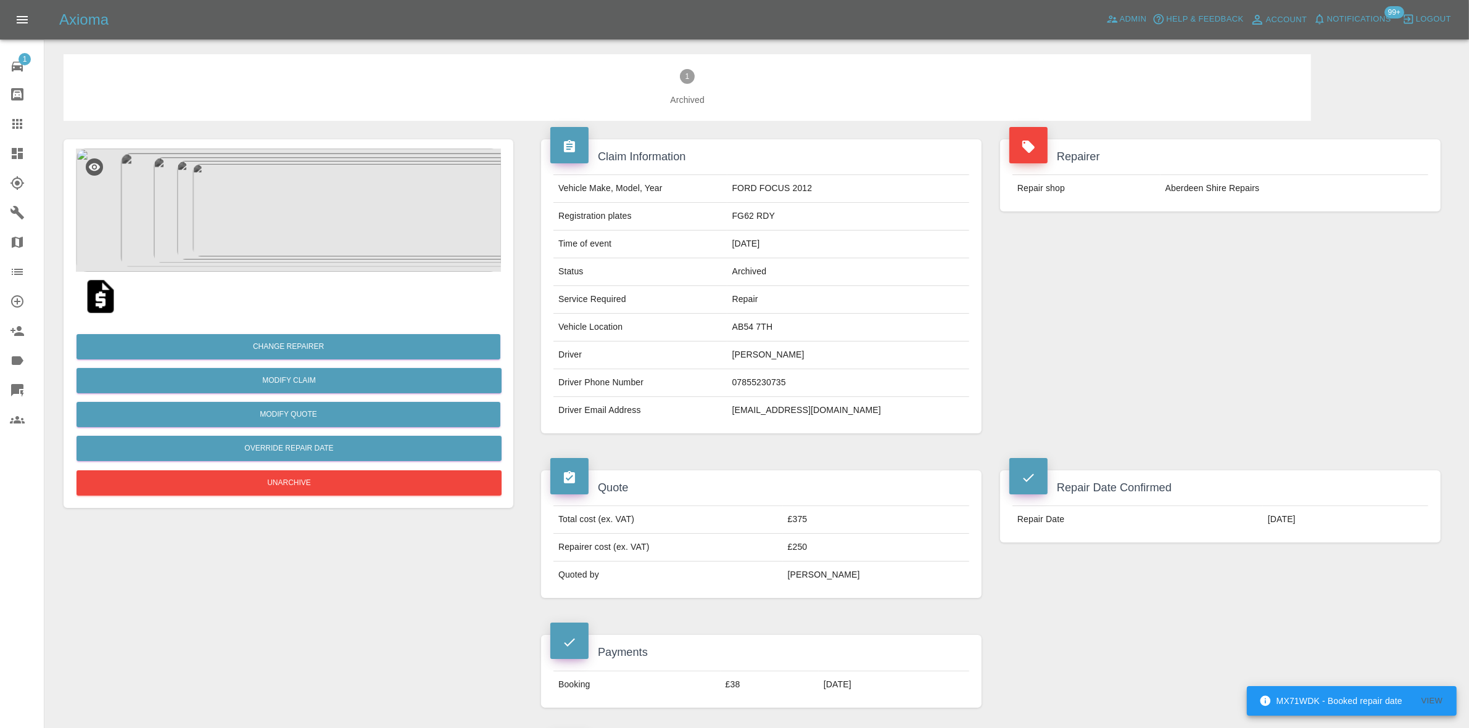
click at [1385, 16] on span "99+" at bounding box center [1394, 12] width 20 height 12
click at [1340, 17] on span "Notifications" at bounding box center [1359, 19] width 64 height 14
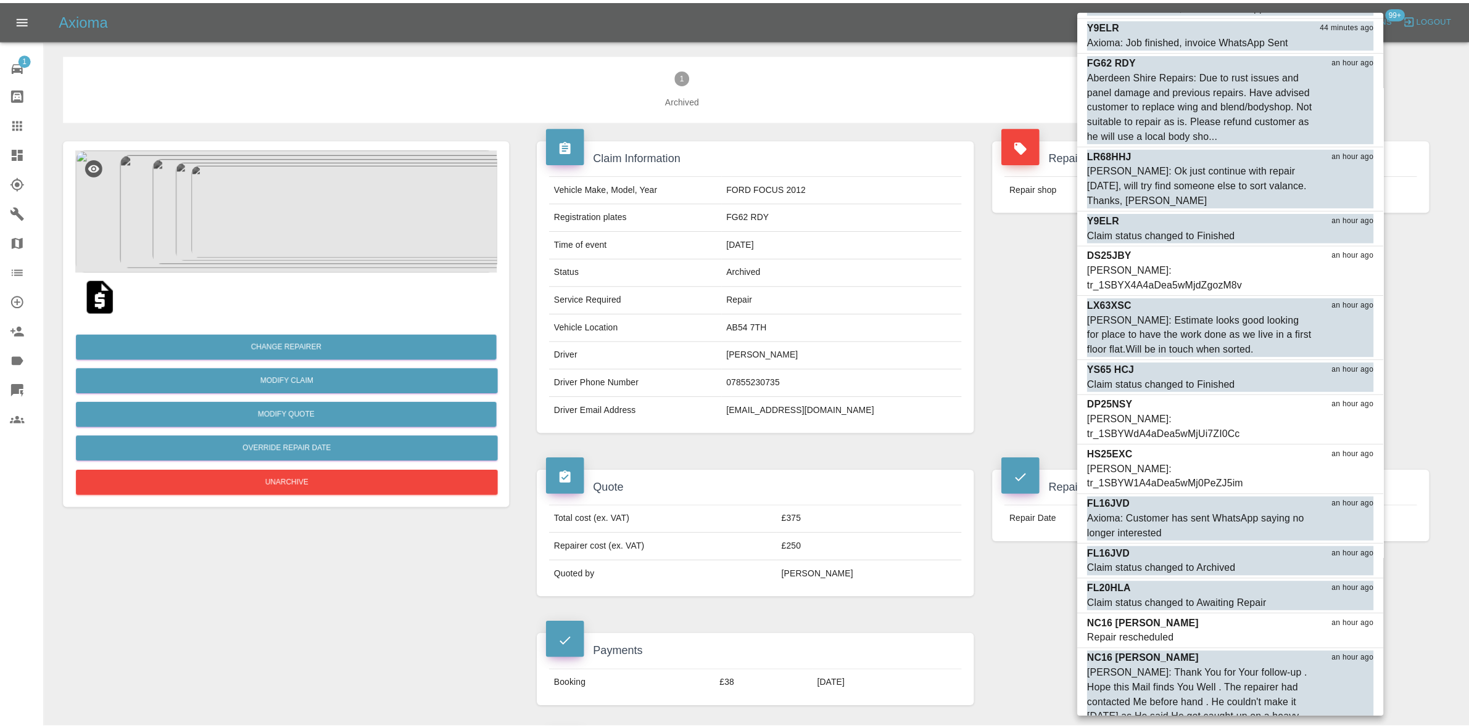
scroll to position [2159, 0]
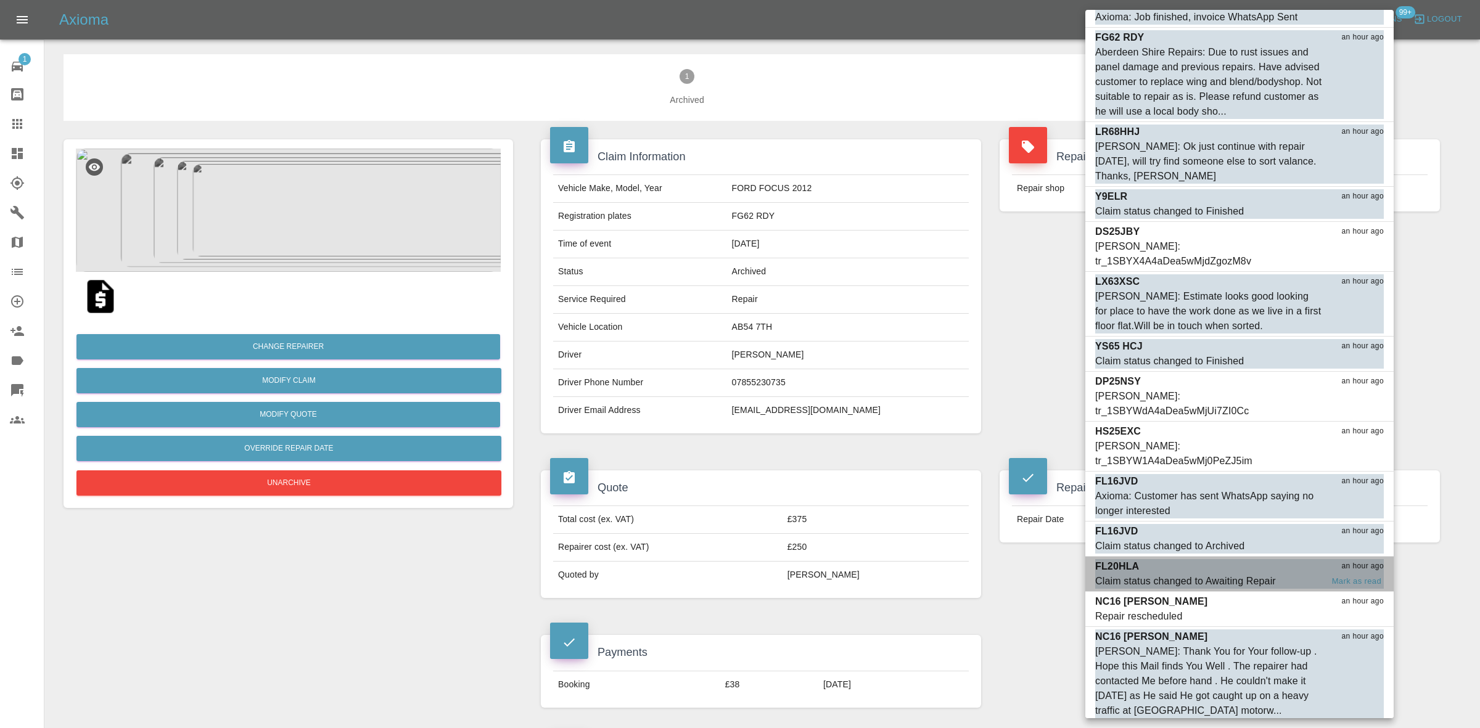
click at [1197, 559] on div "FL20HLA an hour ago" at bounding box center [1239, 566] width 289 height 15
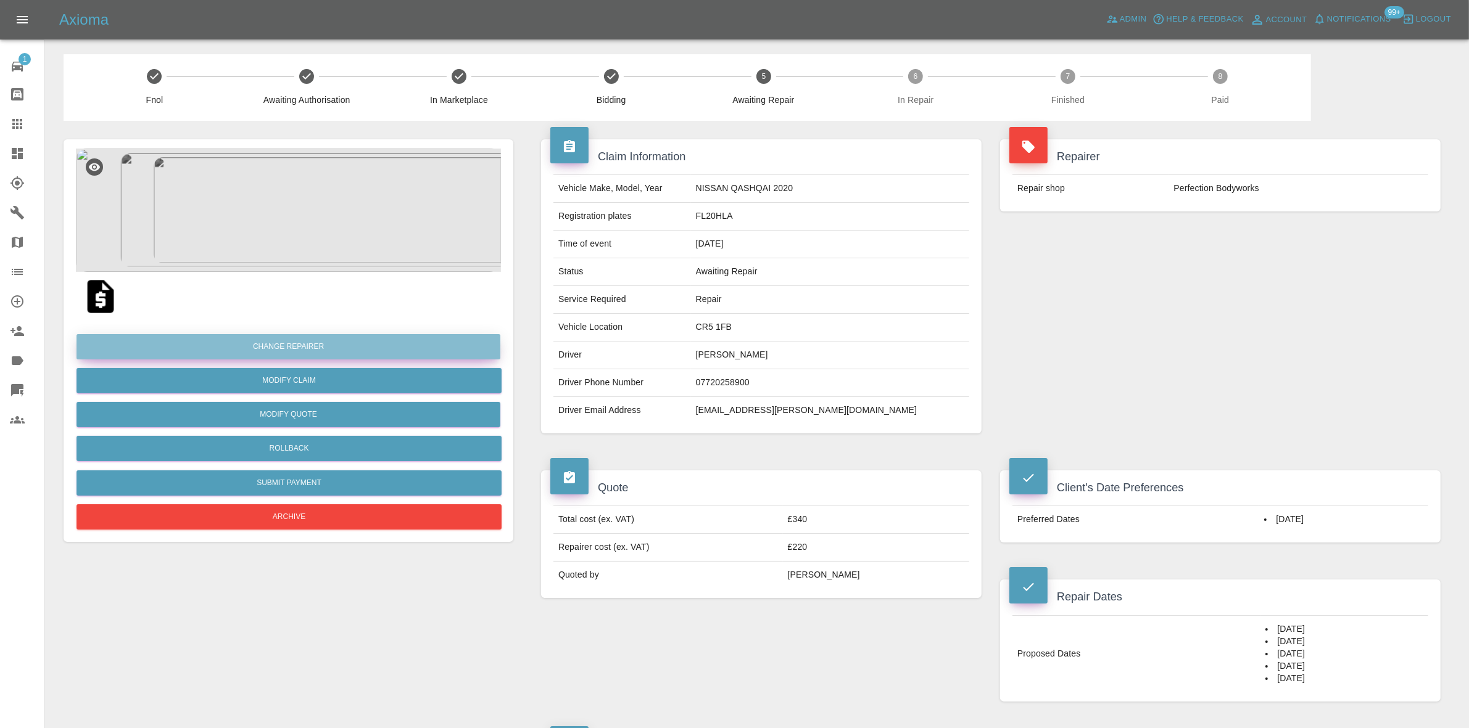
click at [262, 340] on button "Change Repairer" at bounding box center [288, 346] width 424 height 25
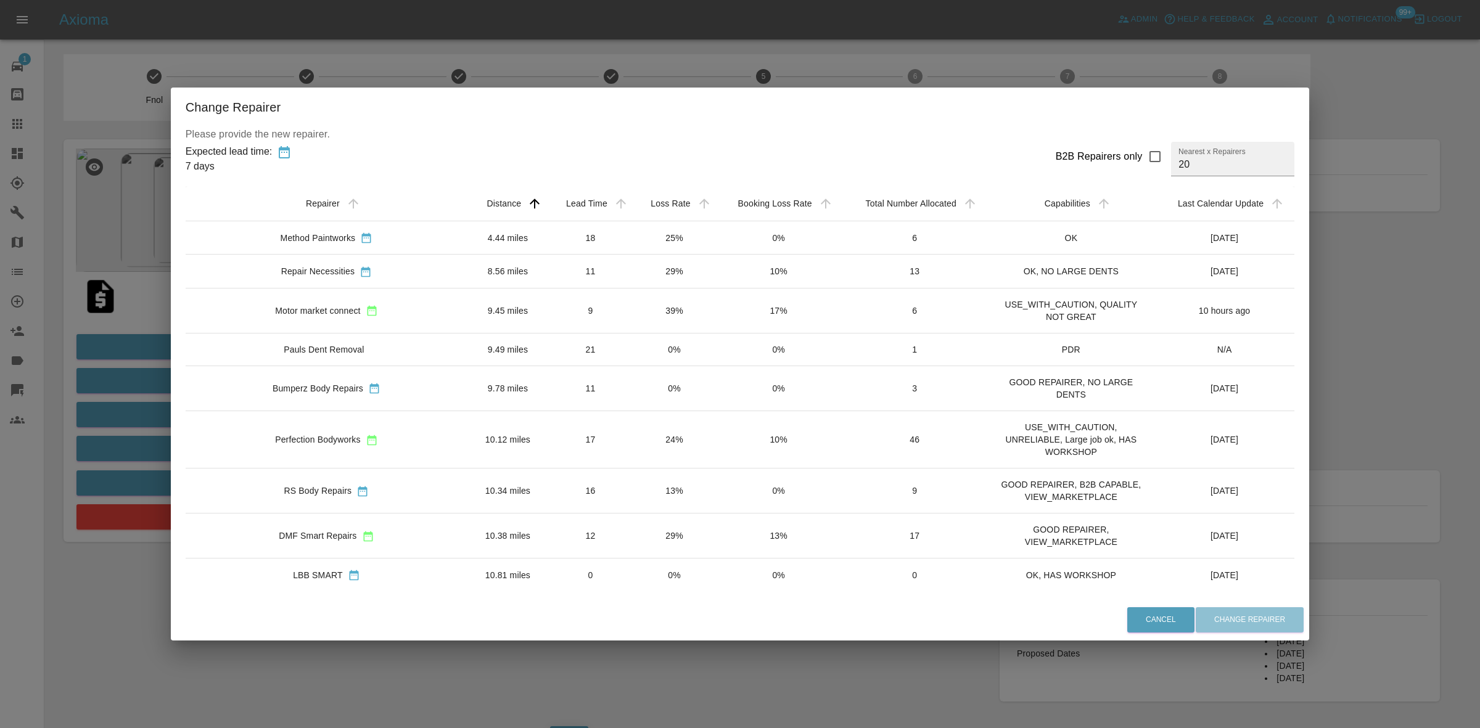
click at [614, 57] on div "Change Repairer Please provide the new repairer. Expected lead time: 7 days B2B…" at bounding box center [740, 364] width 1480 height 728
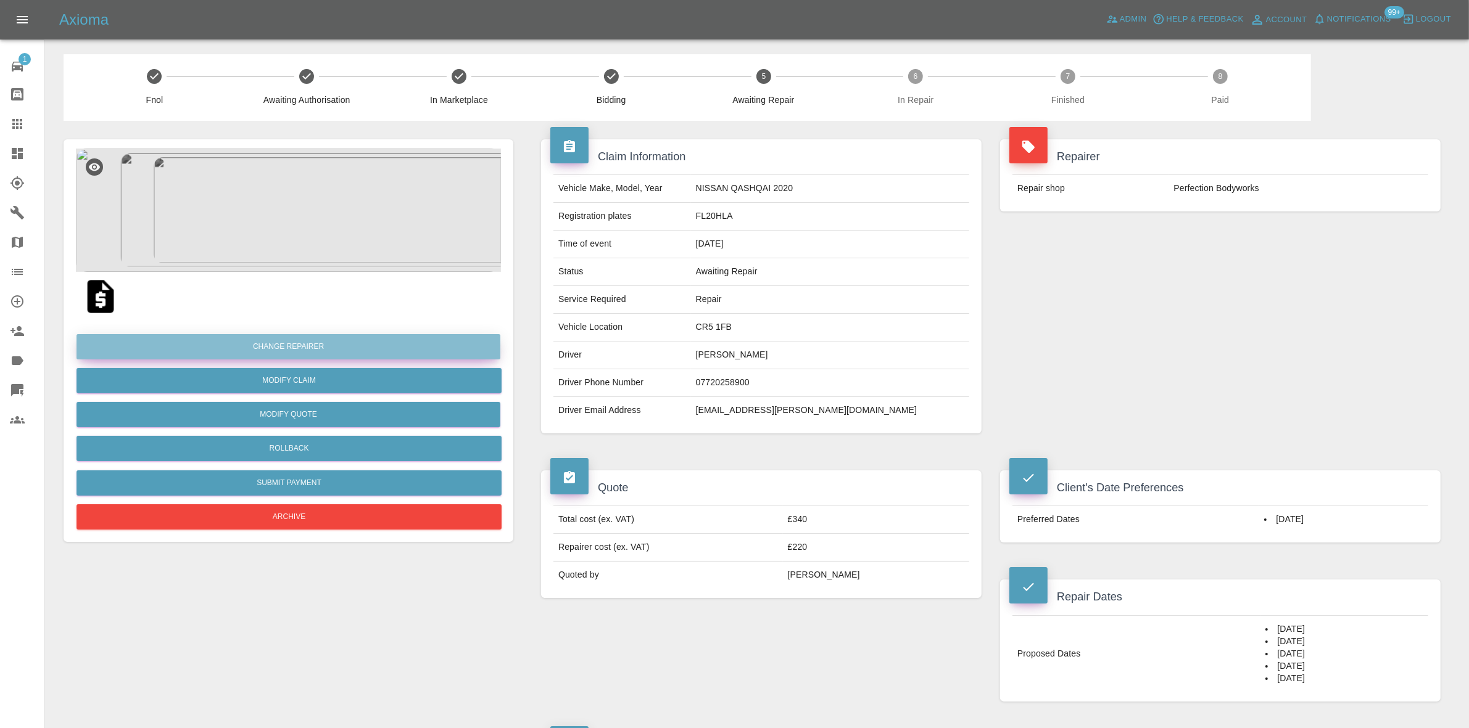
click at [306, 348] on button "Change Repairer" at bounding box center [288, 346] width 424 height 25
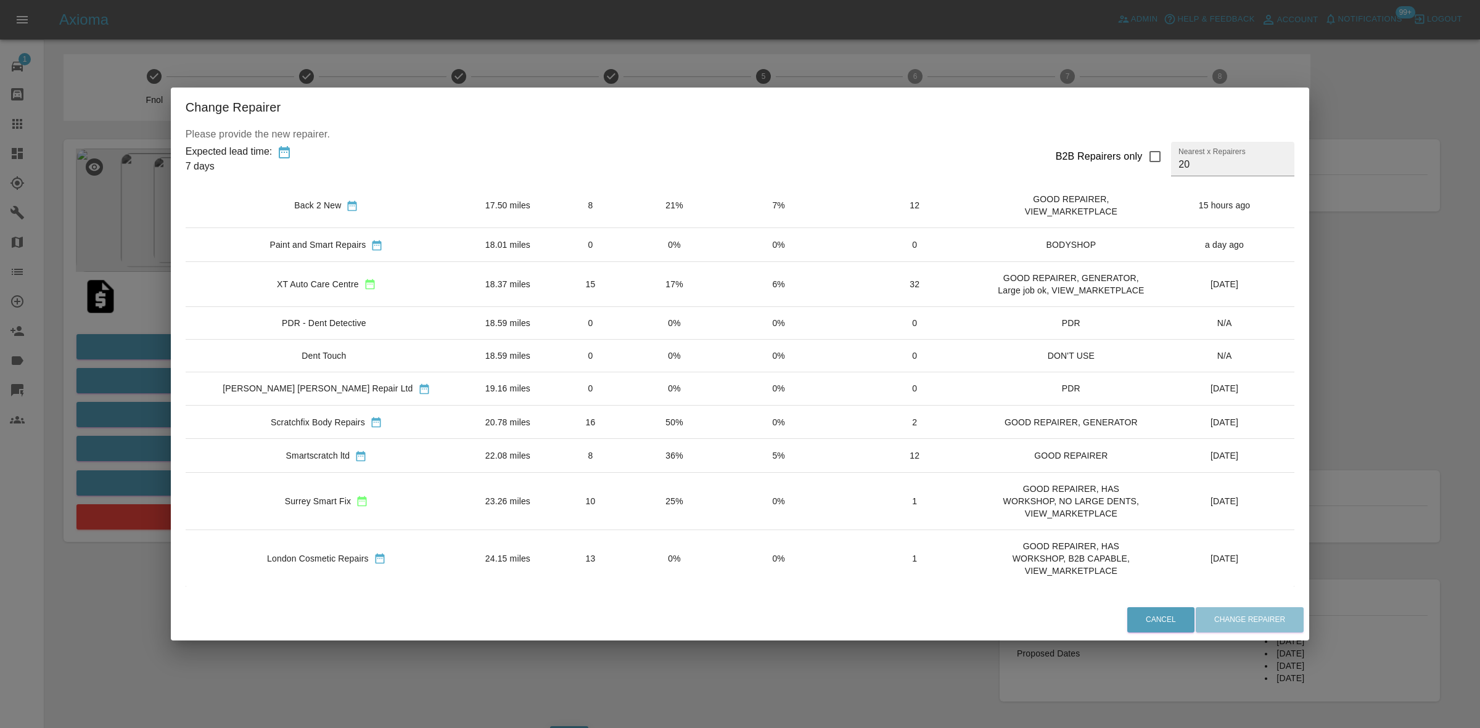
scroll to position [482, 0]
click at [161, 253] on div "Change Repairer Please provide the new repairer. Expected lead time: 7 days B2B…" at bounding box center [740, 364] width 1480 height 728
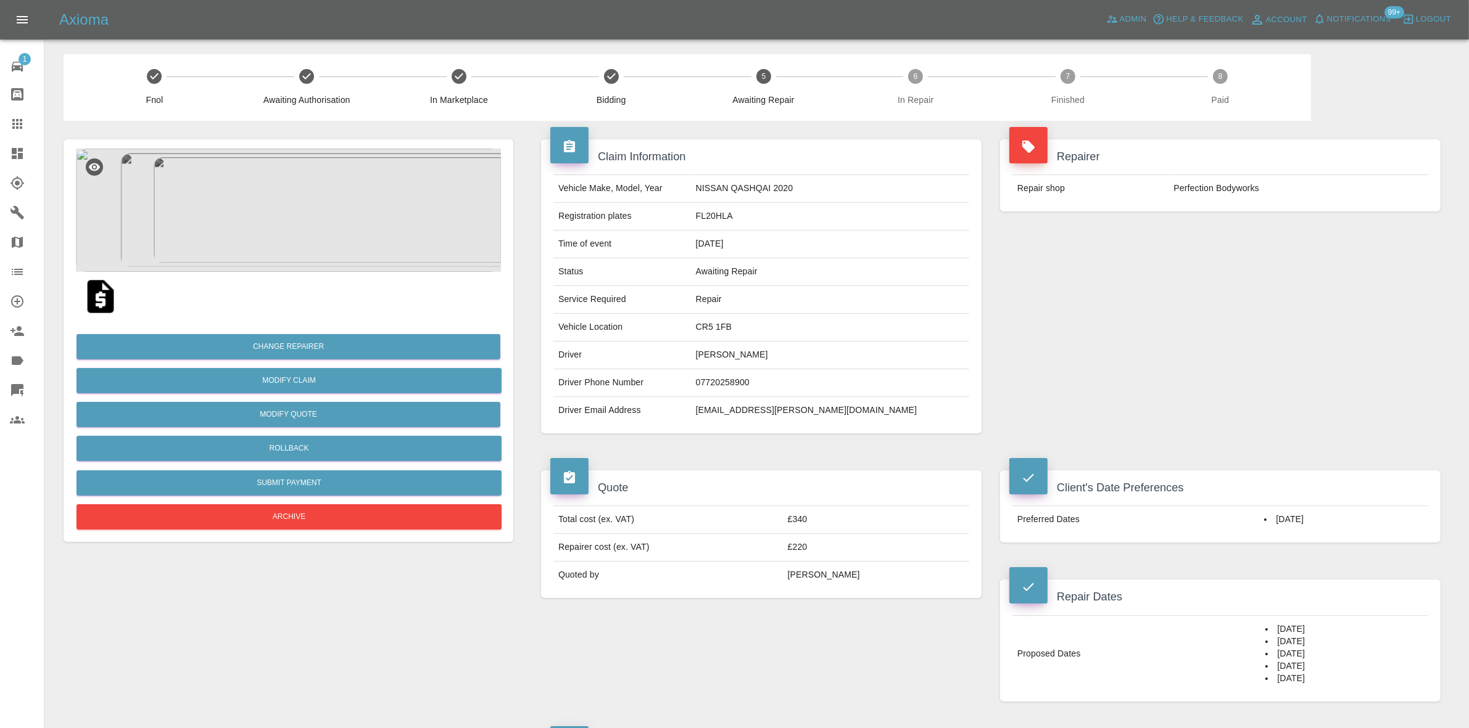
click at [1358, 19] on span "Notifications" at bounding box center [1359, 19] width 64 height 14
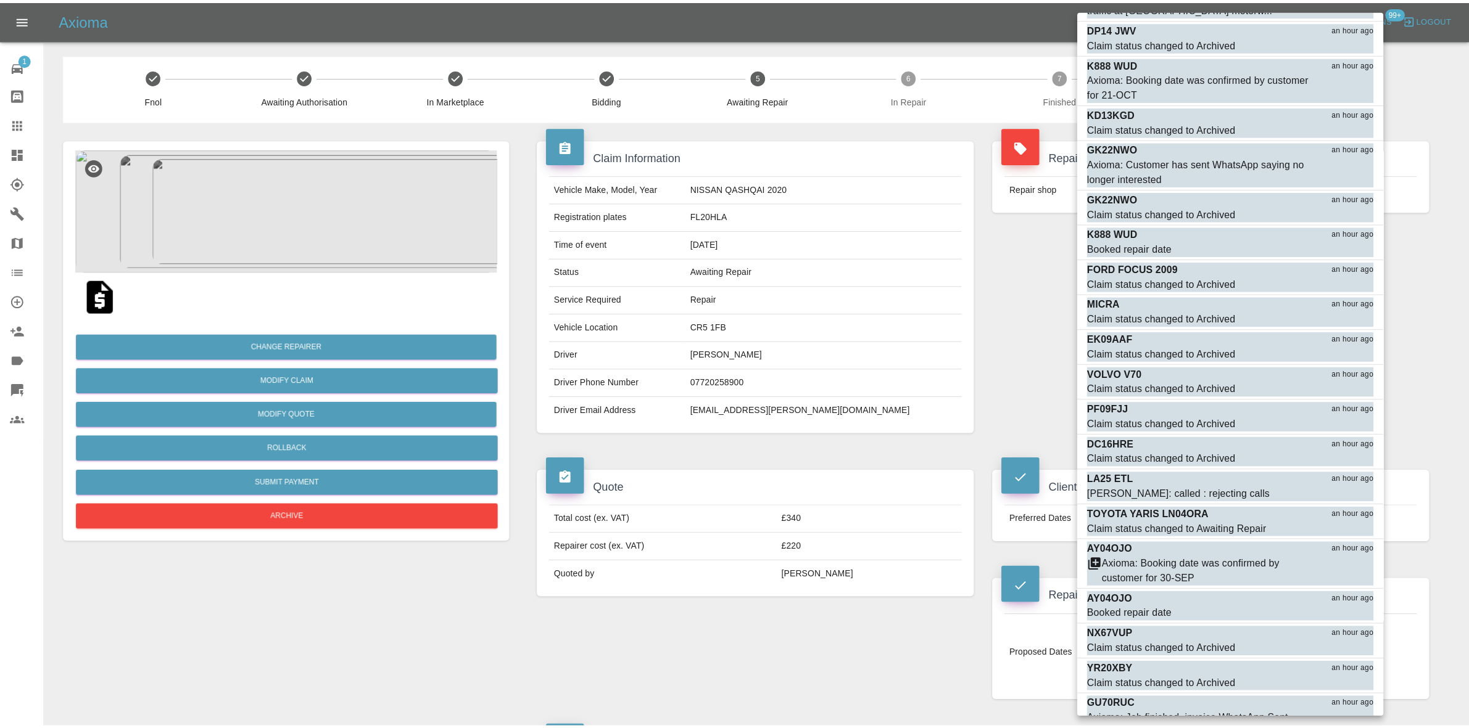
scroll to position [2888, 0]
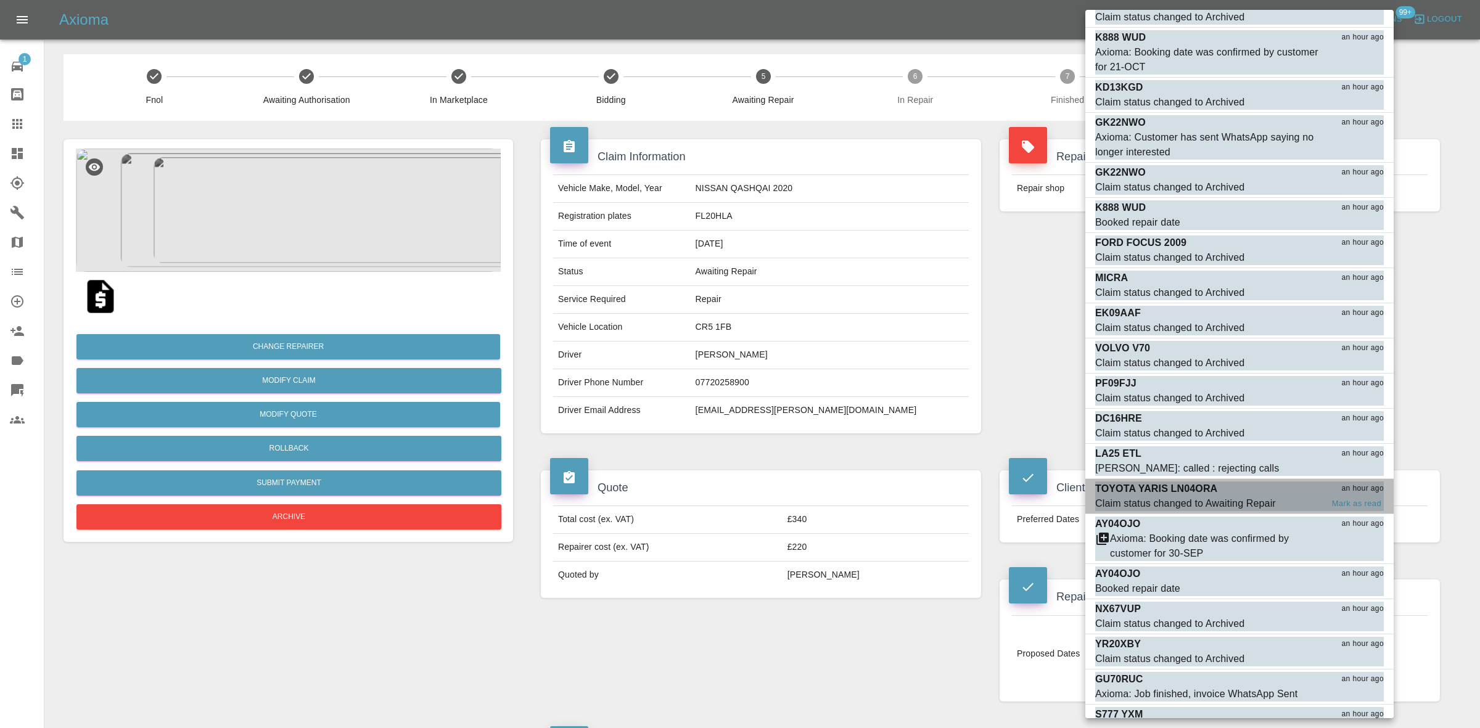
click at [1207, 497] on div "Claim status changed to Awaiting Repair" at bounding box center [1185, 504] width 181 height 15
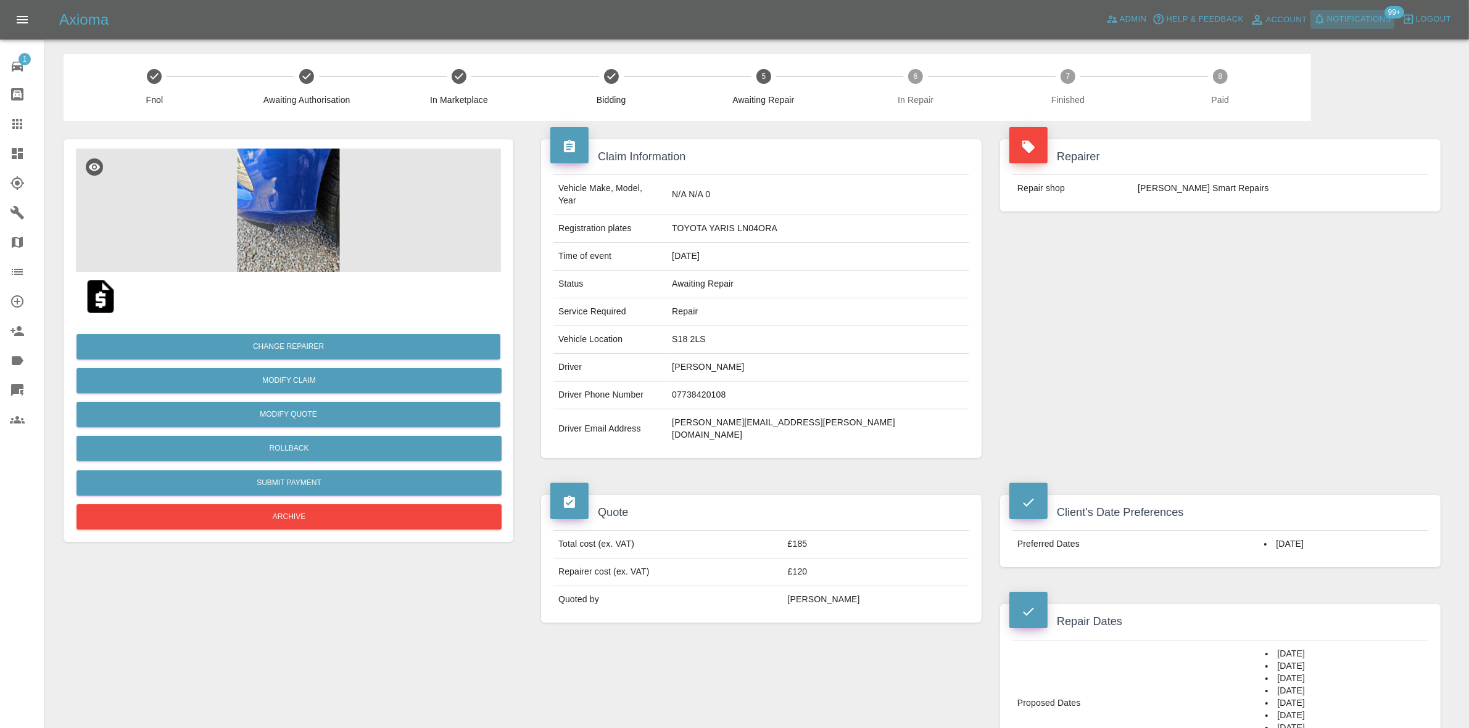
click at [1348, 23] on span "Notifications" at bounding box center [1359, 19] width 64 height 14
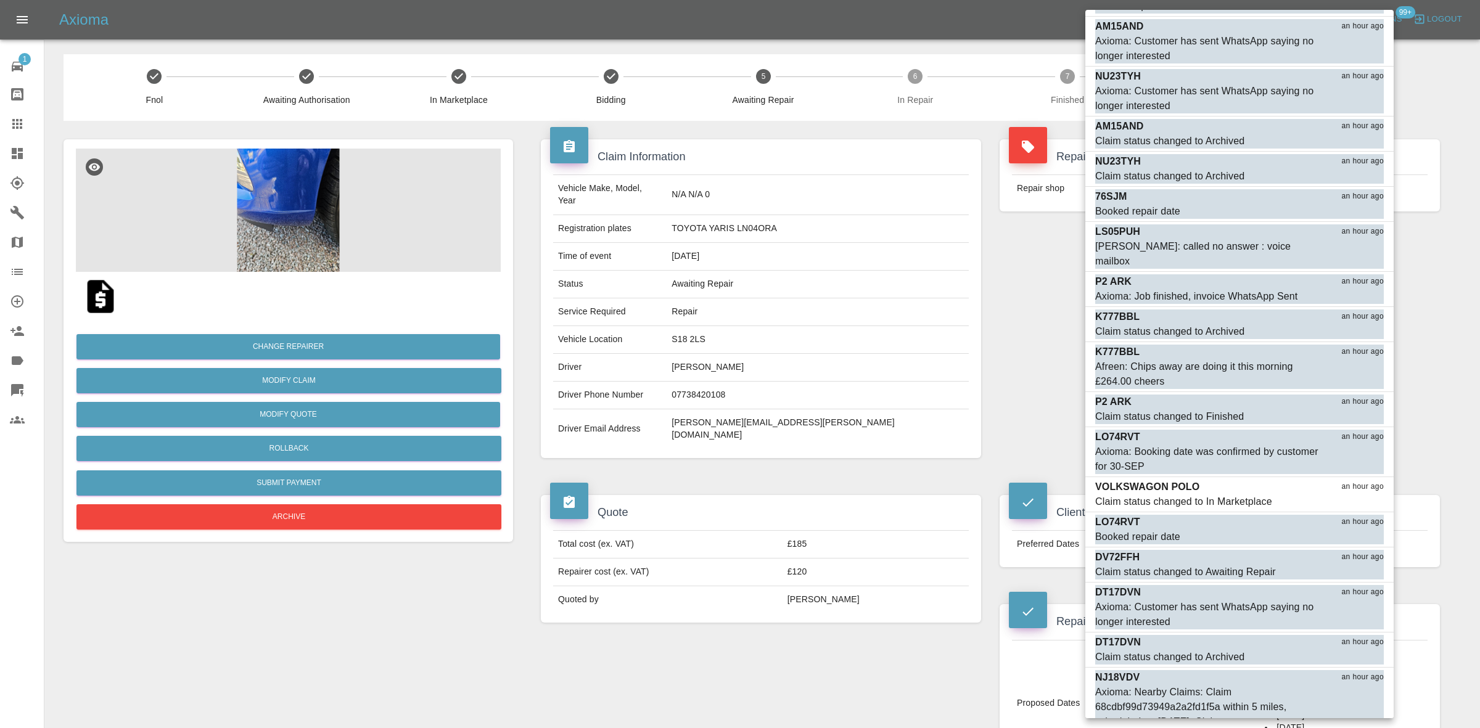
scroll to position [4549, 0]
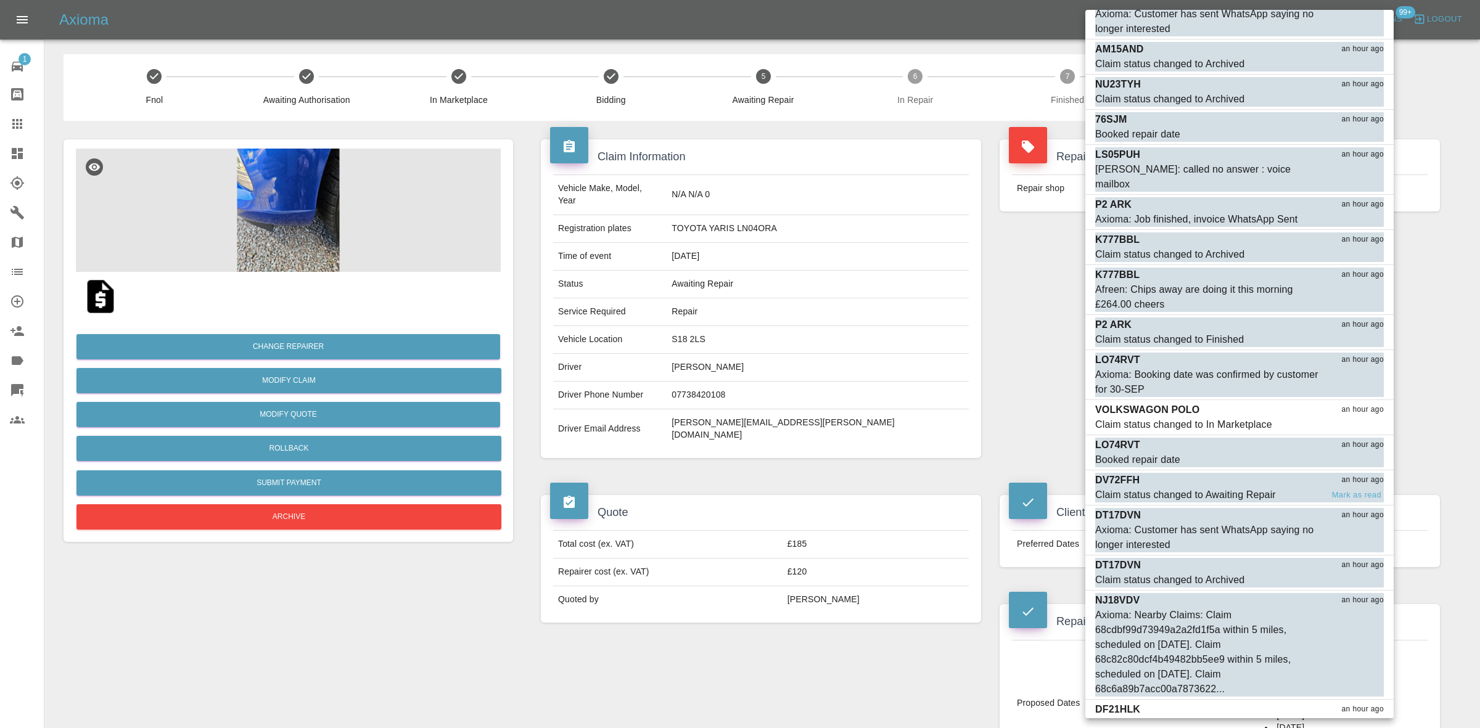
click at [1218, 488] on div "Claim status changed to Awaiting Repair" at bounding box center [1185, 495] width 181 height 15
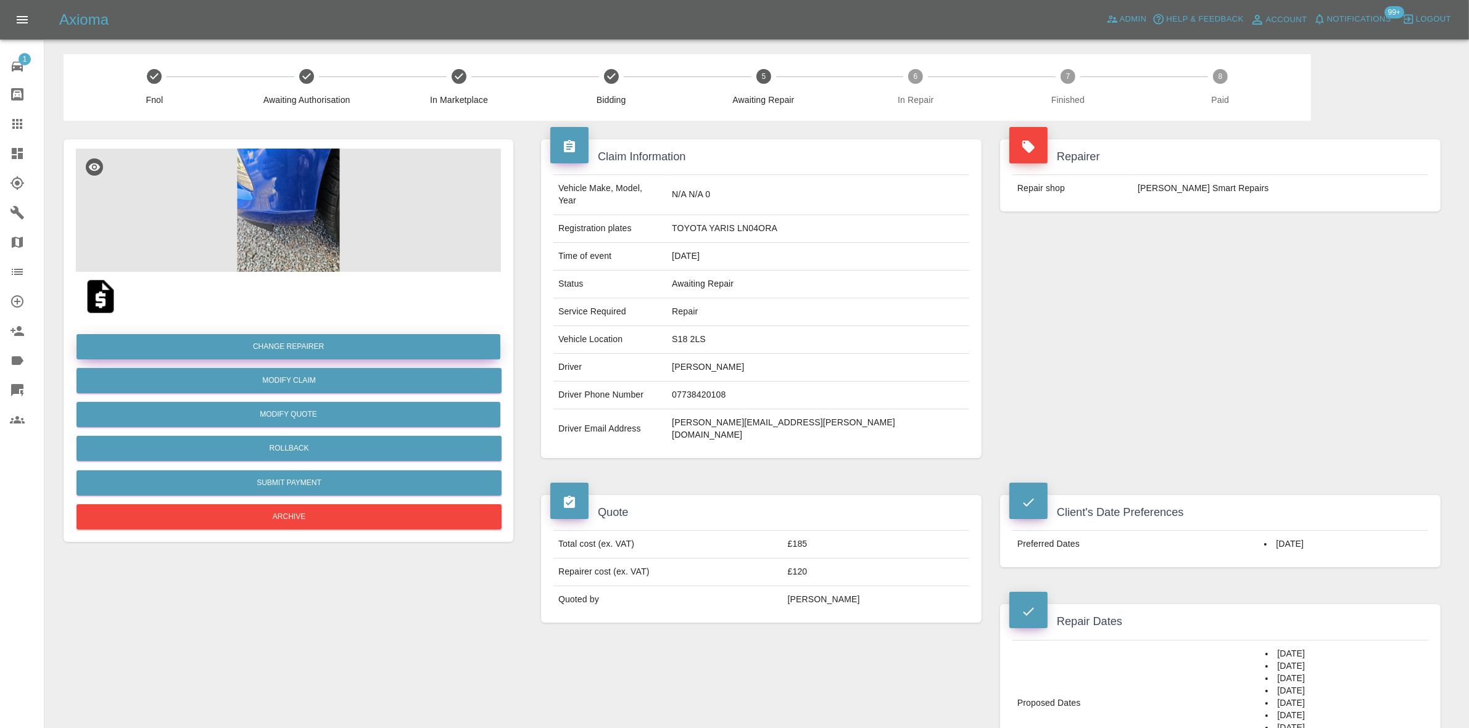
click at [279, 337] on button "Change Repairer" at bounding box center [288, 346] width 424 height 25
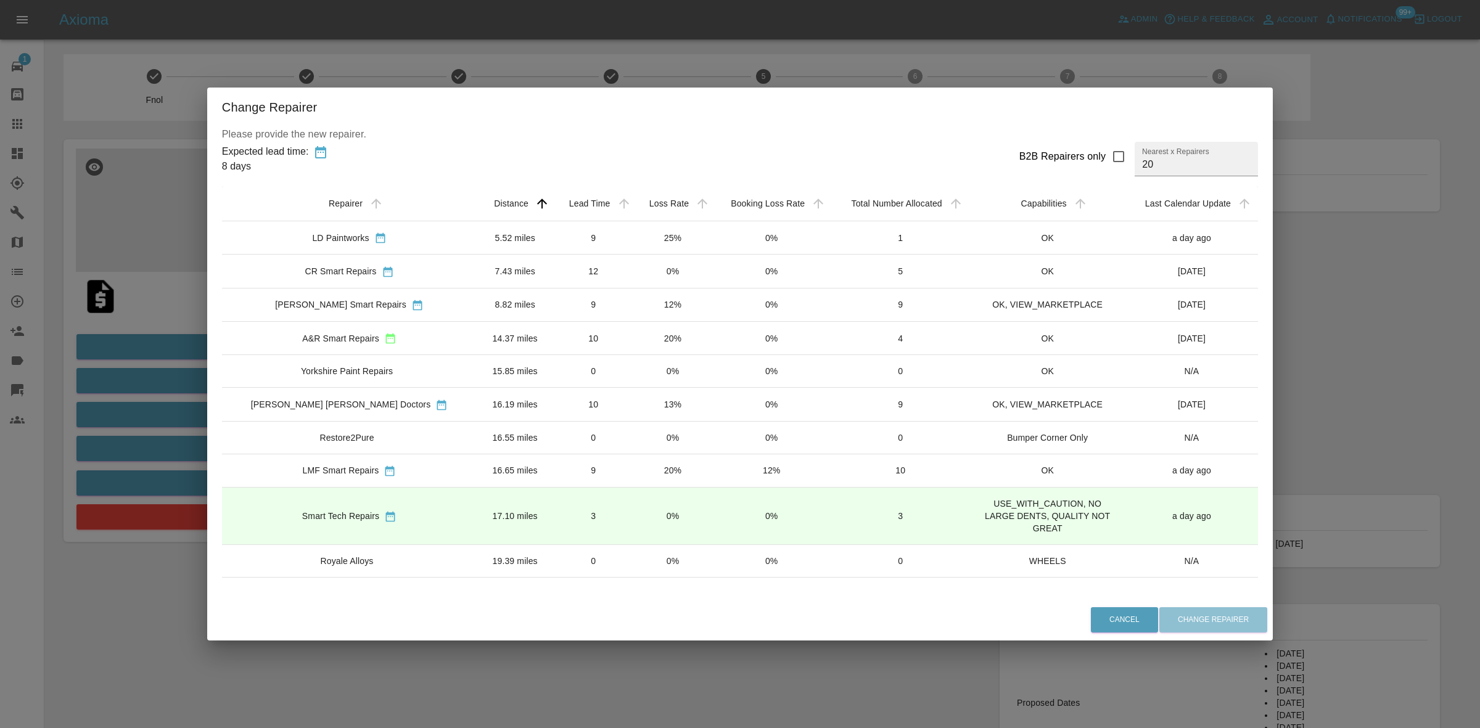
click at [205, 319] on div "Change Repairer Please provide the new repairer. Expected lead time: 8 days B2B…" at bounding box center [740, 364] width 1480 height 728
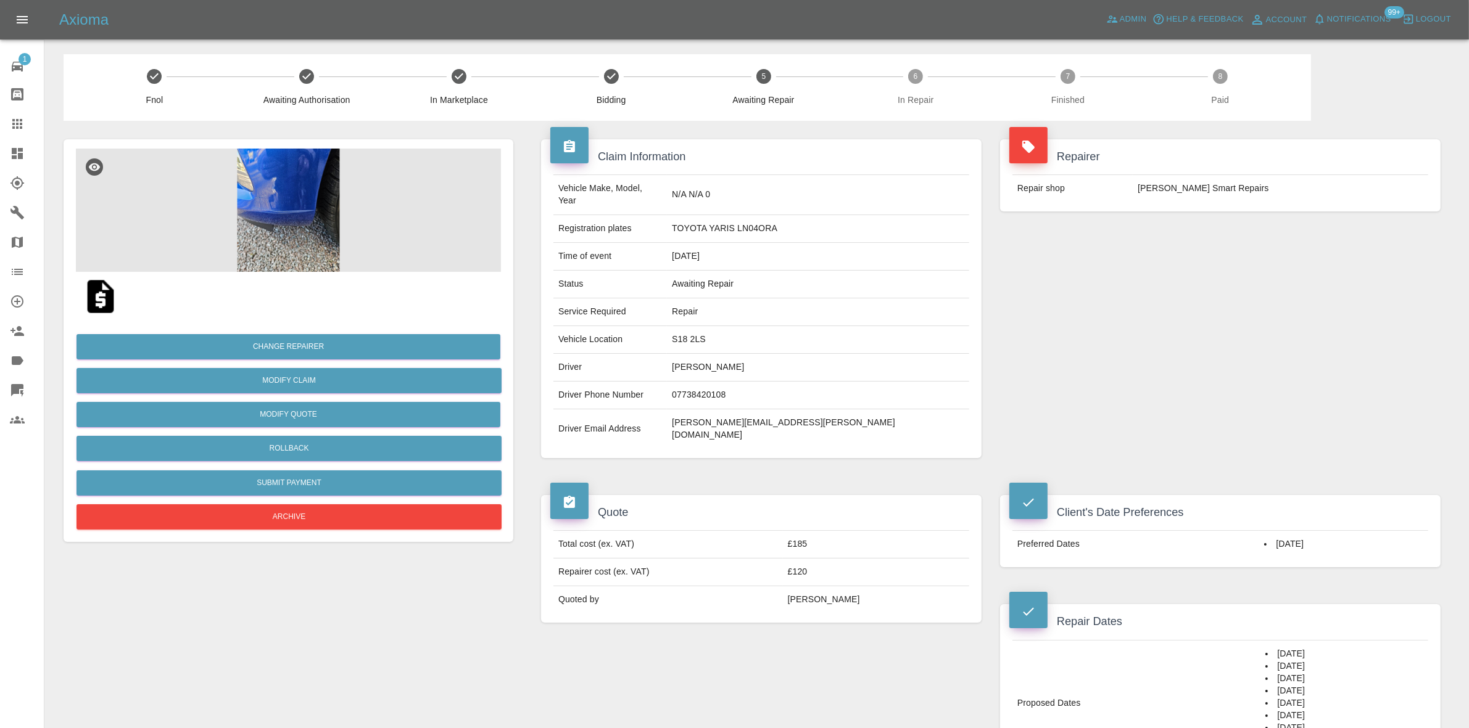
drag, startPoint x: 712, startPoint y: 405, endPoint x: 538, endPoint y: 374, distance: 177.3
click at [667, 410] on td "Driver Email Address" at bounding box center [609, 429] width 113 height 39
click at [811, 311] on td "Repair" at bounding box center [818, 313] width 302 height 28
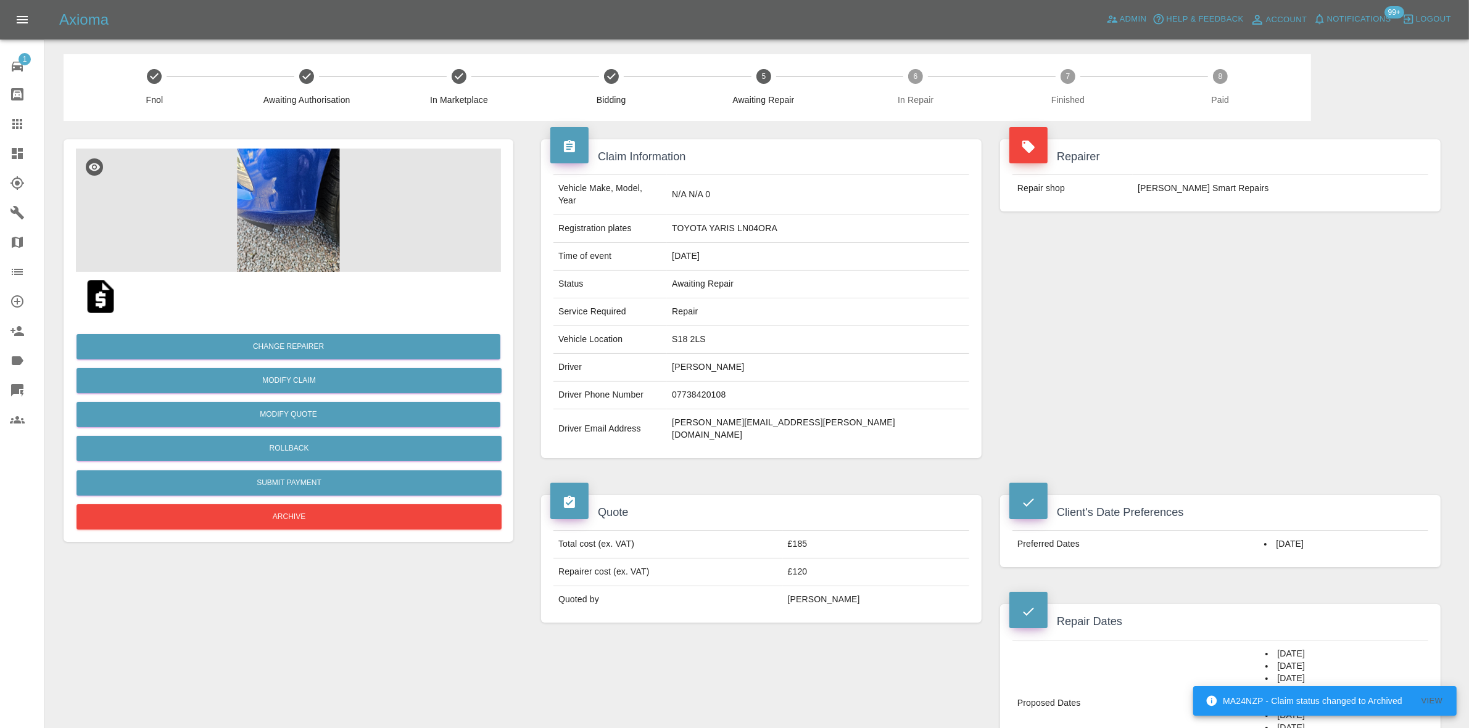
click at [1345, 20] on span "Notifications" at bounding box center [1359, 19] width 64 height 14
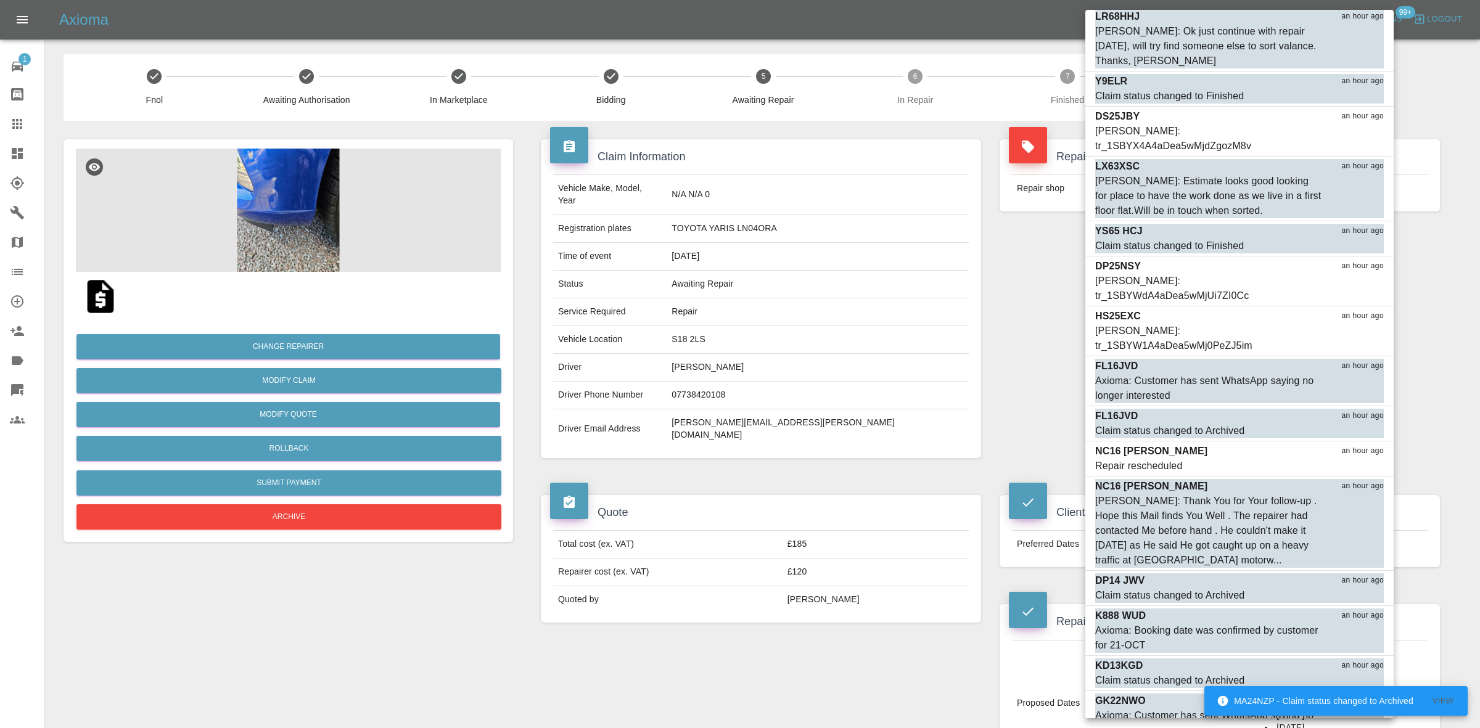
scroll to position [2390, 0]
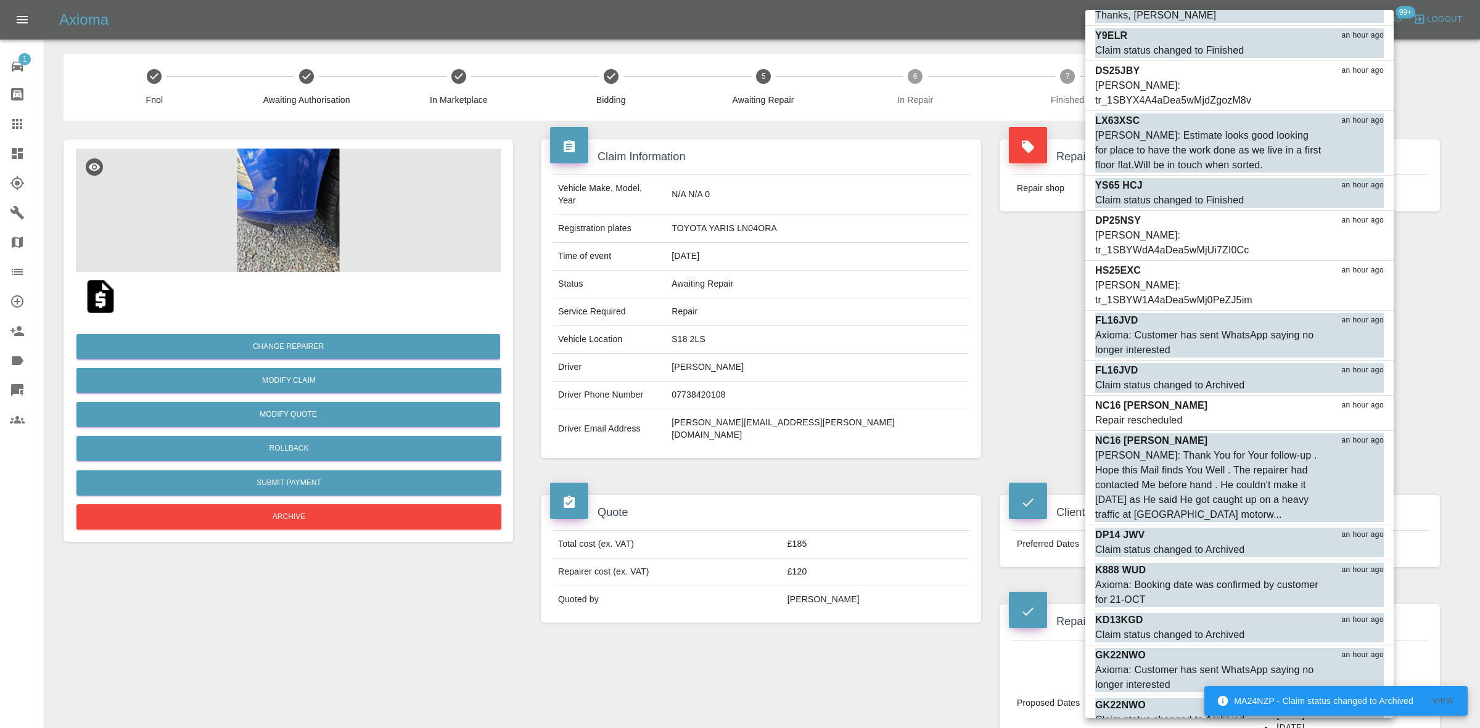
drag, startPoint x: 1392, startPoint y: 266, endPoint x: 1453, endPoint y: 448, distance: 192.5
click at [1454, 456] on div "Mark all as read MA24NZP in a few seconds Claim status changed to Archived Mark…" at bounding box center [740, 364] width 1480 height 728
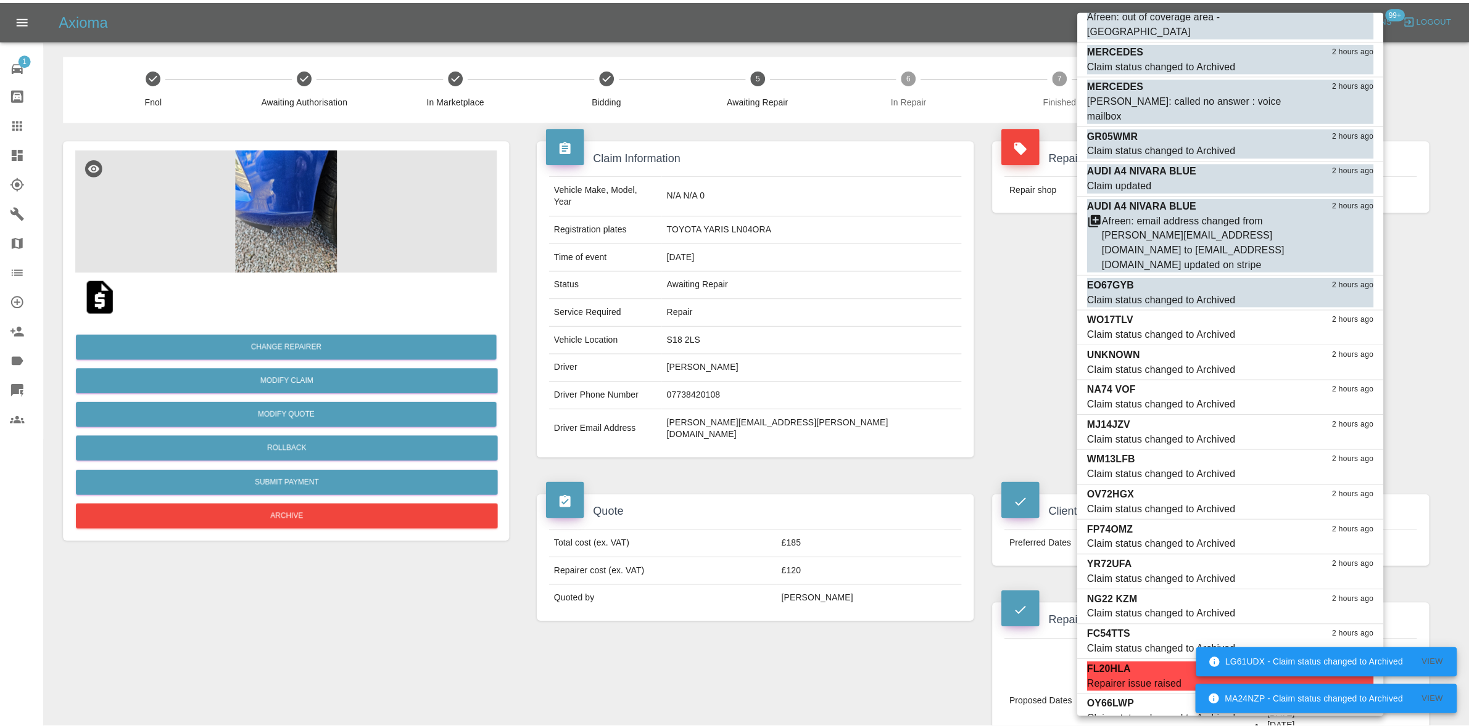
scroll to position [7026, 0]
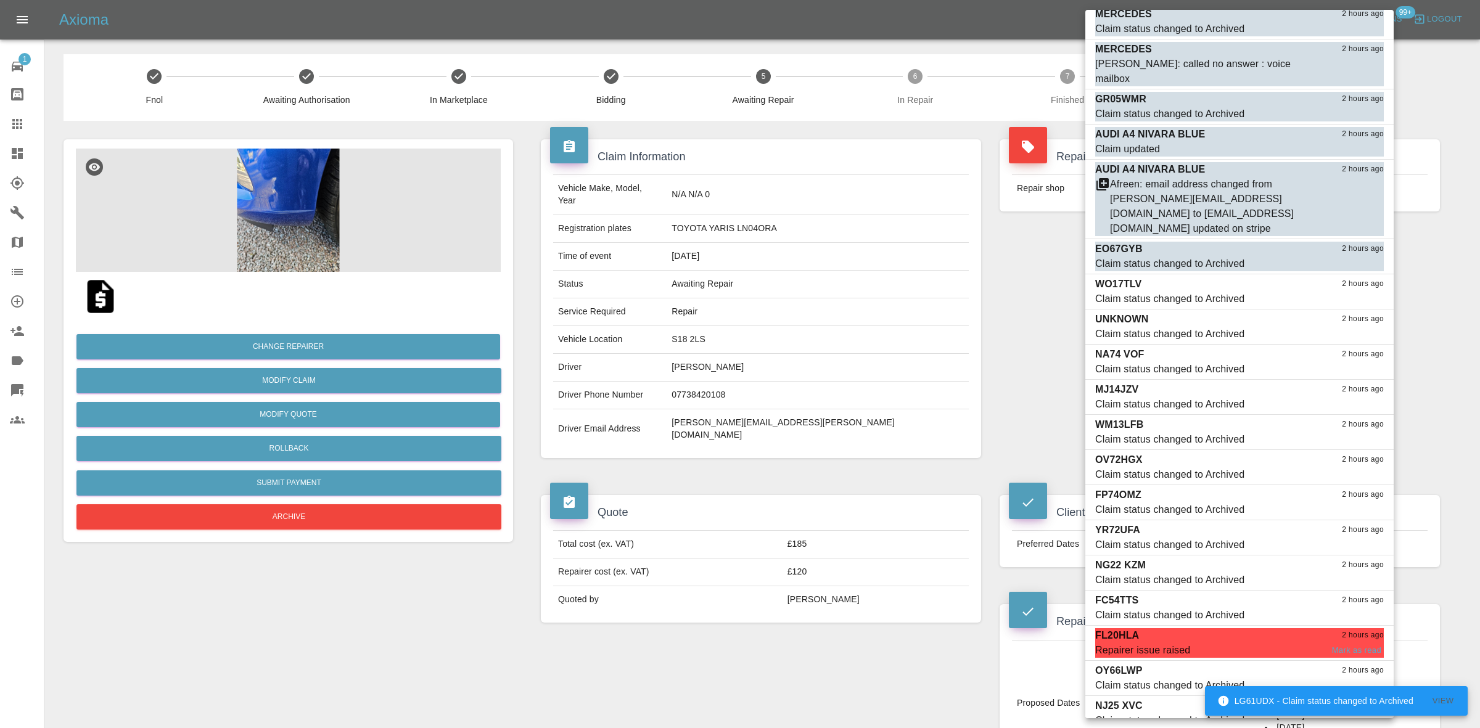
click at [1174, 643] on div "Repairer issue raised" at bounding box center [1142, 650] width 95 height 15
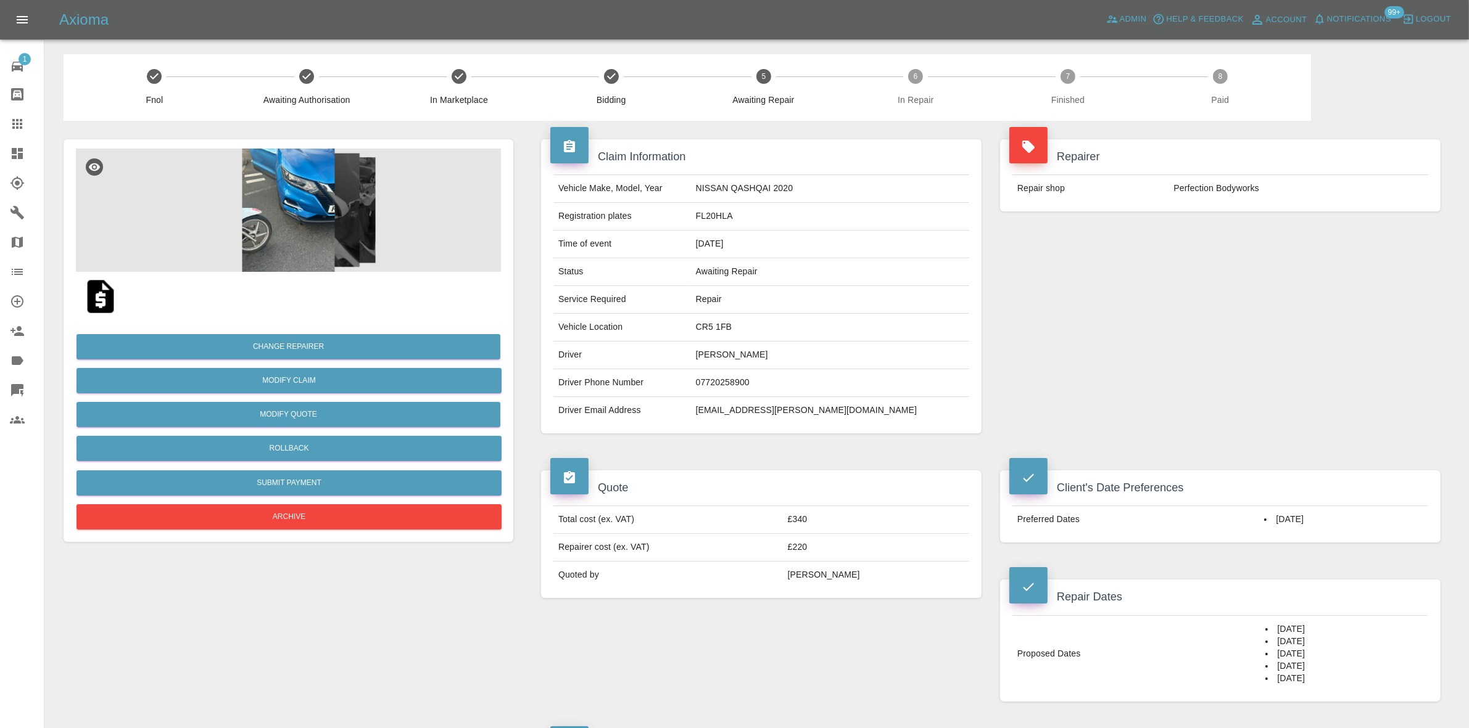
click at [1350, 20] on span "Notifications" at bounding box center [1359, 19] width 64 height 14
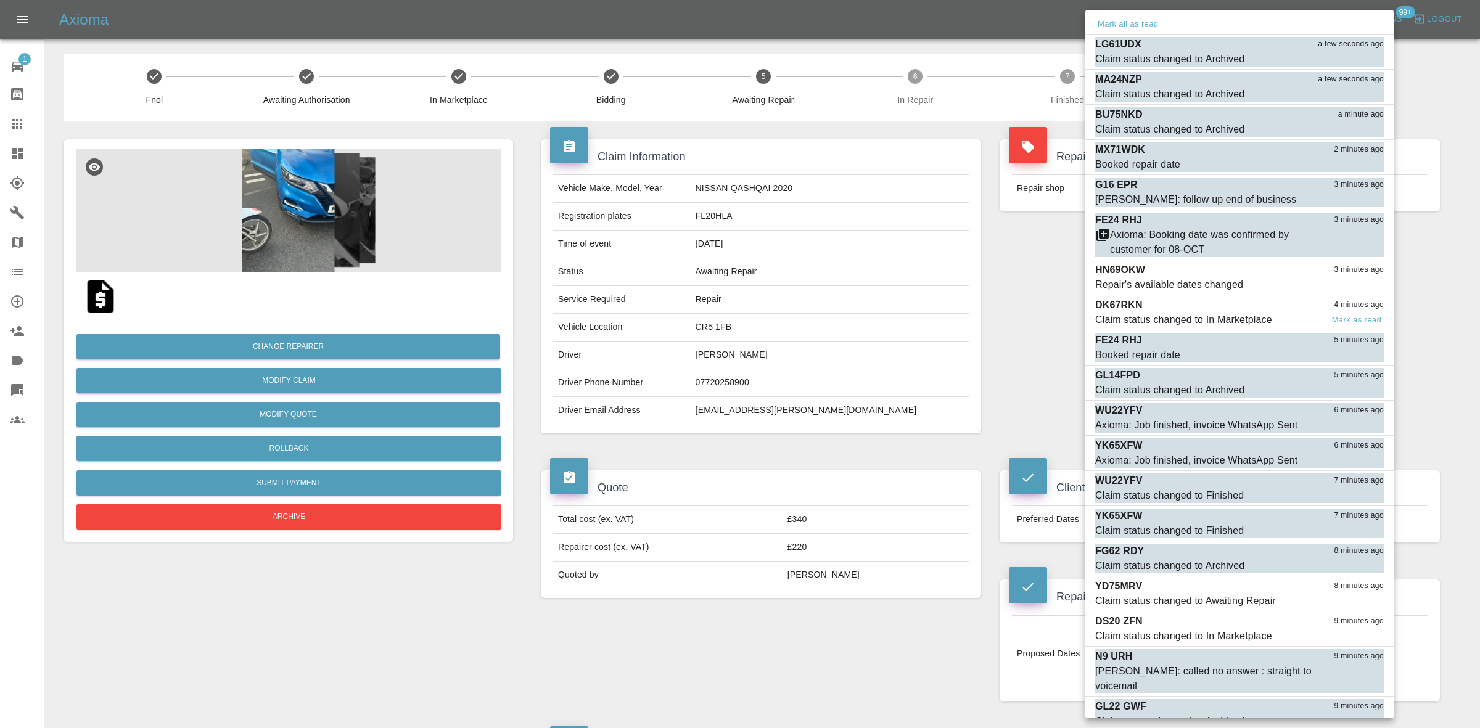
click at [1204, 319] on div "Claim status changed to In Marketplace" at bounding box center [1183, 320] width 177 height 15
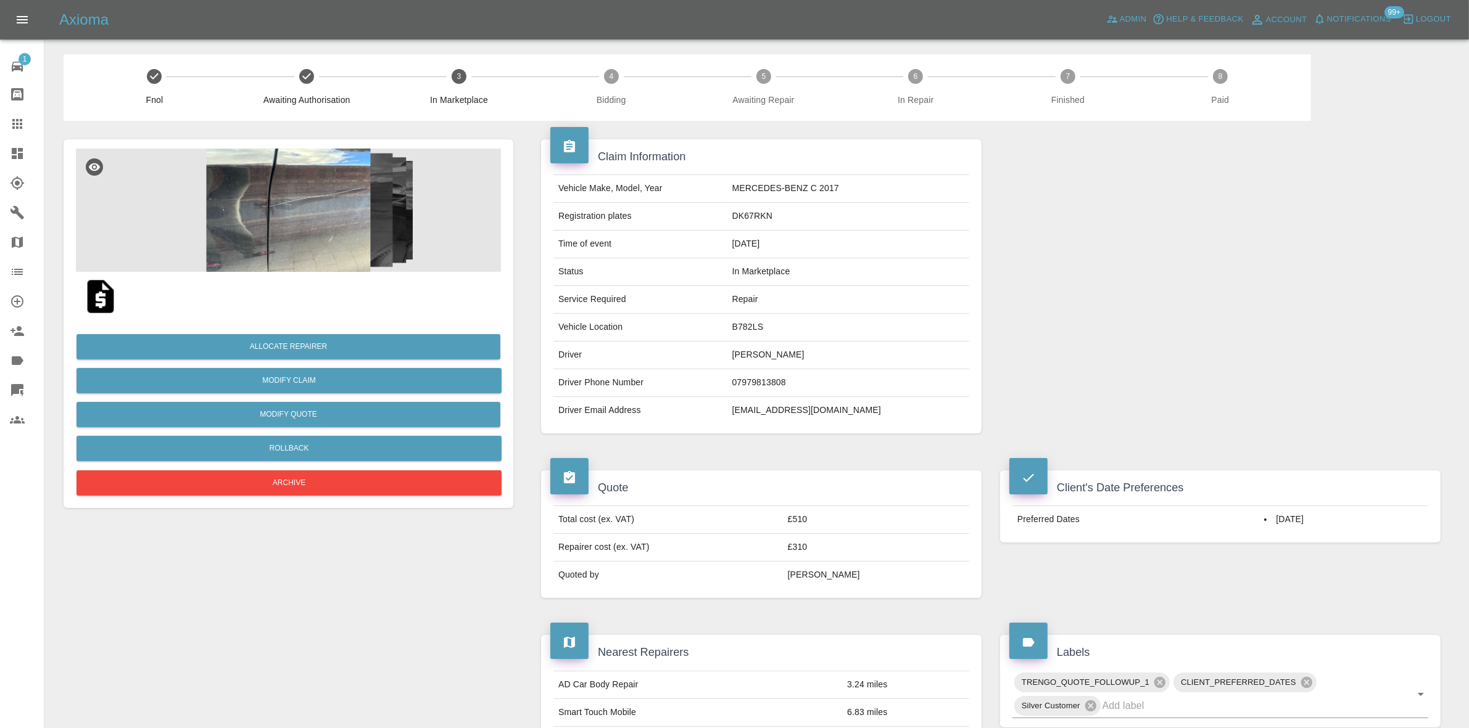
click at [330, 218] on img at bounding box center [288, 210] width 425 height 123
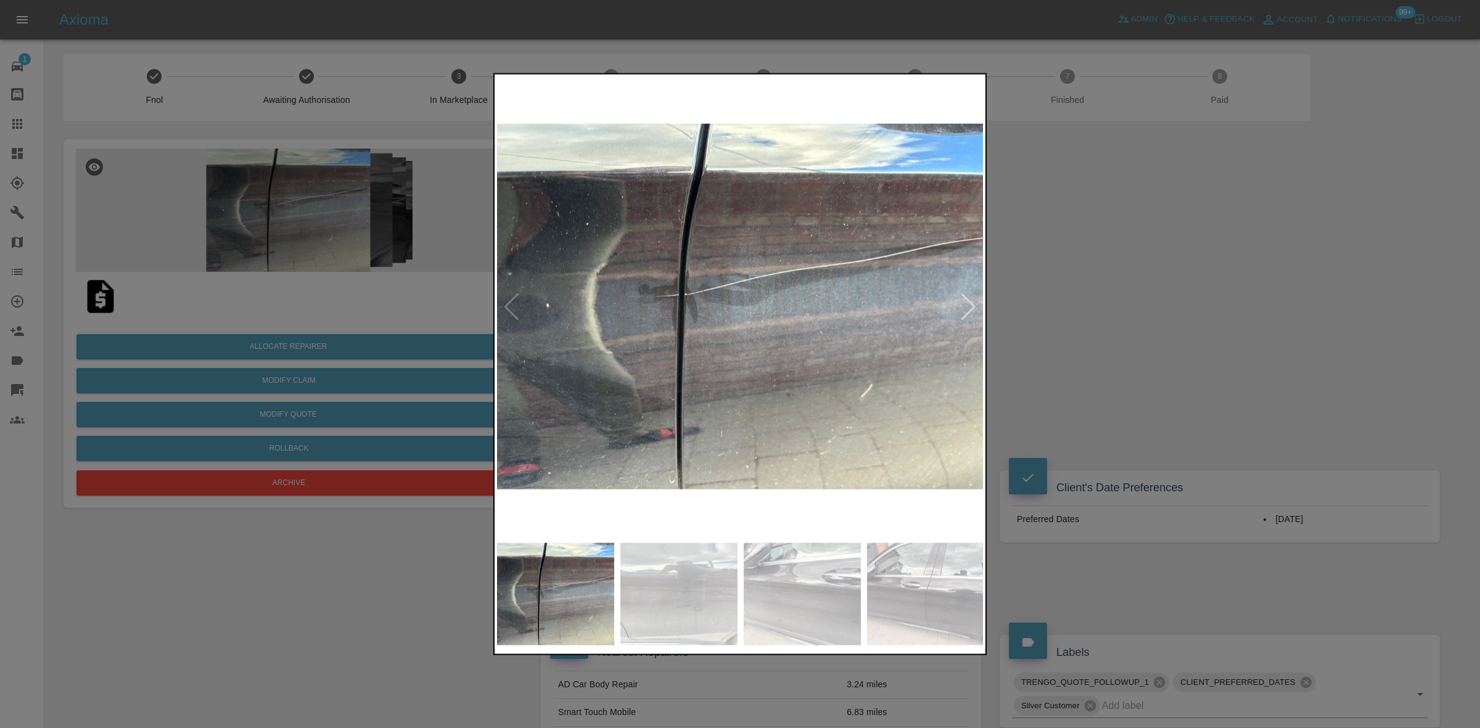
click at [966, 303] on div at bounding box center [968, 306] width 17 height 27
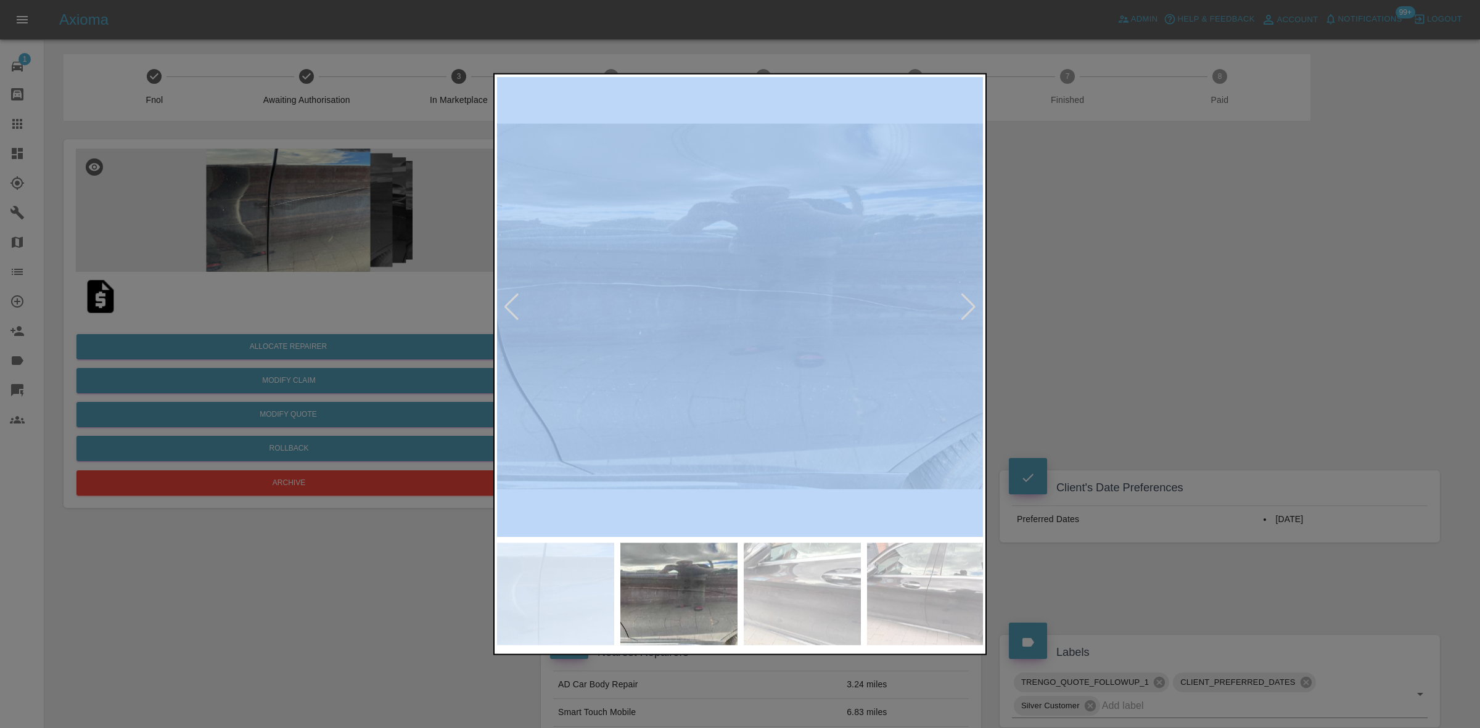
click at [966, 303] on div at bounding box center [968, 306] width 17 height 27
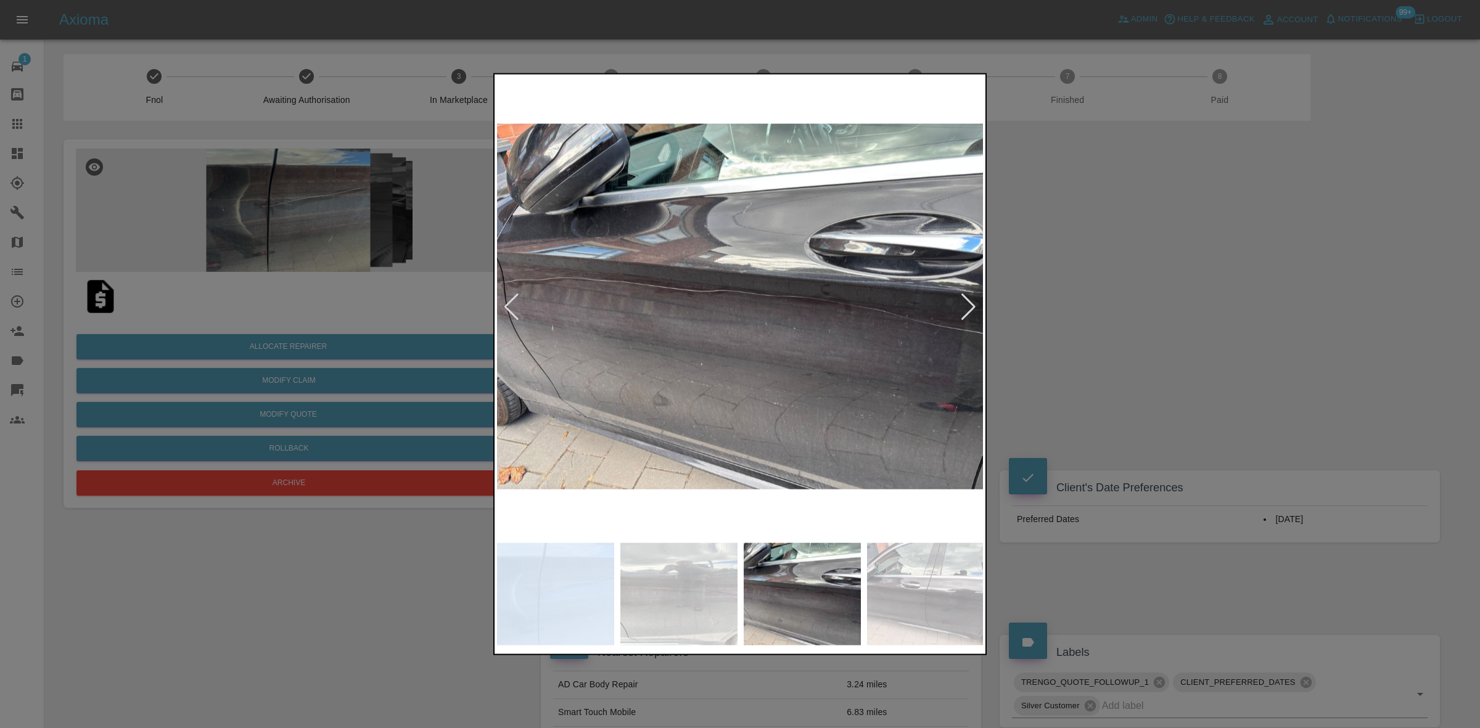
click at [966, 303] on div at bounding box center [968, 306] width 17 height 27
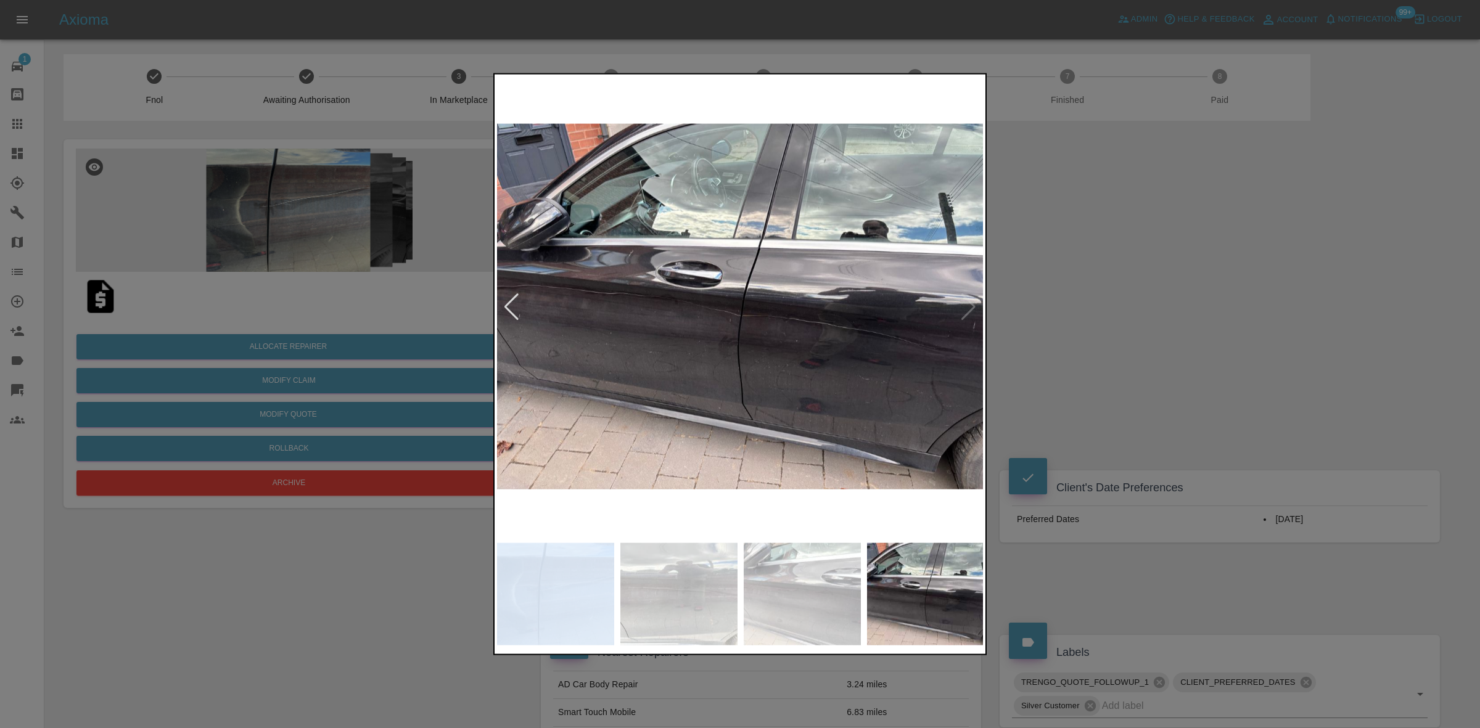
click at [966, 303] on img at bounding box center [740, 306] width 487 height 460
click at [1161, 331] on div at bounding box center [740, 364] width 1480 height 728
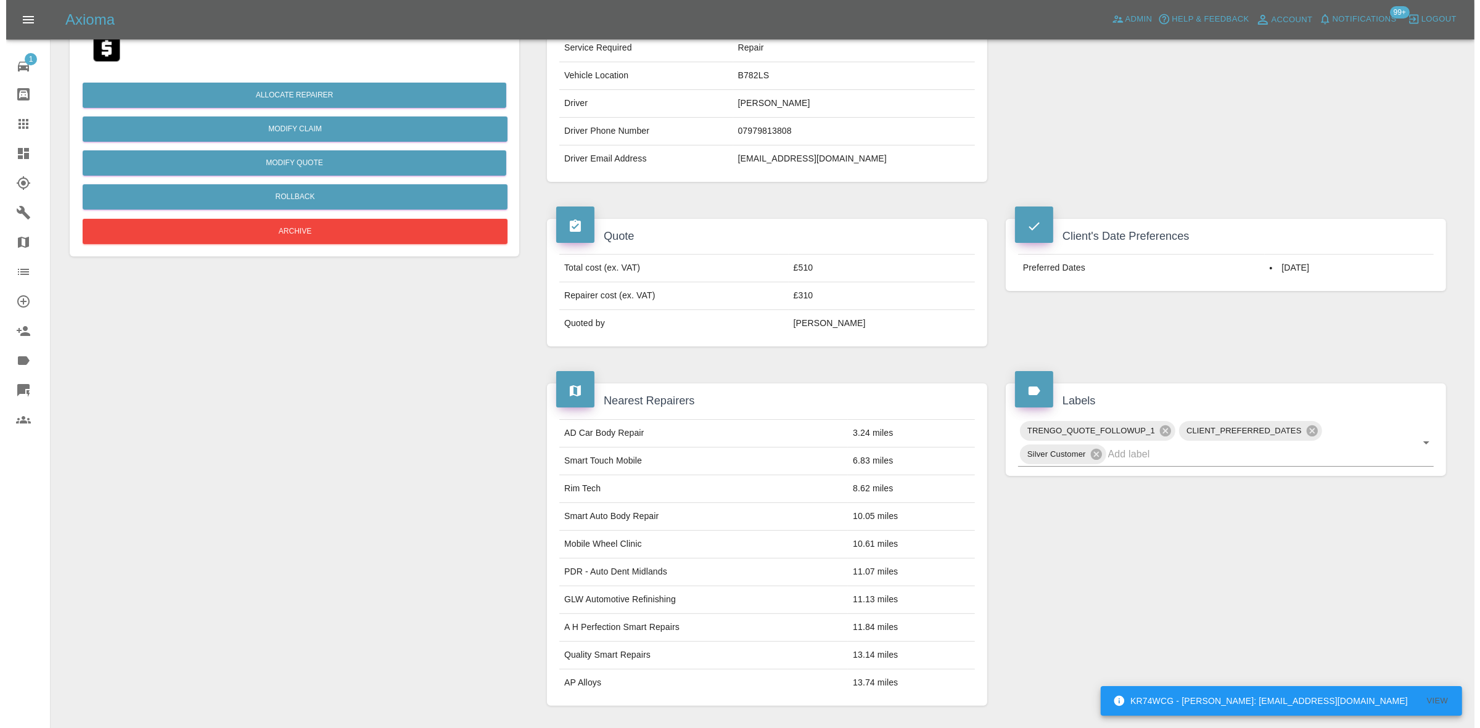
scroll to position [7, 0]
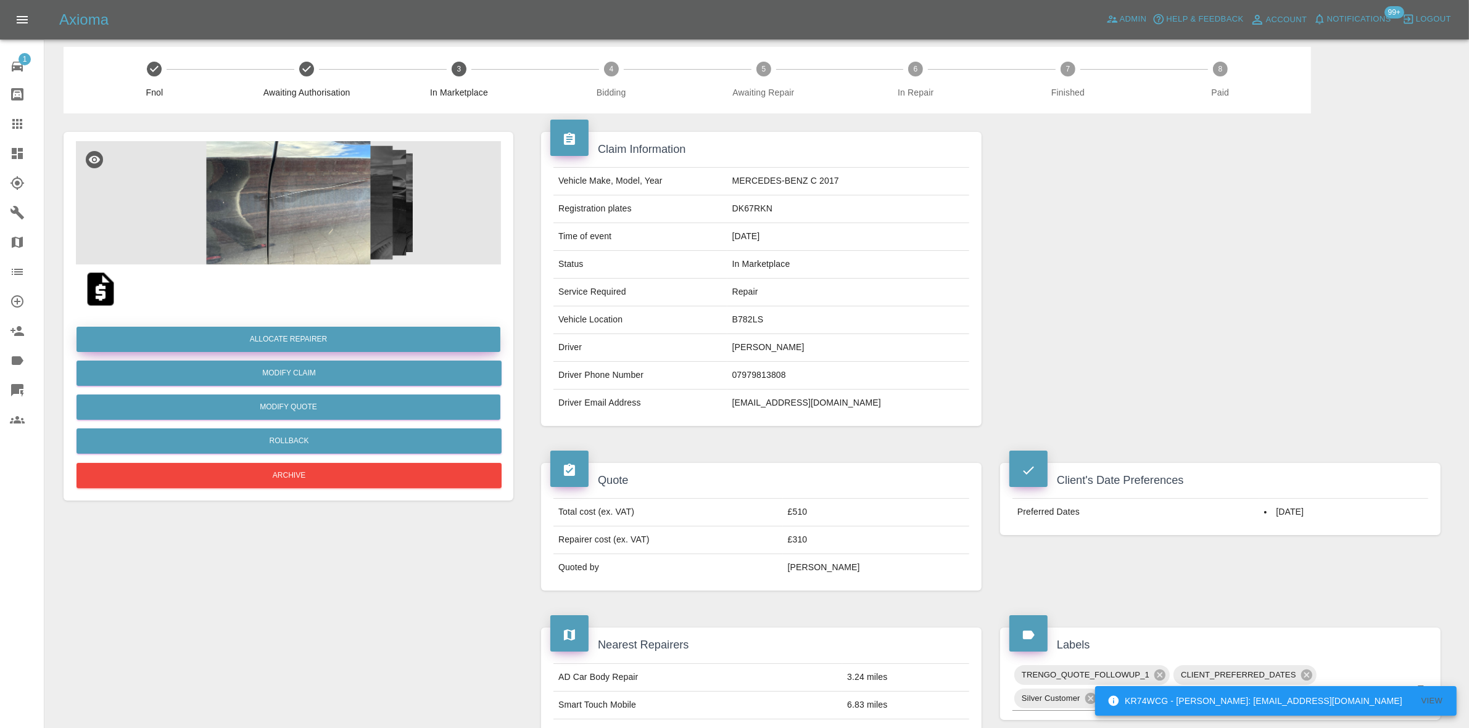
click at [276, 335] on button "Allocate Repairer" at bounding box center [288, 339] width 424 height 25
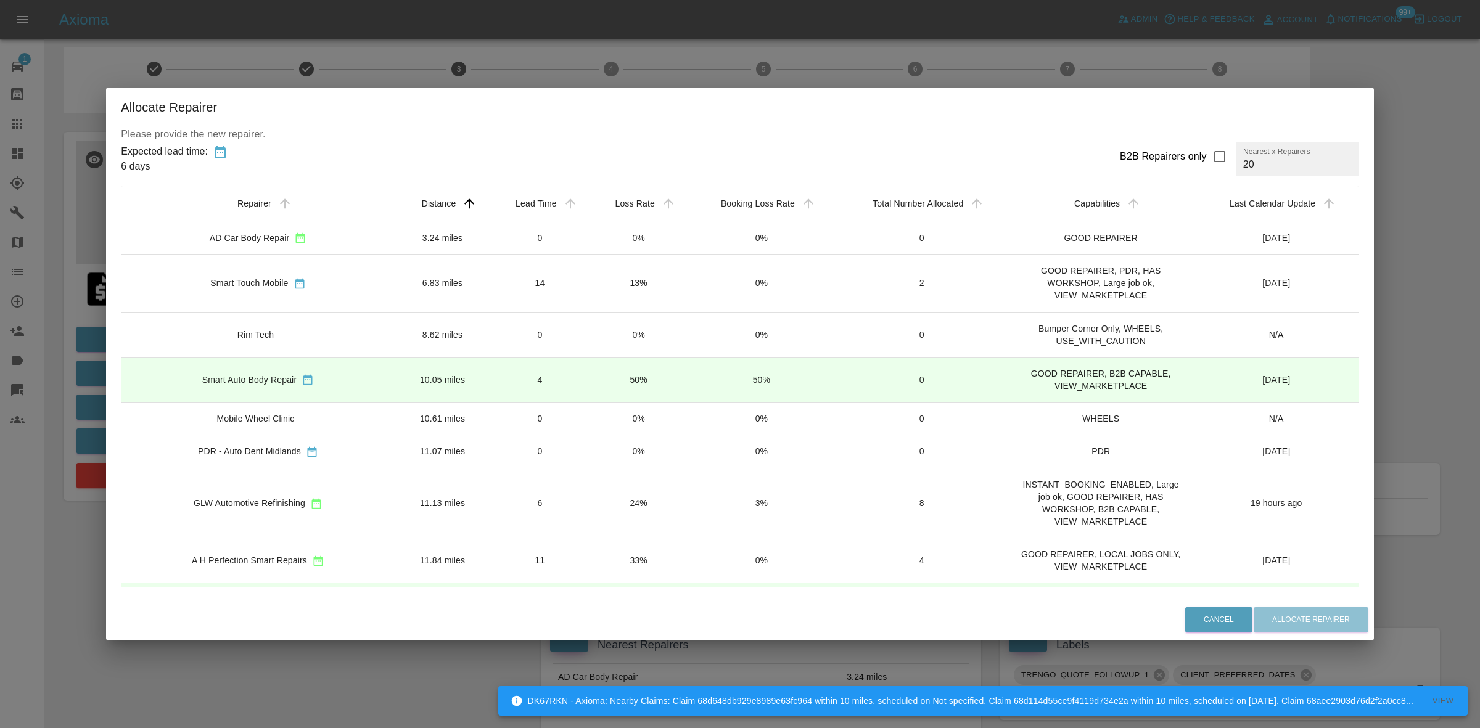
click at [590, 509] on td "24%" at bounding box center [639, 503] width 98 height 70
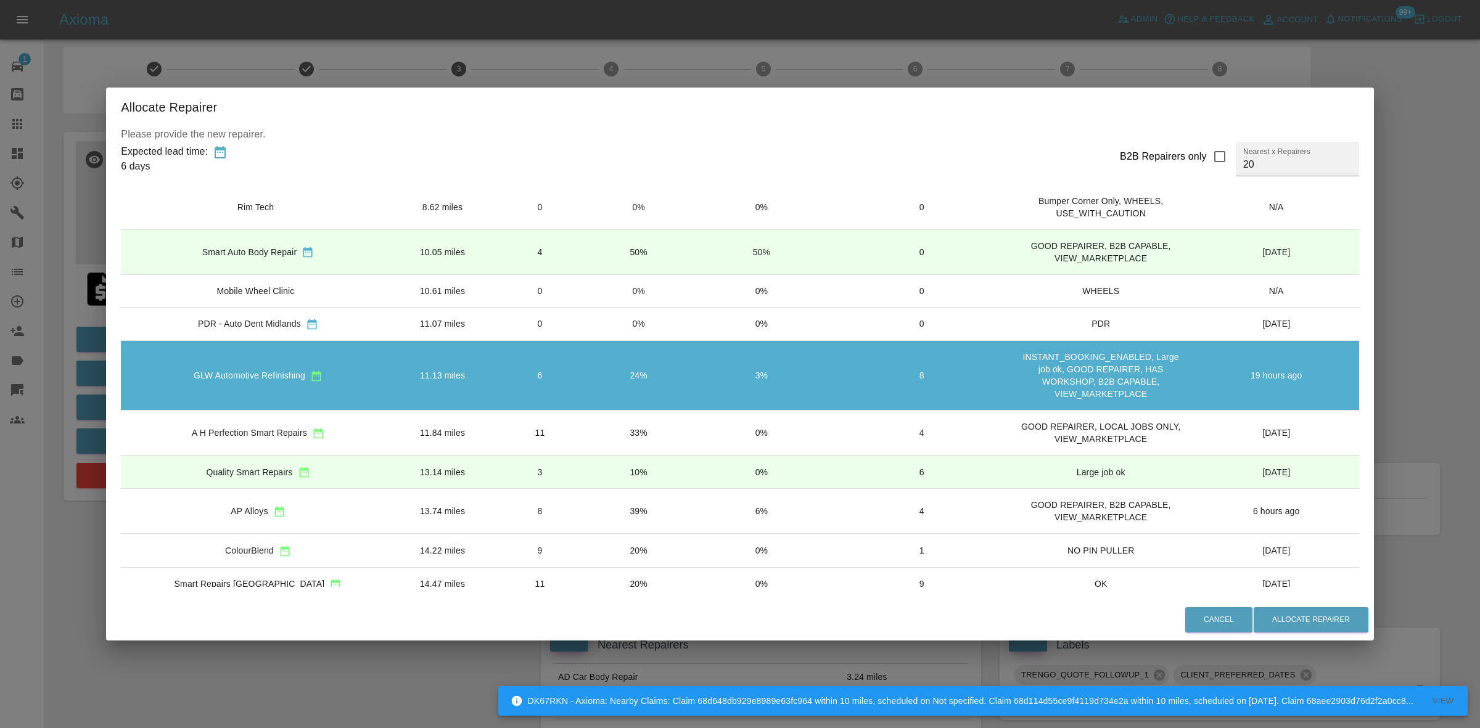
scroll to position [154, 0]
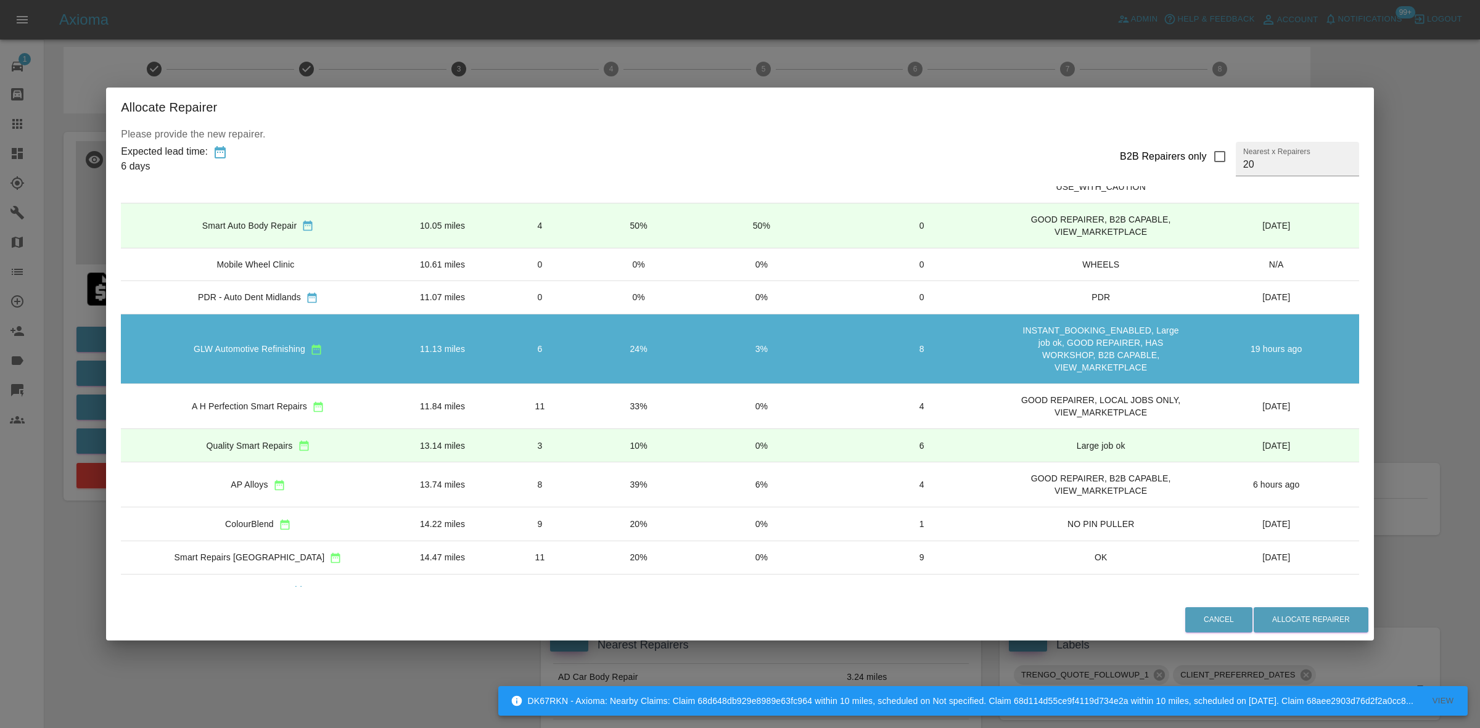
click at [1390, 360] on div "Allocate Repairer Please provide the new repairer. Expected lead time: 6 days B…" at bounding box center [740, 364] width 1480 height 728
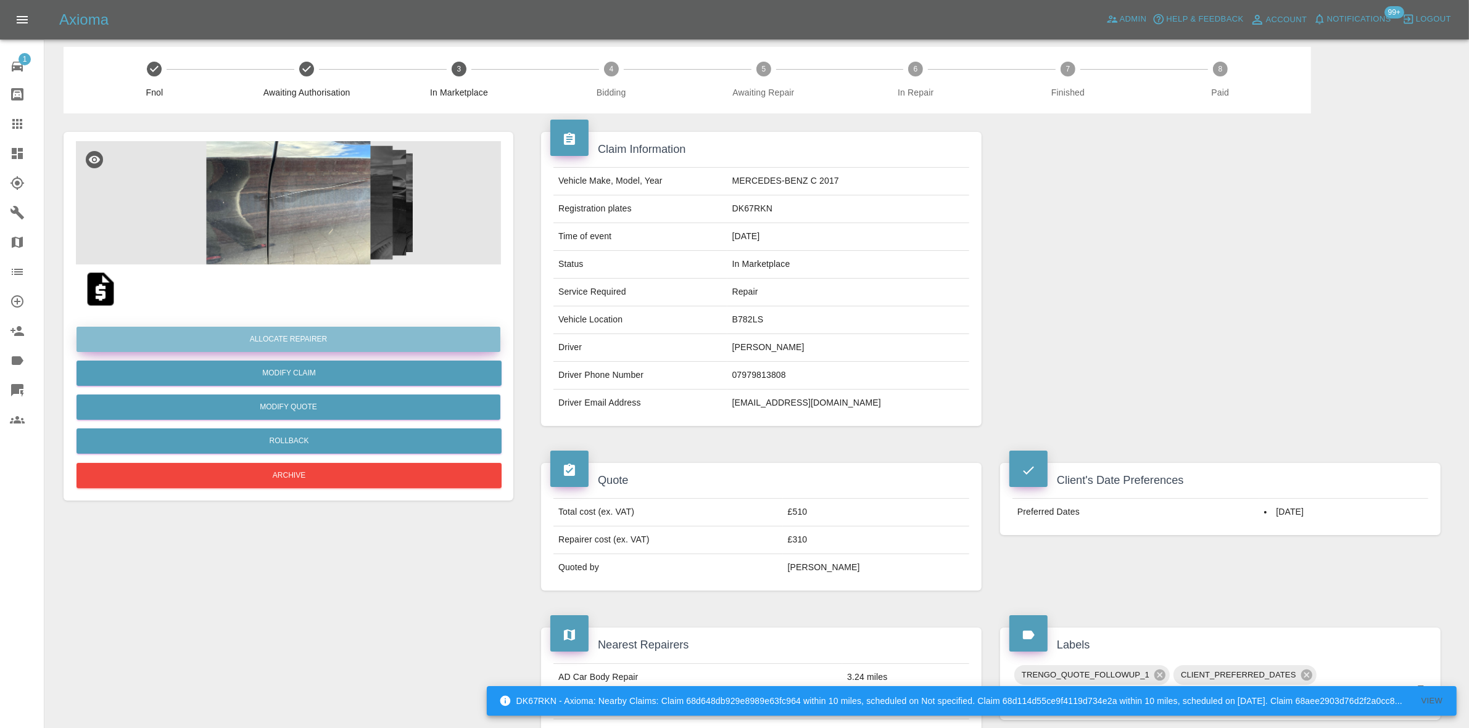
click at [307, 339] on button "Allocate Repairer" at bounding box center [288, 339] width 424 height 25
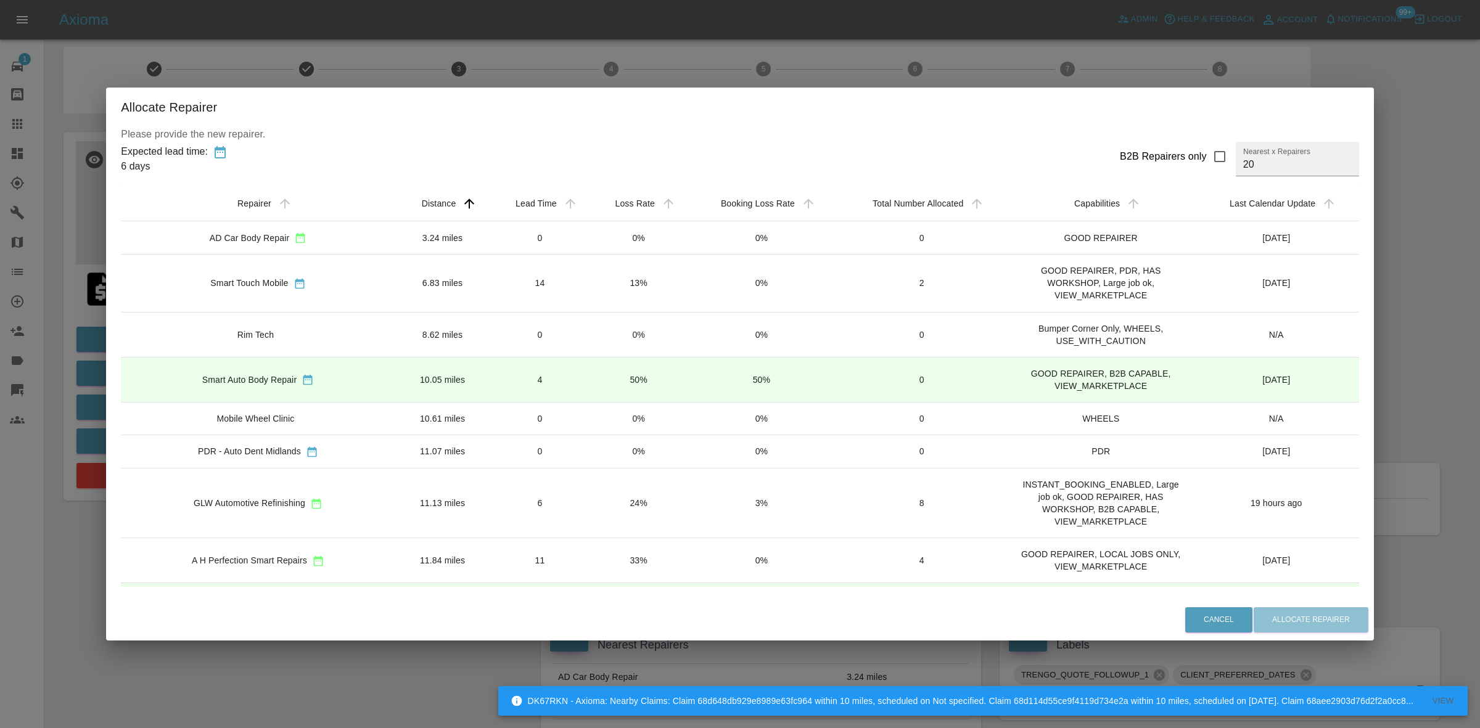
drag, startPoint x: 565, startPoint y: 497, endPoint x: 626, endPoint y: 529, distance: 69.0
click at [590, 500] on td "24%" at bounding box center [639, 503] width 98 height 70
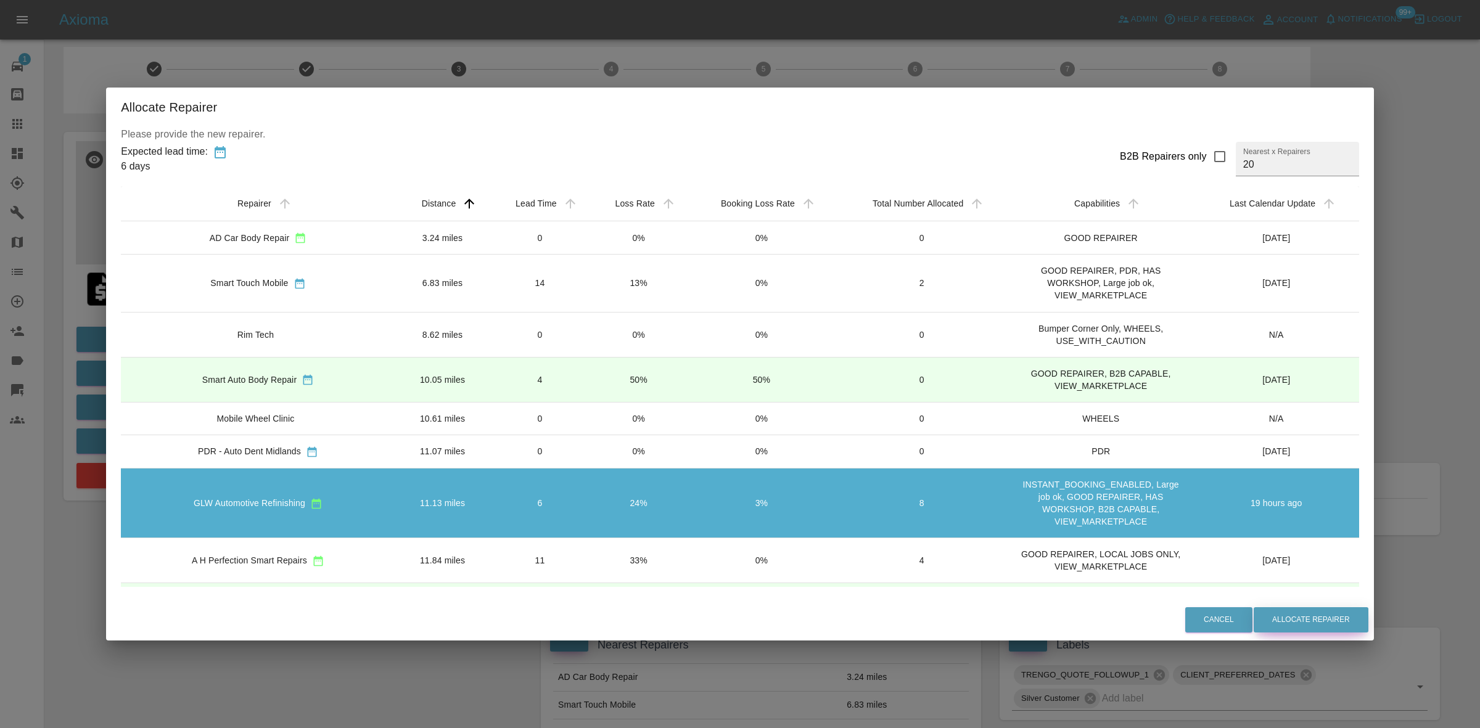
click at [1271, 621] on button "Allocate Repairer" at bounding box center [1311, 620] width 115 height 25
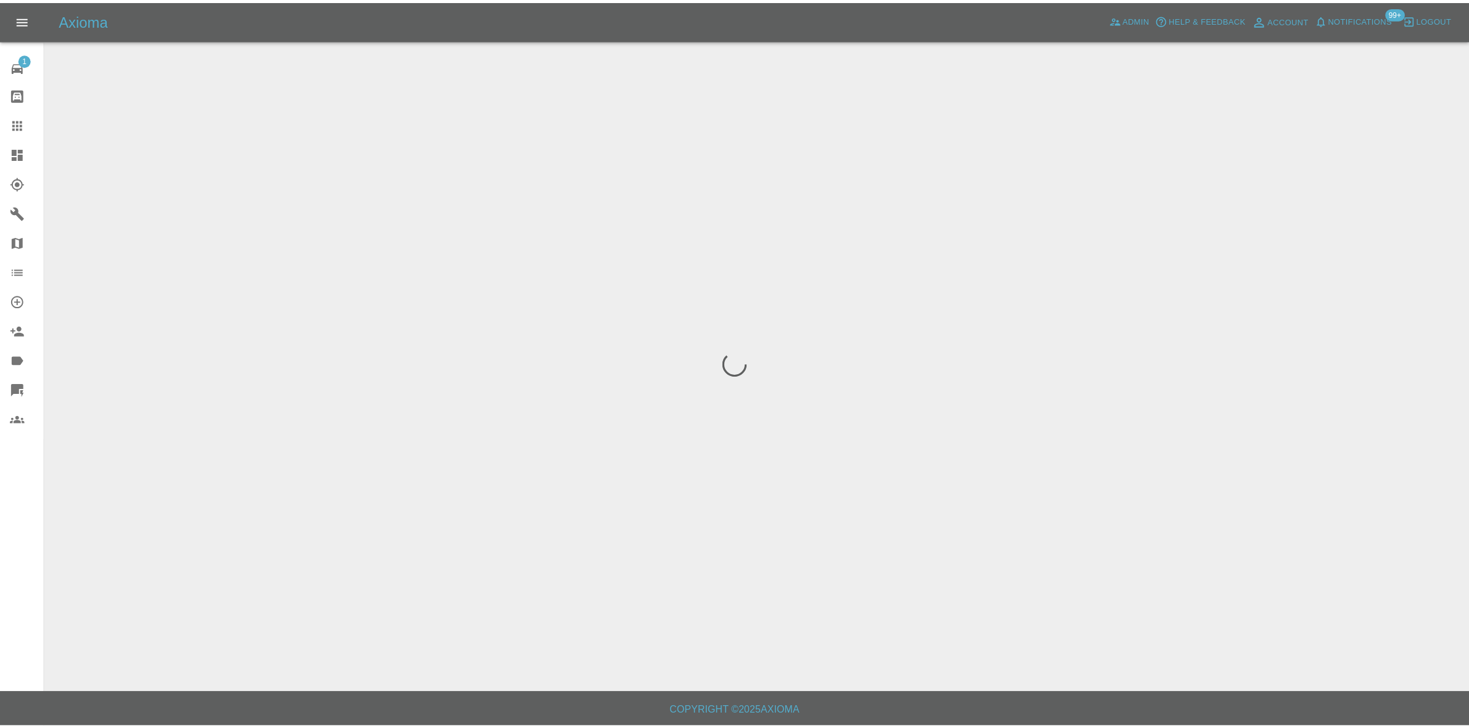
scroll to position [0, 0]
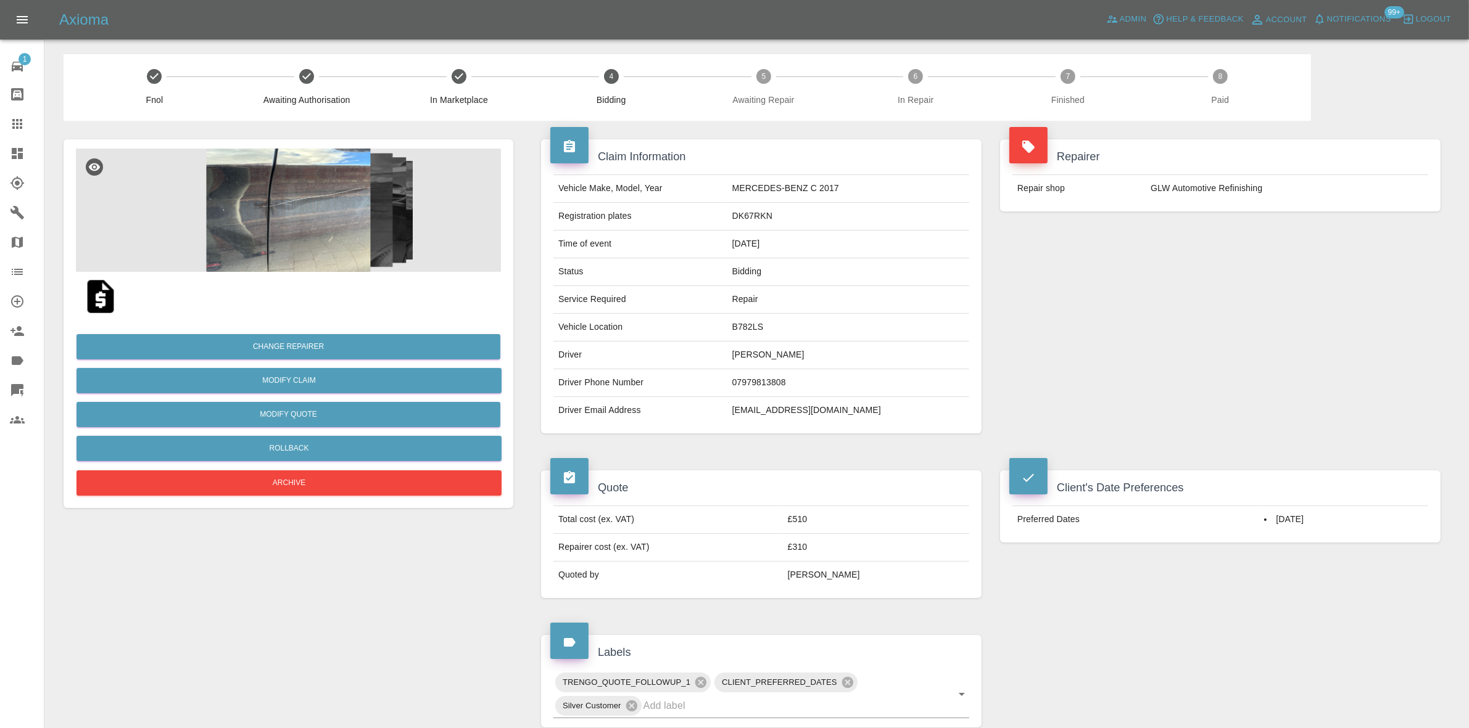
click at [1259, 249] on div "Repairer Repair shop GLW Automotive Refinishing" at bounding box center [1220, 286] width 459 height 331
click at [365, 424] on button "Modify Quote" at bounding box center [288, 414] width 424 height 25
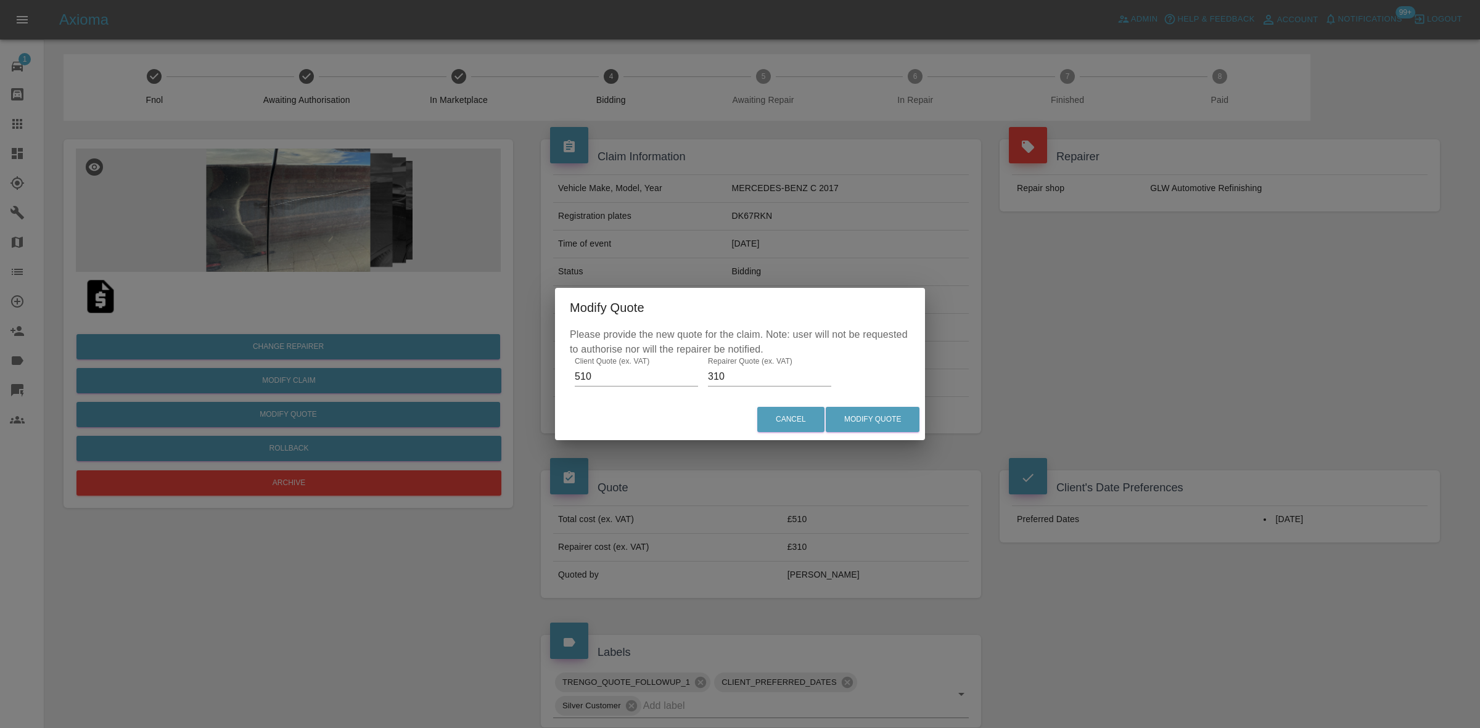
click at [745, 379] on input "310" at bounding box center [769, 377] width 123 height 20
type input "300"
click at [904, 423] on button "Modify Quote" at bounding box center [873, 419] width 94 height 25
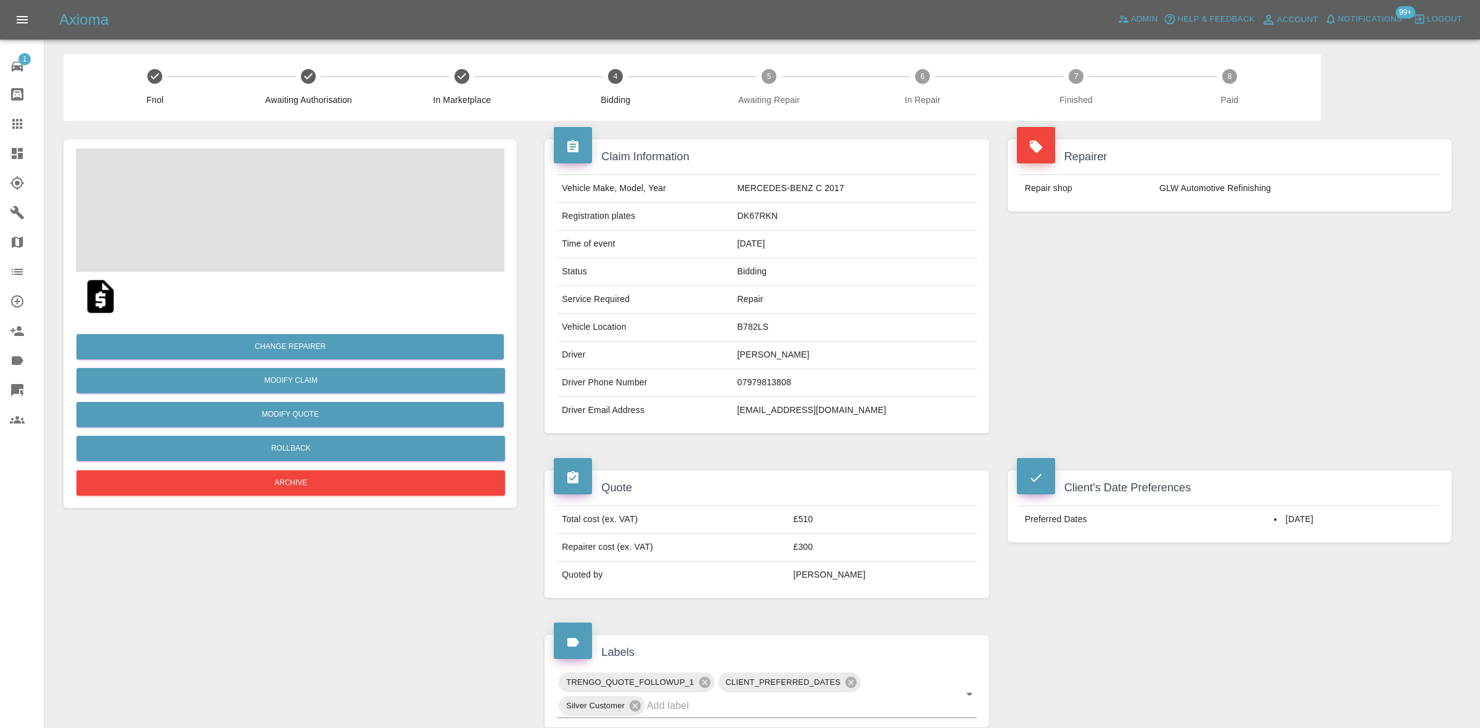
click at [782, 215] on td "DK67RKN" at bounding box center [855, 217] width 244 height 28
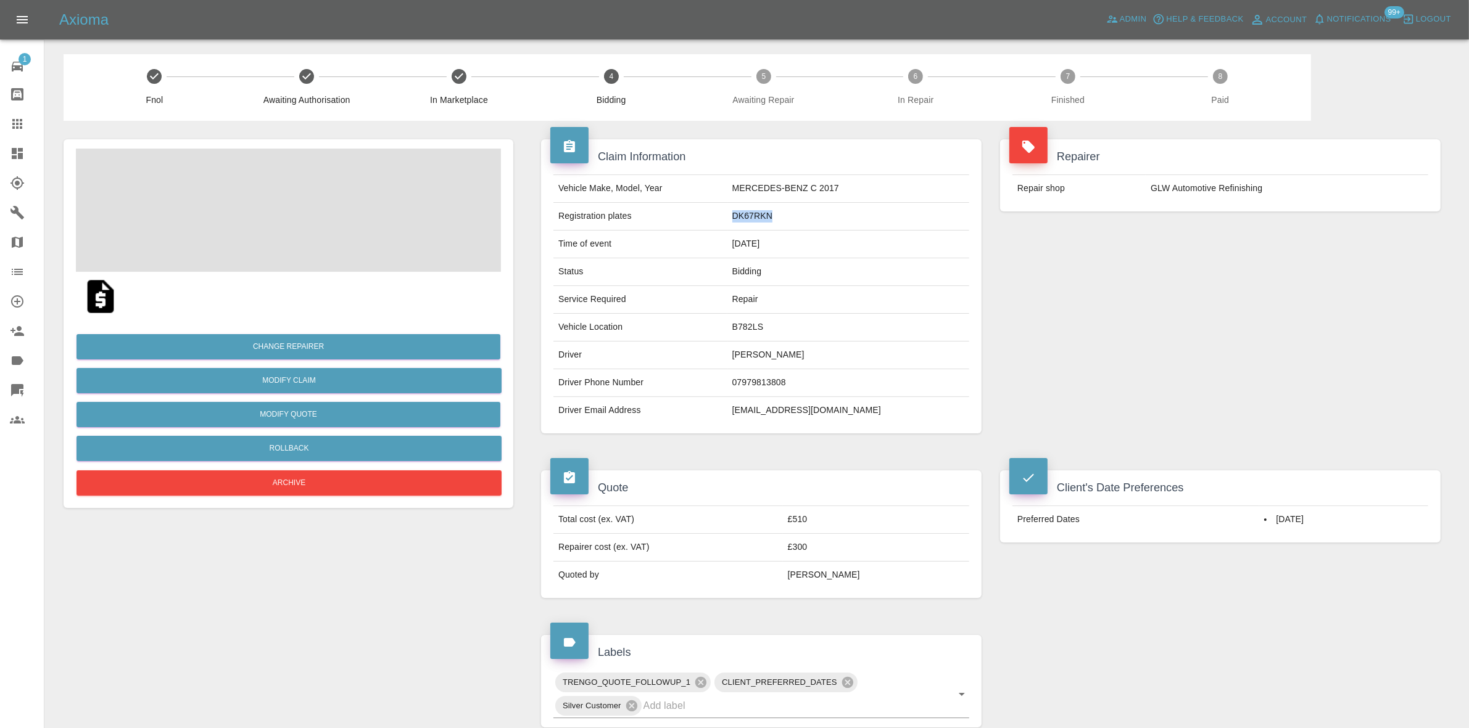
click at [782, 215] on td "DK67RKN" at bounding box center [848, 217] width 242 height 28
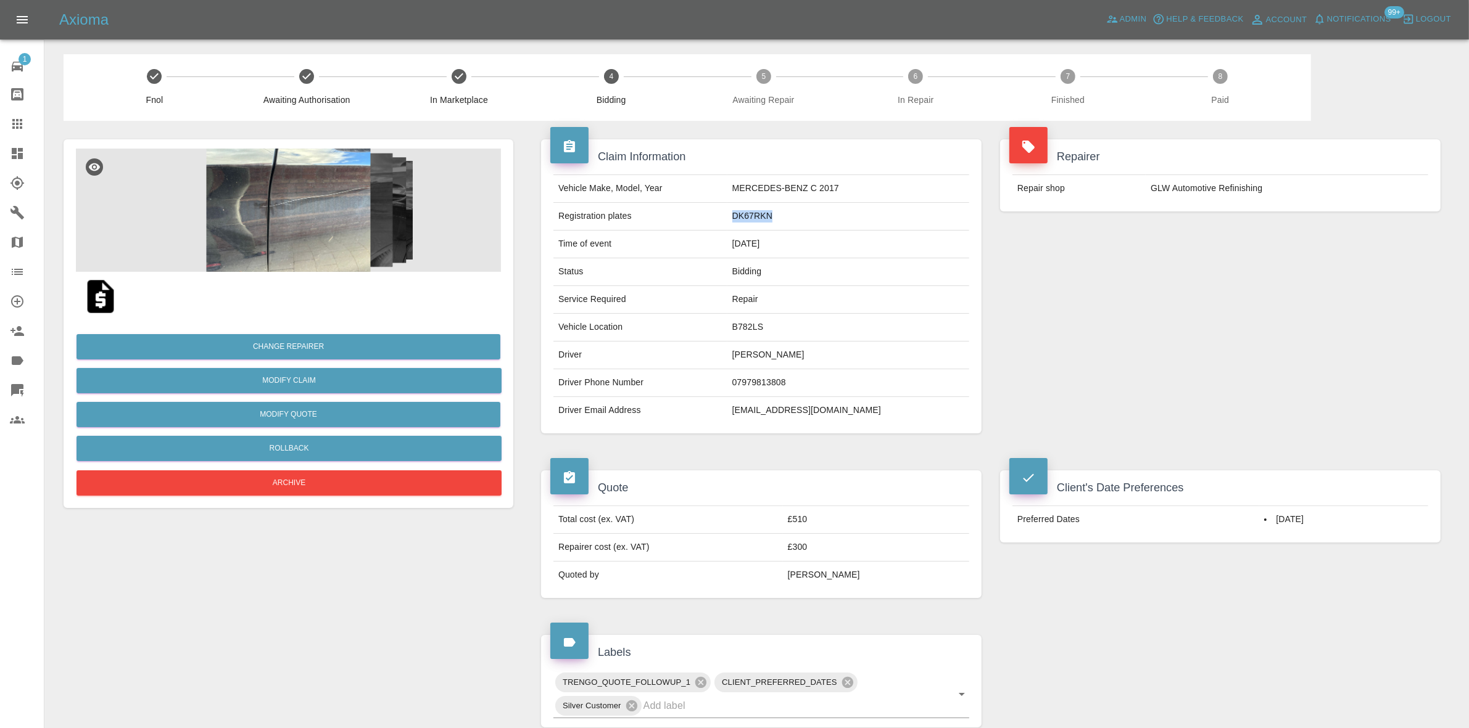
copy td "DK67RKN"
drag, startPoint x: 1295, startPoint y: 287, endPoint x: 973, endPoint y: 567, distance: 426.7
click at [1295, 287] on div "Repairer Repair shop GLW Automotive Refinishing" at bounding box center [1220, 286] width 459 height 331
click at [1252, 268] on div "Repairer Repair shop GLW Automotive Refinishing" at bounding box center [1220, 286] width 459 height 331
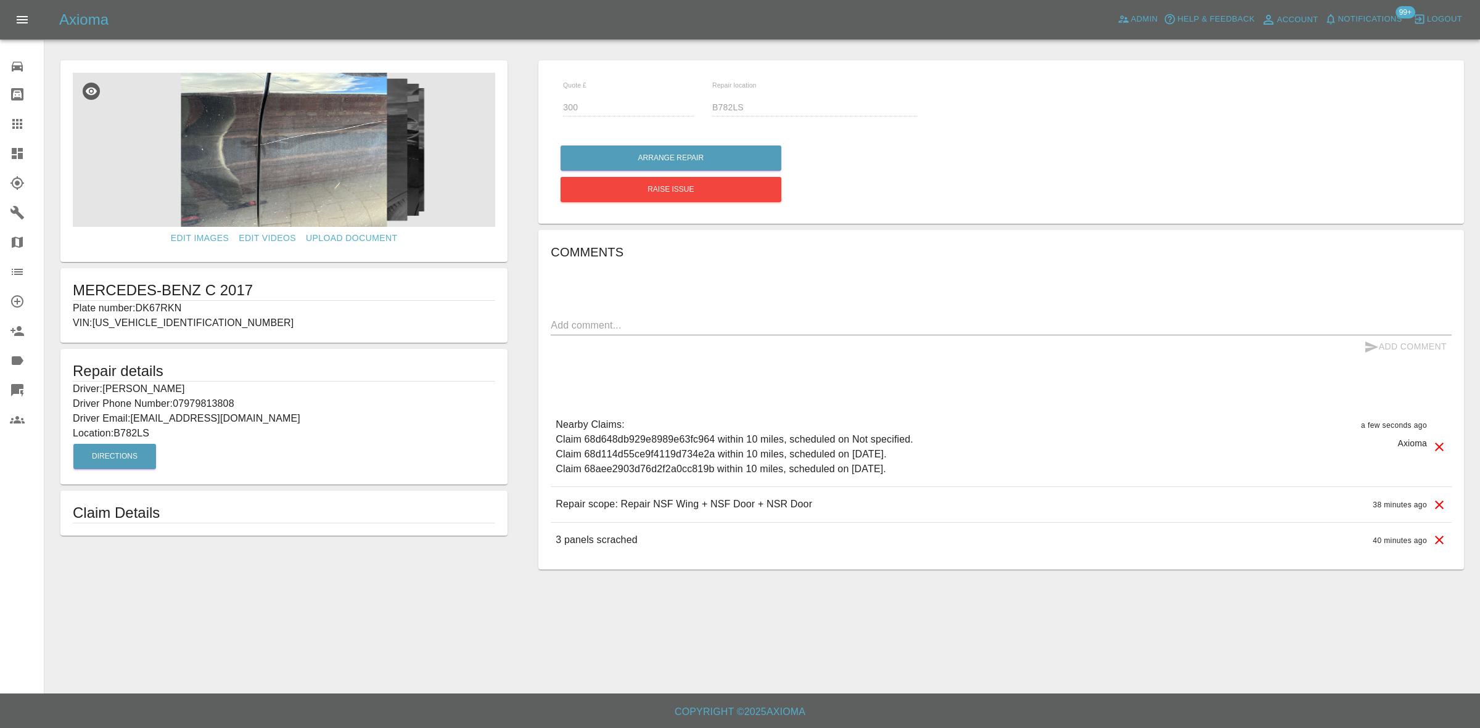
click at [0, 141] on link "Dashboard" at bounding box center [22, 154] width 44 height 30
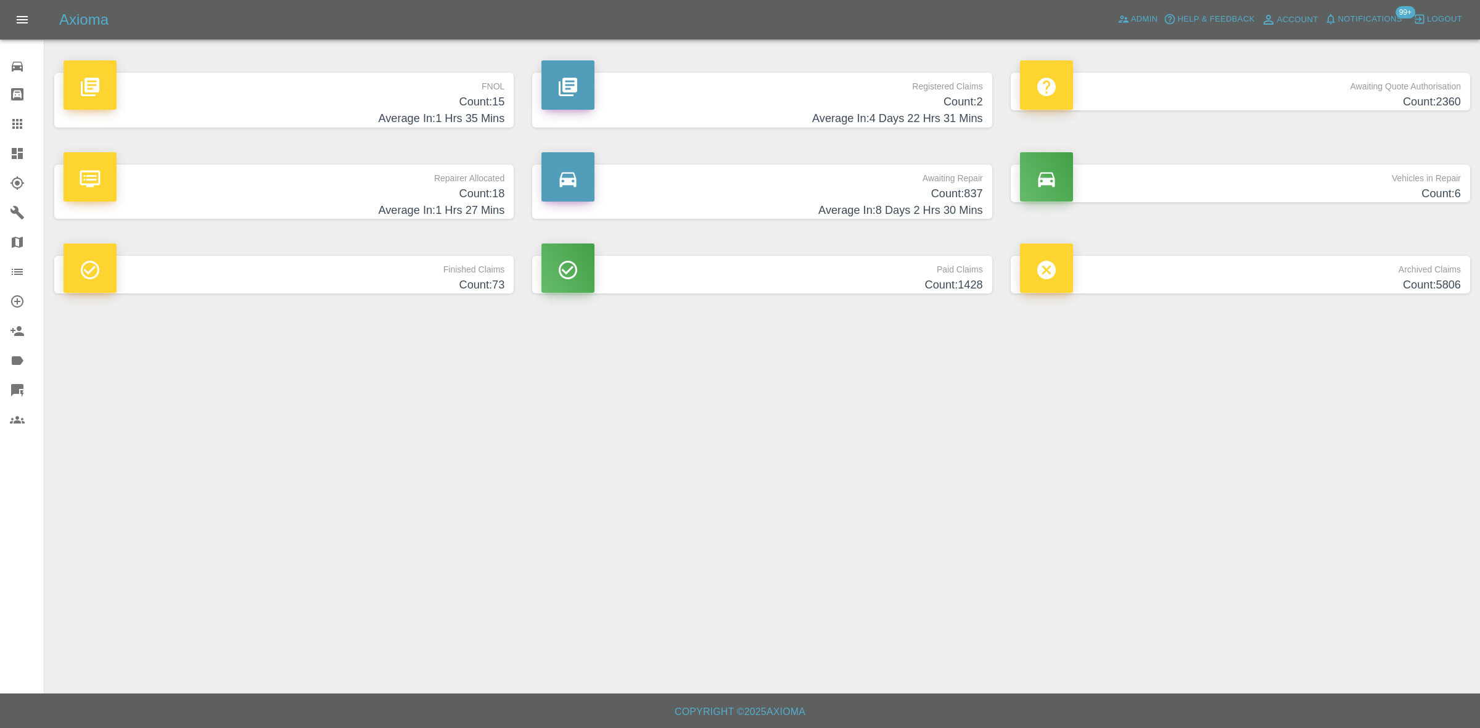
click at [392, 190] on h4 "Count: 18" at bounding box center [284, 194] width 441 height 17
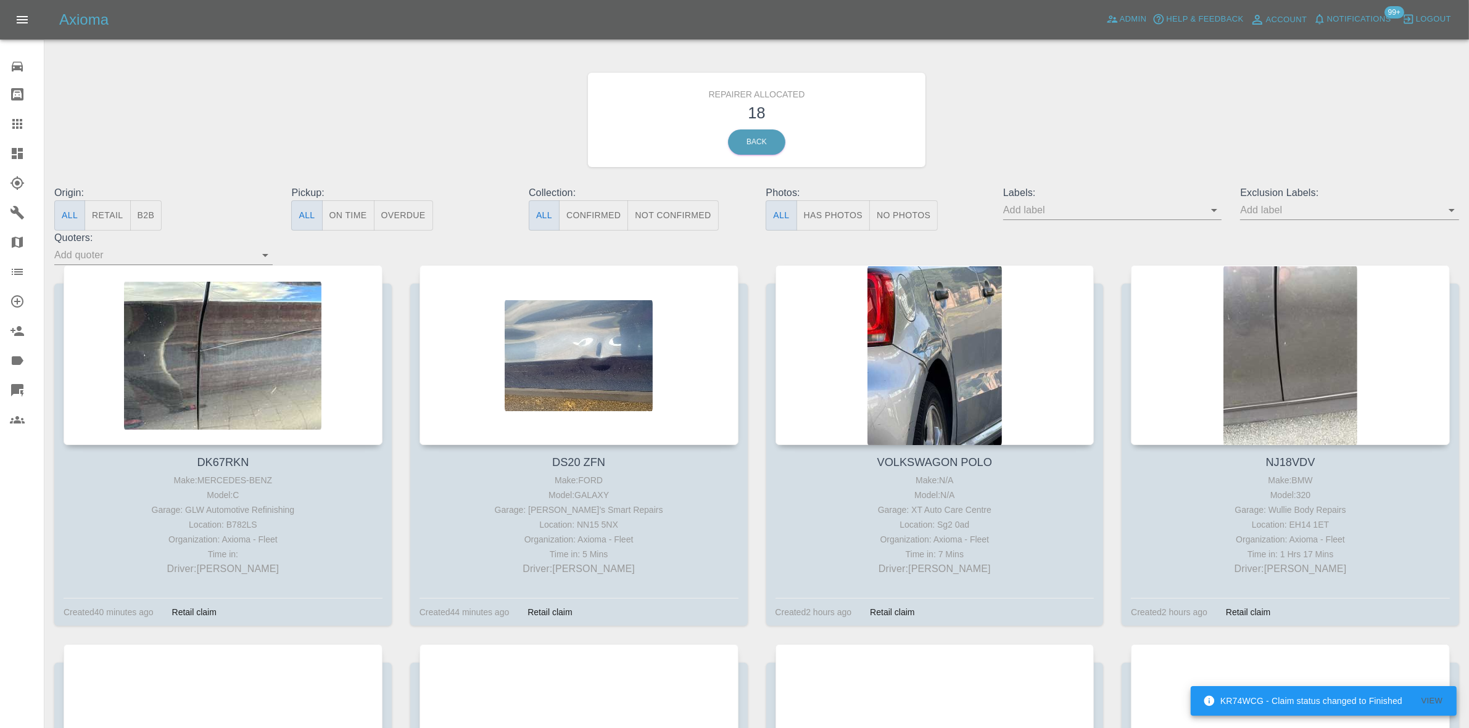
click at [105, 216] on button "Retail" at bounding box center [107, 215] width 46 height 30
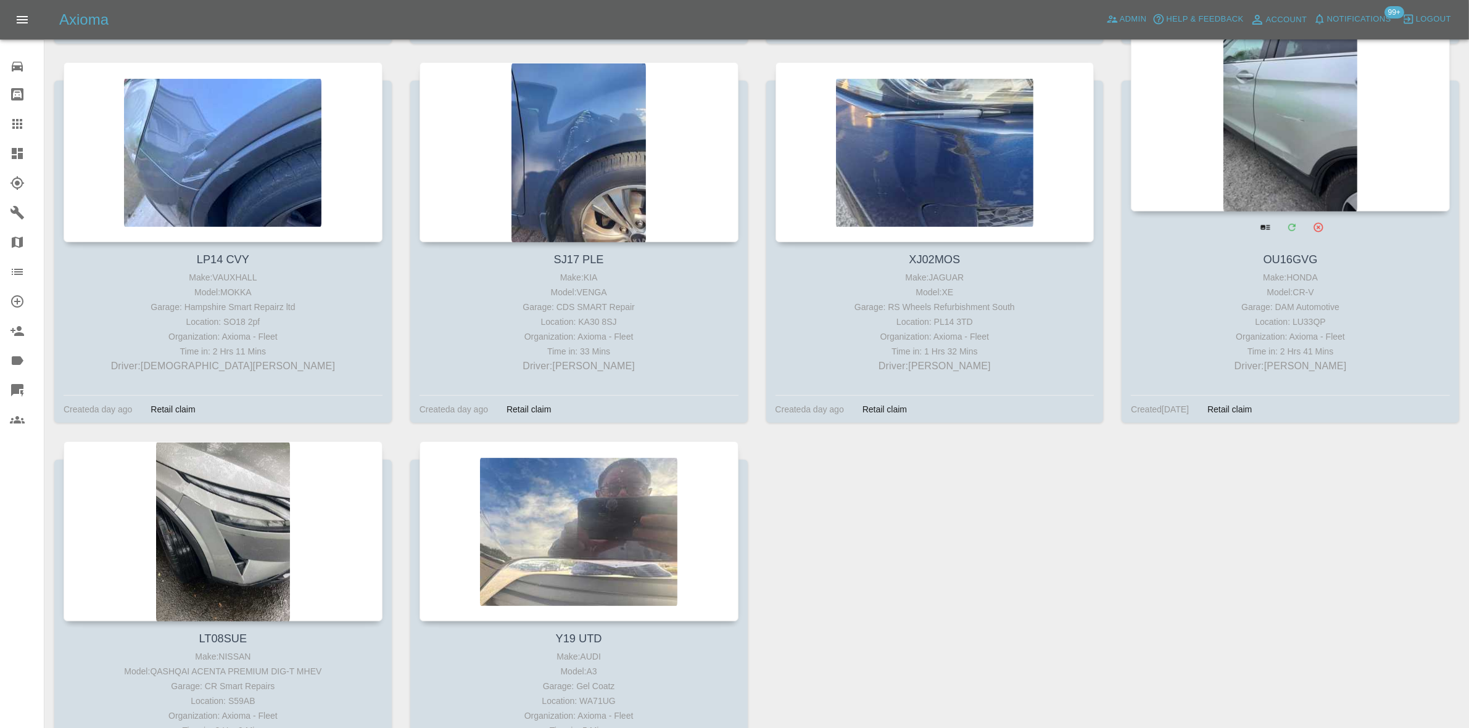
scroll to position [1105, 0]
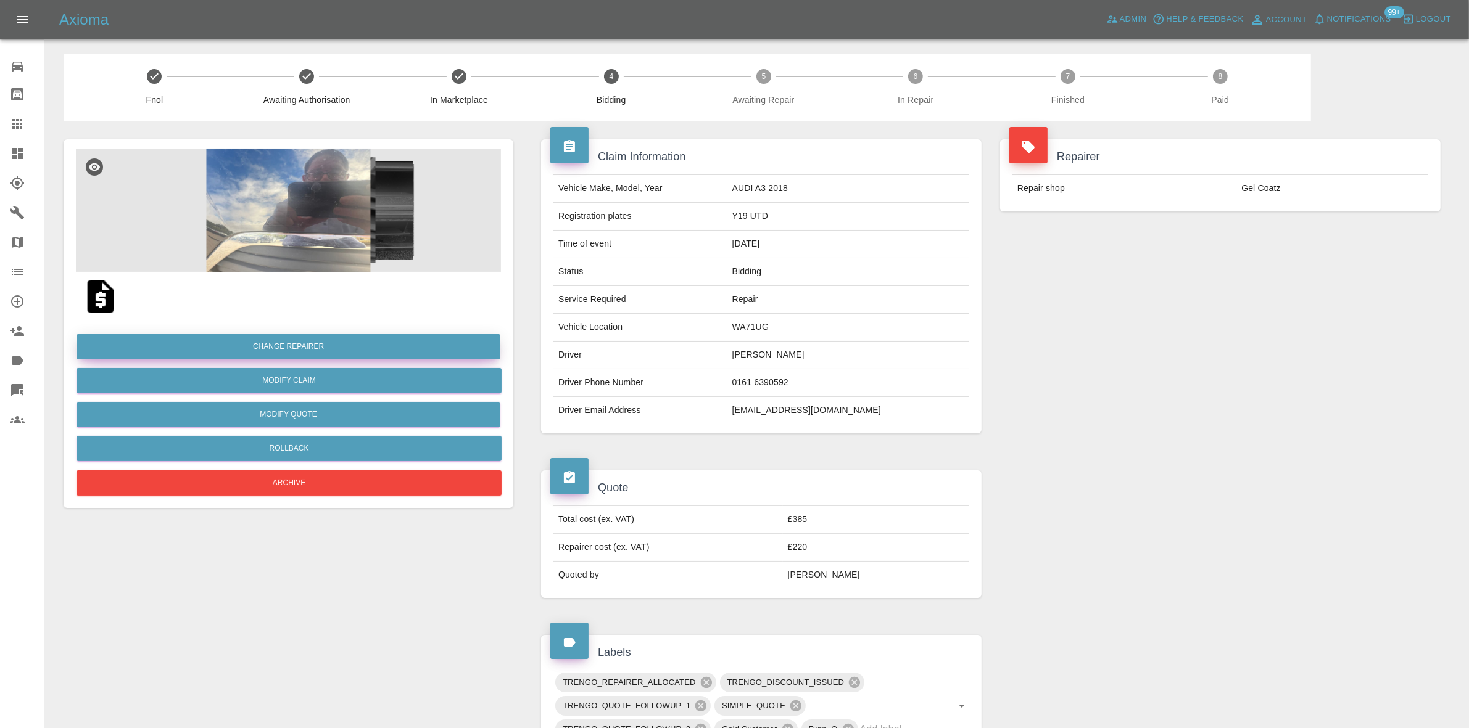
click at [291, 347] on button "Change Repairer" at bounding box center [288, 346] width 424 height 25
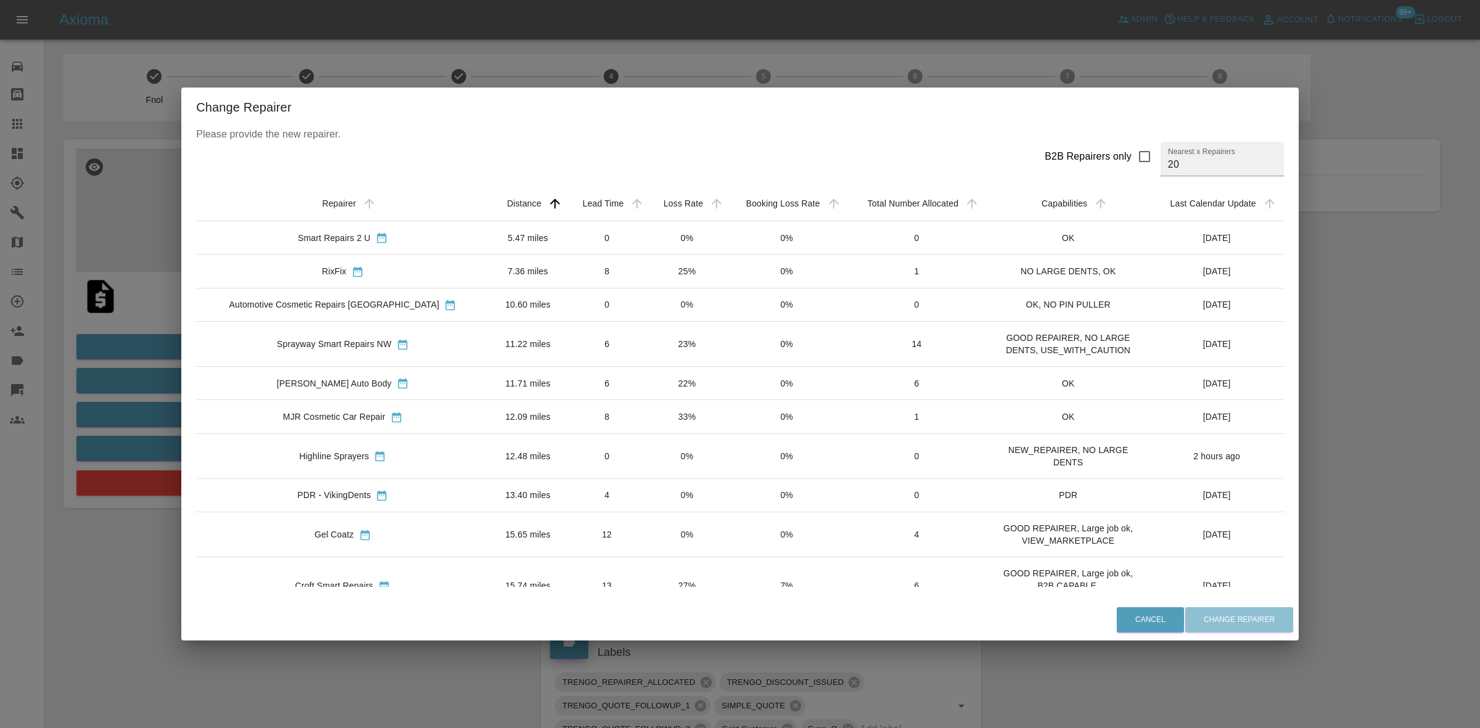
click at [148, 336] on div "Change Repairer Please provide the new repairer. B2B Repairers only Nearest x R…" at bounding box center [740, 364] width 1480 height 728
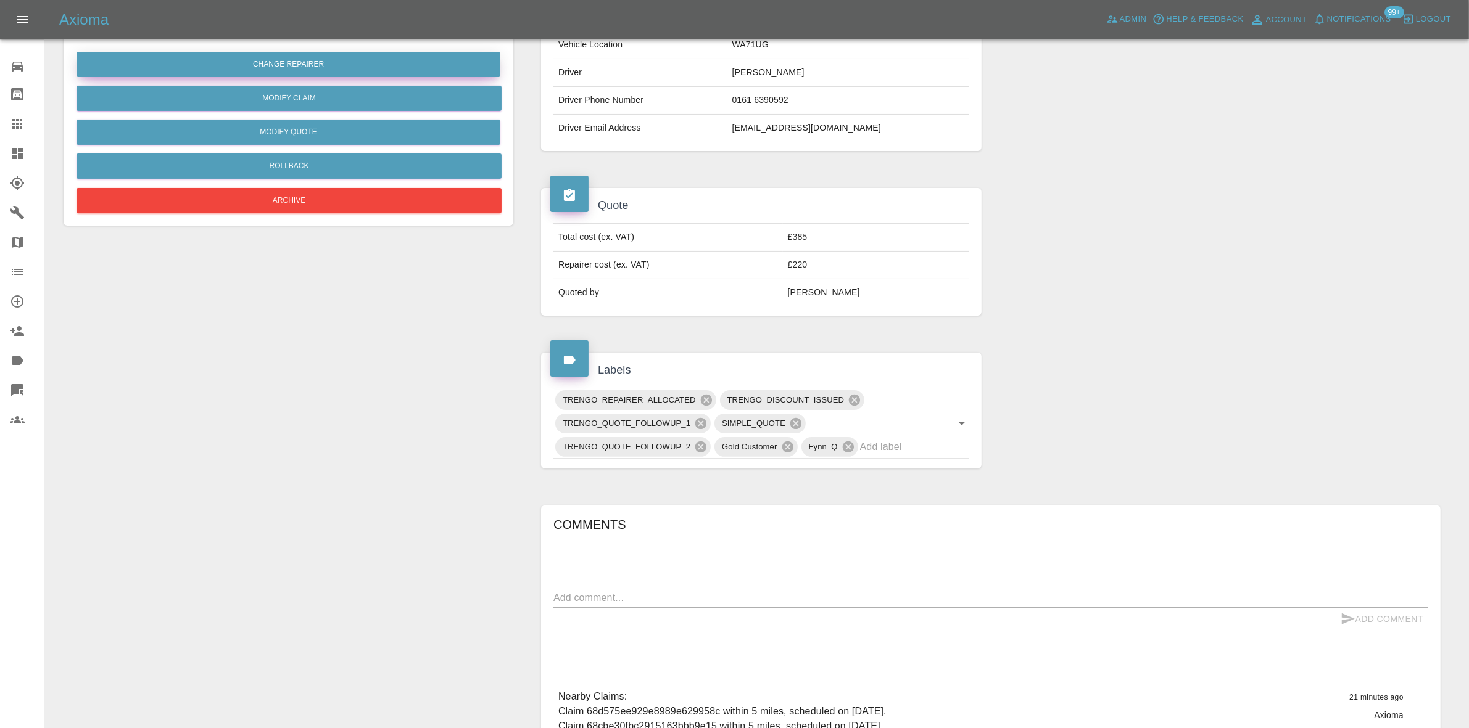
scroll to position [19, 0]
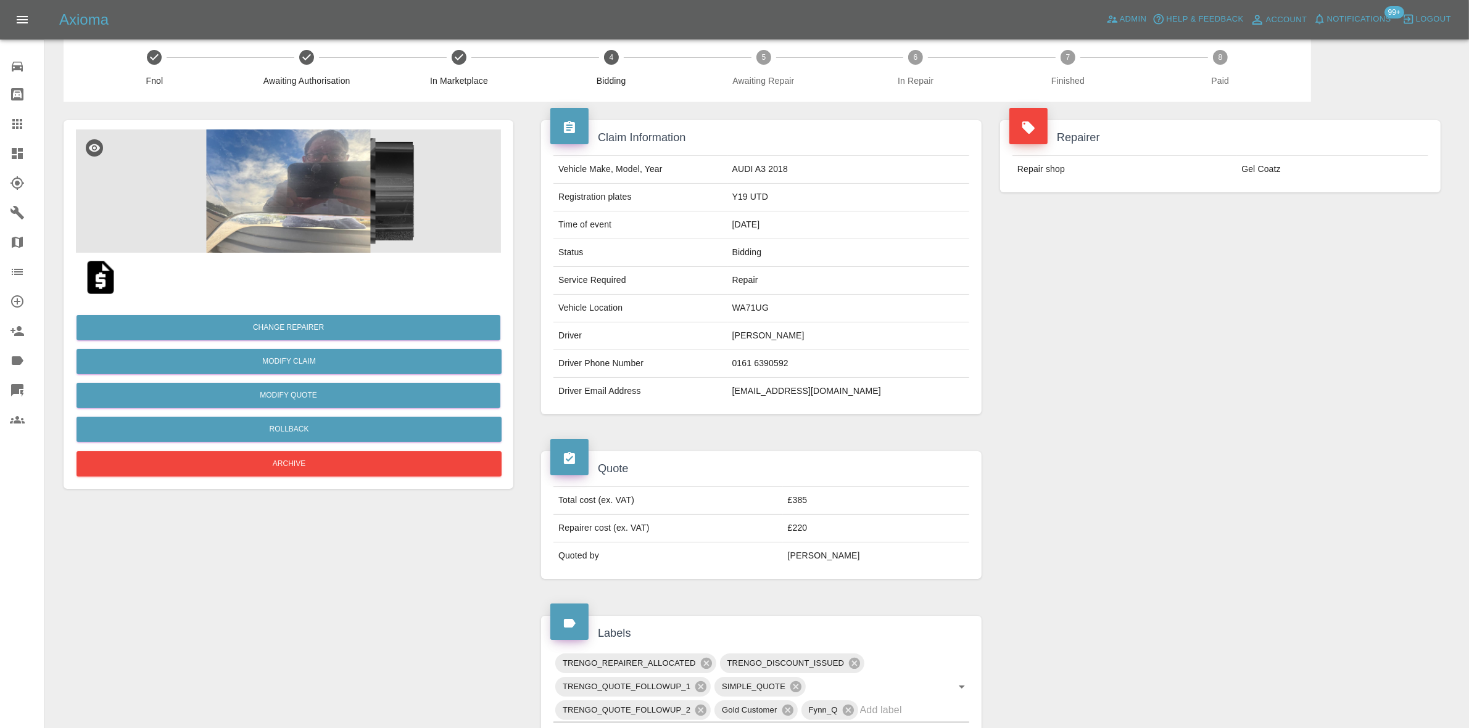
click at [319, 232] on img at bounding box center [288, 191] width 425 height 123
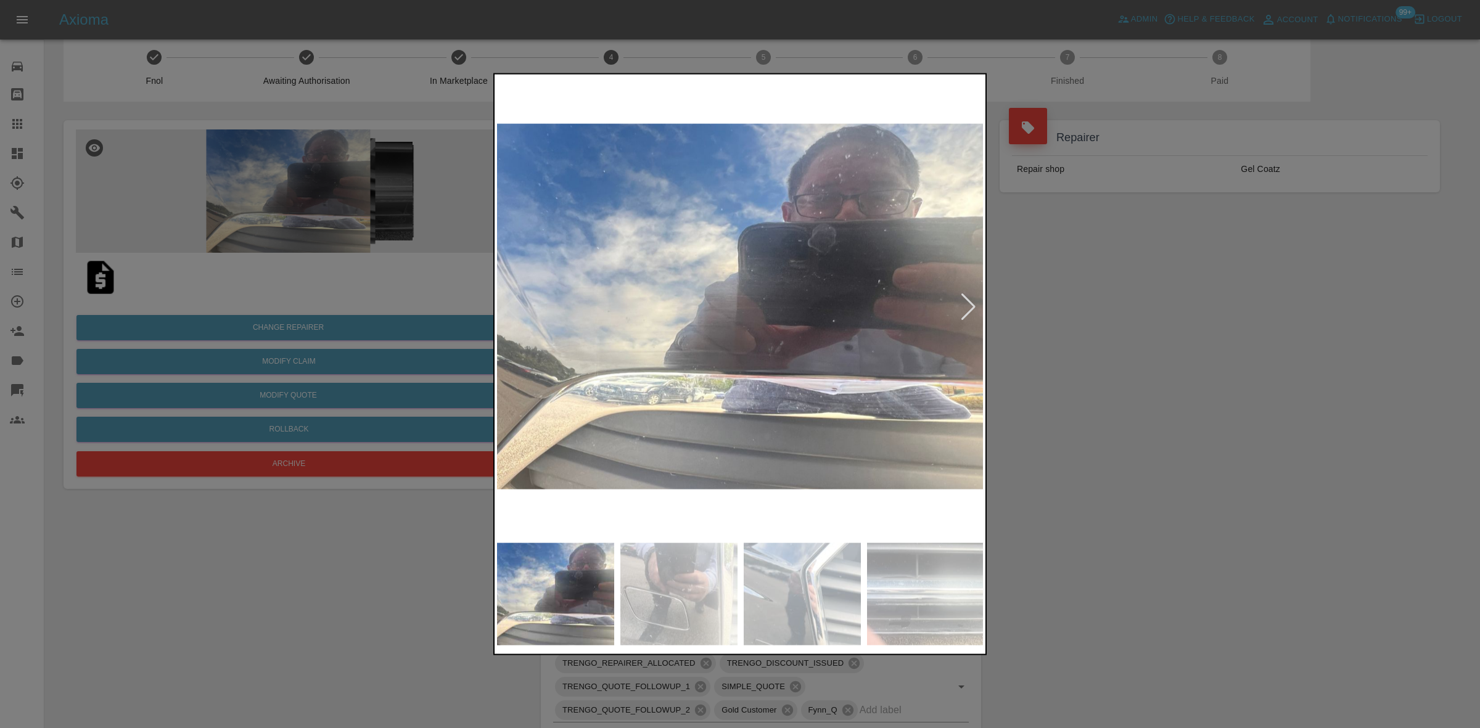
click at [967, 305] on div at bounding box center [968, 306] width 17 height 27
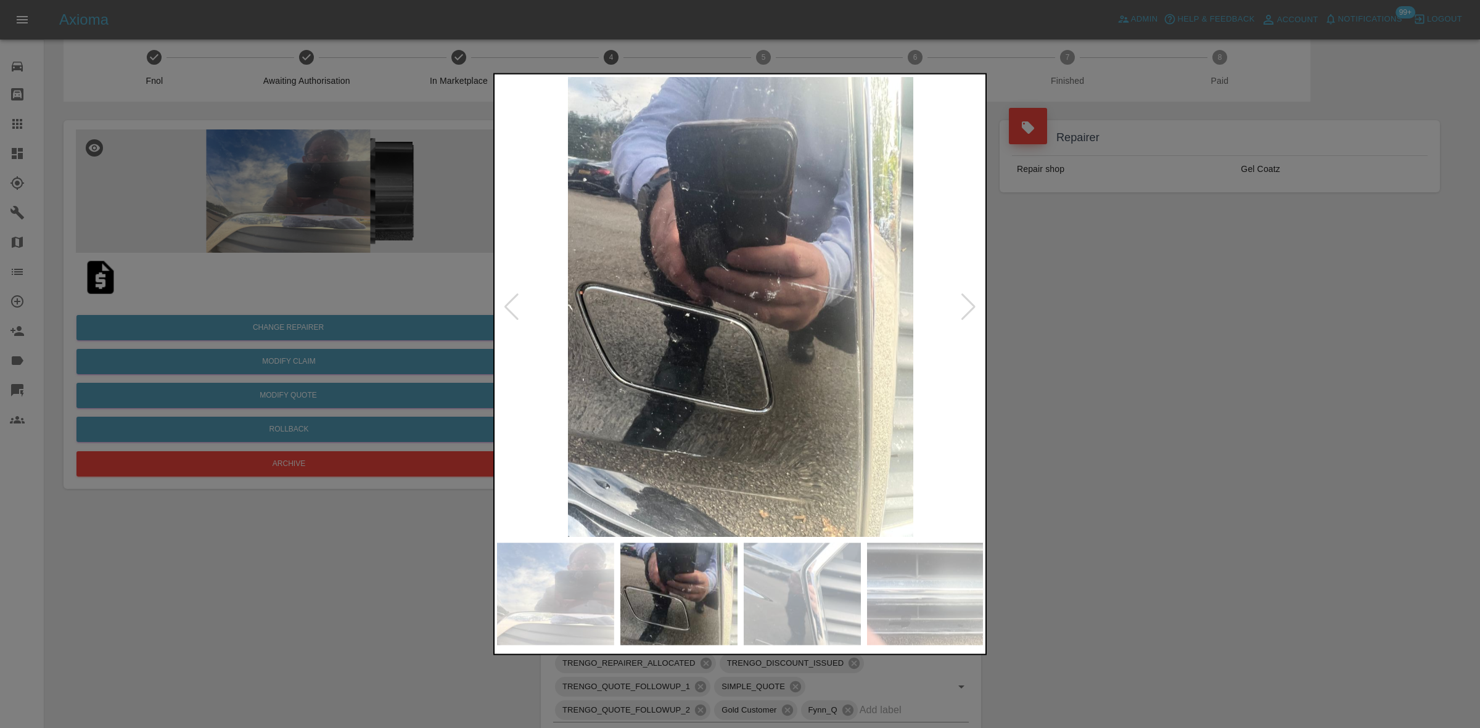
click at [967, 305] on div at bounding box center [968, 306] width 17 height 27
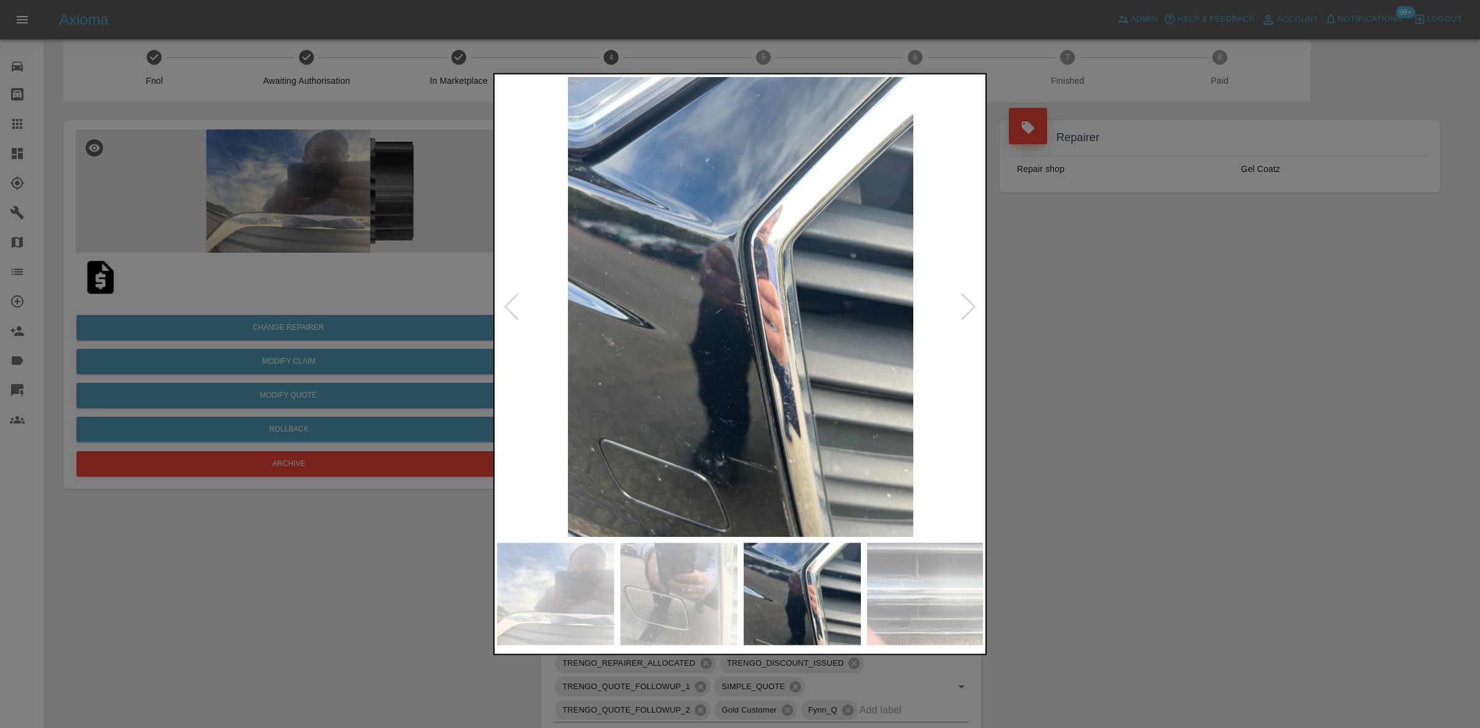
click at [967, 305] on div at bounding box center [968, 306] width 17 height 27
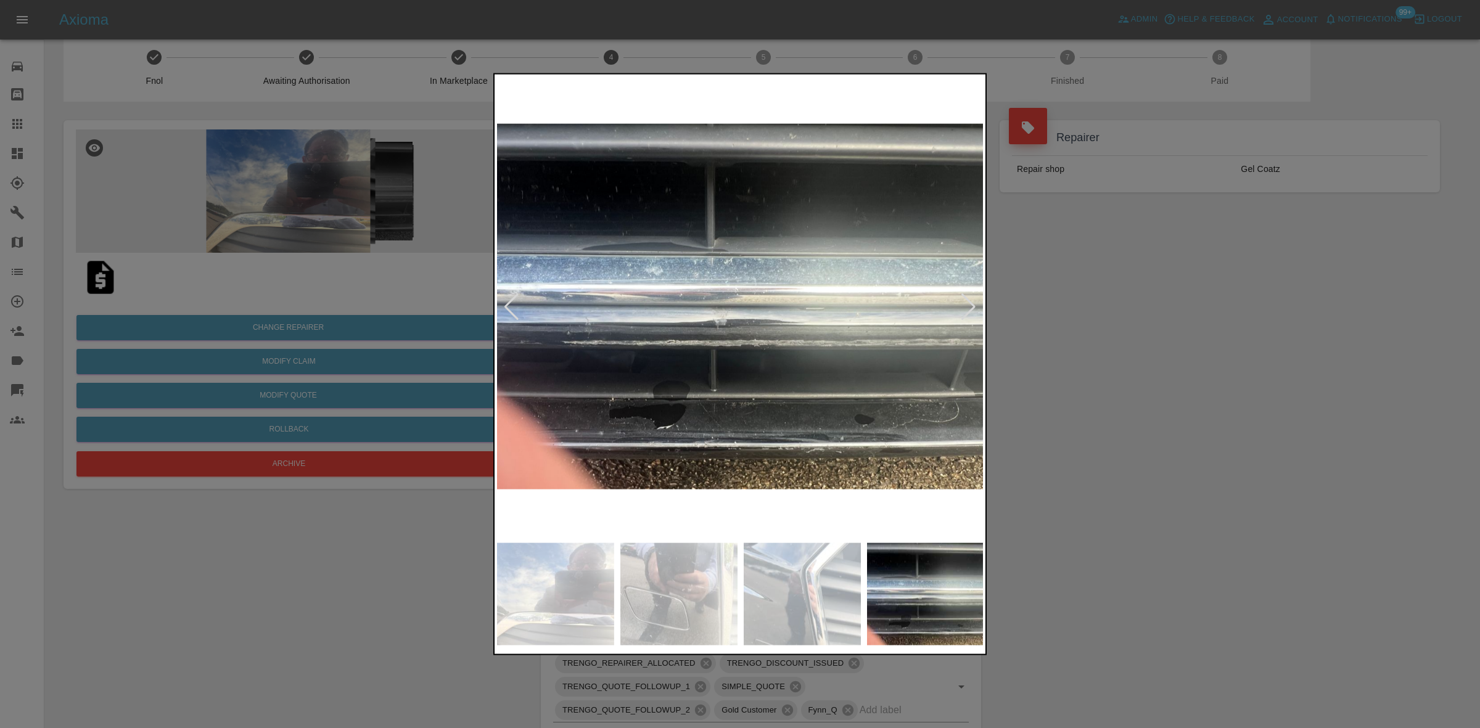
click at [967, 305] on div at bounding box center [968, 306] width 17 height 27
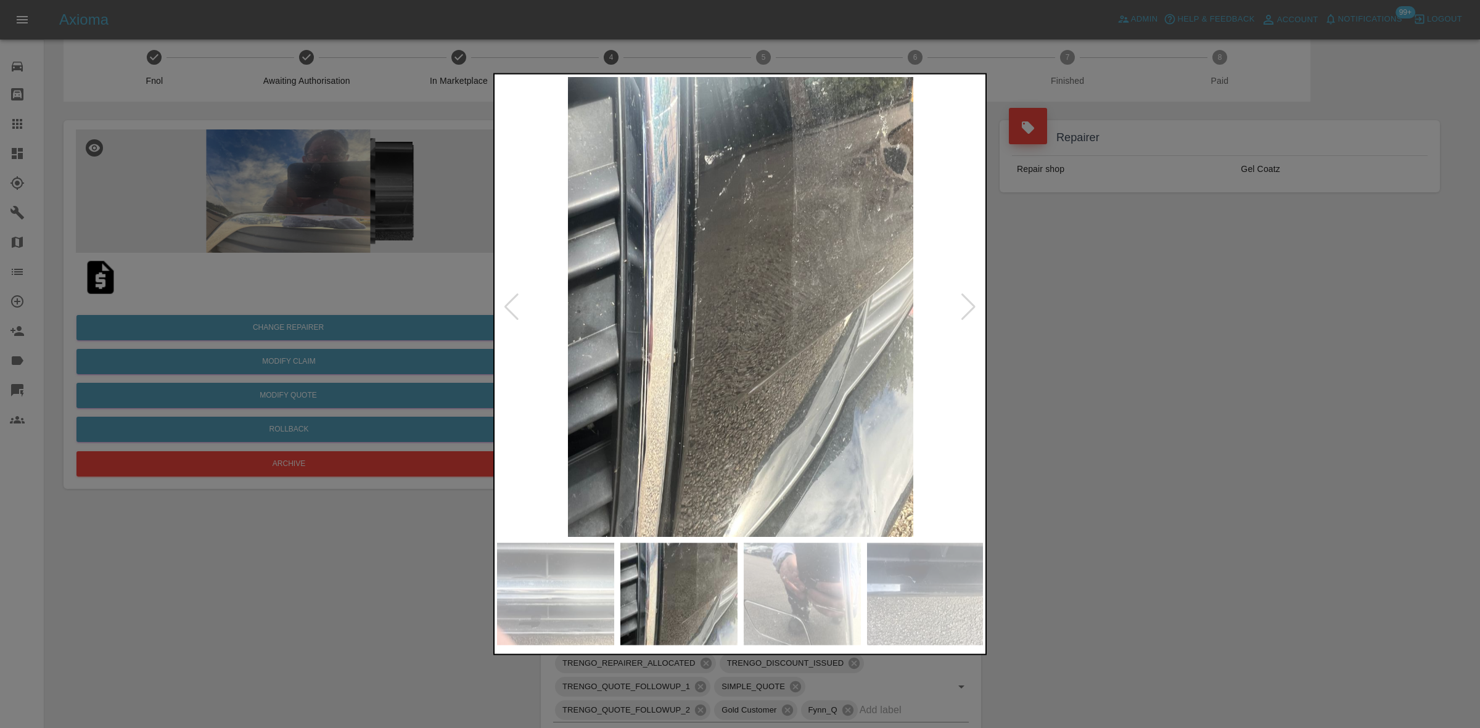
click at [967, 305] on div at bounding box center [968, 306] width 17 height 27
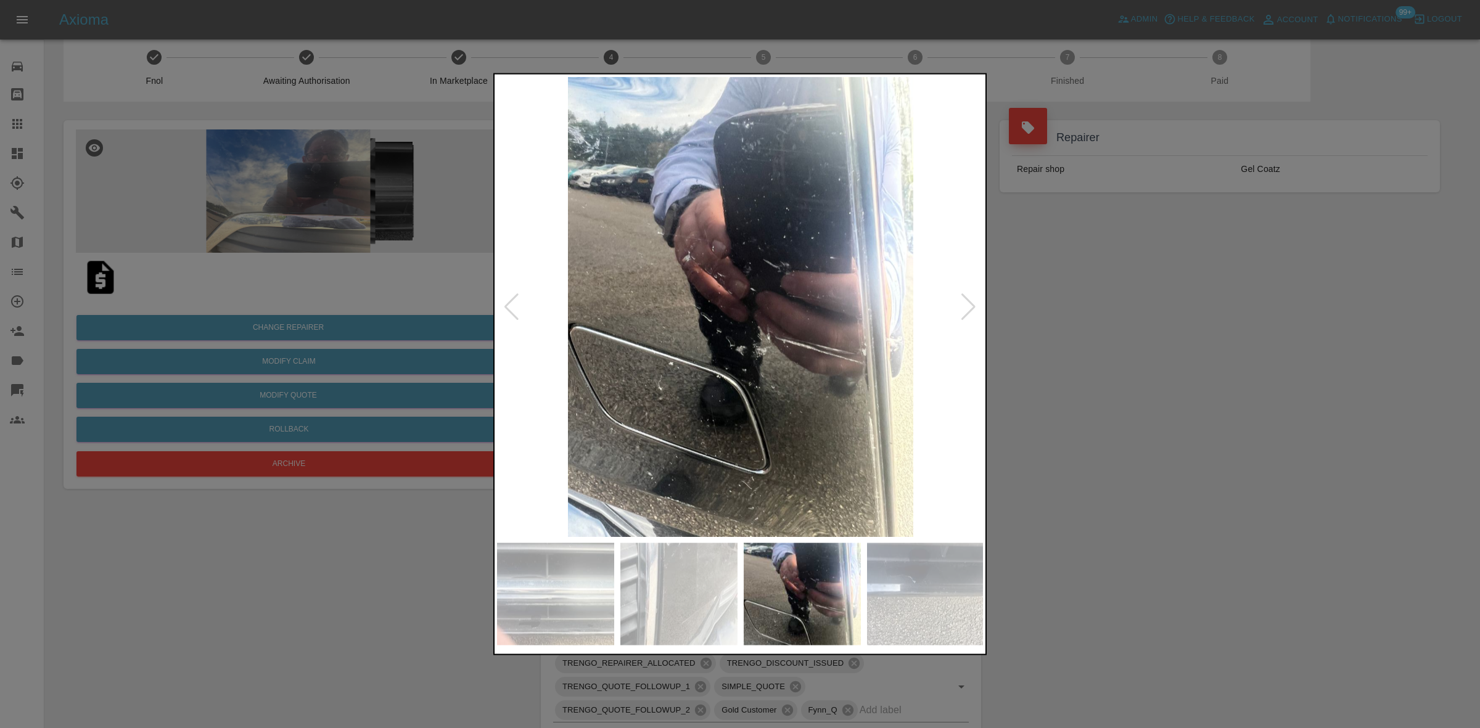
click at [967, 305] on div at bounding box center [968, 306] width 17 height 27
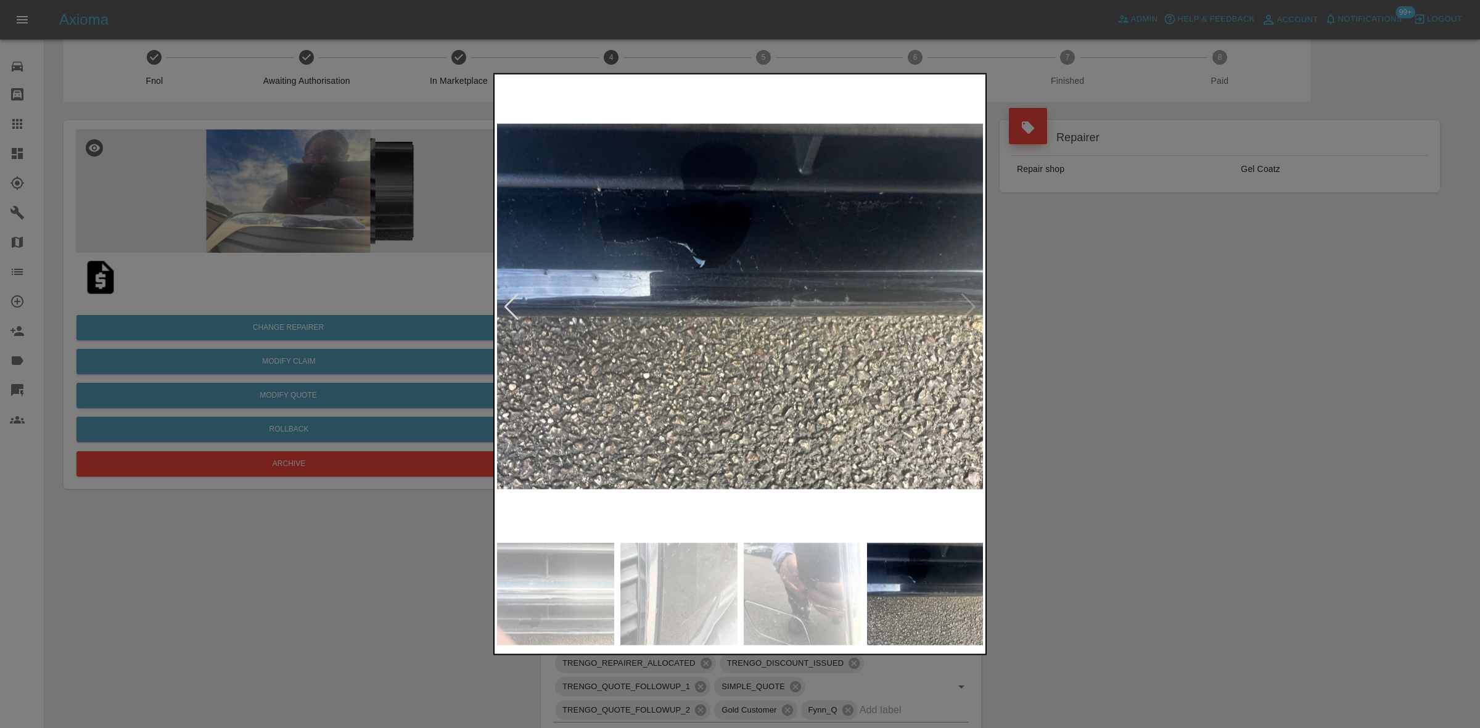
click at [967, 305] on img at bounding box center [740, 306] width 487 height 460
click at [1115, 321] on div at bounding box center [740, 364] width 1480 height 728
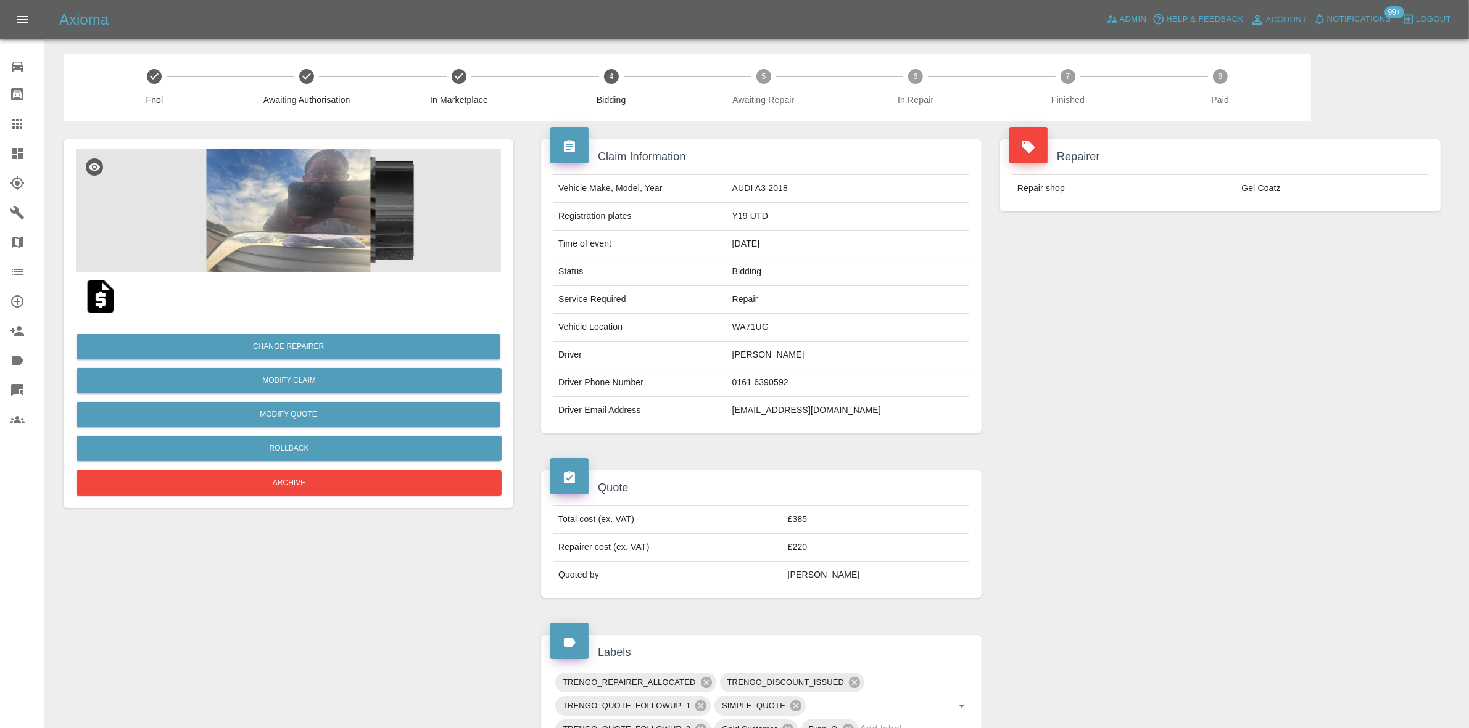
click at [1371, 19] on span "Notifications" at bounding box center [1359, 19] width 64 height 14
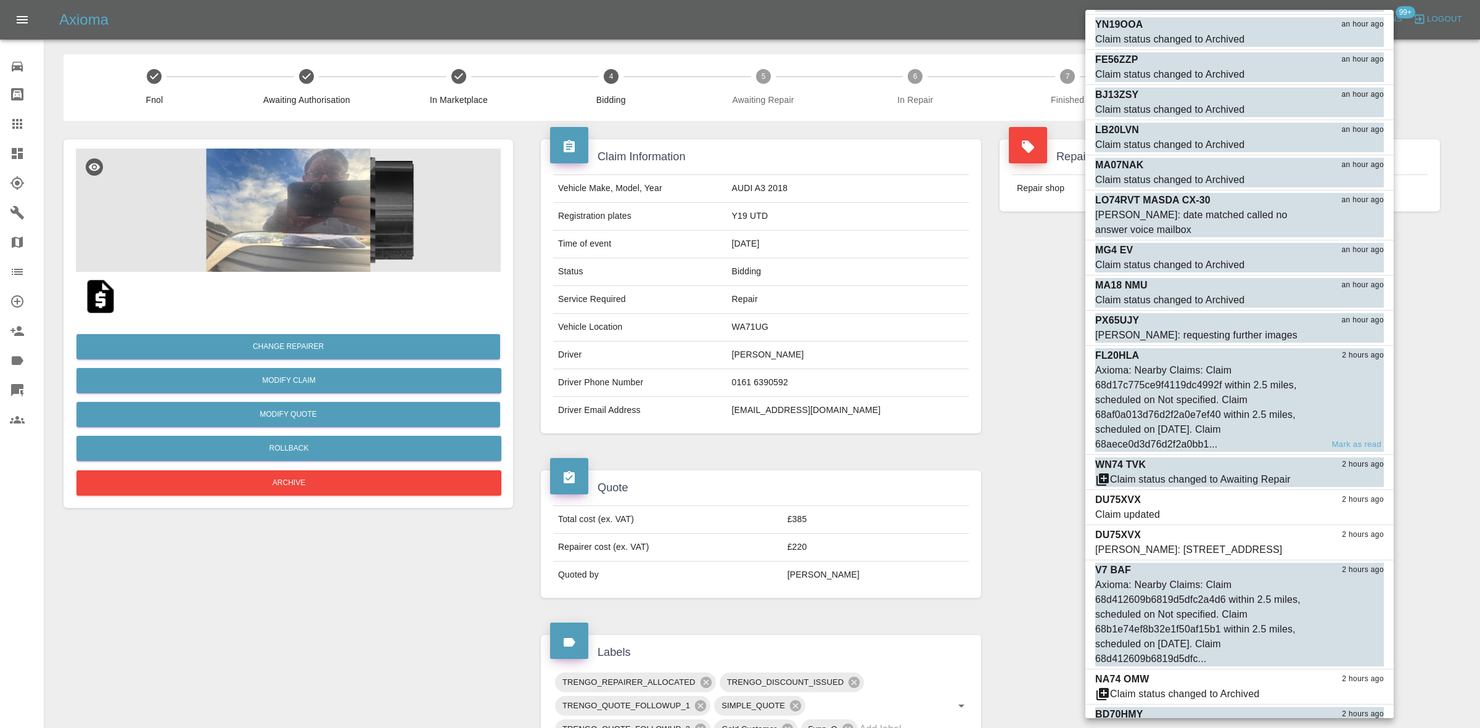
scroll to position [5706, 0]
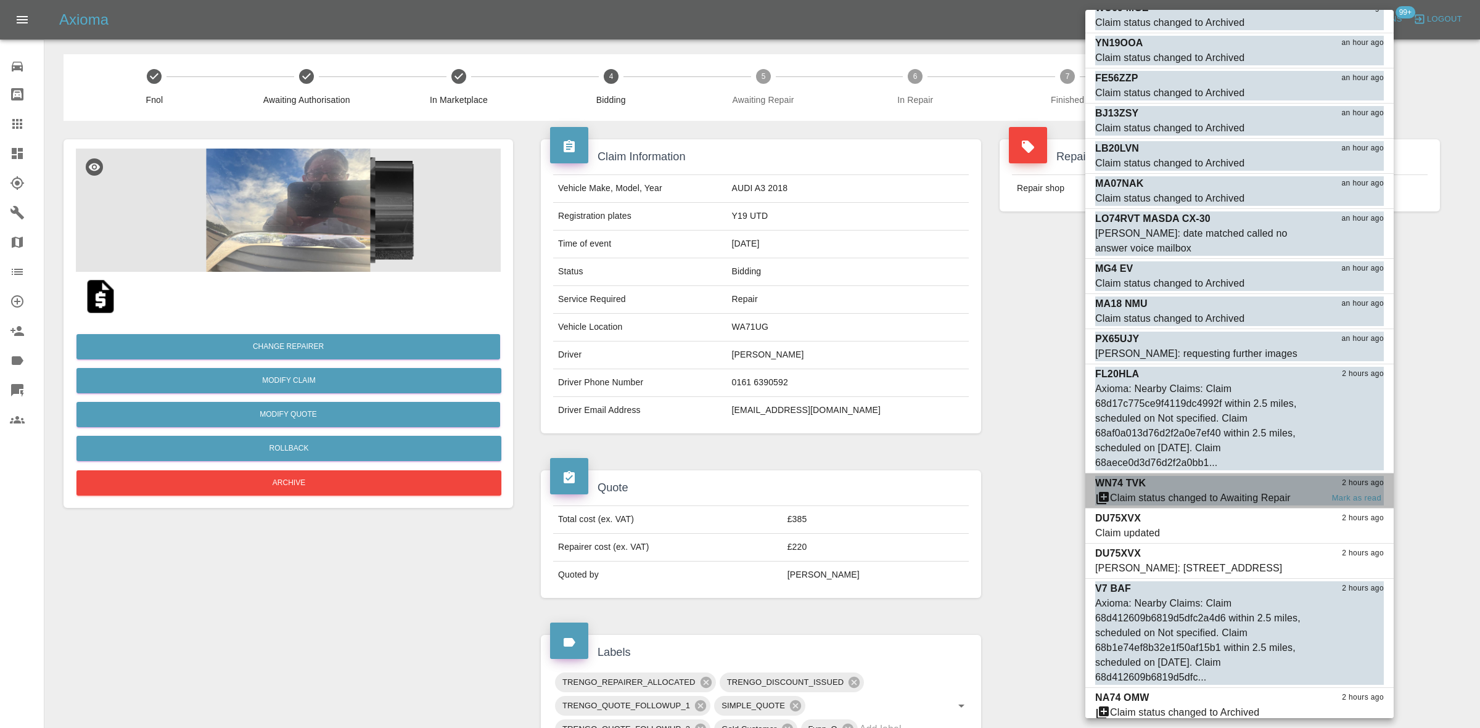
click at [1189, 476] on div "WN74 TVK 2 hours ago" at bounding box center [1239, 483] width 289 height 15
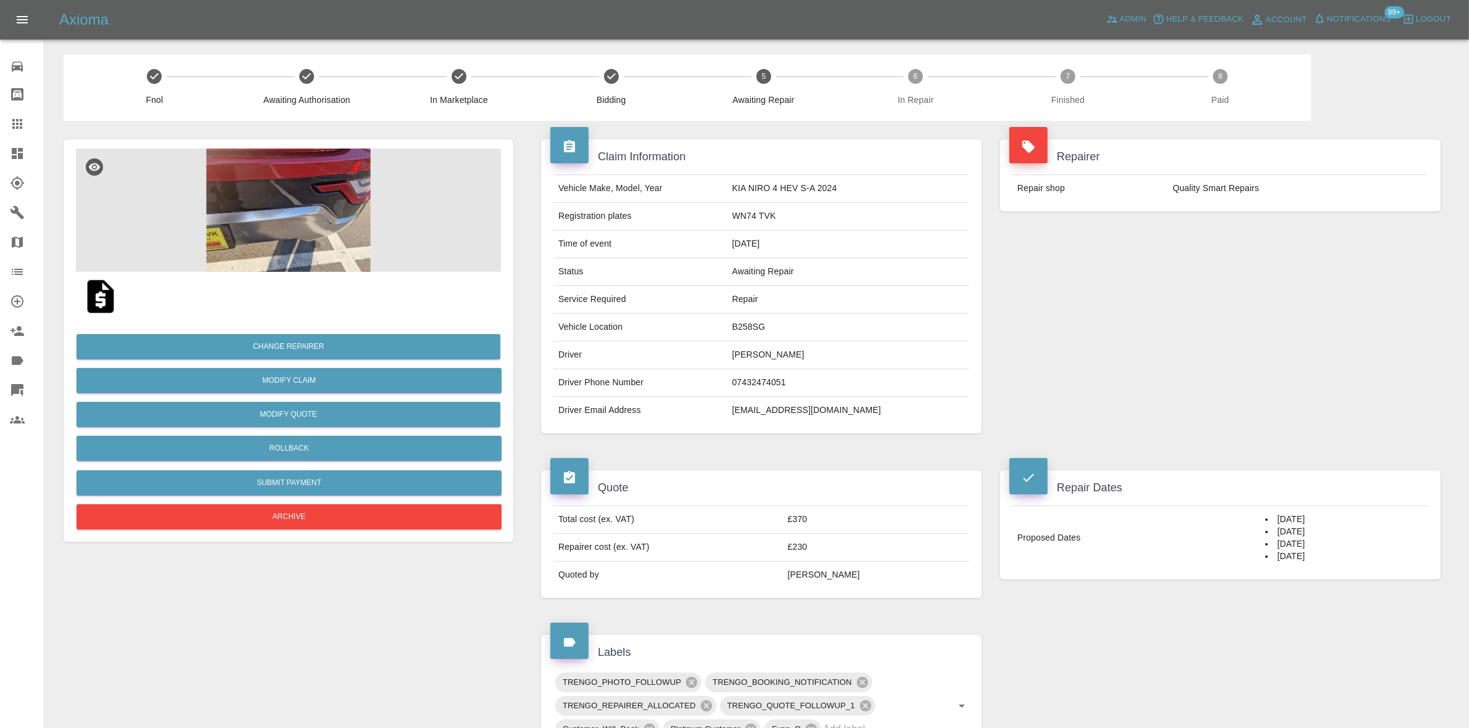
click at [266, 191] on img at bounding box center [288, 210] width 425 height 123
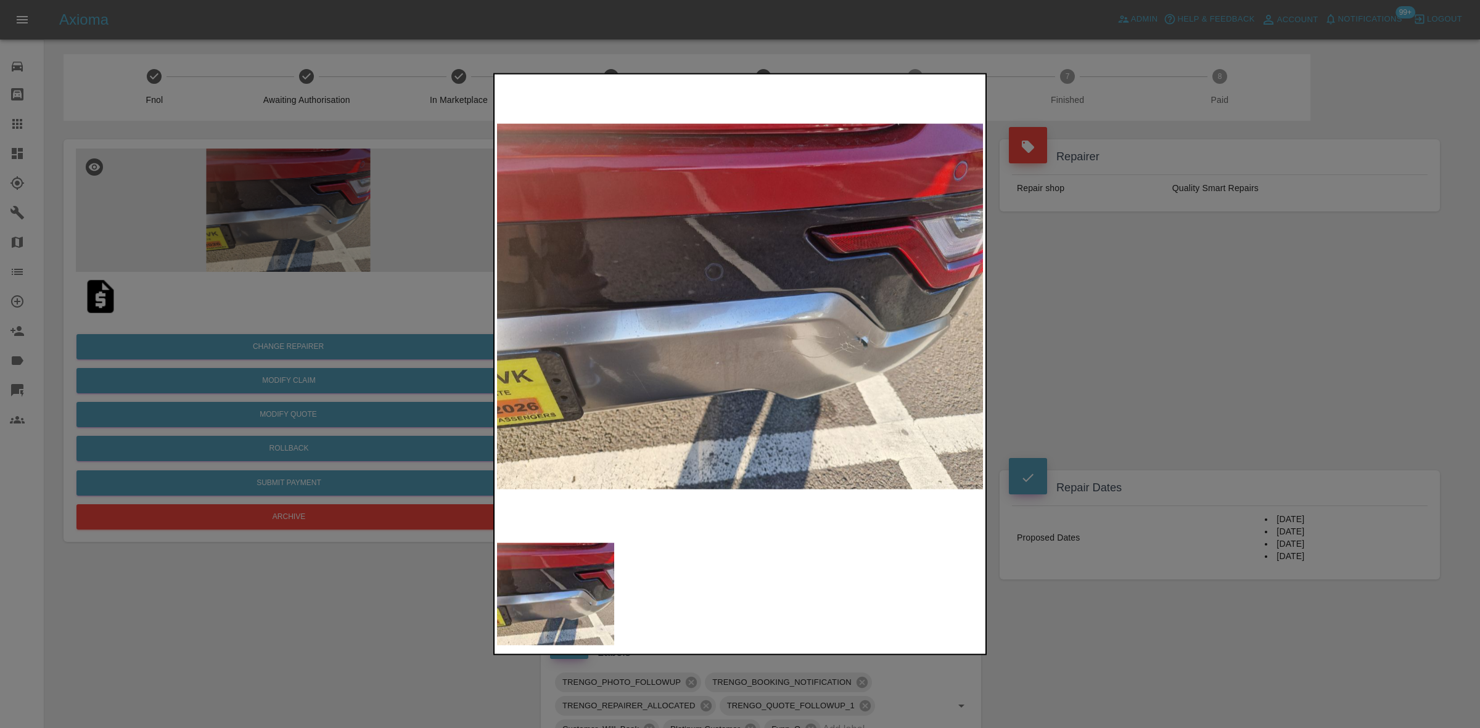
drag, startPoint x: 242, startPoint y: 223, endPoint x: 281, endPoint y: 364, distance: 145.7
click at [242, 226] on div at bounding box center [740, 364] width 1480 height 728
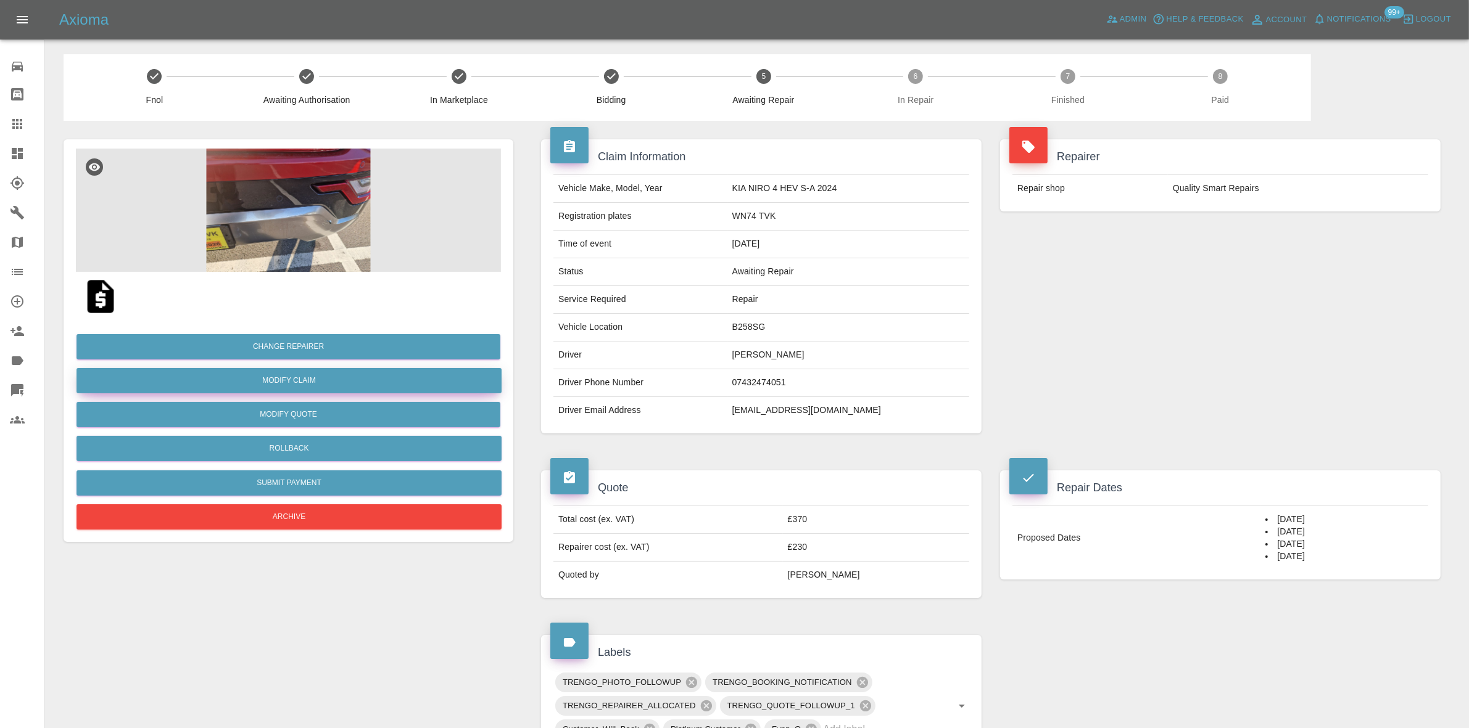
click at [287, 384] on link "Modify Claim" at bounding box center [288, 380] width 425 height 25
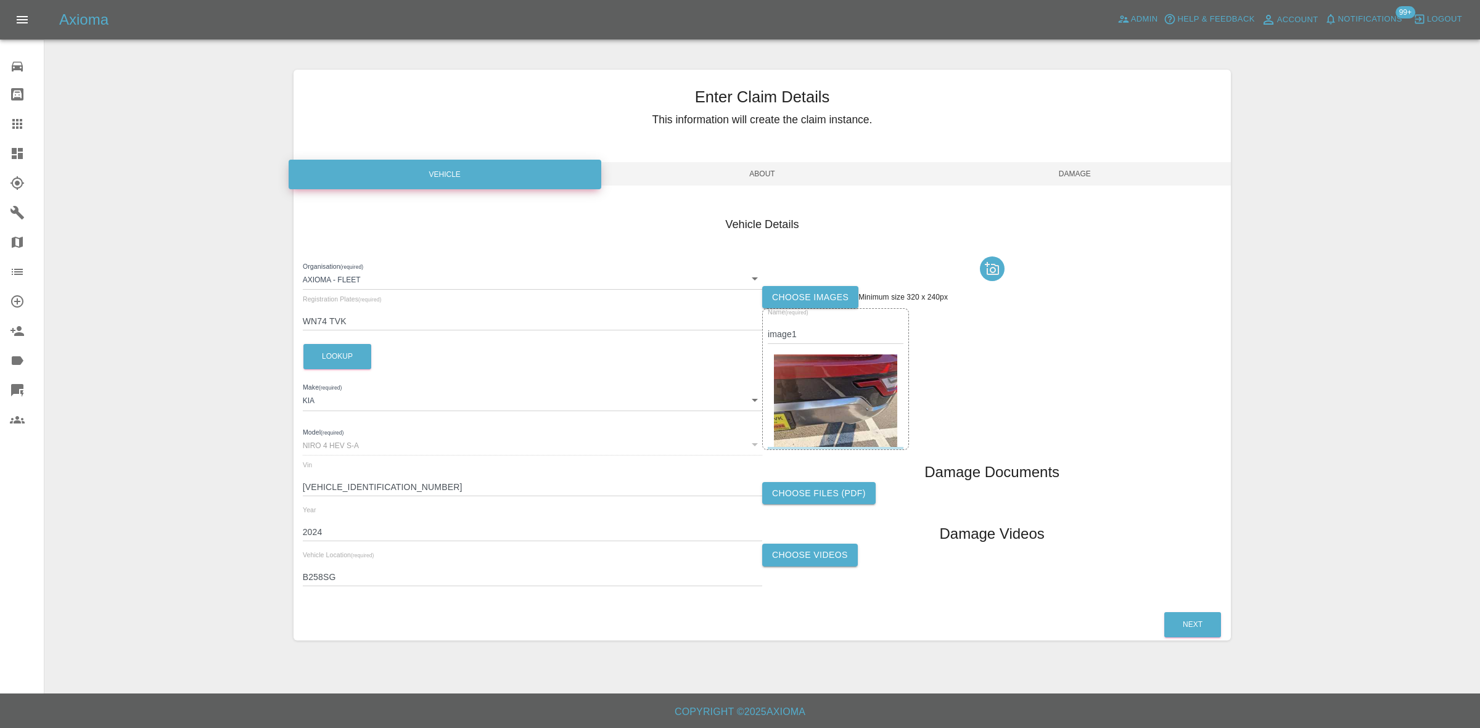
click at [782, 294] on label "Choose images" at bounding box center [810, 297] width 96 height 23
click at [0, 0] on input "Choose images" at bounding box center [0, 0] width 0 height 0
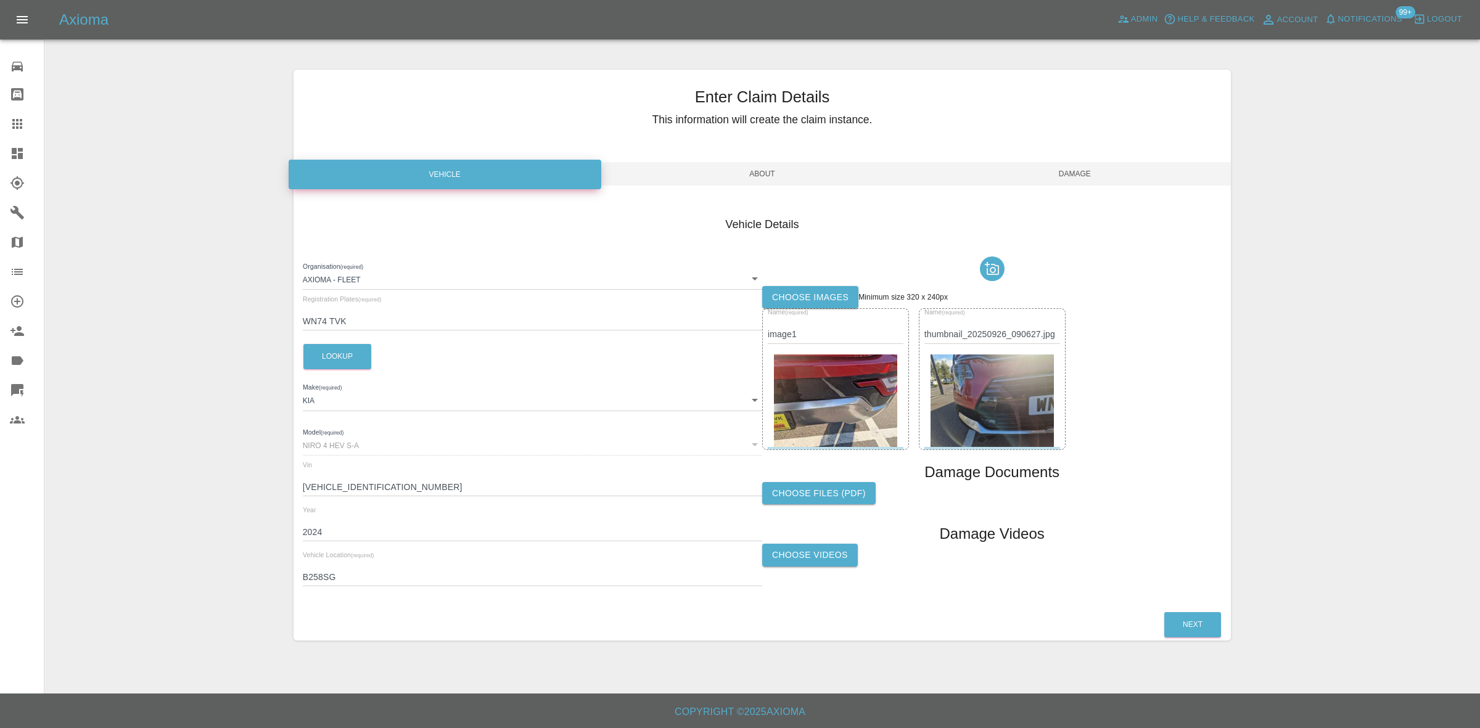
click at [1068, 178] on span "Damage" at bounding box center [1074, 173] width 313 height 23
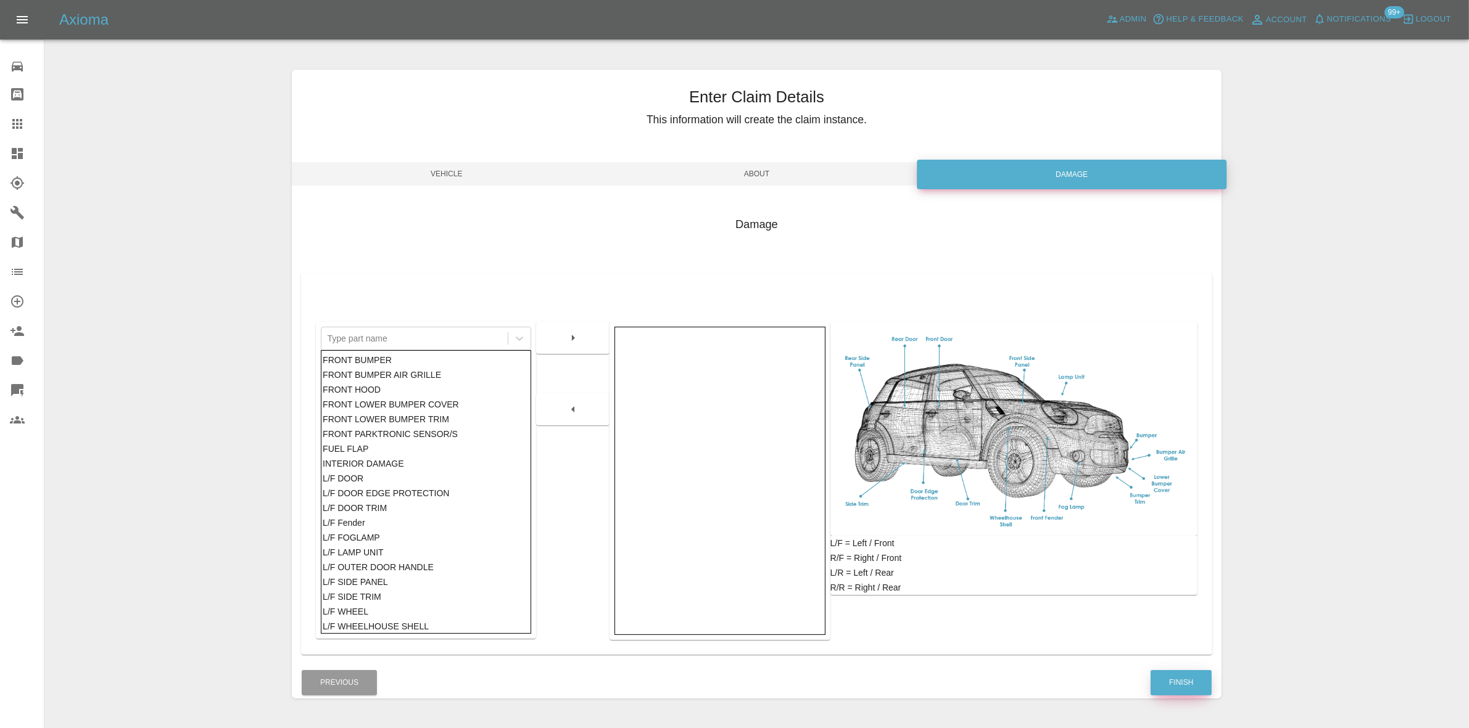
click at [1177, 688] on button "Finish" at bounding box center [1180, 682] width 61 height 25
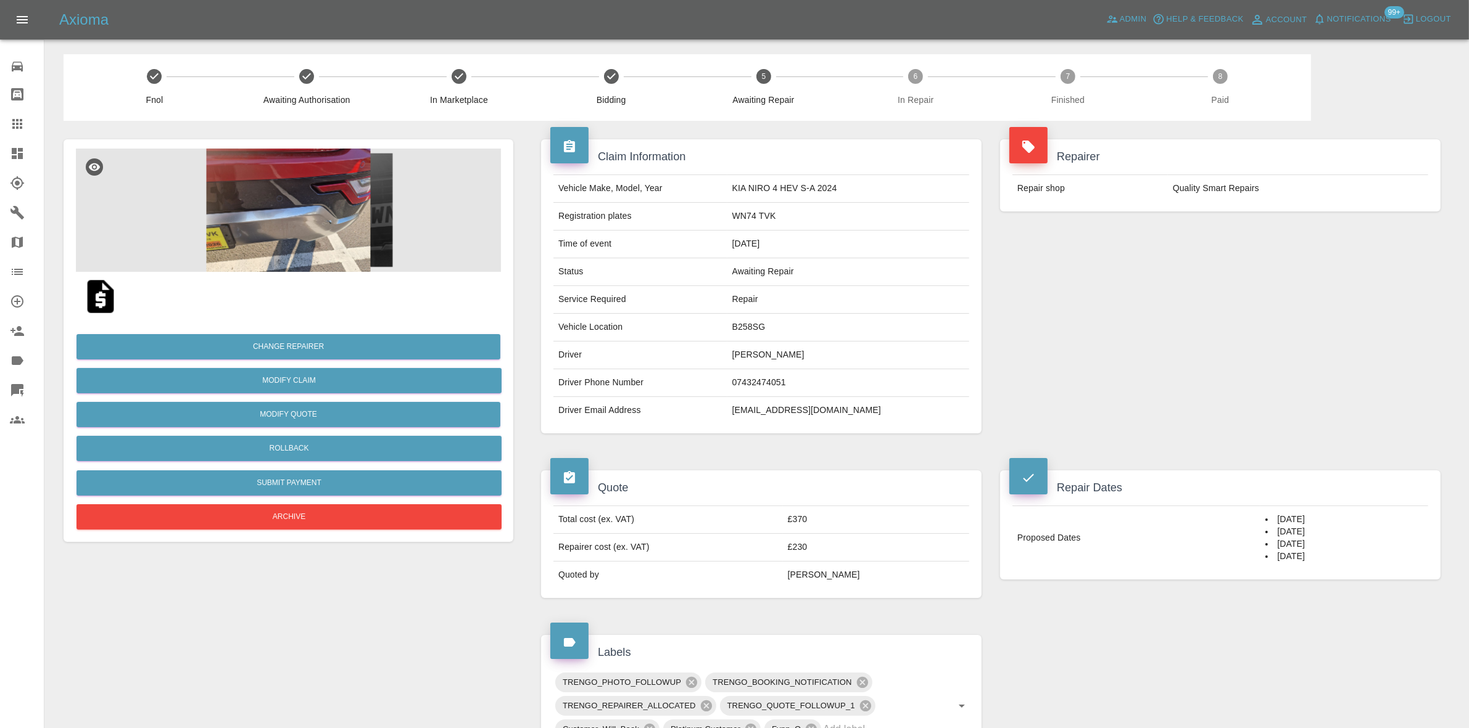
click at [1373, 31] on div "Axioma Admin Help & Feedback Account Notifications 99+ Logout" at bounding box center [734, 19] width 1469 height 39
click at [1343, 19] on span "Notifications" at bounding box center [1359, 19] width 64 height 14
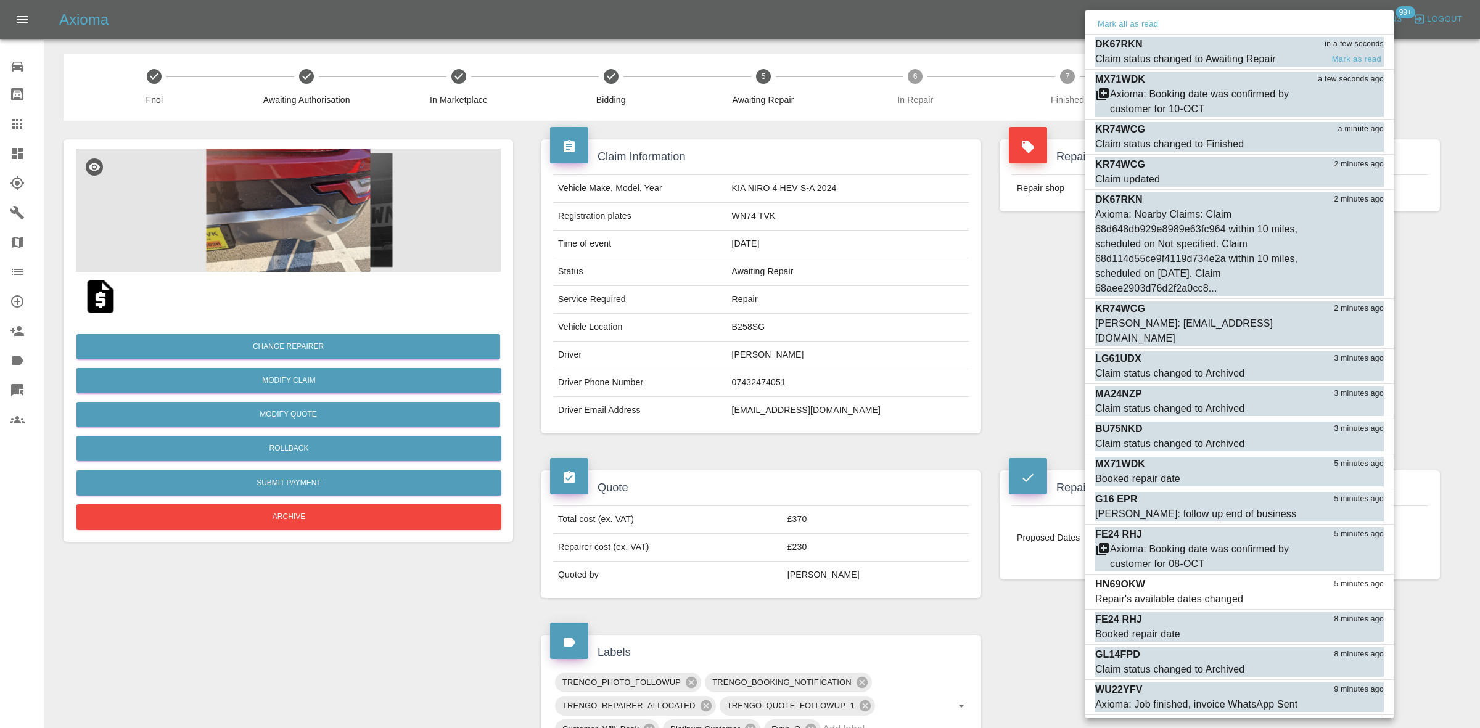
click at [1213, 52] on div "Claim status changed to Awaiting Repair" at bounding box center [1185, 59] width 181 height 15
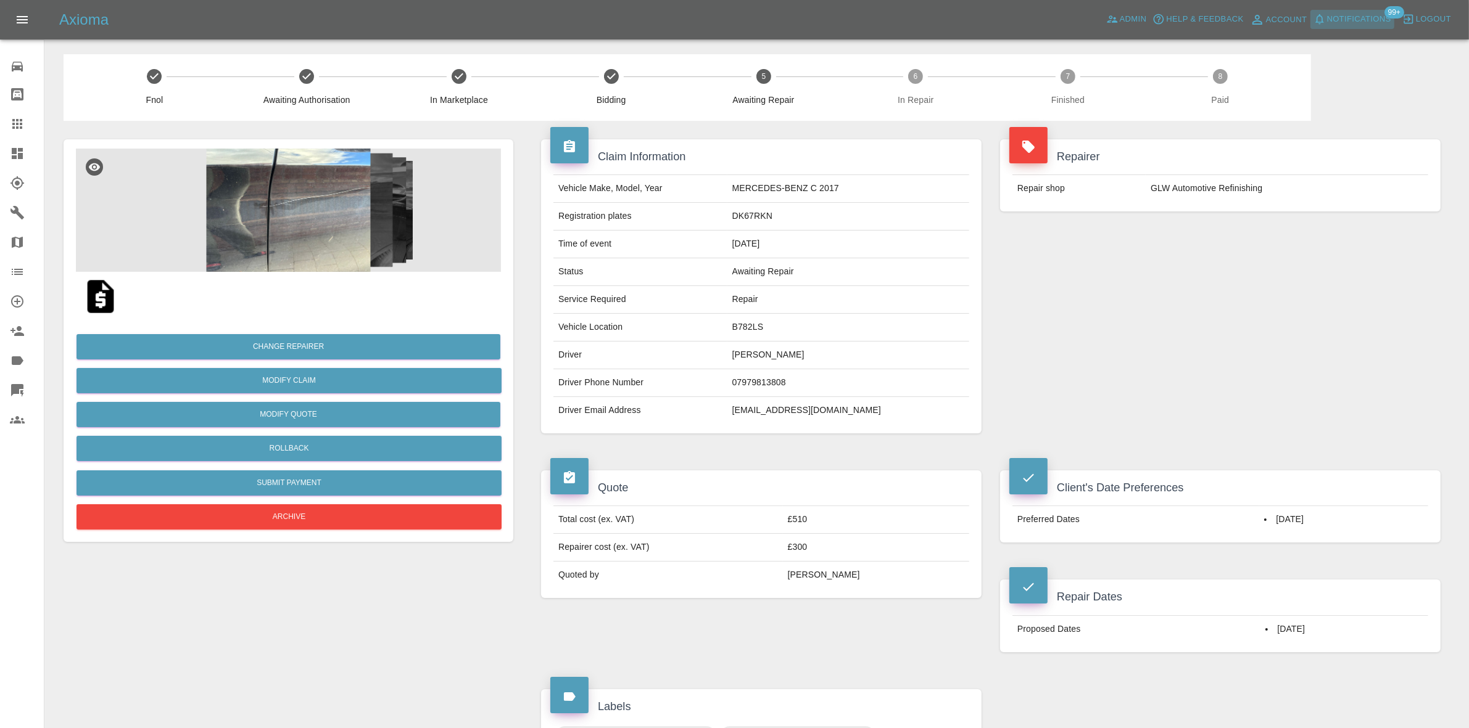
click at [1336, 17] on span "Notifications" at bounding box center [1359, 19] width 64 height 14
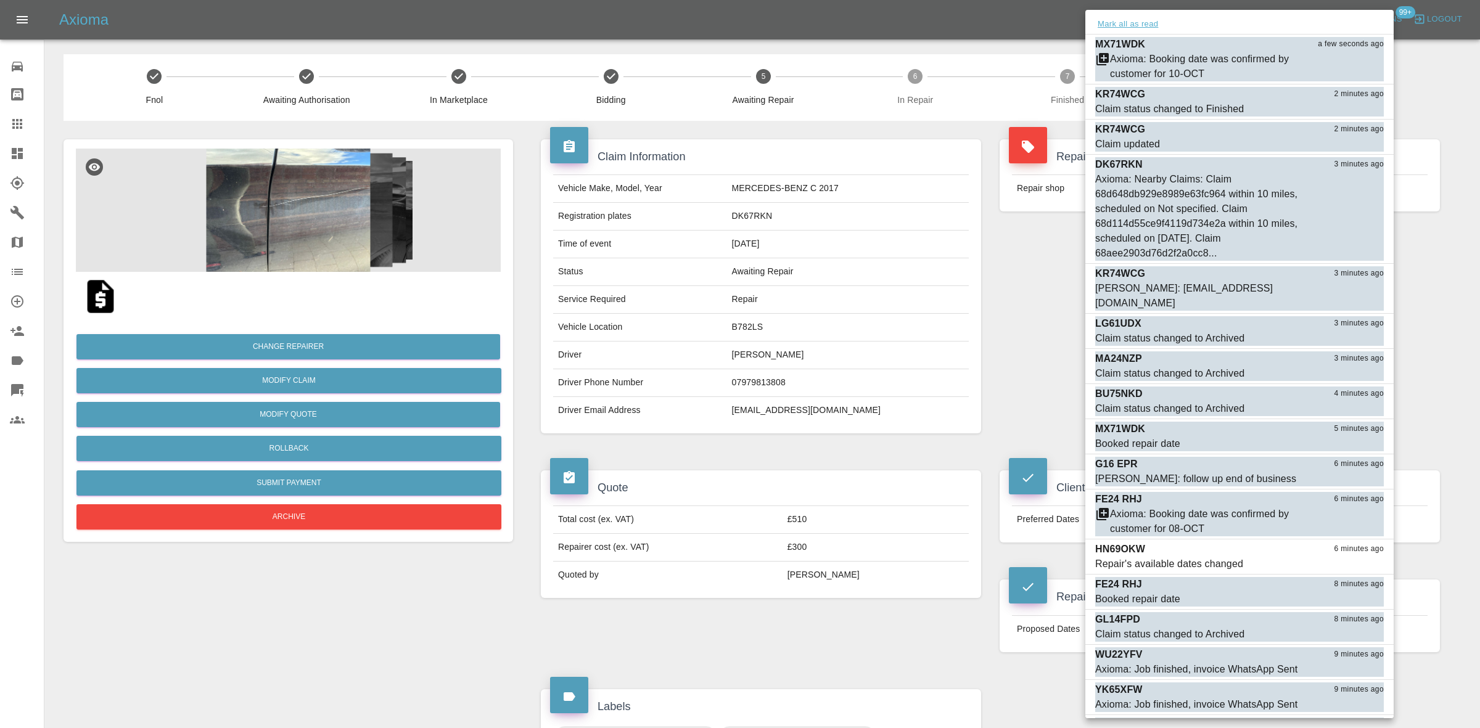
click at [1119, 28] on button "Mark all as read" at bounding box center [1127, 24] width 65 height 14
click at [938, 96] on div at bounding box center [740, 364] width 1480 height 728
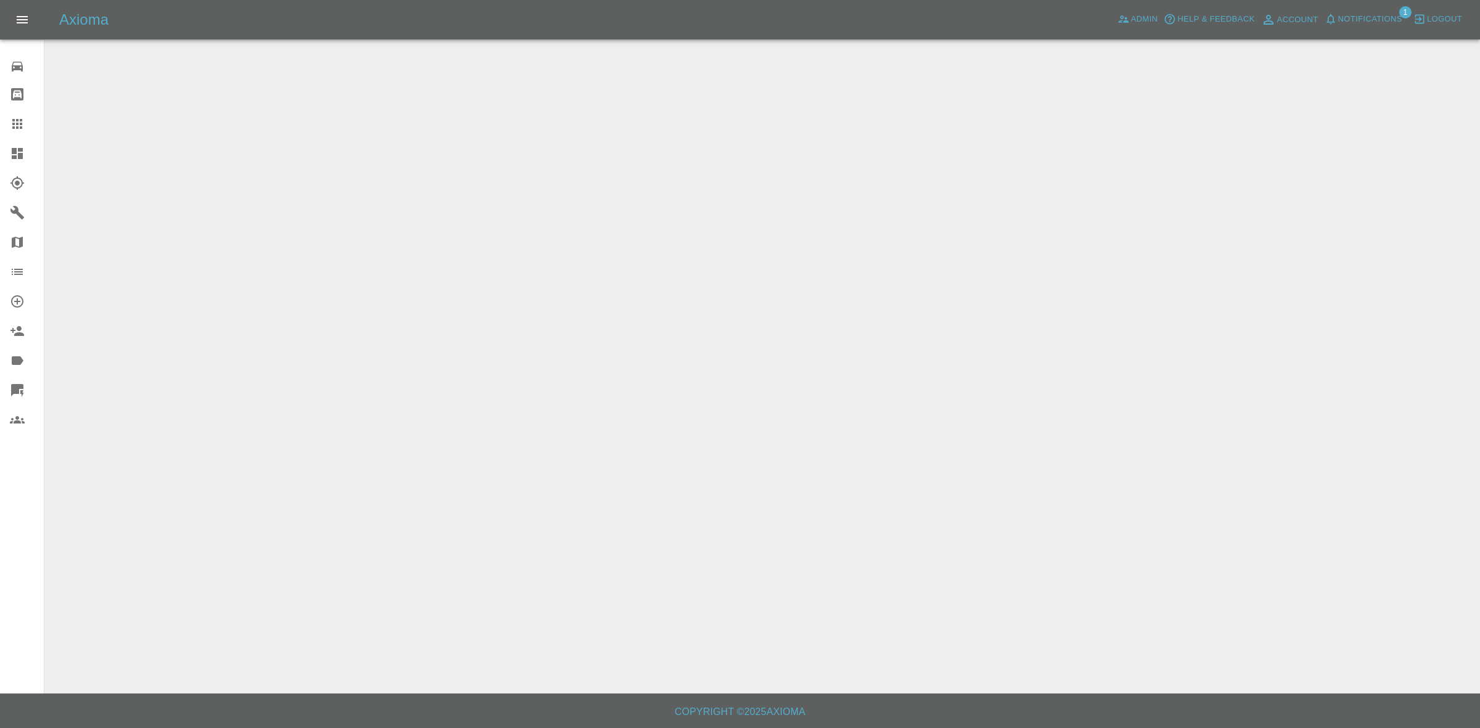
click at [1358, 17] on span "Notifications" at bounding box center [1370, 19] width 64 height 14
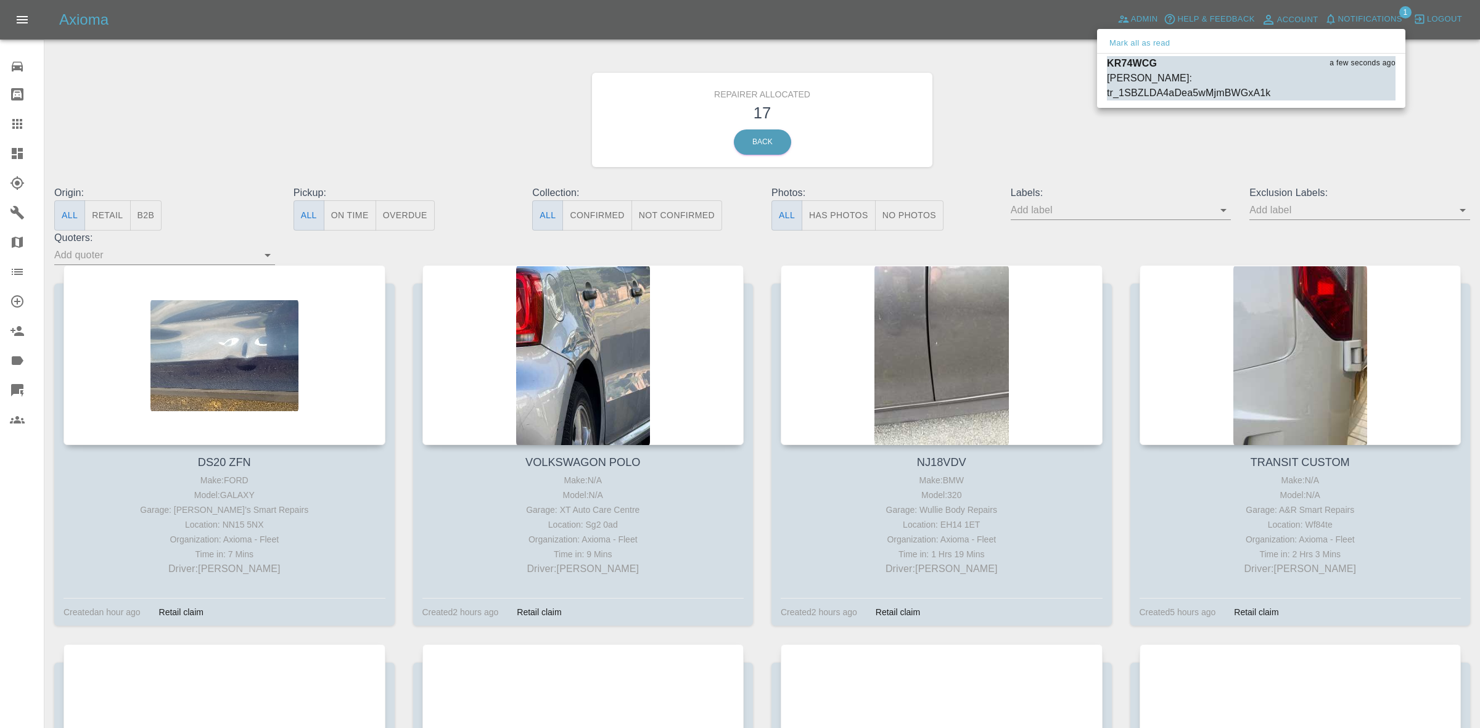
click at [1127, 35] on div "Mark all as read" at bounding box center [1251, 44] width 308 height 20
click at [1133, 39] on button "Mark all as read" at bounding box center [1139, 43] width 65 height 14
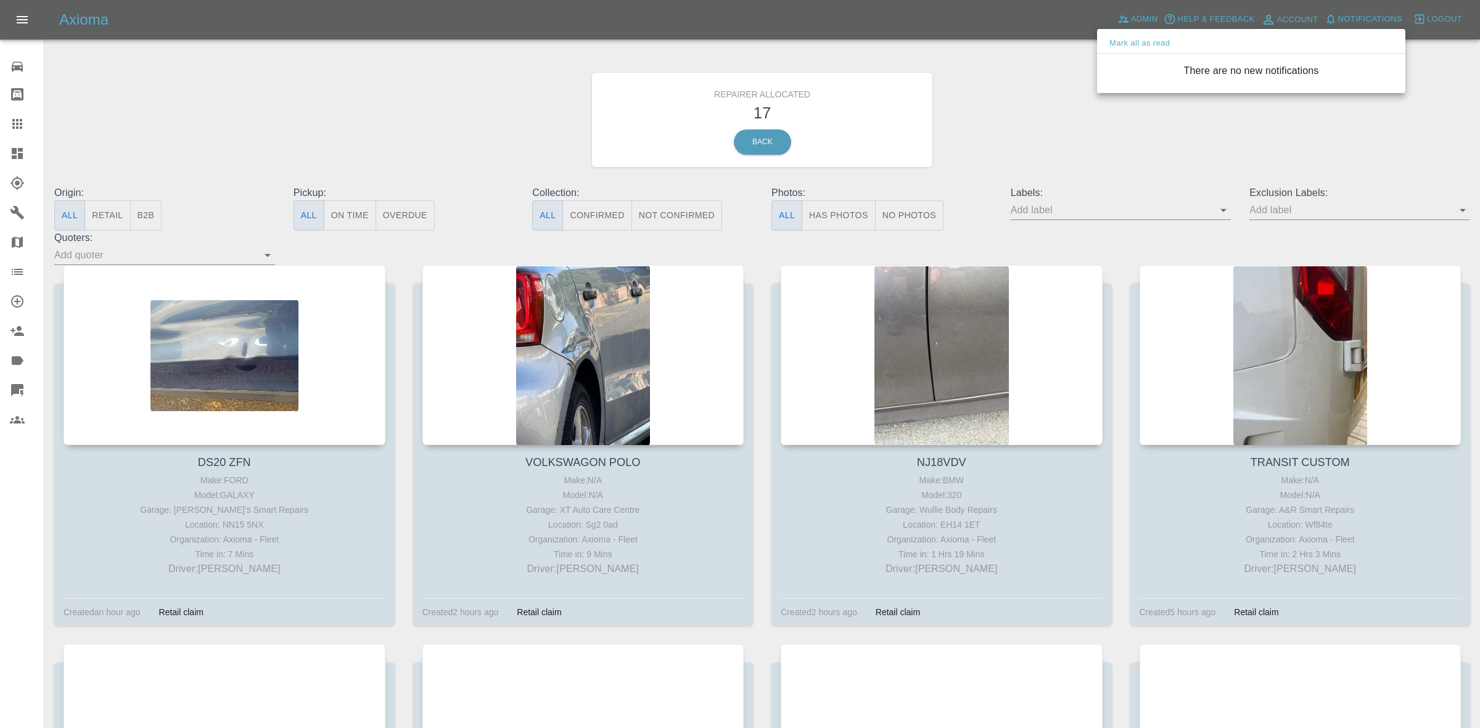
click at [1004, 115] on div at bounding box center [740, 364] width 1480 height 728
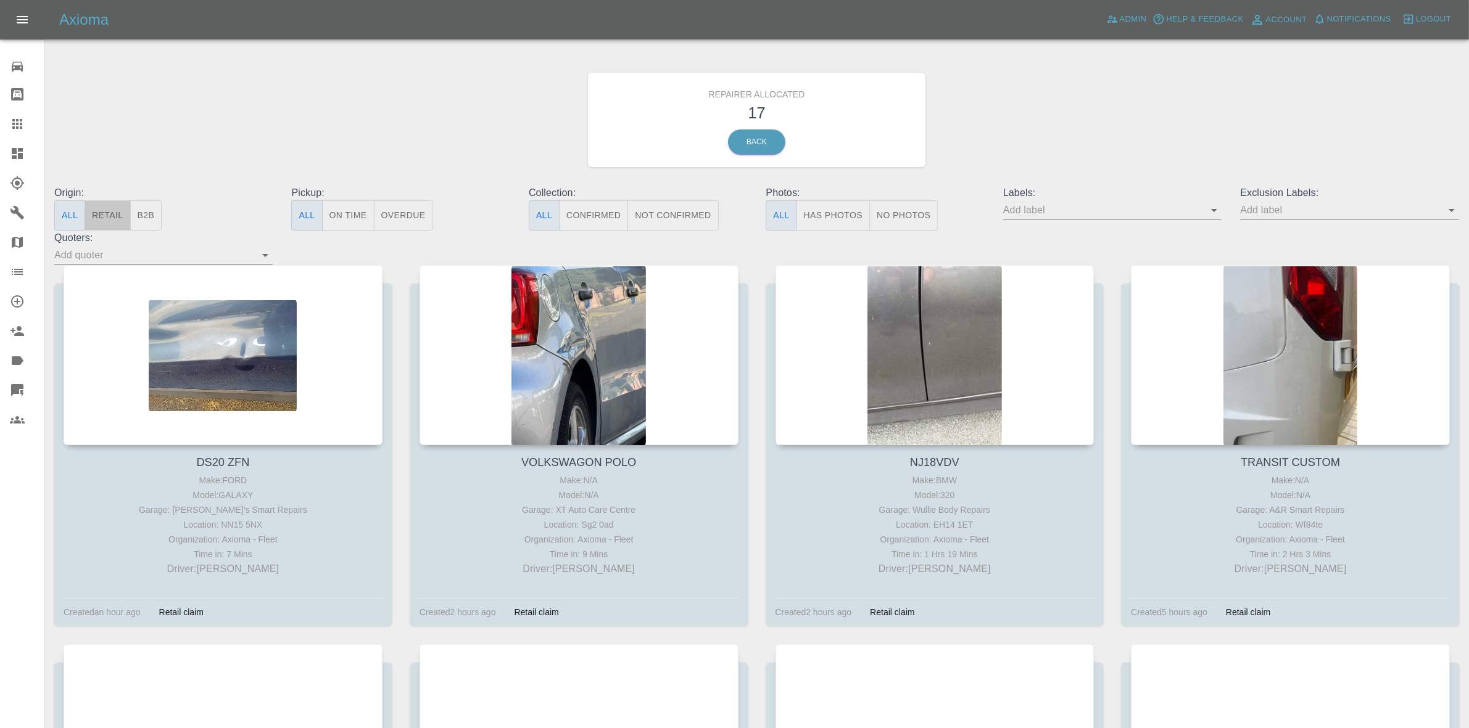
click at [126, 214] on button "Retail" at bounding box center [107, 215] width 46 height 30
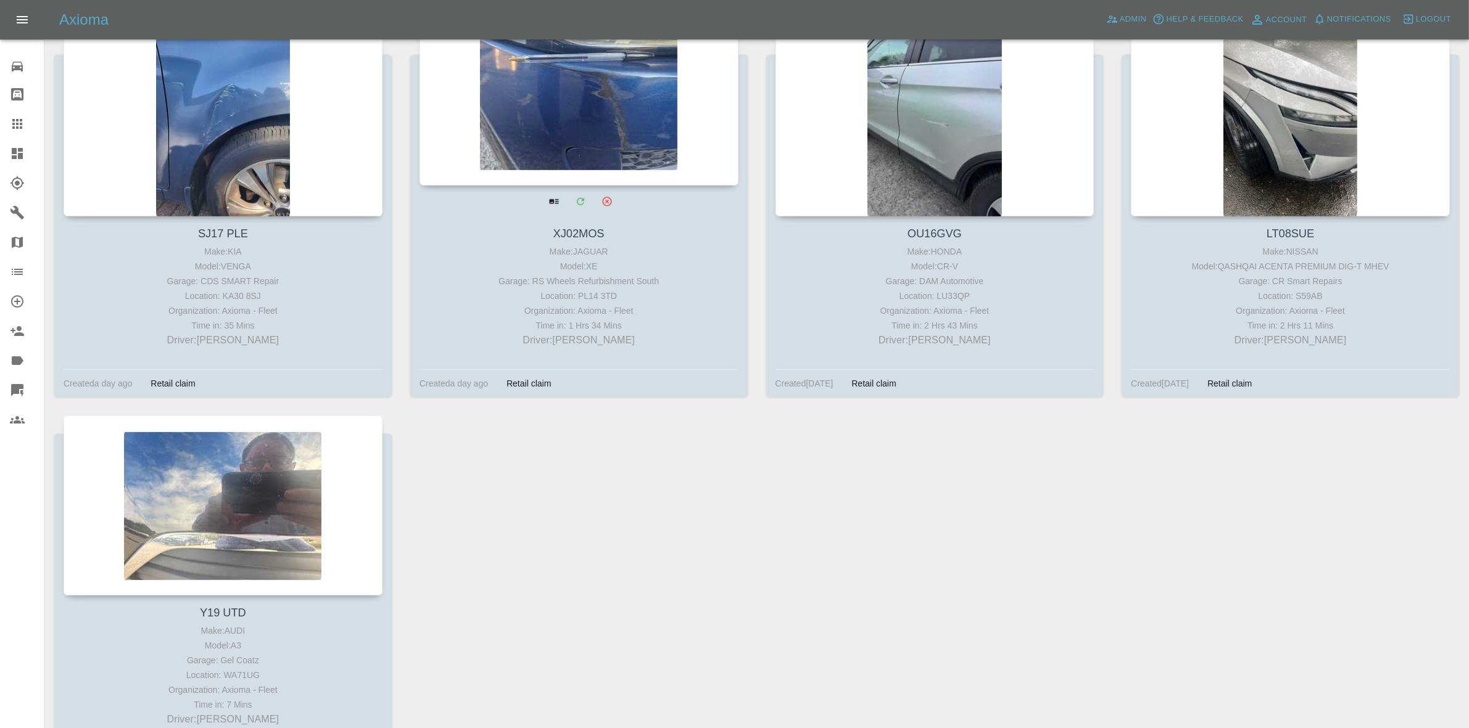
scroll to position [1105, 0]
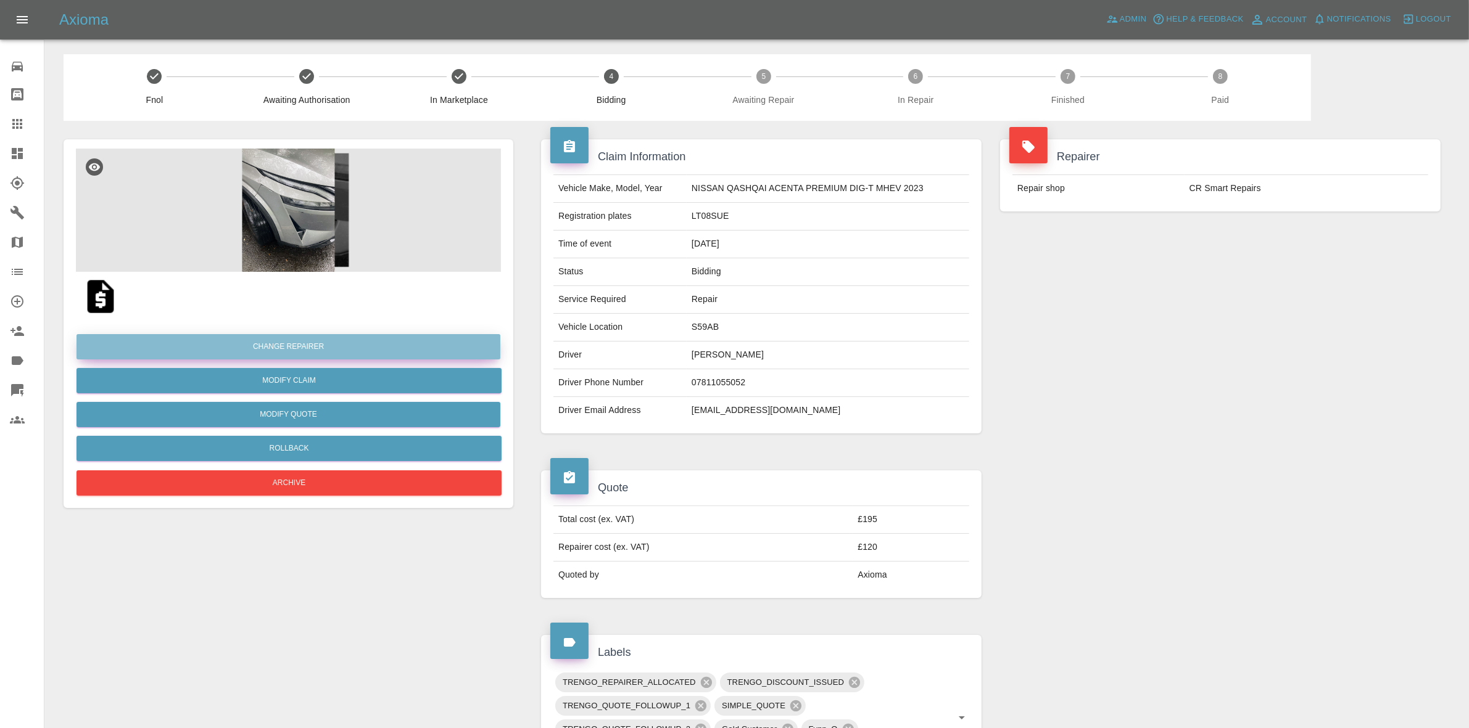
click at [302, 352] on button "Change Repairer" at bounding box center [288, 346] width 424 height 25
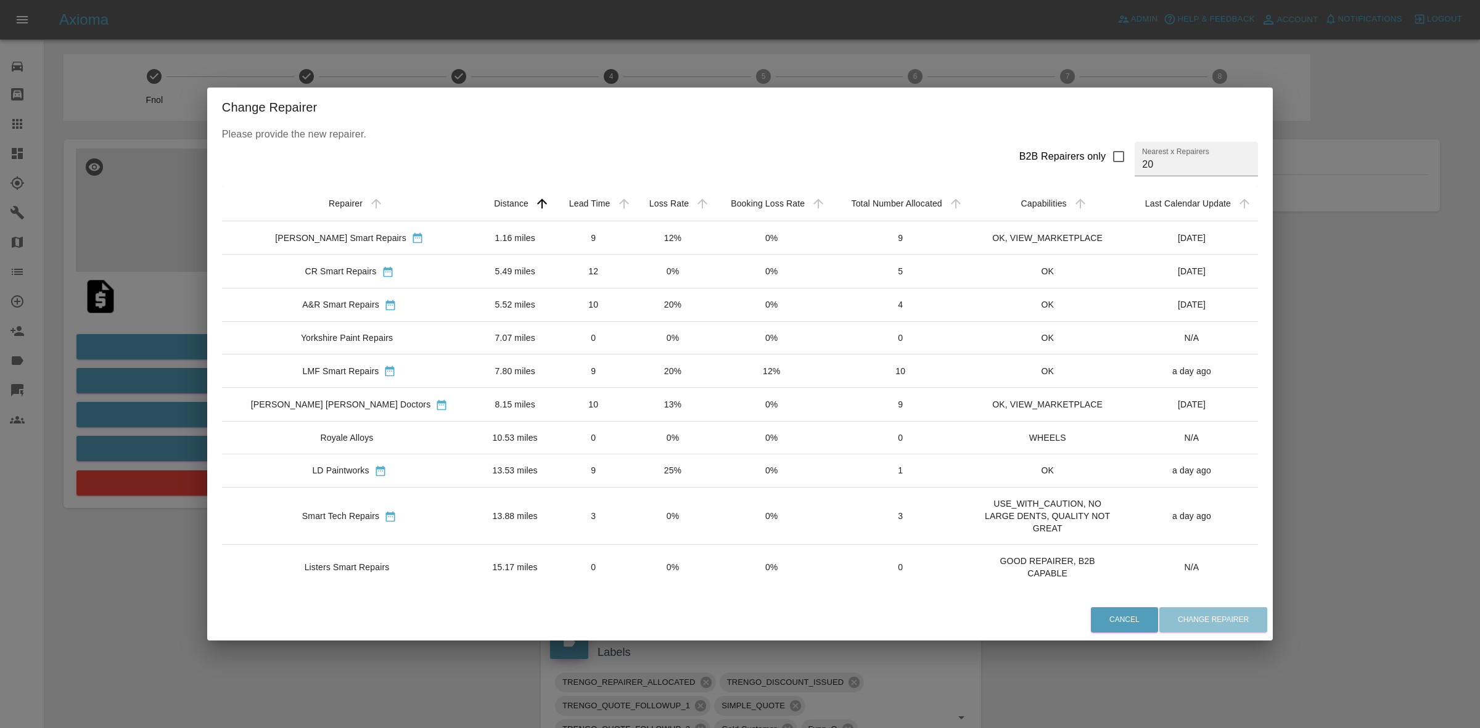
click at [657, 237] on td "12%" at bounding box center [672, 237] width 78 height 33
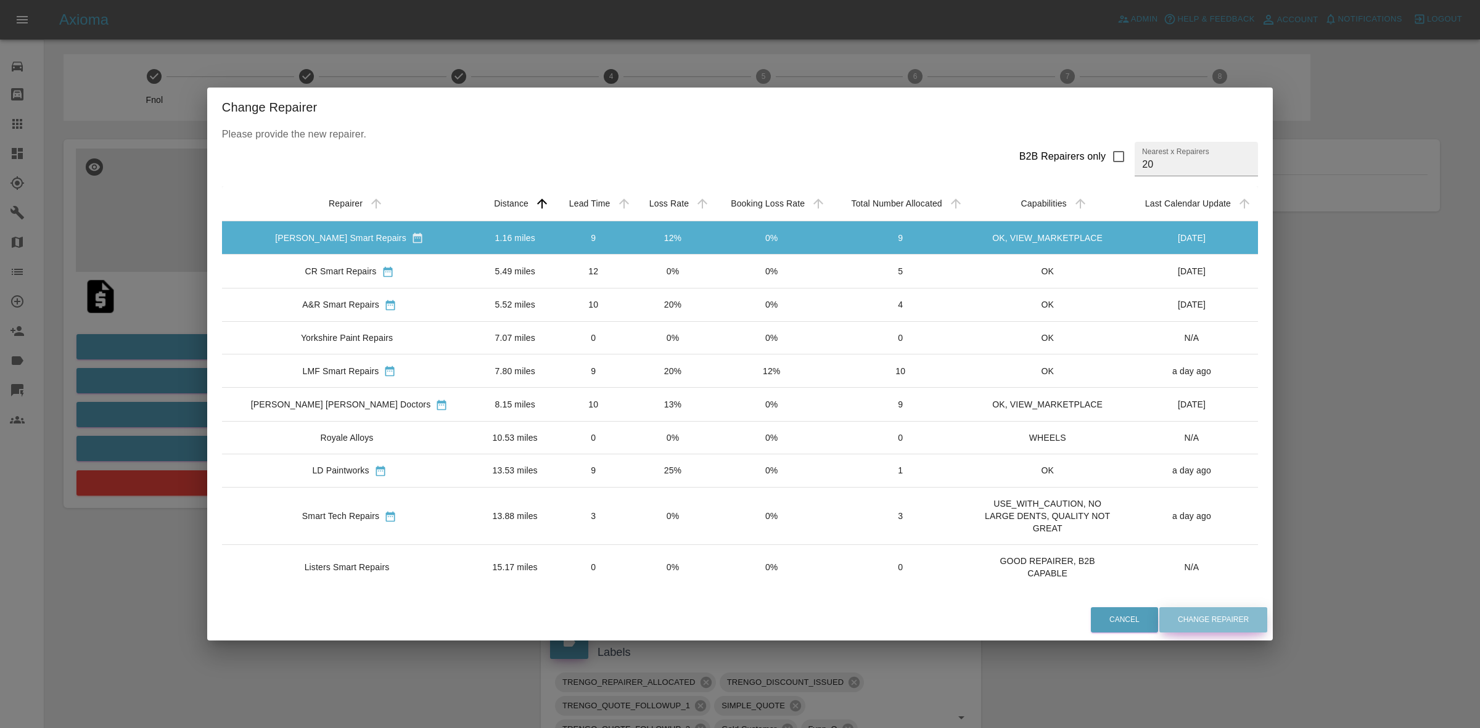
drag, startPoint x: 1197, startPoint y: 618, endPoint x: 1044, endPoint y: 662, distance: 158.5
click at [1195, 617] on button "Change Repairer" at bounding box center [1214, 620] width 108 height 25
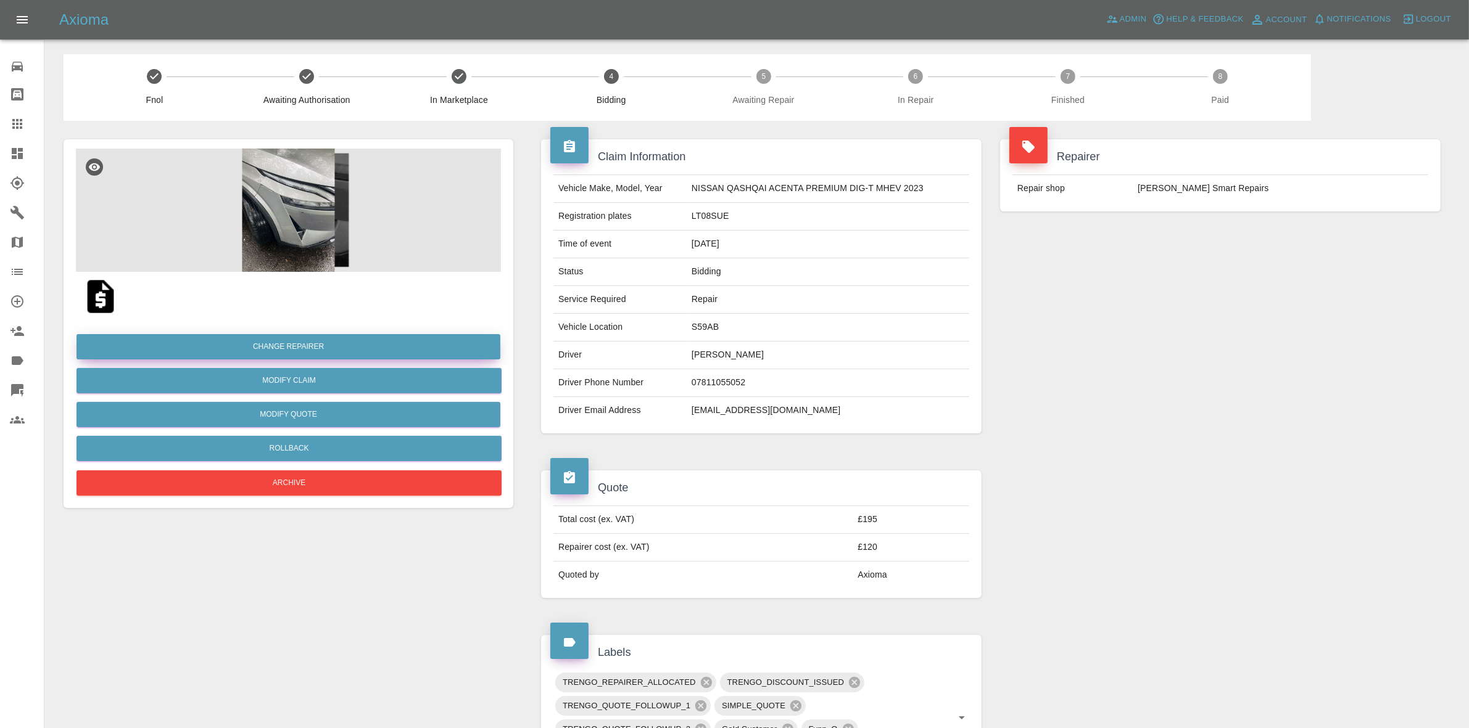
click at [343, 357] on button "Change Repairer" at bounding box center [288, 346] width 424 height 25
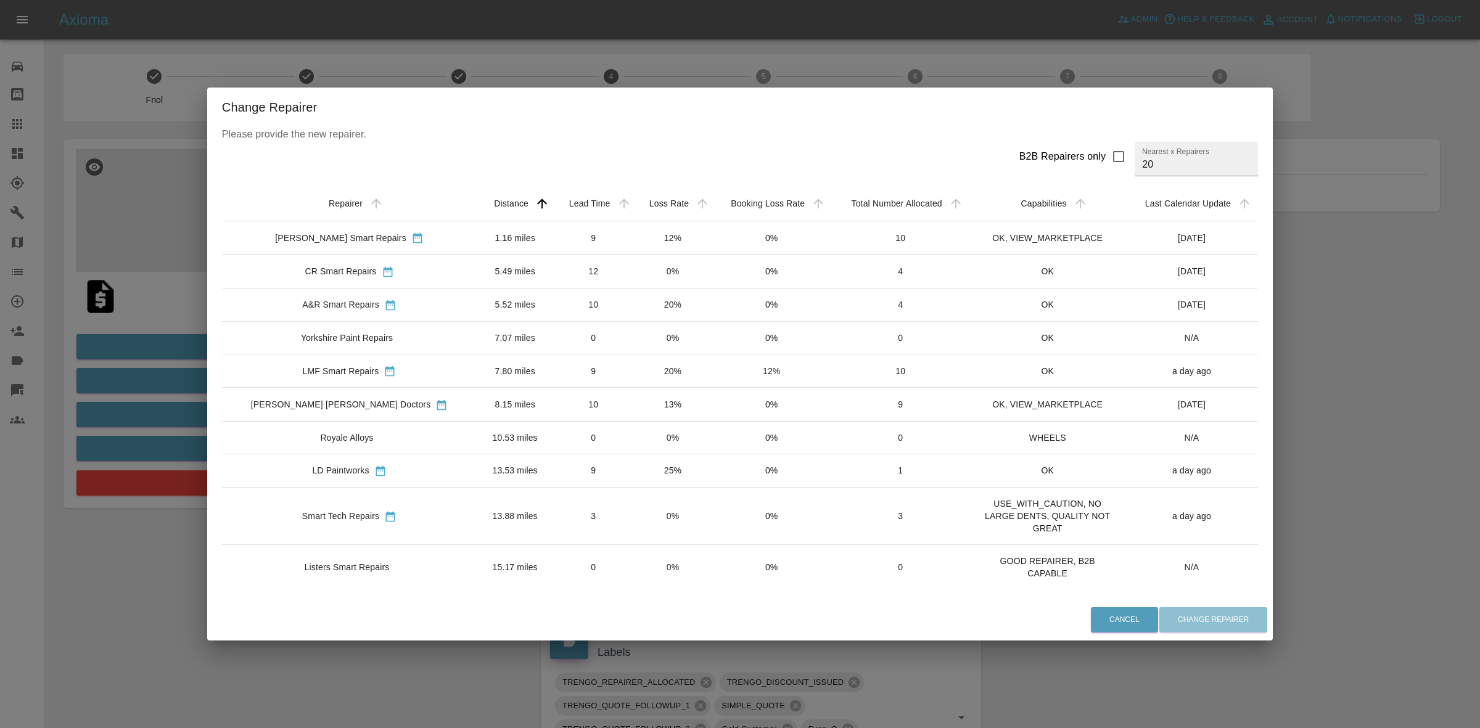
click at [633, 278] on td "0%" at bounding box center [672, 271] width 78 height 33
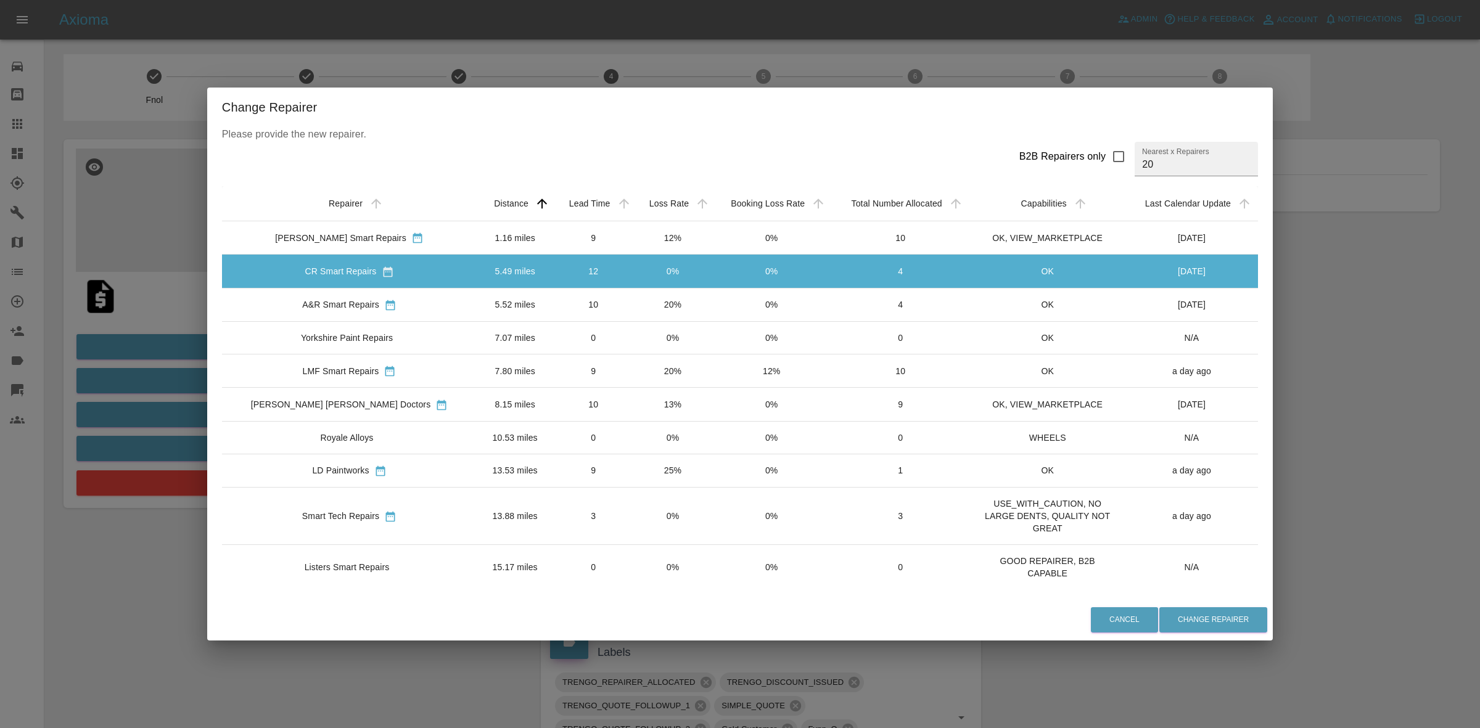
click at [633, 307] on td "20%" at bounding box center [672, 304] width 78 height 33
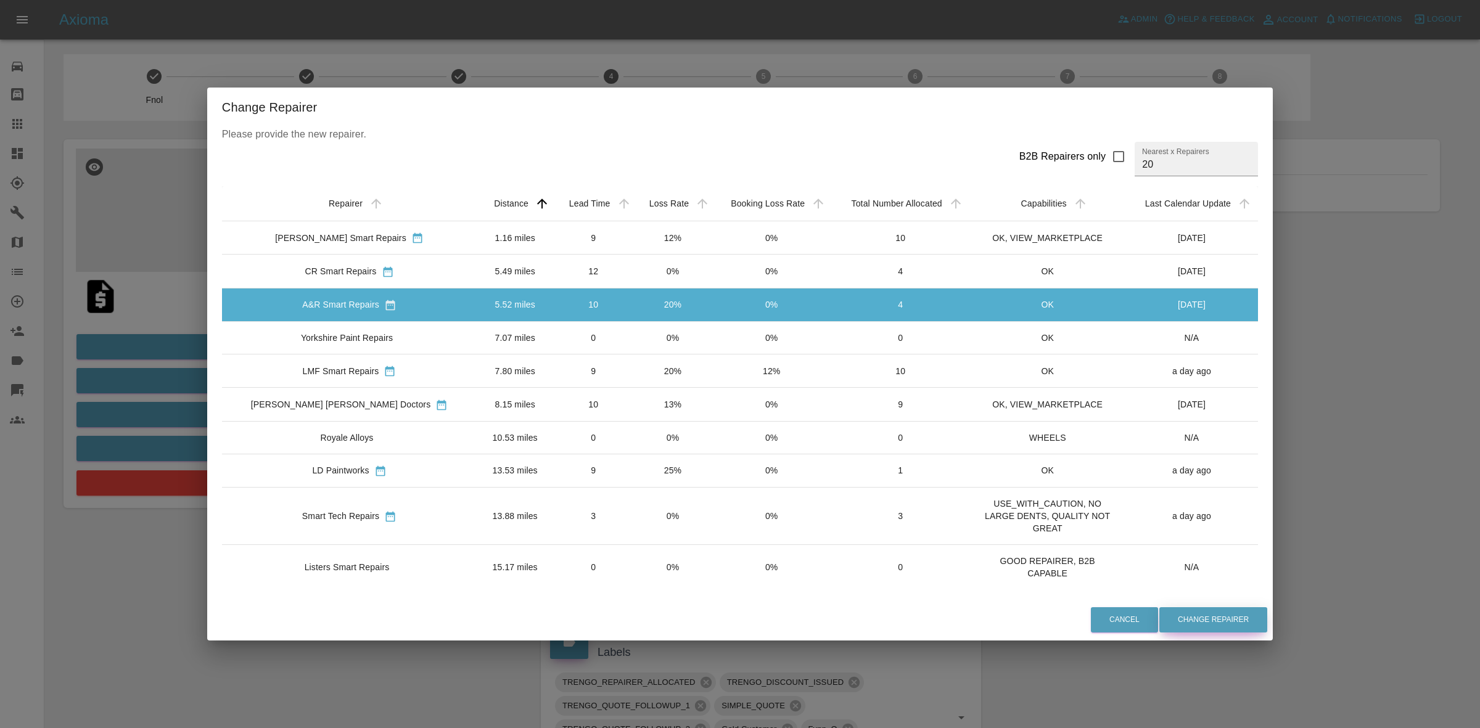
click at [1160, 614] on button "Change Repairer" at bounding box center [1214, 620] width 108 height 25
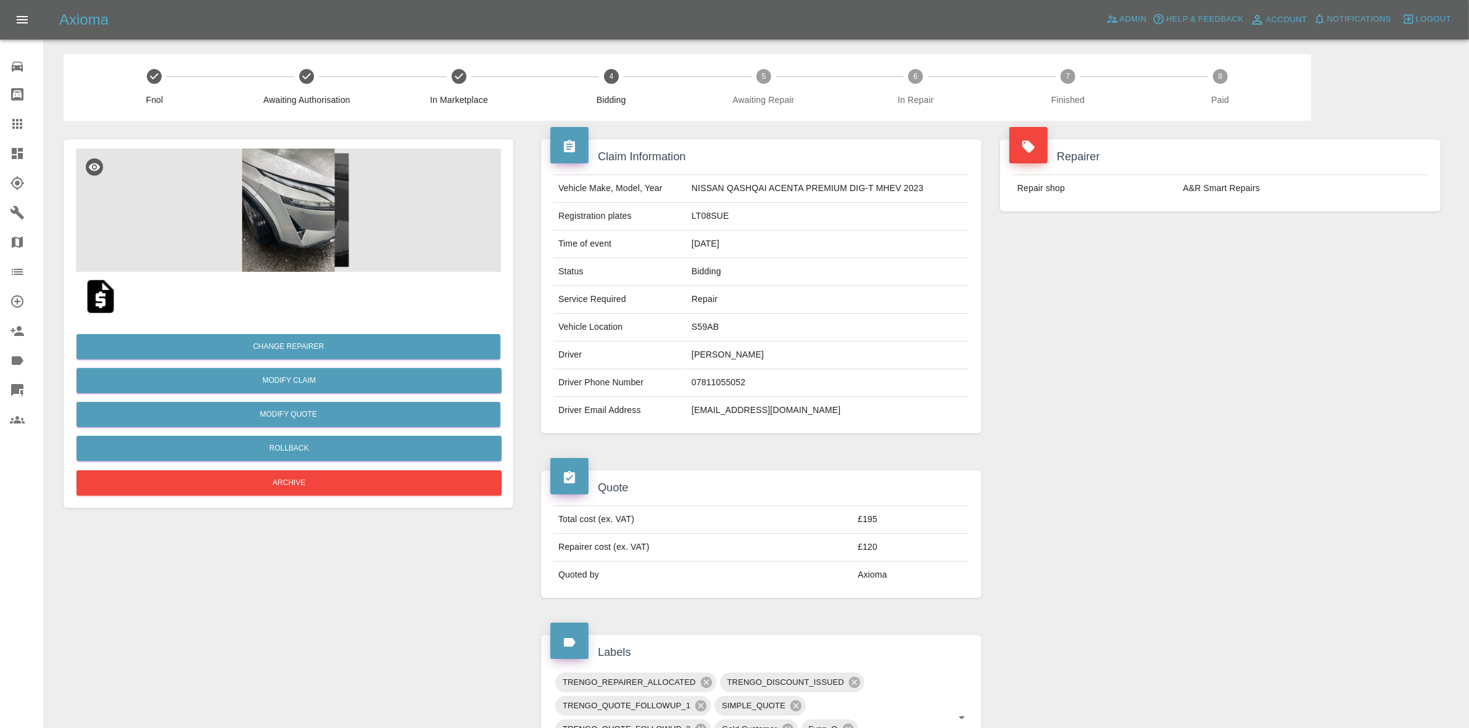
click at [1298, 310] on div "Repairer Repair shop A&R Smart Repairs" at bounding box center [1220, 286] width 459 height 331
click at [296, 439] on button "Rollback" at bounding box center [288, 448] width 425 height 25
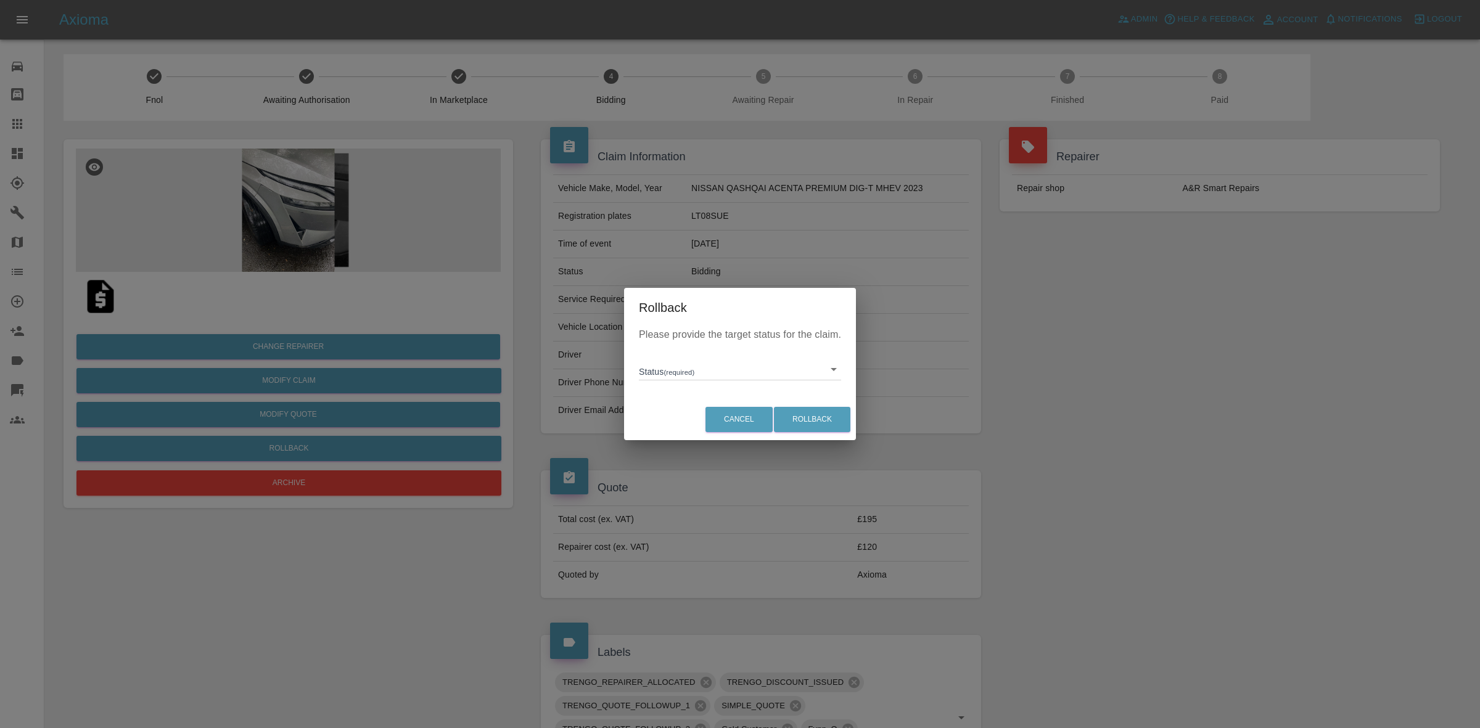
click at [685, 377] on body "Axioma Admin Help & Feedback Account Notifications 0 Logout Repair home Bodysho…" at bounding box center [740, 646] width 1480 height 1292
click at [688, 420] on li "In Marketplace" at bounding box center [740, 426] width 196 height 28
type input "in-marketplace"
click at [809, 415] on button "Rollback" at bounding box center [812, 419] width 76 height 25
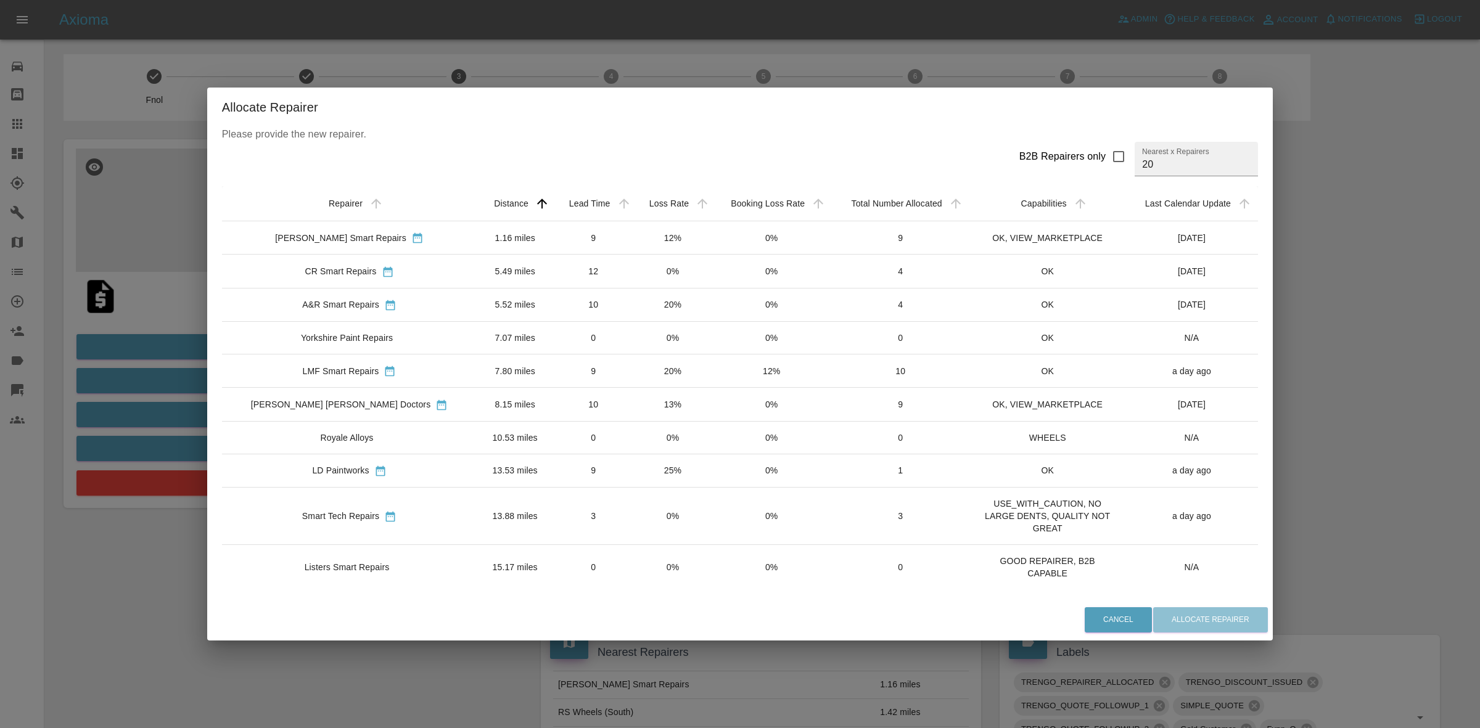
click at [651, 409] on td "13%" at bounding box center [672, 404] width 78 height 33
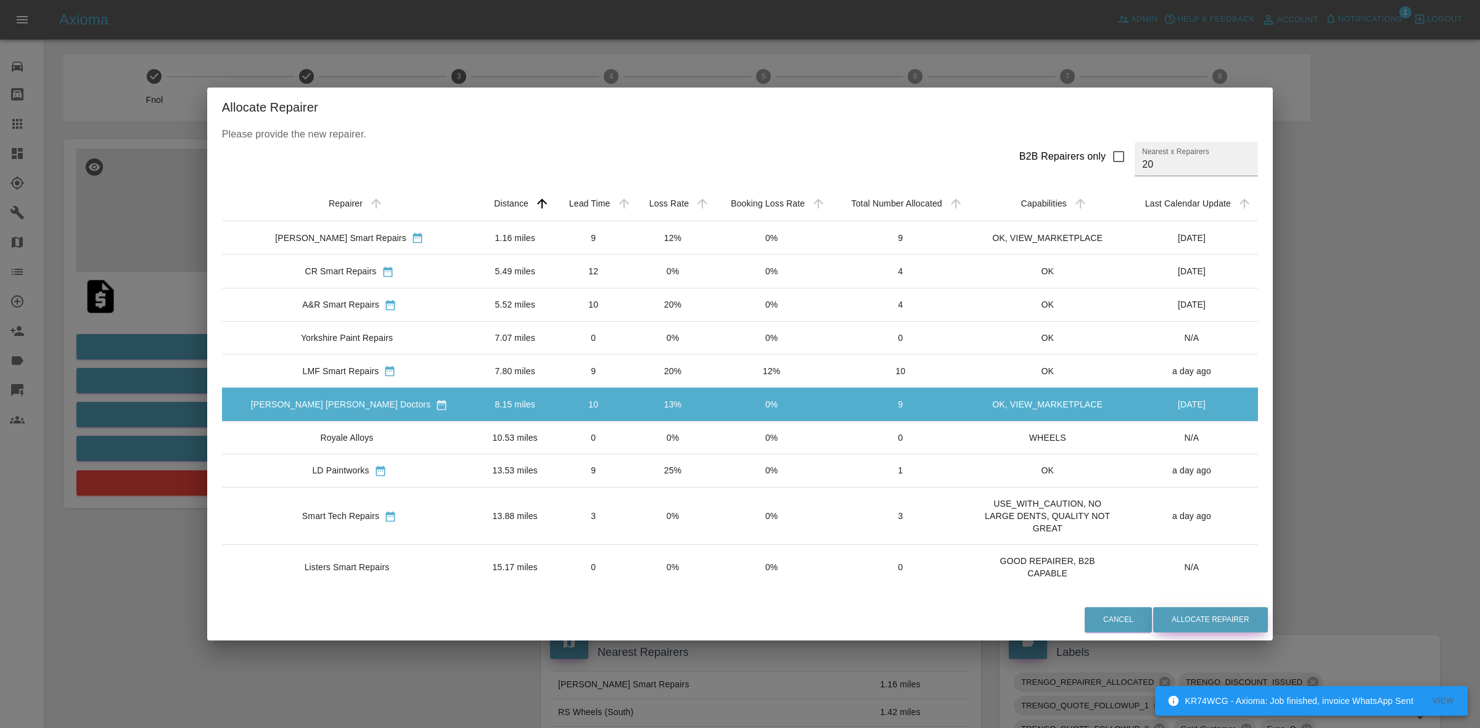
click at [1185, 628] on button "Allocate Repairer" at bounding box center [1210, 620] width 115 height 25
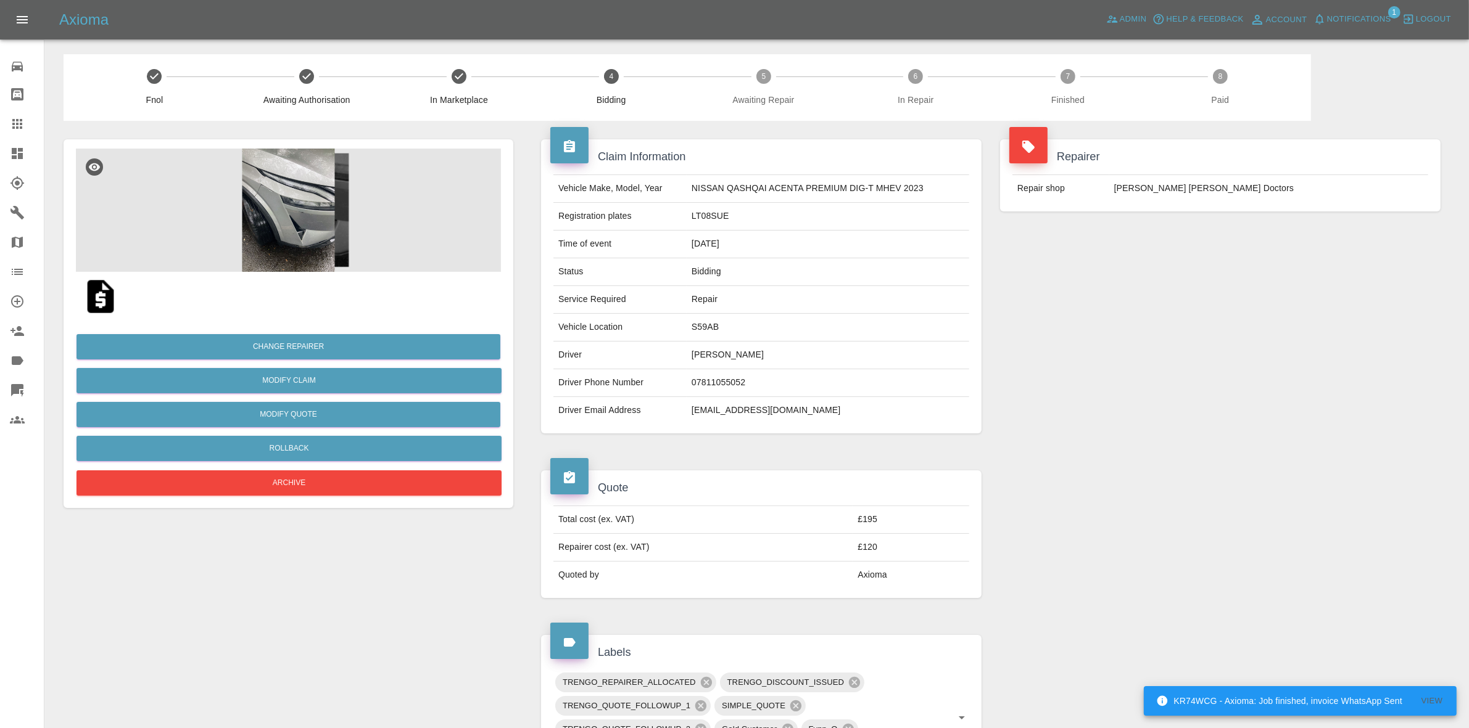
drag, startPoint x: 1352, startPoint y: 301, endPoint x: 1340, endPoint y: 297, distance: 12.9
click at [1349, 300] on div "Repairer Repair shop Davies Dent Doctors" at bounding box center [1220, 286] width 459 height 331
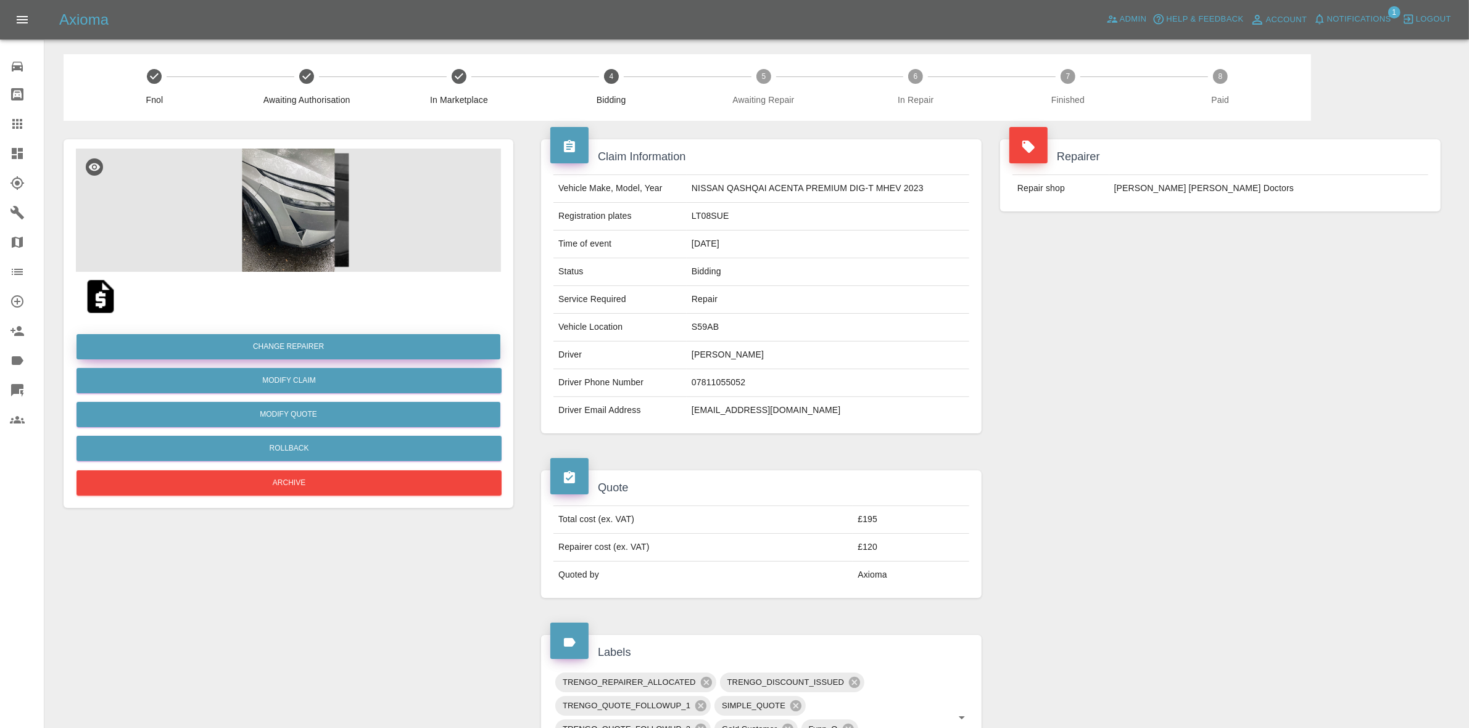
click at [299, 340] on button "Change Repairer" at bounding box center [288, 346] width 424 height 25
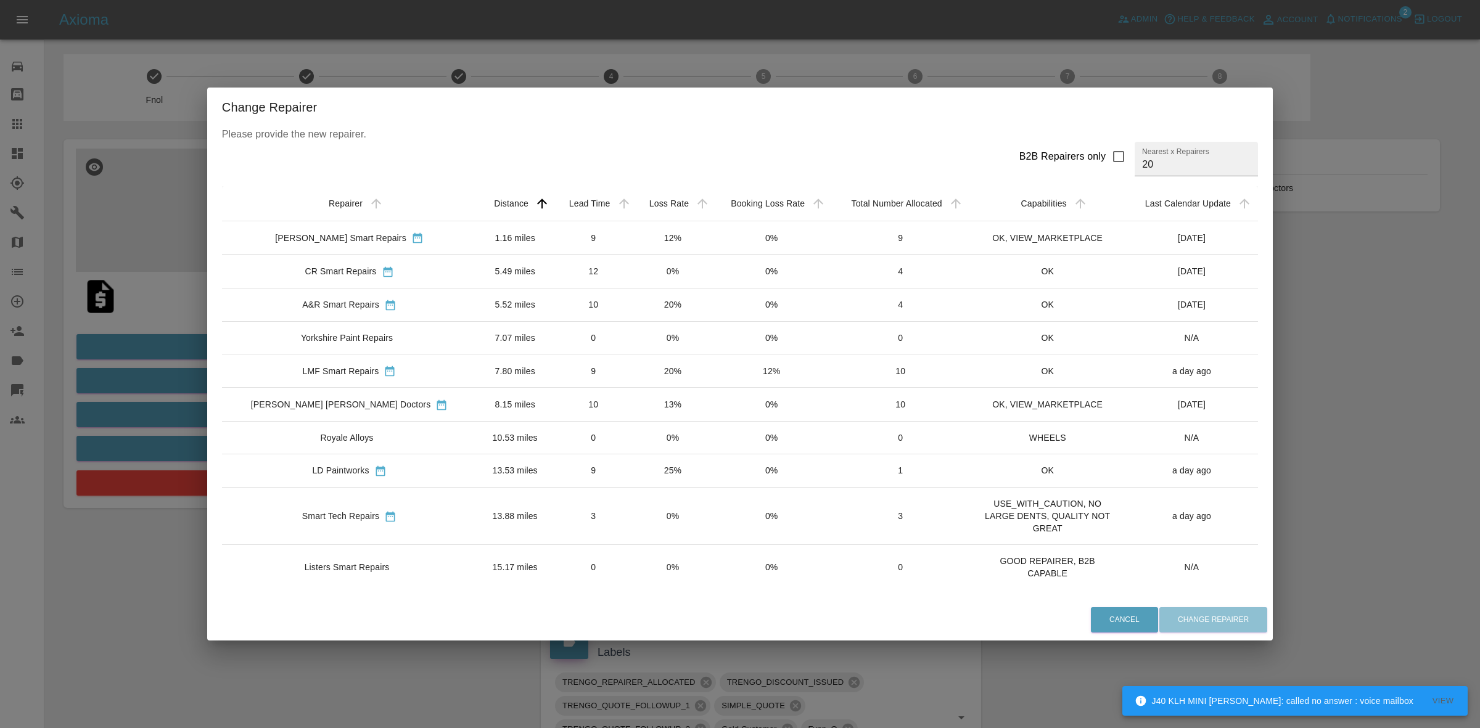
click at [156, 321] on div "Change Repairer Please provide the new repairer. B2B Repairers only Nearest x R…" at bounding box center [740, 364] width 1480 height 728
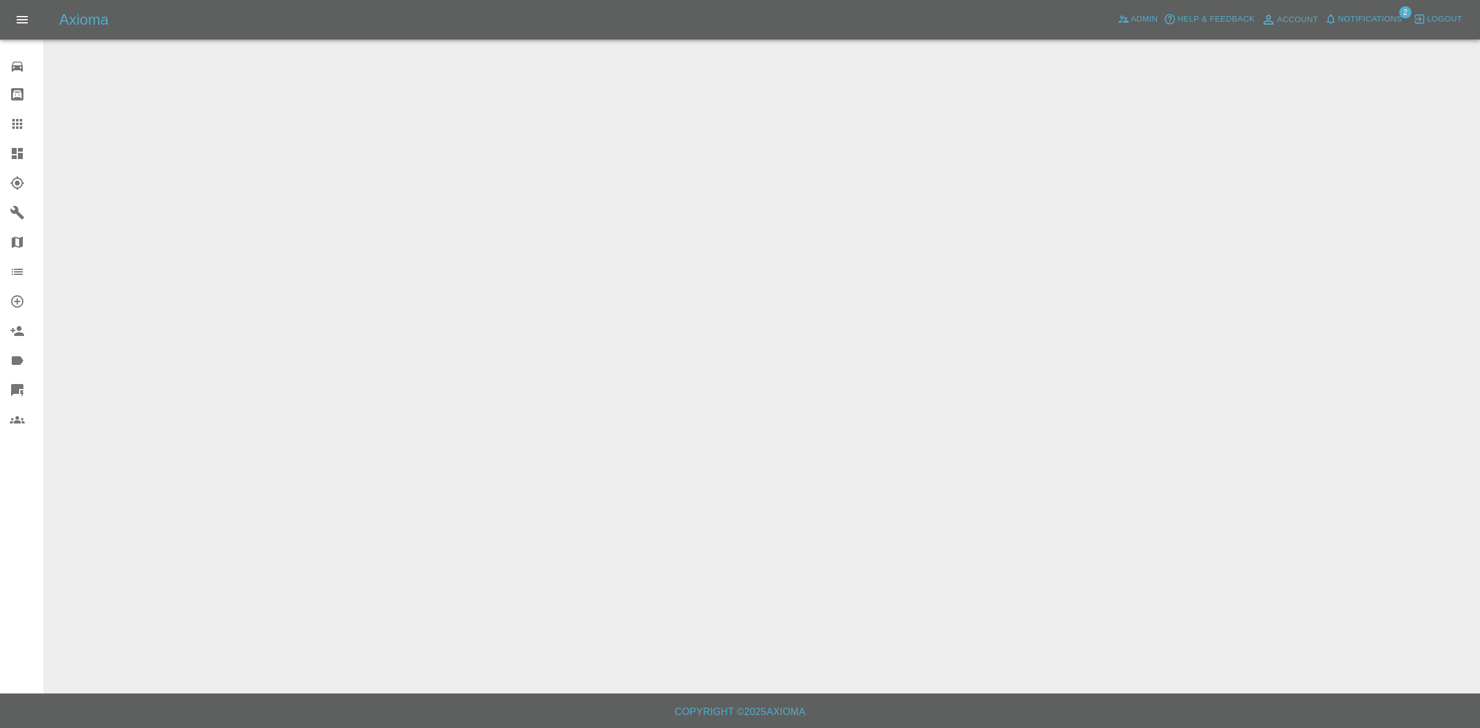
click at [1351, 20] on span "Notifications" at bounding box center [1370, 19] width 64 height 14
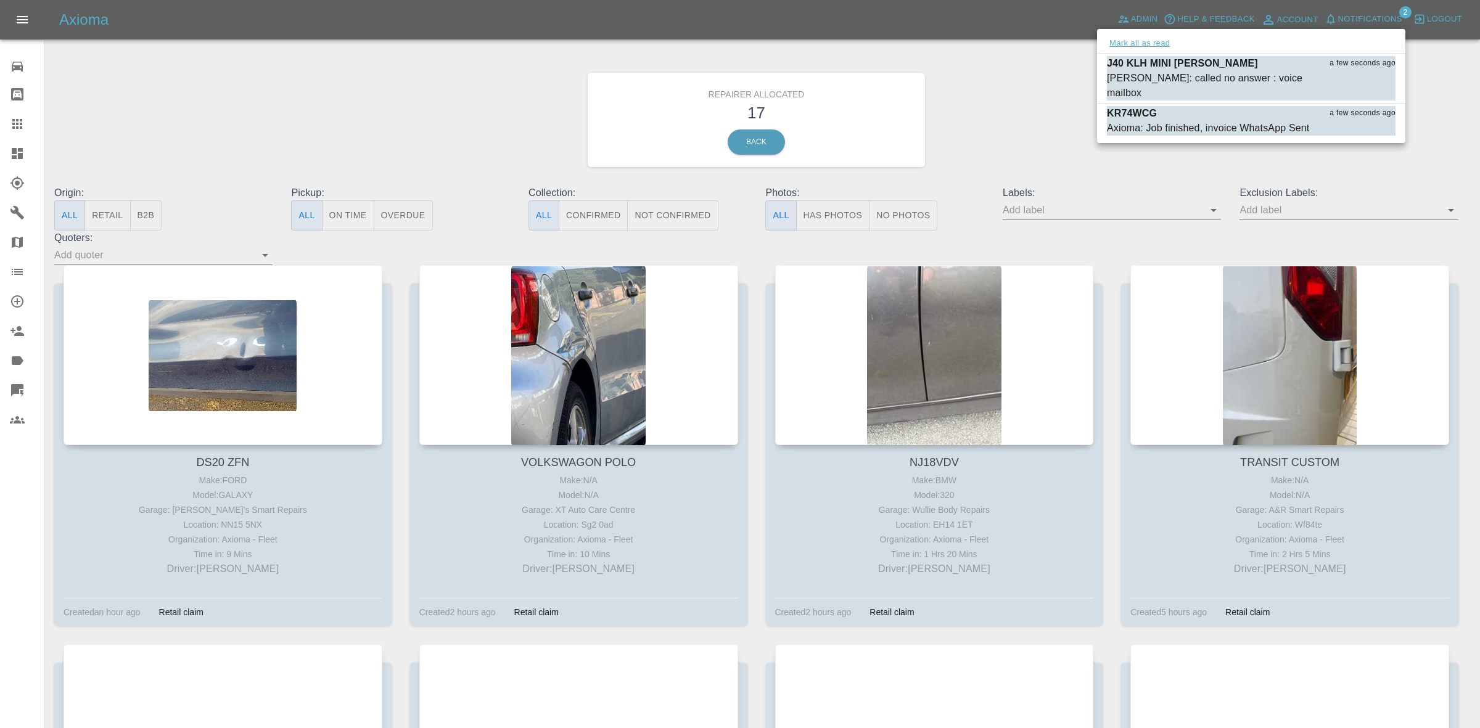
click at [1152, 37] on button "Mark all as read" at bounding box center [1139, 43] width 65 height 14
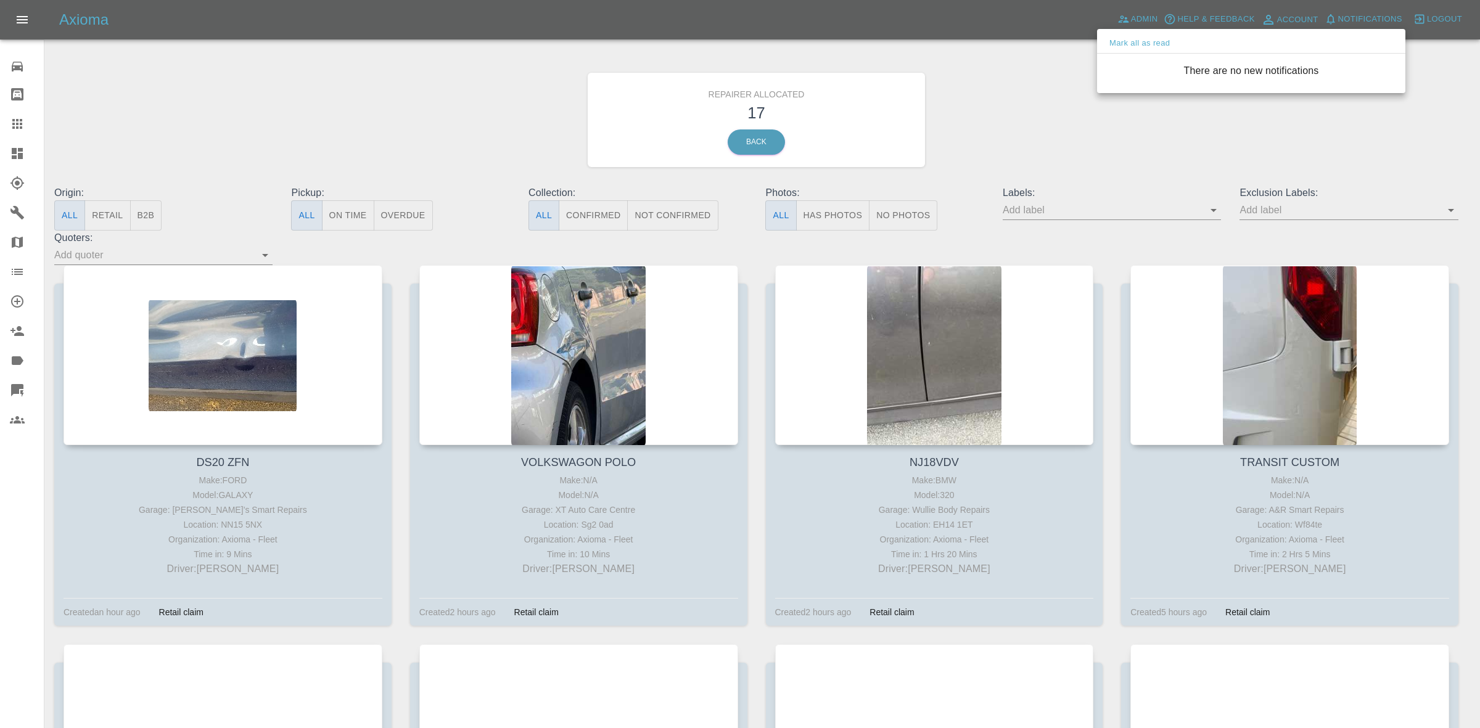
click at [1077, 79] on div at bounding box center [740, 364] width 1480 height 728
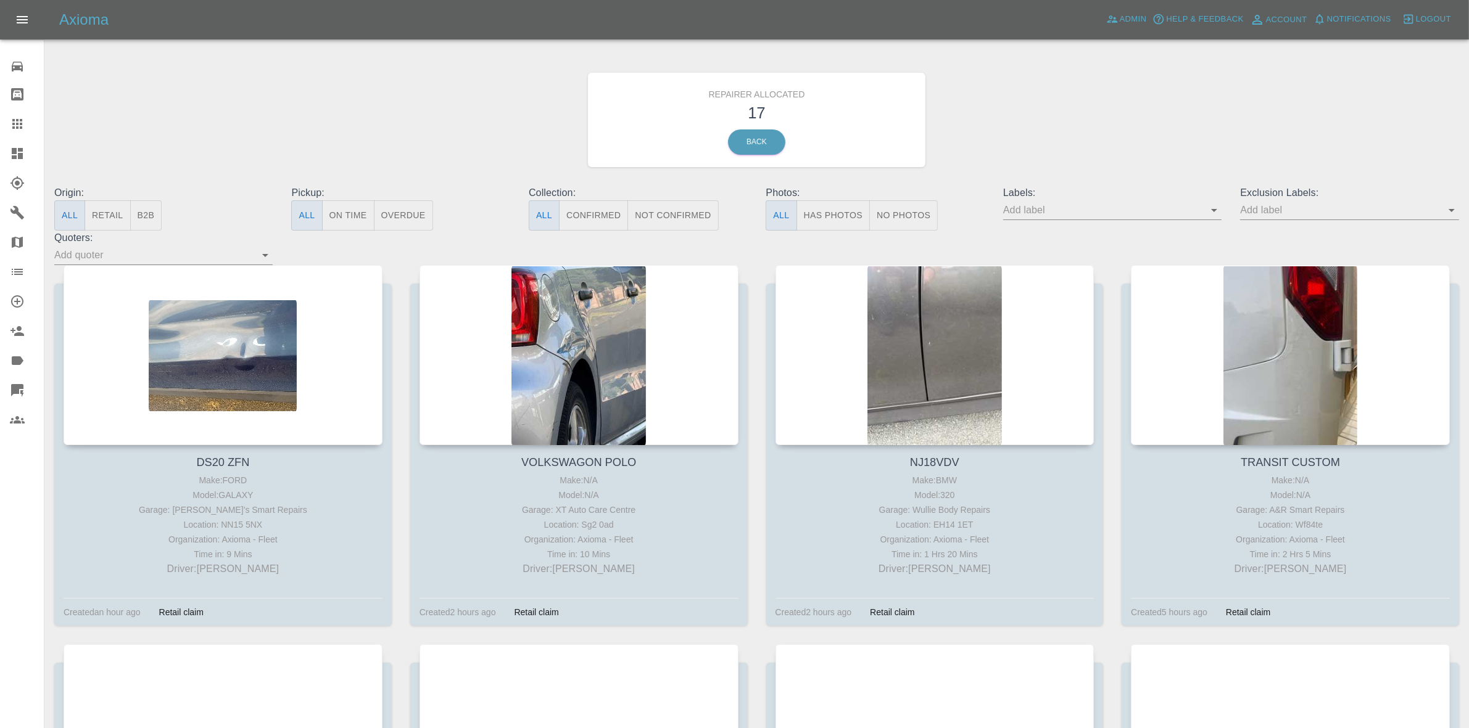
click at [108, 220] on button "Retail" at bounding box center [107, 215] width 46 height 30
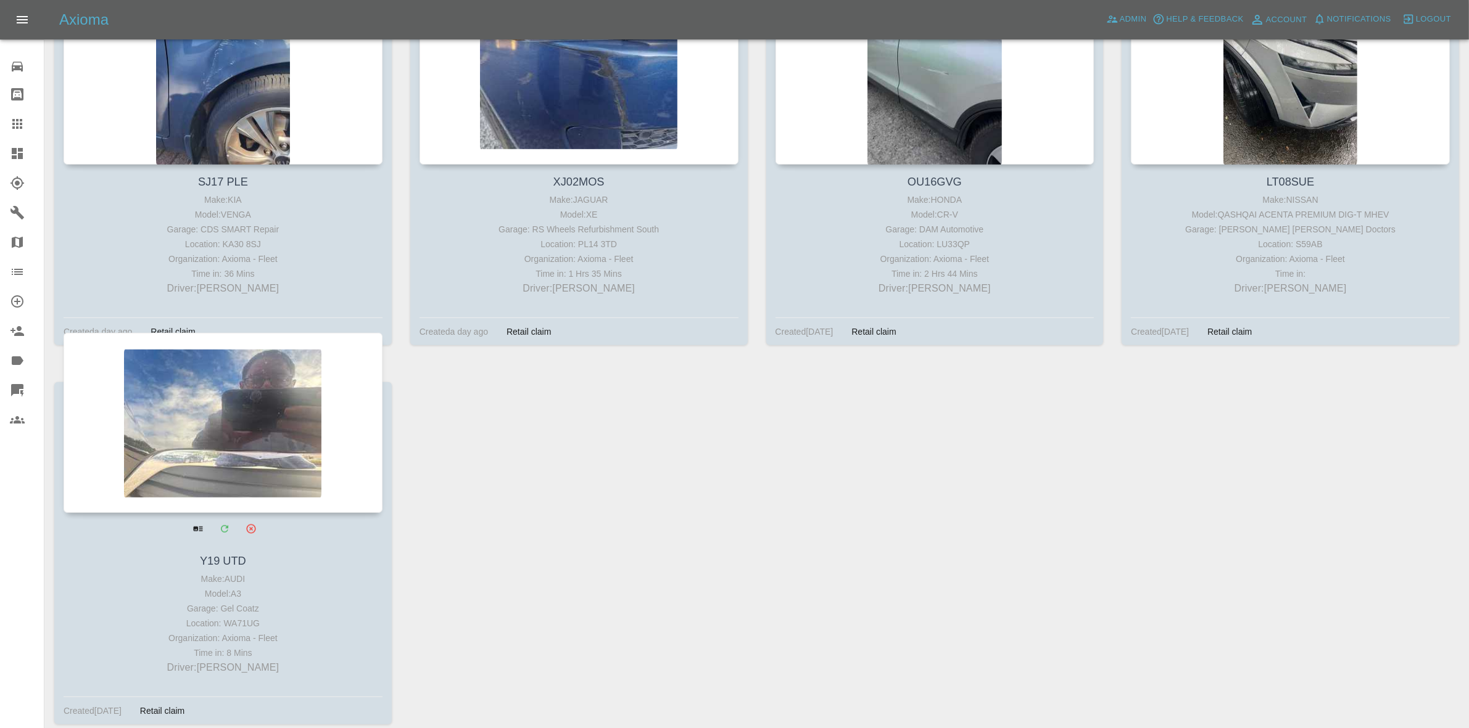
scroll to position [1105, 0]
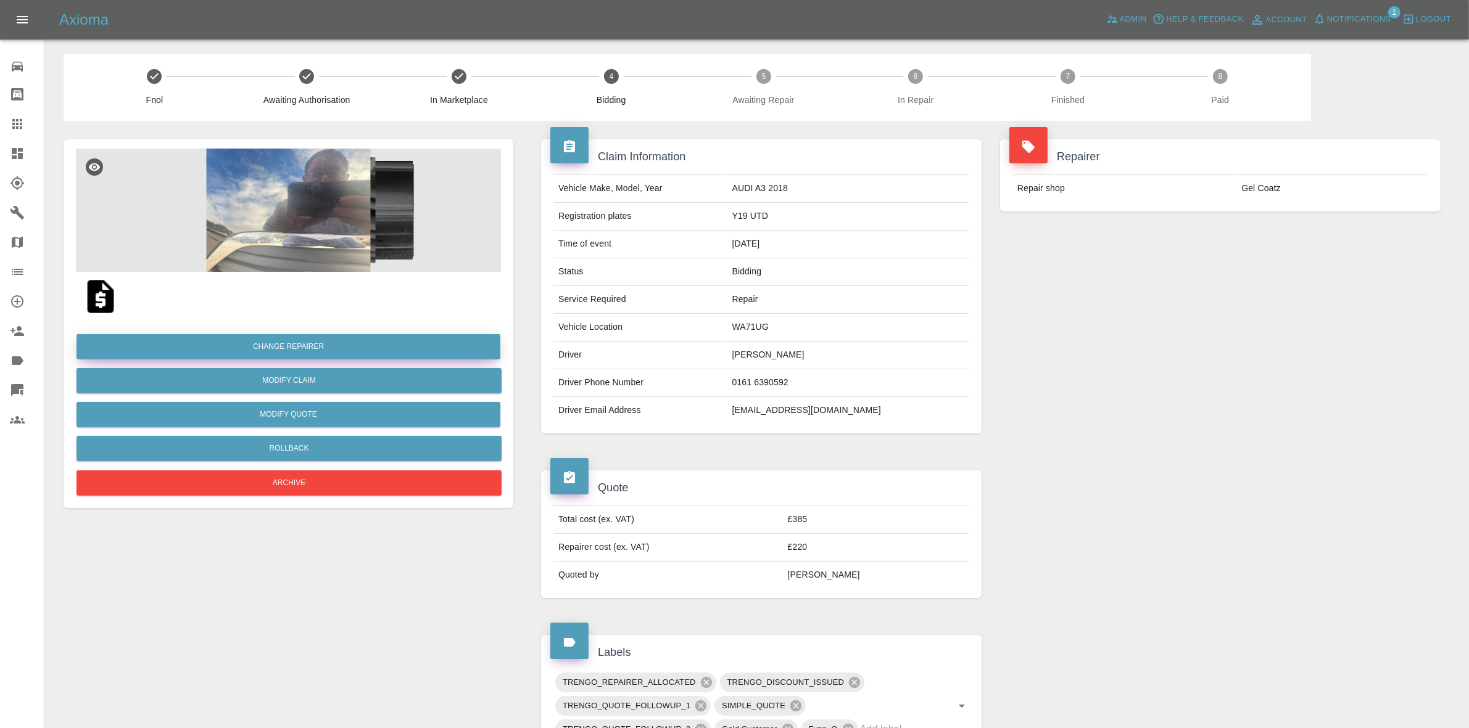
click at [292, 346] on button "Change Repairer" at bounding box center [288, 346] width 424 height 25
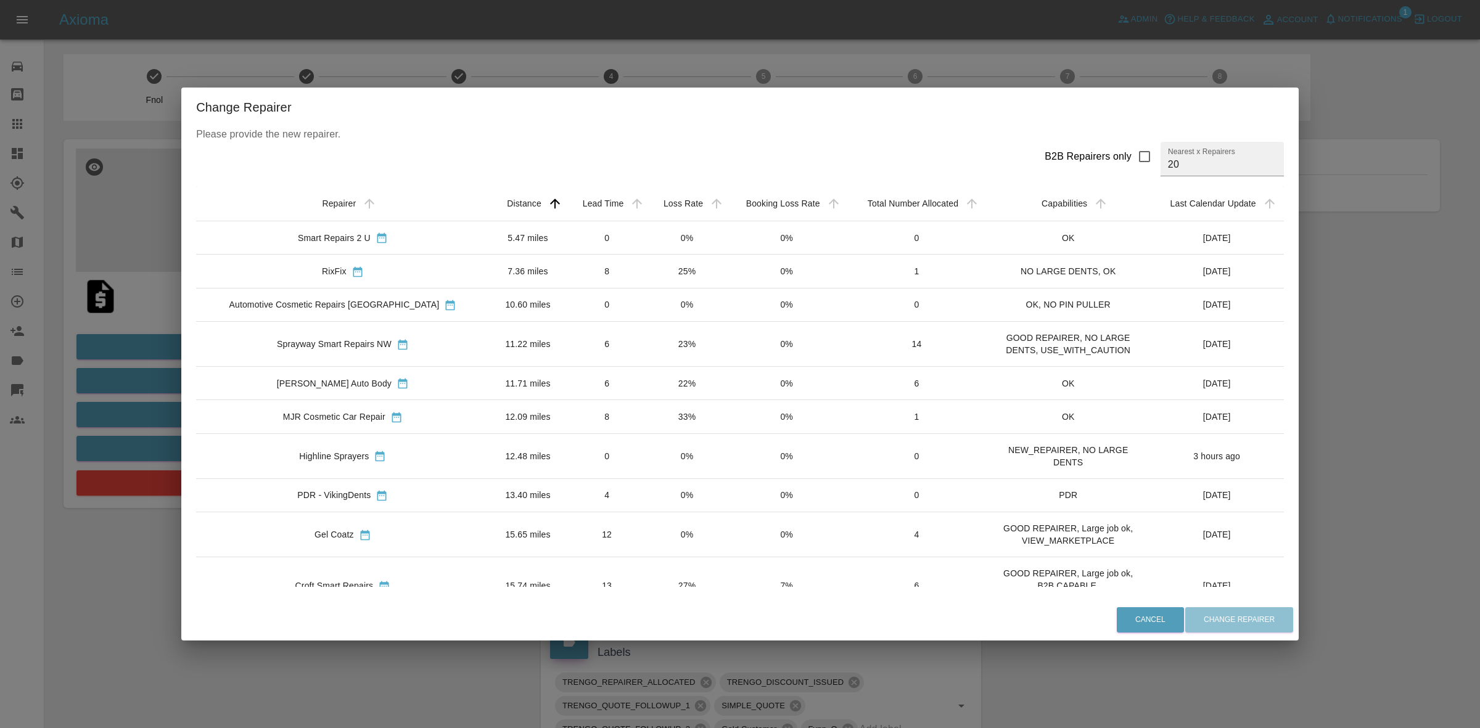
click at [584, 342] on td "6" at bounding box center [606, 344] width 81 height 45
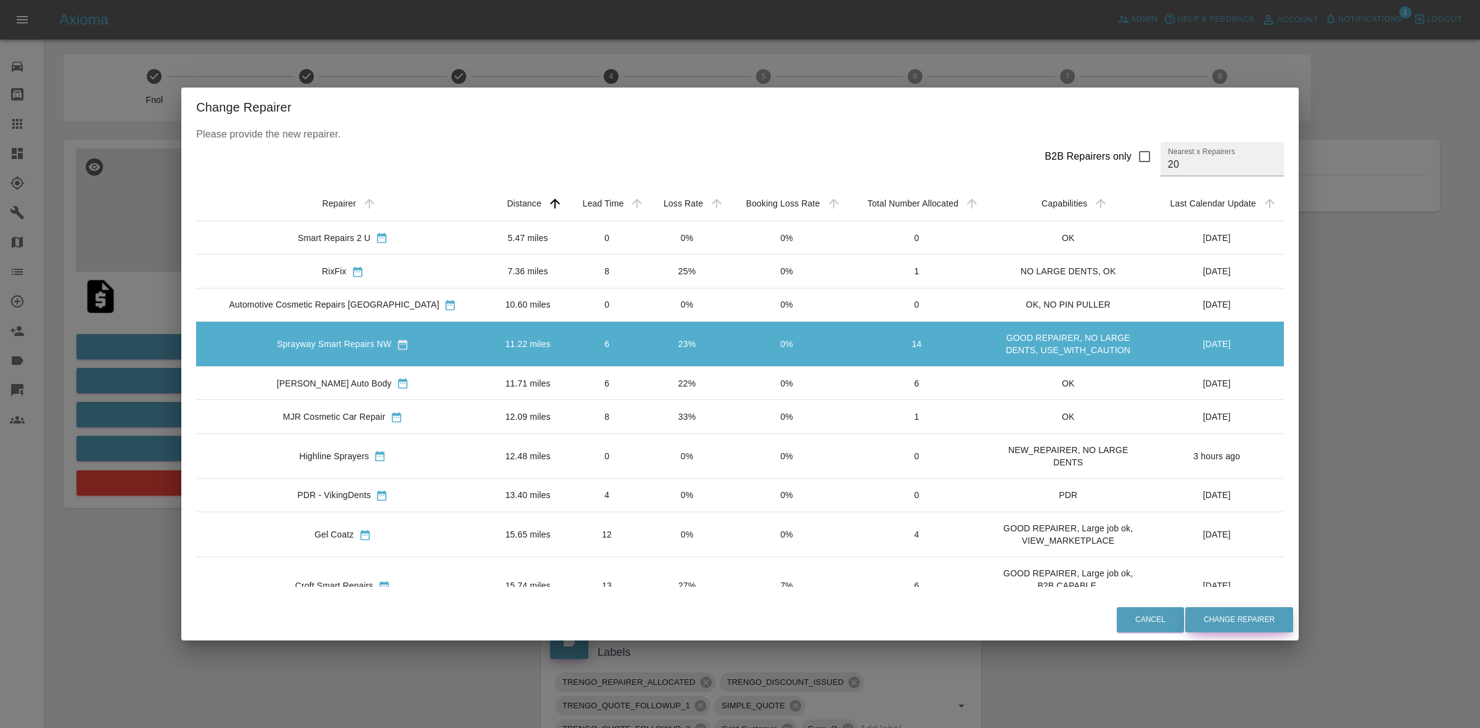
click at [1259, 623] on button "Change Repairer" at bounding box center [1239, 620] width 108 height 25
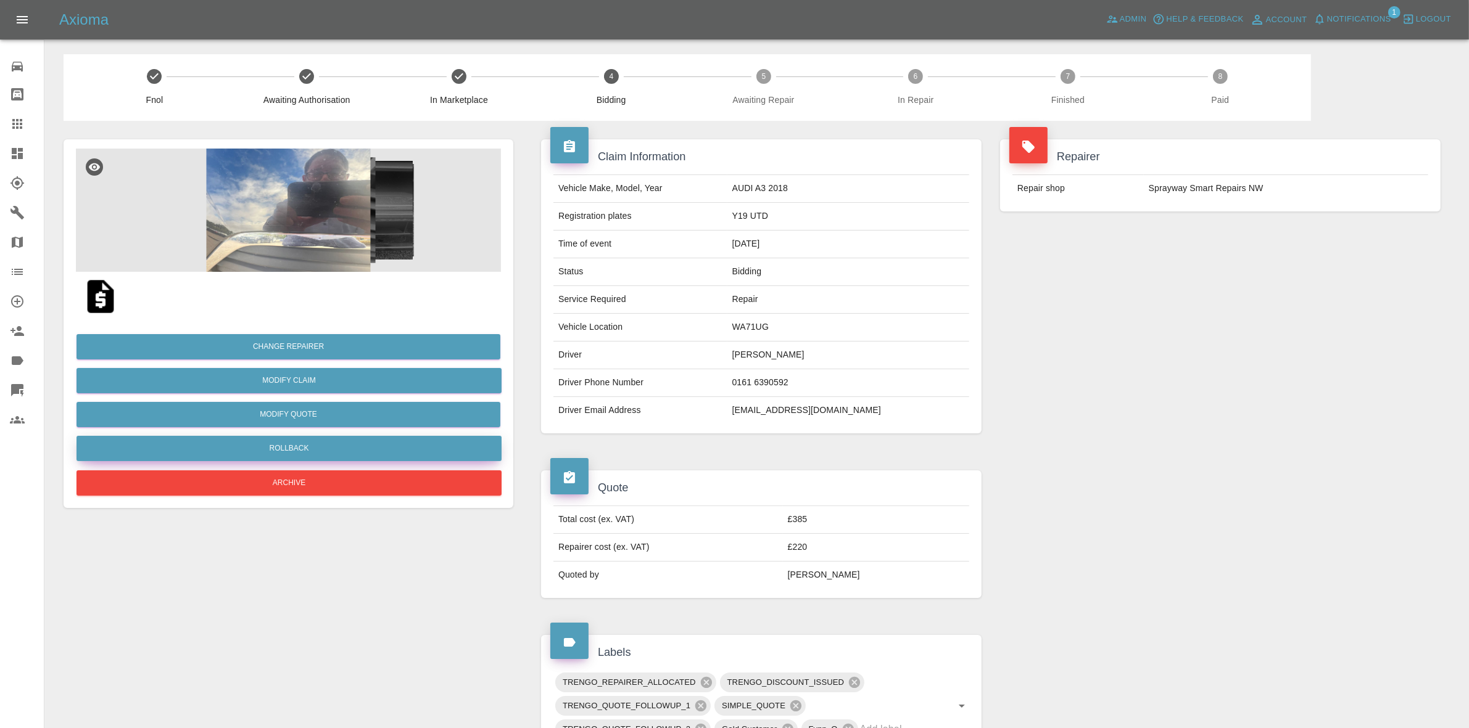
click at [310, 447] on button "Rollback" at bounding box center [288, 448] width 425 height 25
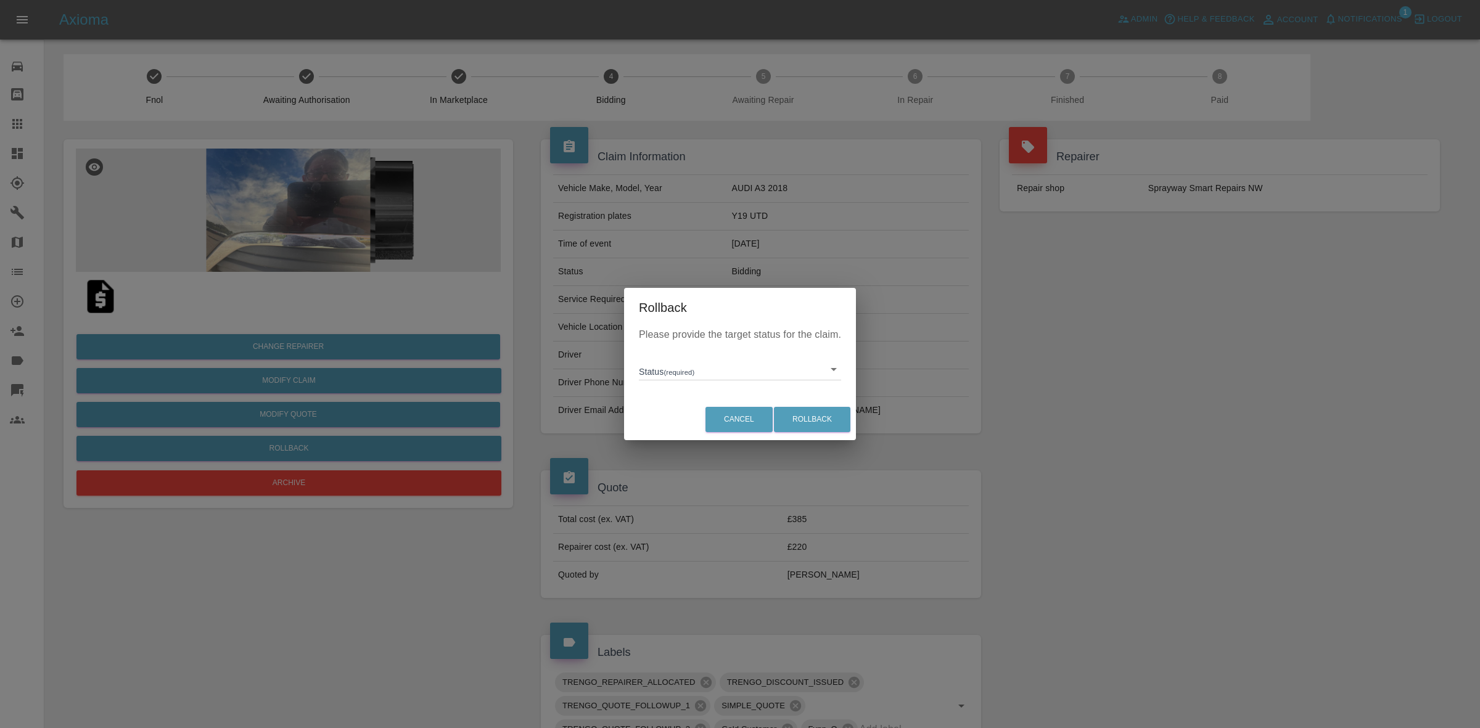
click at [673, 364] on body "Axioma Admin Help & Feedback Account Notifications 1 Logout Repair home Bodysho…" at bounding box center [740, 681] width 1480 height 1362
click at [720, 433] on li "In Marketplace" at bounding box center [740, 426] width 196 height 28
type input "in-marketplace"
click at [815, 408] on button "Rollback" at bounding box center [812, 419] width 76 height 25
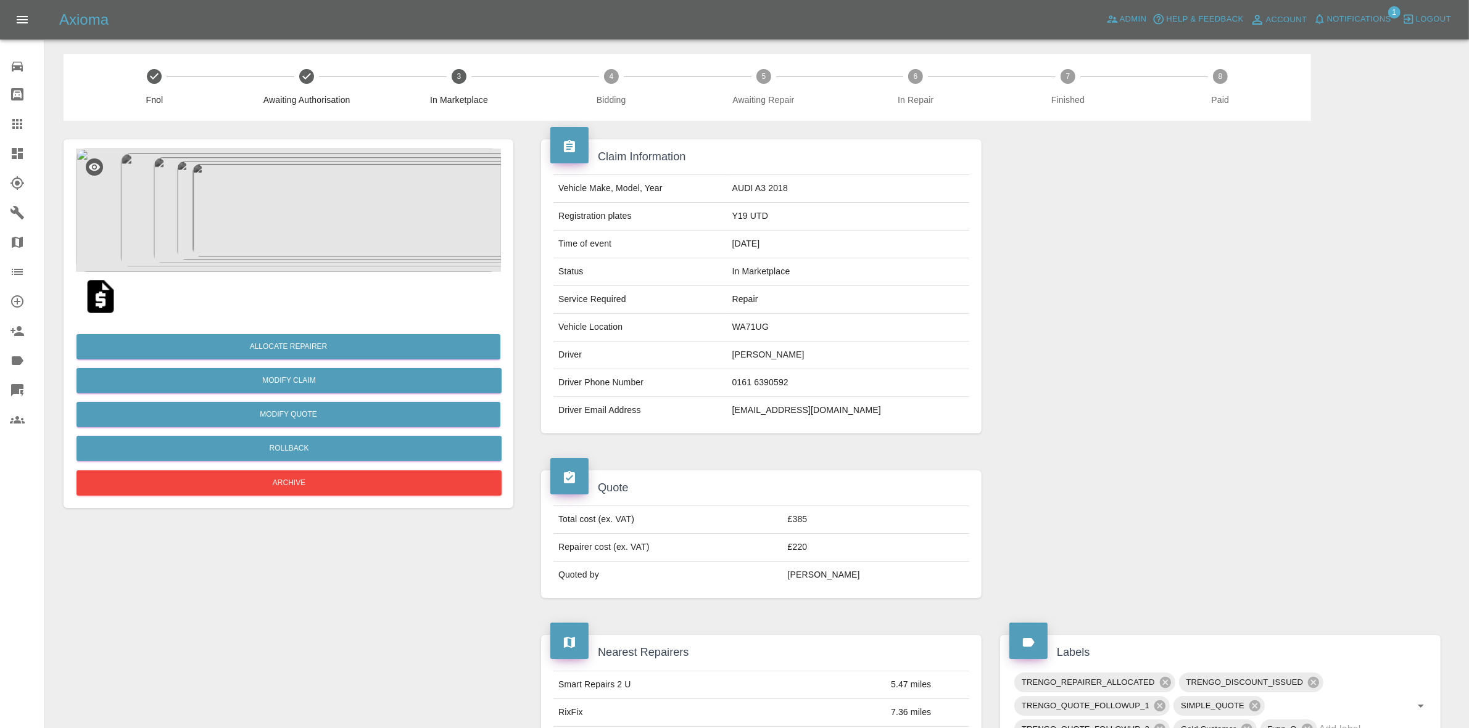
click at [1371, 361] on div at bounding box center [1220, 286] width 459 height 331
click at [291, 346] on button "Allocate Repairer" at bounding box center [288, 346] width 424 height 25
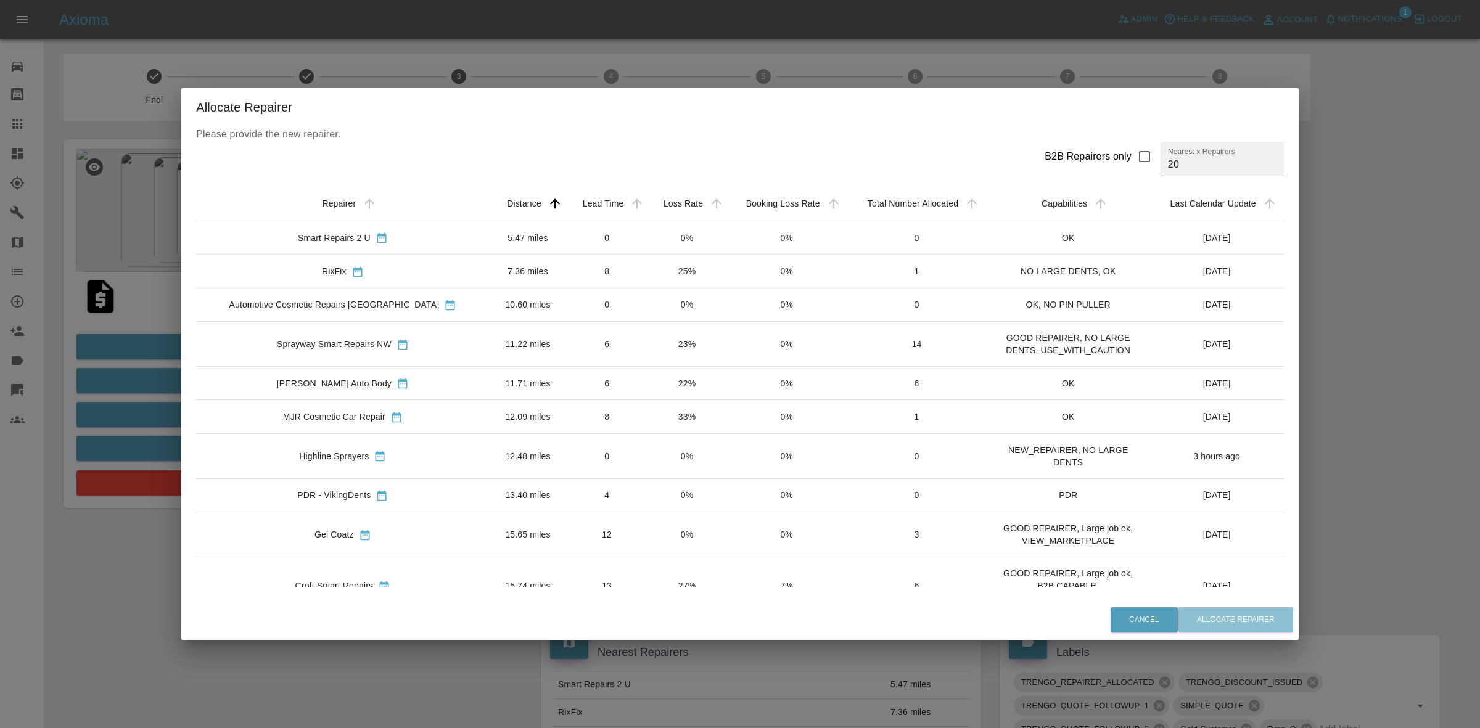
click at [648, 360] on td "23%" at bounding box center [688, 344] width 80 height 45
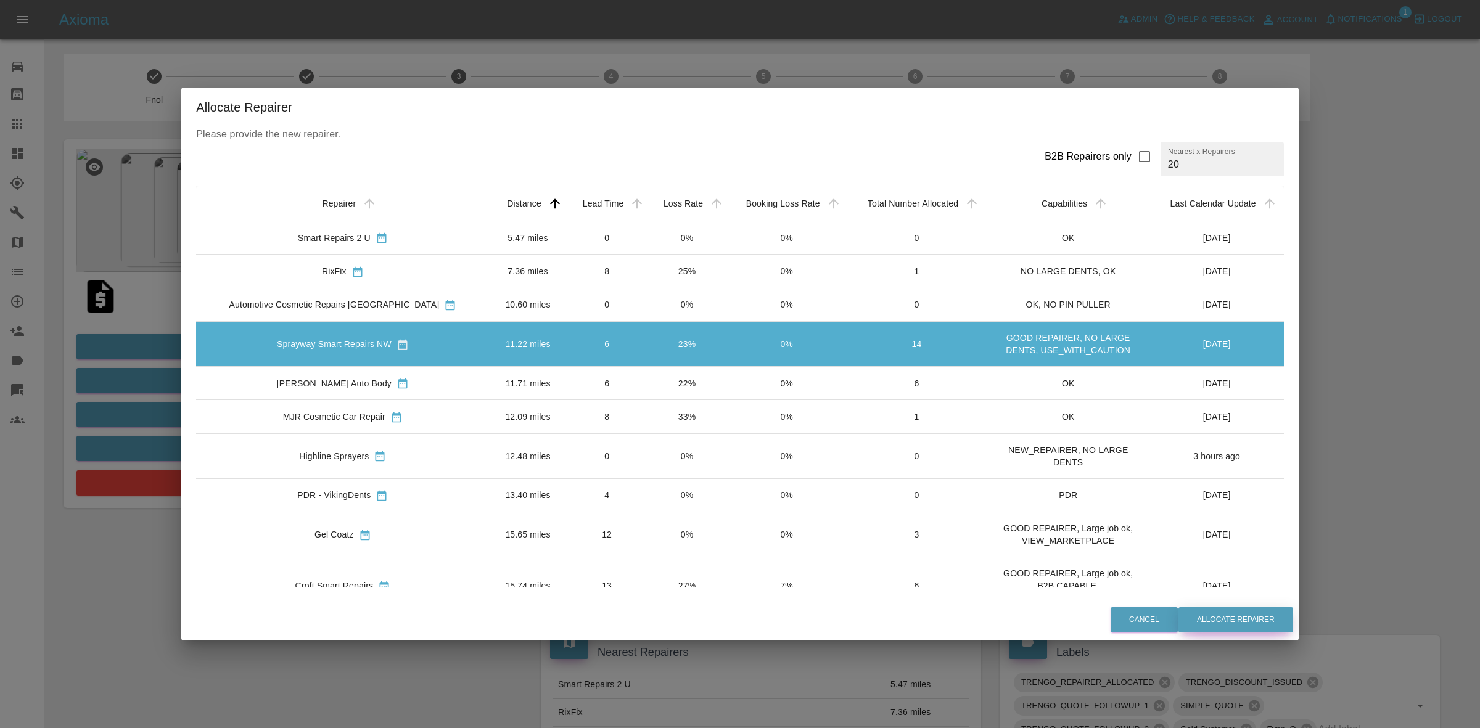
click at [1179, 609] on button "Allocate Repairer" at bounding box center [1236, 620] width 115 height 25
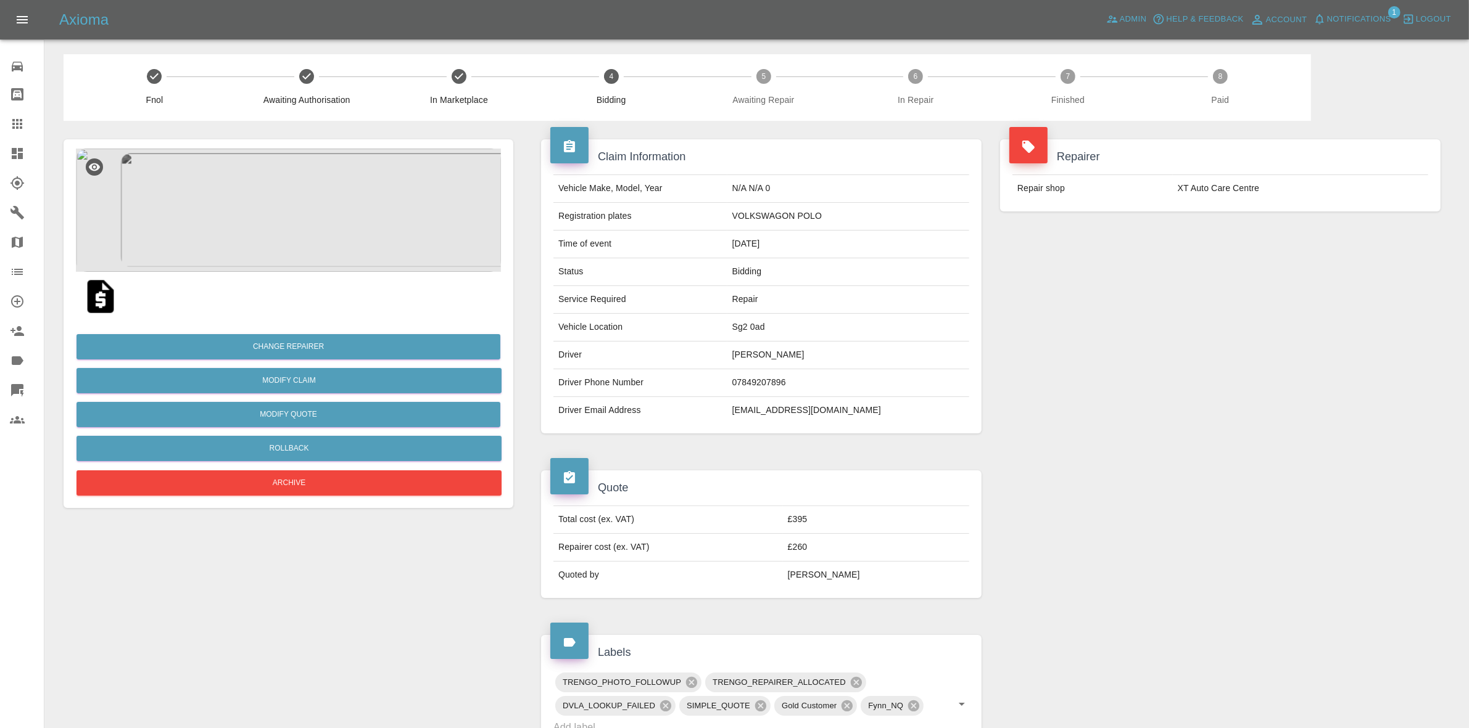
click at [1346, 17] on span "Notifications" at bounding box center [1359, 19] width 64 height 14
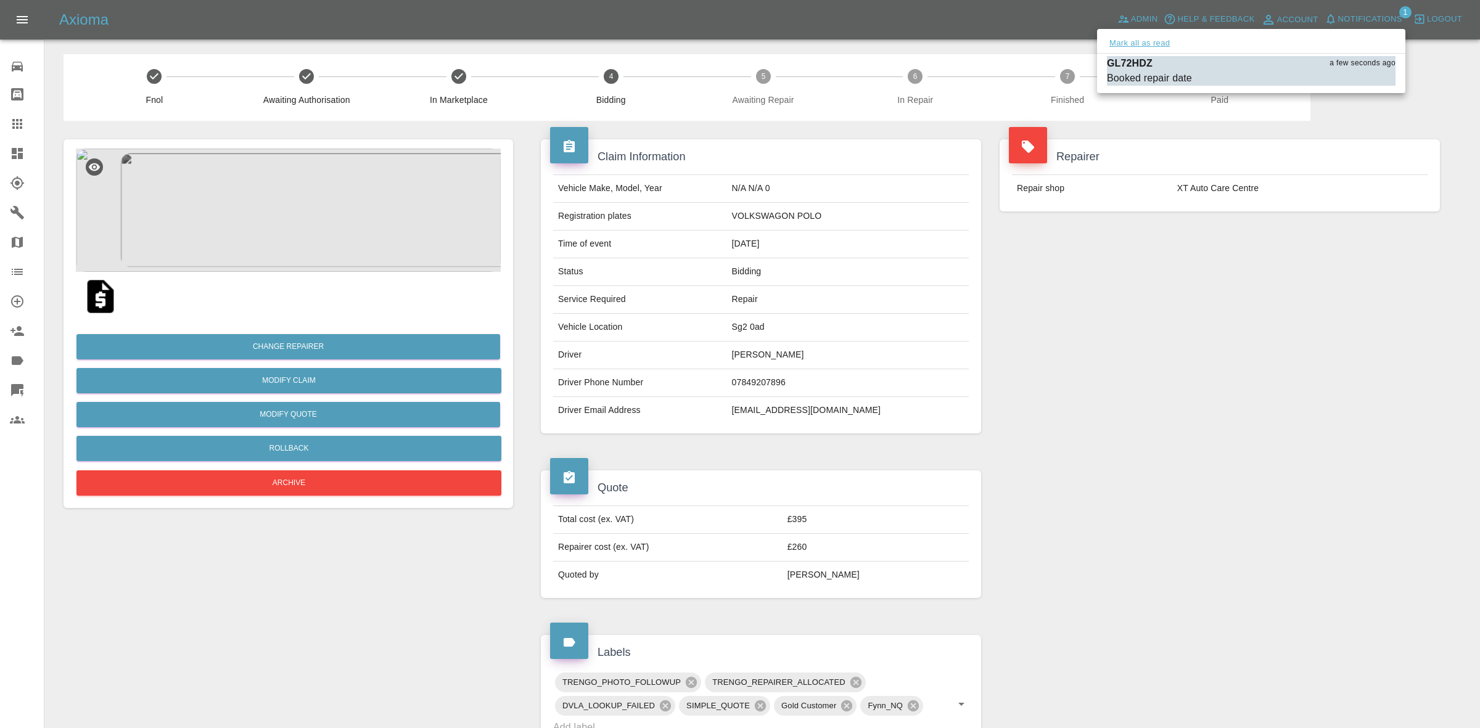
click at [1154, 42] on button "Mark all as read" at bounding box center [1139, 43] width 65 height 14
click at [1188, 365] on div at bounding box center [740, 364] width 1480 height 728
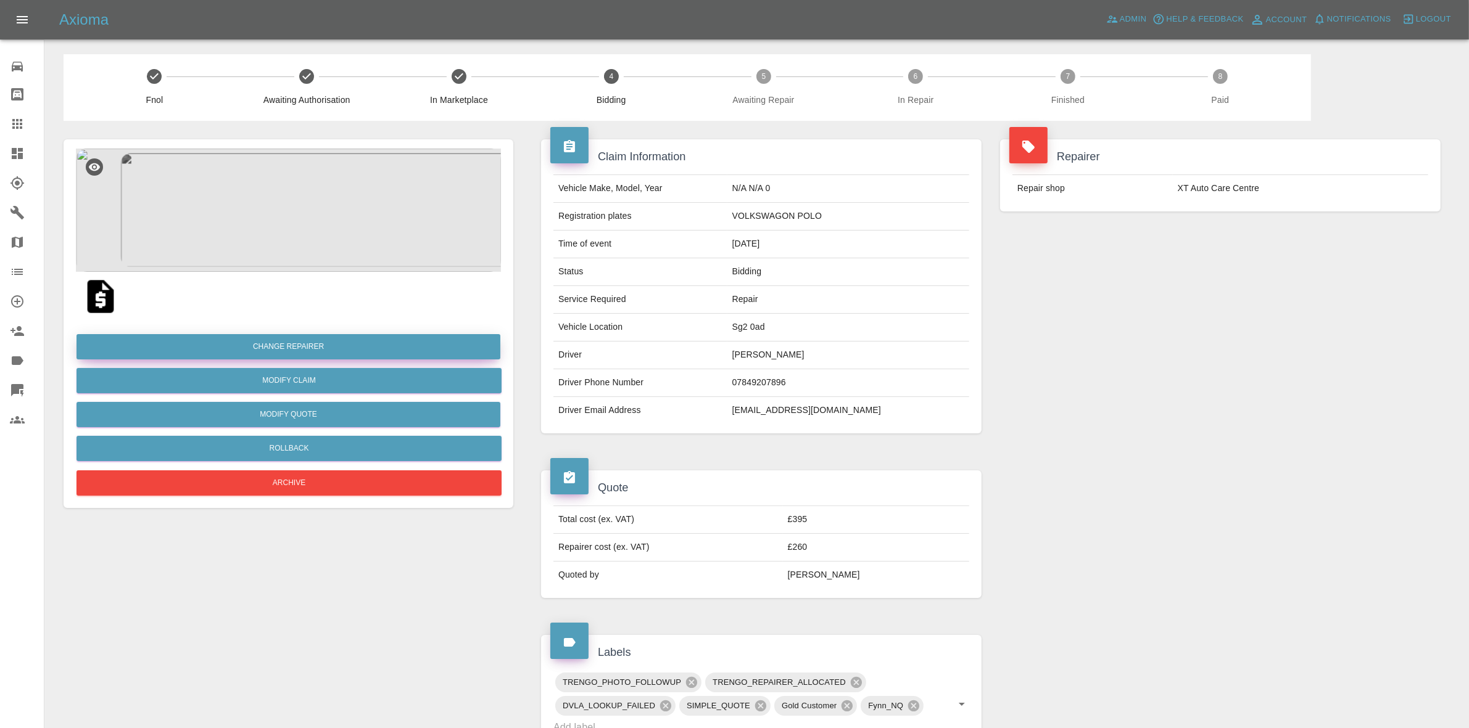
click at [312, 337] on button "Change Repairer" at bounding box center [288, 346] width 424 height 25
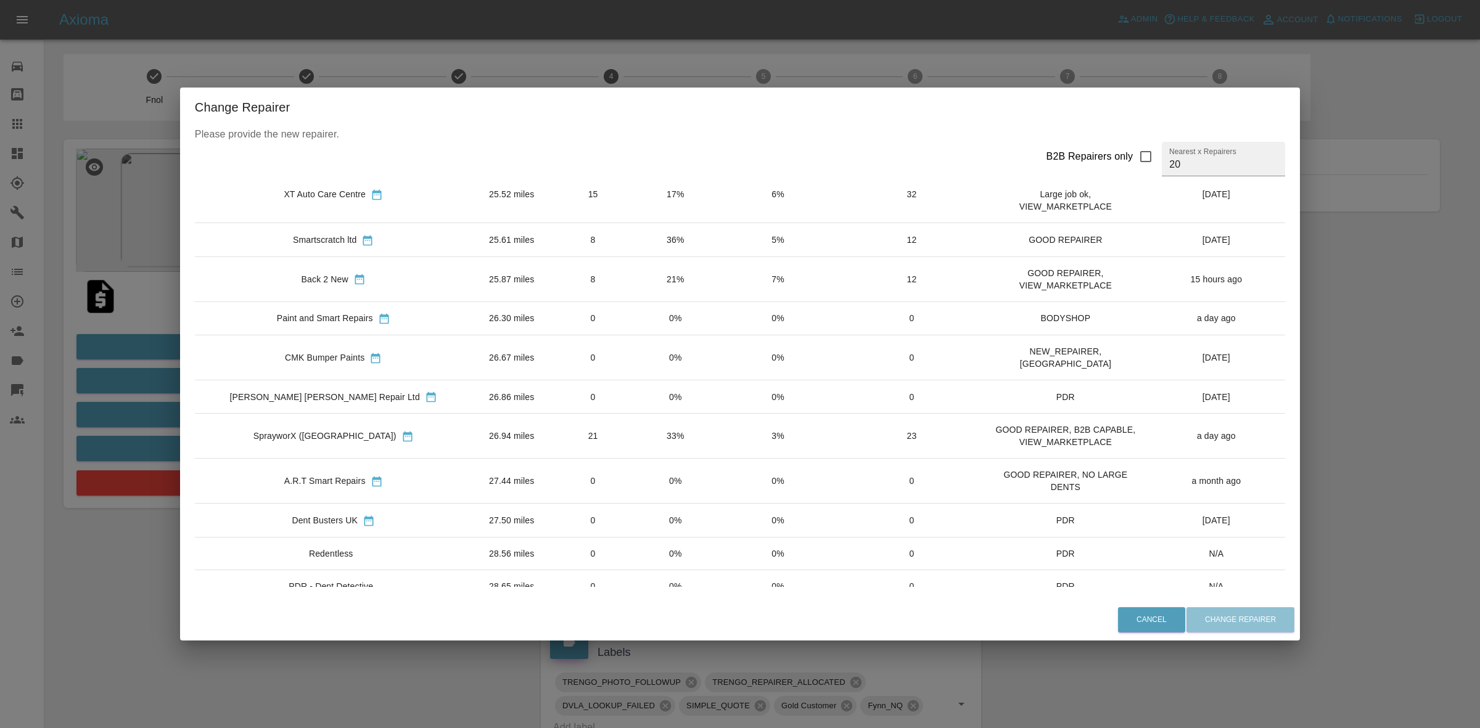
scroll to position [434, 0]
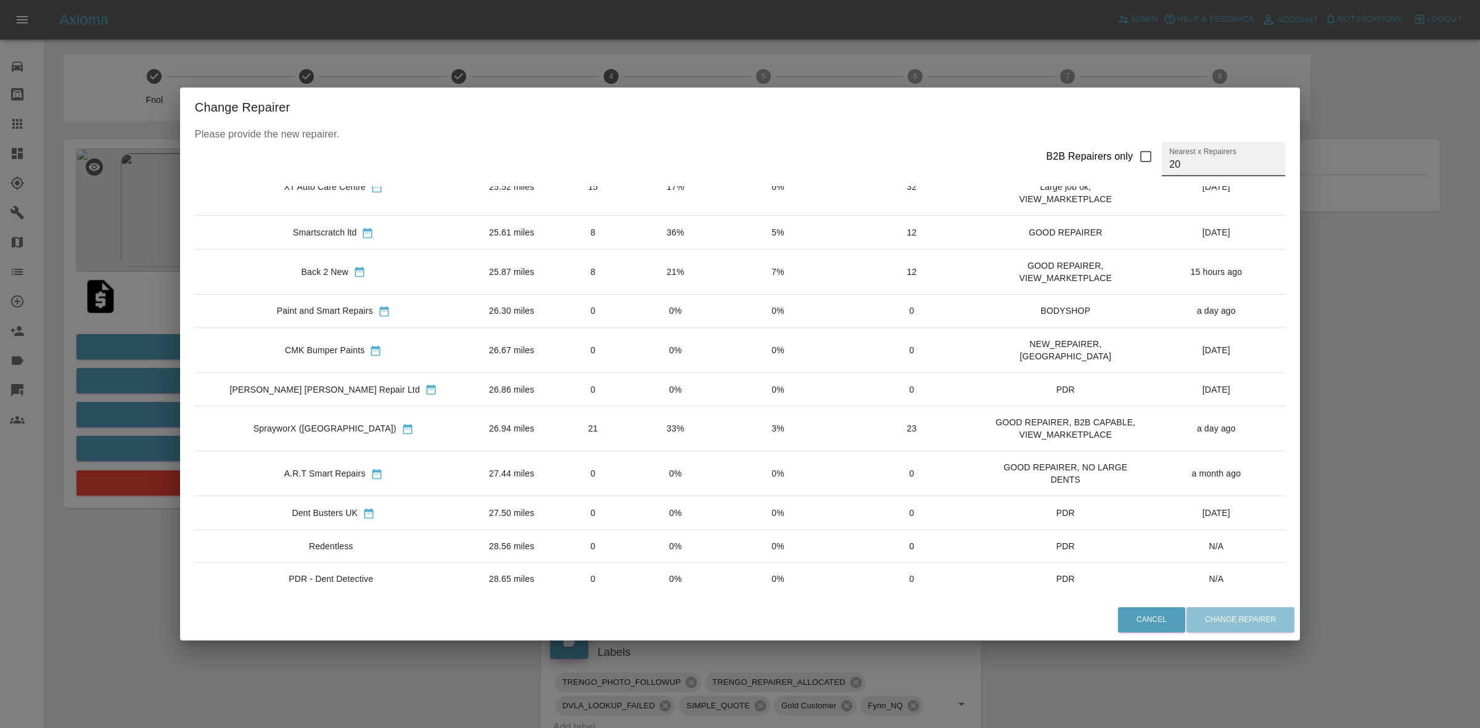
click at [1166, 162] on input "20" at bounding box center [1223, 159] width 123 height 35
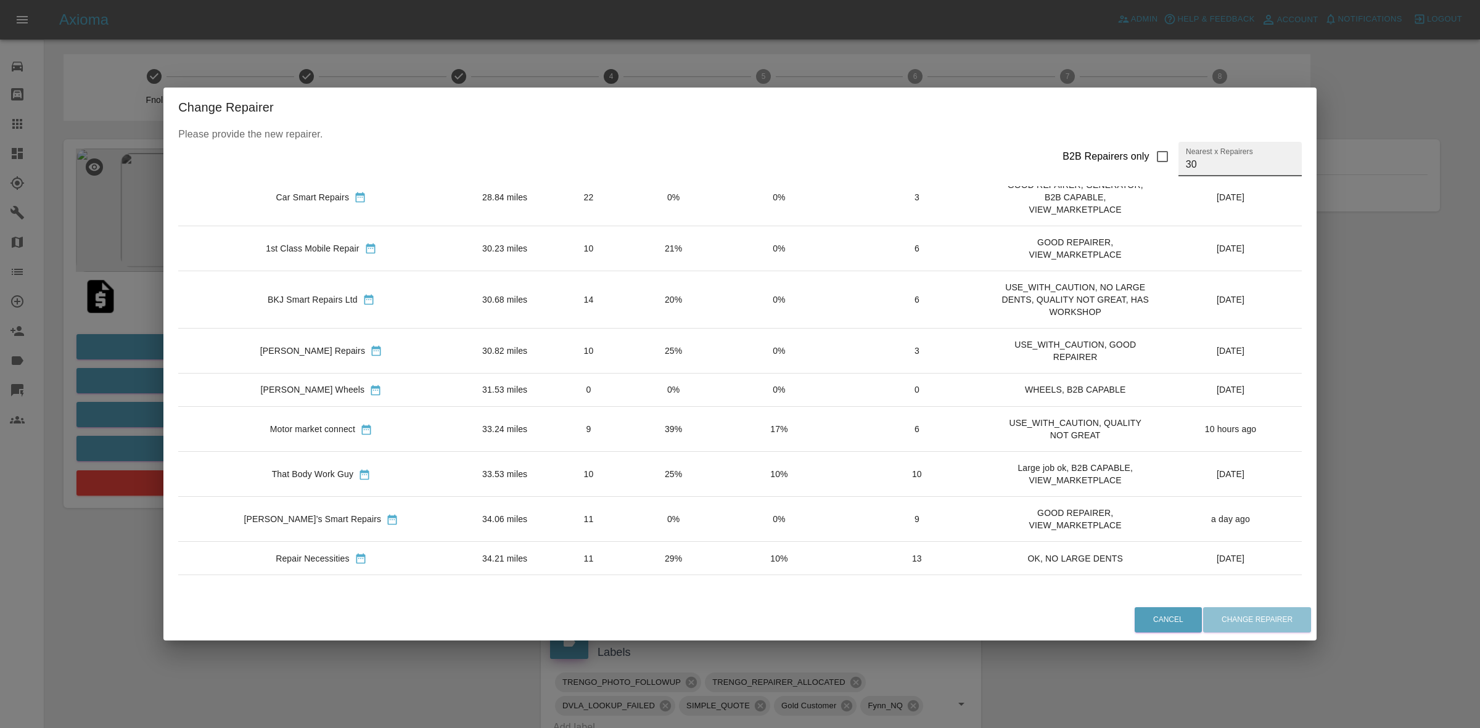
scroll to position [899, 0]
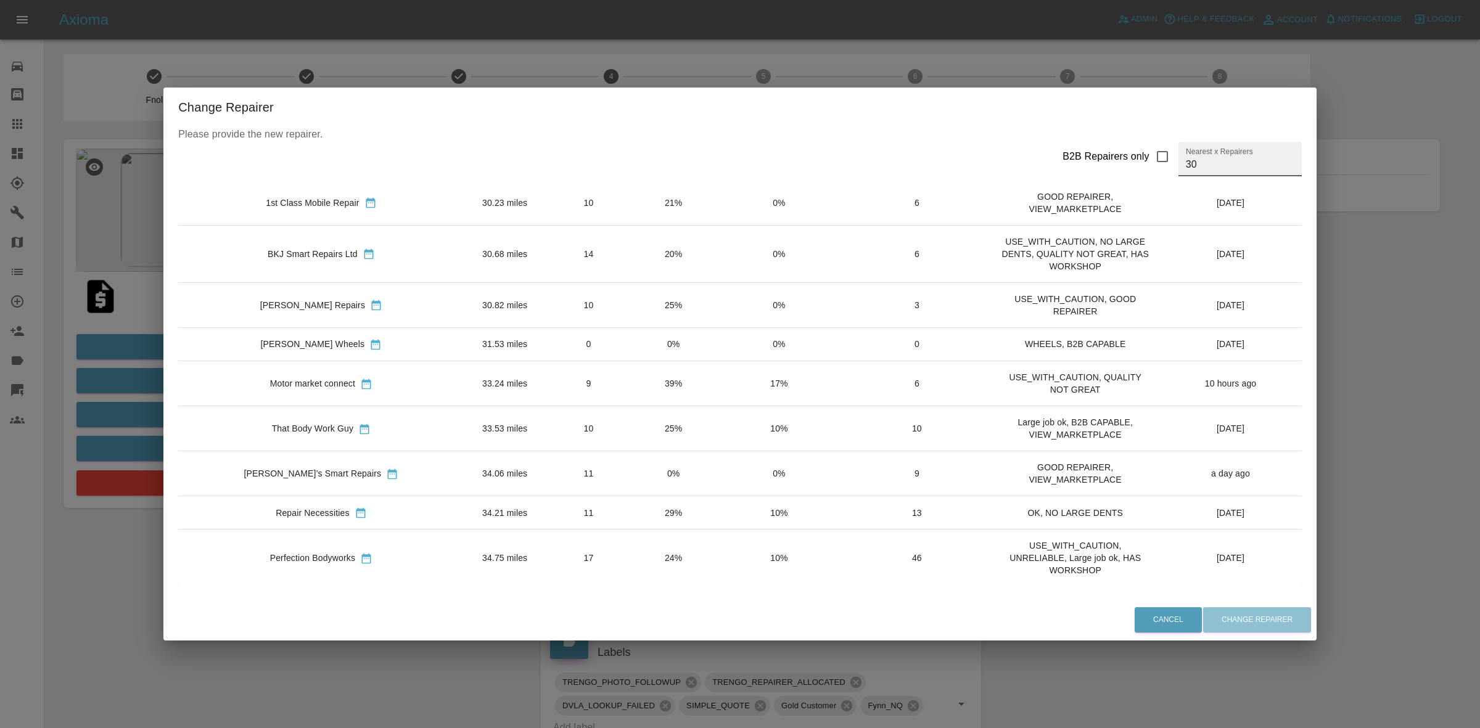
click at [1197, 170] on input "30" at bounding box center [1240, 159] width 123 height 35
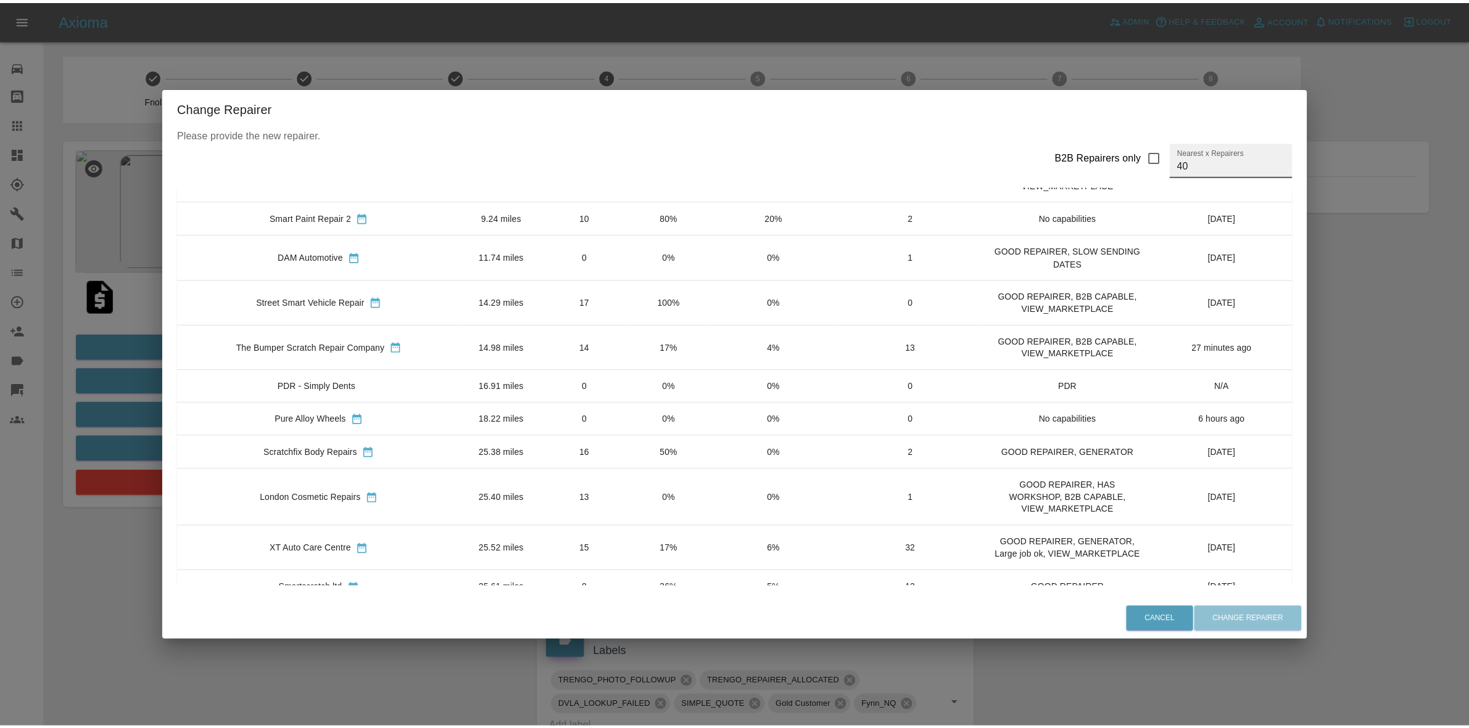
scroll to position [0, 0]
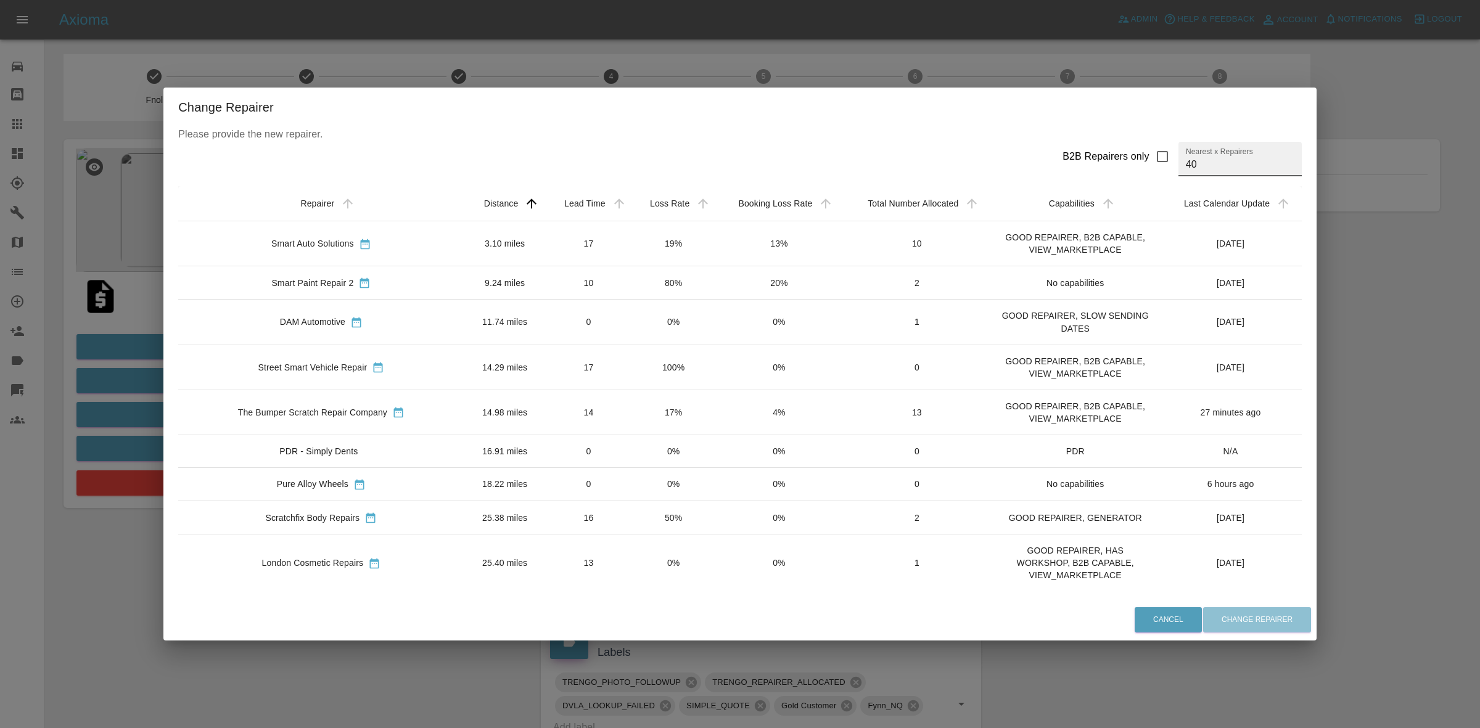
click at [568, 54] on div "Change Repairer Please provide the new repairer. B2B Repairers only Nearest x R…" at bounding box center [740, 364] width 1480 height 728
type input "20"
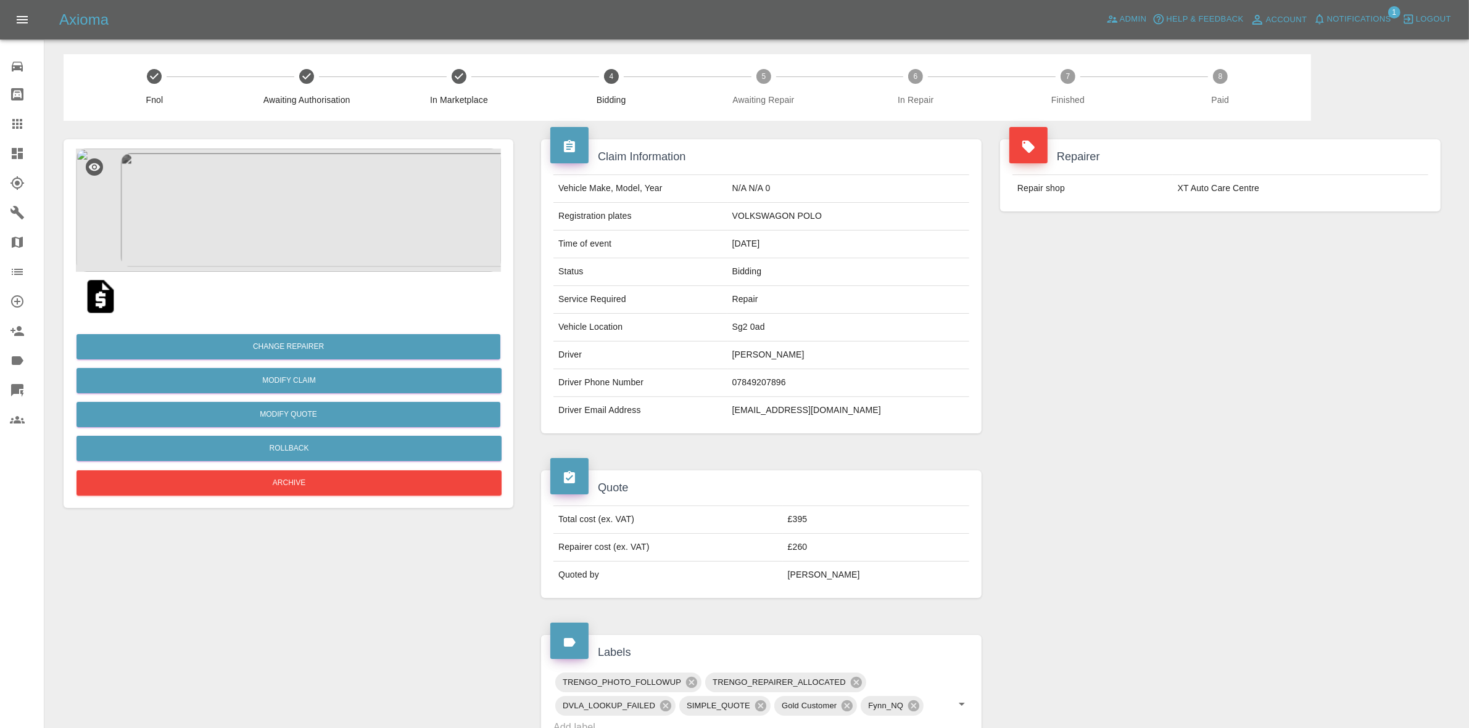
click at [1371, 26] on span "Notifications" at bounding box center [1359, 19] width 64 height 14
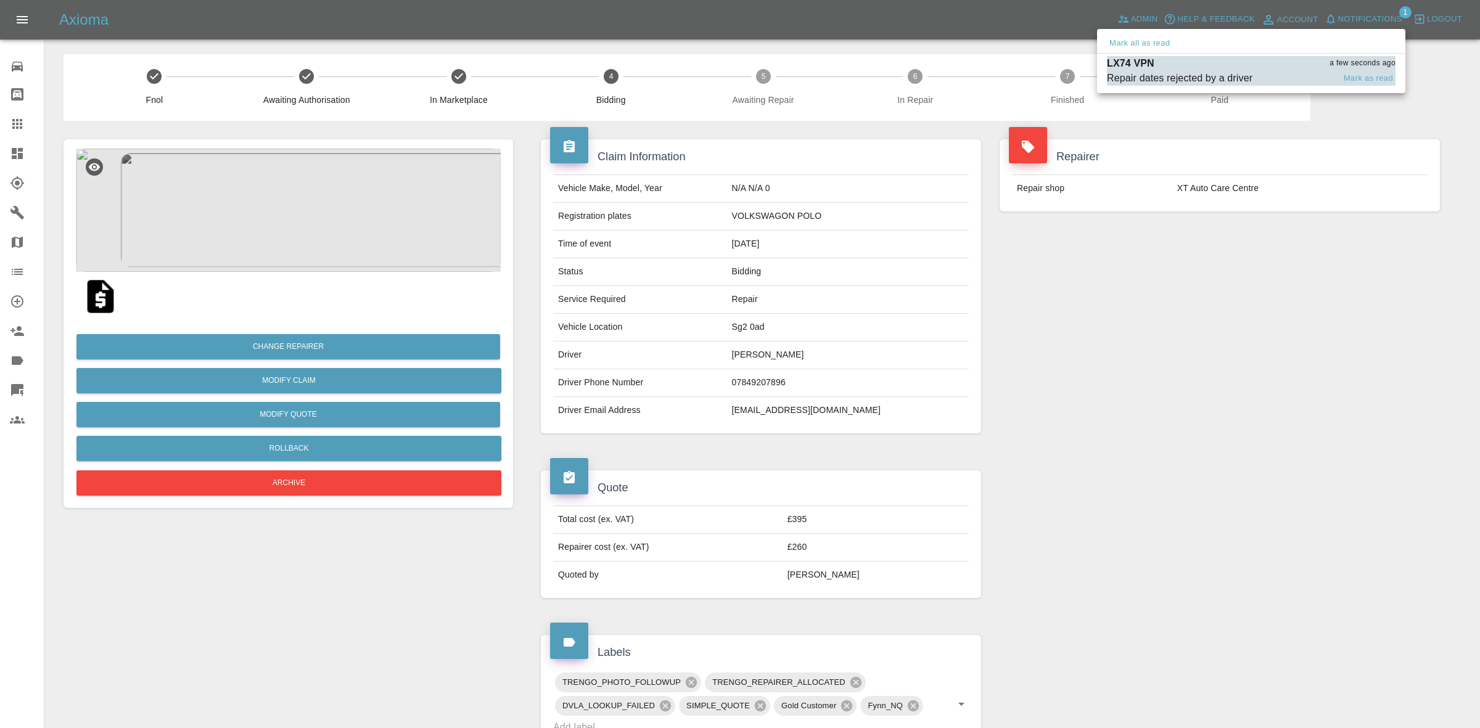
click at [1173, 73] on div "Repair dates rejected by a driver" at bounding box center [1180, 78] width 146 height 15
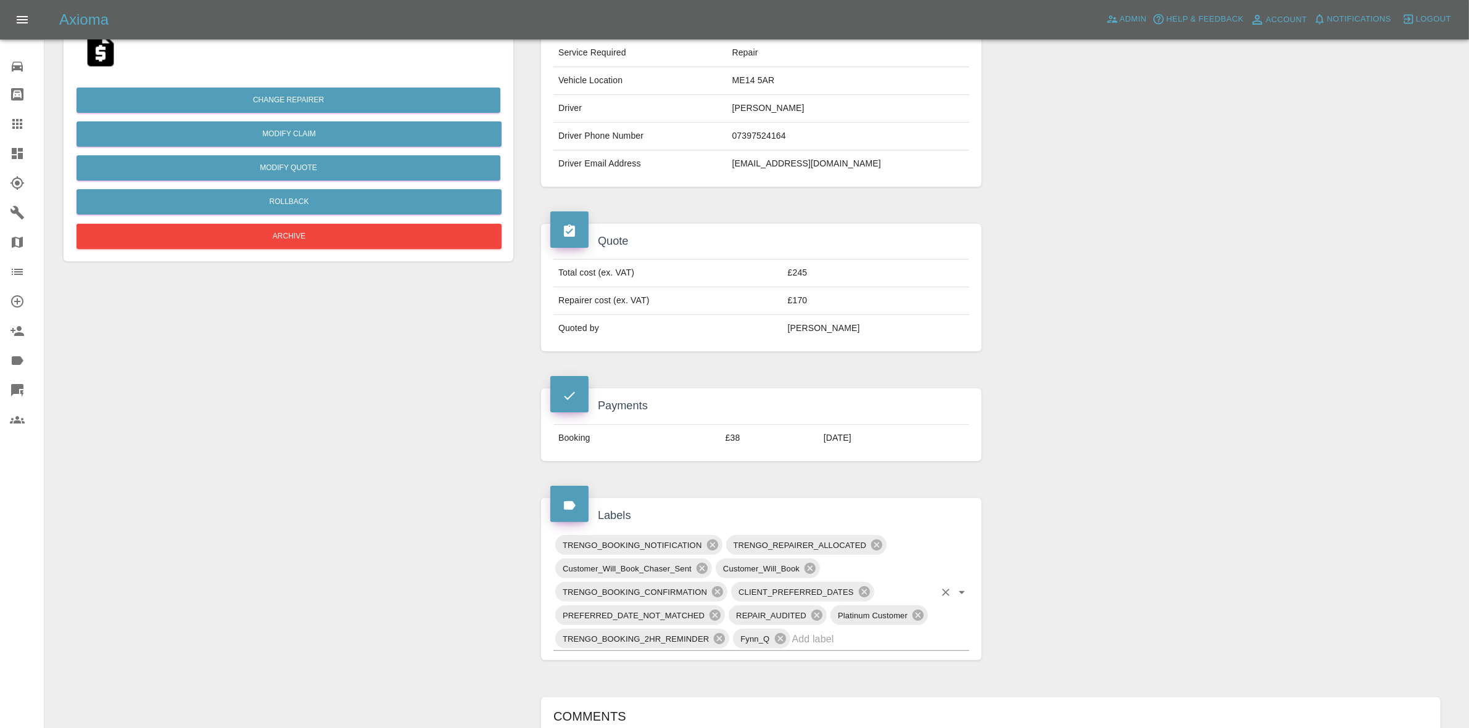
scroll to position [694, 0]
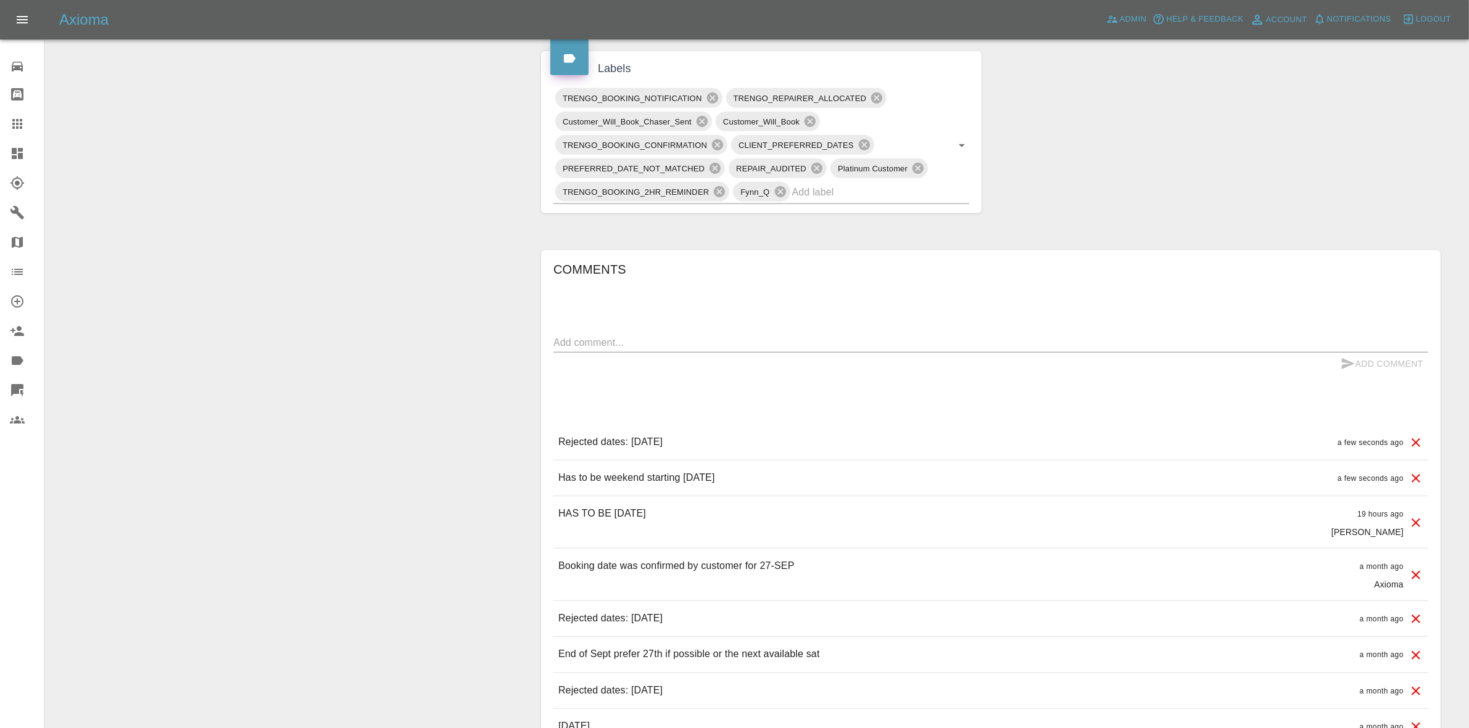
click at [1213, 146] on div "Claim Information Vehicle Make, Model, Year LEXUS NX 450H+ PREMIUM 2025 Registr…" at bounding box center [991, 252] width 918 height 1651
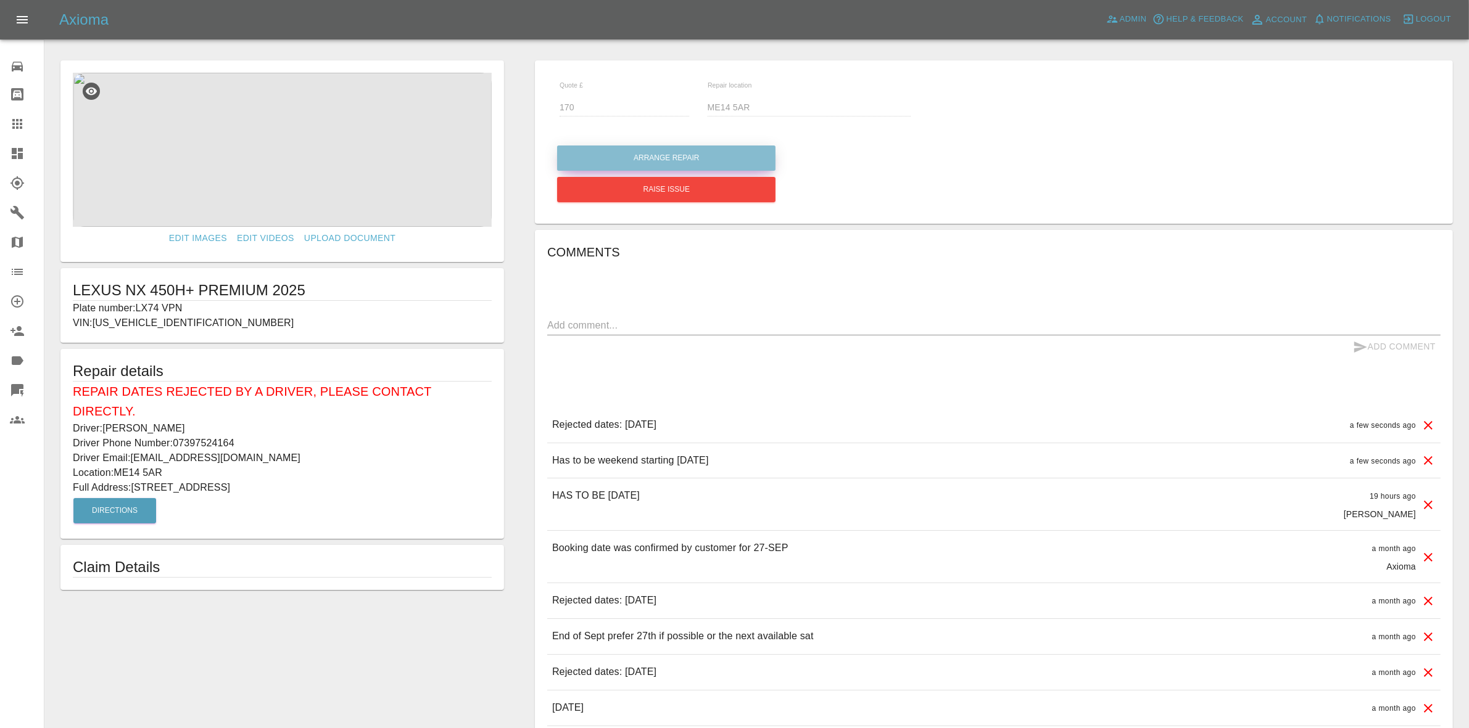
click at [651, 160] on button "Arrange Repair" at bounding box center [666, 158] width 218 height 25
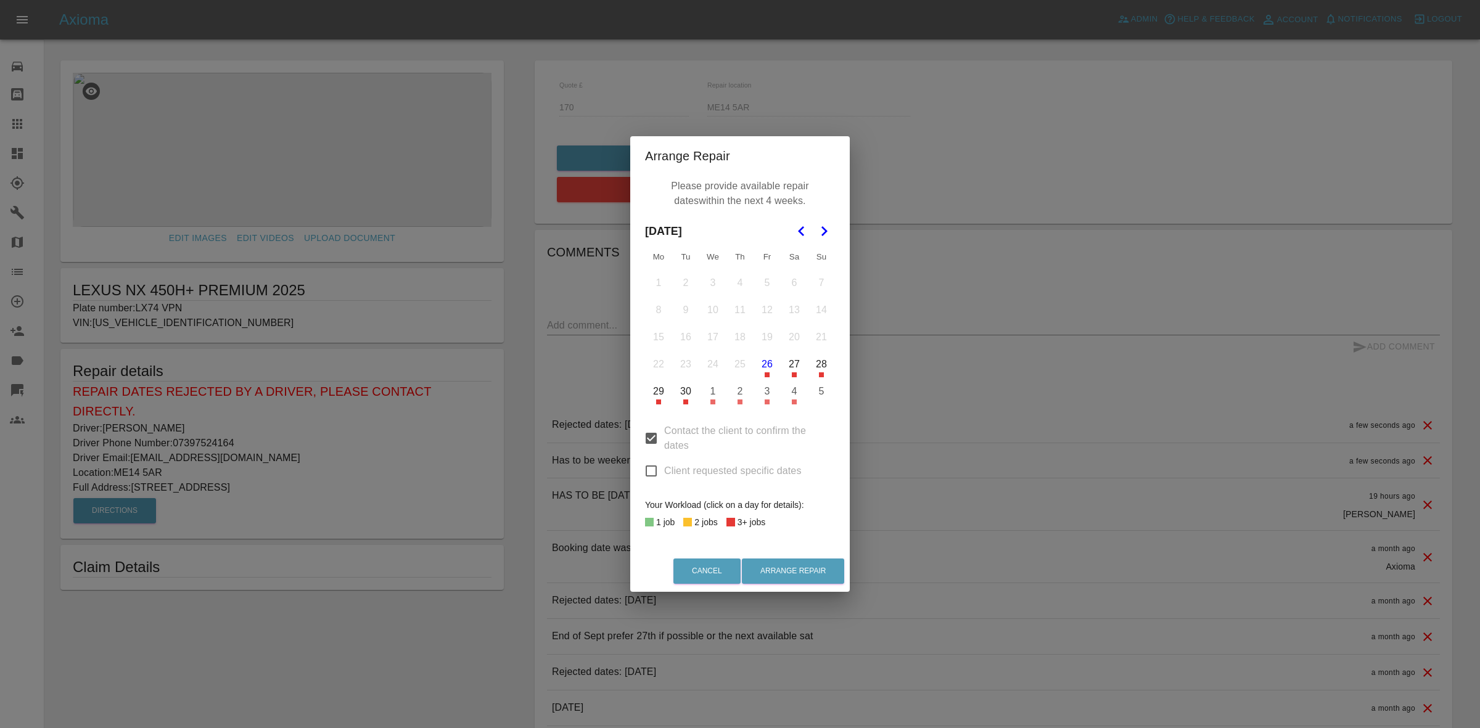
click at [651, 476] on input "Client requested specific dates" at bounding box center [651, 471] width 26 height 26
checkbox input "true"
click at [817, 227] on icon "Go to the Next Month" at bounding box center [824, 231] width 15 height 15
click at [788, 371] on button "25" at bounding box center [794, 365] width 26 height 26
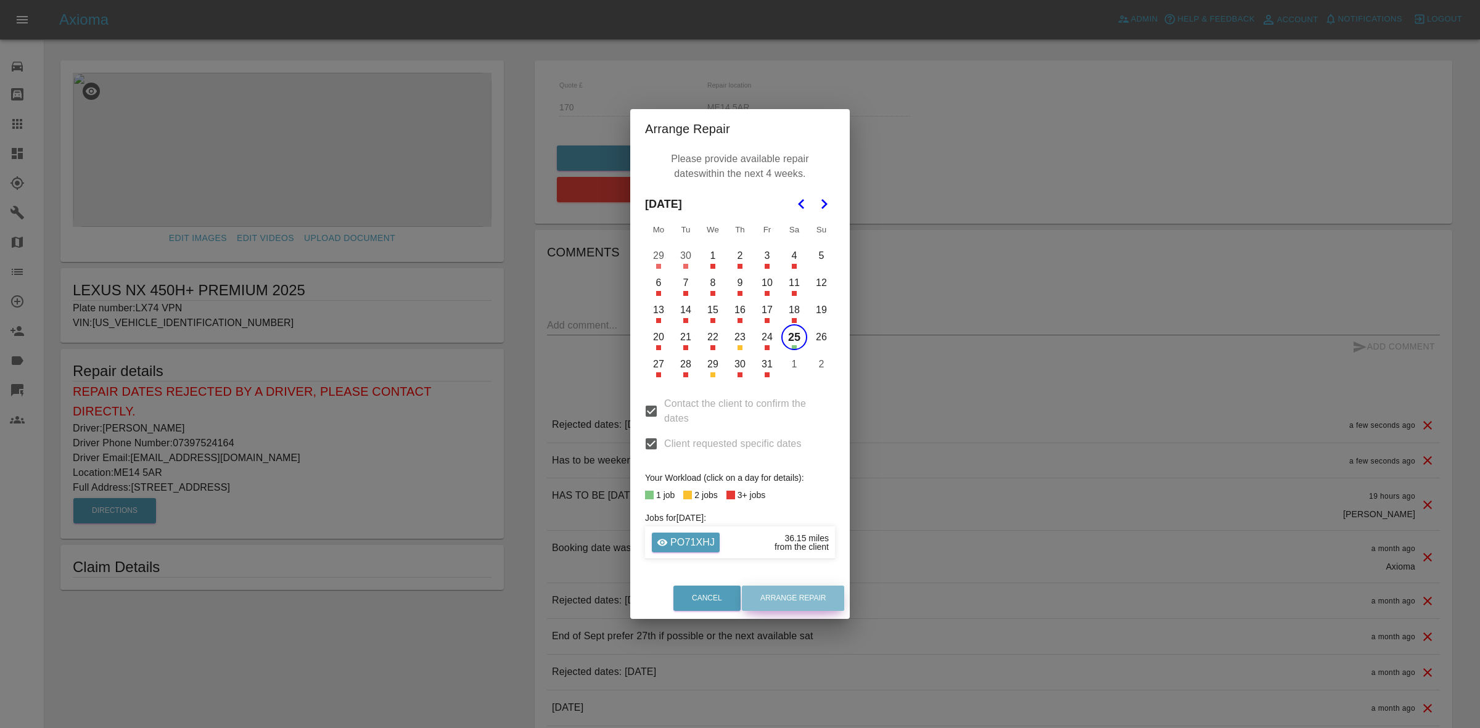
drag, startPoint x: 808, startPoint y: 596, endPoint x: 810, endPoint y: 609, distance: 12.5
click at [808, 599] on button "Arrange Repair" at bounding box center [793, 598] width 102 height 25
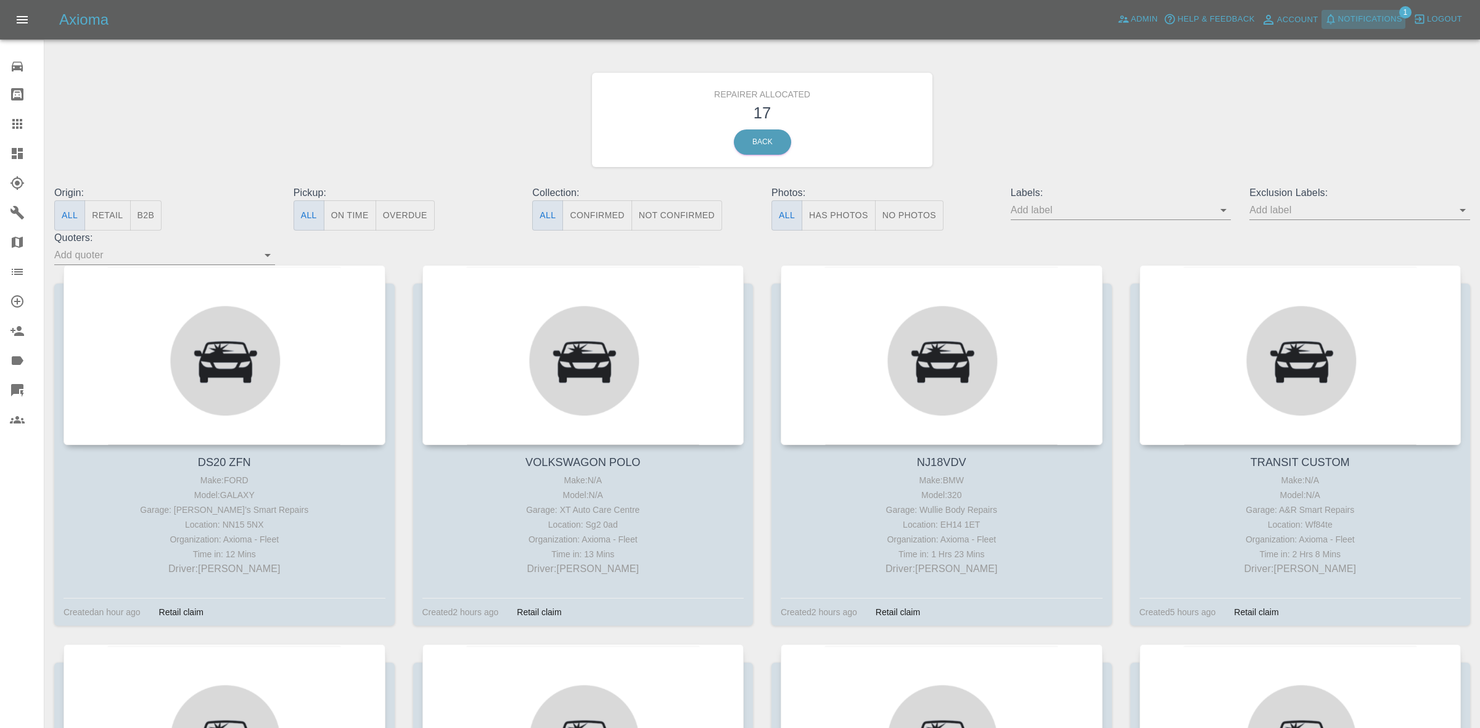
click at [1371, 19] on span "Notifications" at bounding box center [1370, 19] width 64 height 14
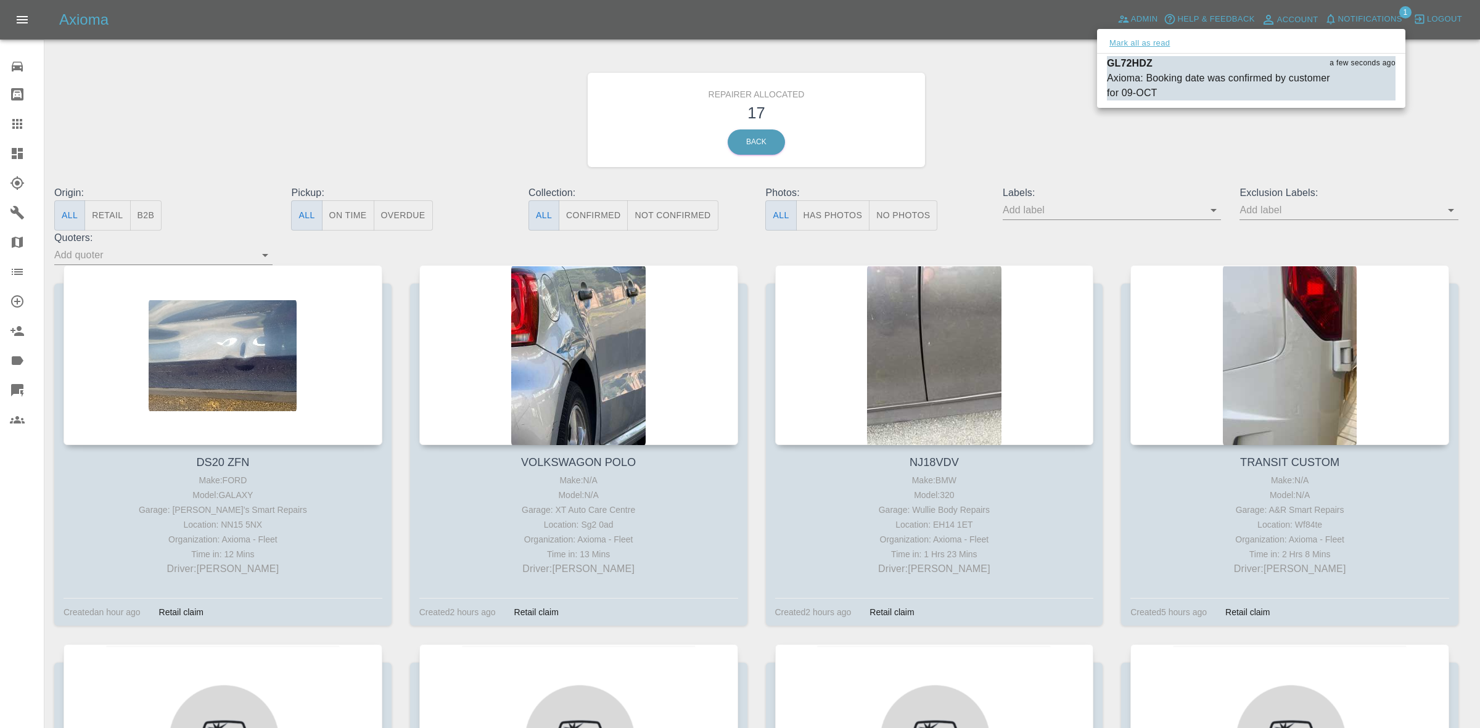
click at [1143, 41] on button "Mark all as read" at bounding box center [1139, 43] width 65 height 14
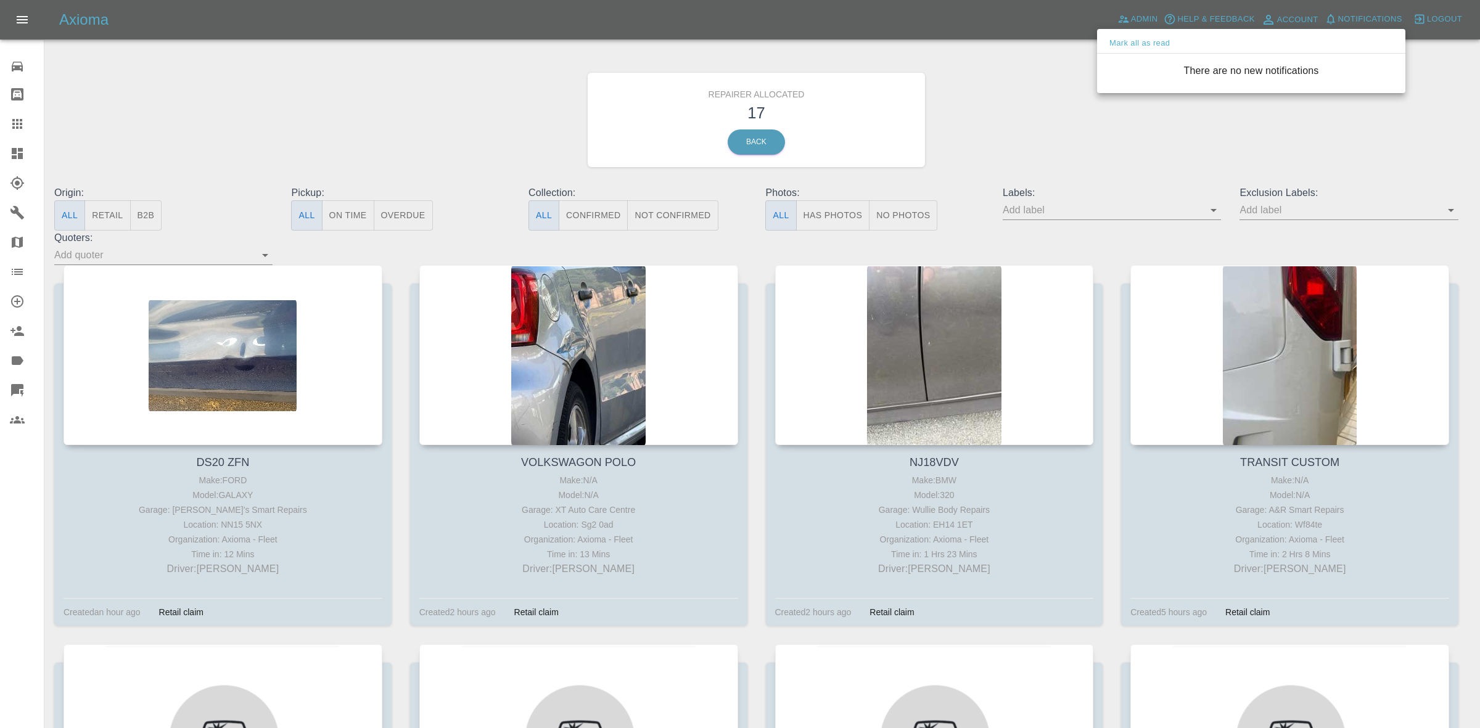
drag, startPoint x: 1178, startPoint y: 133, endPoint x: 1120, endPoint y: 146, distance: 59.4
click at [1179, 136] on div at bounding box center [740, 364] width 1480 height 728
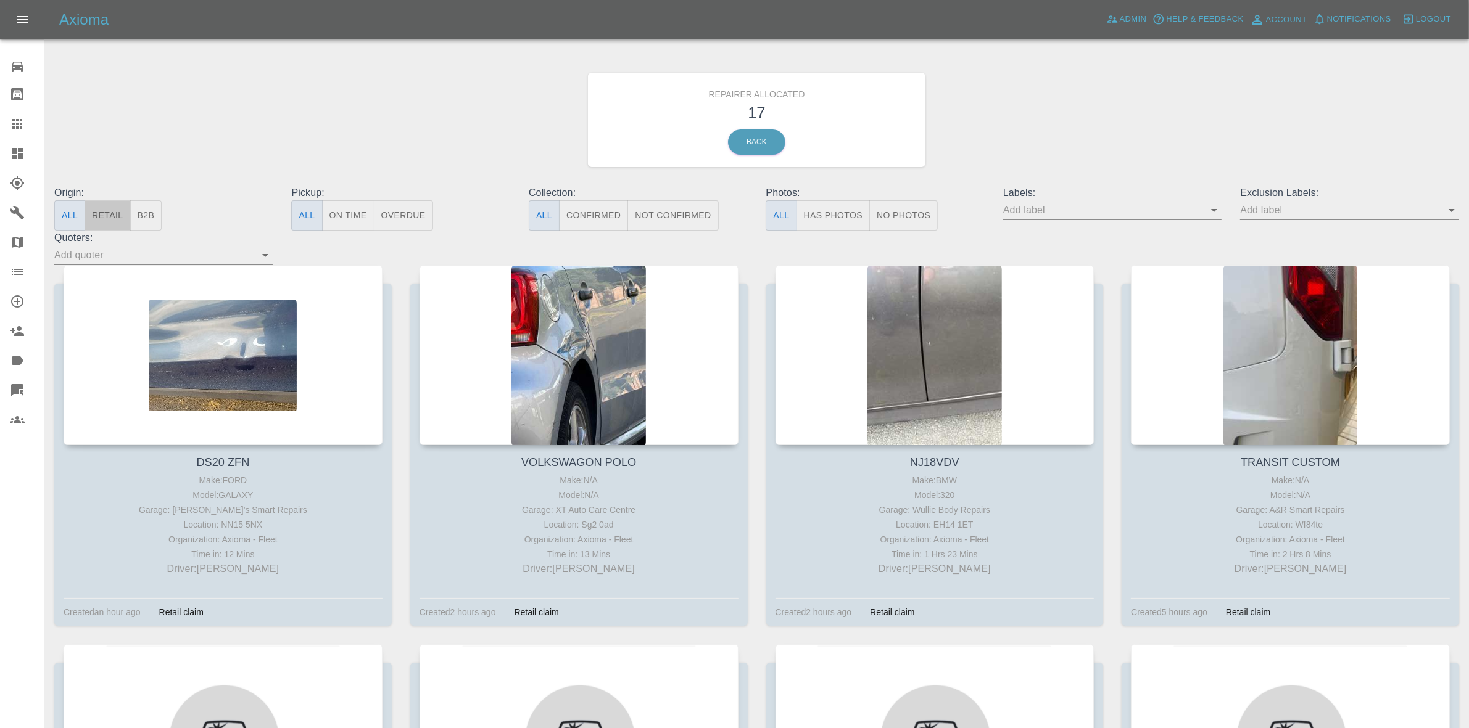
click at [114, 226] on button "Retail" at bounding box center [107, 215] width 46 height 30
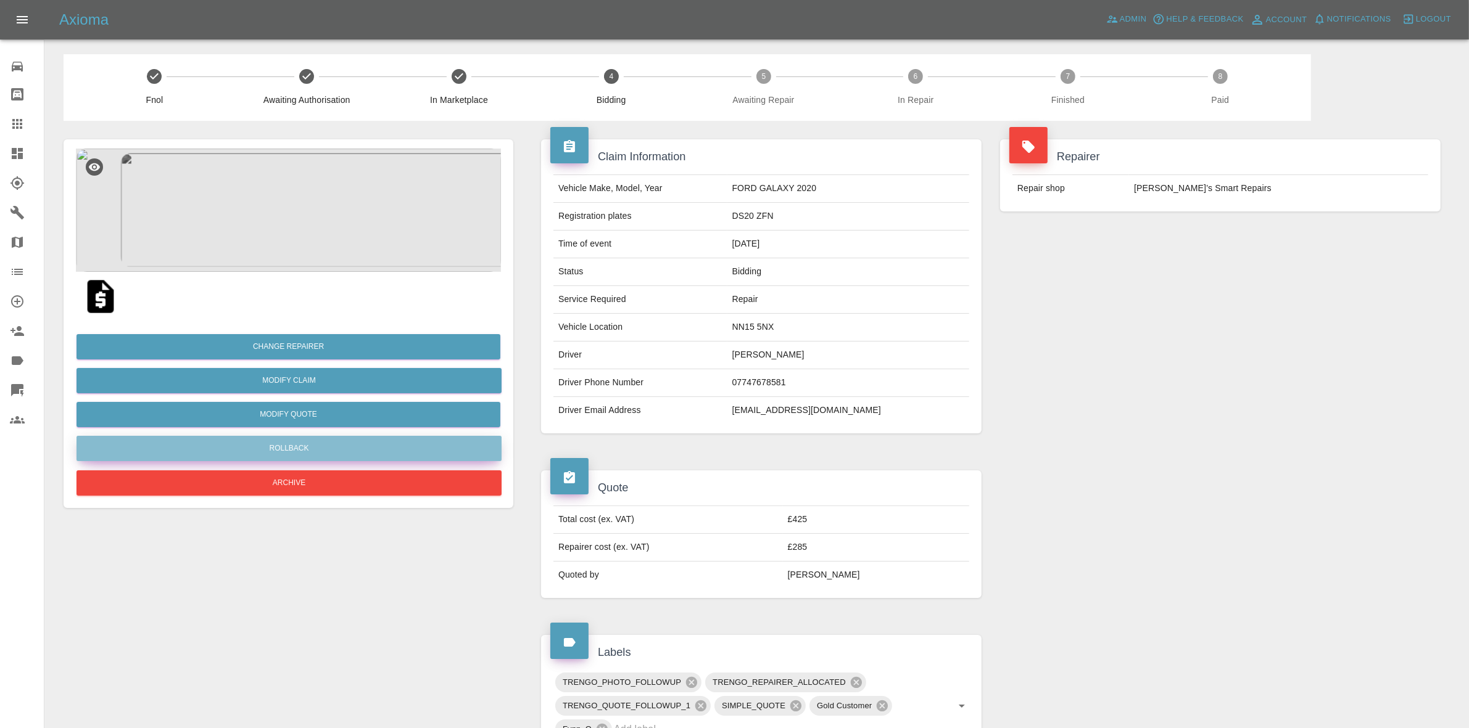
click at [270, 440] on button "Rollback" at bounding box center [288, 448] width 425 height 25
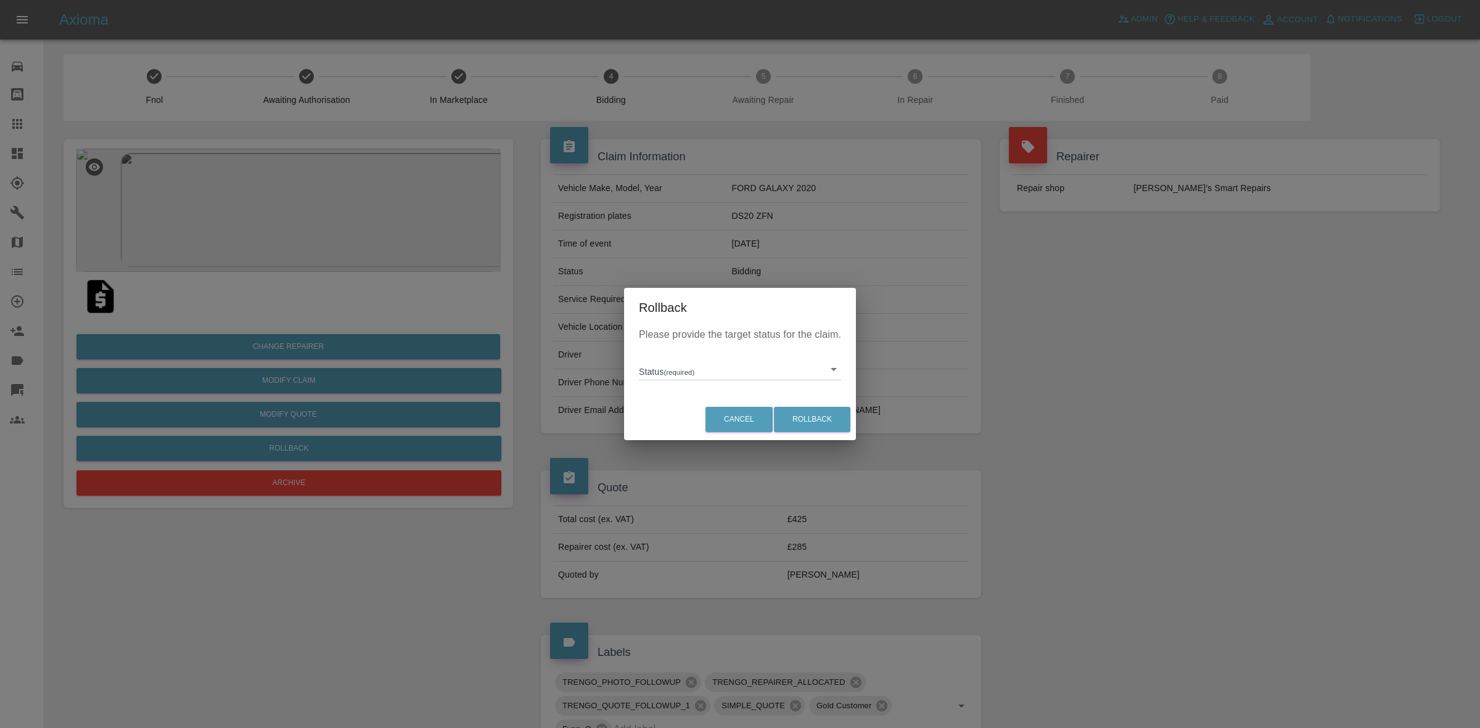
click at [667, 368] on body "Axioma Admin Help & Feedback Account Notifications 0 Logout Repair home Bodysho…" at bounding box center [740, 571] width 1480 height 1142
drag, startPoint x: 695, startPoint y: 427, endPoint x: 794, endPoint y: 423, distance: 99.4
click at [698, 427] on li "In Marketplace" at bounding box center [740, 426] width 196 height 28
type input "in-marketplace"
click at [809, 418] on button "Rollback" at bounding box center [812, 419] width 76 height 25
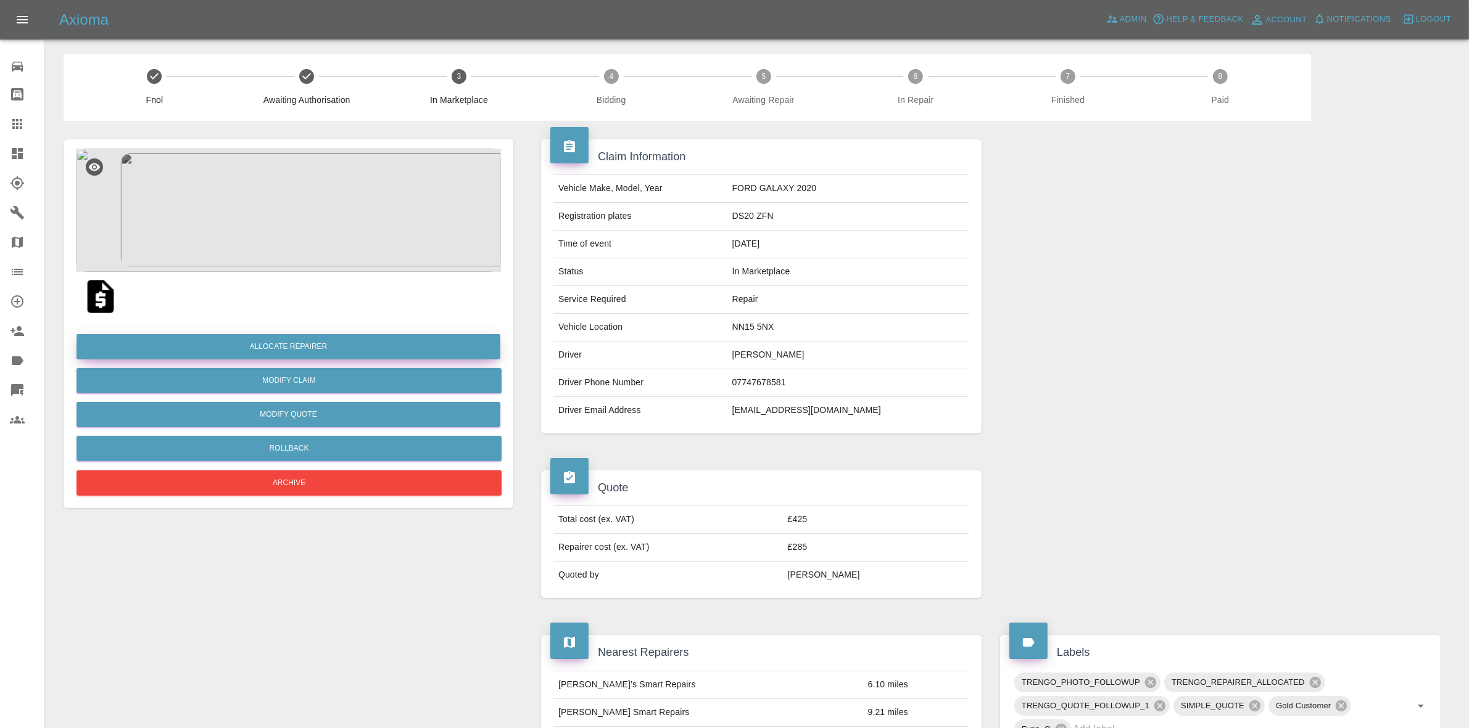
click at [292, 341] on button "Allocate Repairer" at bounding box center [288, 346] width 424 height 25
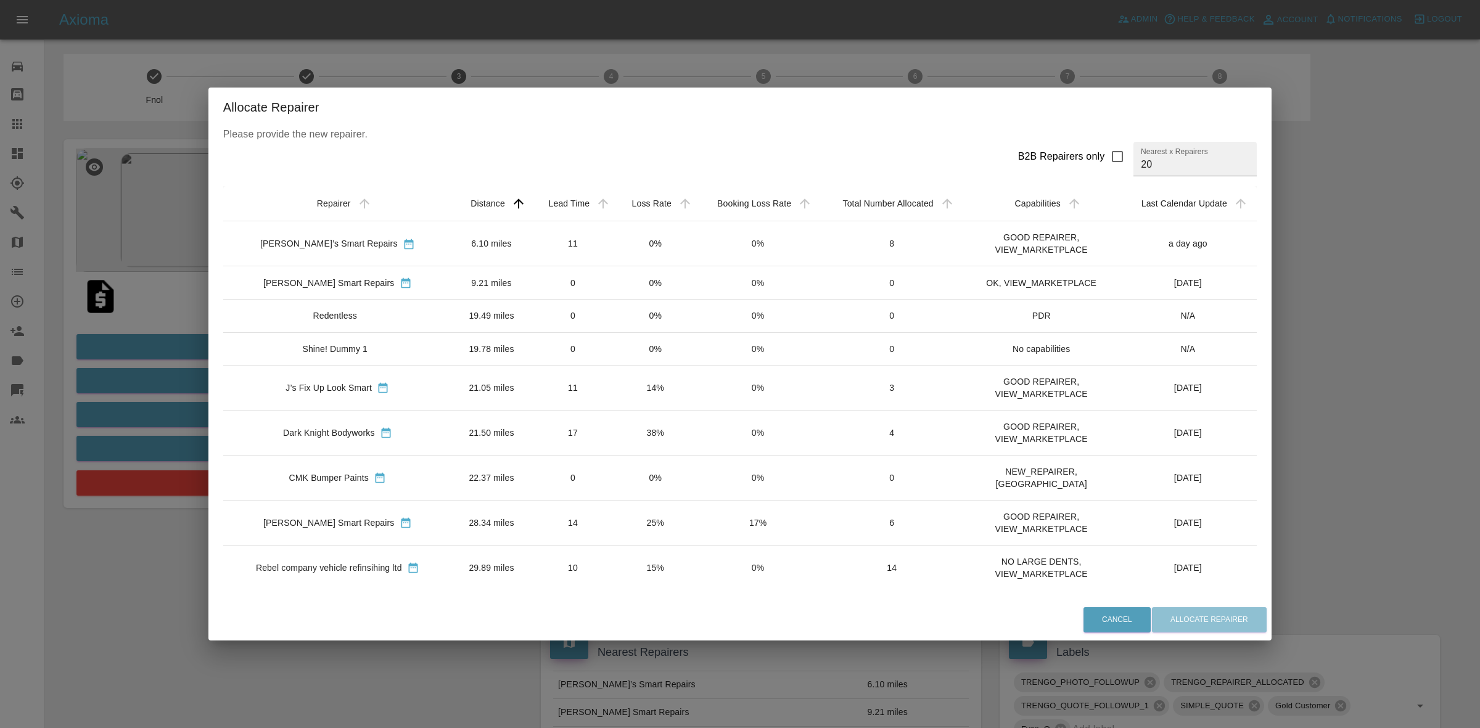
click at [645, 242] on td "0%" at bounding box center [655, 243] width 81 height 45
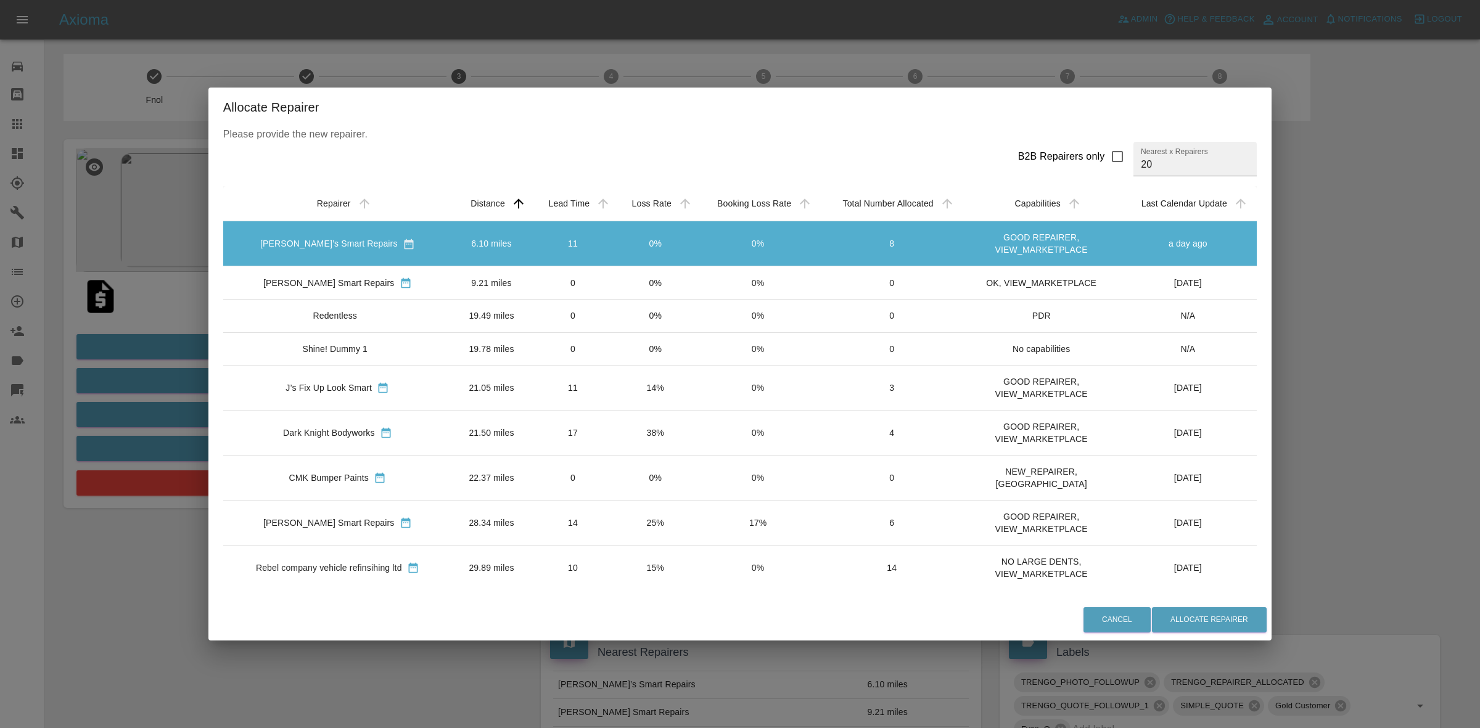
click at [646, 282] on td "0%" at bounding box center [655, 282] width 81 height 33
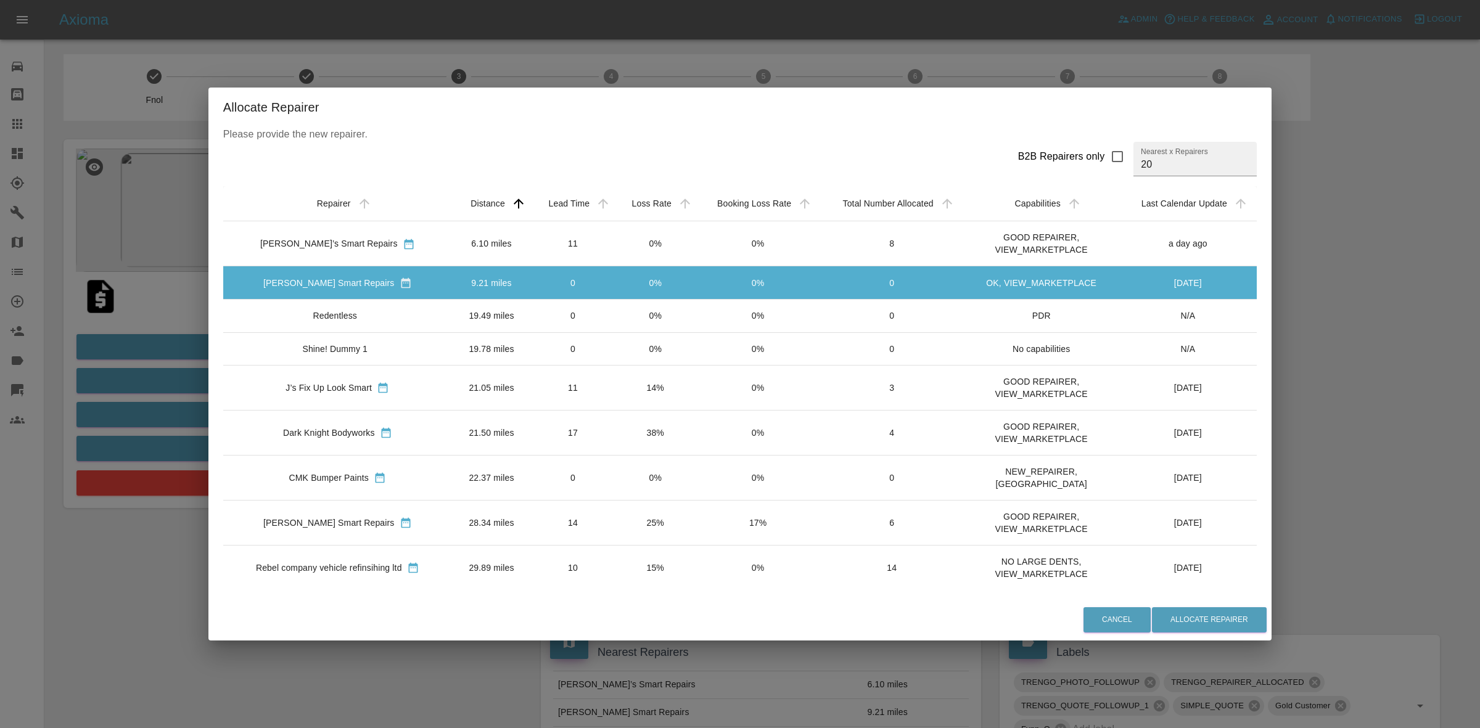
click at [637, 321] on td "0%" at bounding box center [655, 316] width 81 height 33
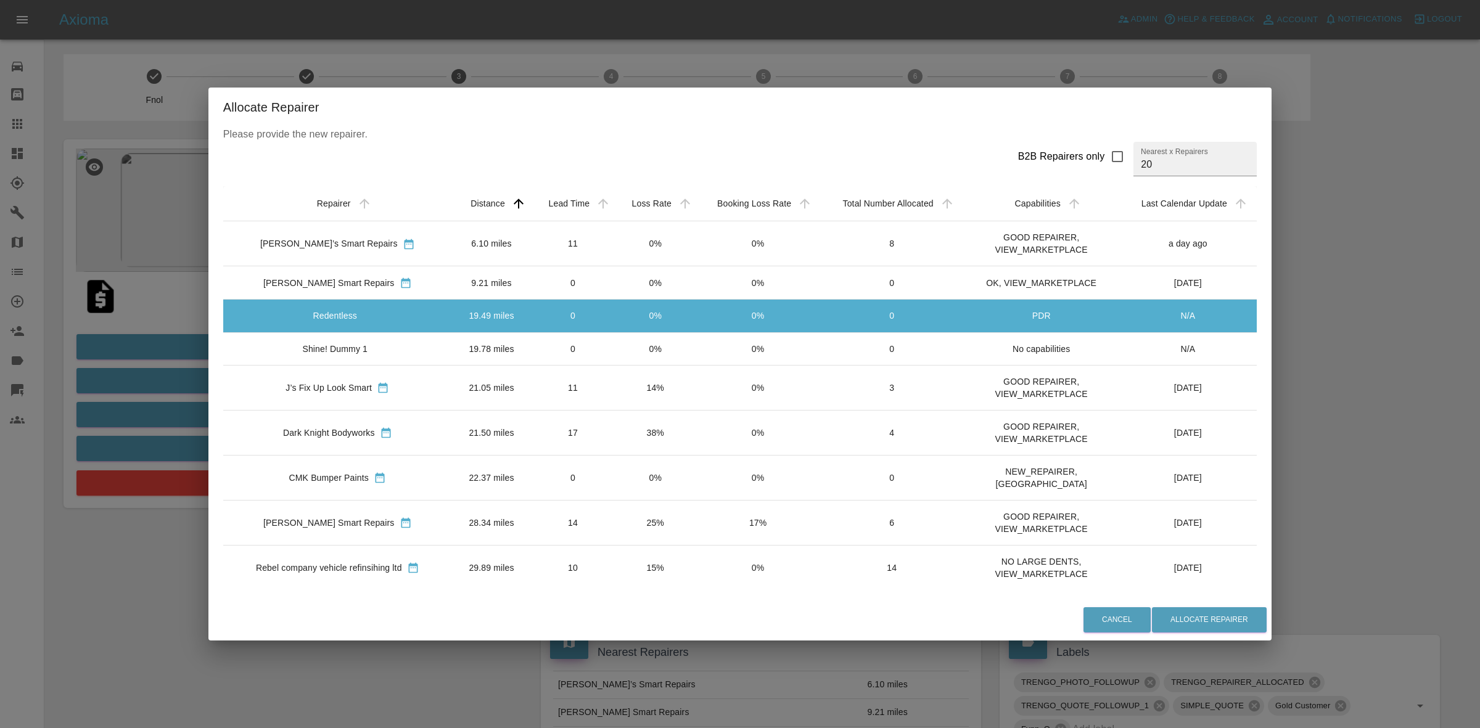
click at [632, 346] on td "0%" at bounding box center [655, 348] width 81 height 33
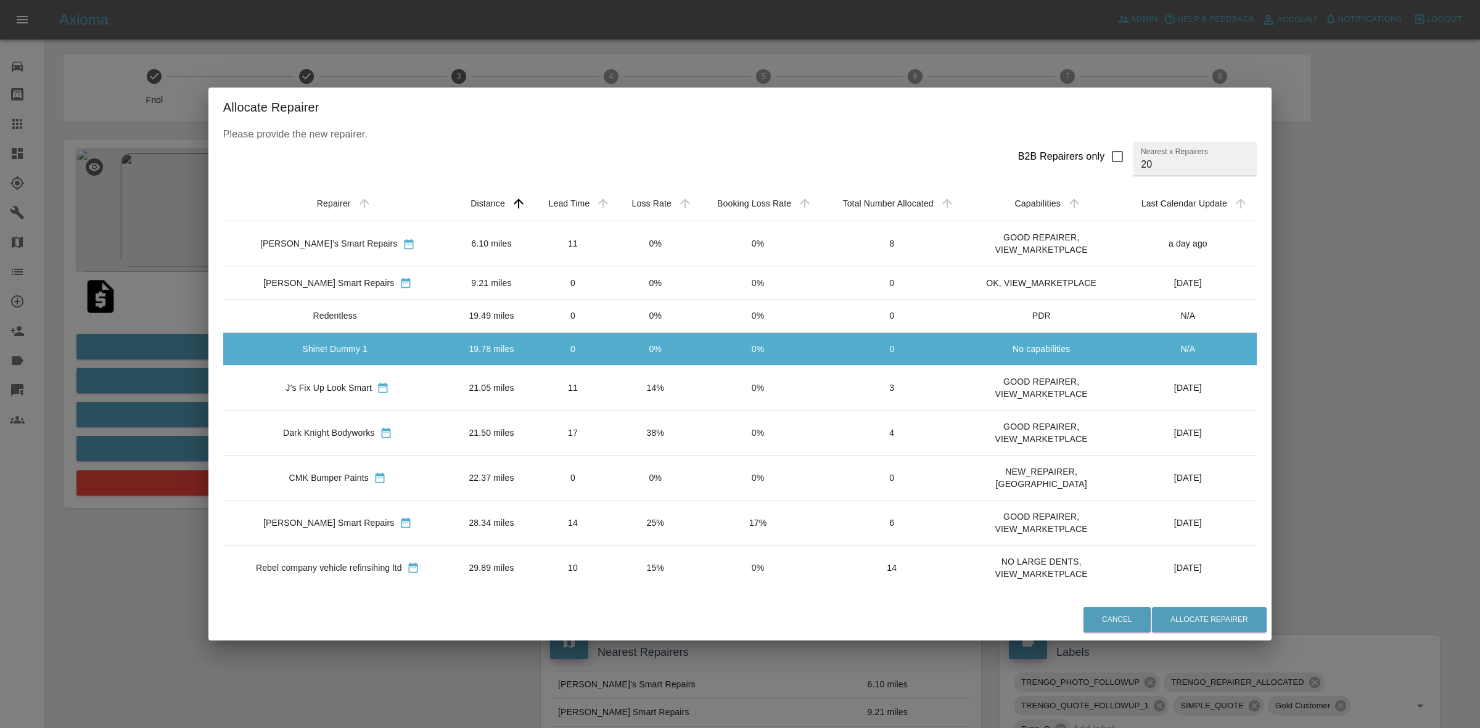
click at [630, 376] on td "14%" at bounding box center [655, 387] width 81 height 45
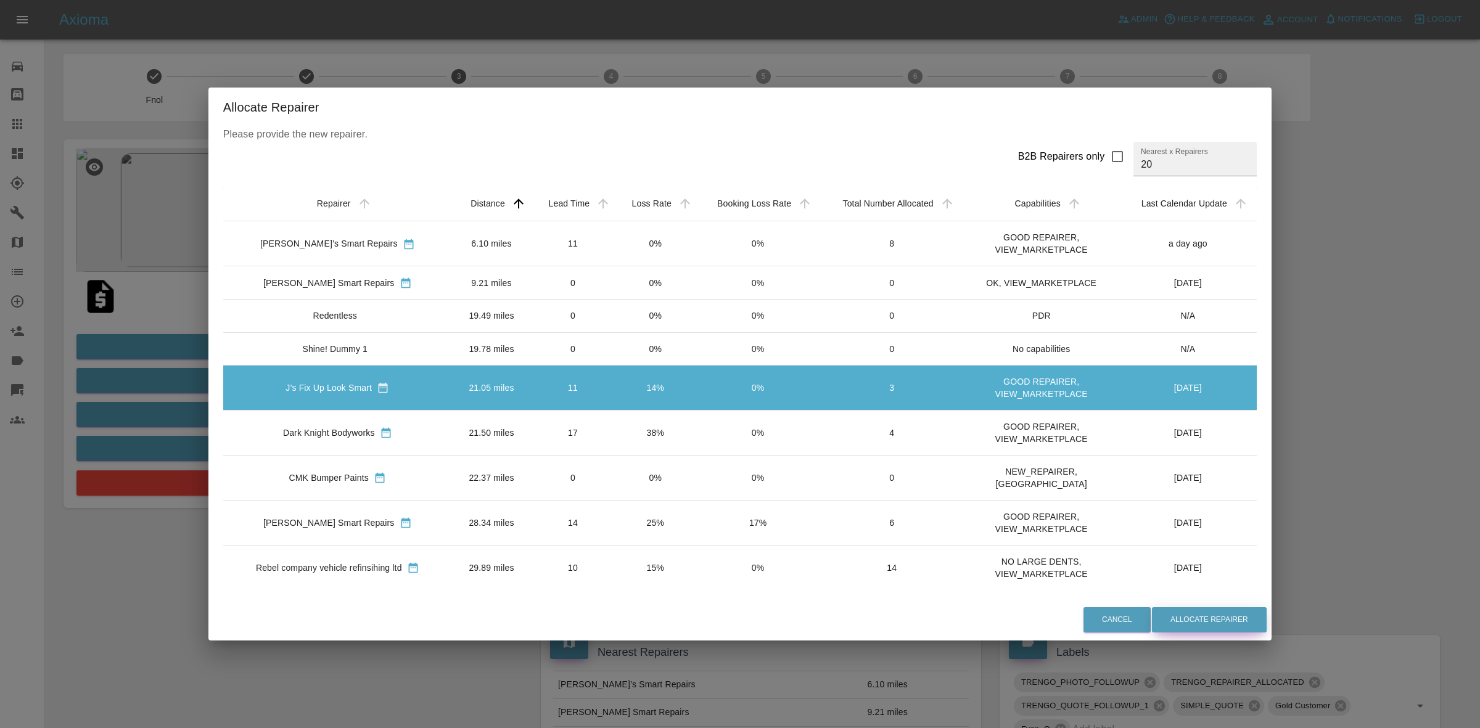
click at [1158, 616] on button "Allocate Repairer" at bounding box center [1209, 620] width 115 height 25
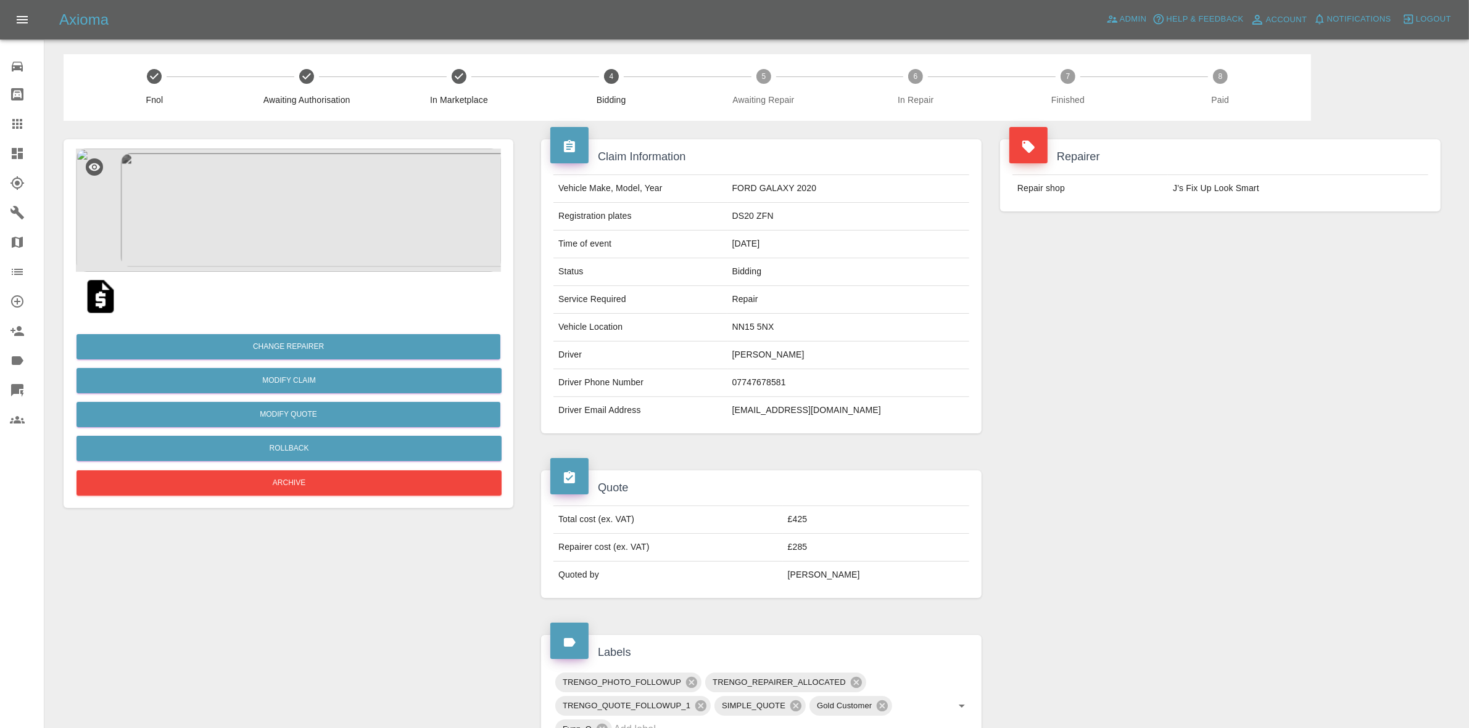
click at [1108, 186] on td "Repair shop" at bounding box center [1089, 188] width 155 height 27
click at [298, 215] on img at bounding box center [288, 210] width 425 height 123
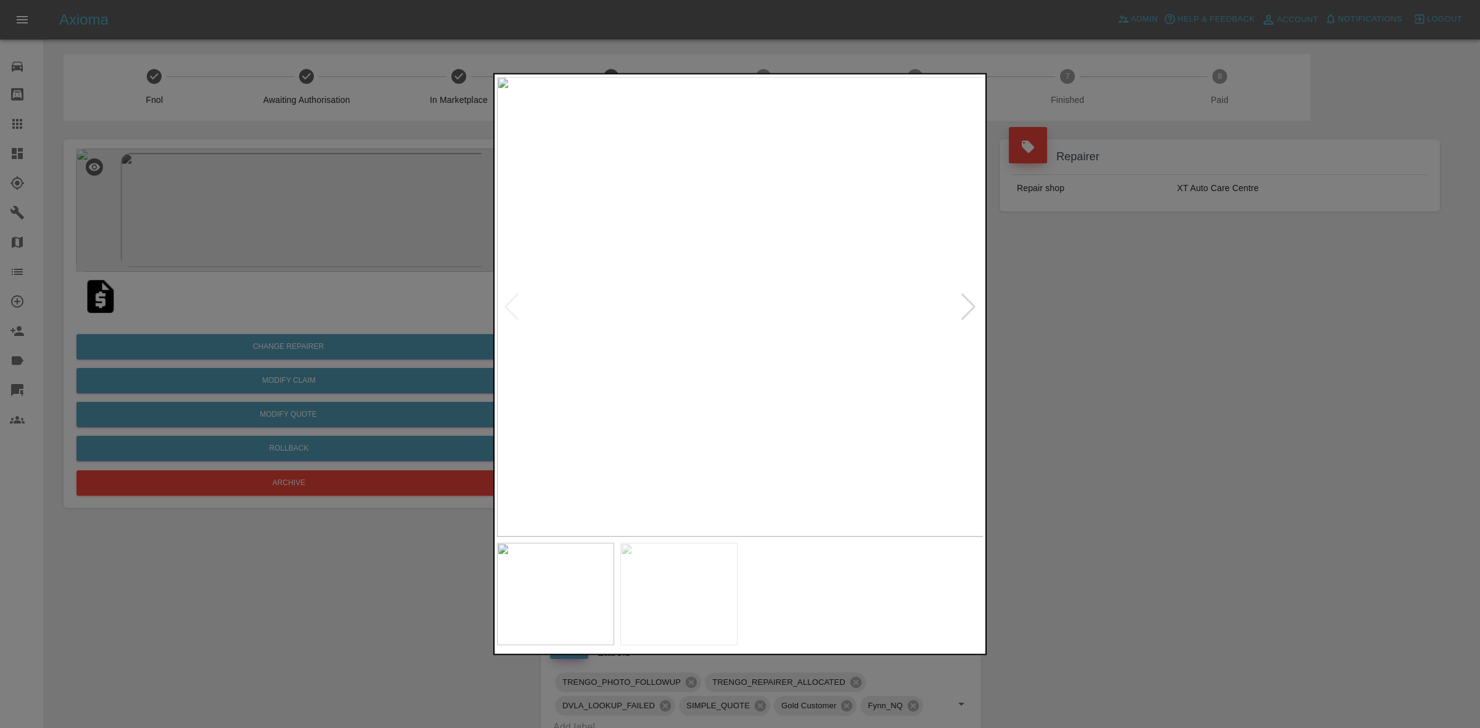
click at [1108, 312] on div at bounding box center [740, 364] width 1480 height 728
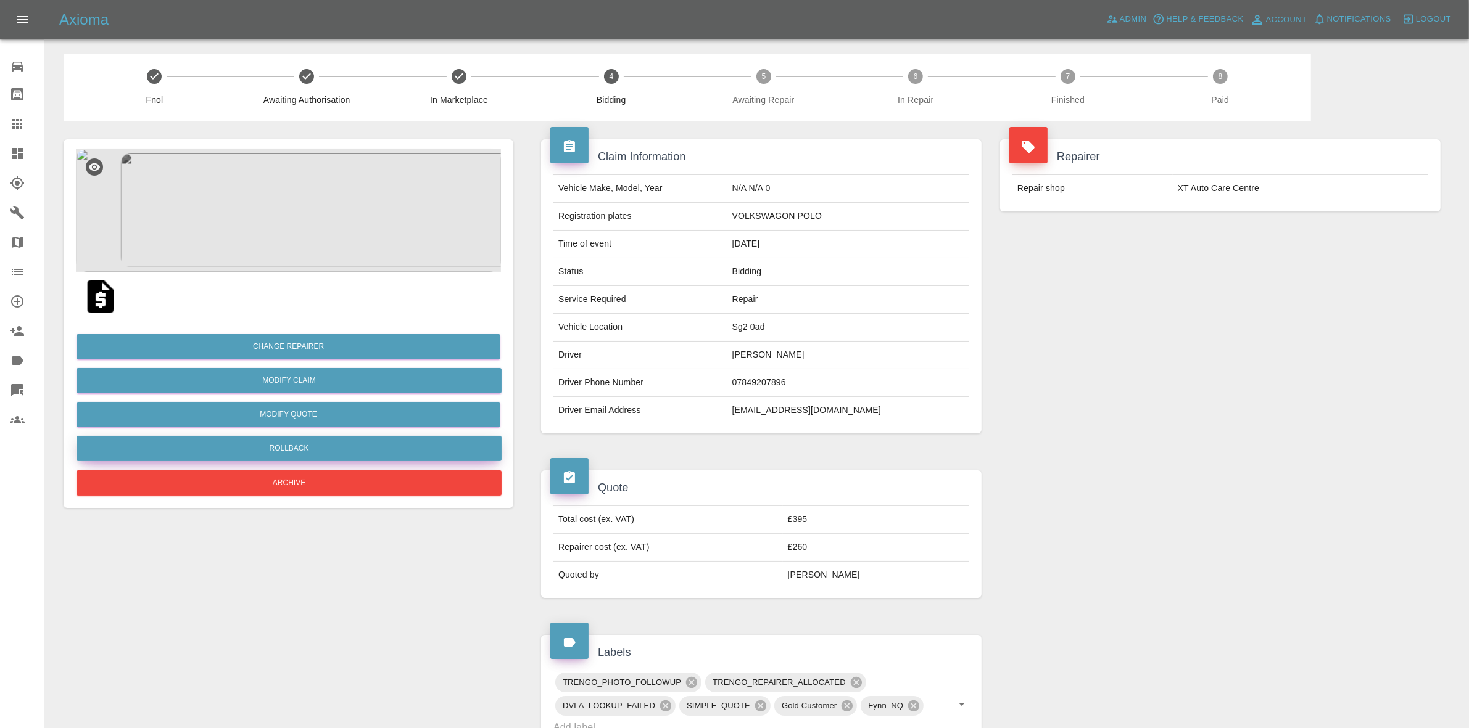
click at [270, 440] on button "Rollback" at bounding box center [288, 448] width 425 height 25
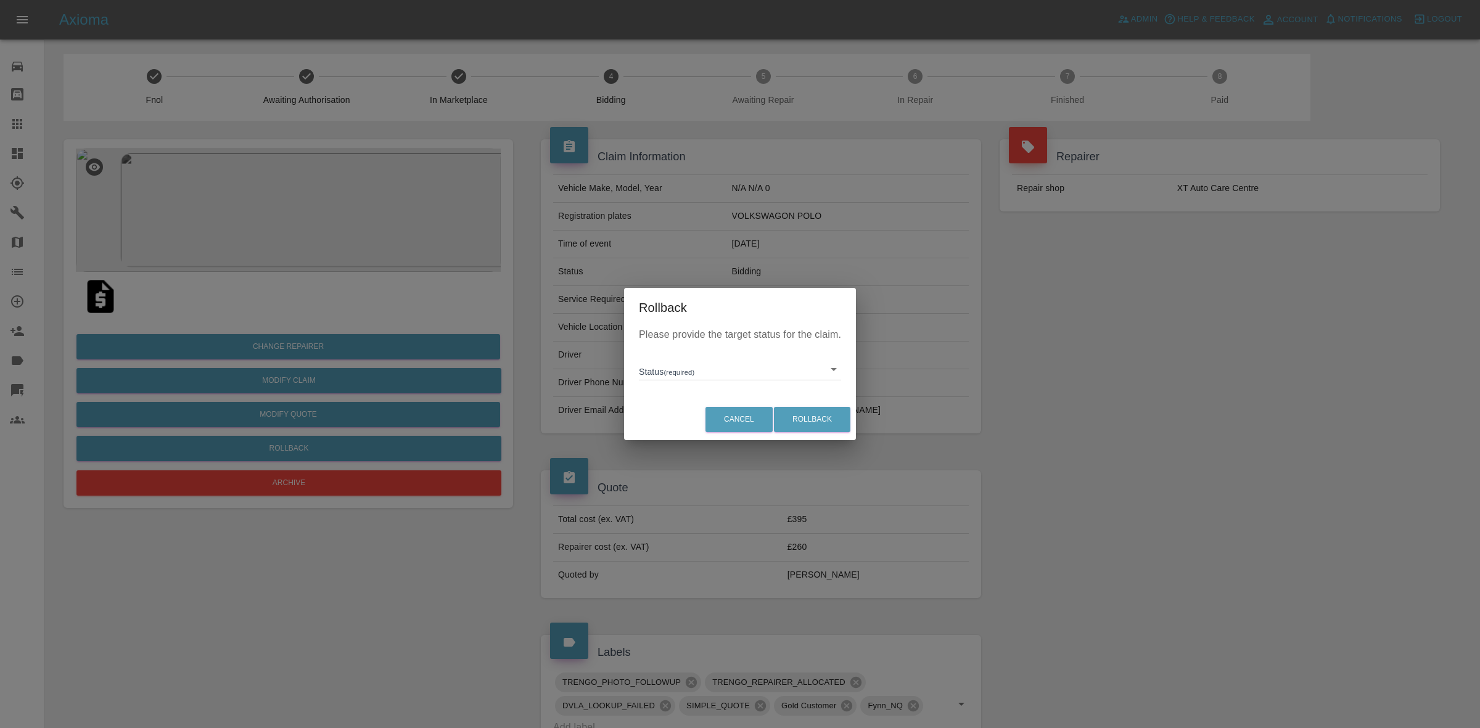
click at [686, 374] on body "Axioma Admin Help & Feedback Account Notifications 0 Logout Repair home Bodysho…" at bounding box center [740, 569] width 1480 height 1138
click at [686, 421] on li "In Marketplace" at bounding box center [740, 426] width 196 height 28
type input "in-marketplace"
click at [794, 413] on button "Rollback" at bounding box center [812, 419] width 76 height 25
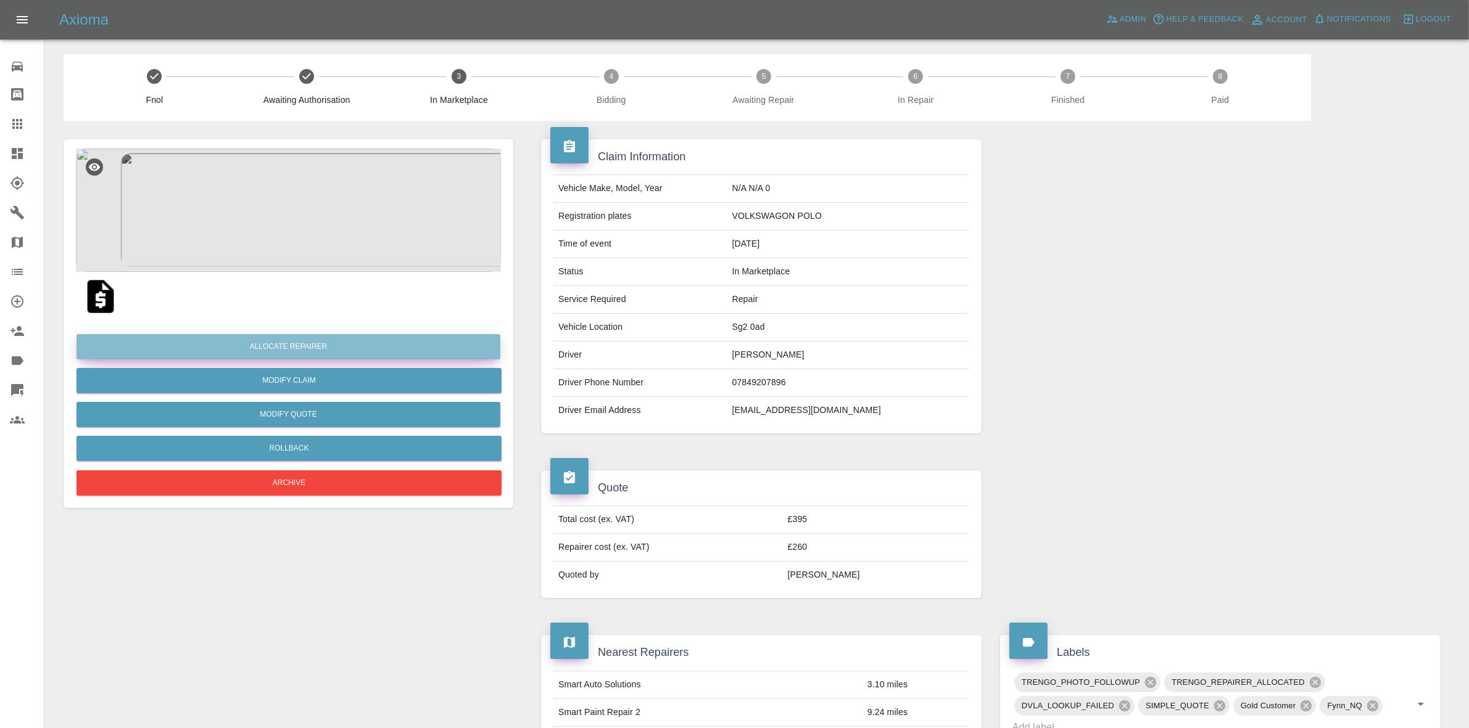
click at [276, 345] on button "Allocate Repairer" at bounding box center [288, 346] width 424 height 25
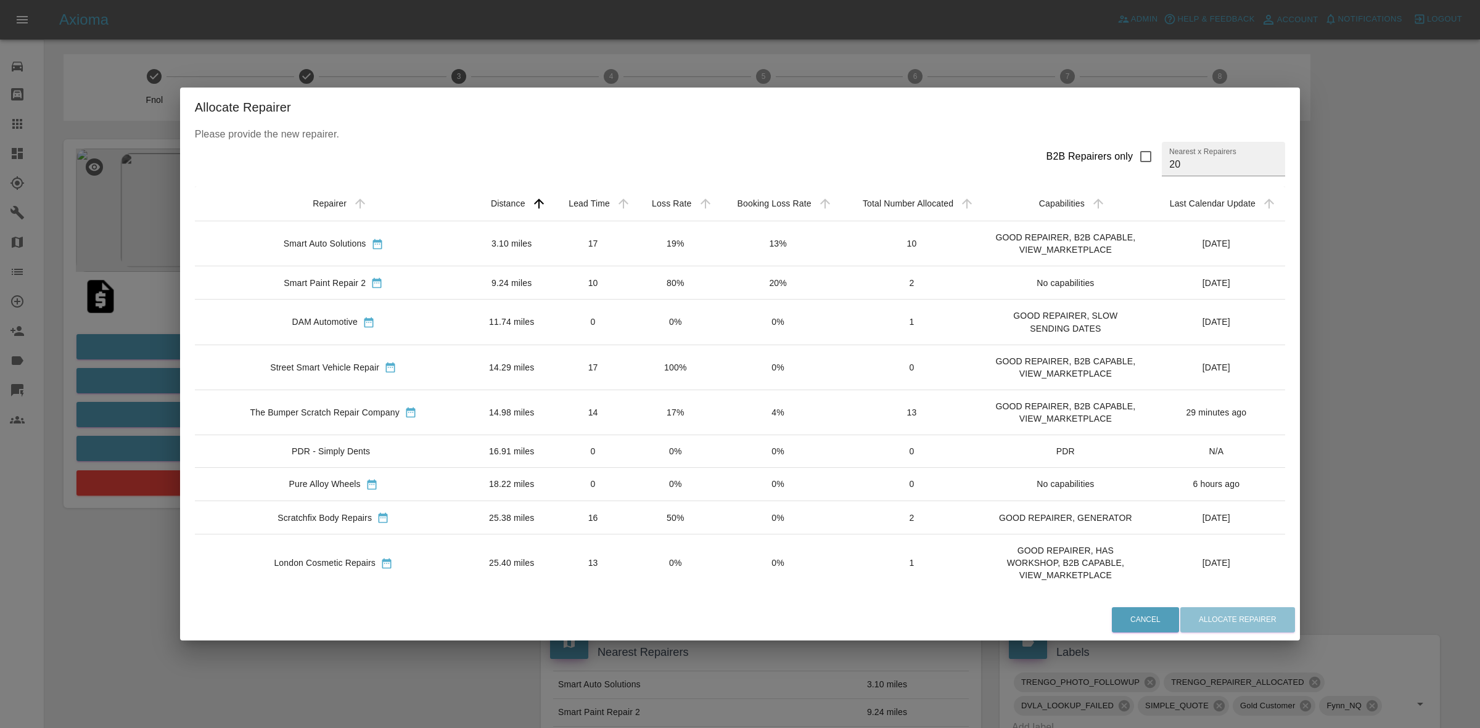
click at [1192, 154] on label "Nearest x Repairers" at bounding box center [1202, 151] width 67 height 10
click at [1192, 154] on input "20" at bounding box center [1223, 159] width 123 height 35
click at [1192, 154] on label "Nearest x Repairers" at bounding box center [1202, 151] width 67 height 10
click at [1192, 154] on input "20" at bounding box center [1223, 159] width 123 height 35
click at [1173, 159] on input "20" at bounding box center [1223, 159] width 123 height 35
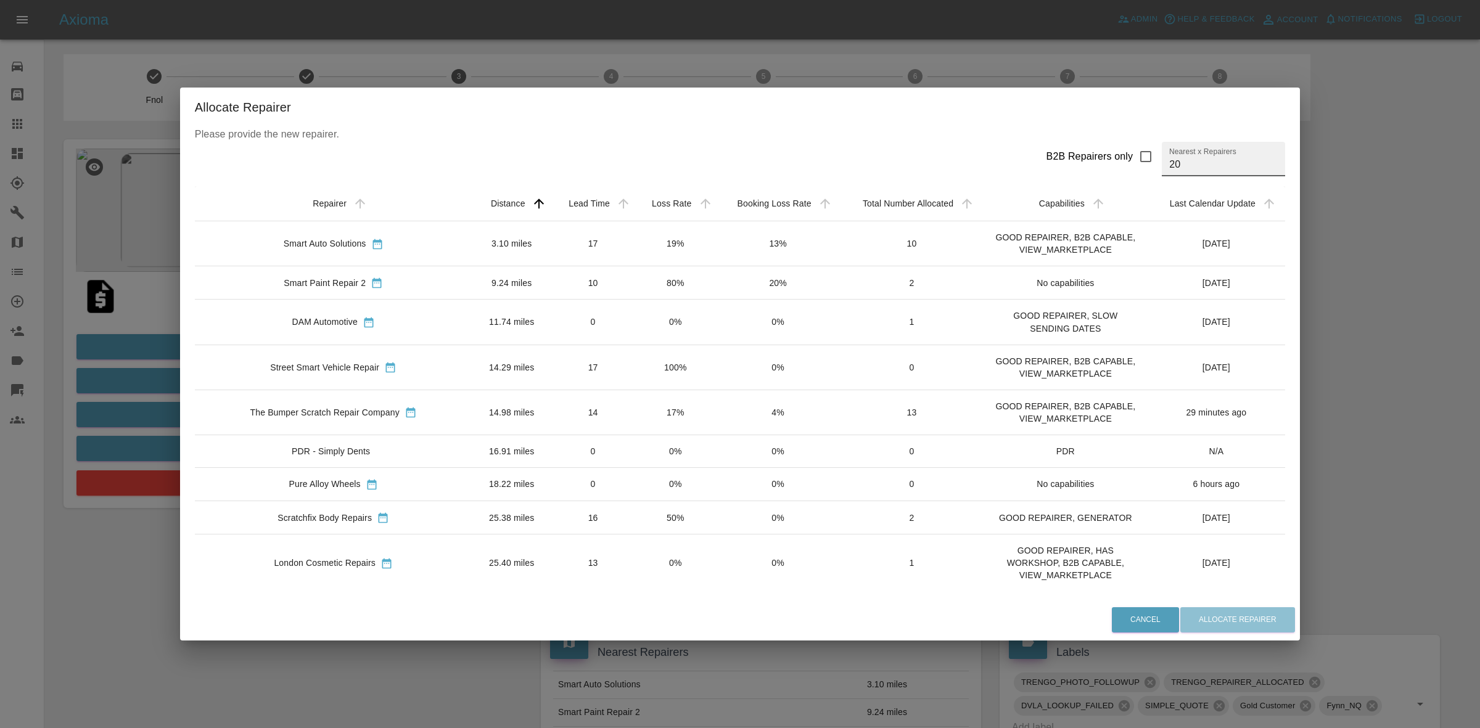
click at [1173, 159] on input "20" at bounding box center [1223, 159] width 123 height 35
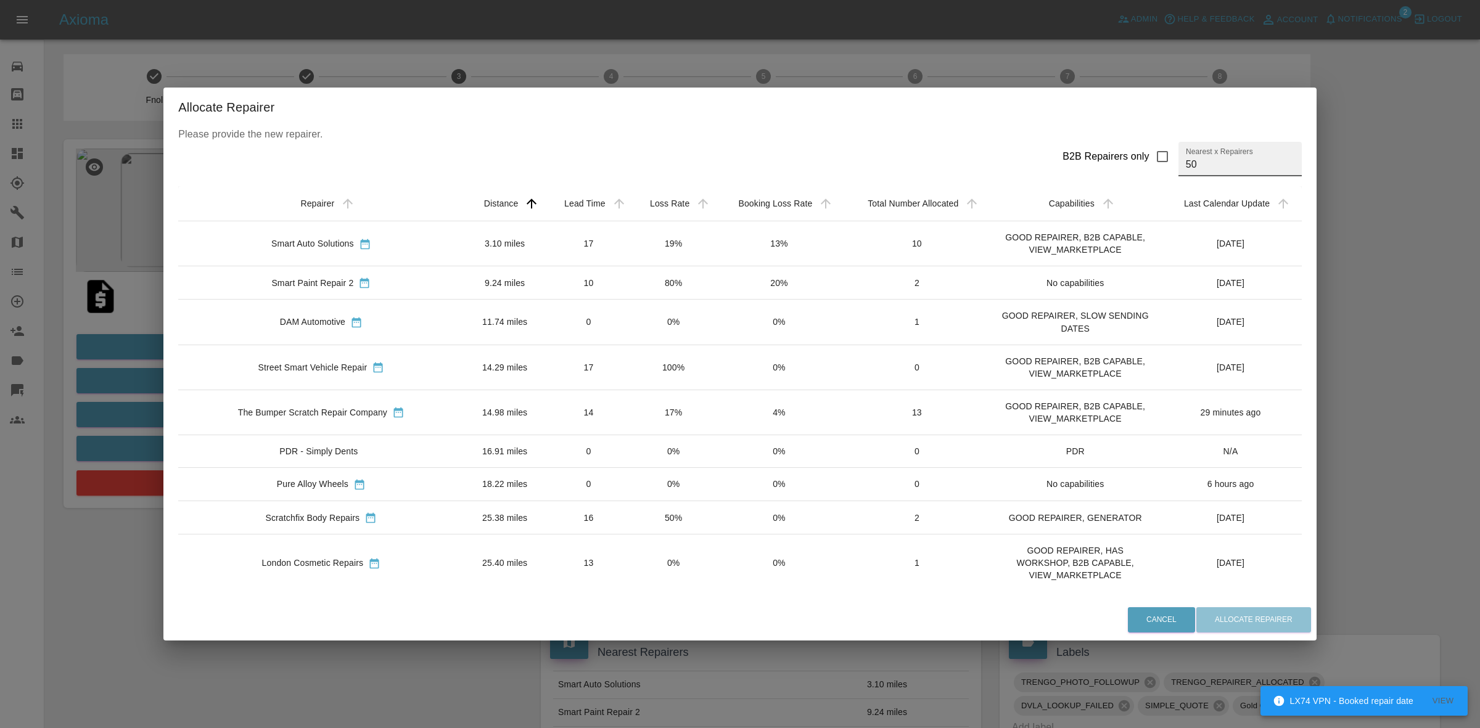
click at [656, 74] on div "Allocate Repairer Please provide the new repairer. B2B Repairers only Nearest x…" at bounding box center [740, 364] width 1480 height 728
type input "20"
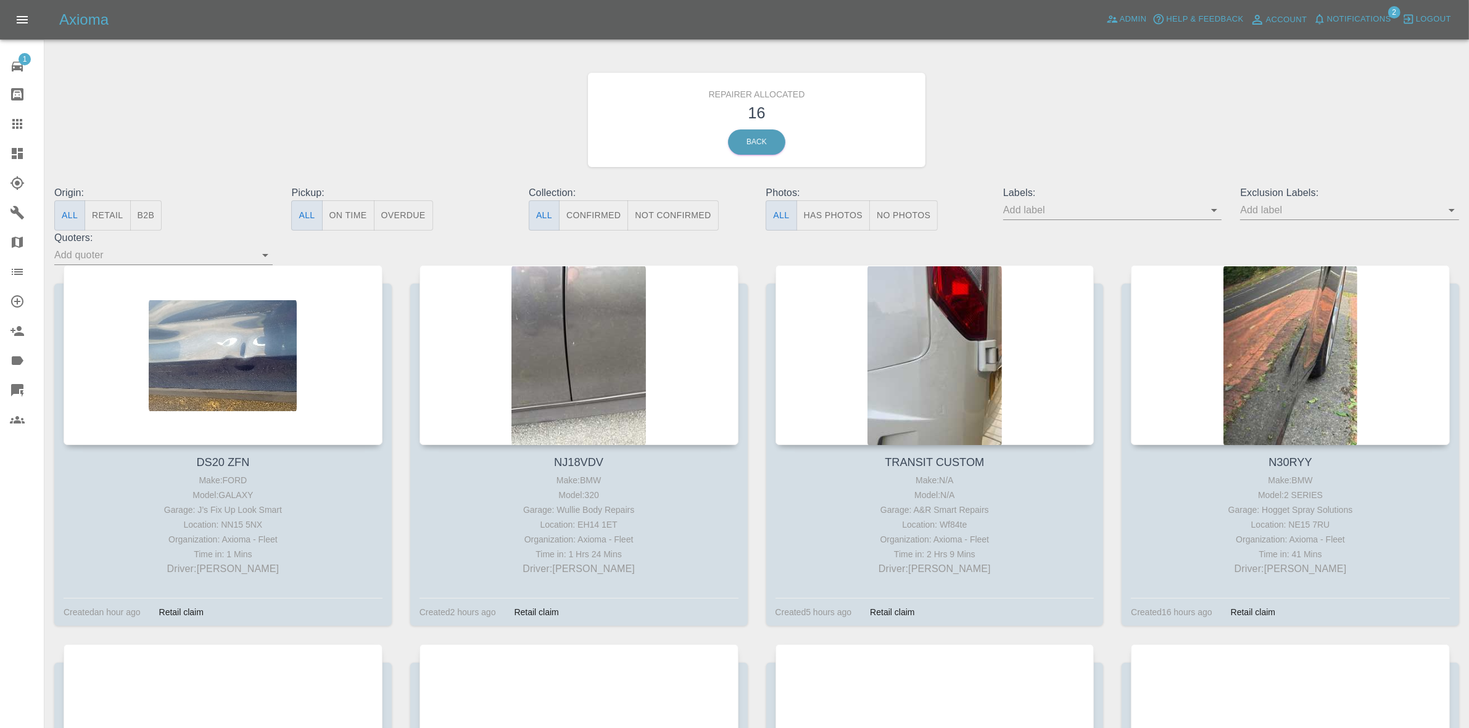
click at [1346, 22] on span "Notifications" at bounding box center [1359, 19] width 64 height 14
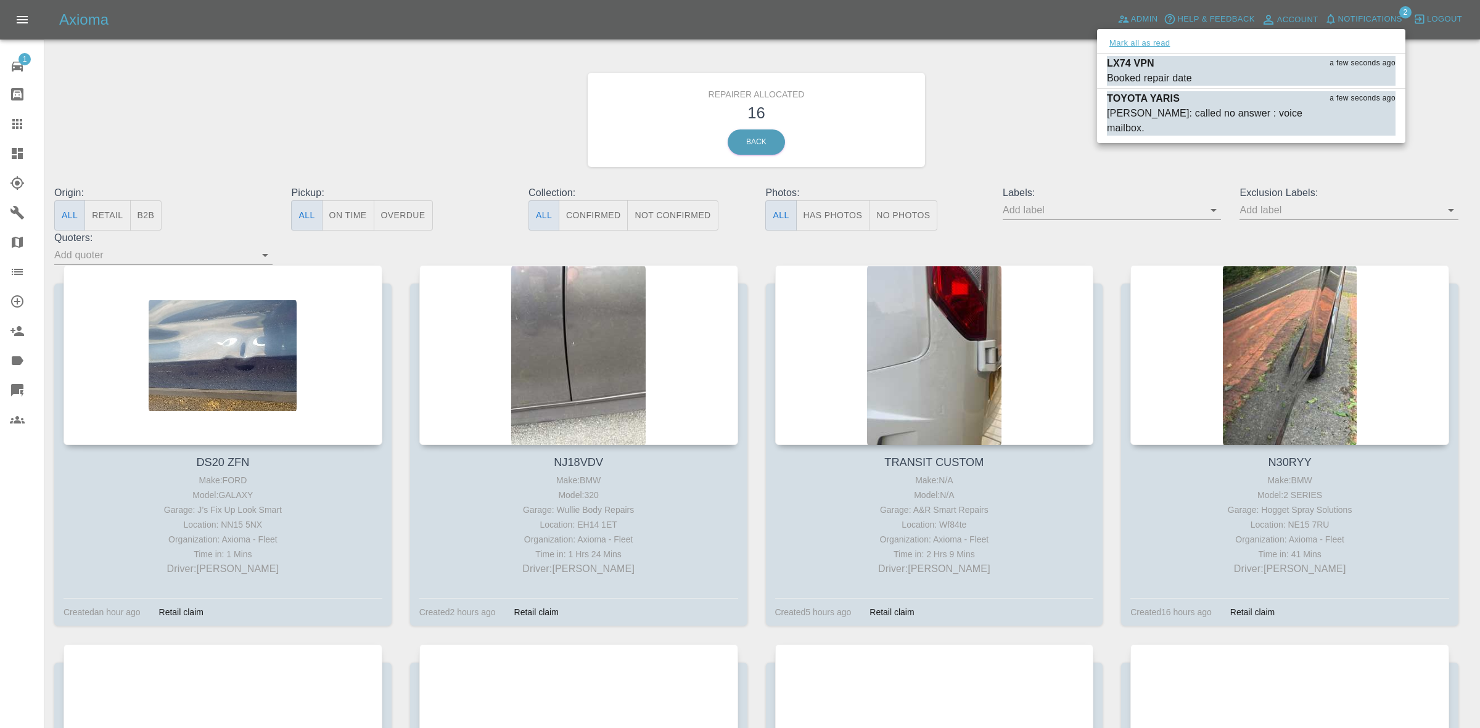
click at [1148, 44] on button "Mark all as read" at bounding box center [1139, 43] width 65 height 14
click at [1046, 105] on div at bounding box center [740, 364] width 1480 height 728
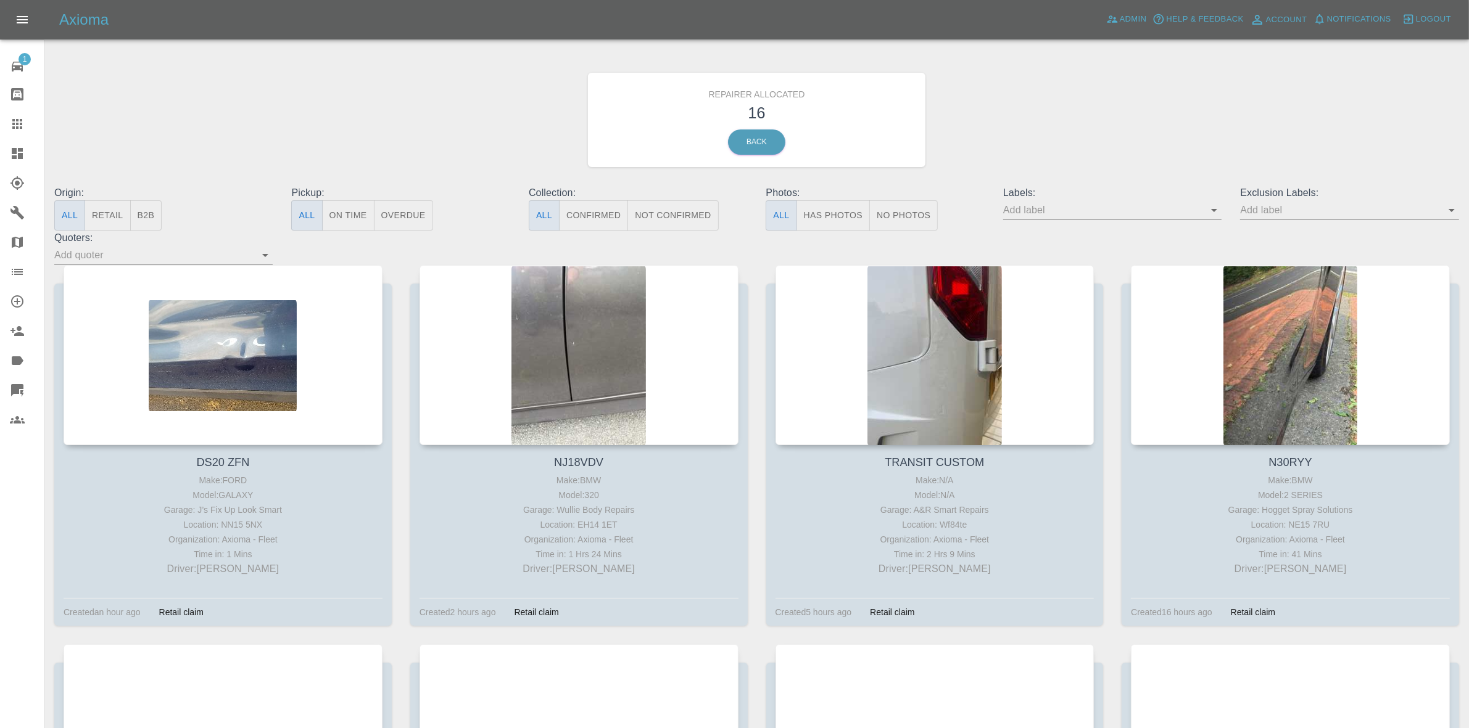
click at [117, 204] on button "Retail" at bounding box center [107, 215] width 46 height 30
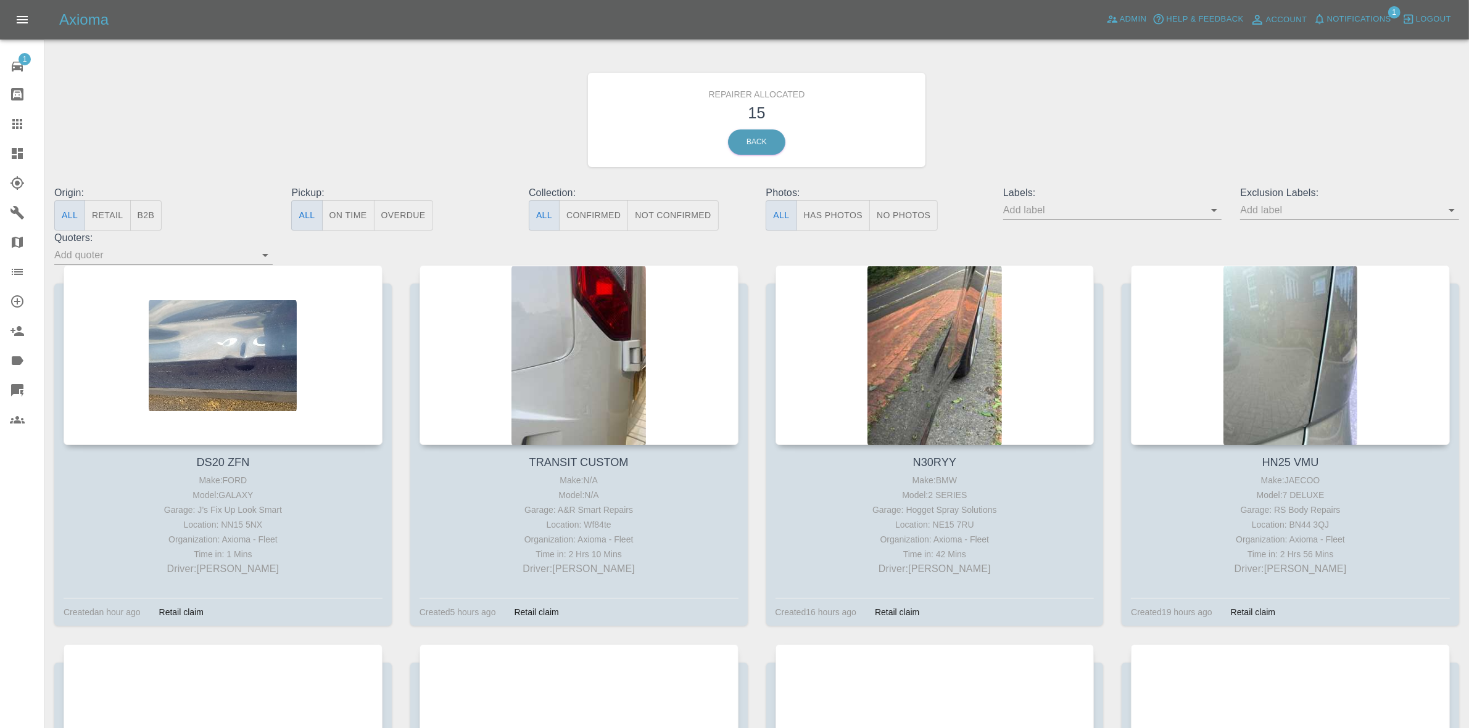
click at [1353, 17] on span "Notifications" at bounding box center [1359, 19] width 64 height 14
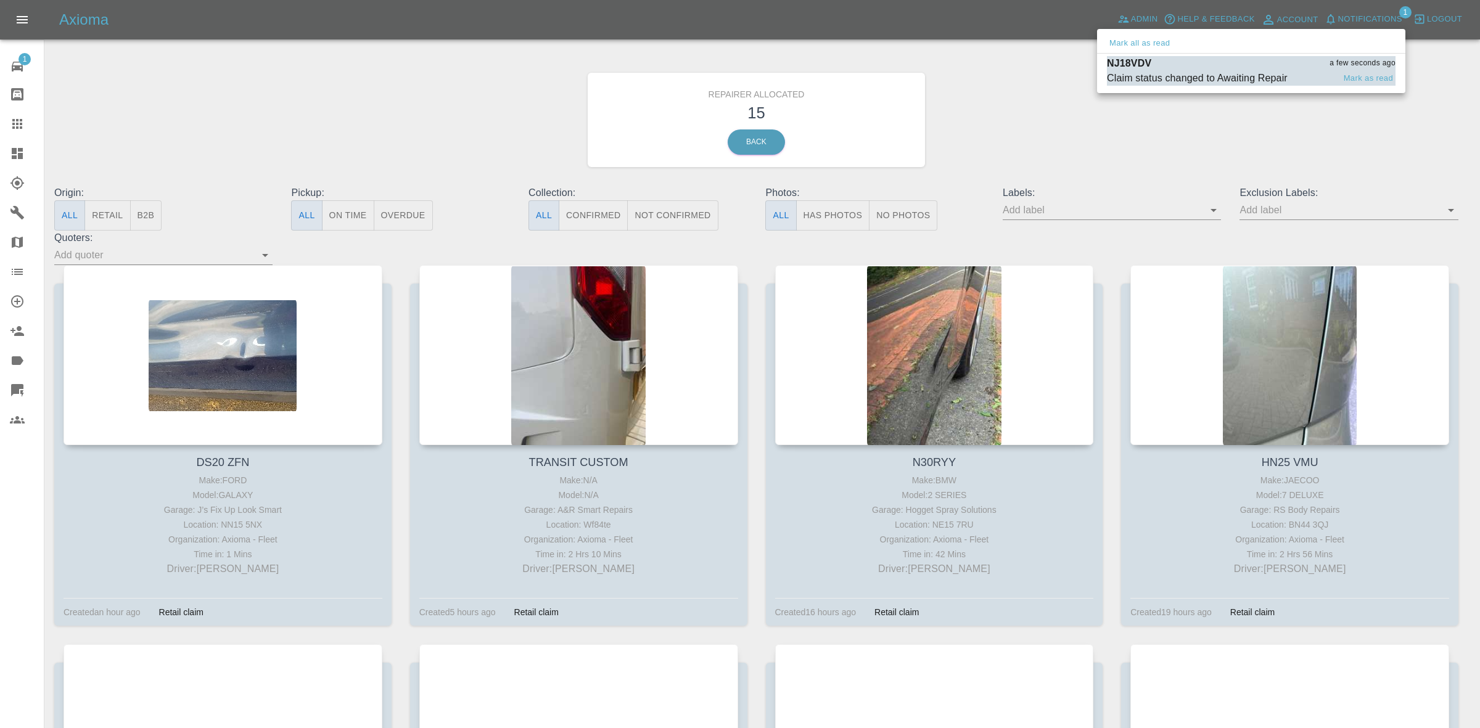
click at [1187, 71] on div "Claim status changed to Awaiting Repair" at bounding box center [1197, 78] width 181 height 15
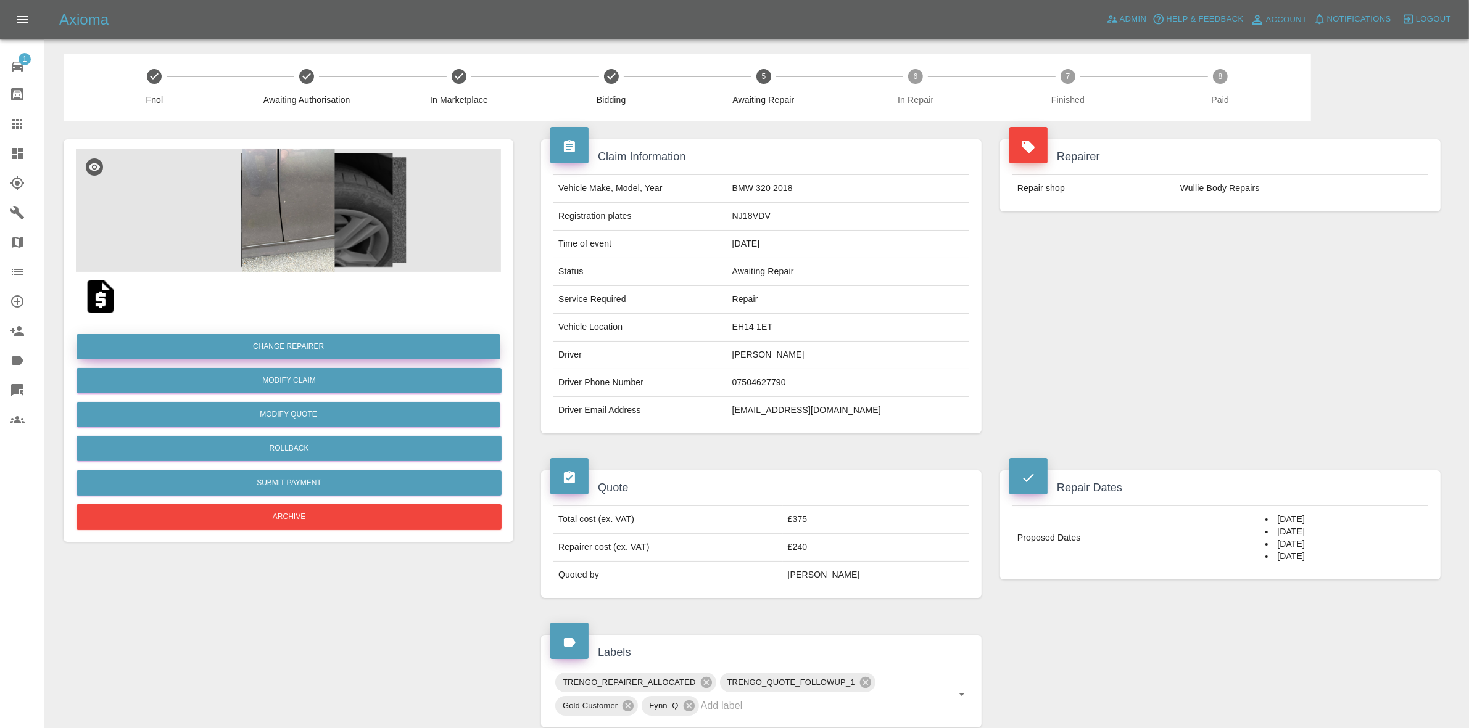
click at [282, 340] on button "Change Repairer" at bounding box center [288, 346] width 424 height 25
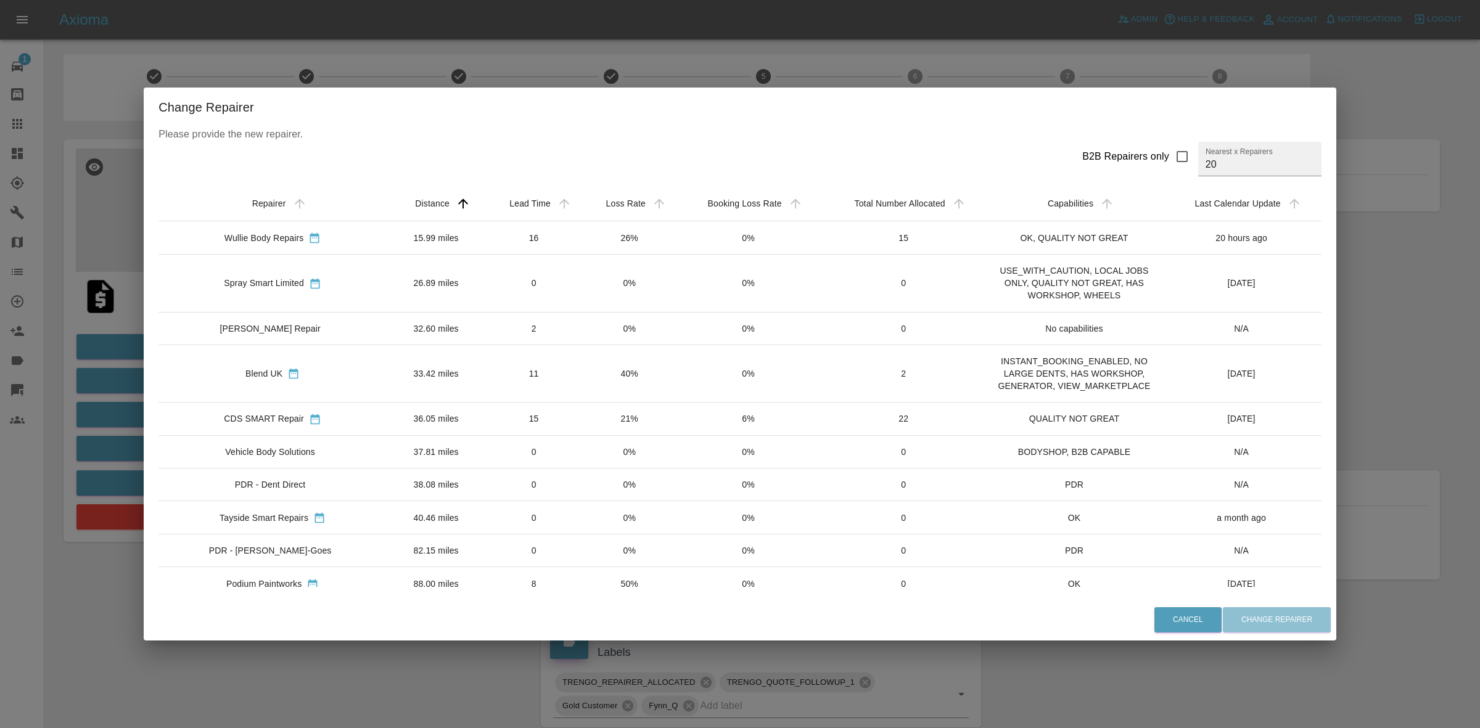
click at [646, 62] on div "Change Repairer Please provide the new repairer. B2B Repairers only Nearest x R…" at bounding box center [740, 364] width 1480 height 728
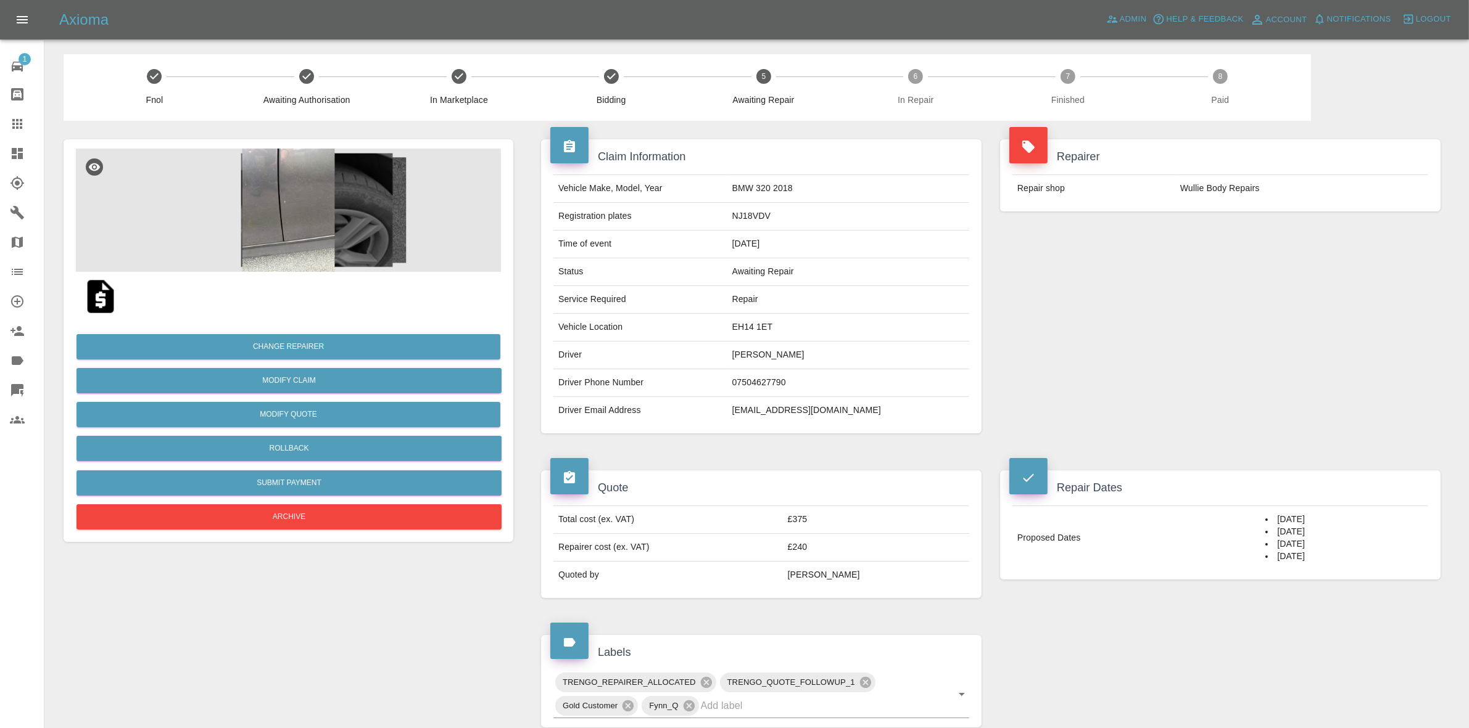
click at [361, 201] on img at bounding box center [288, 210] width 425 height 123
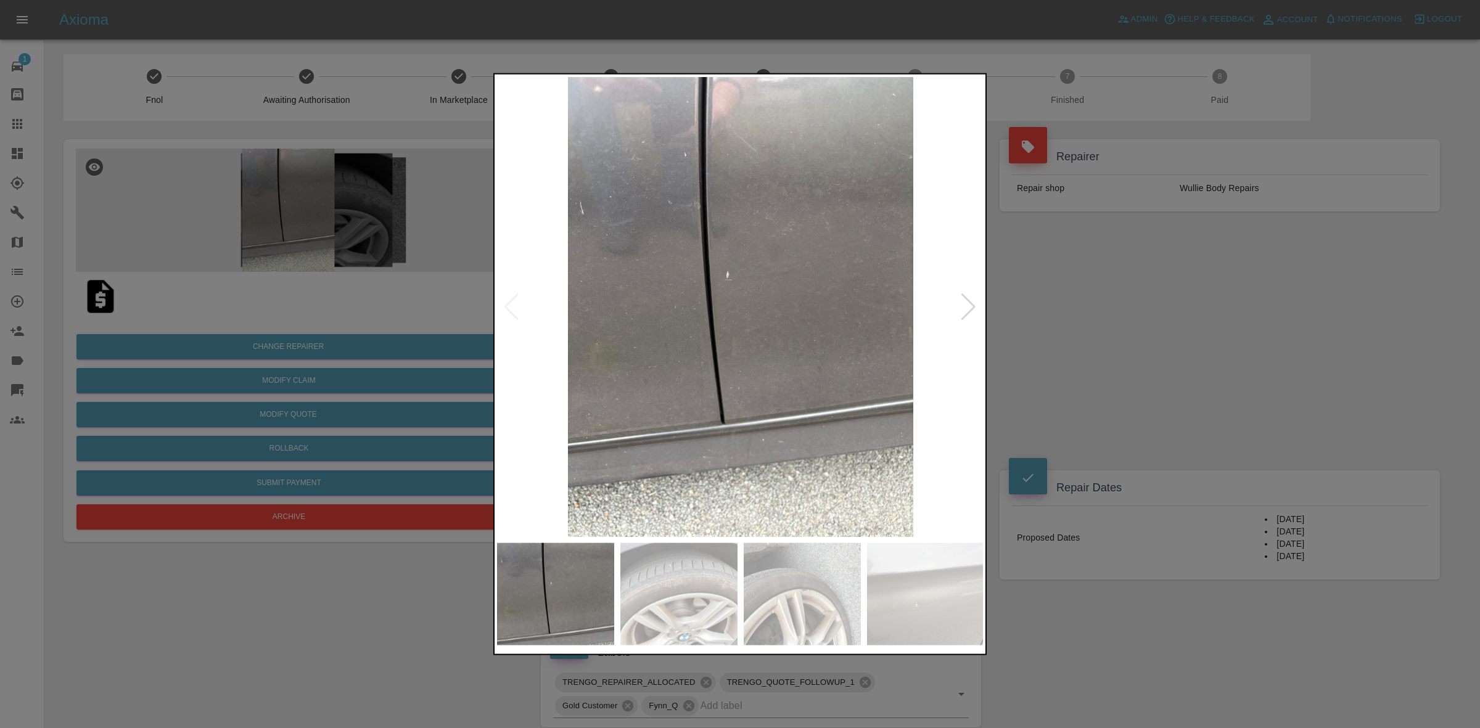
click at [963, 312] on div at bounding box center [968, 306] width 17 height 27
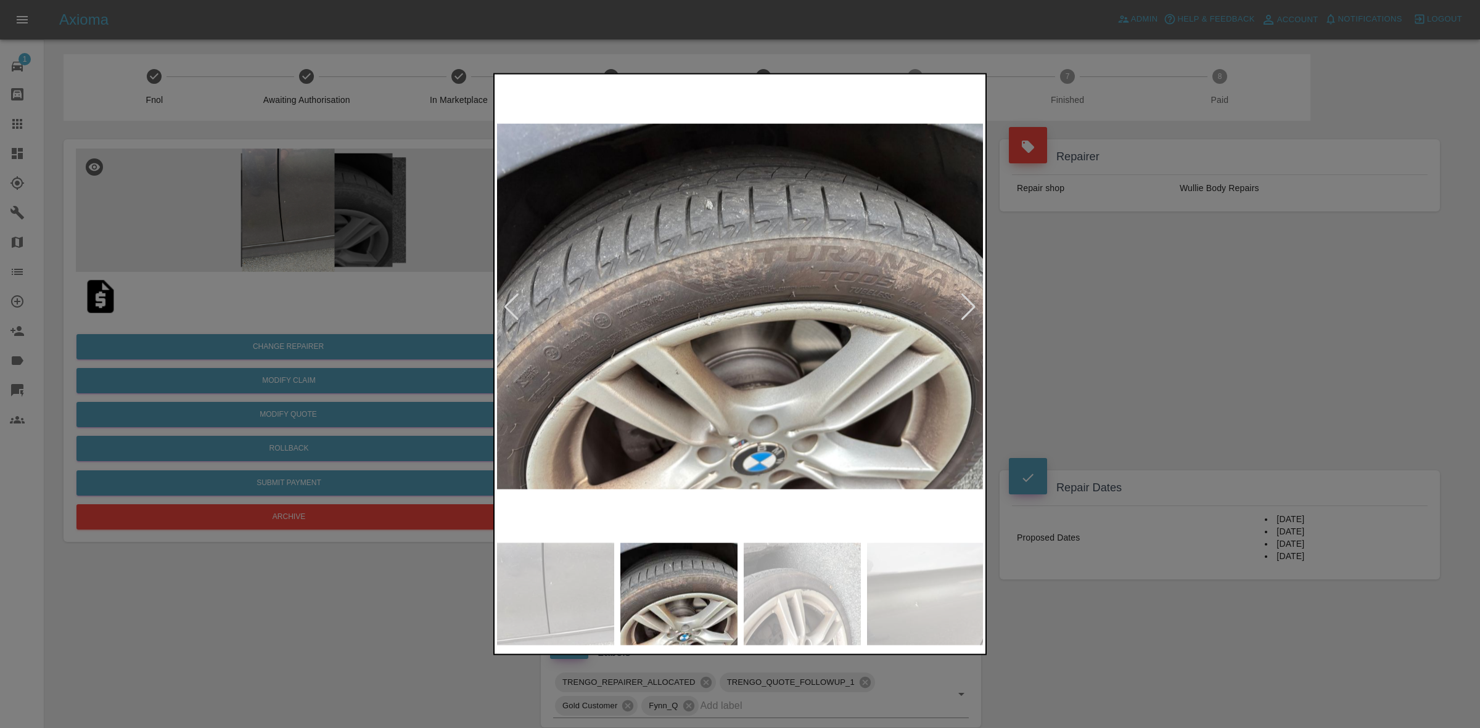
click at [963, 312] on div at bounding box center [968, 306] width 17 height 27
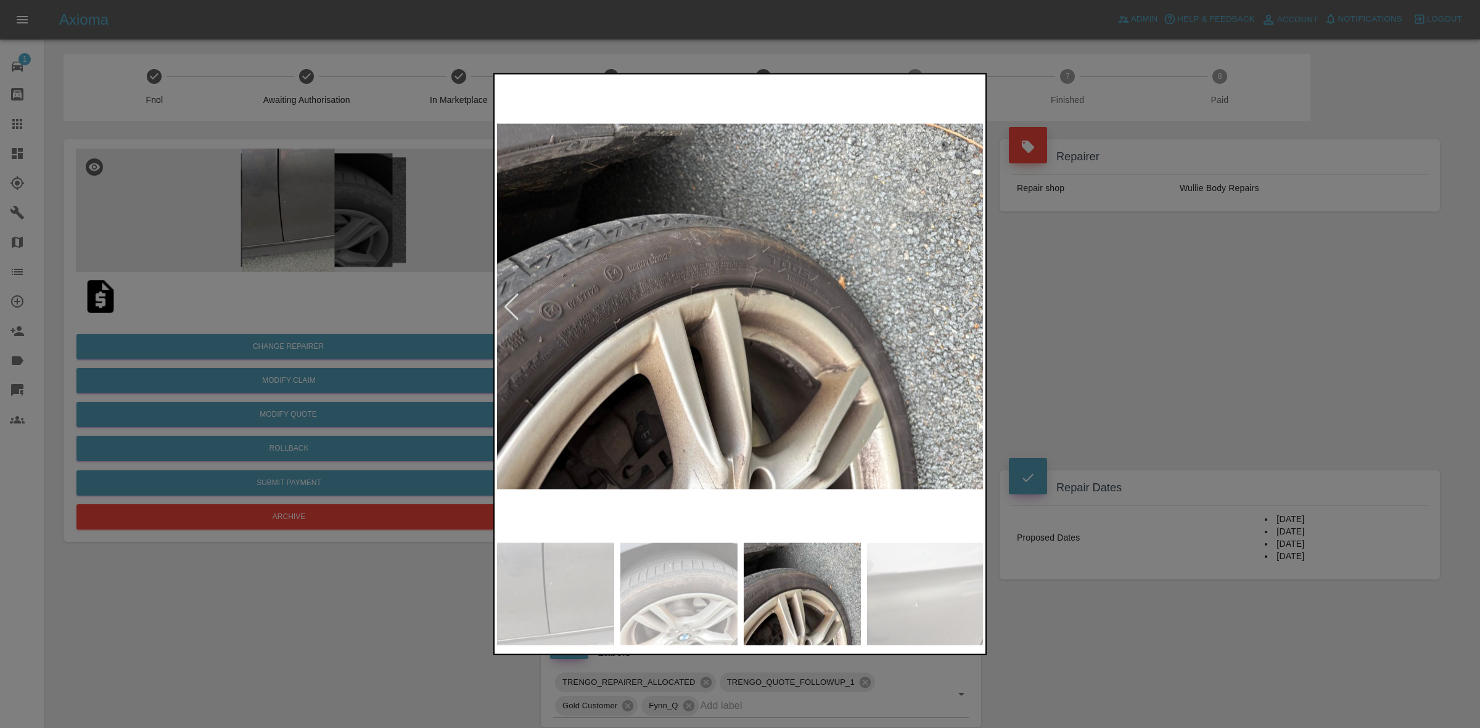
click at [963, 312] on div at bounding box center [968, 306] width 17 height 27
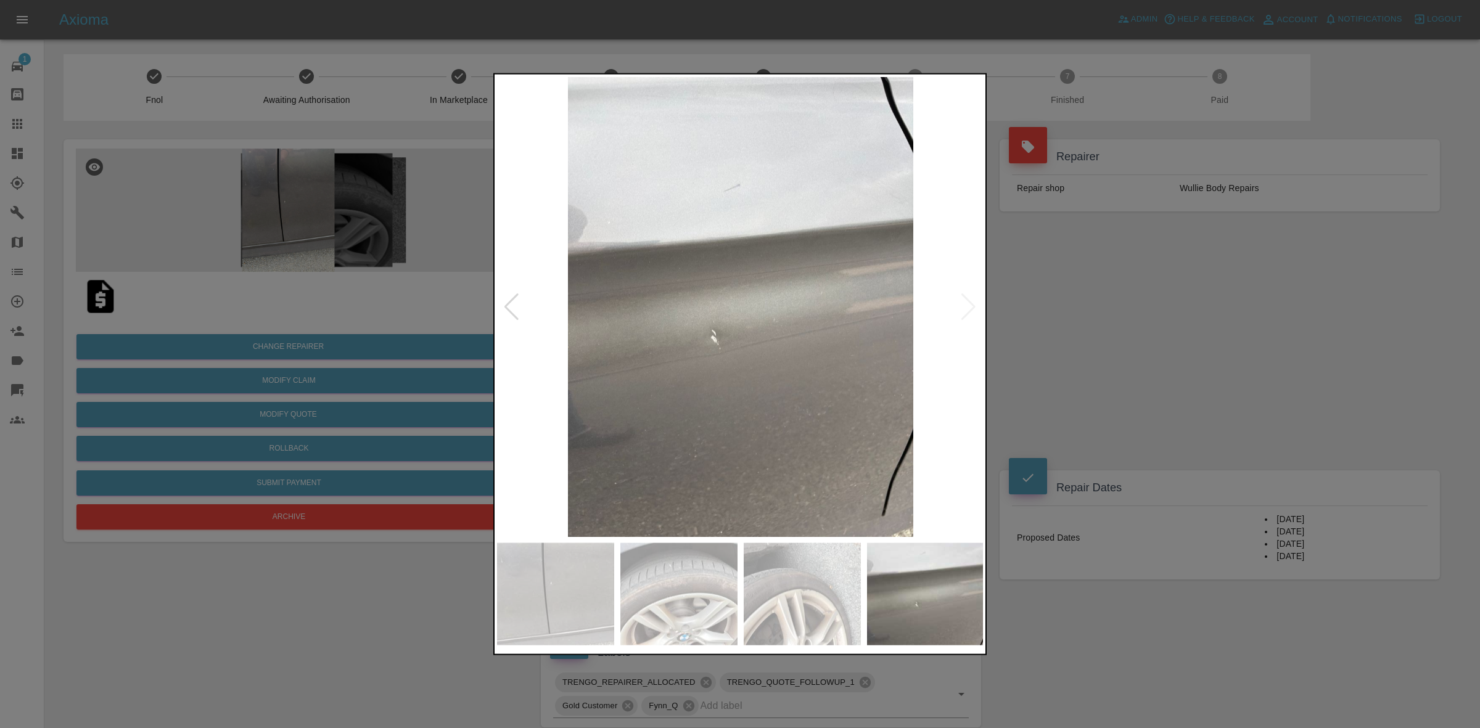
click at [963, 312] on img at bounding box center [740, 306] width 487 height 460
click at [1206, 367] on div at bounding box center [740, 364] width 1480 height 728
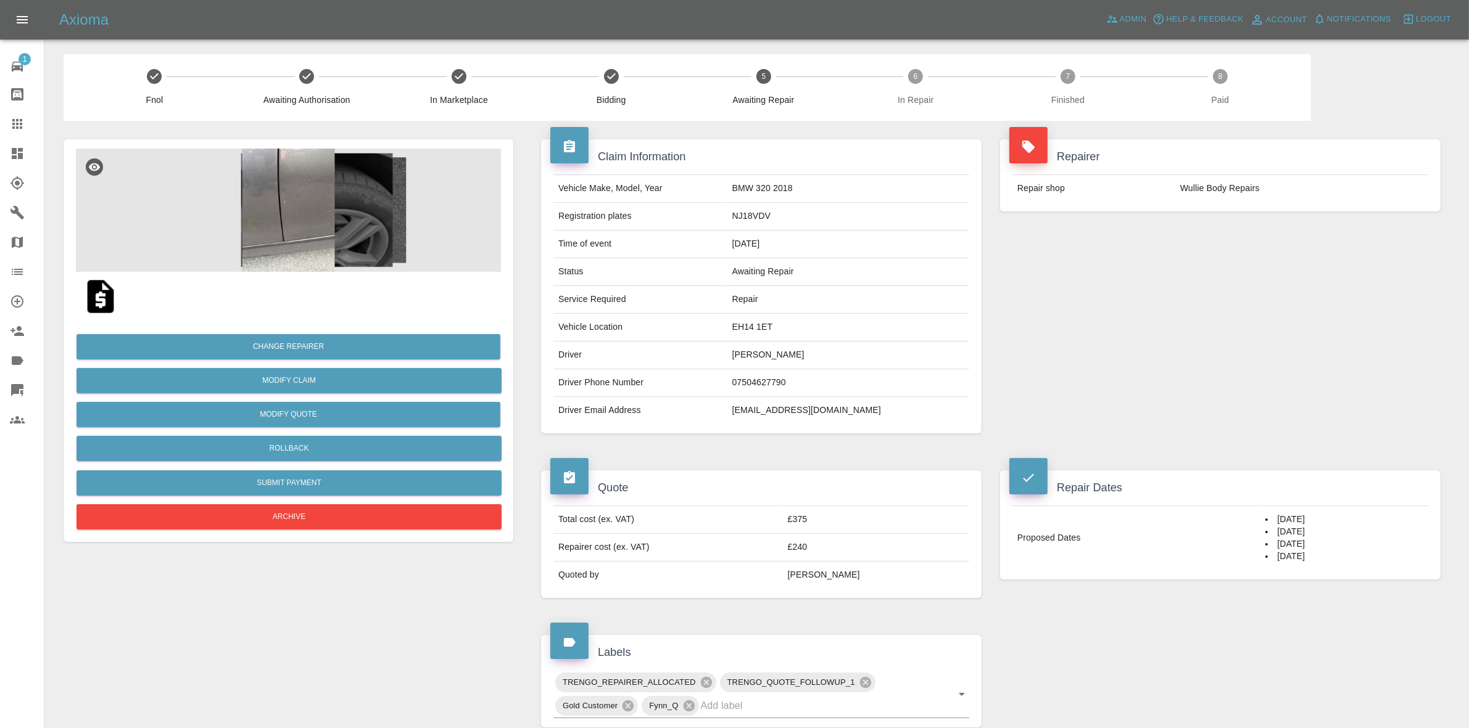
click at [793, 328] on td "EH14 1ET" at bounding box center [848, 328] width 242 height 28
copy td "EH14 1ET"
click at [0, 155] on link "Dashboard" at bounding box center [22, 154] width 44 height 30
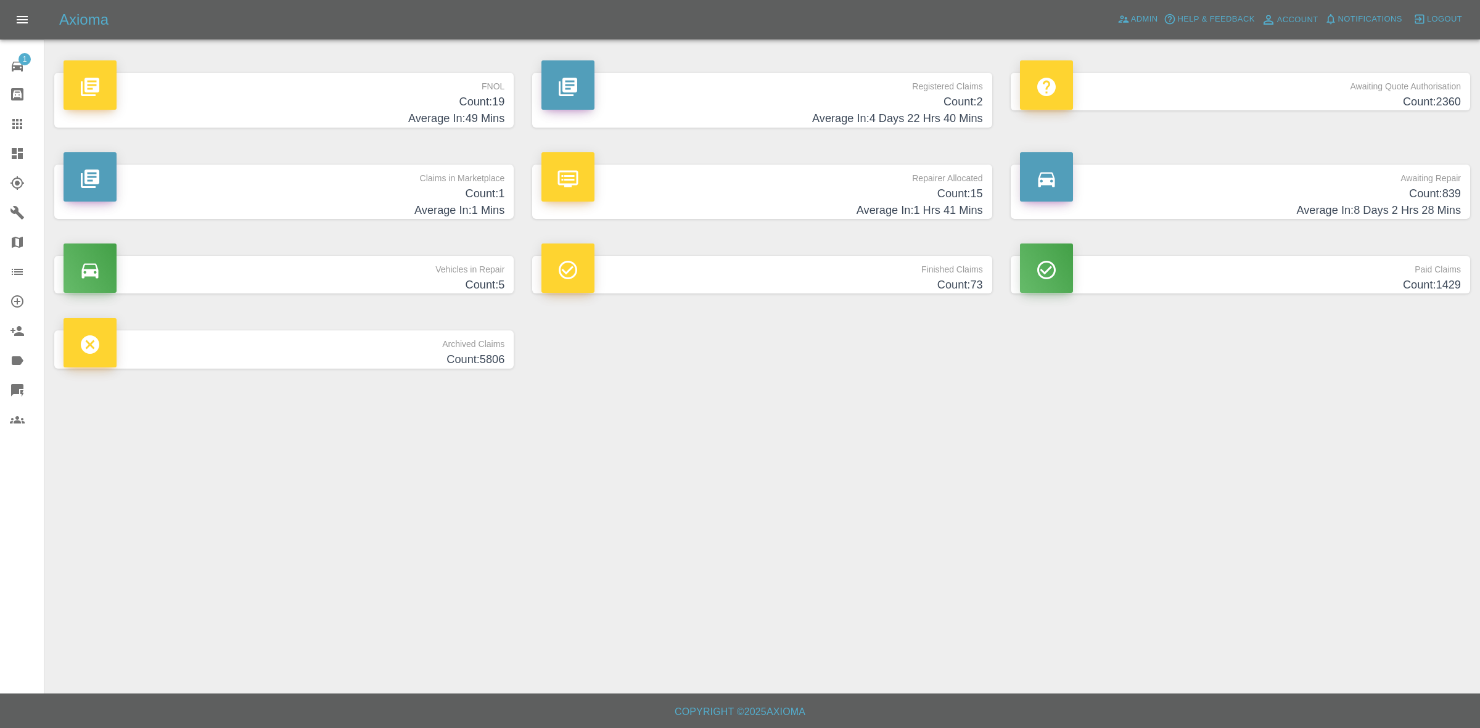
click at [410, 186] on h4 "Count: 1" at bounding box center [284, 194] width 441 height 17
click at [791, 196] on h4 "Count: 15" at bounding box center [762, 194] width 441 height 17
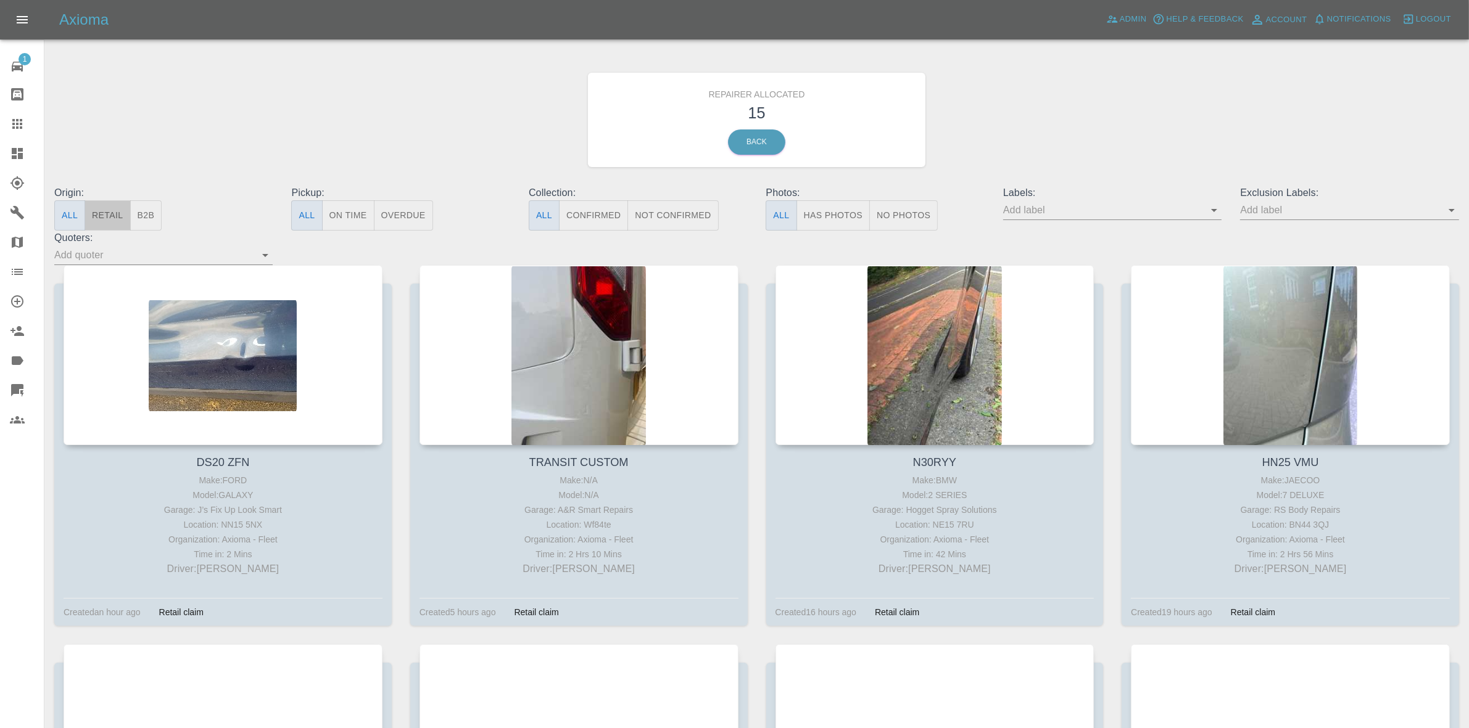
drag, startPoint x: 115, startPoint y: 204, endPoint x: 122, endPoint y: 220, distance: 17.1
click at [115, 207] on button "Retail" at bounding box center [107, 215] width 46 height 30
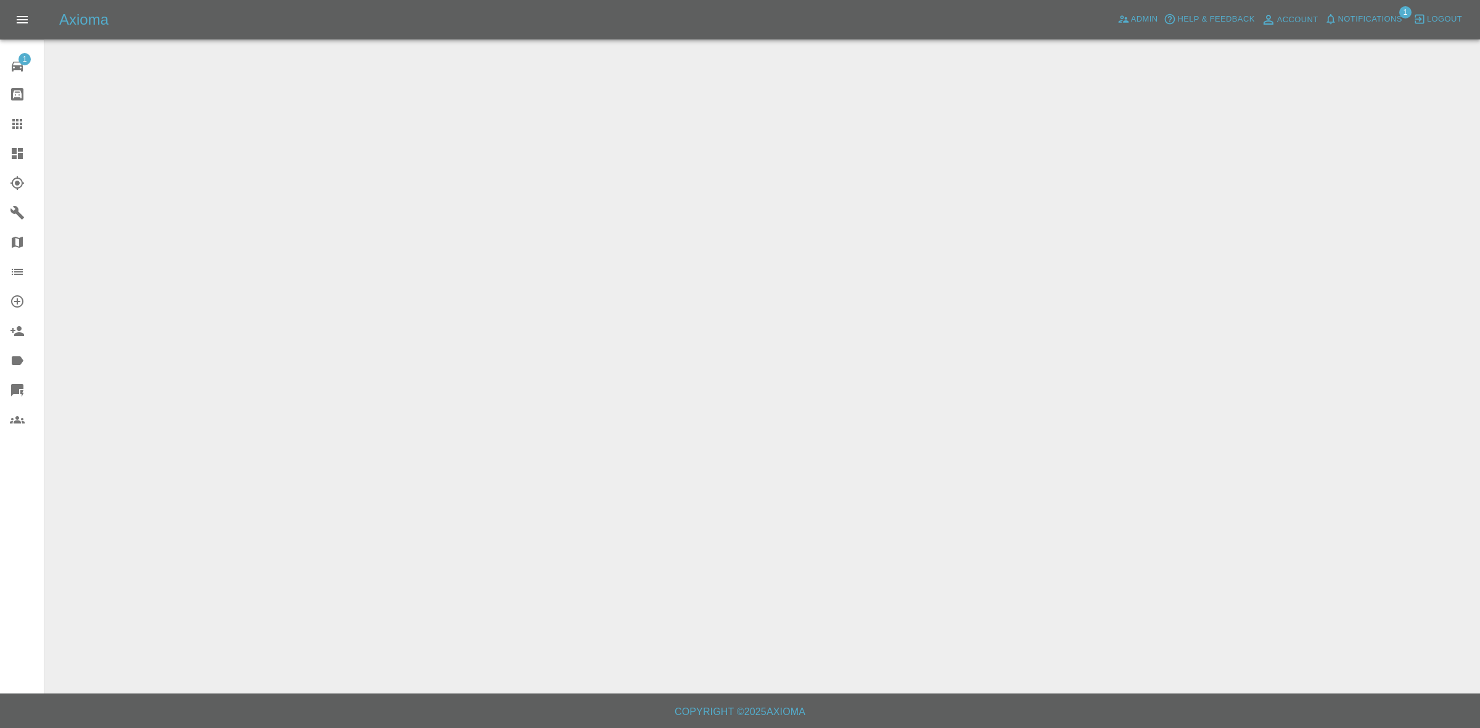
click at [1361, 17] on span "Notifications" at bounding box center [1370, 19] width 64 height 14
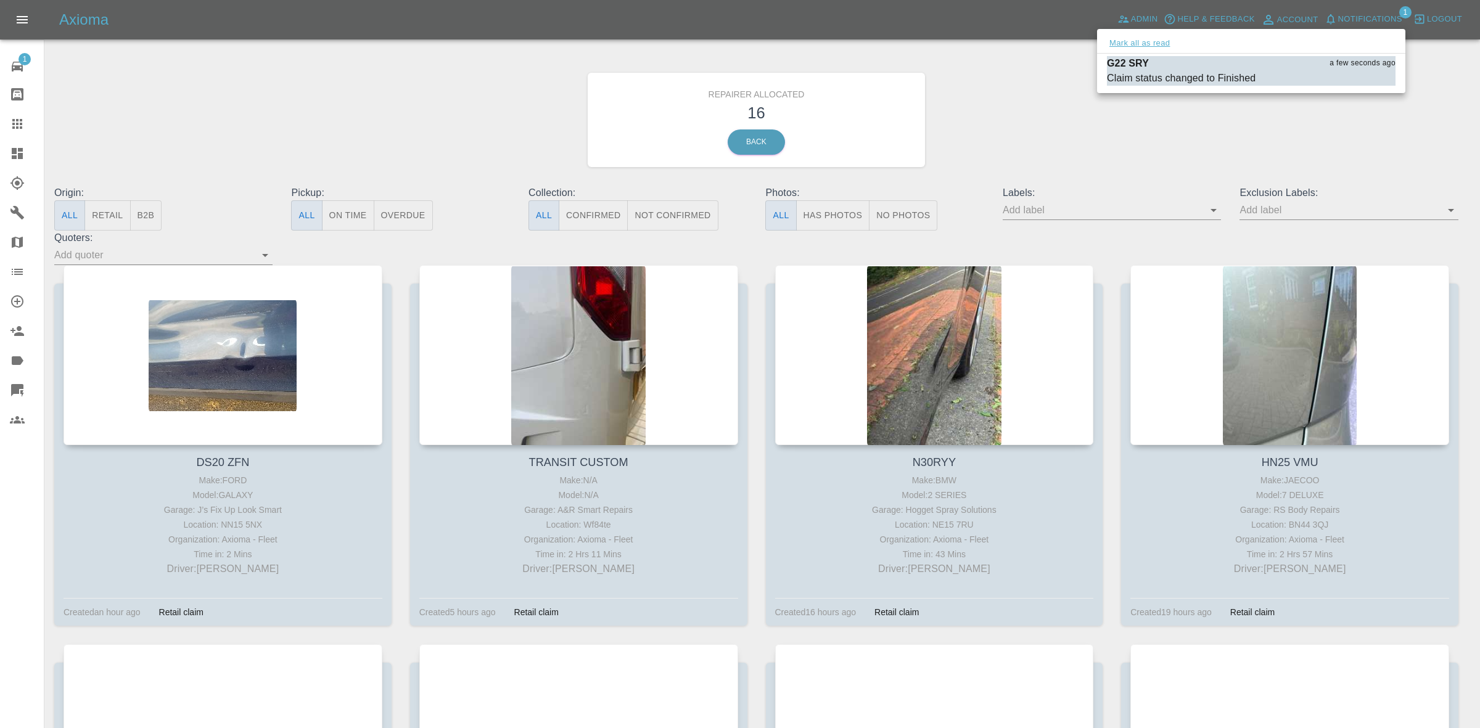
click at [1139, 44] on button "Mark all as read" at bounding box center [1139, 43] width 65 height 14
drag, startPoint x: 1176, startPoint y: 118, endPoint x: 1179, endPoint y: 141, distance: 22.5
click at [1179, 123] on div at bounding box center [740, 364] width 1480 height 728
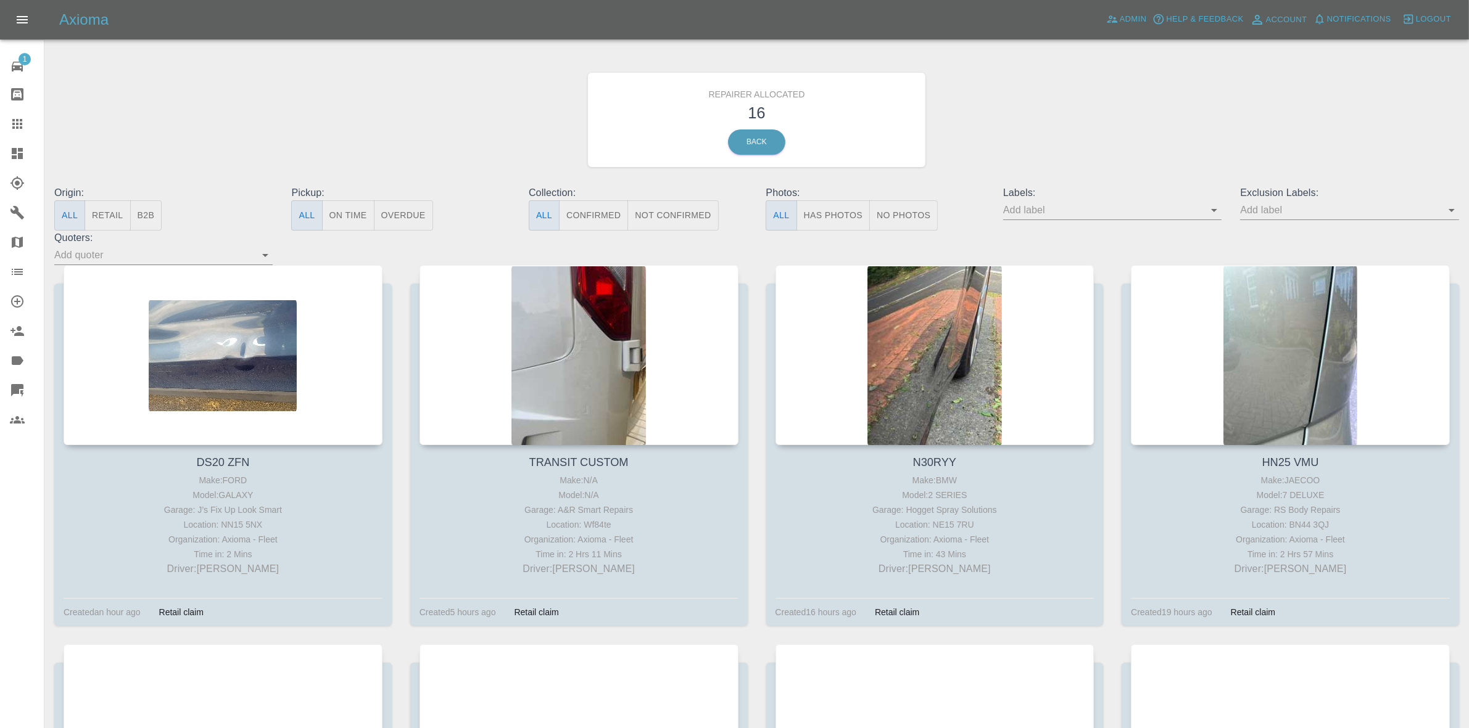
click at [101, 211] on button "Retail" at bounding box center [107, 215] width 46 height 30
click at [155, 208] on button "B2B" at bounding box center [146, 215] width 32 height 30
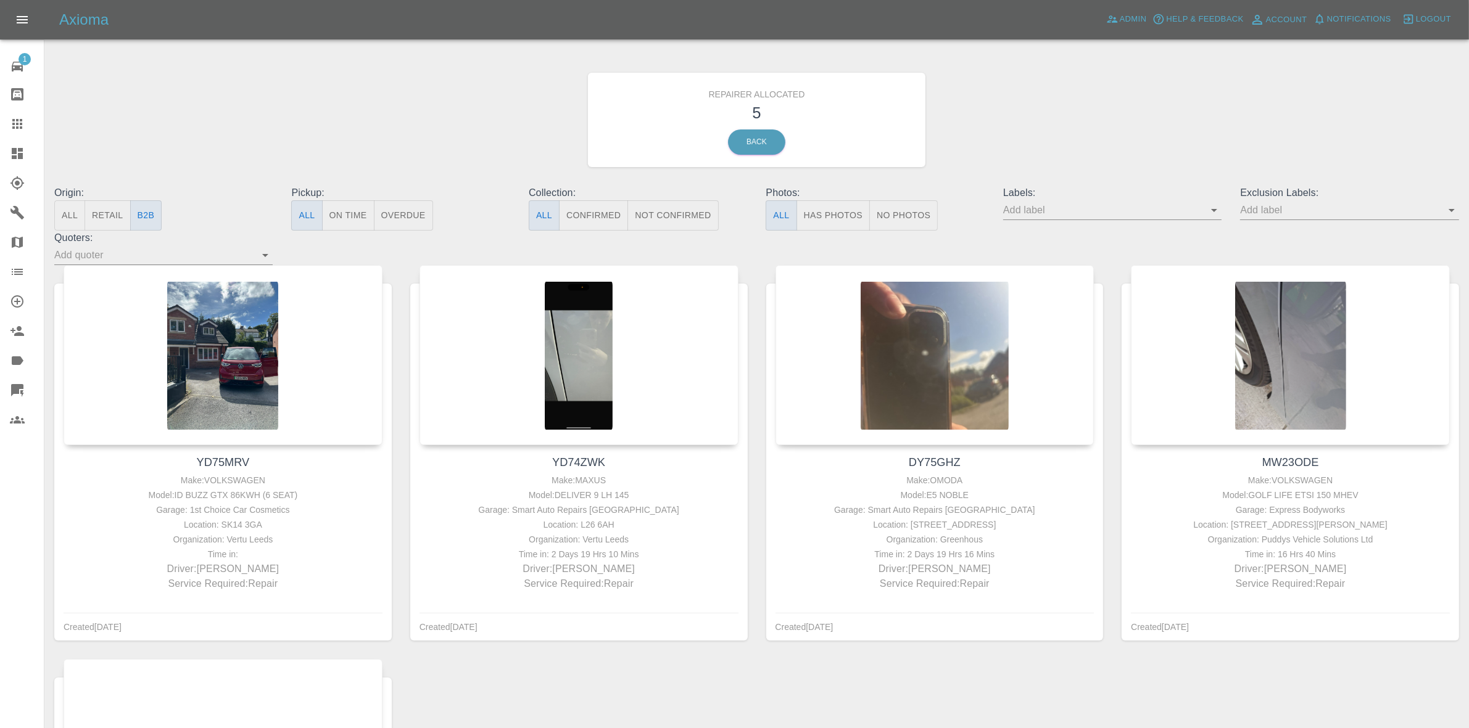
click at [115, 214] on button "Retail" at bounding box center [107, 215] width 46 height 30
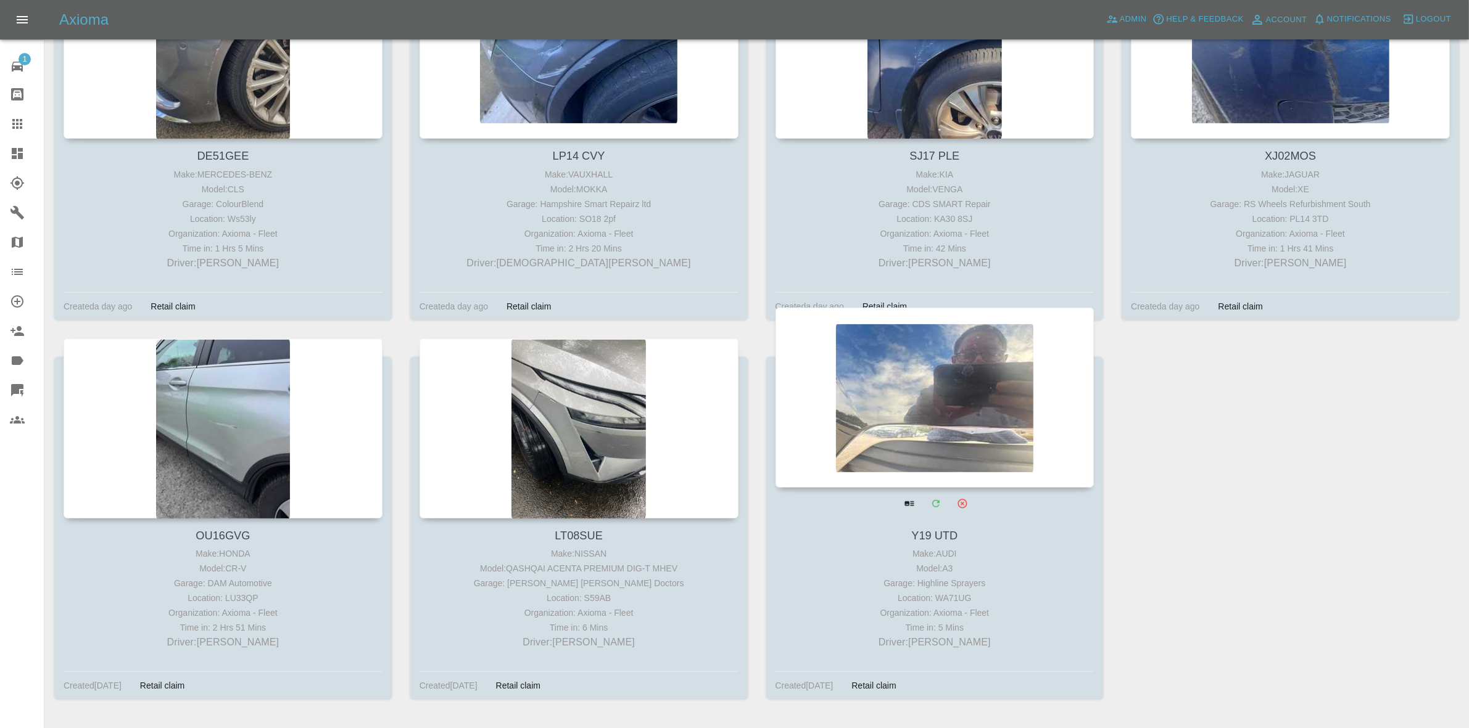
scroll to position [725, 0]
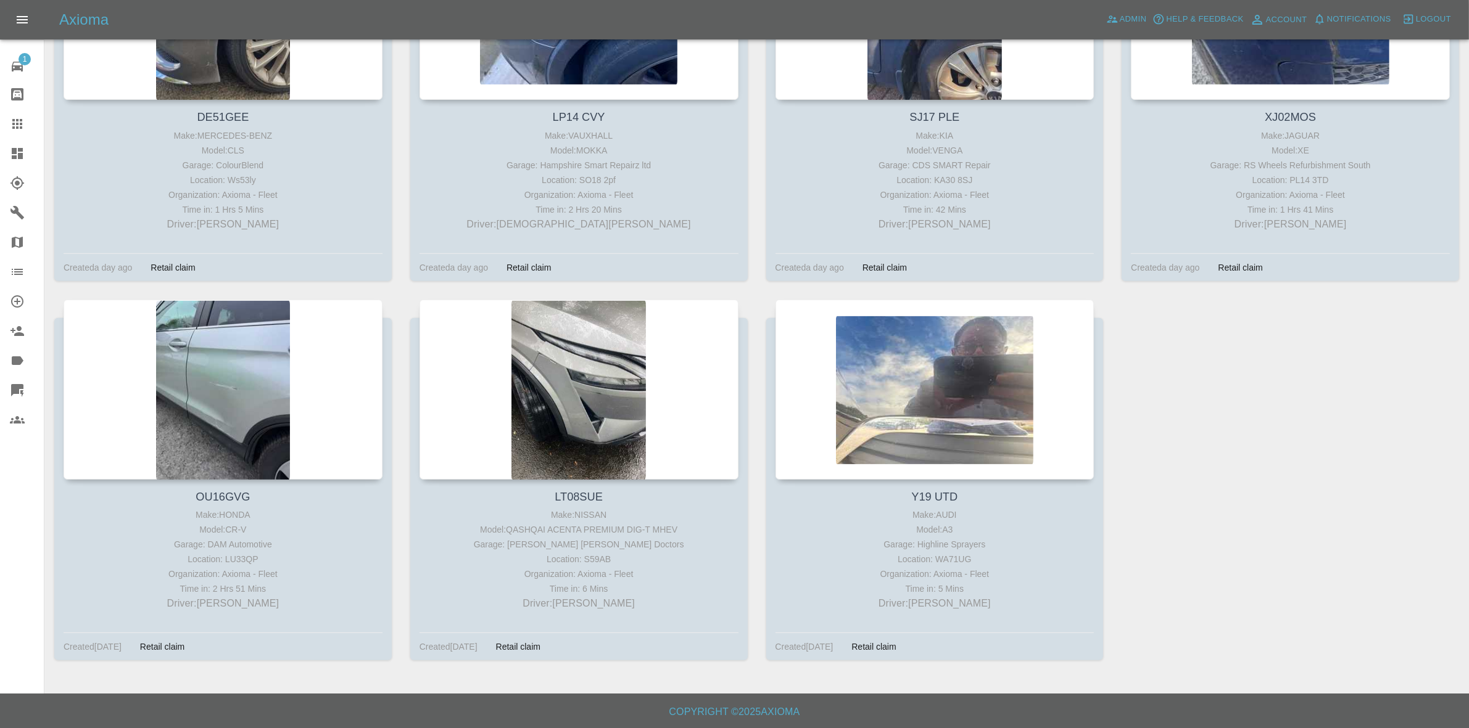
click at [19, 152] on icon at bounding box center [17, 153] width 15 height 15
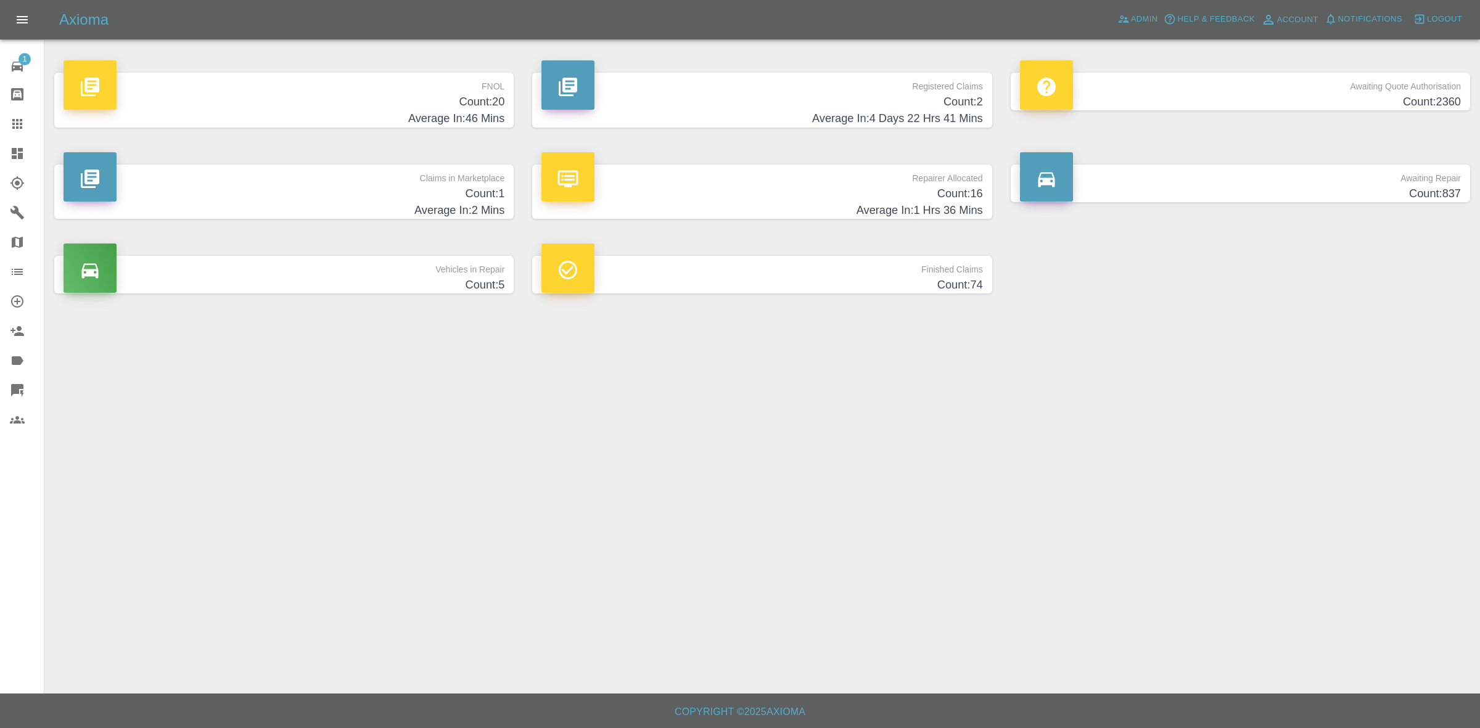
click at [367, 187] on h4 "Count: 1" at bounding box center [284, 194] width 441 height 17
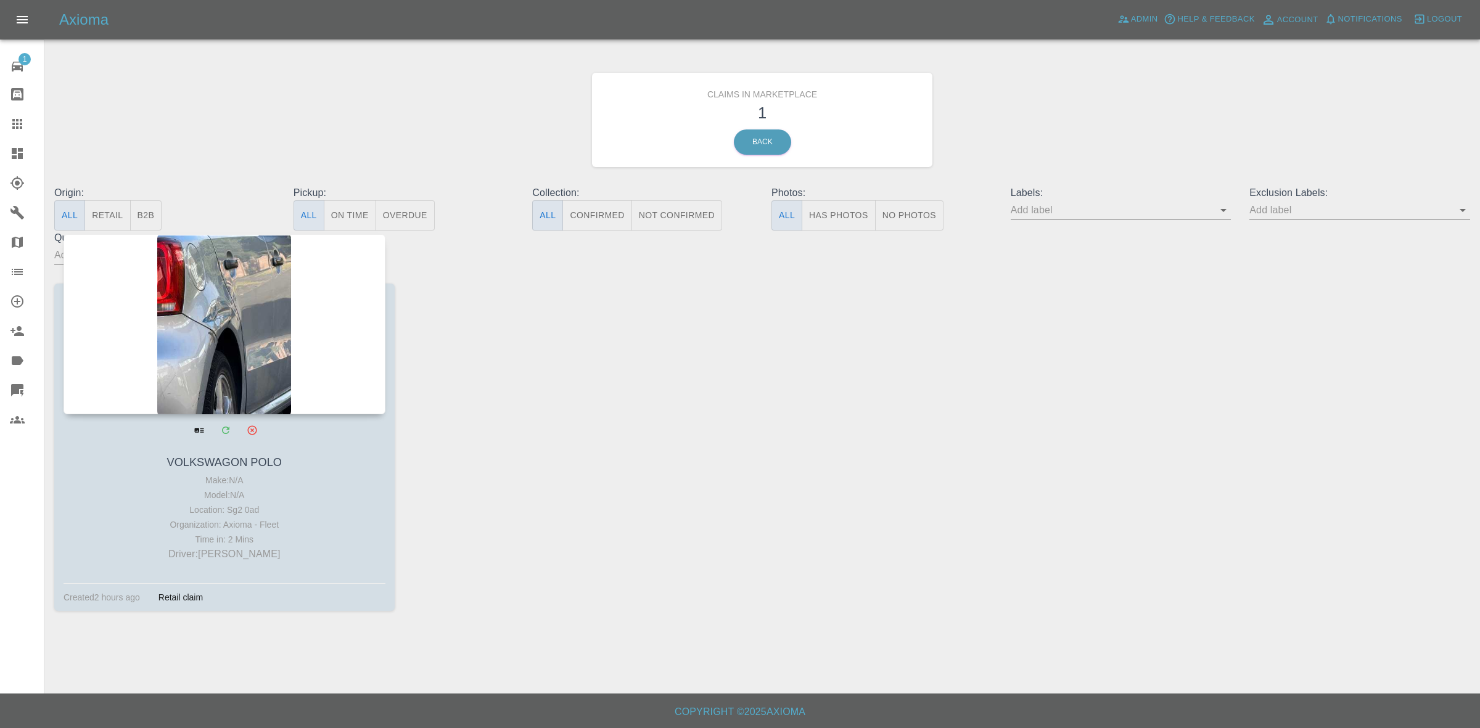
click at [245, 322] on div at bounding box center [225, 324] width 322 height 180
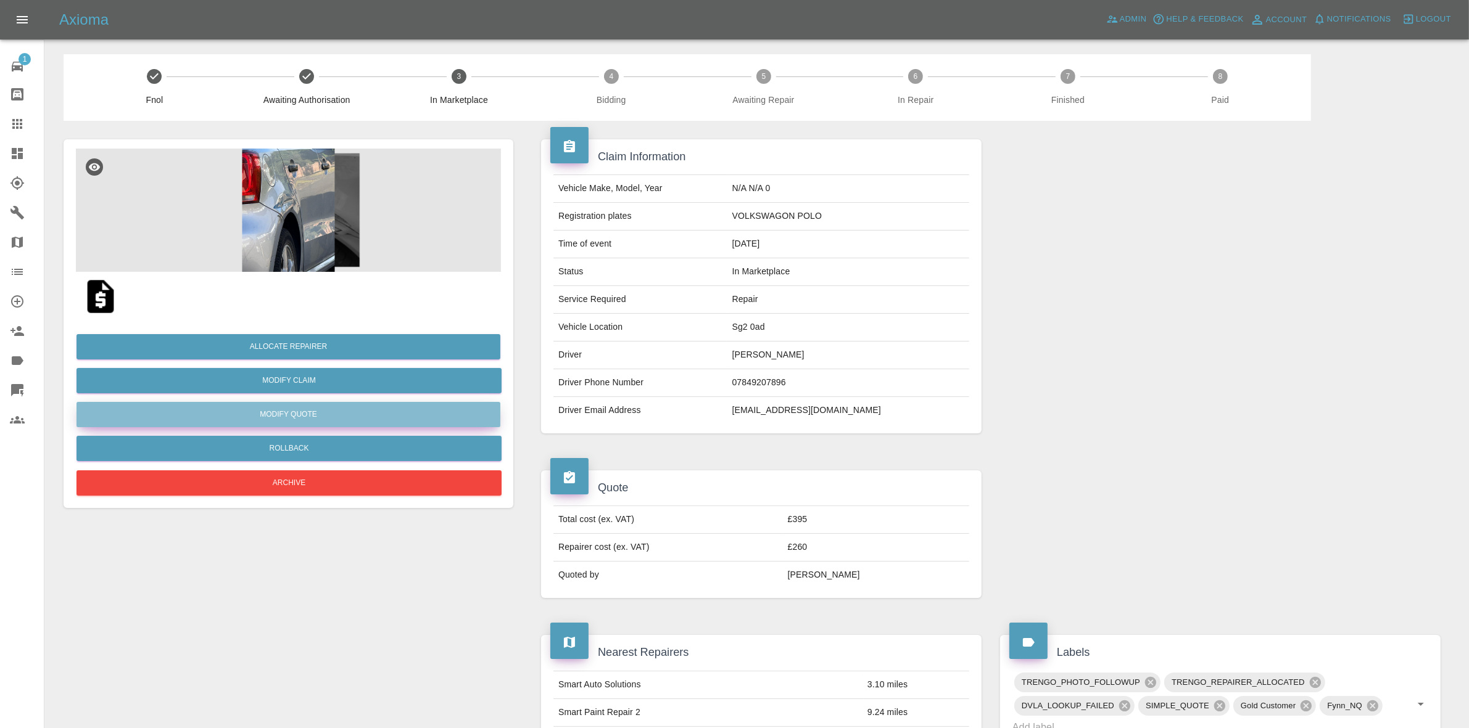
click at [284, 413] on button "Modify Quote" at bounding box center [288, 414] width 424 height 25
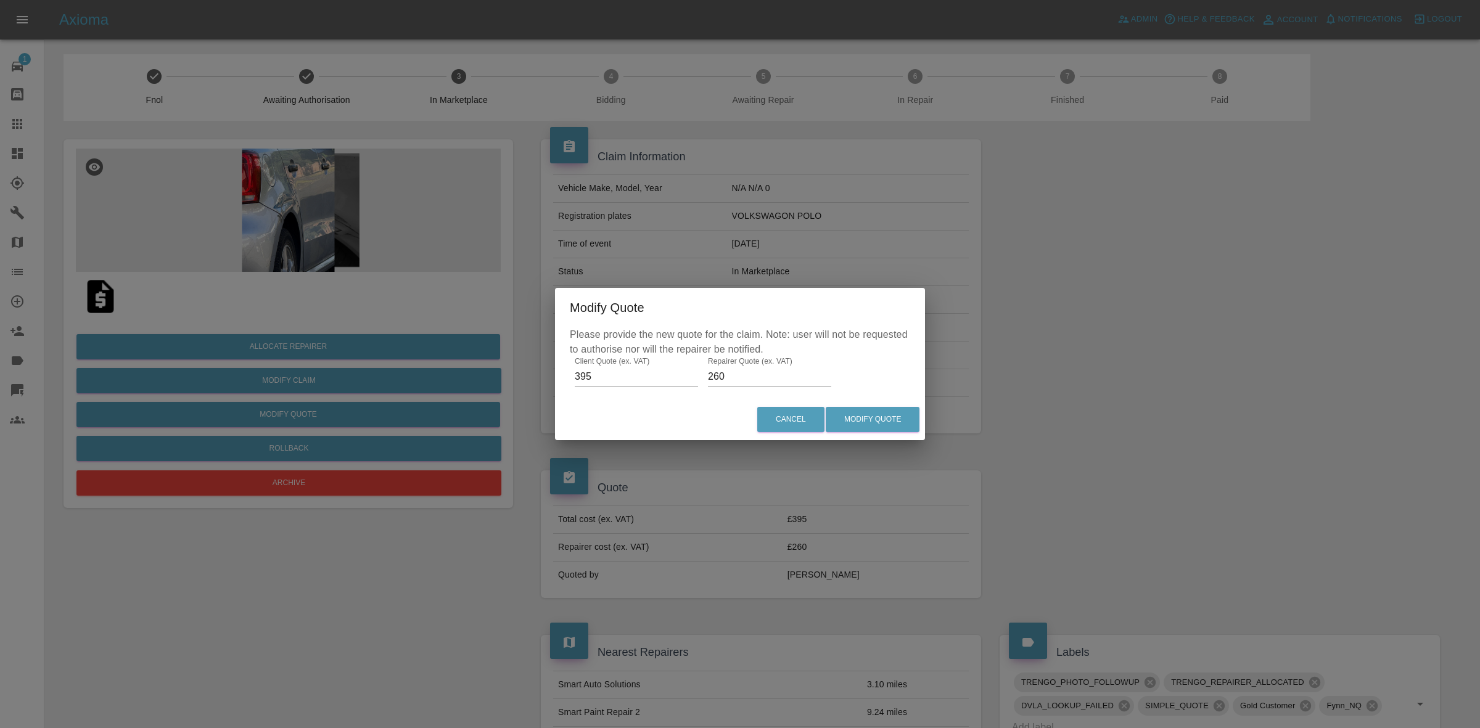
click at [715, 376] on input "260" at bounding box center [769, 377] width 123 height 20
type input "9"
type input "295"
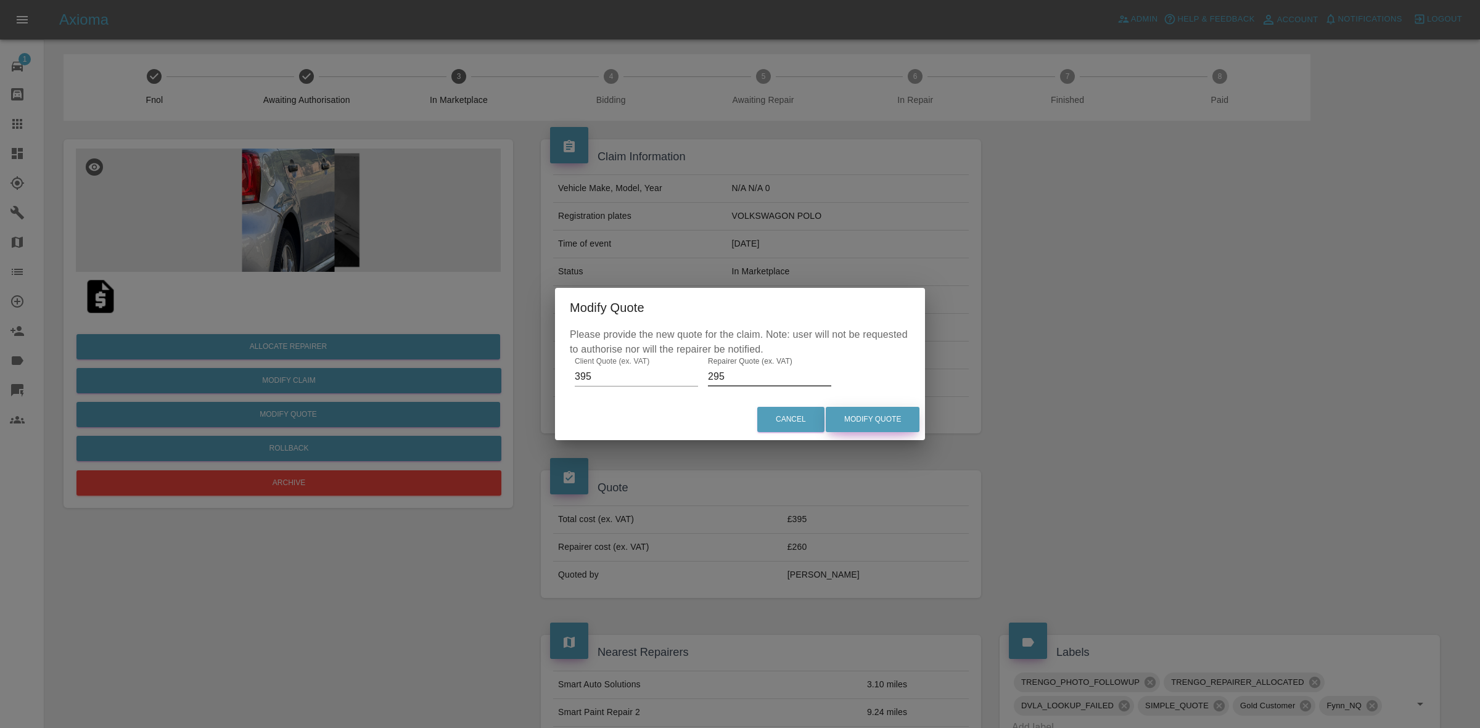
click at [875, 411] on button "Modify Quote" at bounding box center [873, 419] width 94 height 25
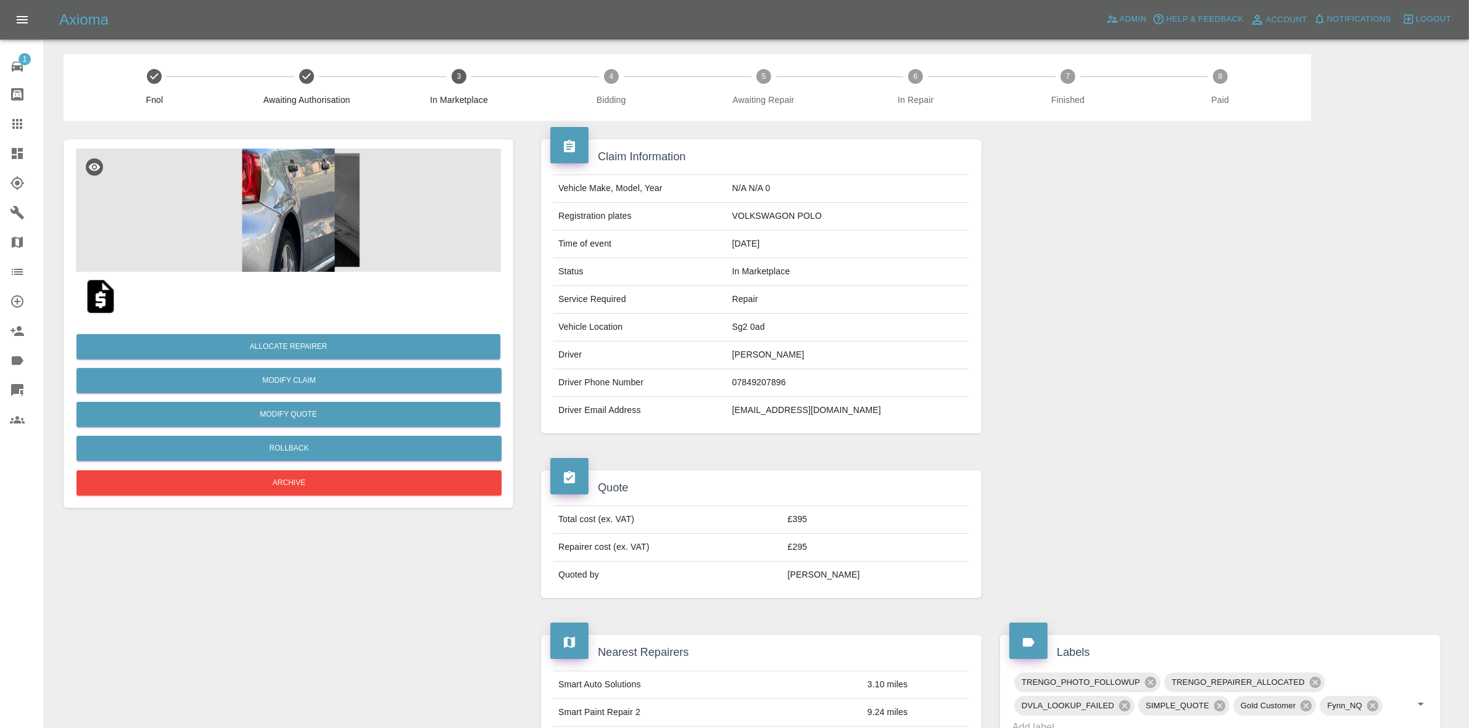
click at [1271, 242] on div at bounding box center [1220, 286] width 459 height 331
click at [291, 350] on button "Allocate Repairer" at bounding box center [288, 346] width 424 height 25
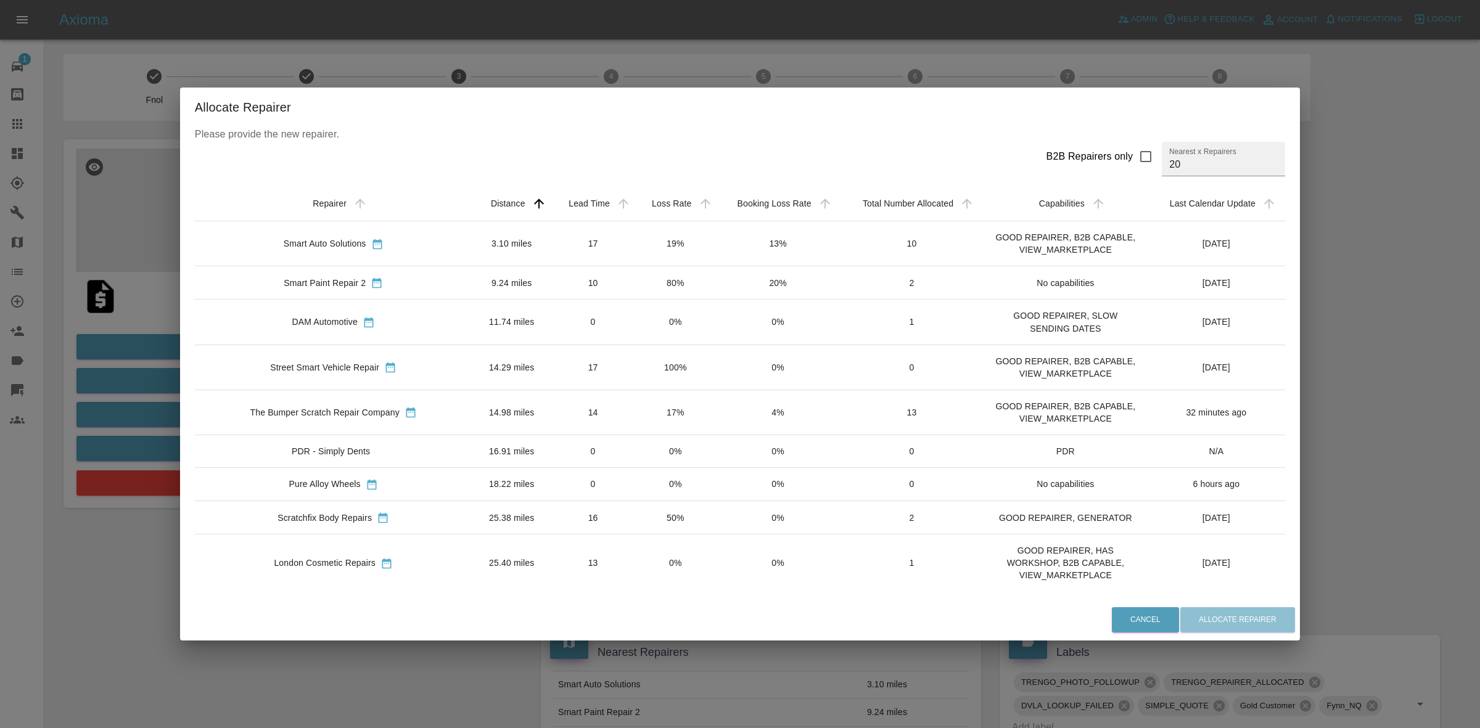
click at [635, 262] on td "19%" at bounding box center [675, 243] width 81 height 45
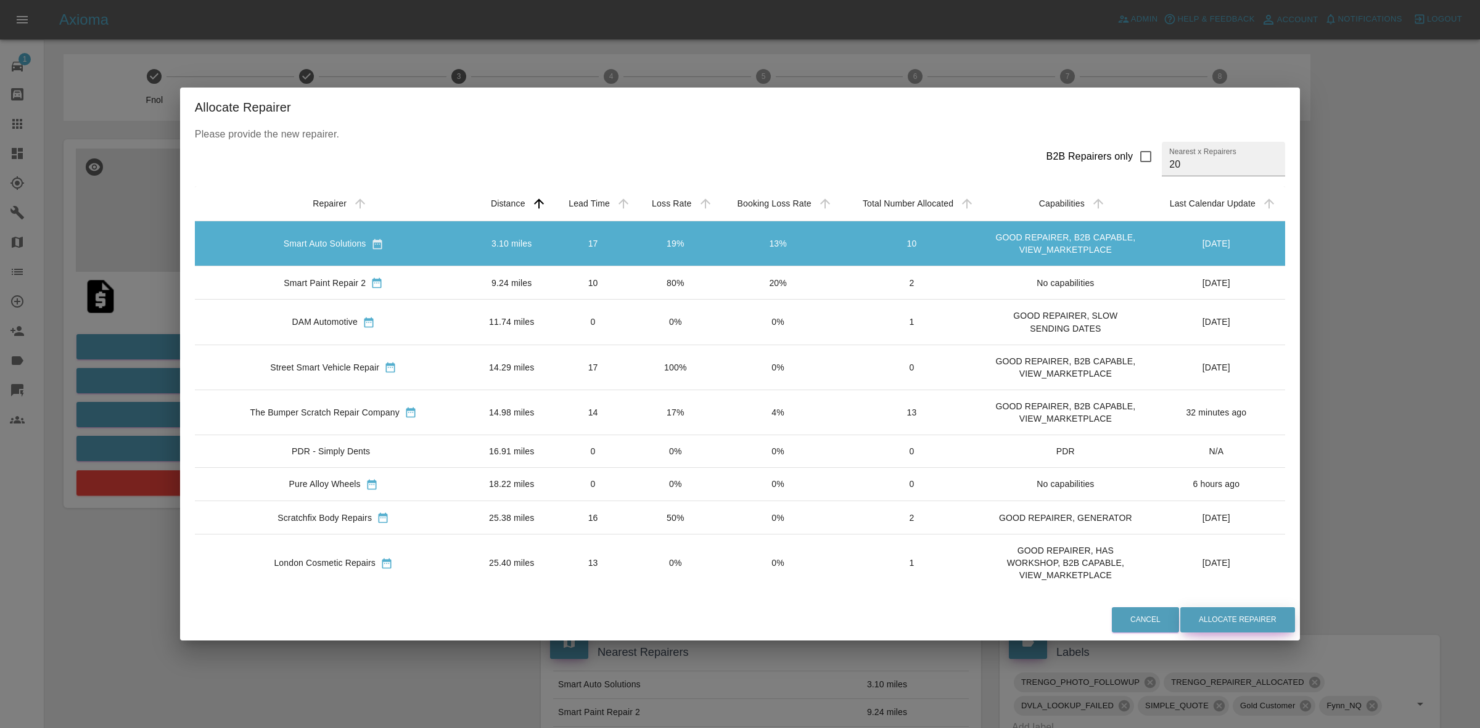
click at [1186, 614] on button "Allocate Repairer" at bounding box center [1238, 620] width 115 height 25
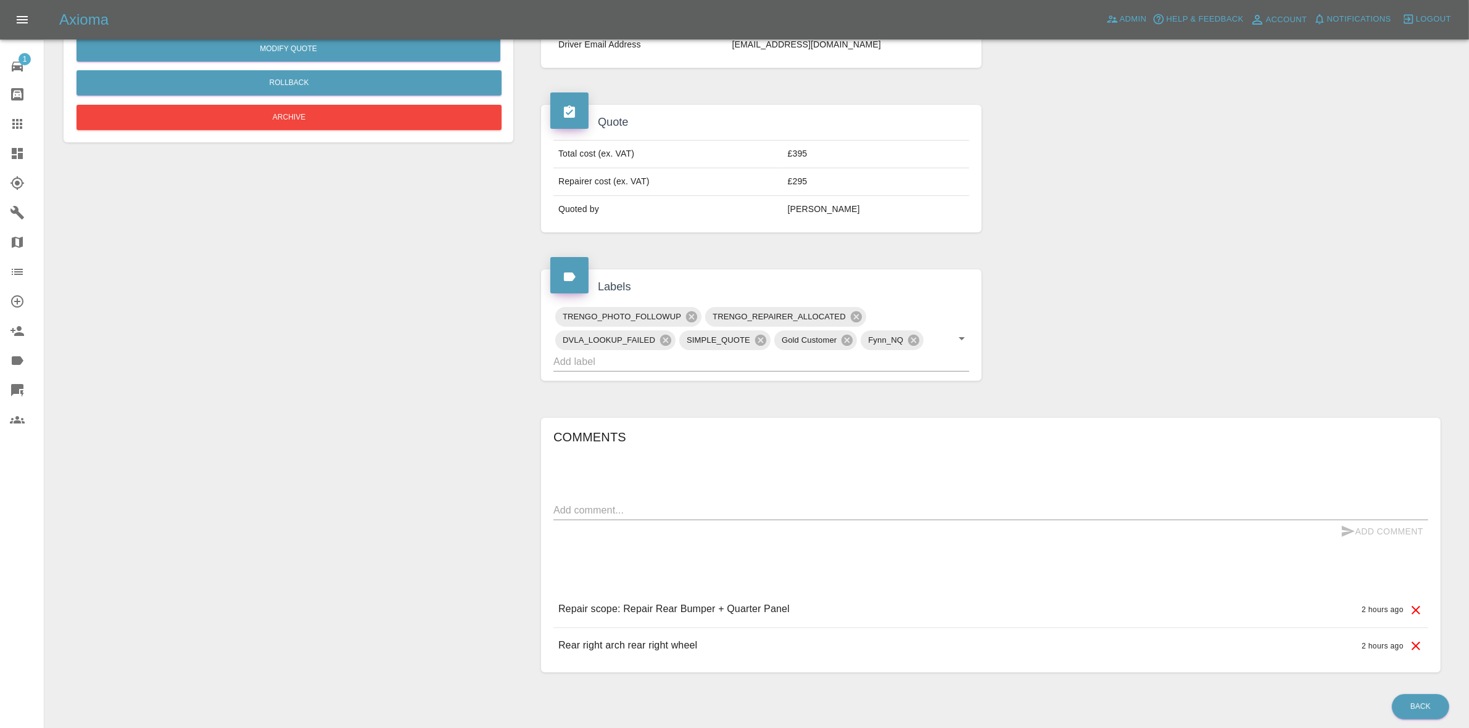
scroll to position [411, 0]
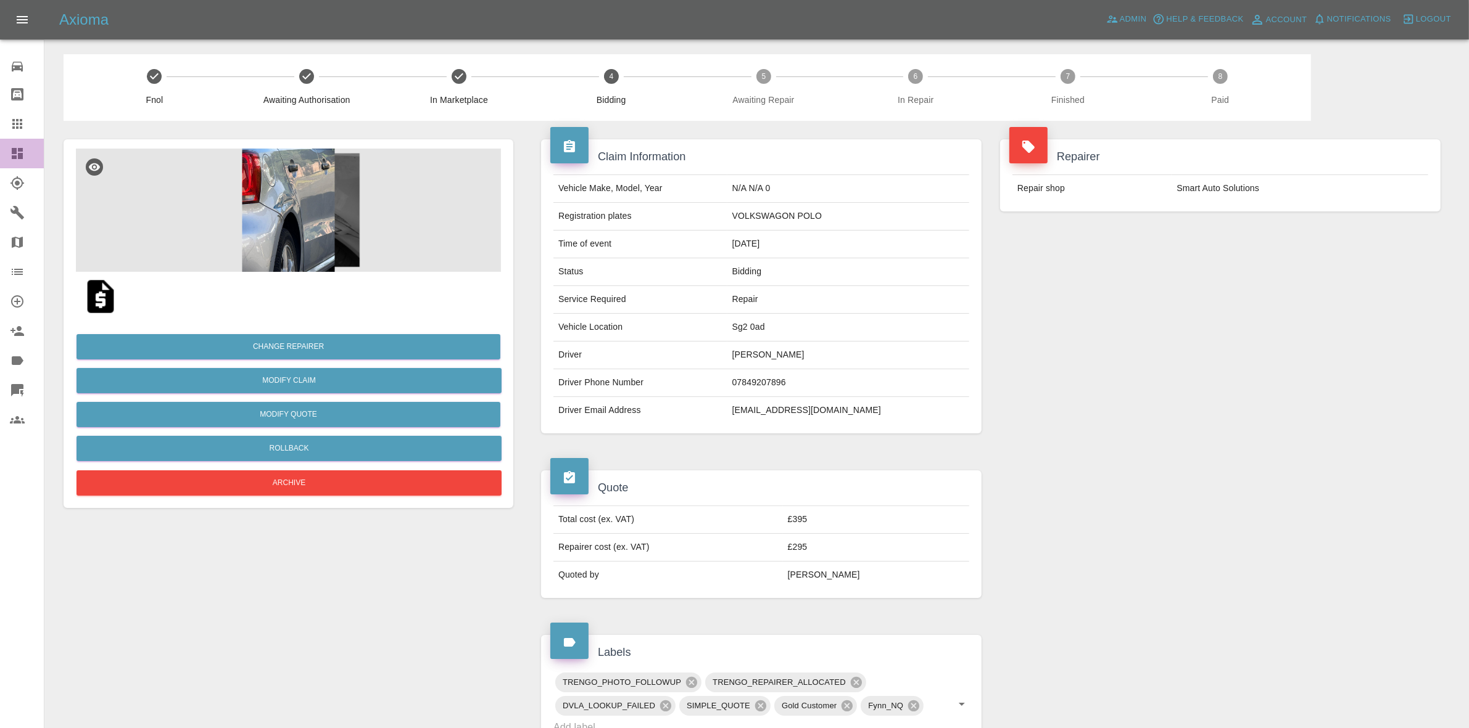
click at [0, 149] on link "Dashboard" at bounding box center [22, 154] width 44 height 30
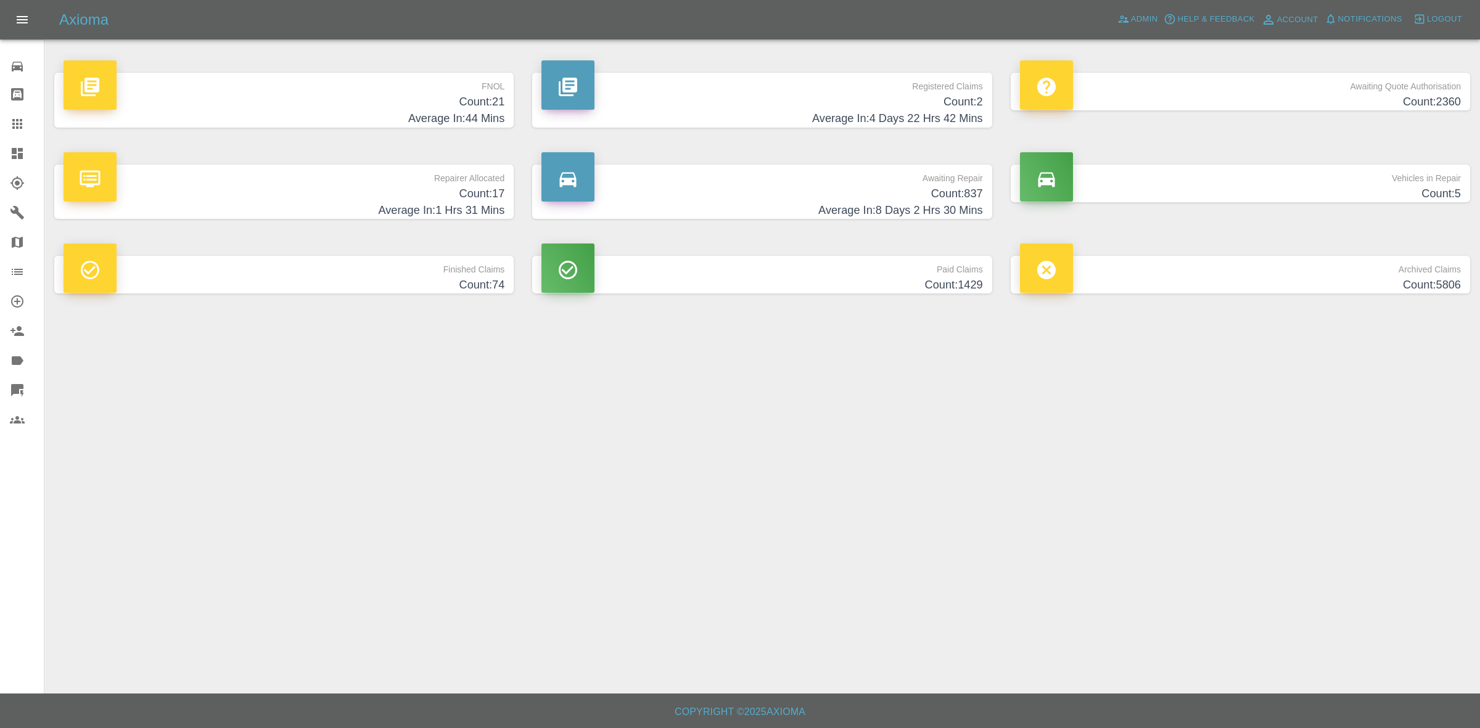
click at [327, 205] on h4 "Average In: 1 Hrs 31 Mins" at bounding box center [284, 210] width 441 height 17
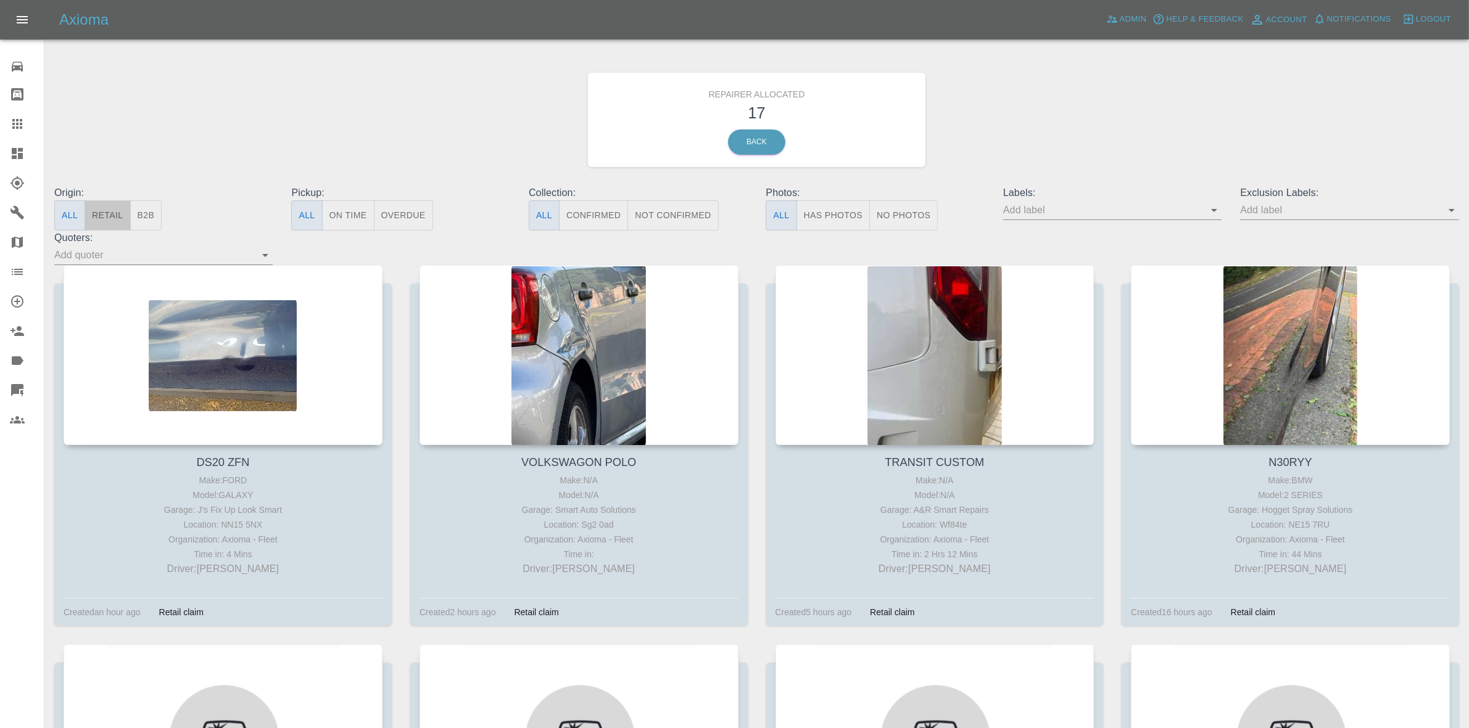
click at [93, 208] on button "Retail" at bounding box center [107, 215] width 46 height 30
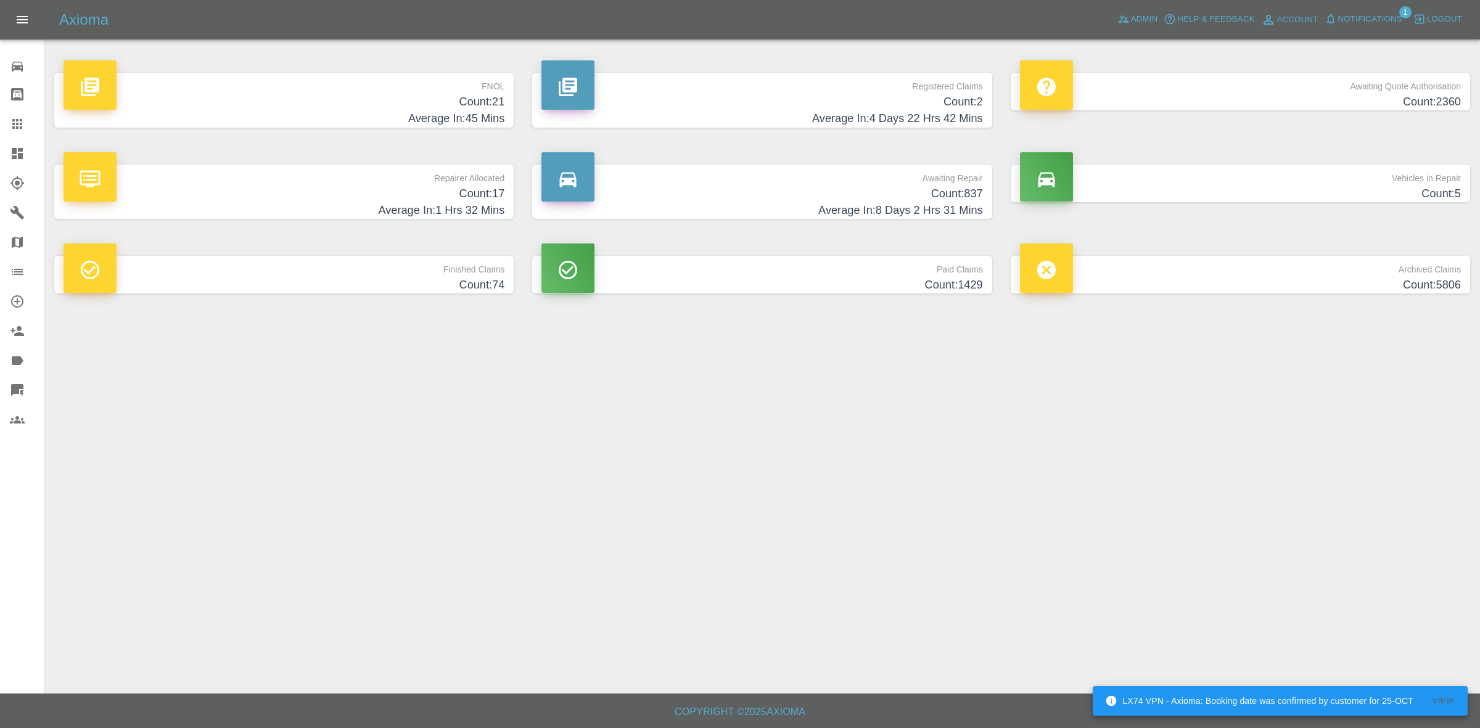
click at [1361, 10] on button "Notifications" at bounding box center [1364, 19] width 84 height 19
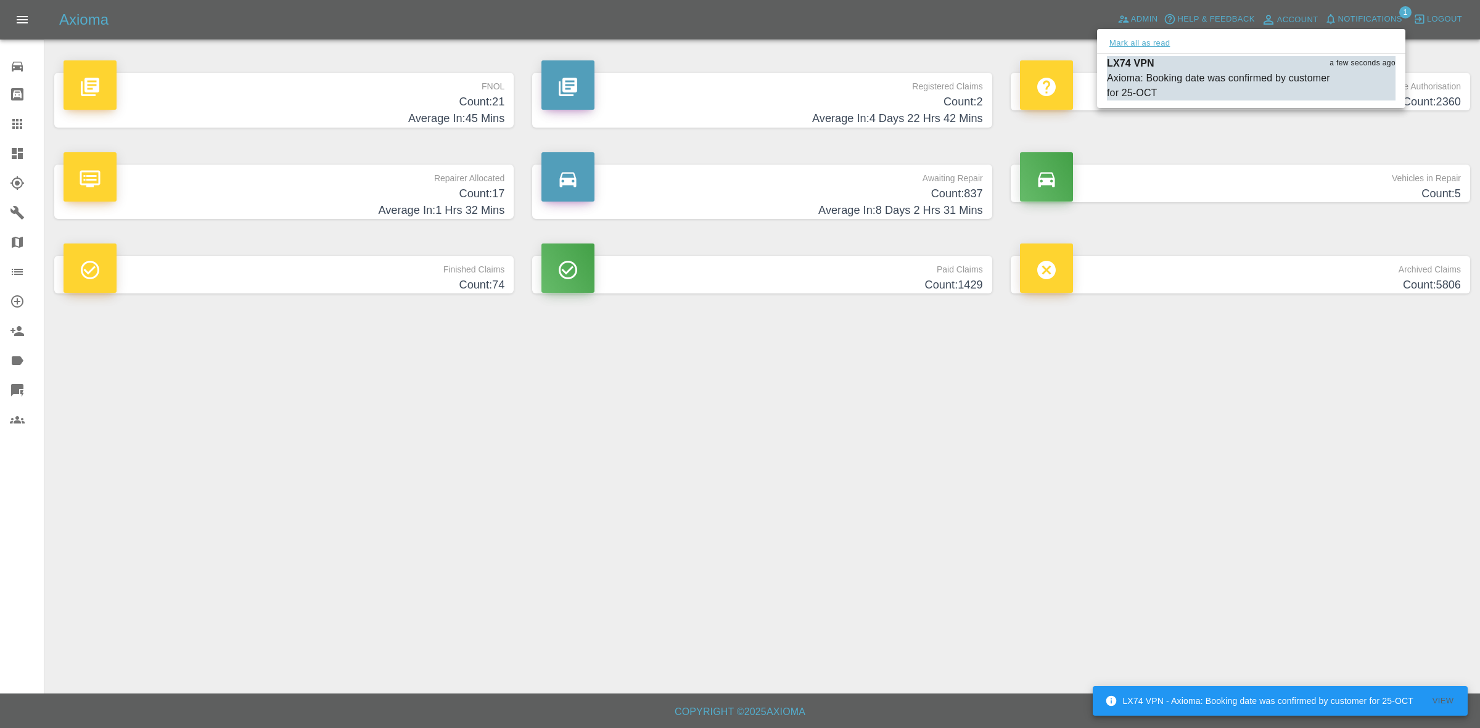
click at [1155, 44] on button "Mark all as read" at bounding box center [1139, 43] width 65 height 14
click at [1323, 479] on div at bounding box center [740, 364] width 1480 height 728
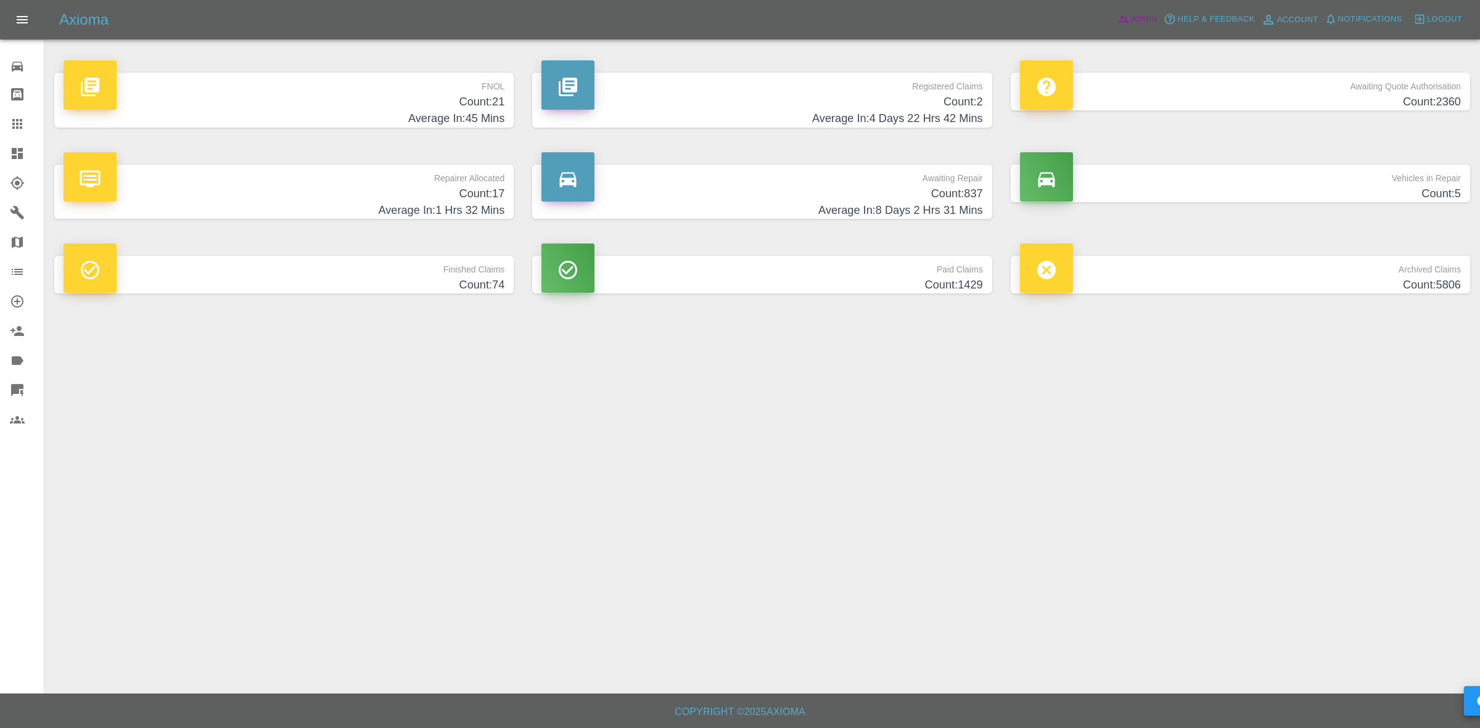
click at [1130, 23] on link "Admin" at bounding box center [1138, 19] width 47 height 19
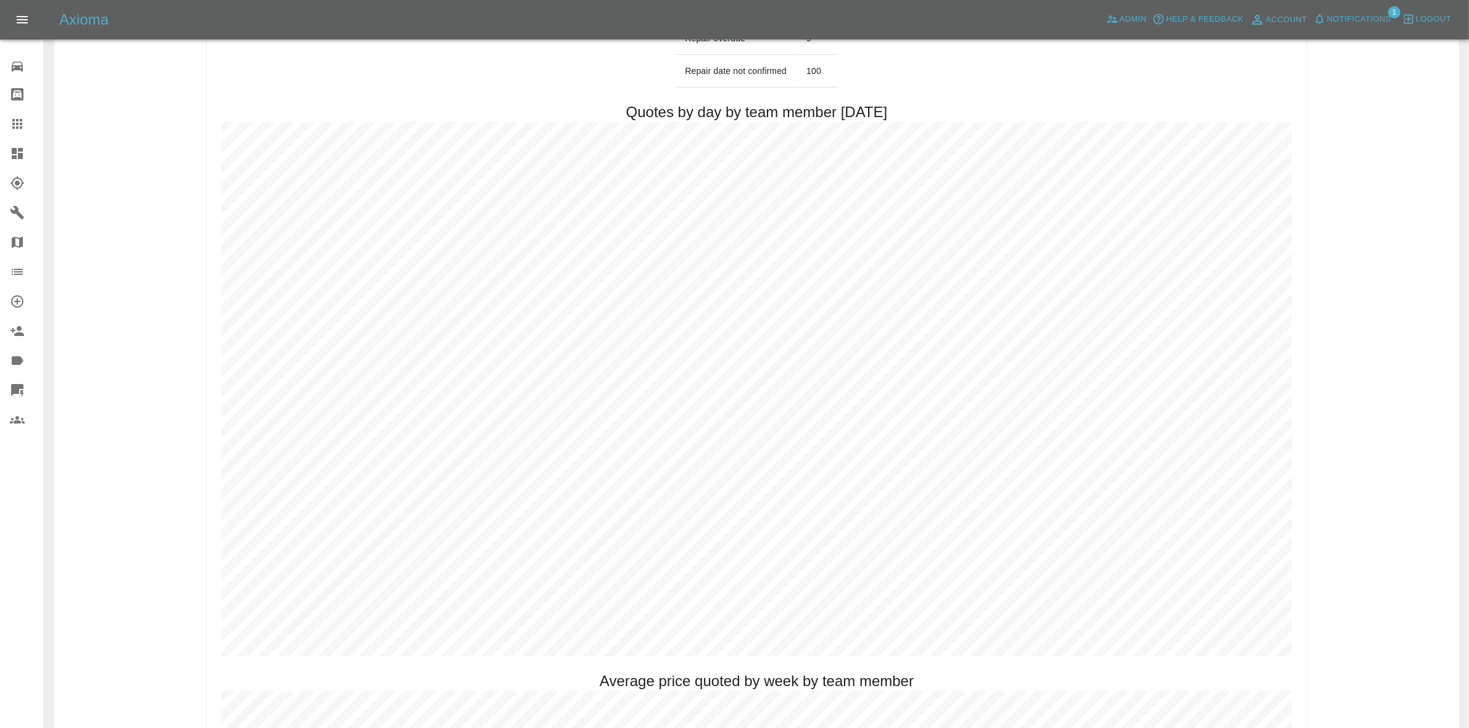
scroll to position [540, 0]
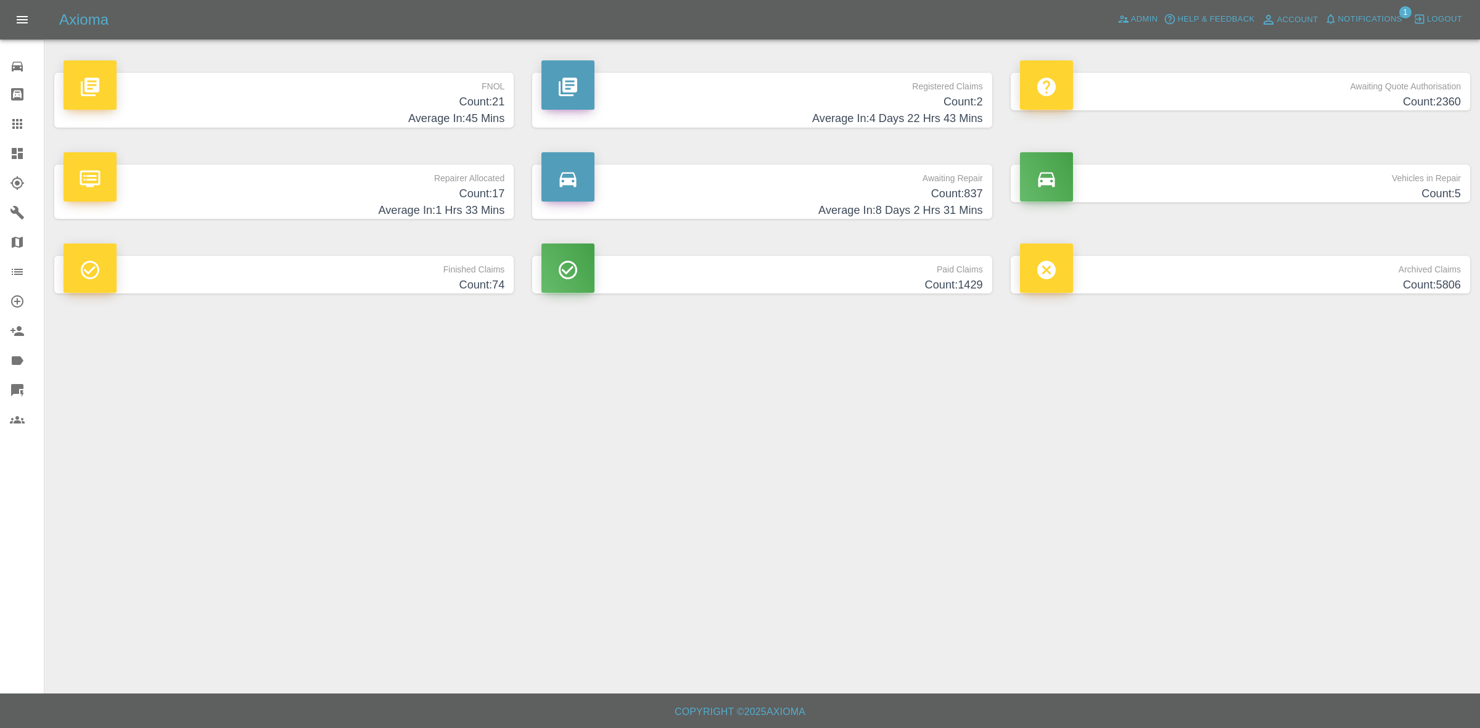
drag, startPoint x: 185, startPoint y: 54, endPoint x: 419, endPoint y: 97, distance: 238.3
click at [418, 96] on h4 "Count: 21" at bounding box center [284, 102] width 441 height 17
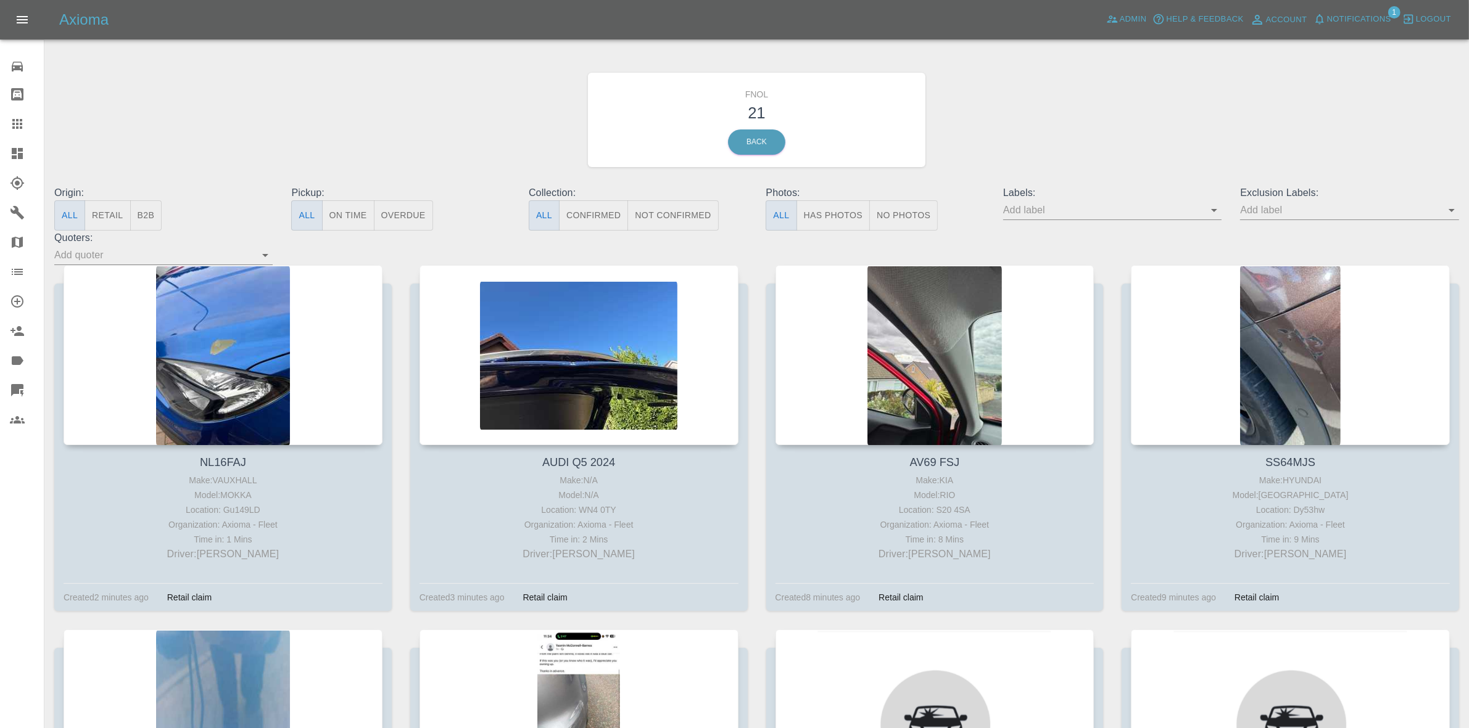
click at [116, 208] on button "Retail" at bounding box center [107, 215] width 46 height 30
click at [62, 217] on button "All" at bounding box center [69, 215] width 31 height 30
click at [830, 213] on button "Has Photos" at bounding box center [833, 215] width 74 height 30
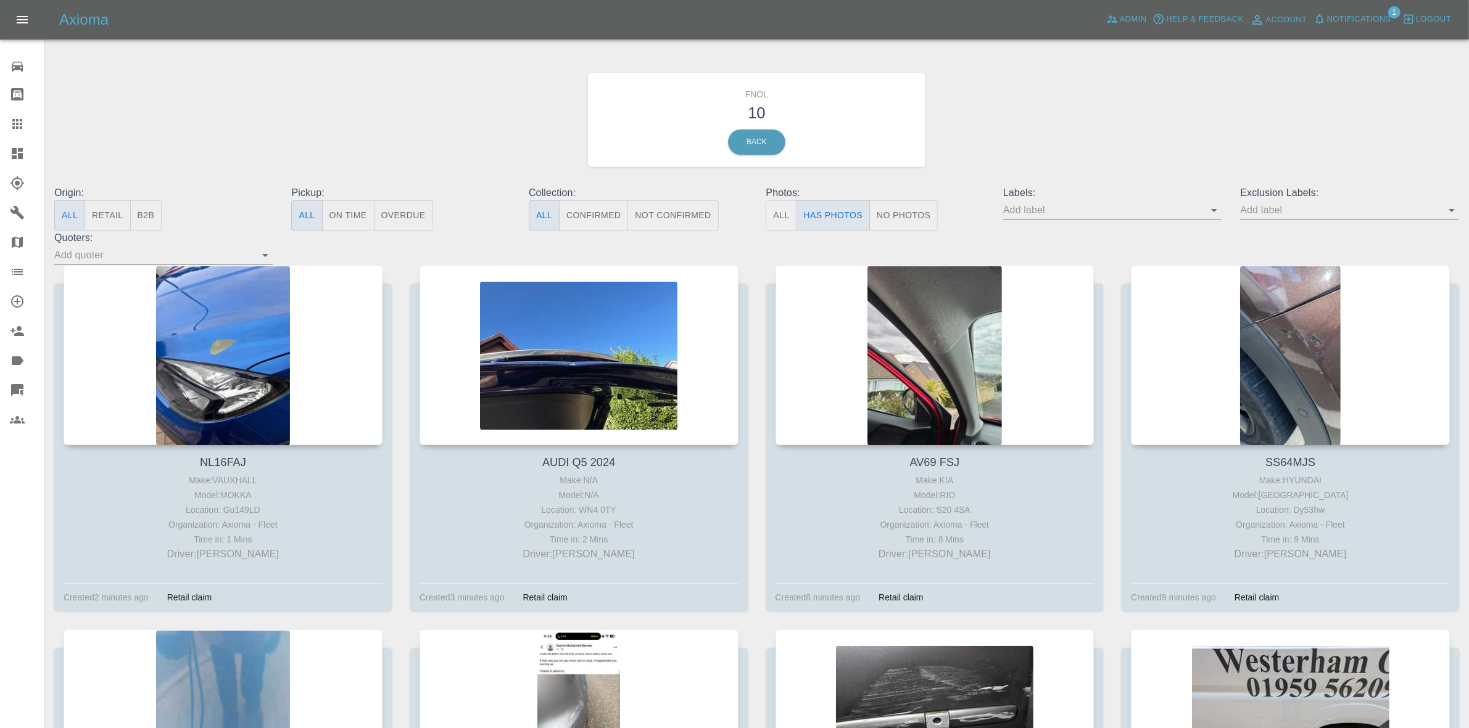
click at [0, 146] on link "Dashboard" at bounding box center [22, 154] width 44 height 30
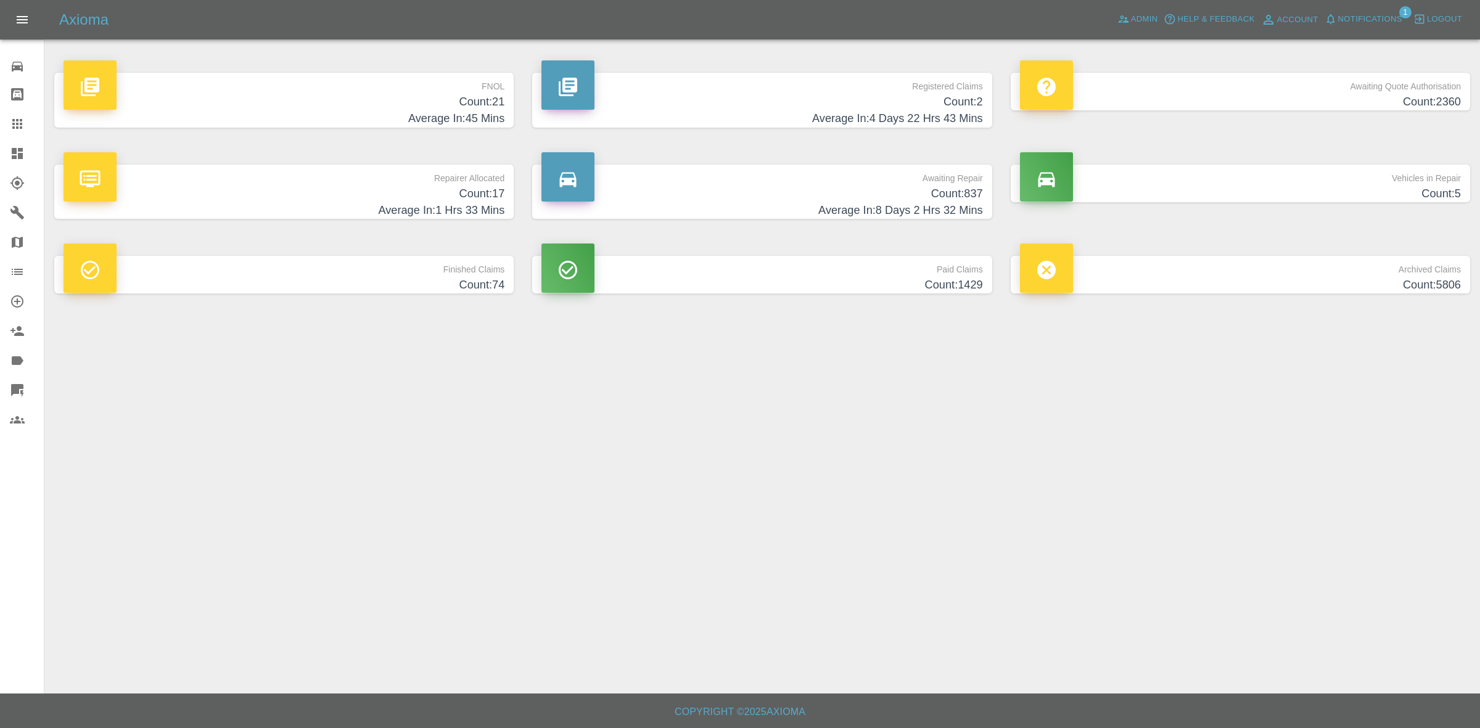
click at [1339, 14] on span "Notifications" at bounding box center [1370, 19] width 64 height 14
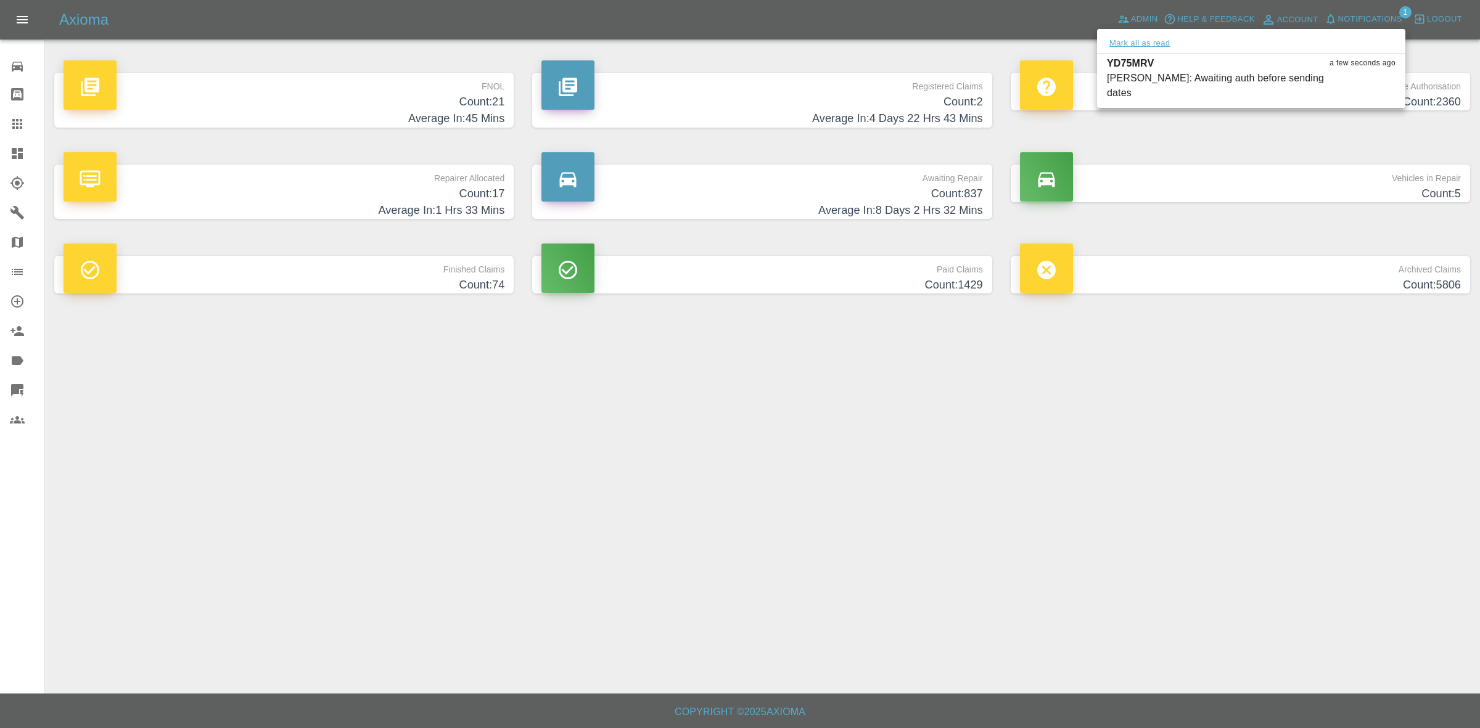
click at [1140, 42] on button "Mark all as read" at bounding box center [1139, 43] width 65 height 14
click at [1198, 385] on div at bounding box center [740, 364] width 1480 height 728
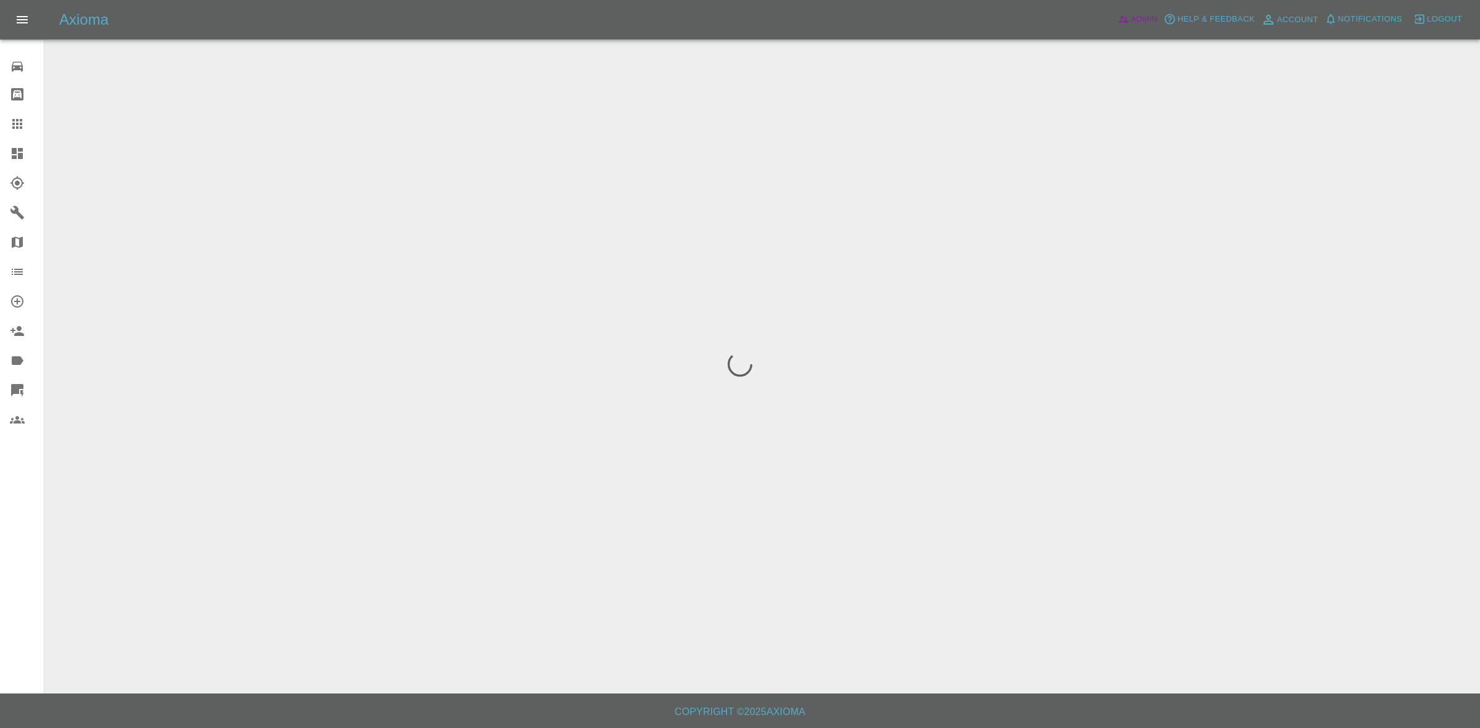
click at [1136, 12] on span "Admin" at bounding box center [1144, 19] width 27 height 14
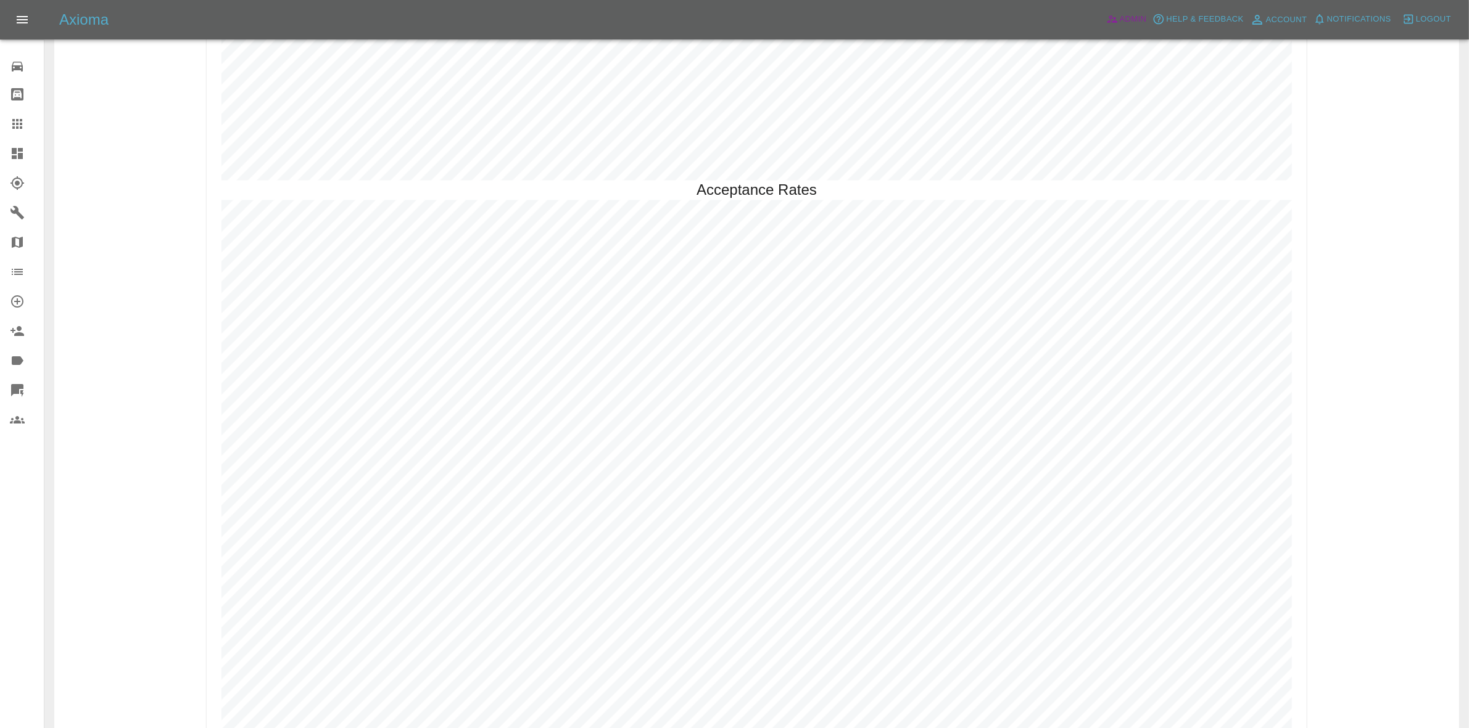
scroll to position [3374, 0]
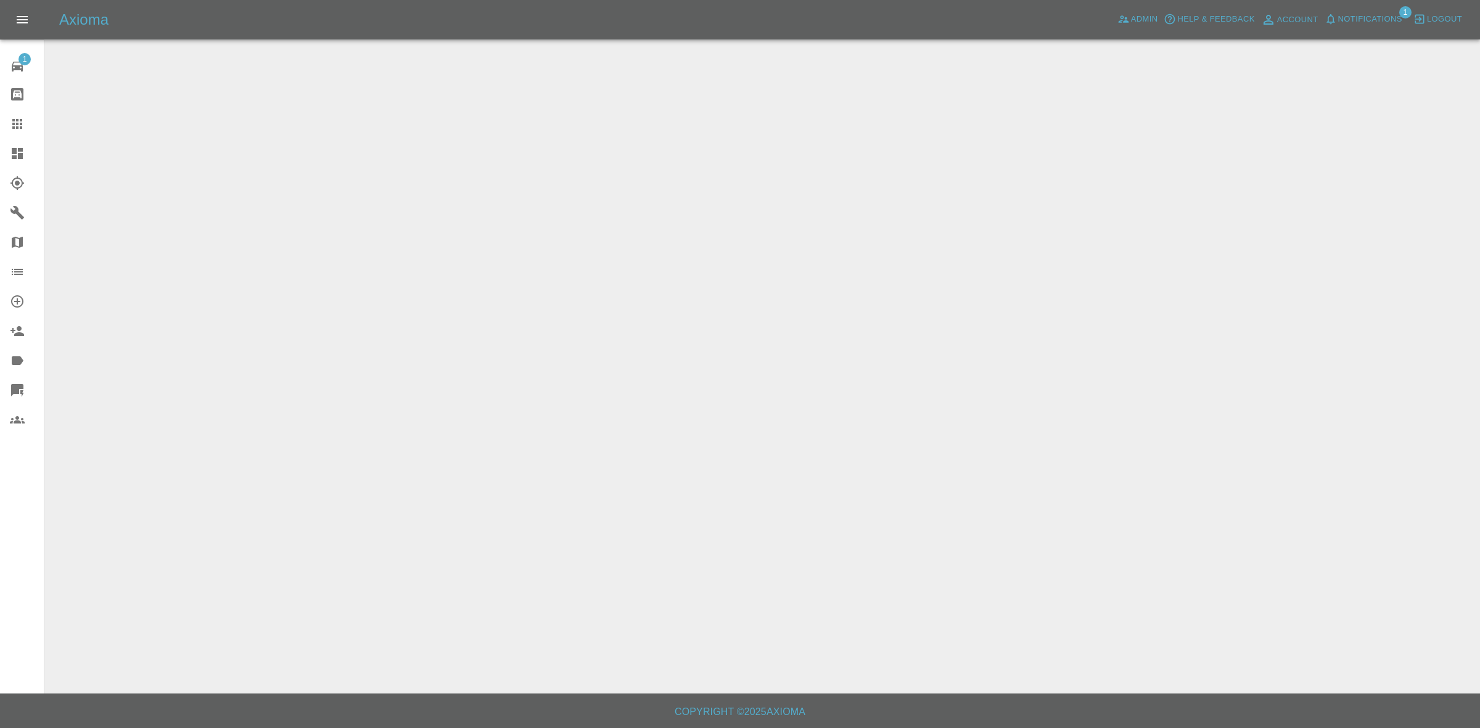
click at [1359, 19] on span "Notifications" at bounding box center [1370, 19] width 64 height 14
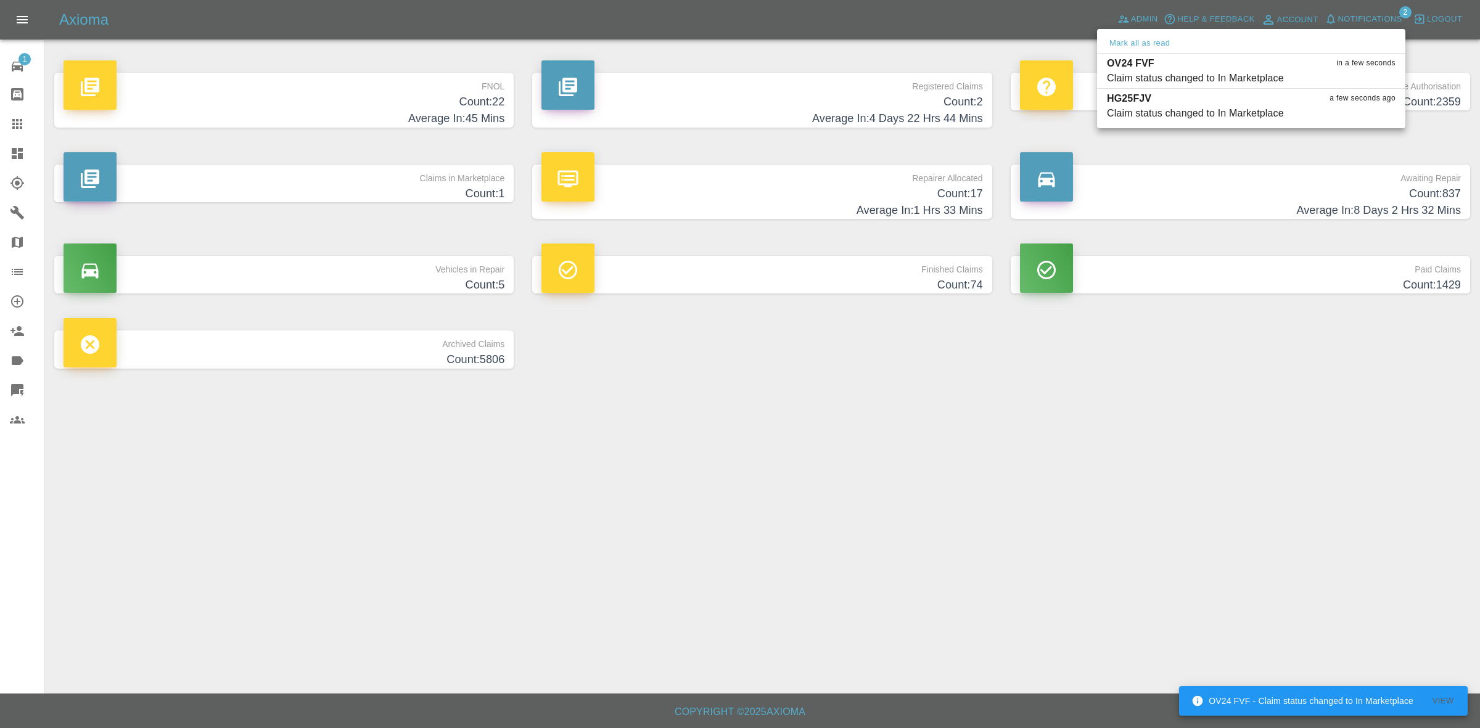
click at [1261, 356] on div at bounding box center [740, 364] width 1480 height 728
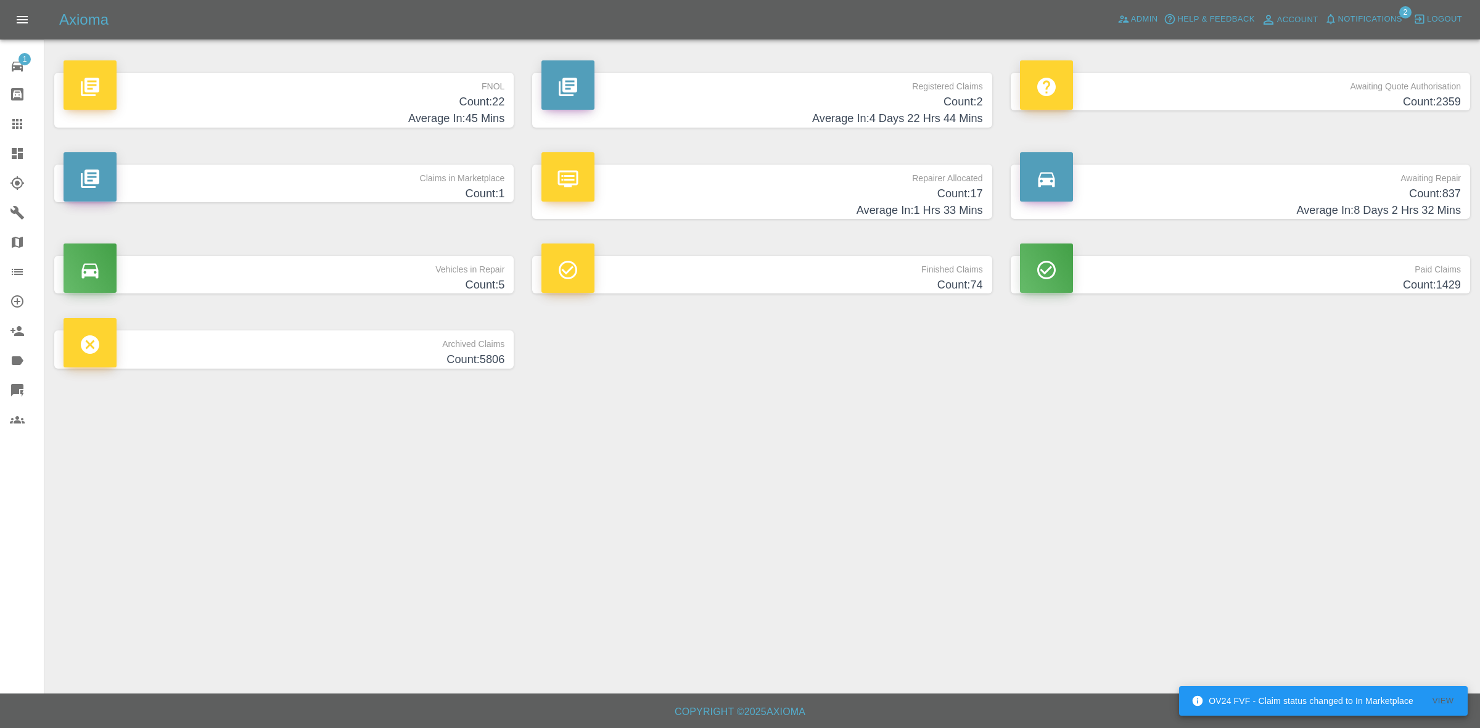
click at [419, 193] on h4 "Count: 1" at bounding box center [284, 194] width 441 height 17
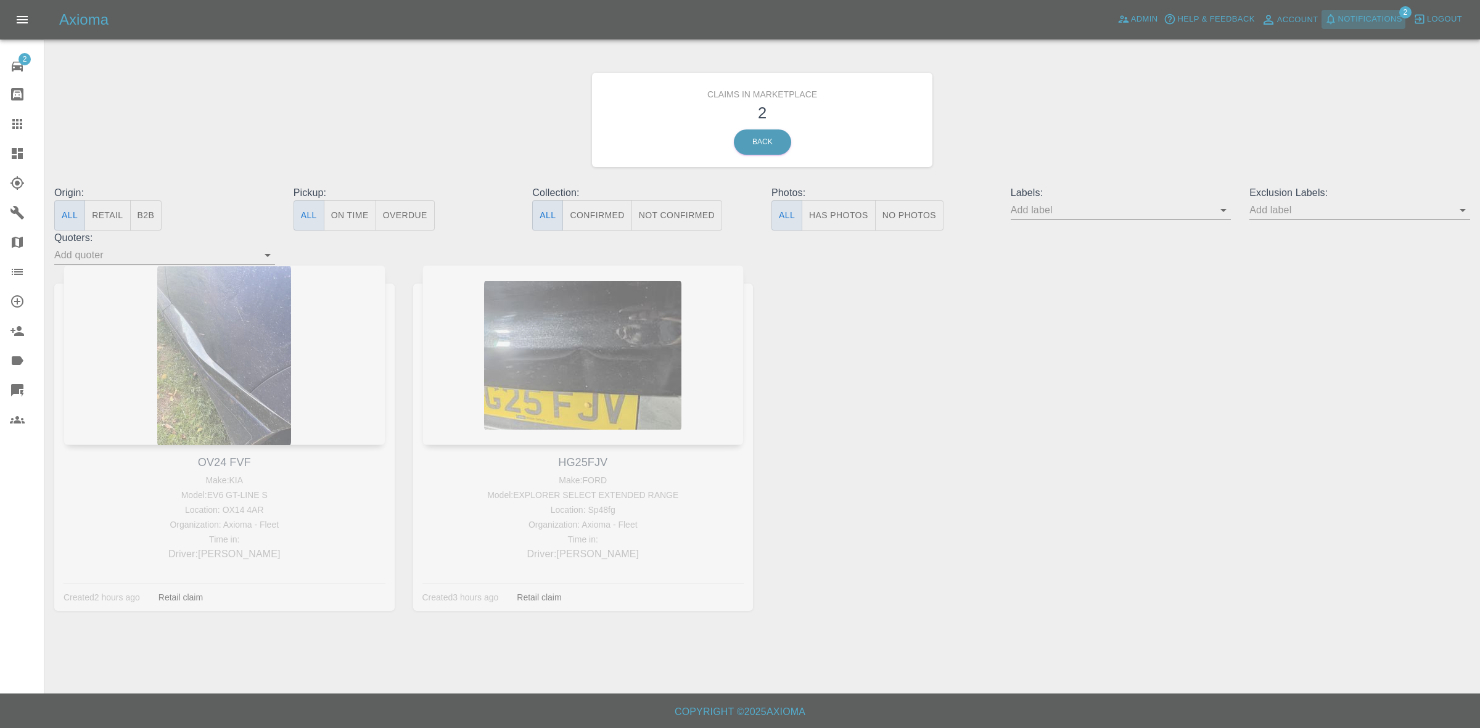
click at [1346, 19] on span "Notifications" at bounding box center [1370, 19] width 64 height 14
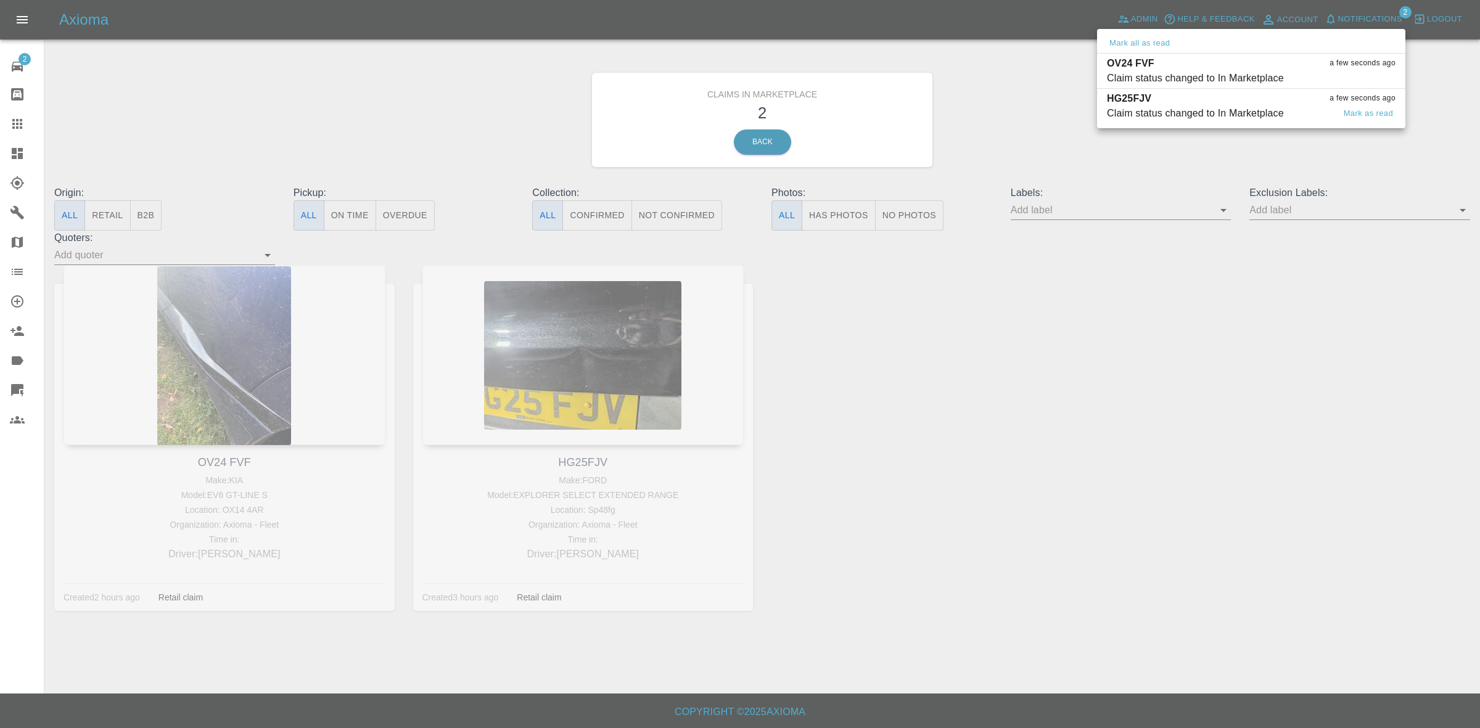
click at [1222, 102] on div "HG25FJV a few seconds ago" at bounding box center [1251, 98] width 289 height 15
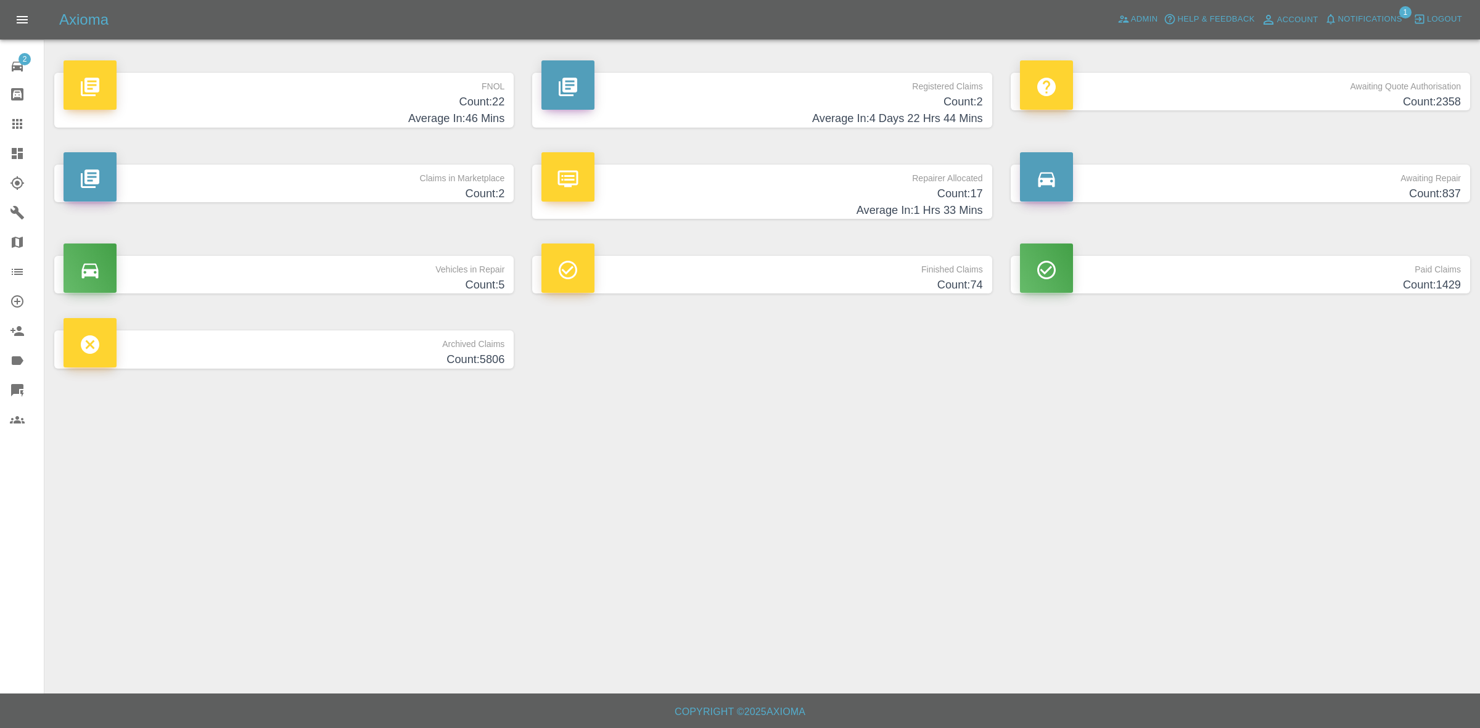
click at [1367, 22] on span "Notifications" at bounding box center [1370, 19] width 64 height 14
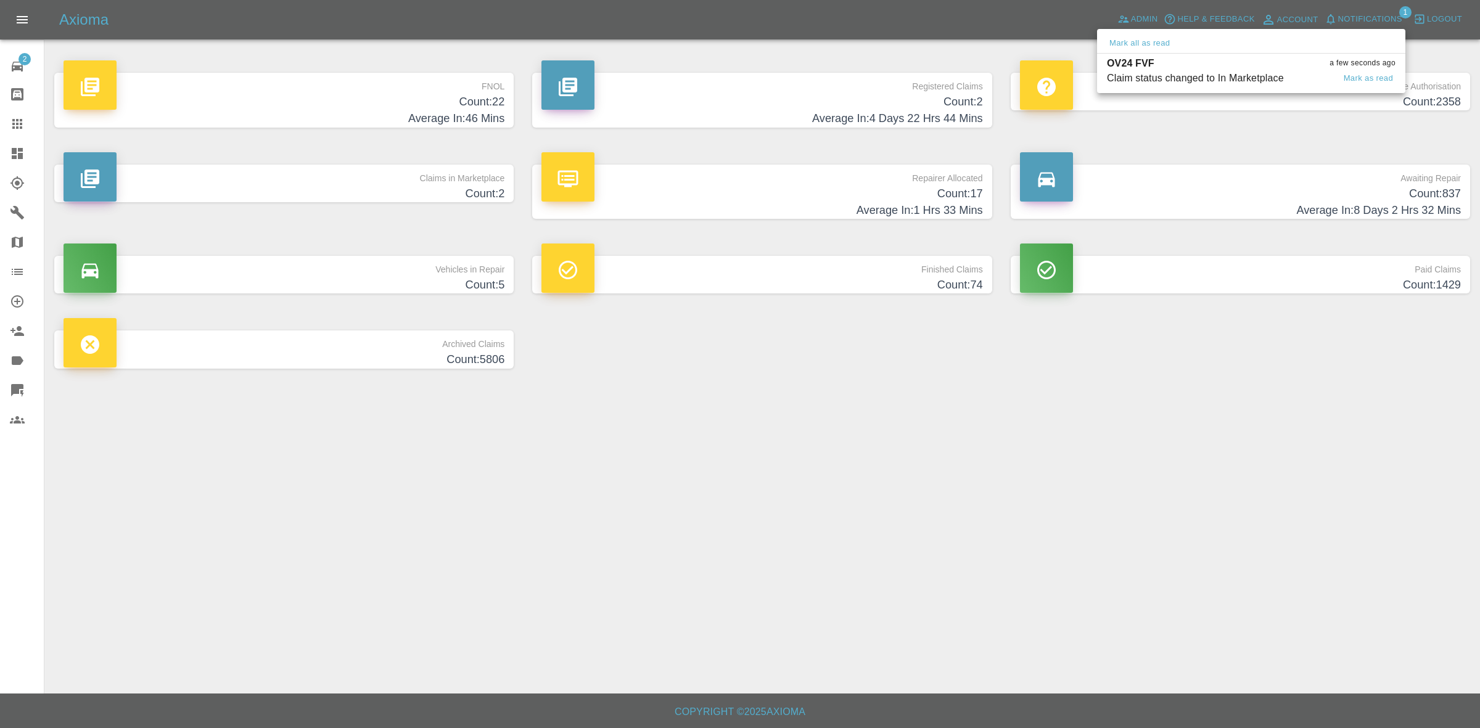
click at [1244, 71] on div "Claim status changed to In Marketplace" at bounding box center [1195, 78] width 177 height 15
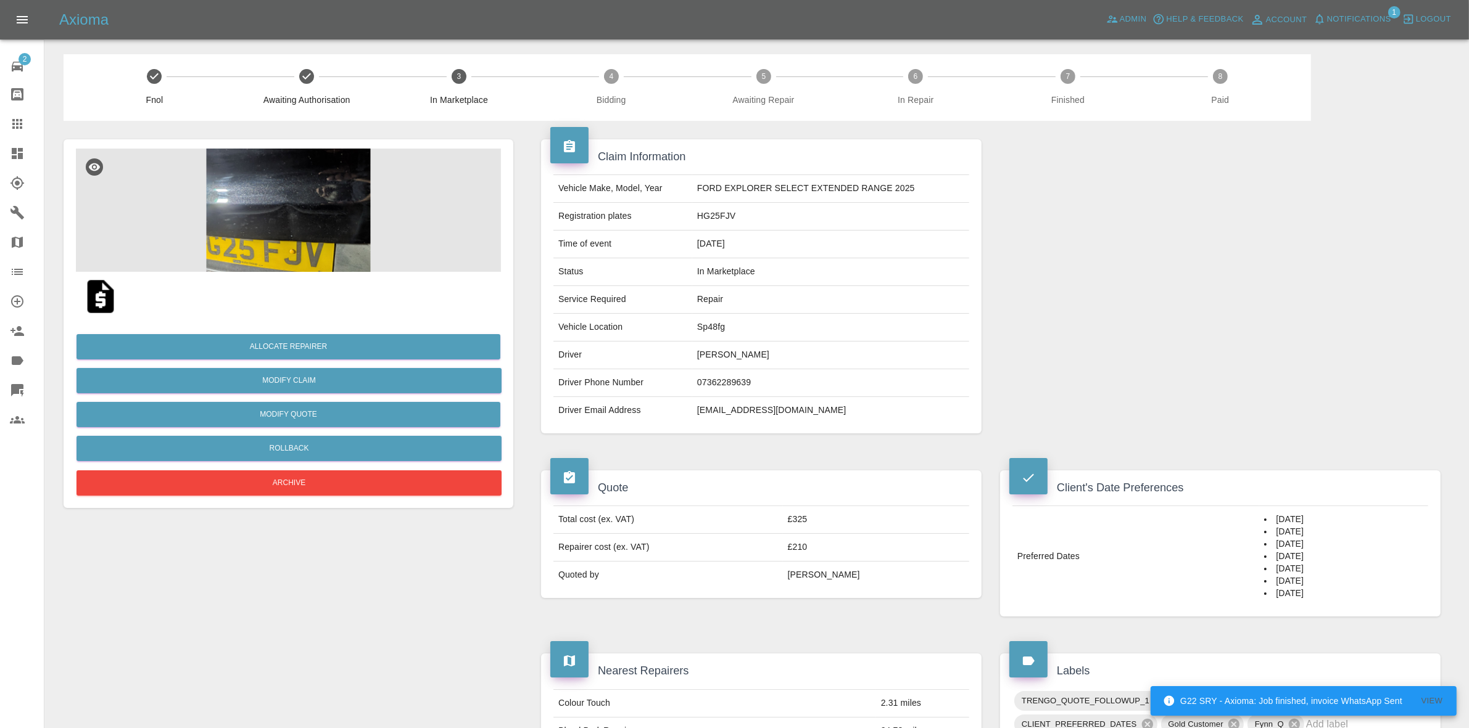
click at [1364, 20] on span "Notifications" at bounding box center [1359, 19] width 64 height 14
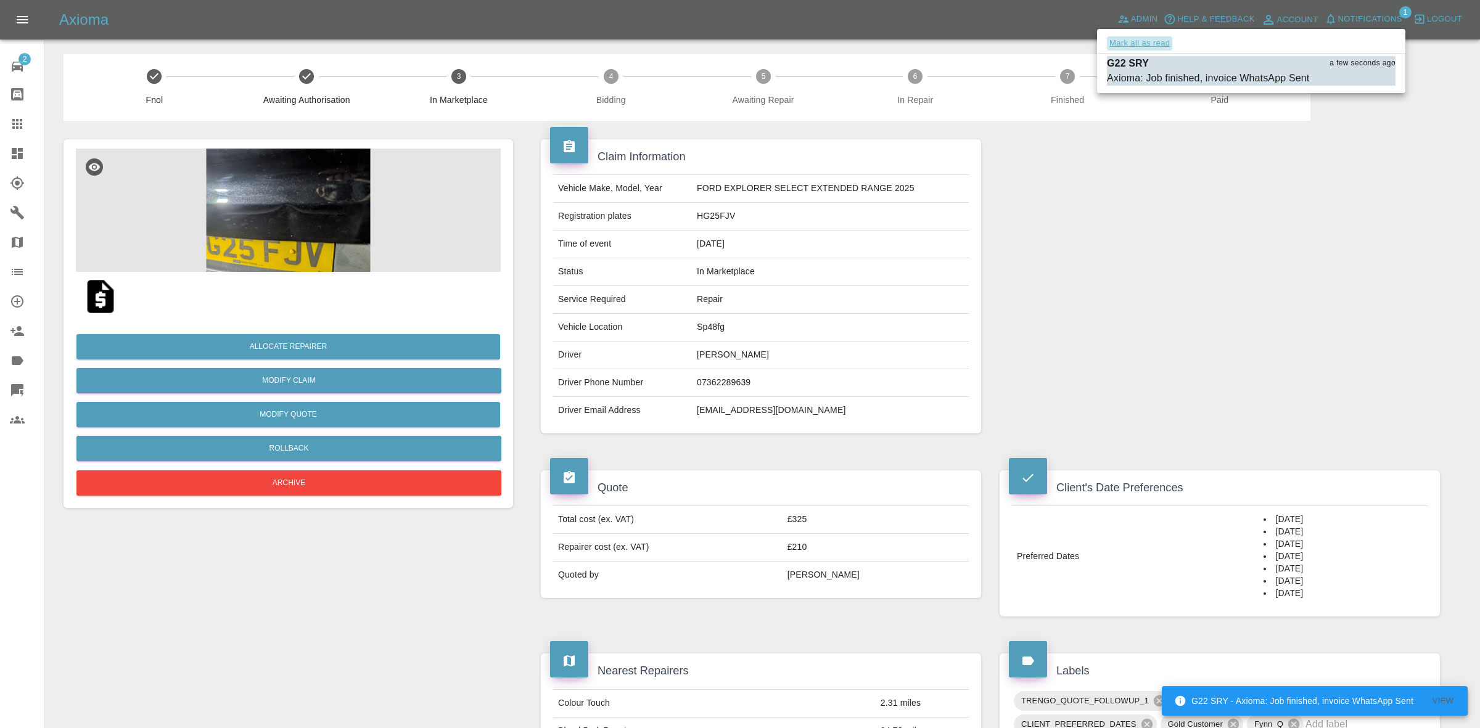
drag, startPoint x: 1129, startPoint y: 41, endPoint x: 1224, endPoint y: 193, distance: 179.3
click at [1130, 43] on button "Mark all as read" at bounding box center [1139, 43] width 65 height 14
drag, startPoint x: 1224, startPoint y: 193, endPoint x: 1217, endPoint y: 207, distance: 16.0
click at [1234, 205] on div at bounding box center [740, 364] width 1480 height 728
